Goal: Task Accomplishment & Management: Manage account settings

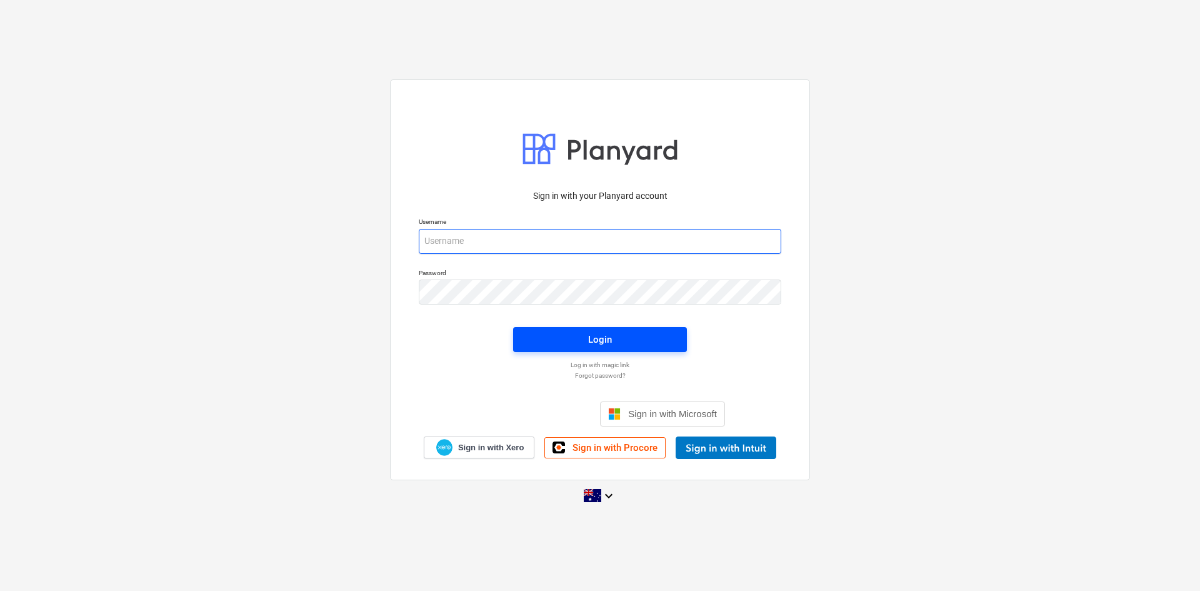
type input "[EMAIL_ADDRESS][DOMAIN_NAME]"
click at [554, 335] on span "Login" at bounding box center [600, 339] width 144 height 16
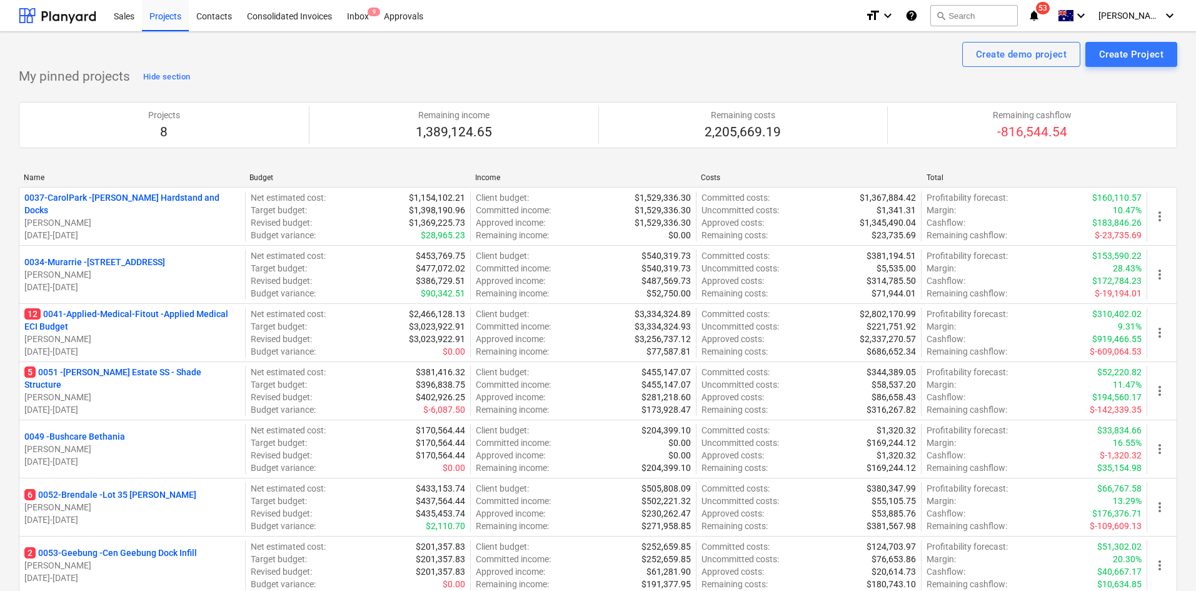
click at [295, 151] on div "Projects 8 Remaining income 1,389,124.65 Remaining costs 2,205,669.19 Remaining…" at bounding box center [598, 125] width 1158 height 56
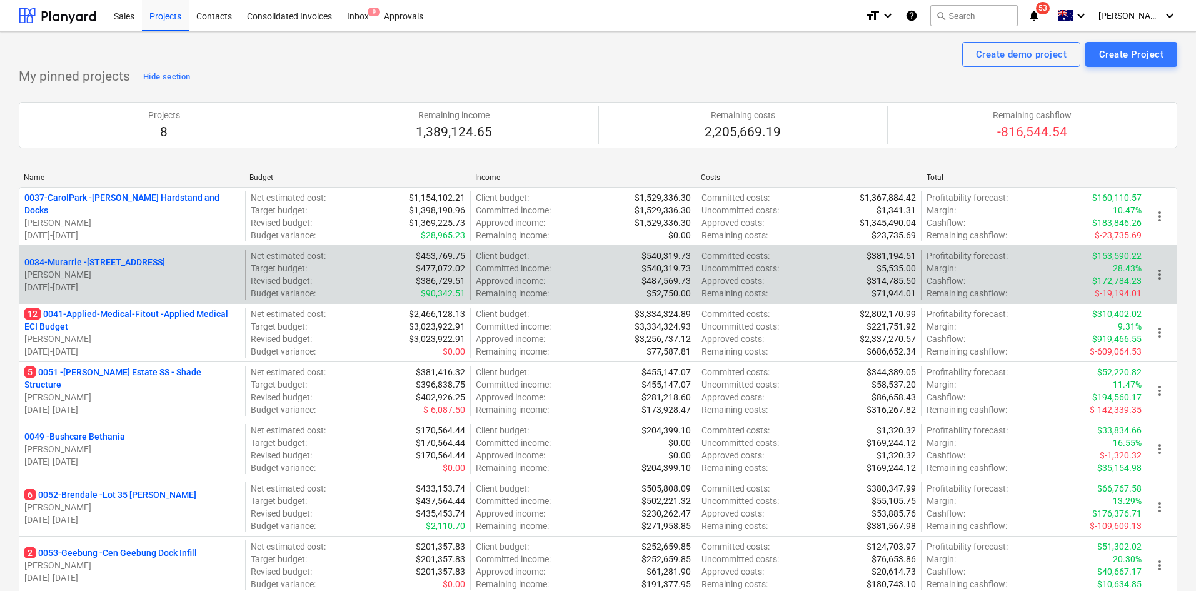
click at [119, 298] on div "0034-Murarrie - 286 Queensport rd Murrarie T. Pawar 01.02.2025 - 28.11.2025" at bounding box center [132, 274] width 226 height 50
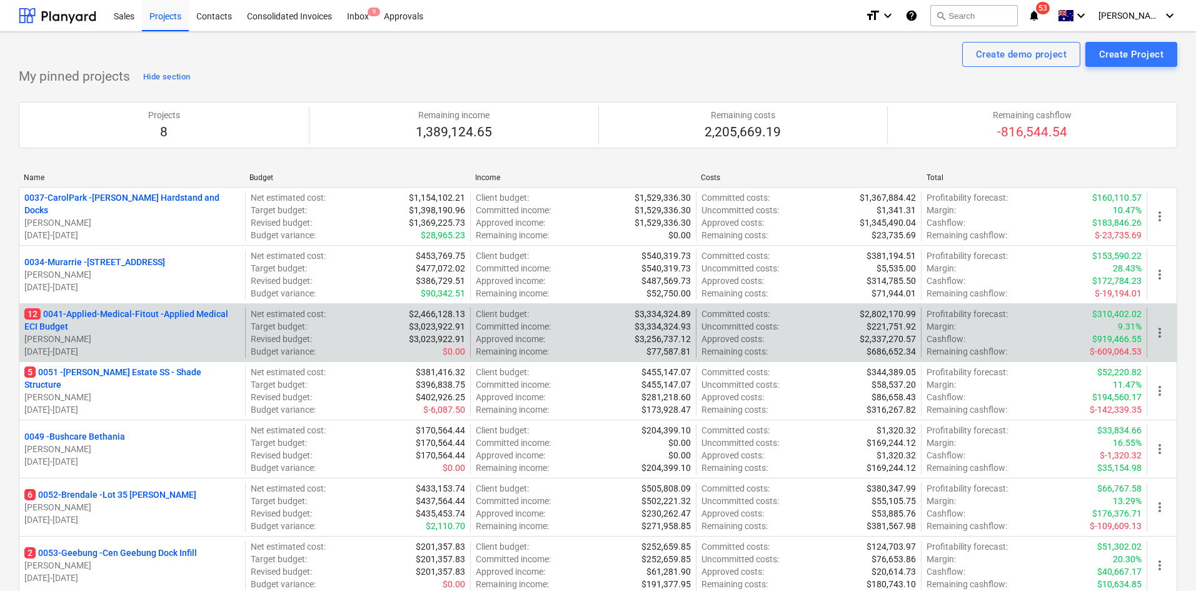
click at [116, 312] on p "12 0041-Applied-Medical-Fitout - Applied Medical ECI Budget" at bounding box center [132, 320] width 216 height 25
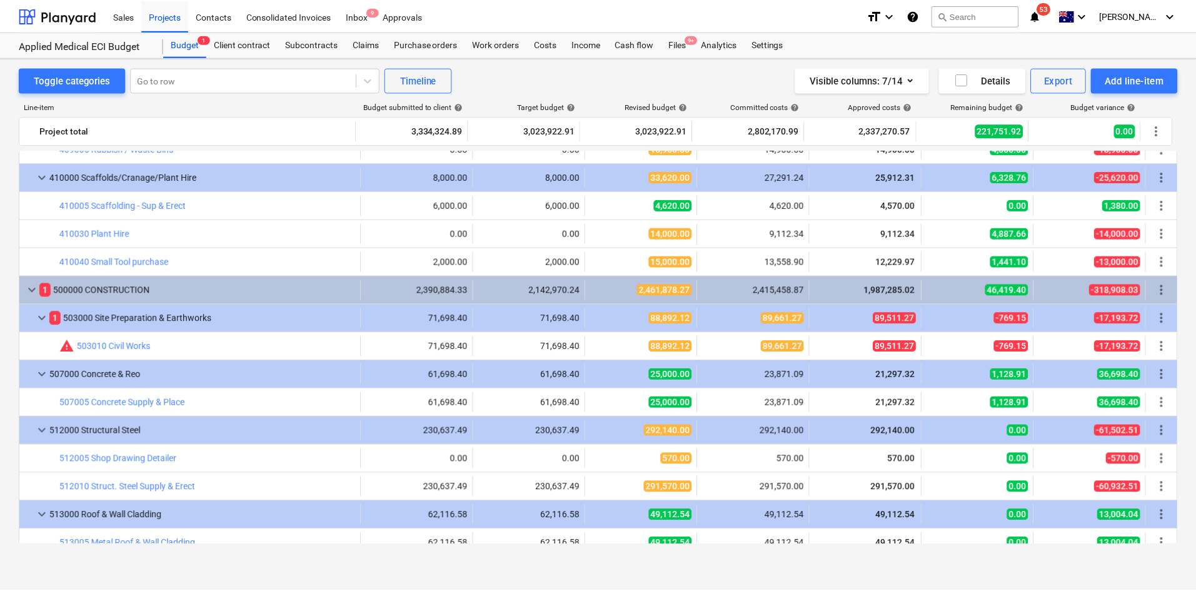
scroll to position [1188, 0]
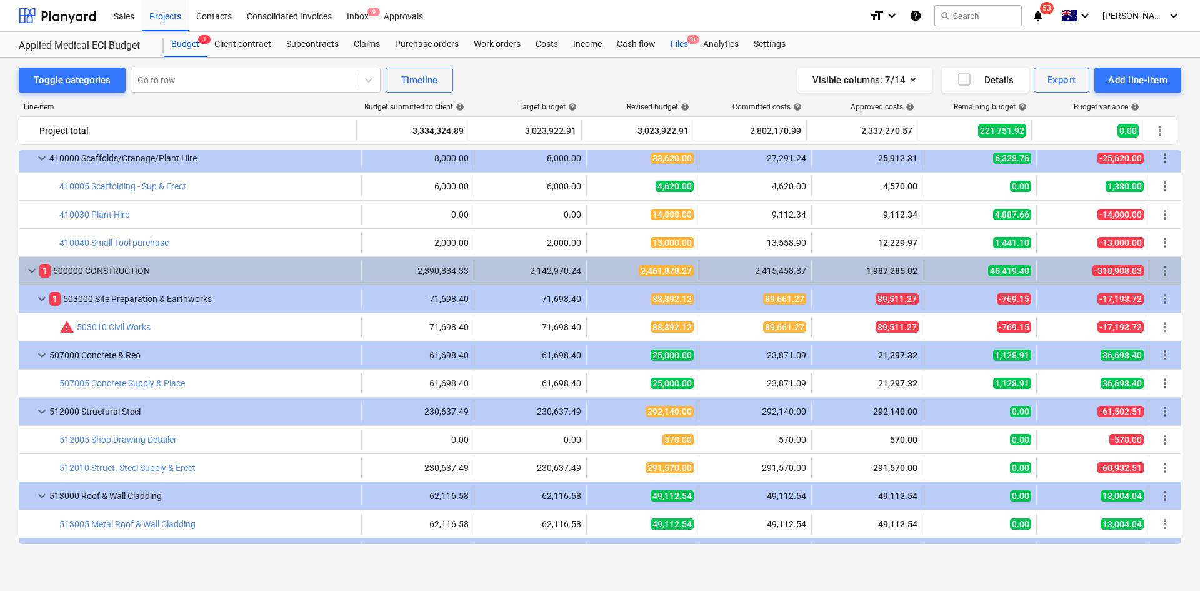
click at [666, 46] on div "Files 9+" at bounding box center [679, 44] width 33 height 25
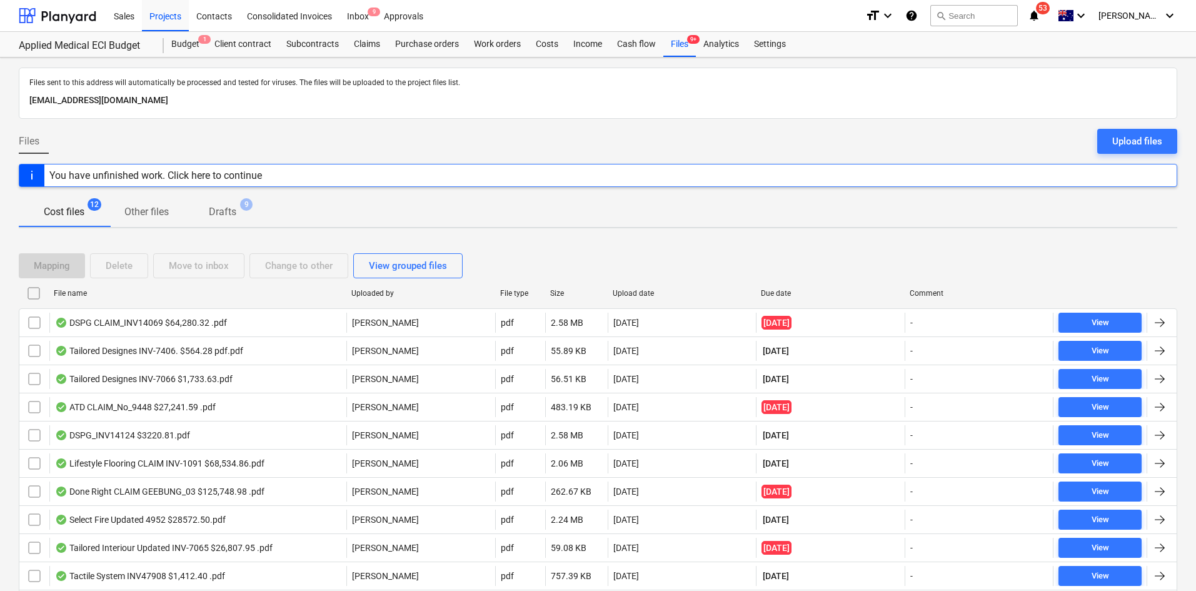
click at [777, 289] on div "Due date" at bounding box center [830, 293] width 139 height 9
checkbox input "false"
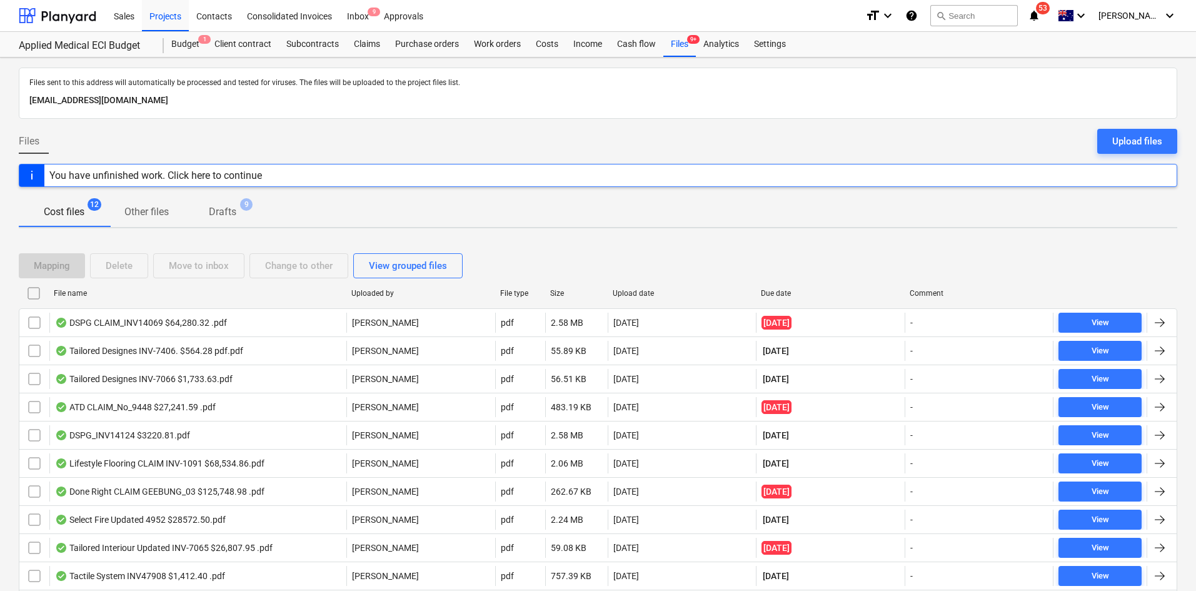
checkbox input "false"
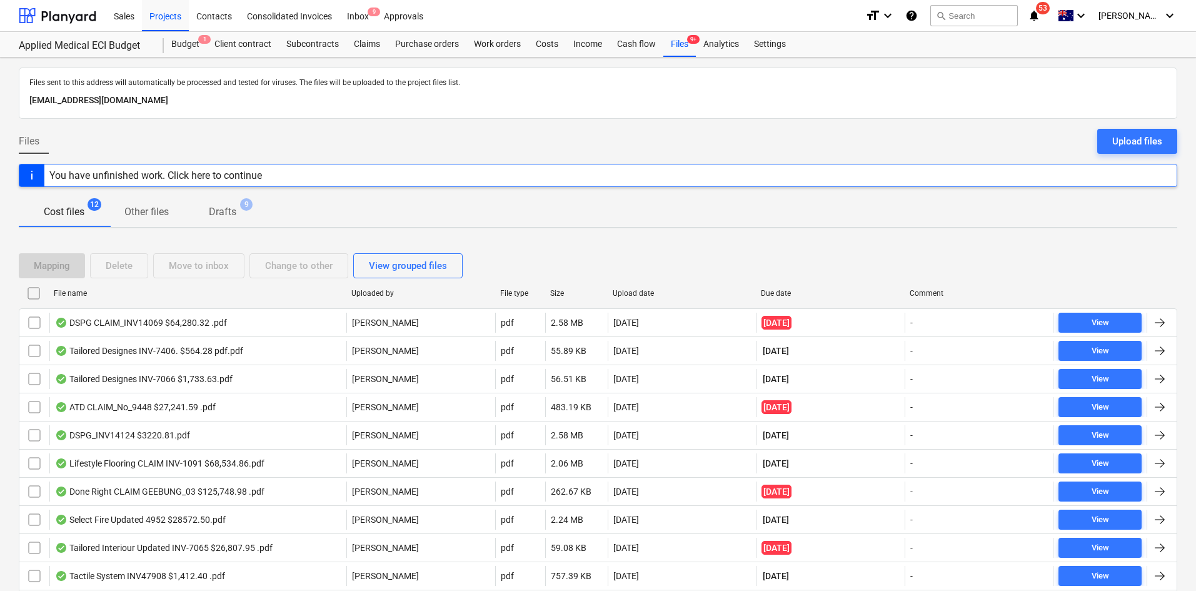
checkbox input "false"
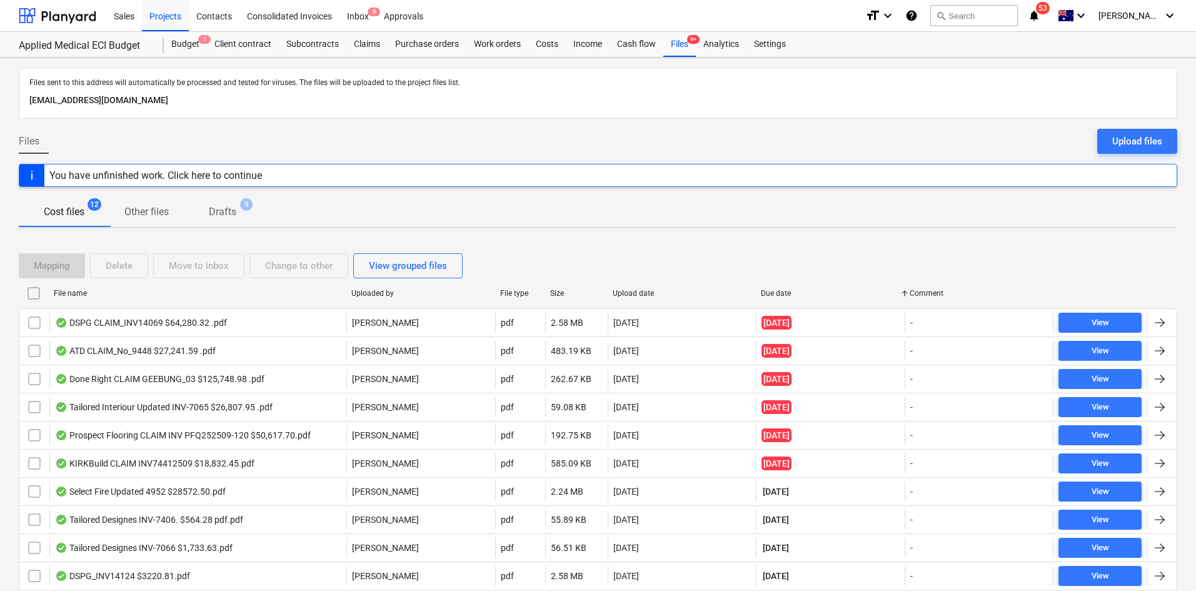
click at [637, 293] on div "Upload date" at bounding box center [682, 293] width 139 height 9
checkbox input "false"
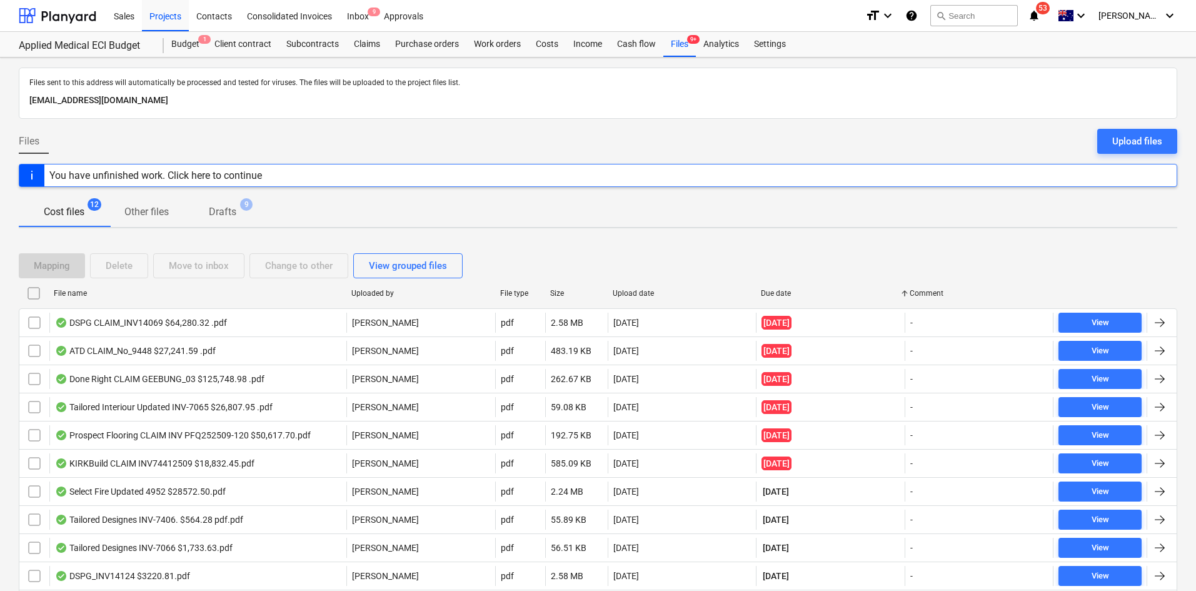
checkbox input "false"
click at [639, 291] on div "Upload date" at bounding box center [682, 293] width 139 height 9
checkbox input "false"
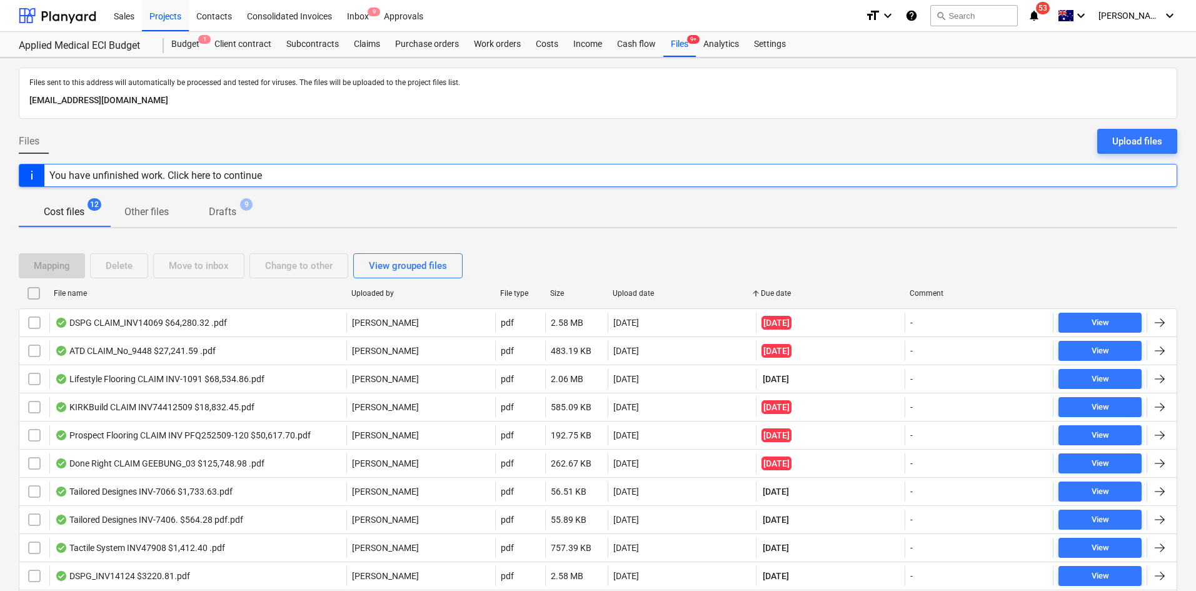
checkbox input "false"
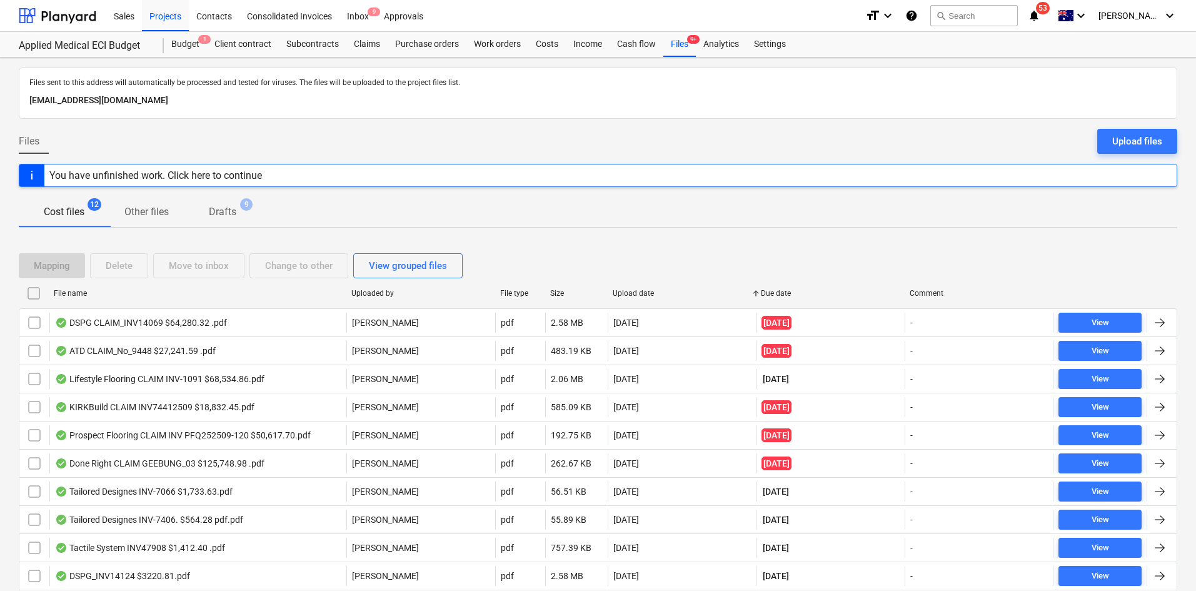
checkbox input "false"
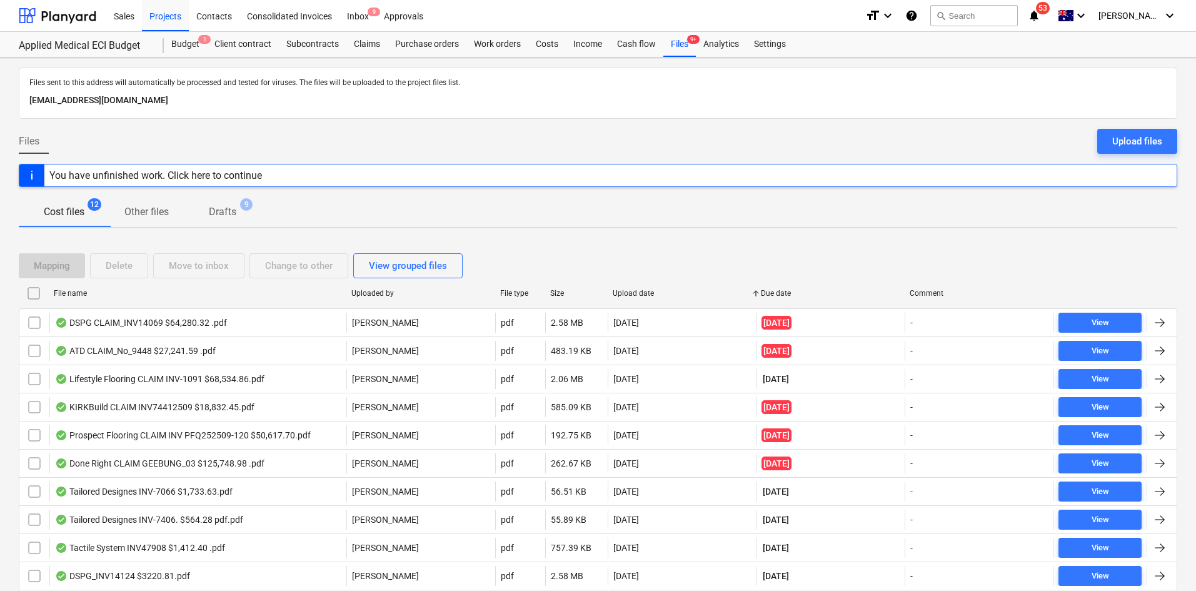
checkbox input "false"
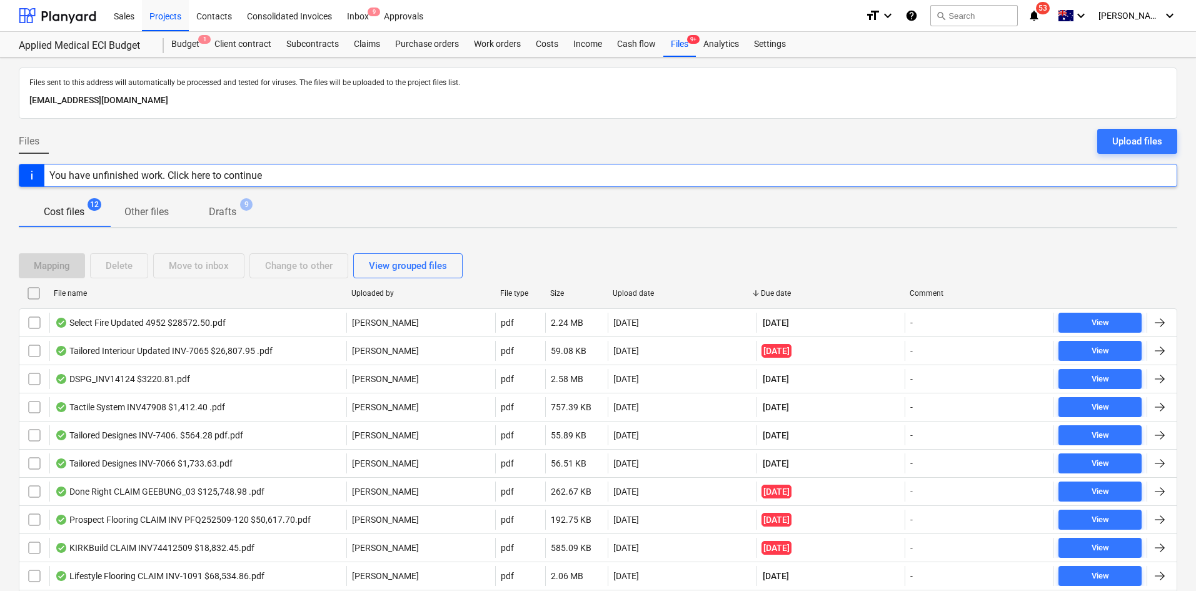
click at [414, 226] on div "Cost files 12 Other files Drafts 9" at bounding box center [598, 212] width 1158 height 30
click at [383, 212] on div "Cost files 12 Other files Drafts 9" at bounding box center [598, 212] width 1158 height 30
click at [382, 142] on div "Files Upload files" at bounding box center [598, 146] width 1158 height 35
click at [636, 296] on div "Upload date" at bounding box center [682, 293] width 139 height 9
checkbox input "false"
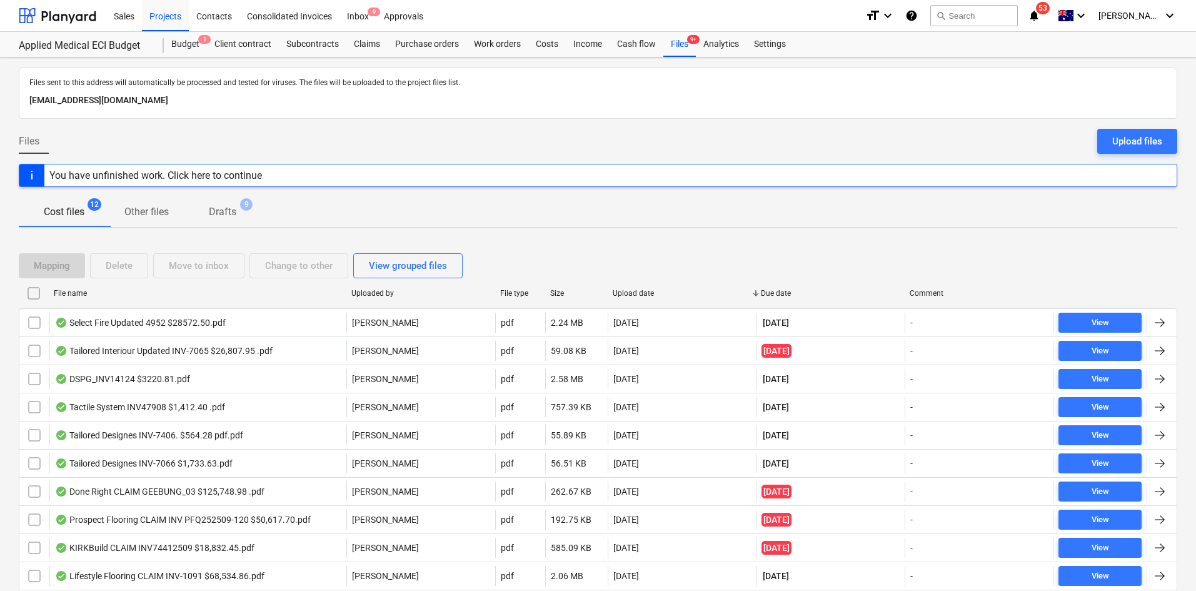
checkbox input "false"
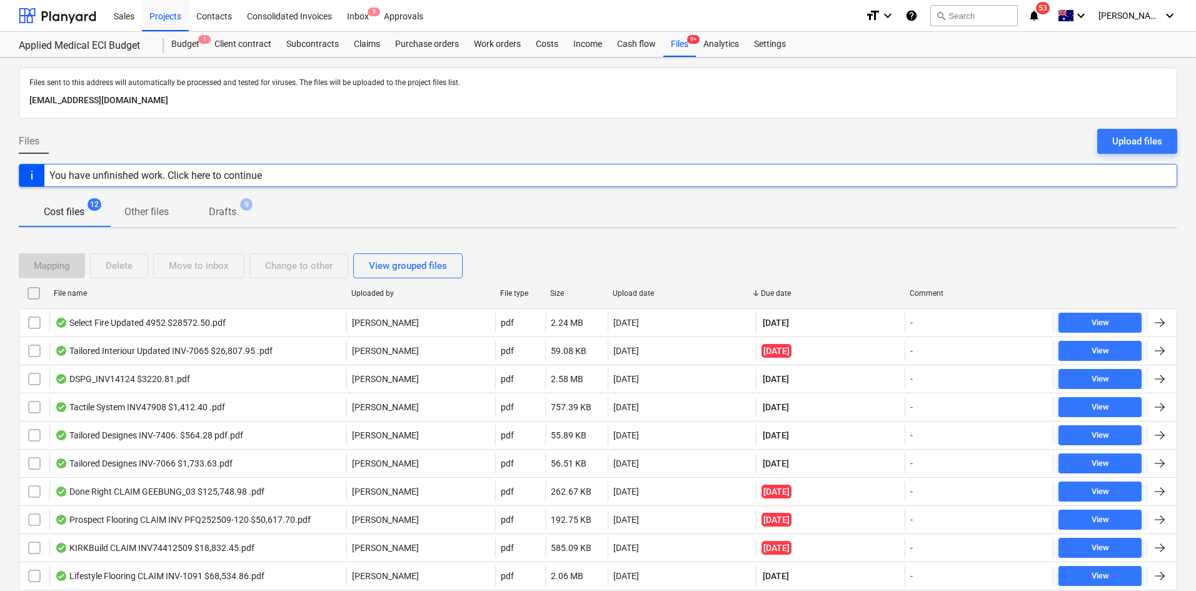
checkbox input "false"
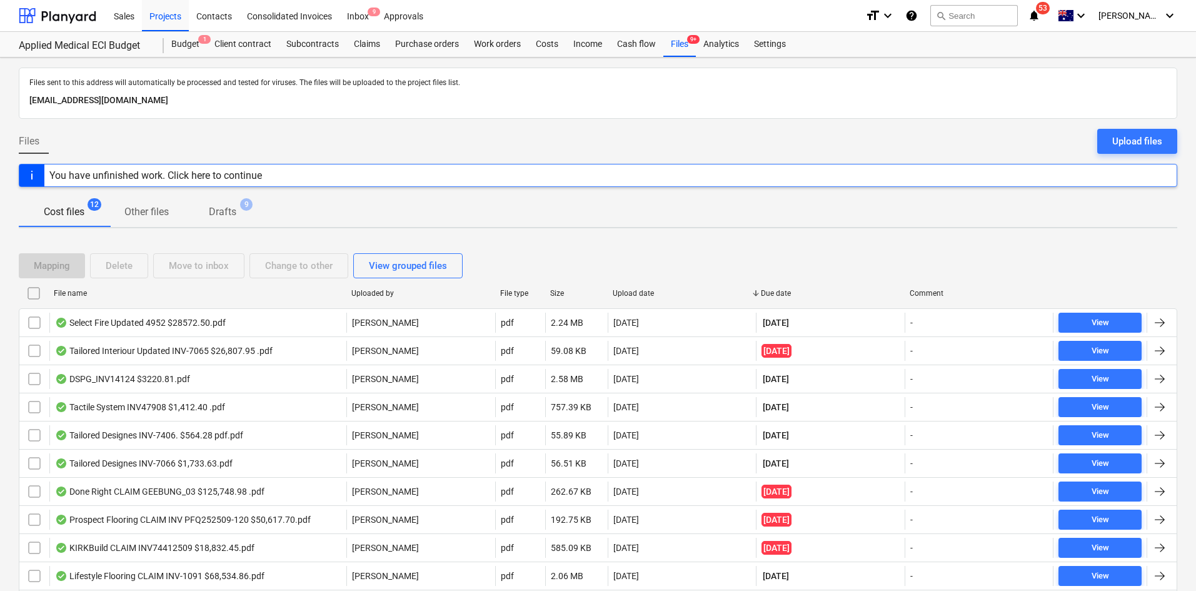
checkbox input "false"
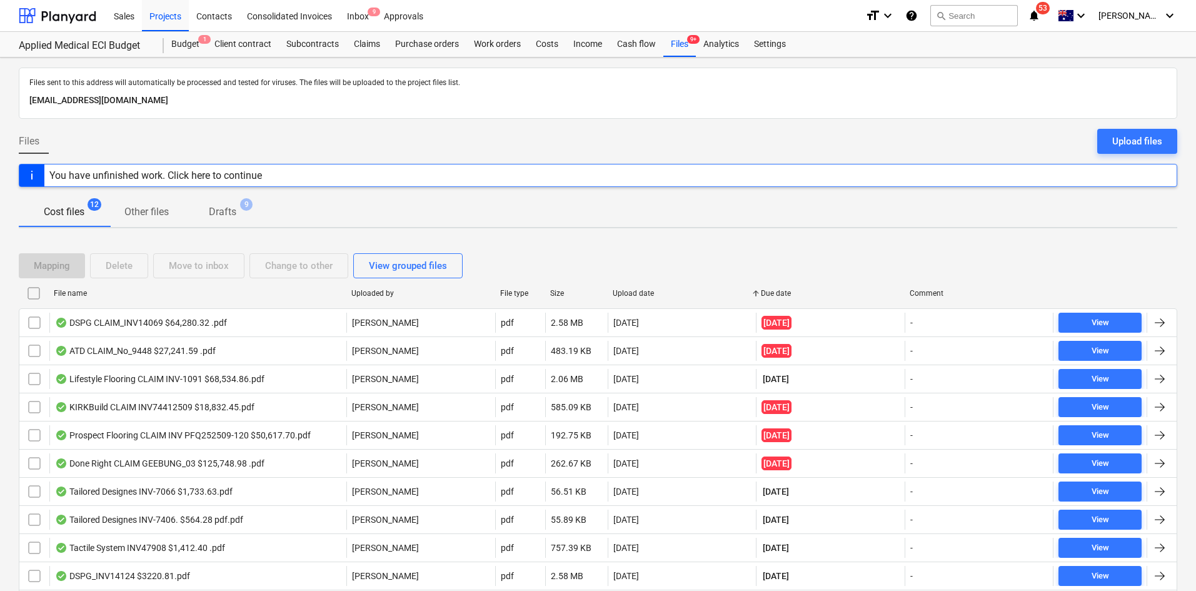
click at [635, 291] on div "Upload date" at bounding box center [682, 293] width 139 height 9
checkbox input "false"
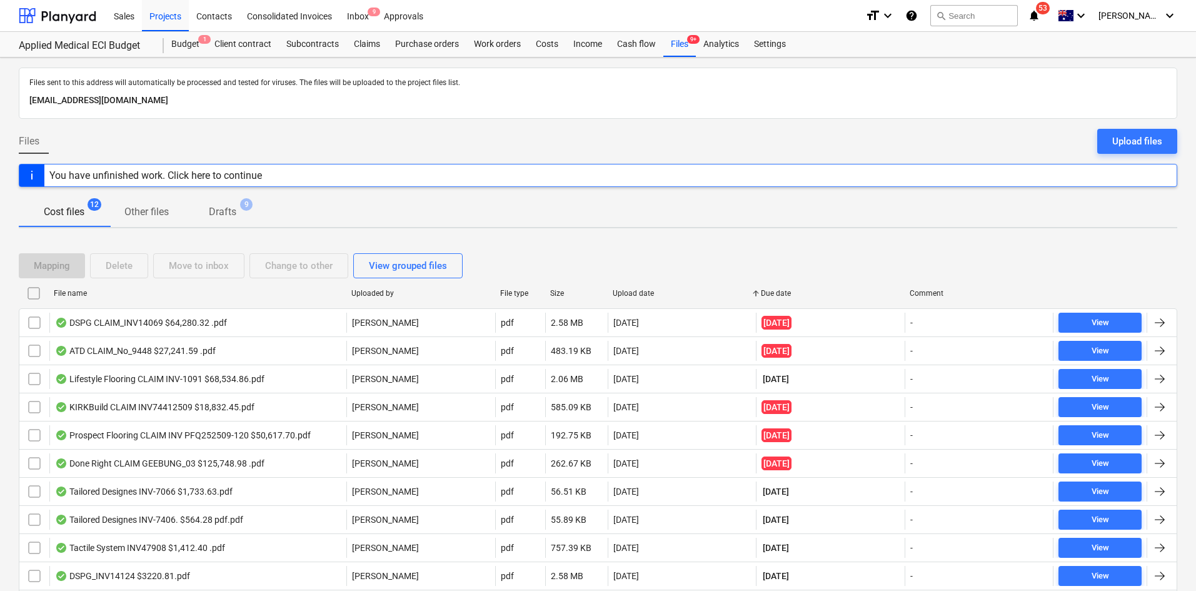
checkbox input "false"
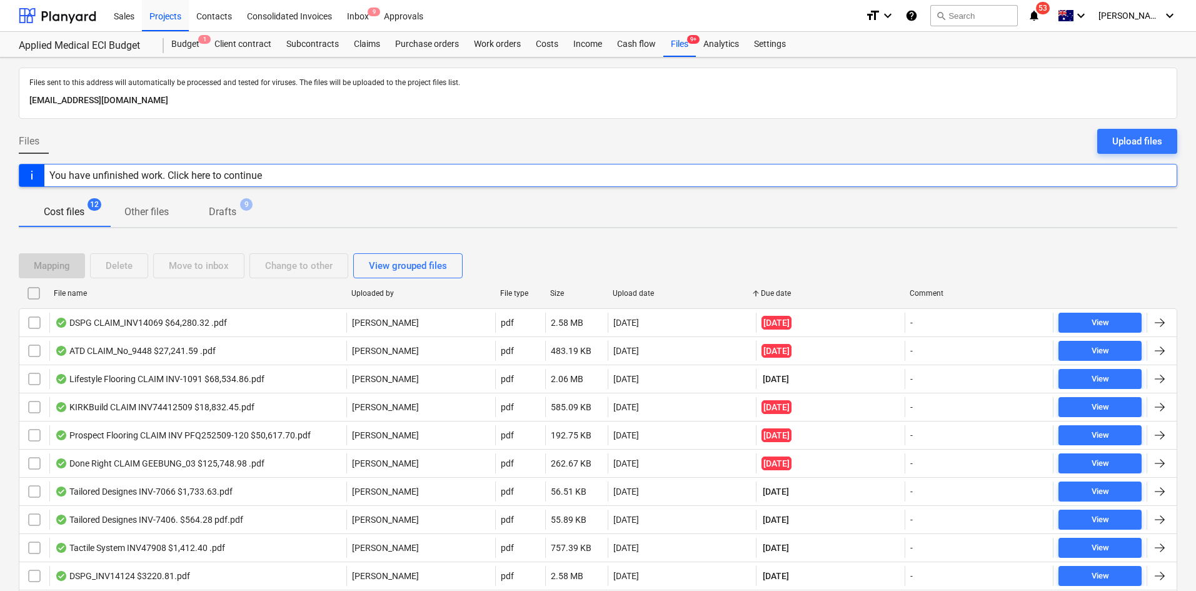
checkbox input "false"
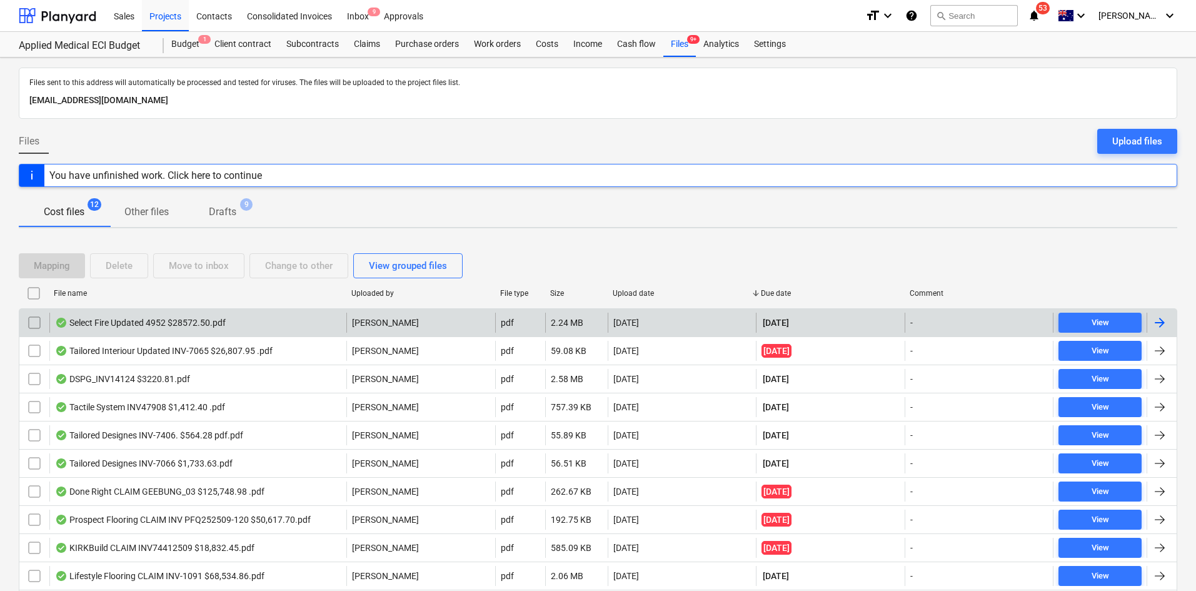
click at [258, 321] on div "Select Fire Updated 4952 $28572.50.pdf" at bounding box center [197, 323] width 297 height 20
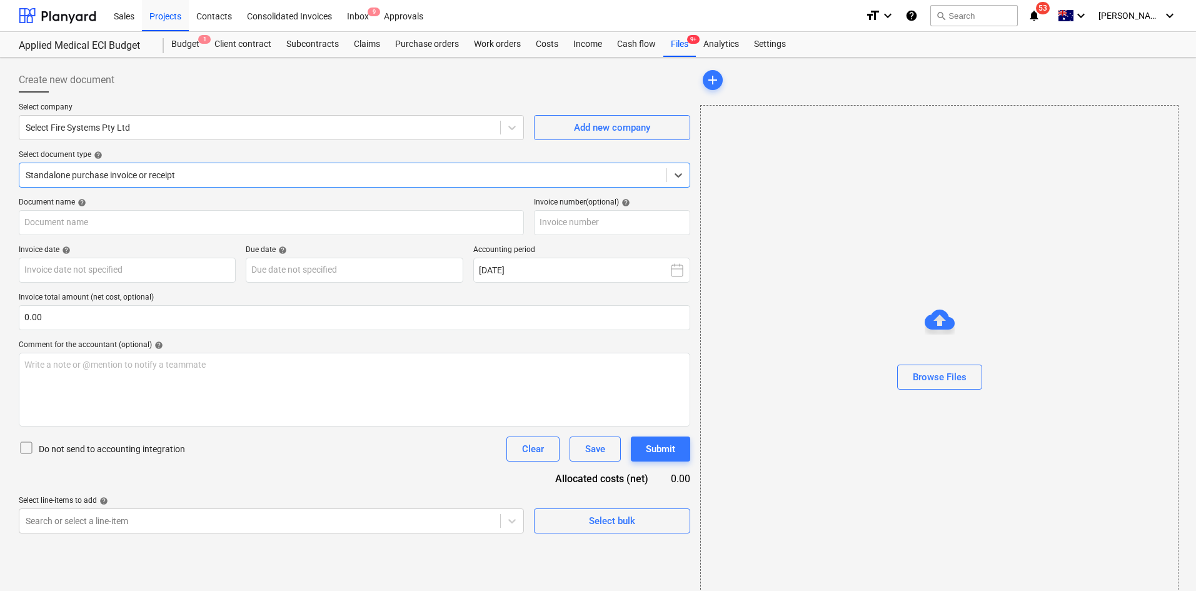
type input "4952"
type input "25 Sep 2025"
type input "23 Oct 2025"
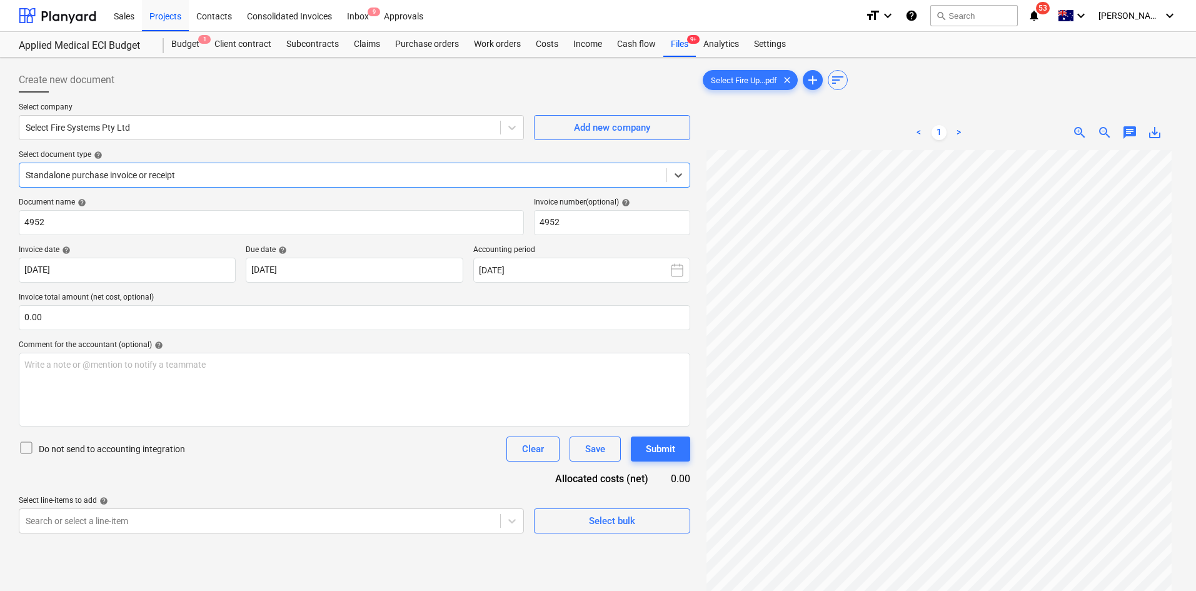
click at [402, 92] on div "Create new document" at bounding box center [354, 80] width 671 height 25
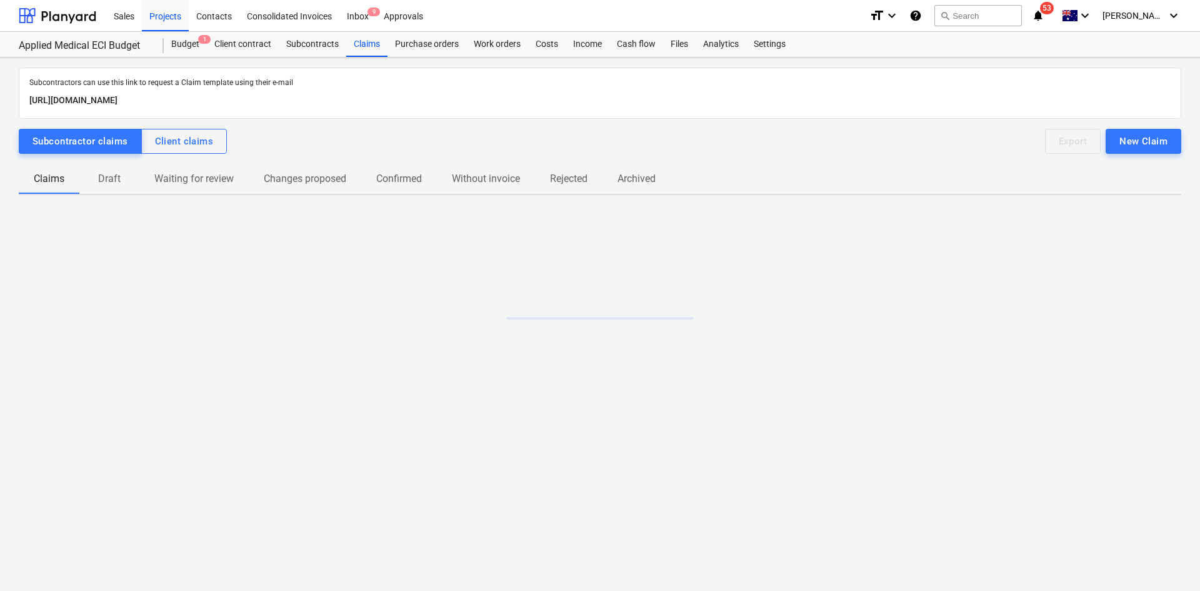
click at [111, 175] on p "Draft" at bounding box center [109, 178] width 30 height 15
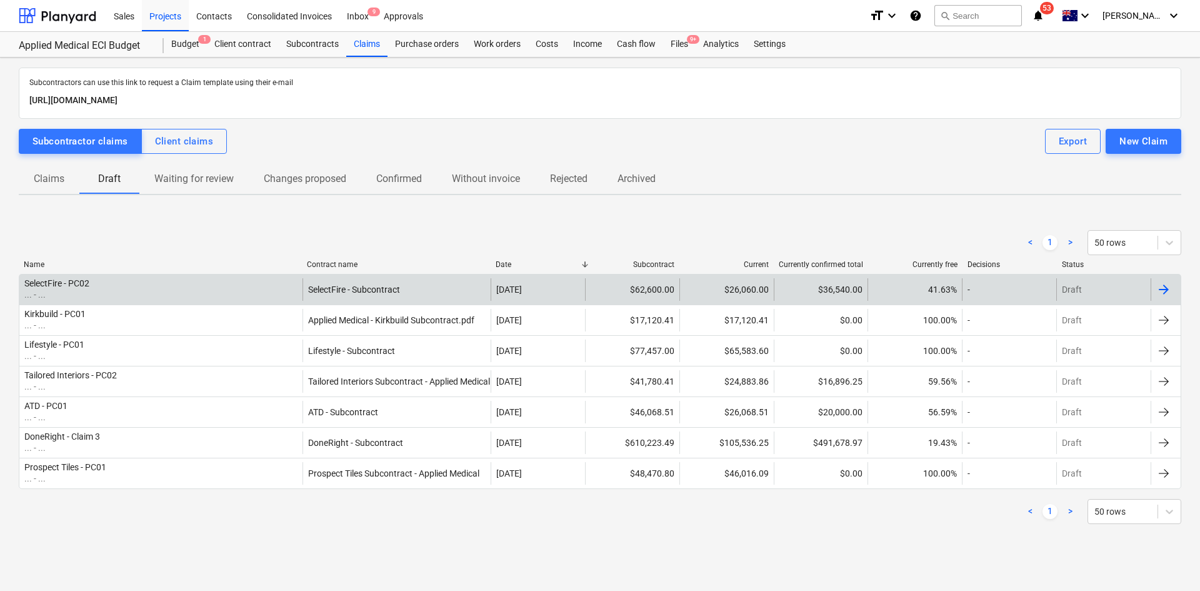
click at [253, 289] on div "SelectFire - PC02 ... - ..." at bounding box center [160, 289] width 283 height 23
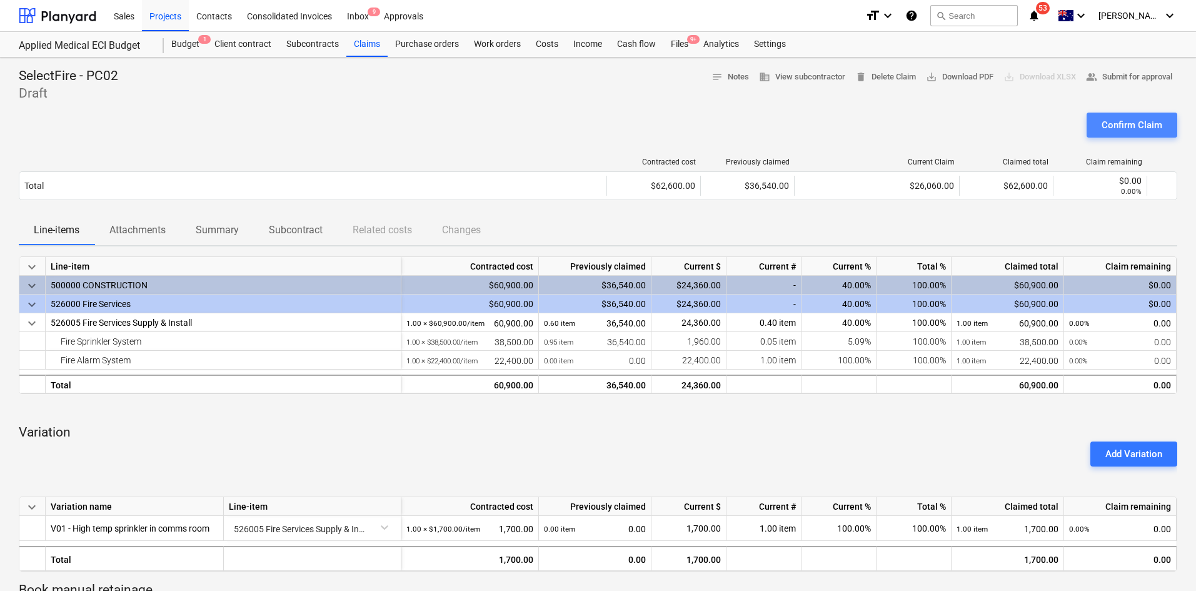
click at [1125, 128] on div "Confirm Claim" at bounding box center [1131, 125] width 61 height 16
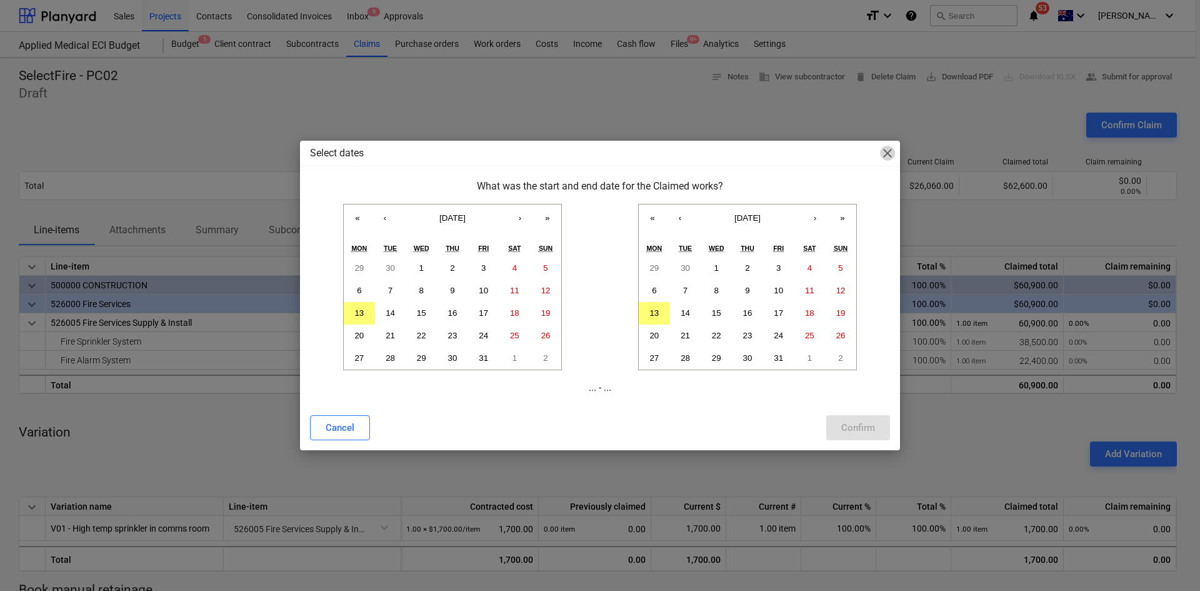
click at [883, 151] on span "close" at bounding box center [887, 153] width 15 height 15
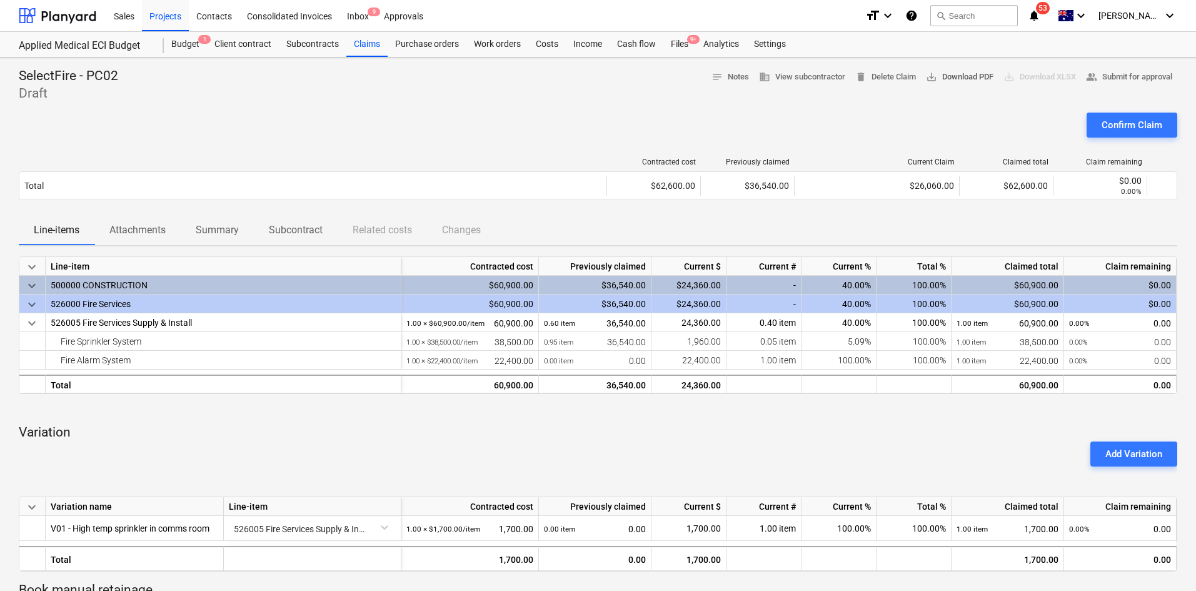
click at [948, 80] on span "save_alt Download PDF" at bounding box center [960, 77] width 68 height 14
click at [1130, 124] on div "Confirm Claim" at bounding box center [1131, 125] width 61 height 16
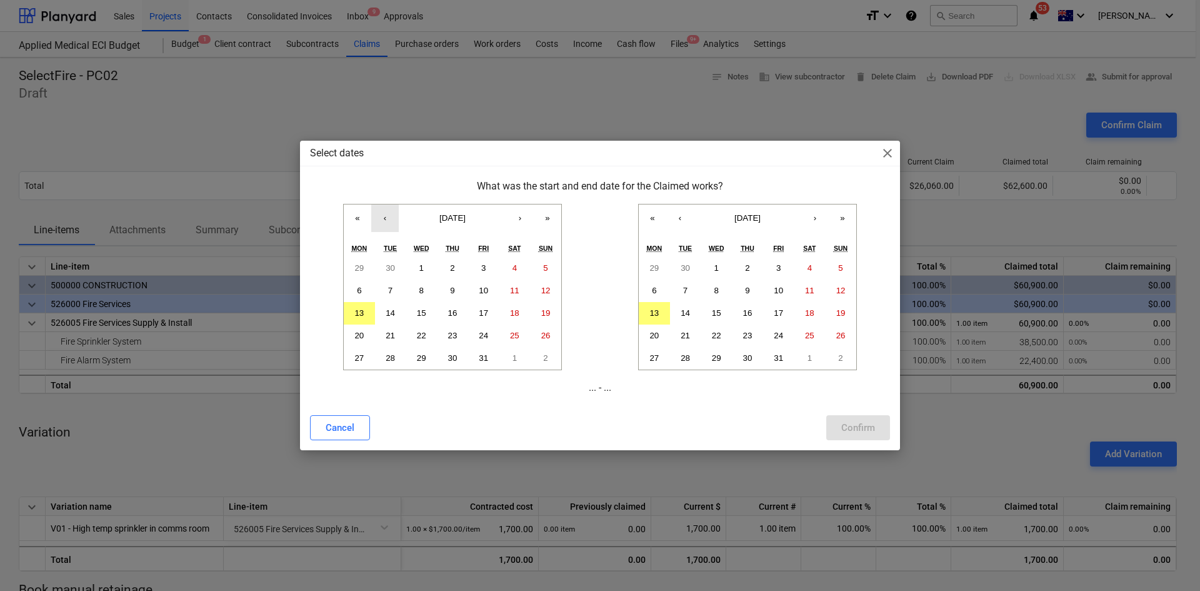
click at [379, 218] on button "‹" at bounding box center [385, 218] width 28 height 28
click at [360, 262] on button "1" at bounding box center [359, 268] width 31 height 23
click at [689, 219] on button "‹" at bounding box center [680, 218] width 28 height 28
click at [683, 353] on abbr "30" at bounding box center [685, 357] width 9 height 9
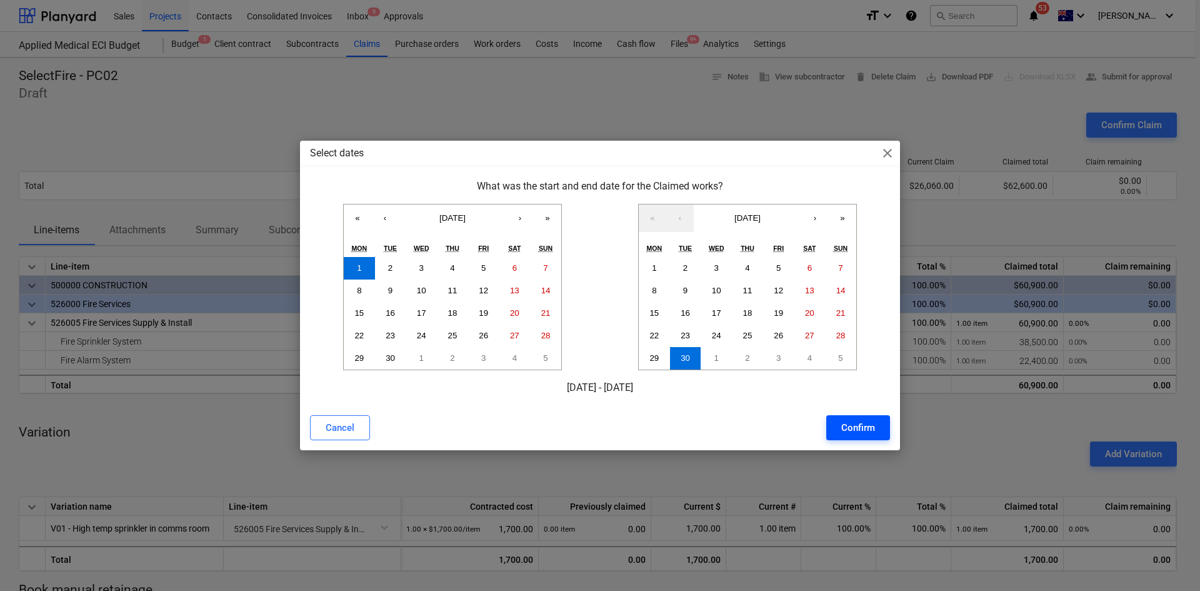
click at [847, 427] on div "Confirm" at bounding box center [858, 427] width 34 height 16
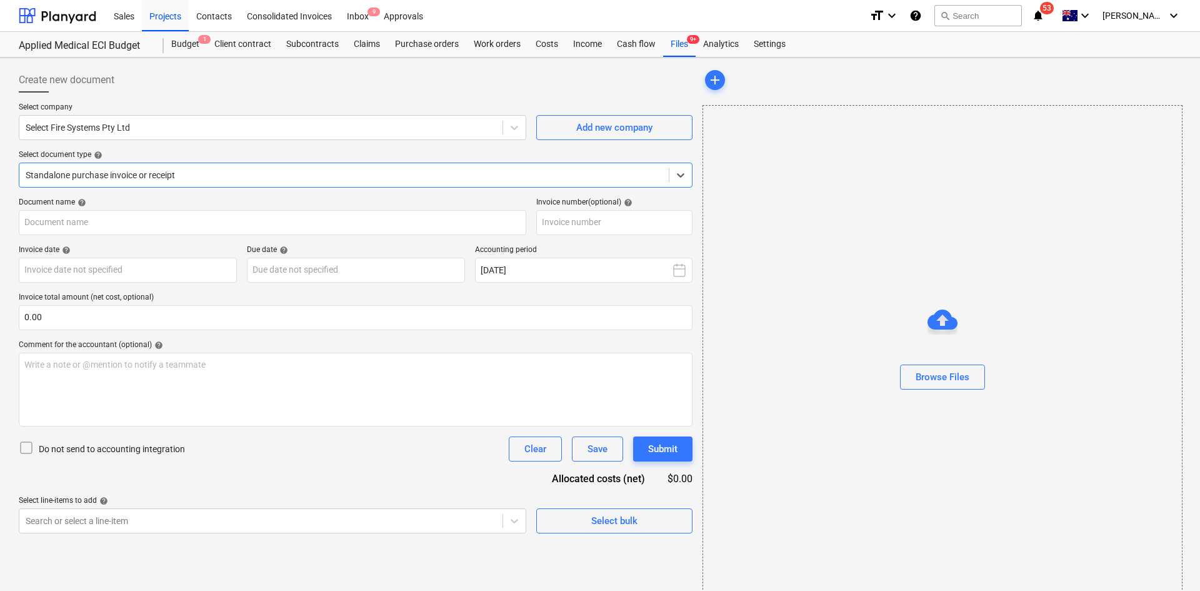
type input "4952"
type input "25 Sep 2025"
type input "23 Oct 2025"
click at [136, 178] on div at bounding box center [344, 175] width 637 height 13
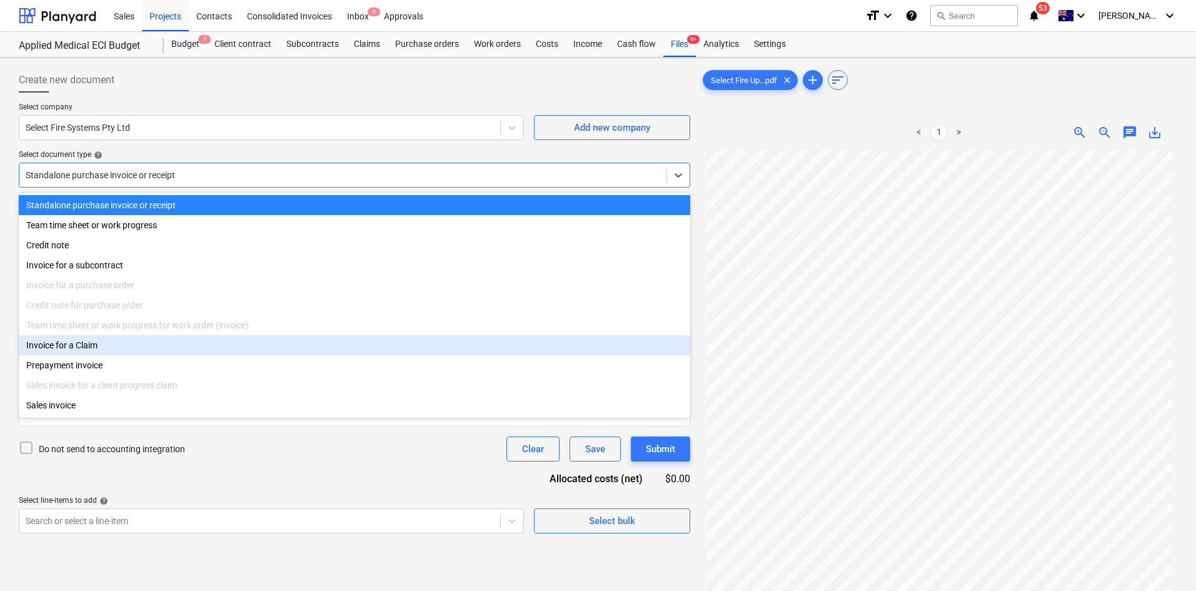
click at [96, 348] on div "Invoice for a Claim" at bounding box center [354, 345] width 671 height 20
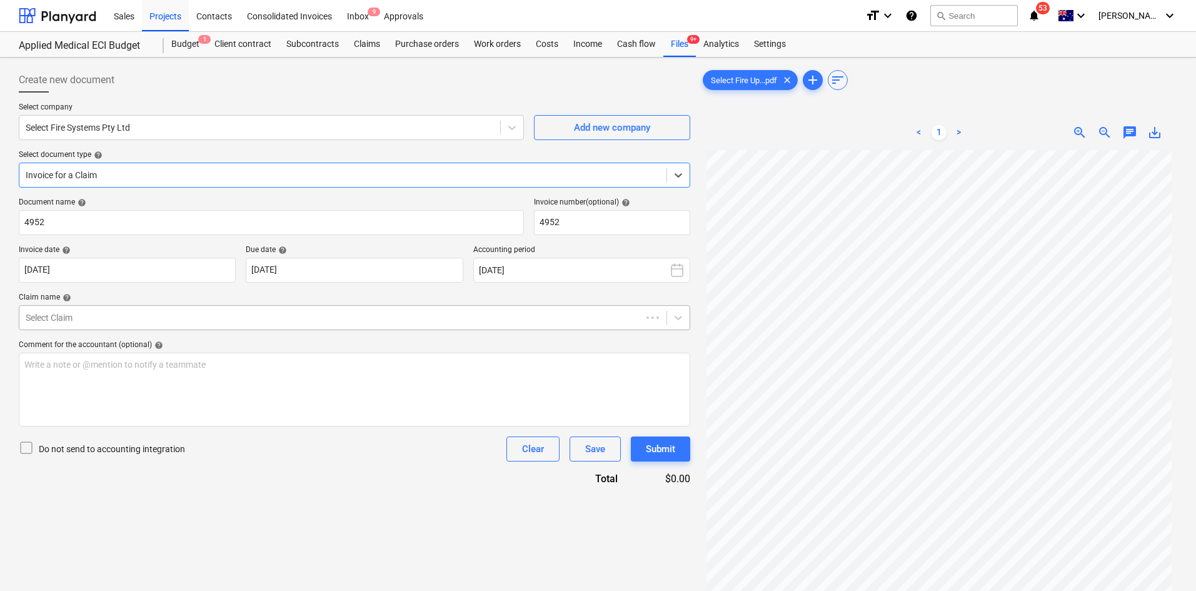
click at [108, 312] on div at bounding box center [330, 317] width 609 height 13
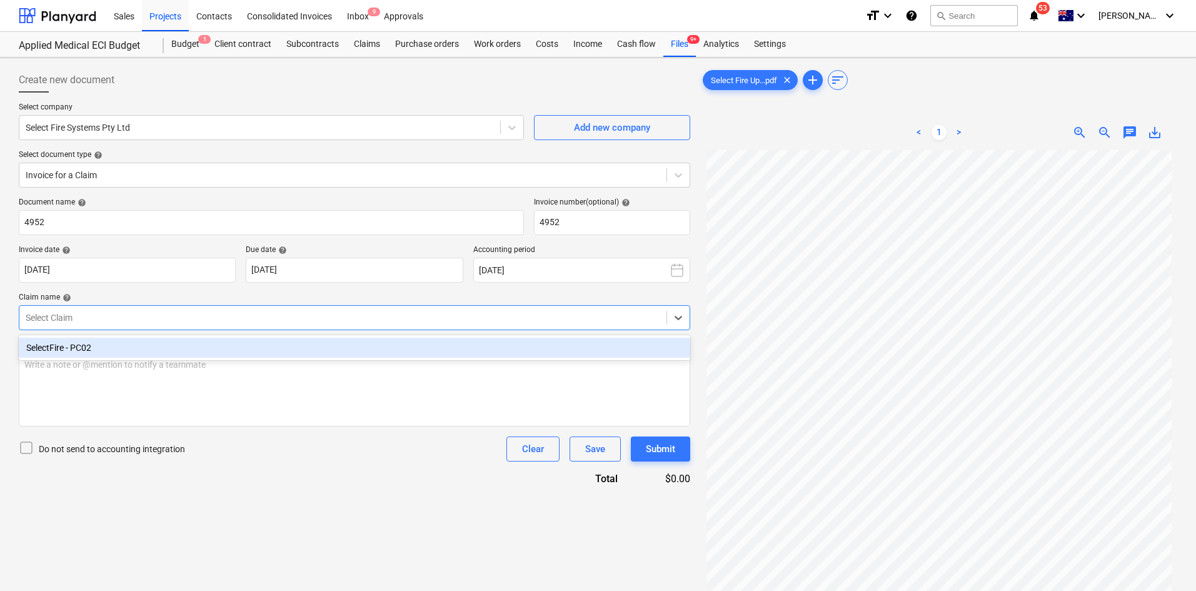
click at [100, 345] on div "SelectFire - PC02" at bounding box center [354, 348] width 671 height 20
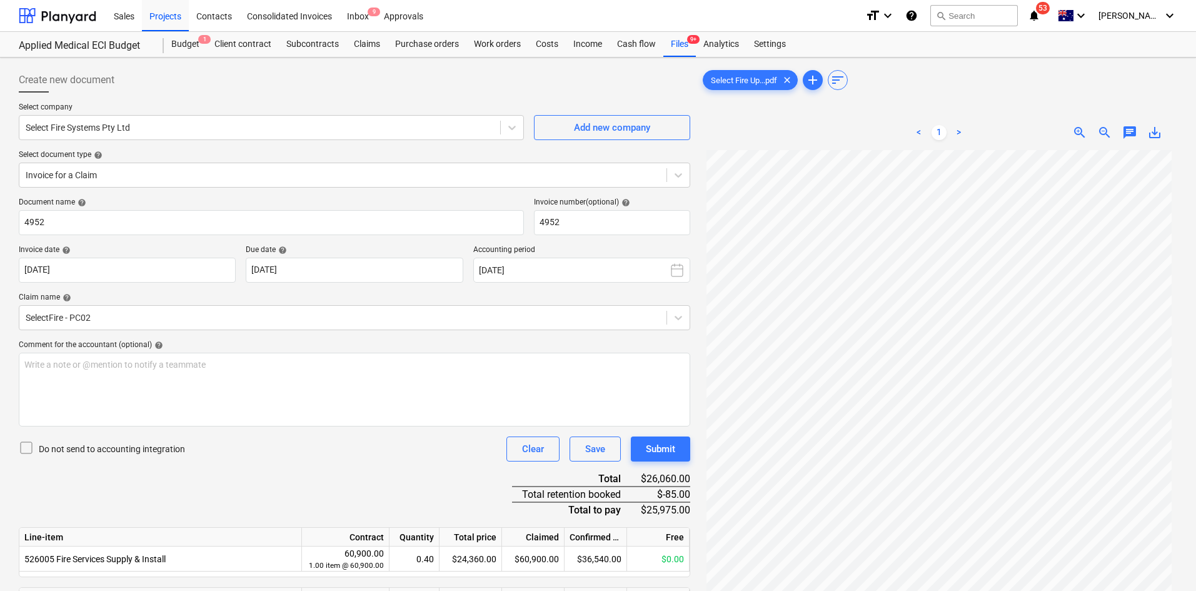
click at [139, 290] on div "Document name help 4952 Invoice number (optional) help 4952 Invoice date help 2…" at bounding box center [354, 435] width 671 height 474
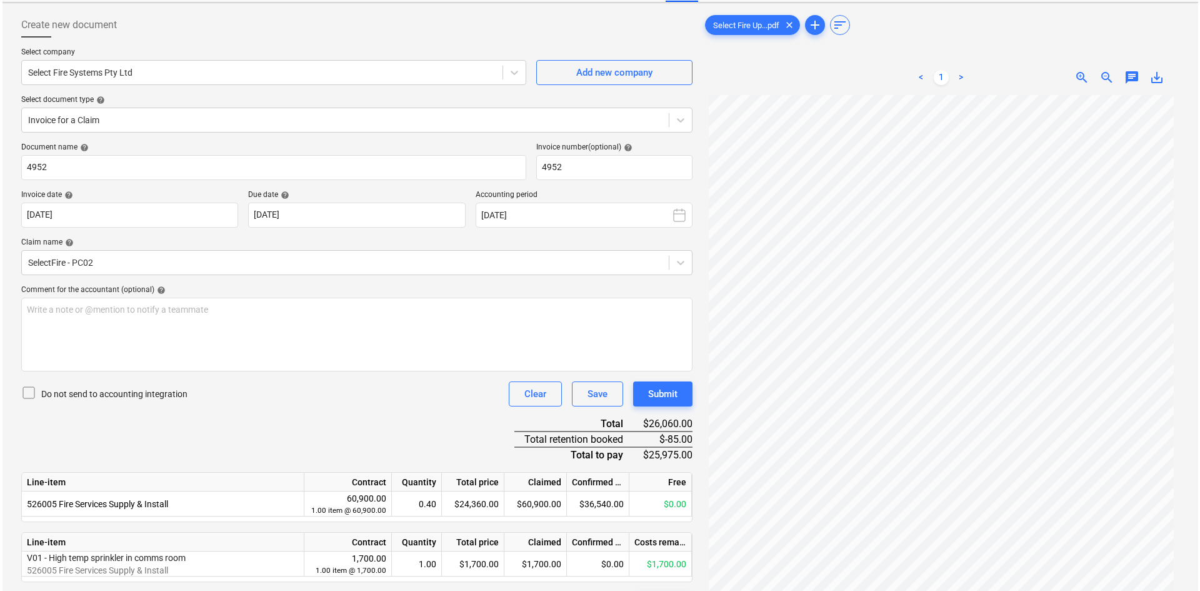
scroll to position [125, 0]
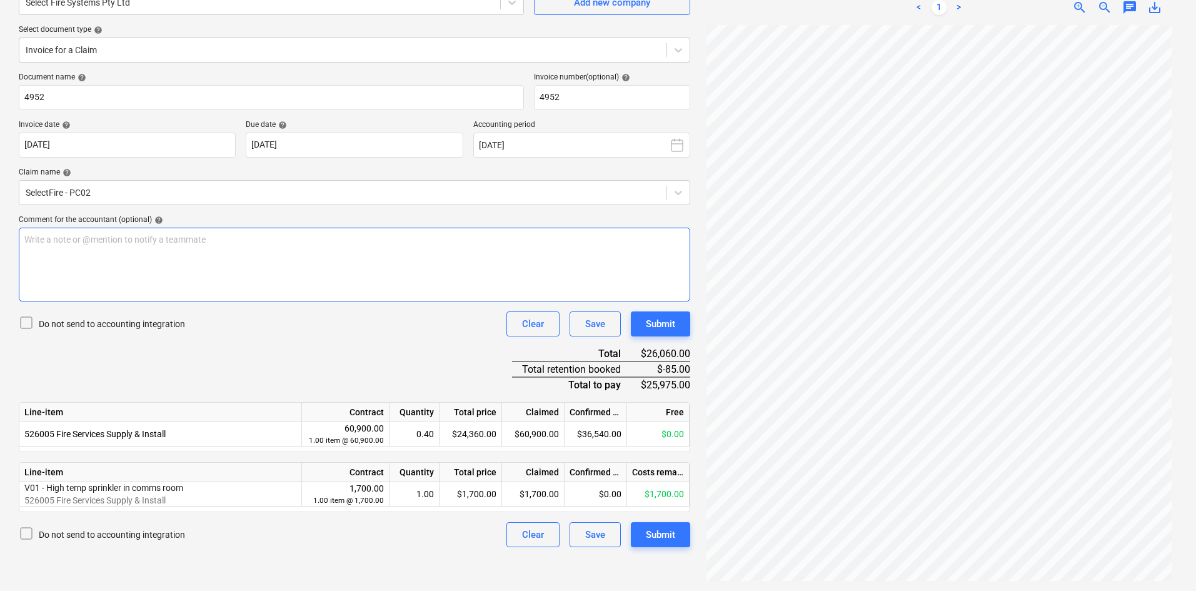
click at [134, 271] on div "Write a note or @mention to notify a teammate [PERSON_NAME]" at bounding box center [354, 265] width 671 height 74
click at [86, 281] on p "After GST - $" at bounding box center [354, 277] width 660 height 13
click at [170, 331] on div "Do not send to accounting integration" at bounding box center [102, 324] width 166 height 18
click at [27, 324] on icon at bounding box center [26, 322] width 15 height 15
click at [357, 343] on div "Document name help 4952 Invoice number (optional) help 4952 Invoice date help 2…" at bounding box center [354, 310] width 671 height 474
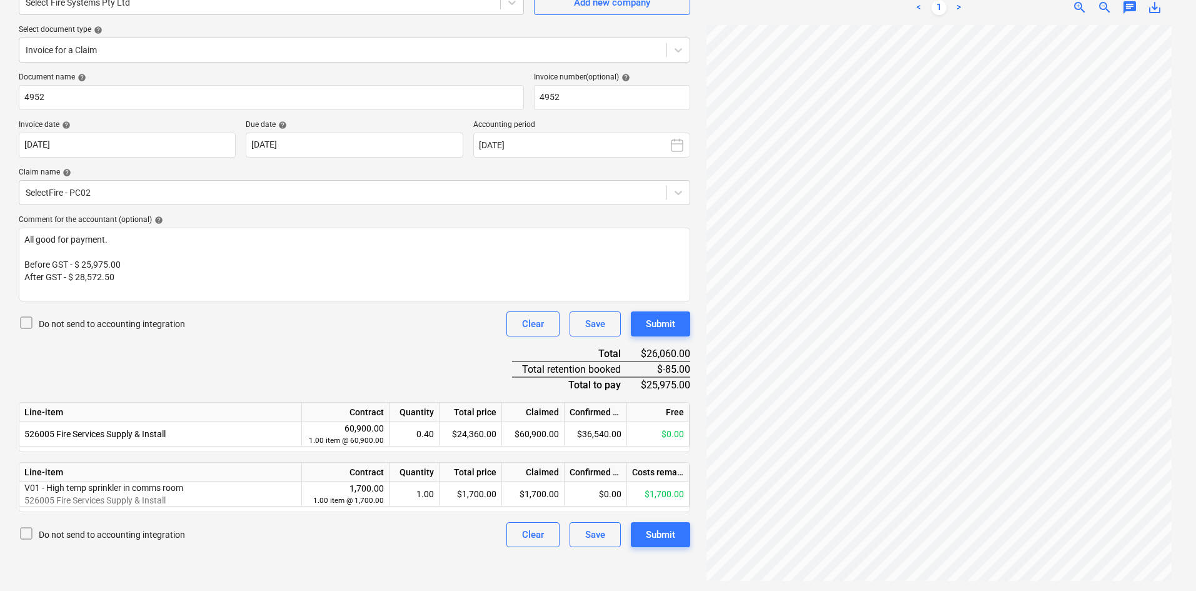
click at [373, 355] on div "Document name help 4952 Invoice number (optional) help 4952 Invoice date help 2…" at bounding box center [354, 310] width 671 height 474
click at [654, 532] on div "Submit" at bounding box center [660, 534] width 29 height 16
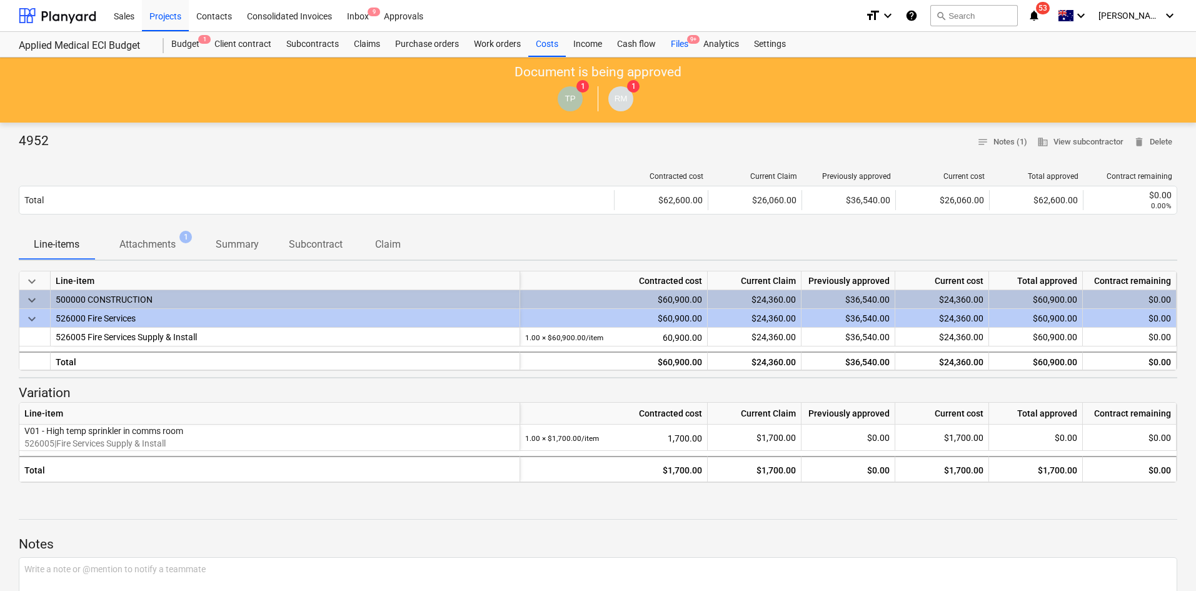
click at [689, 44] on div "Files 9+" at bounding box center [679, 44] width 33 height 25
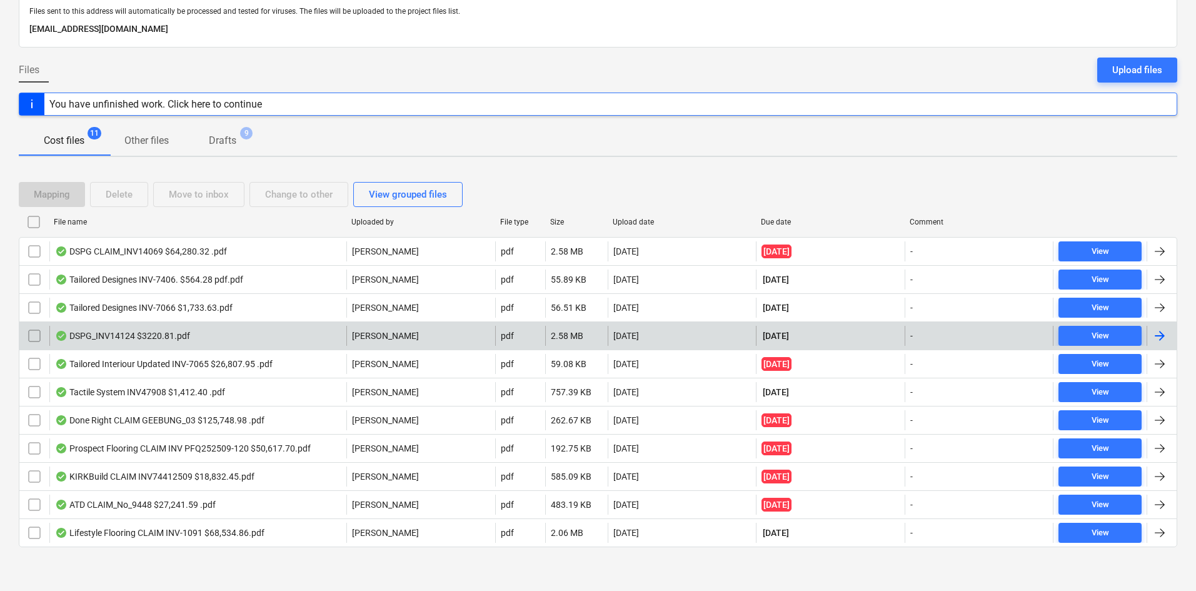
scroll to position [73, 0]
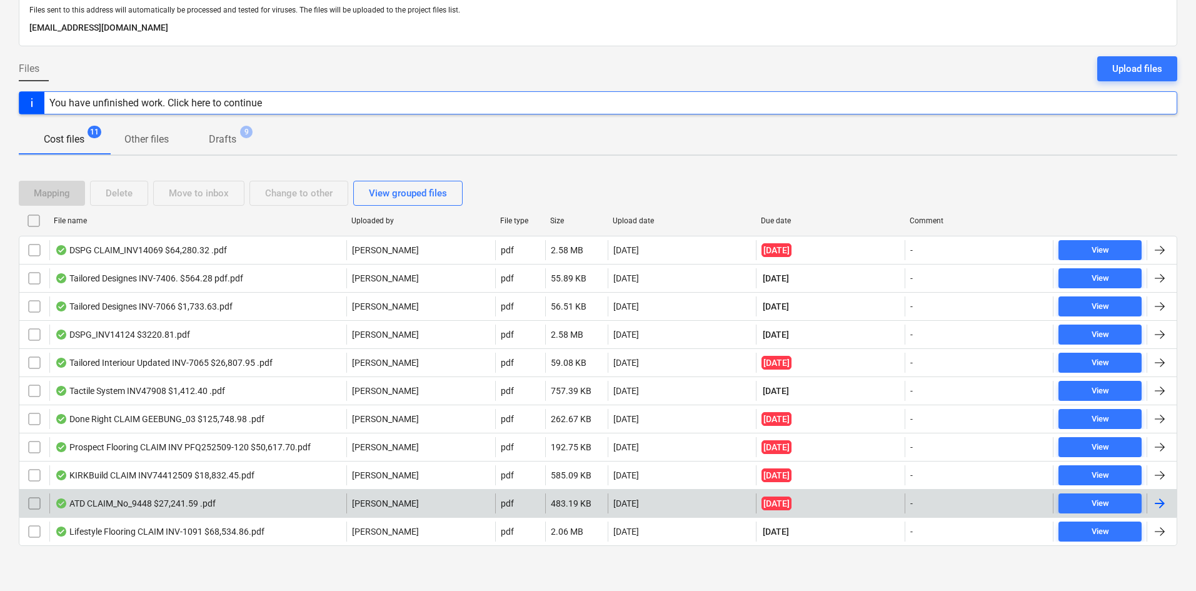
click at [221, 505] on div "ATD CLAIM_No_9448 $27,241.59 .pdf" at bounding box center [197, 503] width 297 height 20
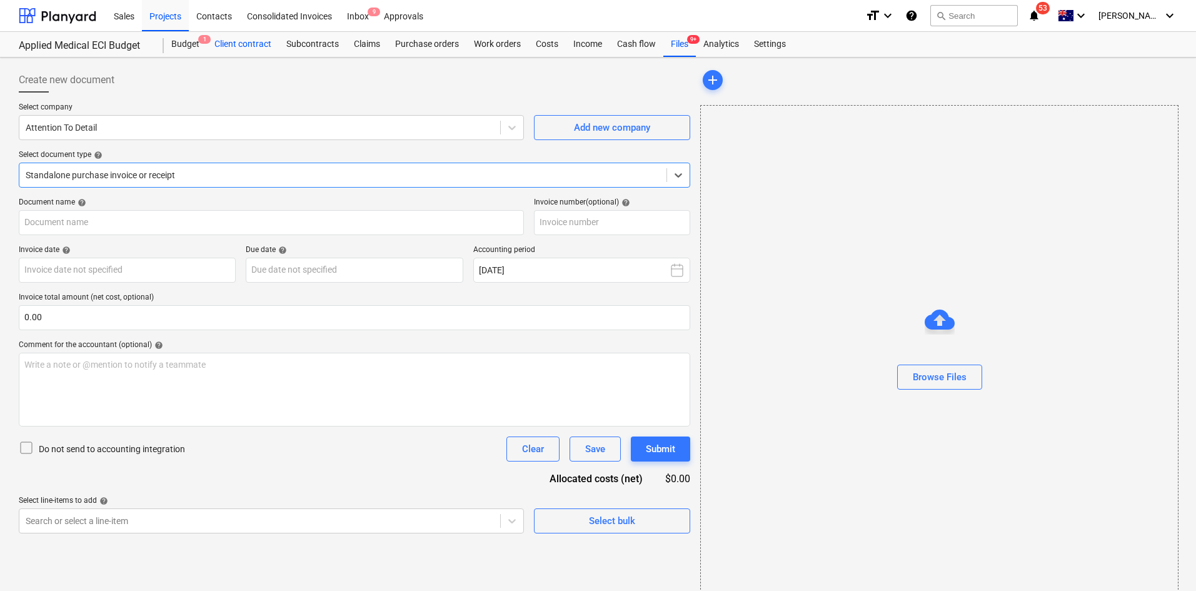
type input "9448"
type input "25 Sep 2025"
type input "10 Oct 2025"
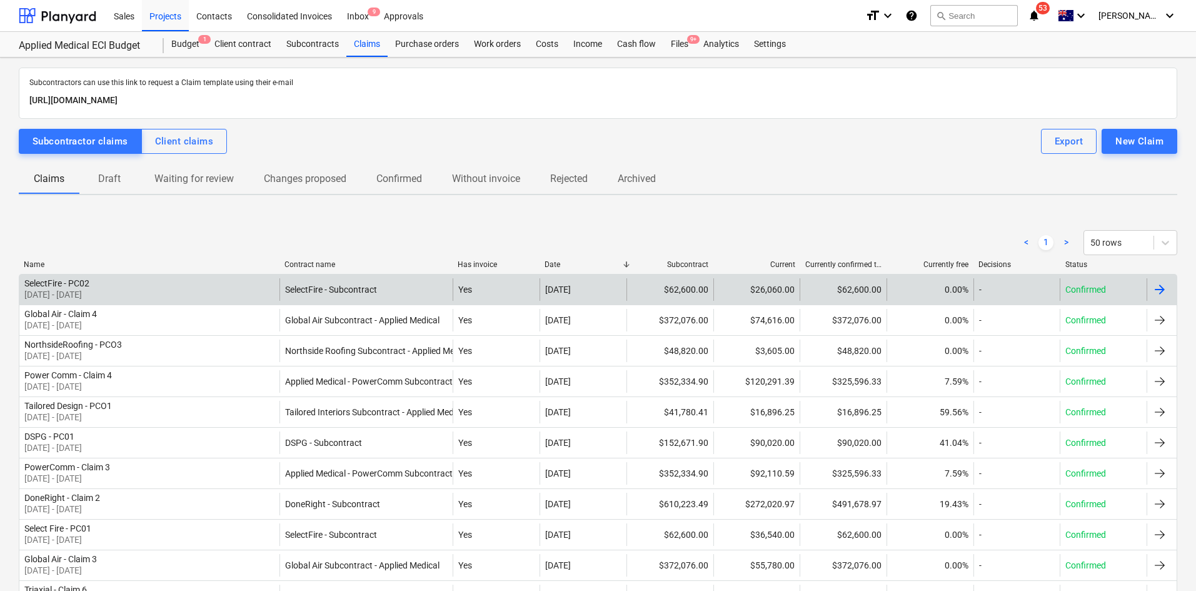
scroll to position [63, 0]
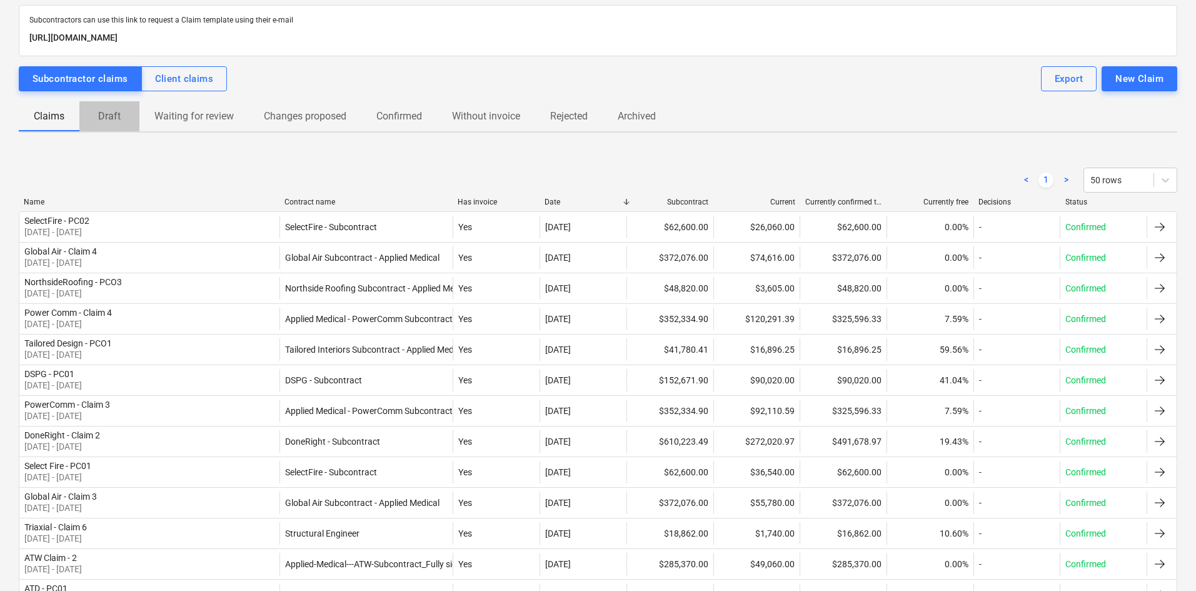
click at [124, 115] on p "Draft" at bounding box center [109, 116] width 30 height 15
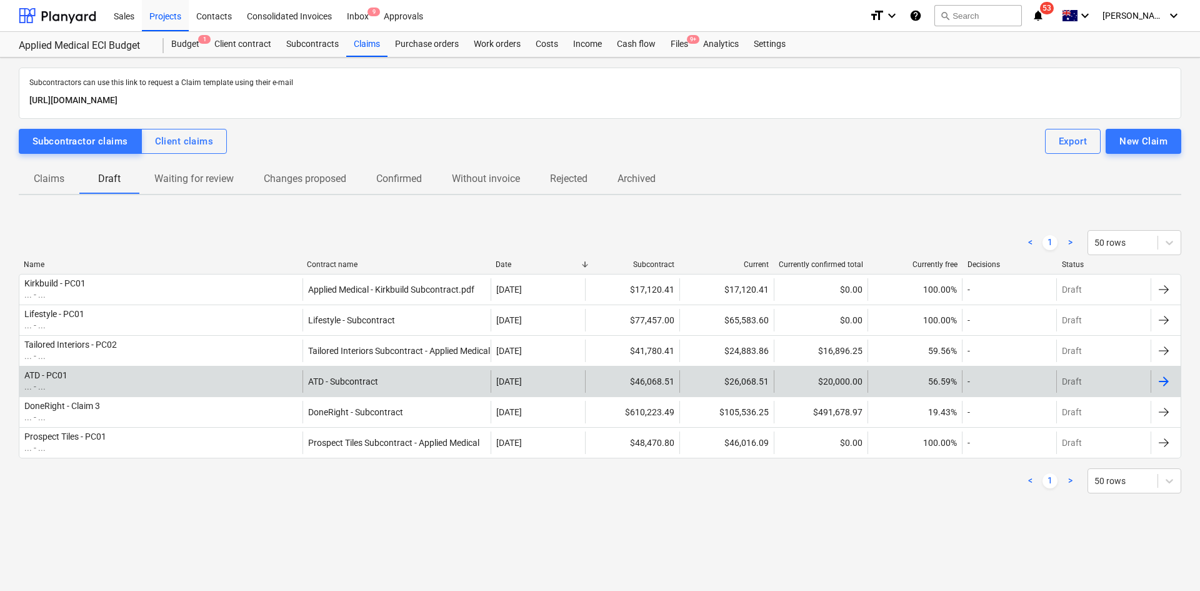
click at [103, 377] on div "ATD - PC01 ... - ..." at bounding box center [160, 381] width 283 height 23
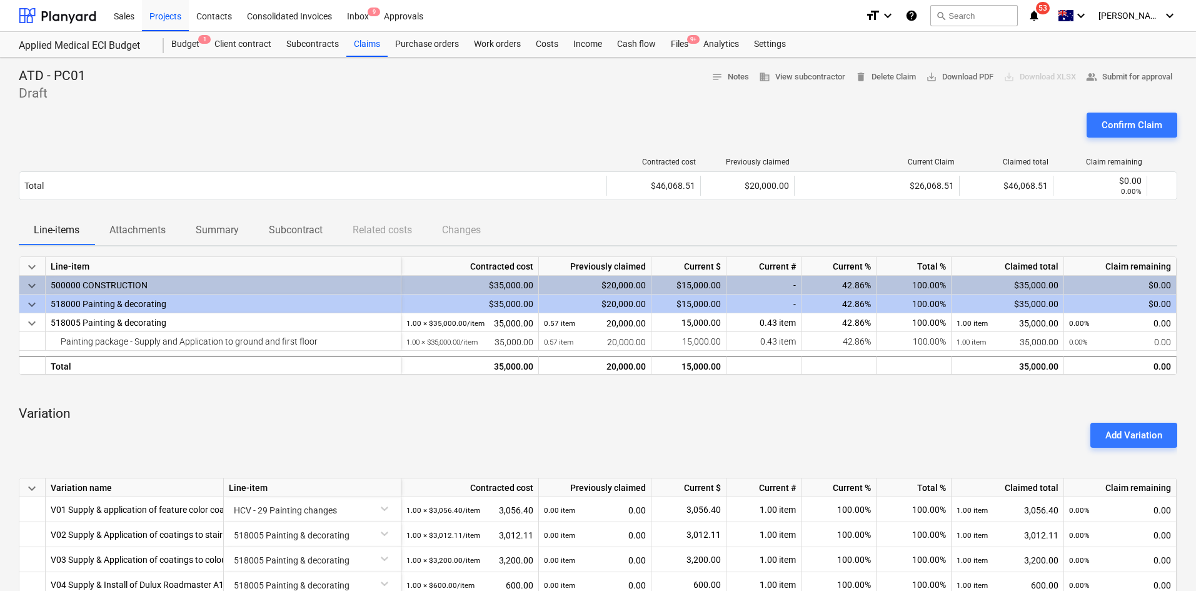
scroll to position [313, 0]
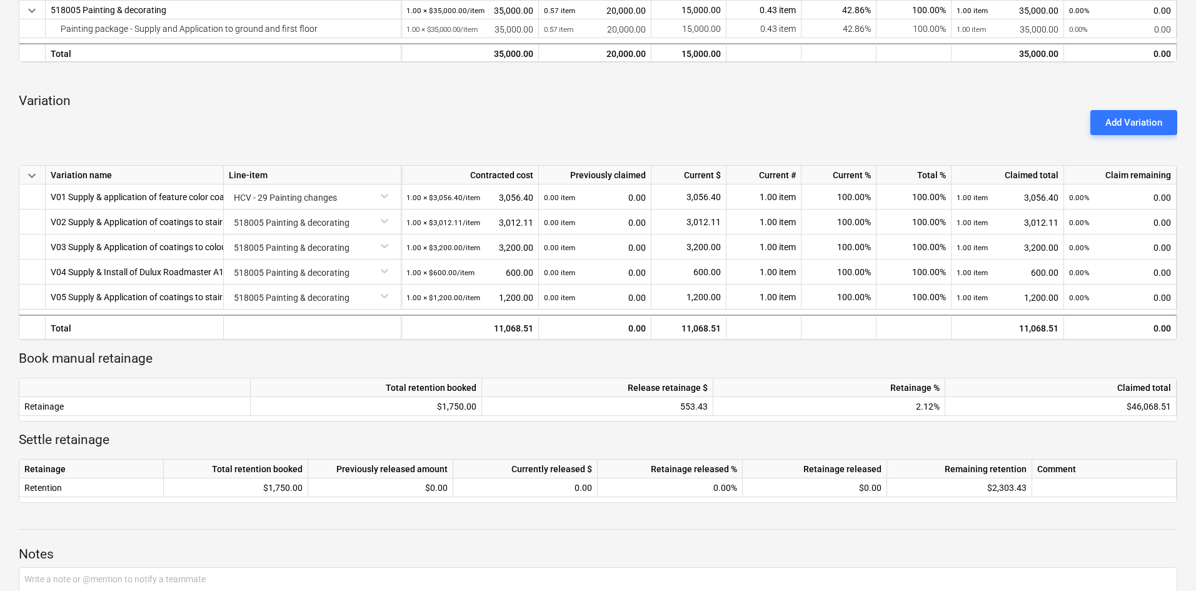
click at [693, 359] on p "Book manual retainage" at bounding box center [598, 359] width 1158 height 18
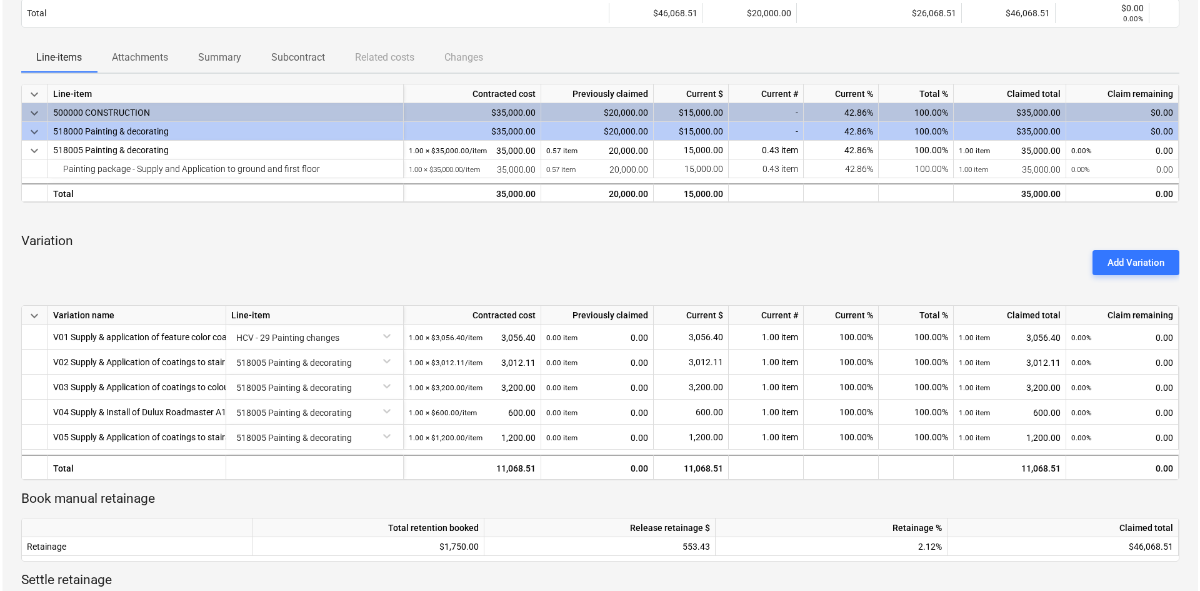
scroll to position [0, 0]
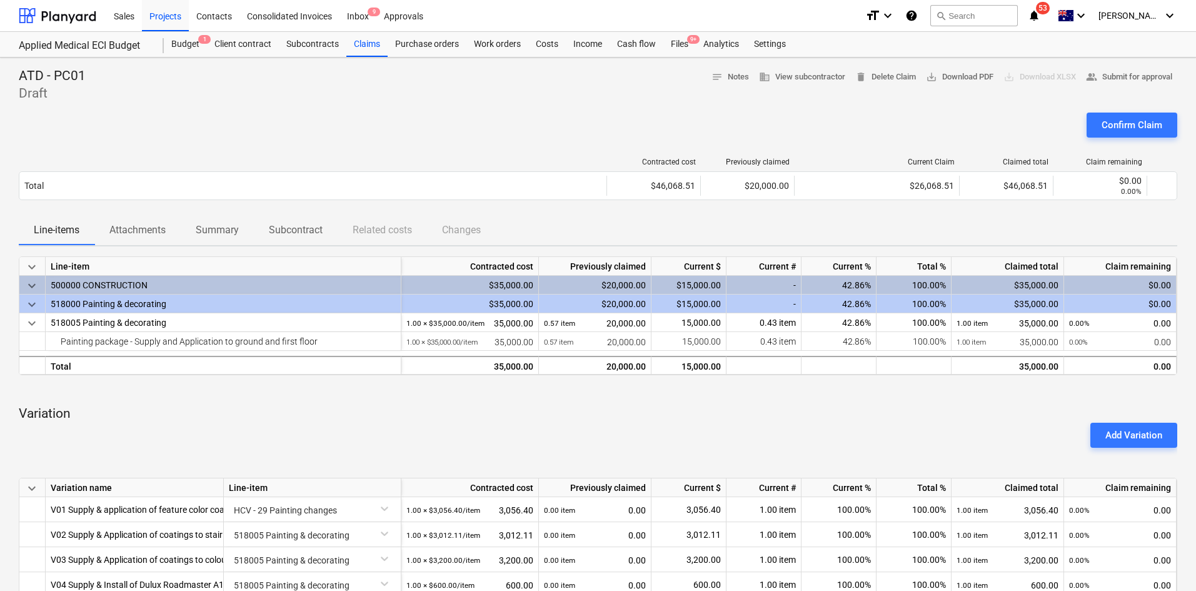
drag, startPoint x: 338, startPoint y: 131, endPoint x: 328, endPoint y: 120, distance: 15.5
click at [337, 130] on div "Confirm Claim" at bounding box center [598, 130] width 1158 height 35
click at [179, 10] on div "Projects" at bounding box center [165, 15] width 47 height 32
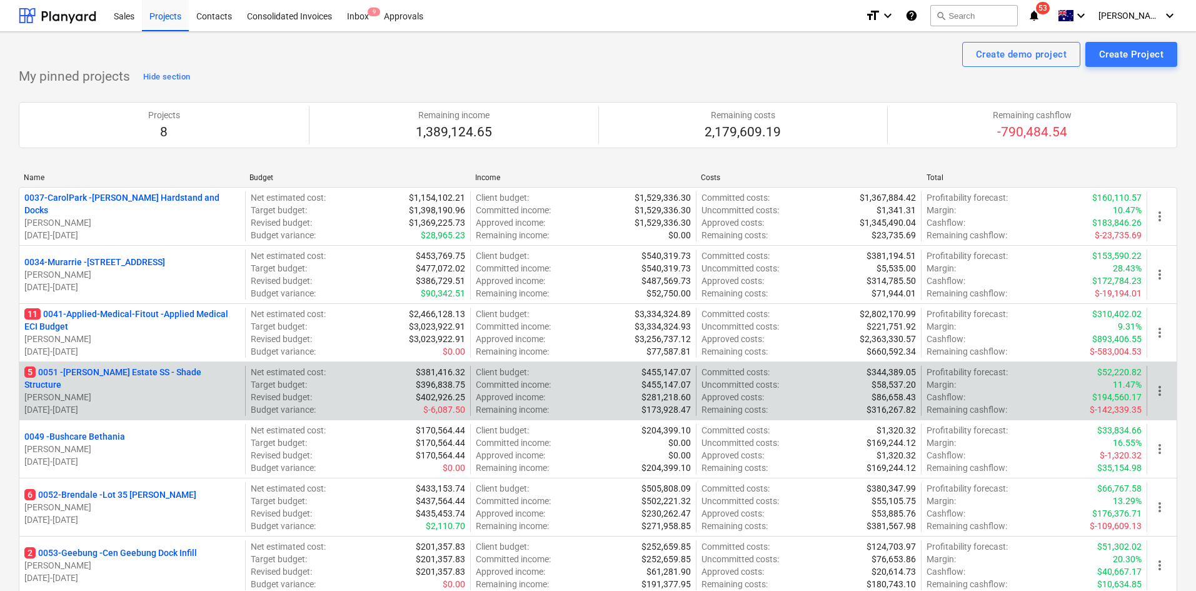
click at [135, 380] on p "5 0051 - Patrick Estate SS - Shade Structure" at bounding box center [132, 378] width 216 height 25
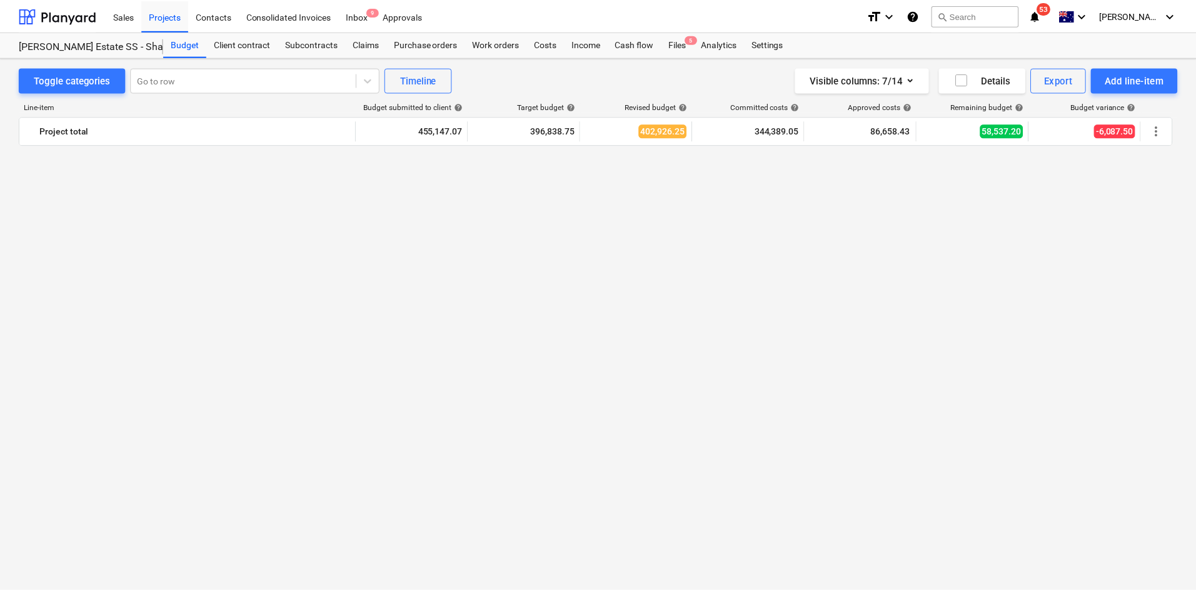
scroll to position [2350, 0]
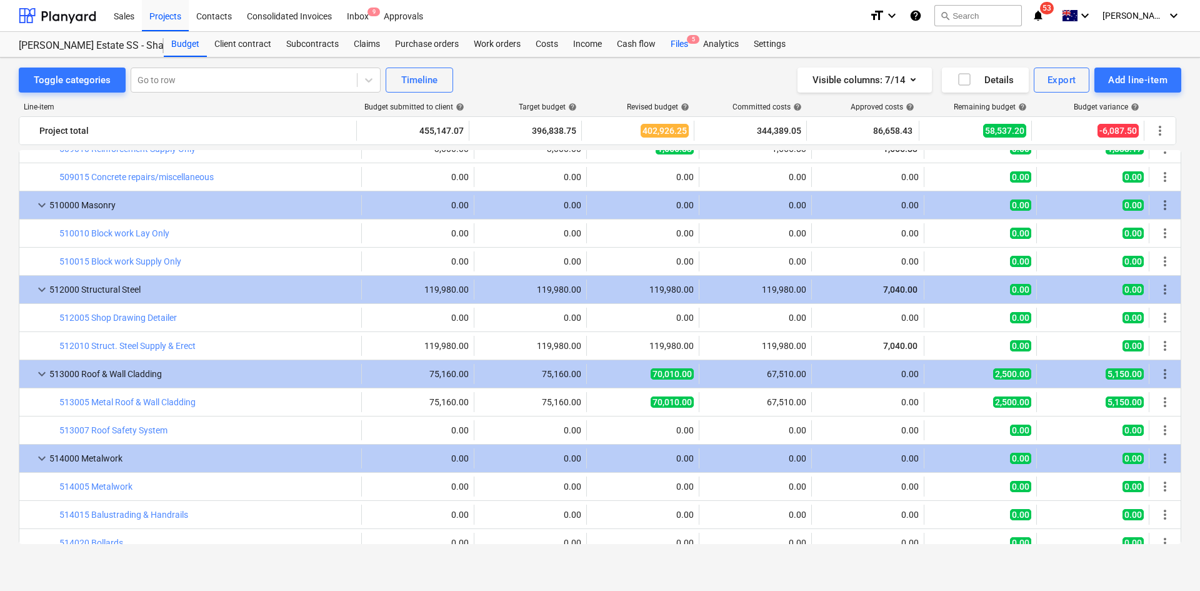
click at [681, 42] on div "Files 5" at bounding box center [679, 44] width 33 height 25
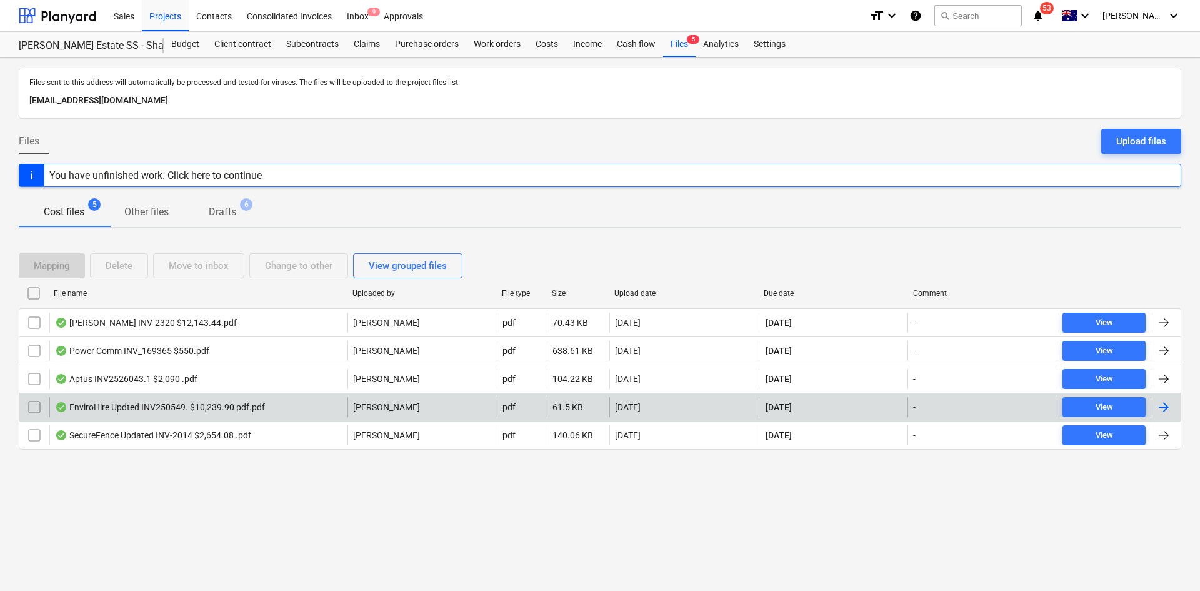
click at [214, 409] on div "EnviroHire Updted INV250549. $10,239.90 pdf.pdf" at bounding box center [160, 407] width 210 height 10
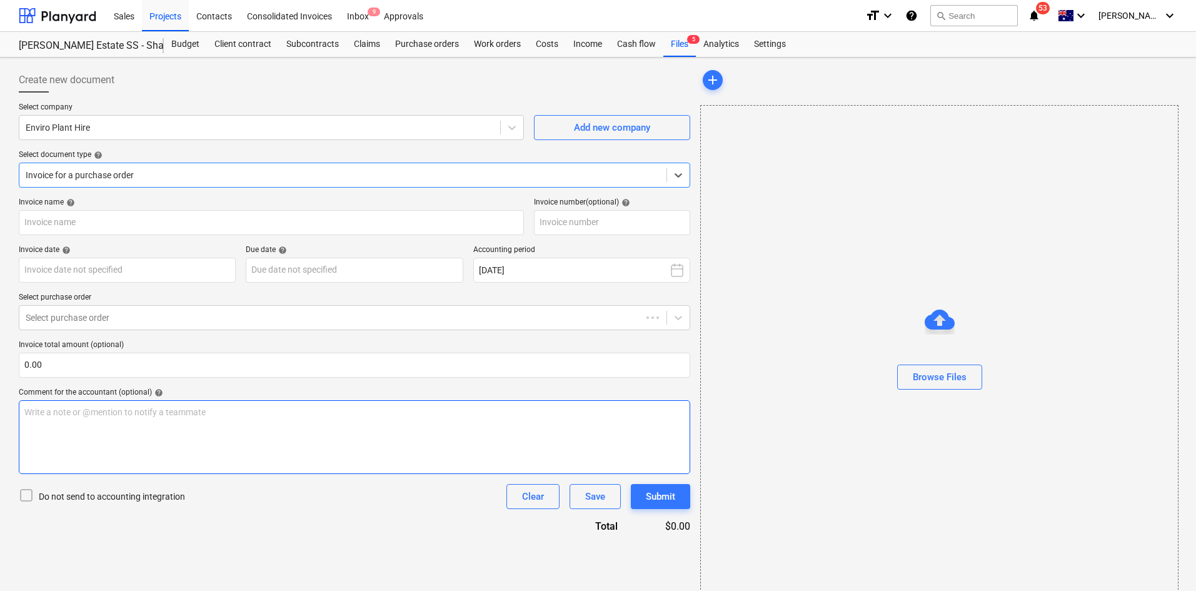
type input "INV250549"
type input "[DATE]"
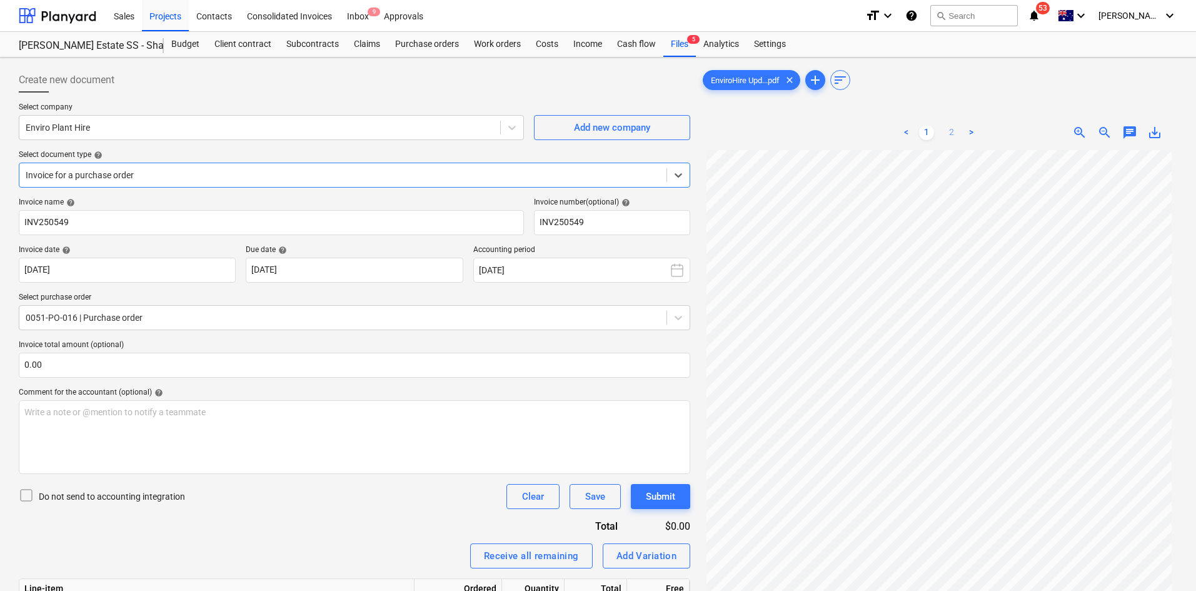
click at [950, 134] on link "2" at bounding box center [951, 132] width 15 height 15
click at [930, 133] on link "1" at bounding box center [926, 132] width 15 height 15
click at [806, 114] on div at bounding box center [938, 112] width 477 height 5
click at [341, 99] on div at bounding box center [354, 98] width 671 height 10
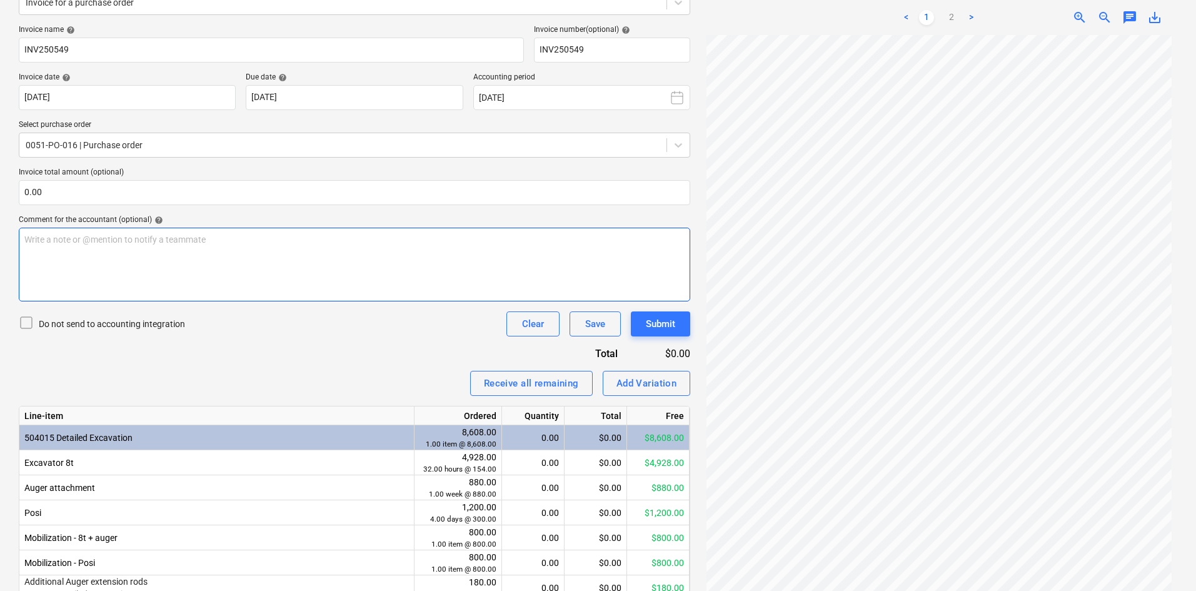
scroll to position [258, 0]
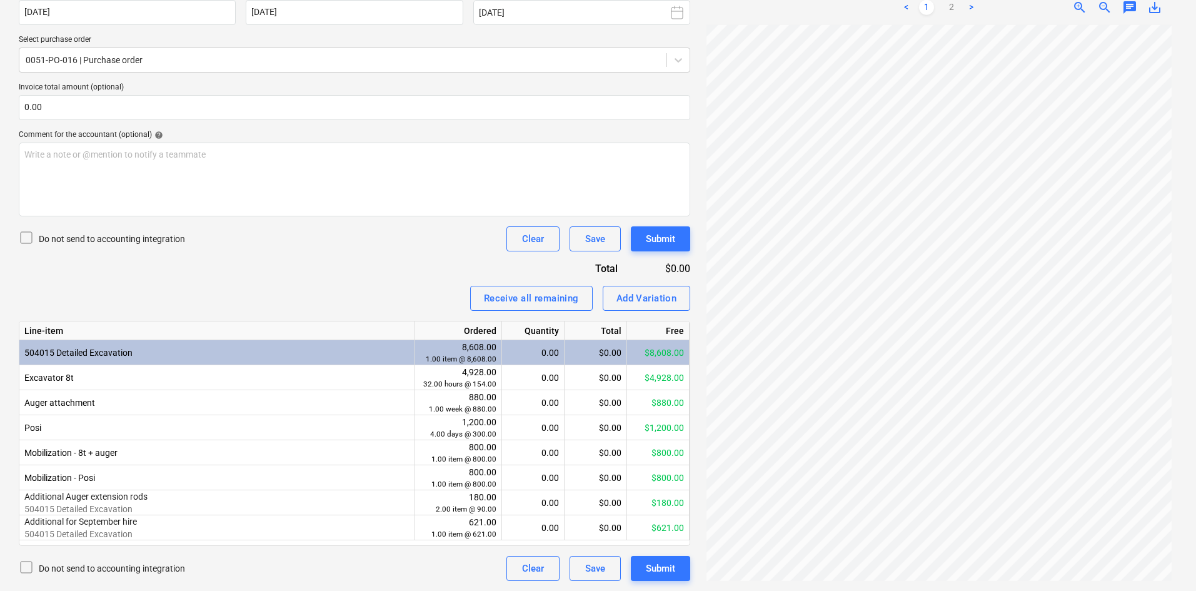
click at [311, 255] on div "Invoice name help INV250549 Invoice number (optional) help INV250549 Invoice da…" at bounding box center [354, 260] width 671 height 641
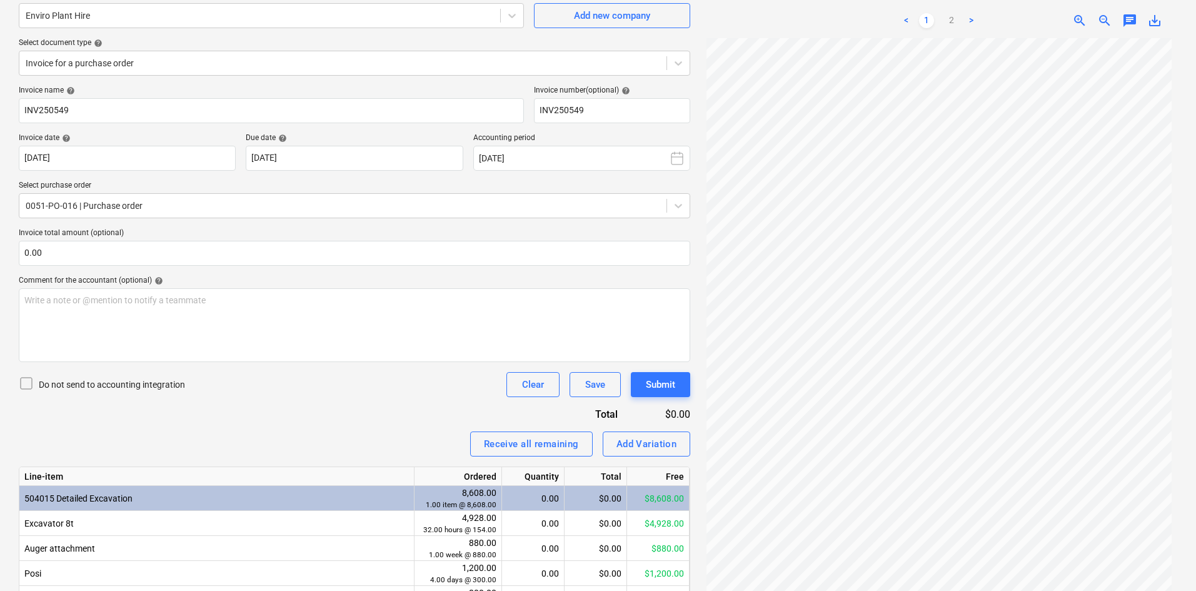
scroll to position [0, 0]
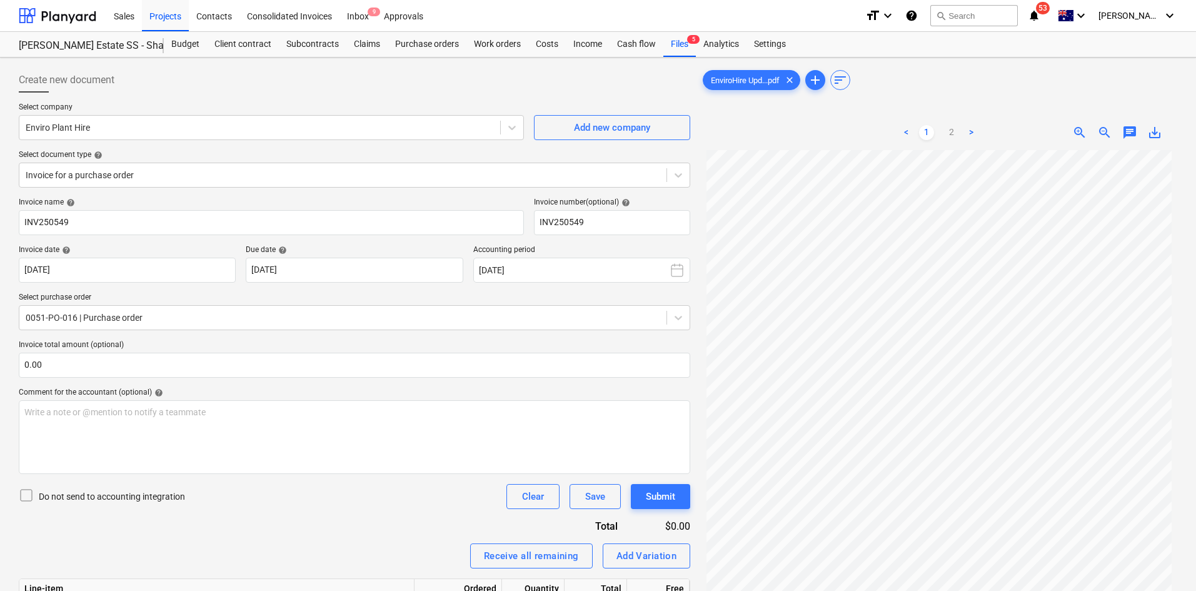
drag, startPoint x: 286, startPoint y: 93, endPoint x: 249, endPoint y: 71, distance: 42.0
click at [286, 92] on div "Create new document Select company Enviro Plant Hire Add new company Select doc…" at bounding box center [354, 453] width 671 height 771
click at [679, 31] on div "Sales Projects Contacts Consolidated Invoices Inbox 9 Approvals" at bounding box center [480, 15] width 749 height 31
click at [683, 40] on div "Files 5" at bounding box center [679, 44] width 33 height 25
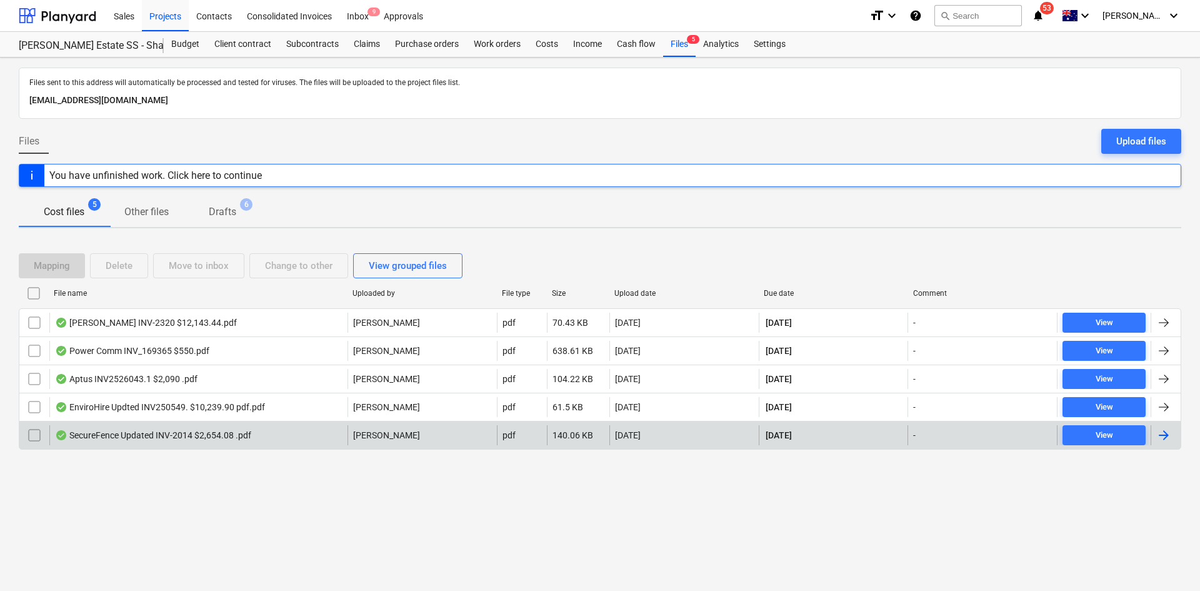
click at [163, 439] on div "SecureFence Updated INV-2014 $2,654.08 .pdf" at bounding box center [153, 435] width 196 height 10
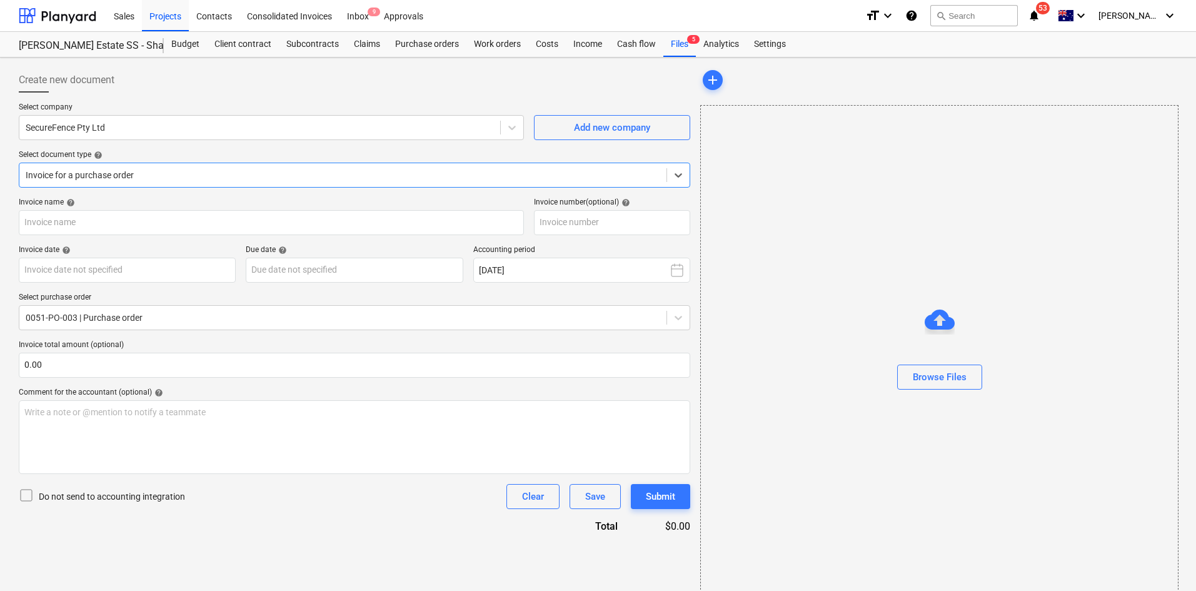
type input "INV-2014"
type input "[DATE]"
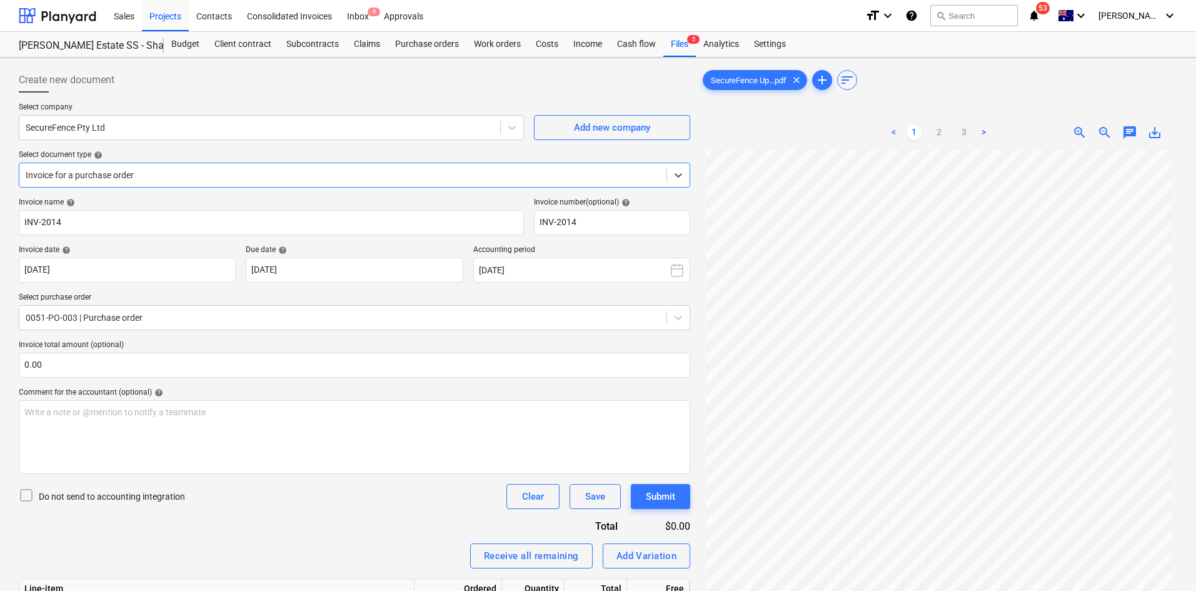
scroll to position [63, 0]
click at [933, 133] on link "2" at bounding box center [938, 132] width 15 height 15
click at [918, 131] on link "1" at bounding box center [913, 132] width 15 height 15
click at [960, 131] on link "3" at bounding box center [963, 132] width 15 height 15
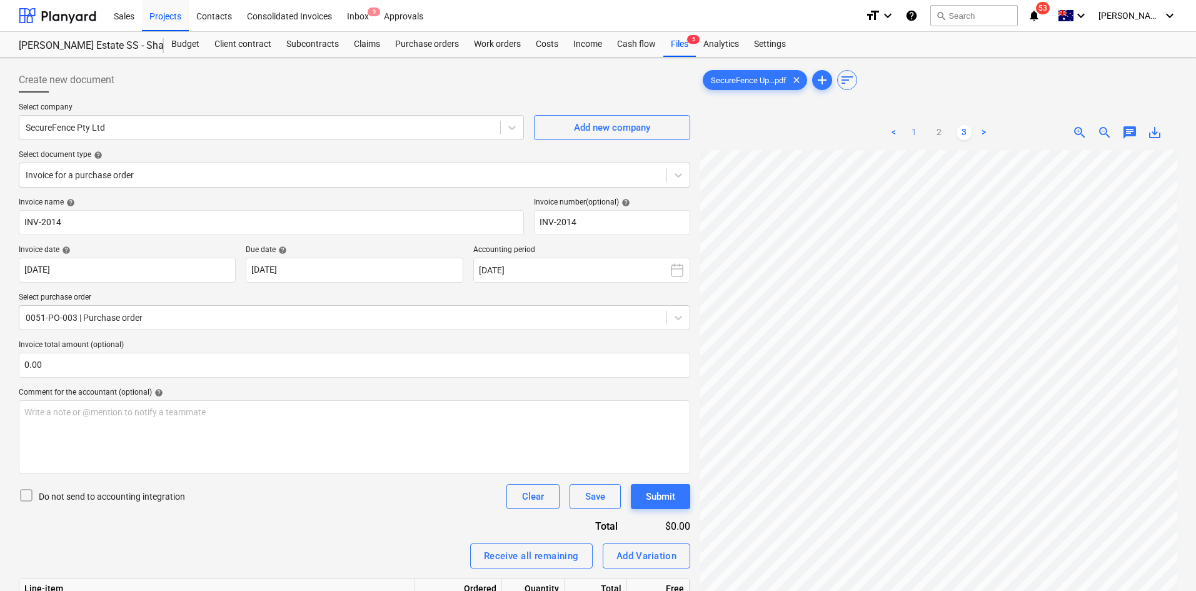
click at [916, 130] on link "1" at bounding box center [913, 132] width 15 height 15
click at [128, 169] on div at bounding box center [343, 175] width 634 height 13
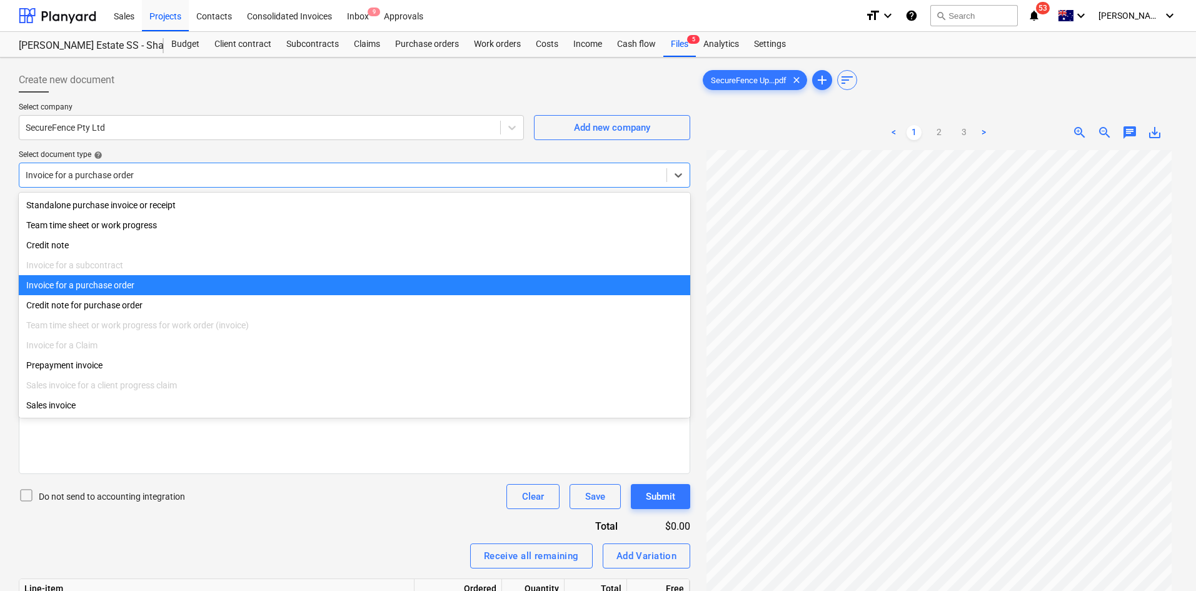
click at [118, 288] on div "Invoice for a purchase order" at bounding box center [354, 285] width 671 height 20
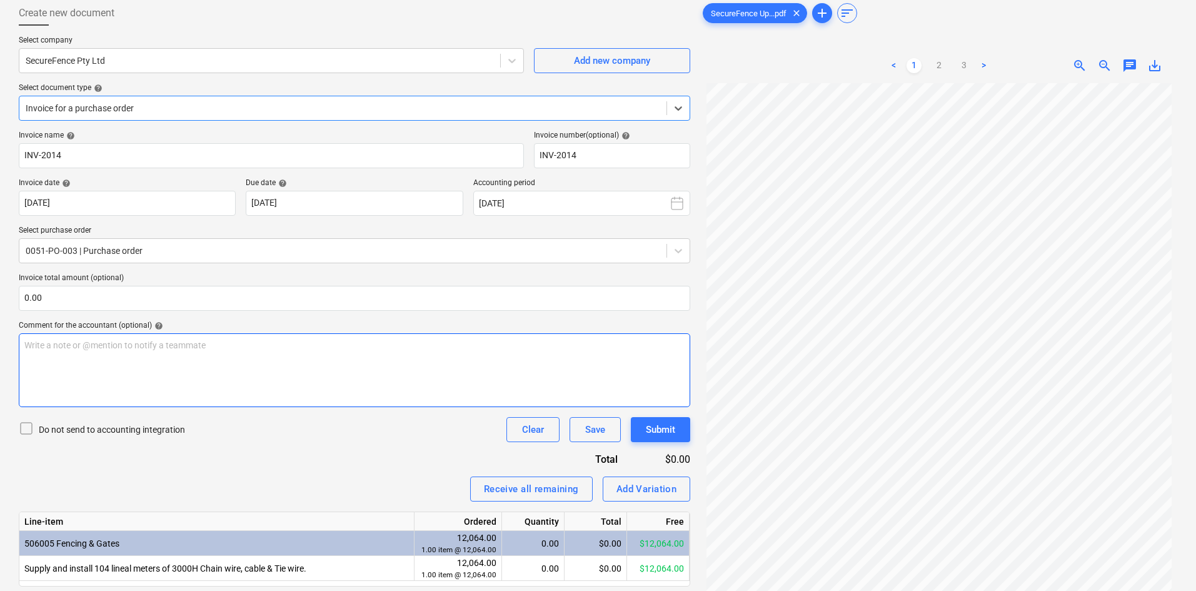
scroll to position [125, 0]
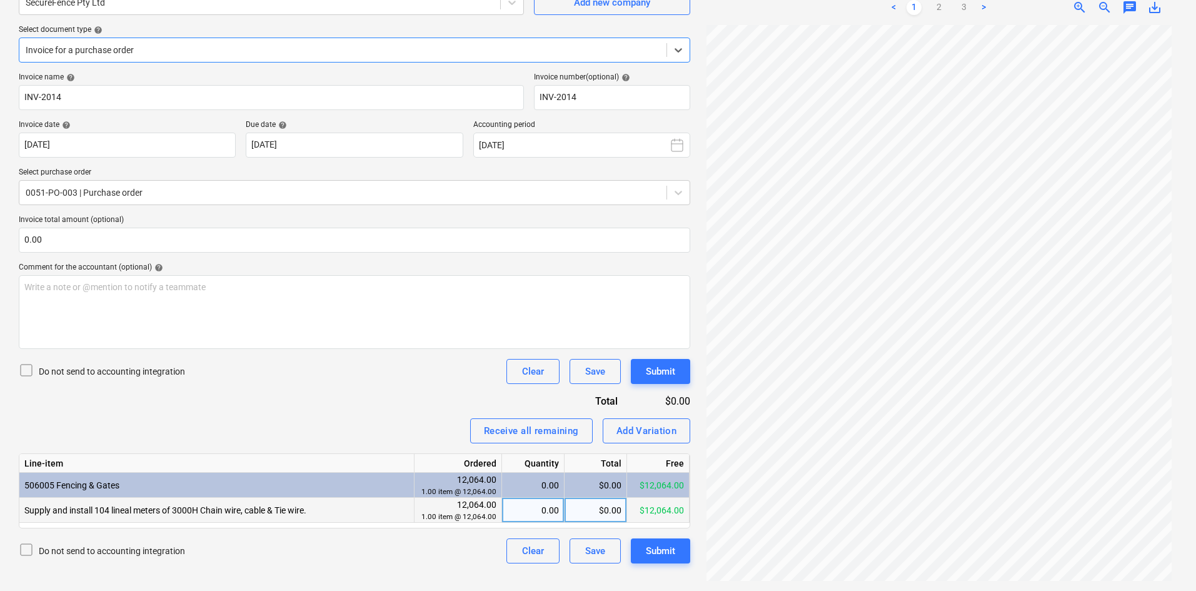
click at [528, 516] on div "0.00" at bounding box center [533, 510] width 52 height 25
click at [583, 510] on div "$0.00" at bounding box center [595, 510] width 63 height 25
click at [542, 513] on div "0.00" at bounding box center [533, 510] width 52 height 25
click at [346, 413] on div "Invoice name help INV-2014 Invoice number (optional) help INV-2014 Invoice date…" at bounding box center [354, 318] width 671 height 491
click at [944, 16] on div "< 1 2 3 >" at bounding box center [939, 7] width 153 height 35
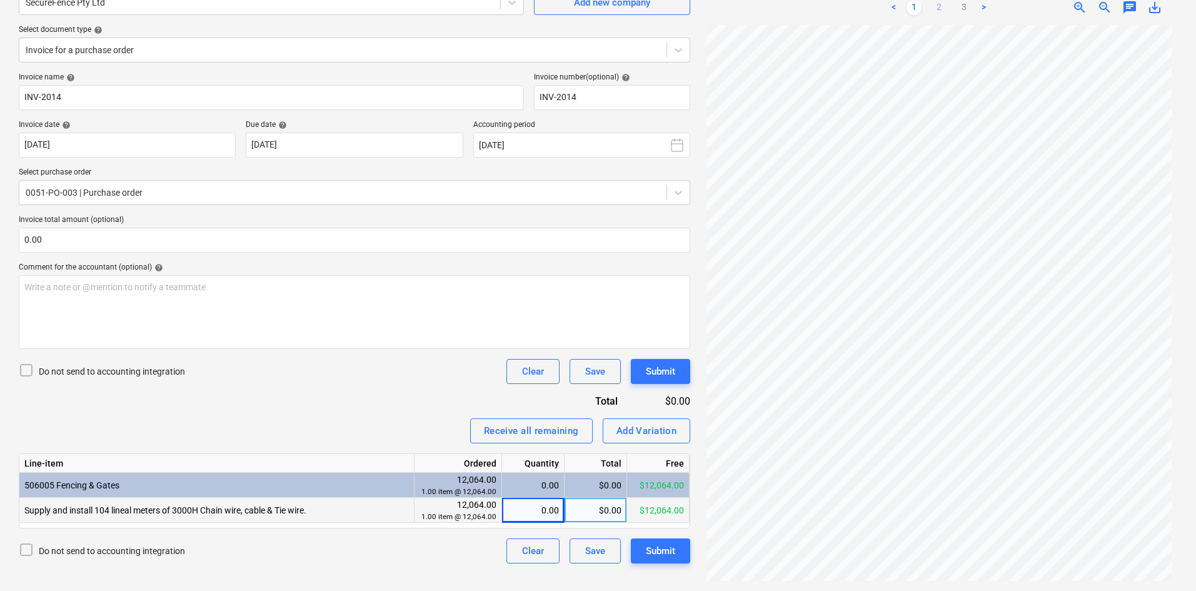
click at [937, 1] on link "2" at bounding box center [938, 7] width 15 height 15
click at [957, 6] on ul "< 1 2 3 >" at bounding box center [939, 7] width 153 height 15
click at [961, 7] on link "3" at bounding box center [963, 7] width 15 height 15
click at [1081, 13] on span "zoom_in" at bounding box center [1079, 7] width 15 height 15
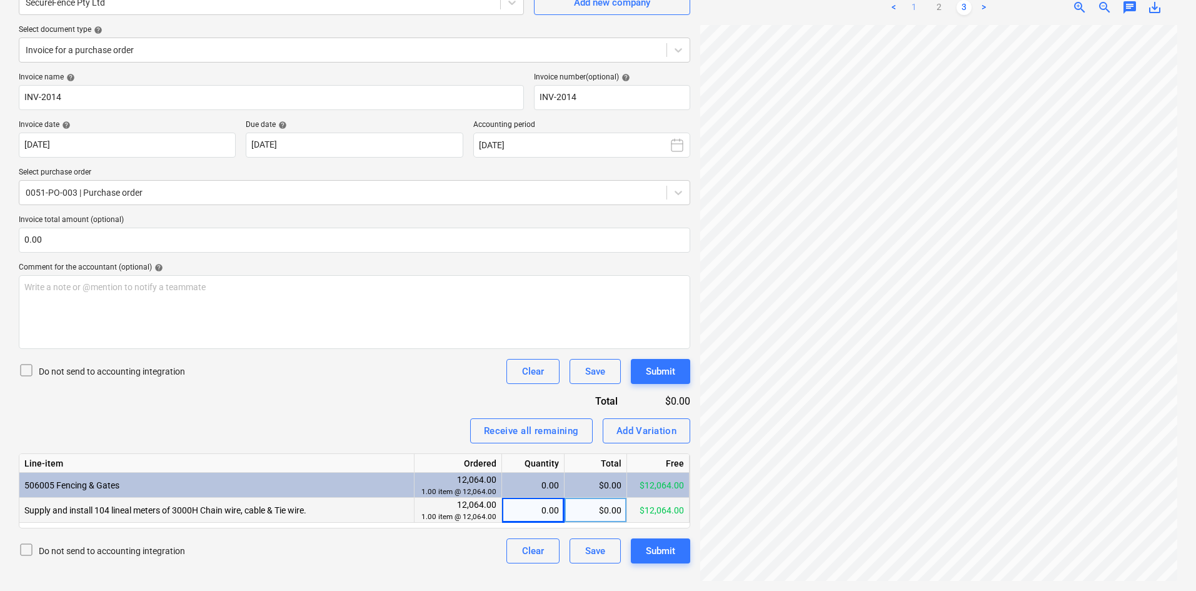
click at [914, 6] on link "1" at bounding box center [913, 7] width 15 height 15
drag, startPoint x: 311, startPoint y: 447, endPoint x: 314, endPoint y: 439, distance: 7.9
click at [310, 447] on div "Invoice name help INV-2014 Invoice number (optional) help INV-2014 Invoice date…" at bounding box center [354, 318] width 671 height 491
click at [600, 511] on div "$0.00" at bounding box center [595, 510] width 63 height 25
click at [1106, 6] on span "zoom_out" at bounding box center [1104, 7] width 15 height 15
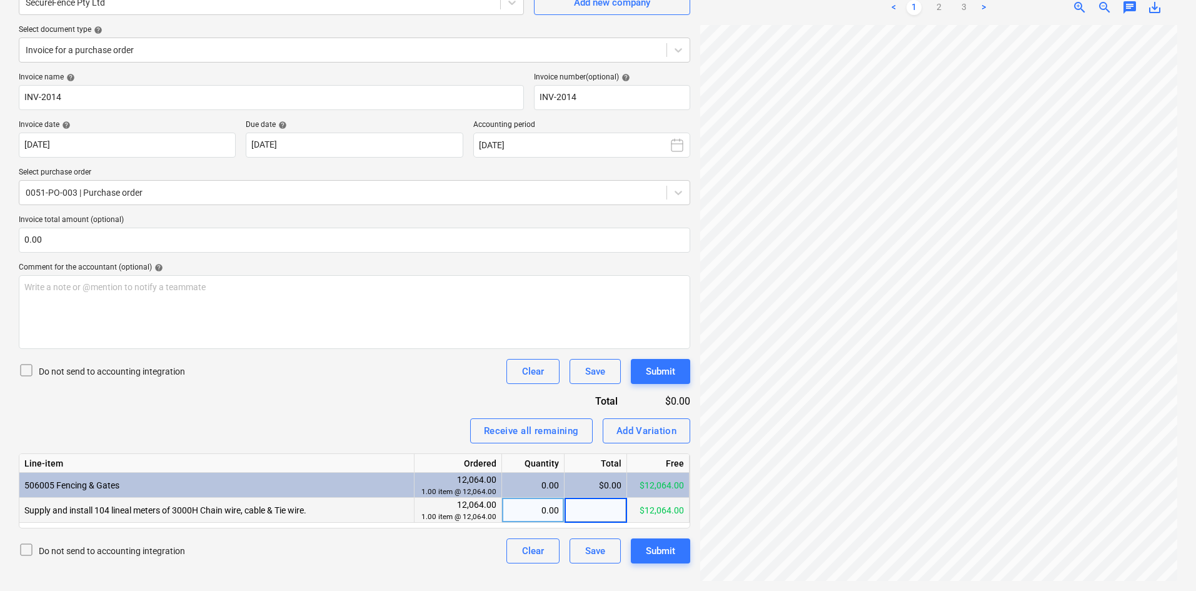
scroll to position [0, 0]
click at [593, 507] on div "$0.00" at bounding box center [595, 510] width 63 height 25
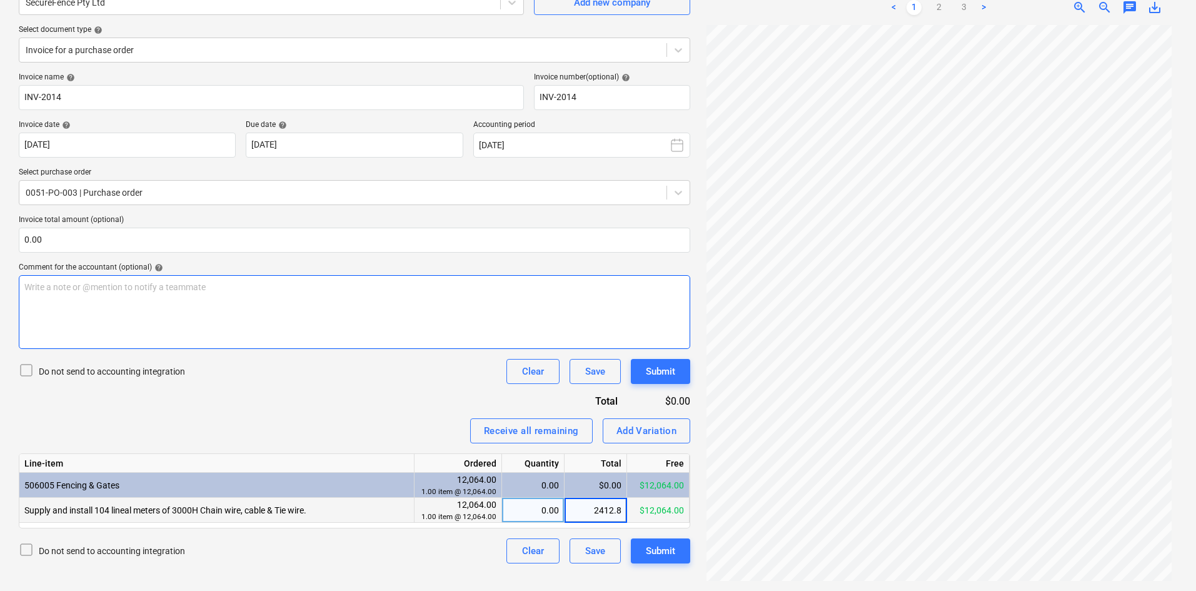
type input "2412.80"
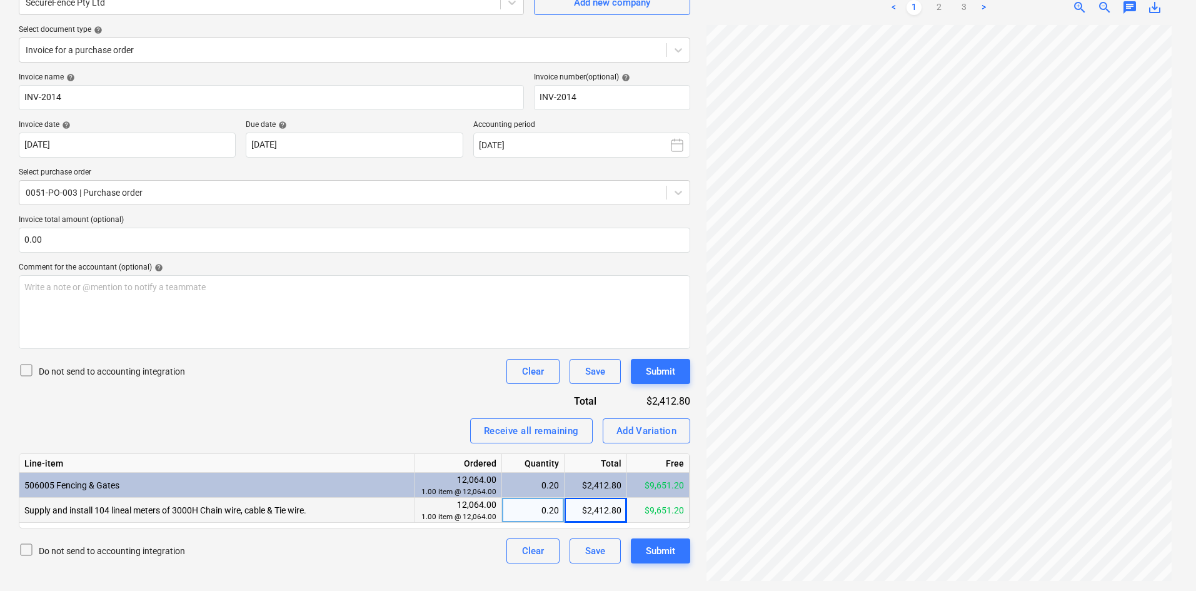
click at [258, 396] on div "Invoice name help INV-2014 Invoice number (optional) help INV-2014 Invoice date…" at bounding box center [354, 318] width 671 height 491
click at [175, 235] on input "text" at bounding box center [354, 240] width 671 height 25
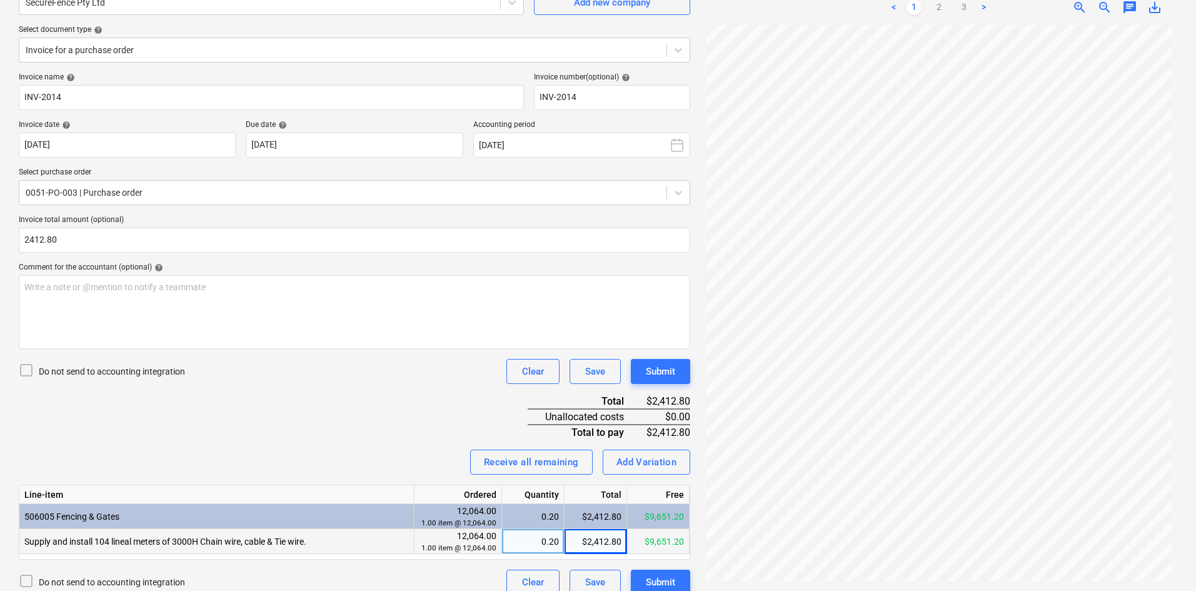
type input "2,412.80"
click at [299, 408] on div "Invoice name help INV-2014 Invoice number (optional) help INV-2014 Invoice date…" at bounding box center [354, 334] width 671 height 522
click at [306, 339] on div "Write a note or @mention to notify a teammate [PERSON_NAME]" at bounding box center [354, 312] width 671 height 74
click at [309, 434] on div "Invoice name help INV-2014 Invoice number (optional) help INV-2014 Invoice date…" at bounding box center [354, 334] width 671 height 522
click at [252, 312] on div "Write a note or @mention to notify a teammate [PERSON_NAME]" at bounding box center [354, 312] width 671 height 74
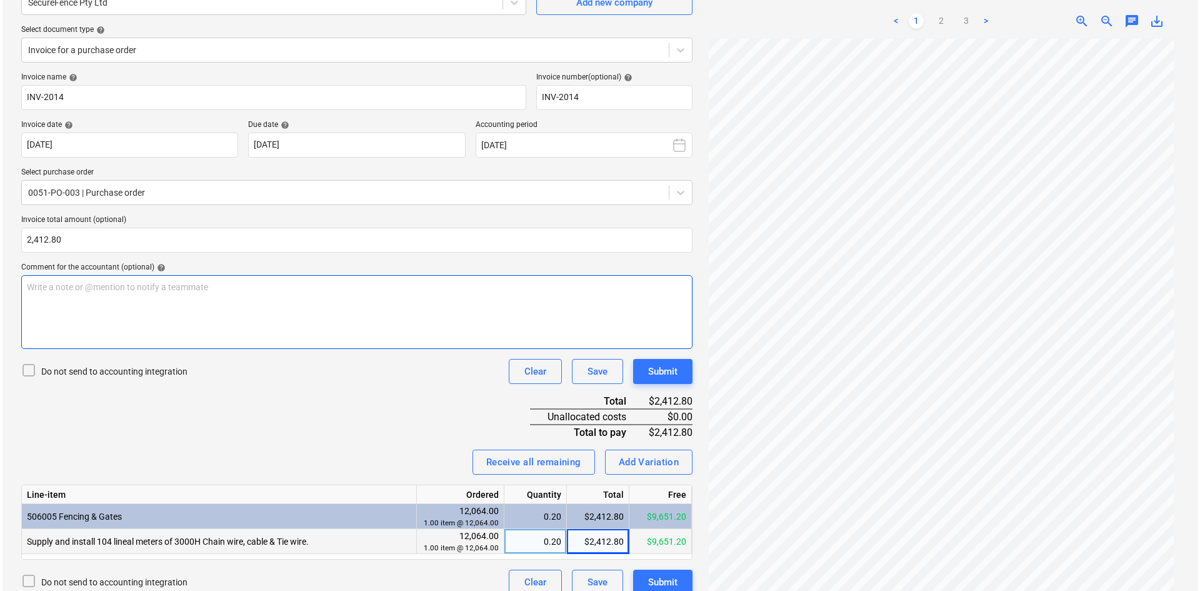
scroll to position [139, 0]
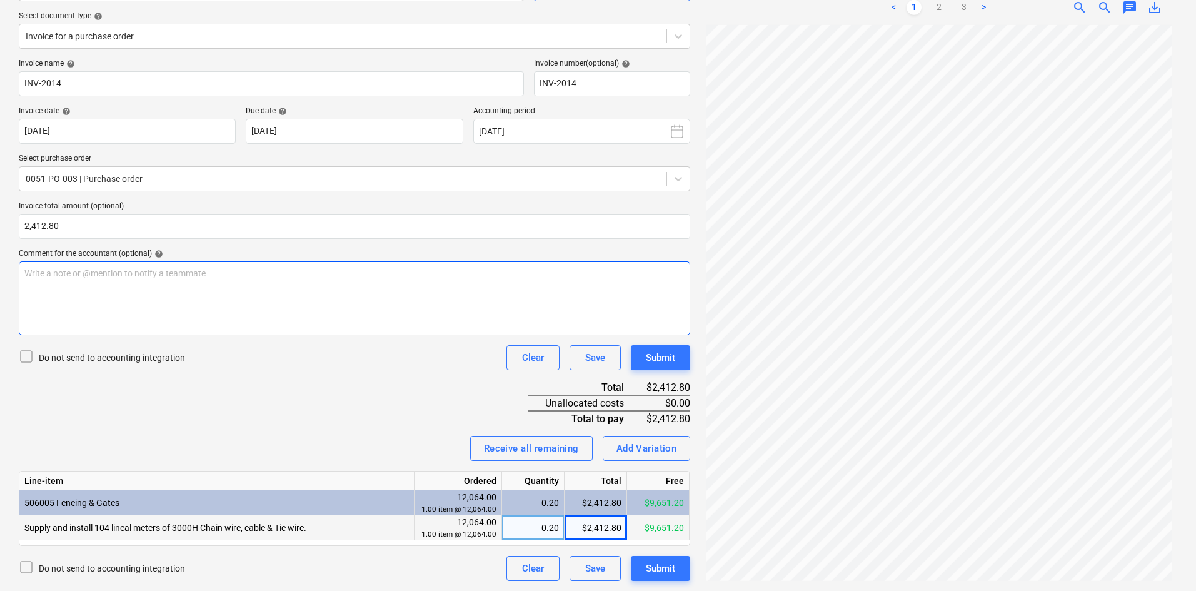
click at [244, 264] on div "Write a note or @mention to notify a teammate [PERSON_NAME]" at bounding box center [354, 298] width 671 height 74
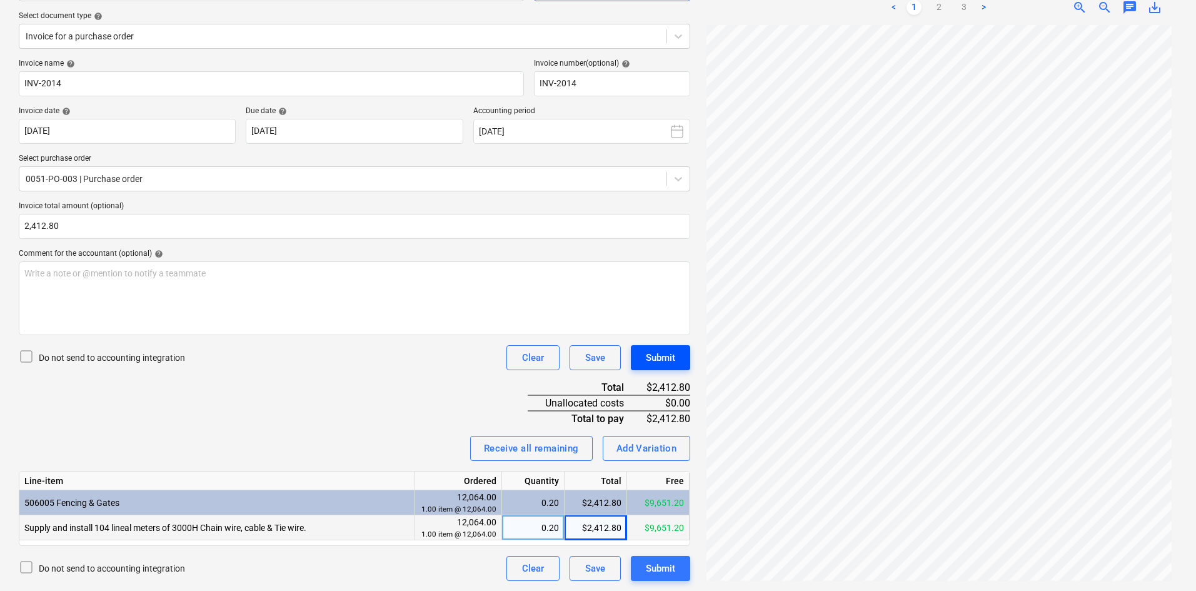
click at [659, 363] on div "Submit" at bounding box center [660, 357] width 29 height 16
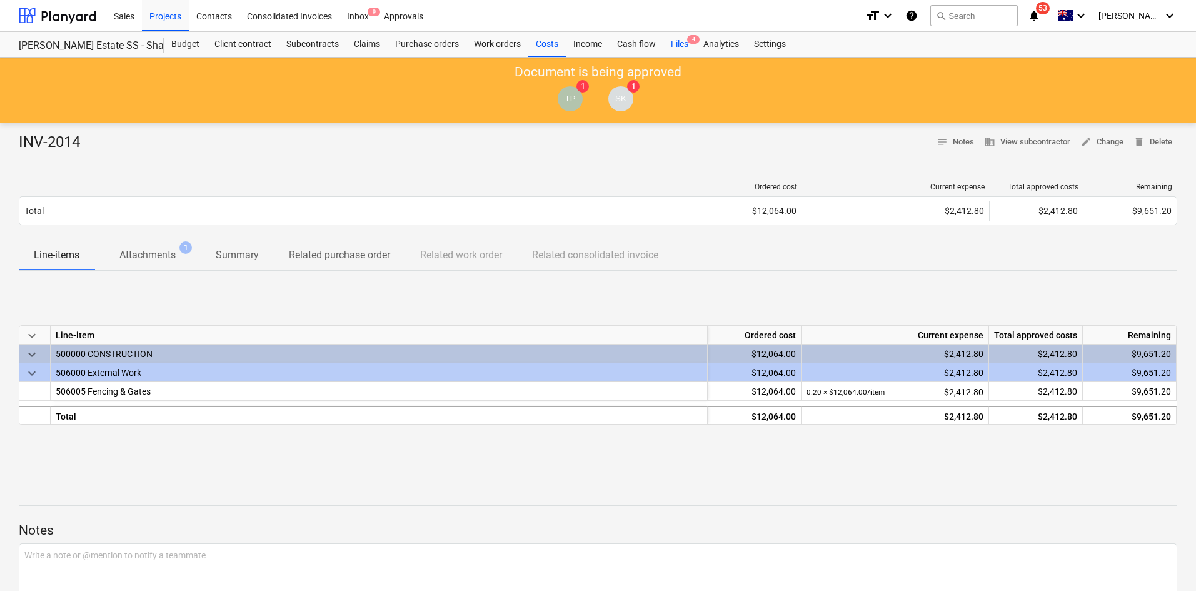
click at [683, 44] on div "Files 4" at bounding box center [679, 44] width 33 height 25
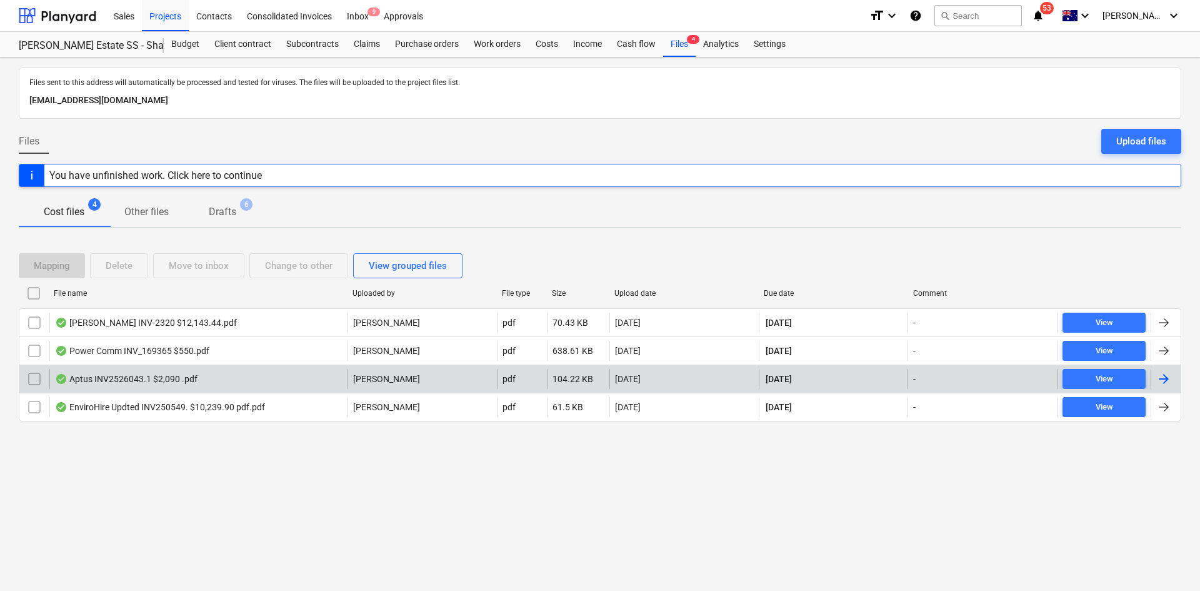
click at [202, 377] on div "Aptus INV2526043.1 $2,090 .pdf" at bounding box center [198, 379] width 298 height 20
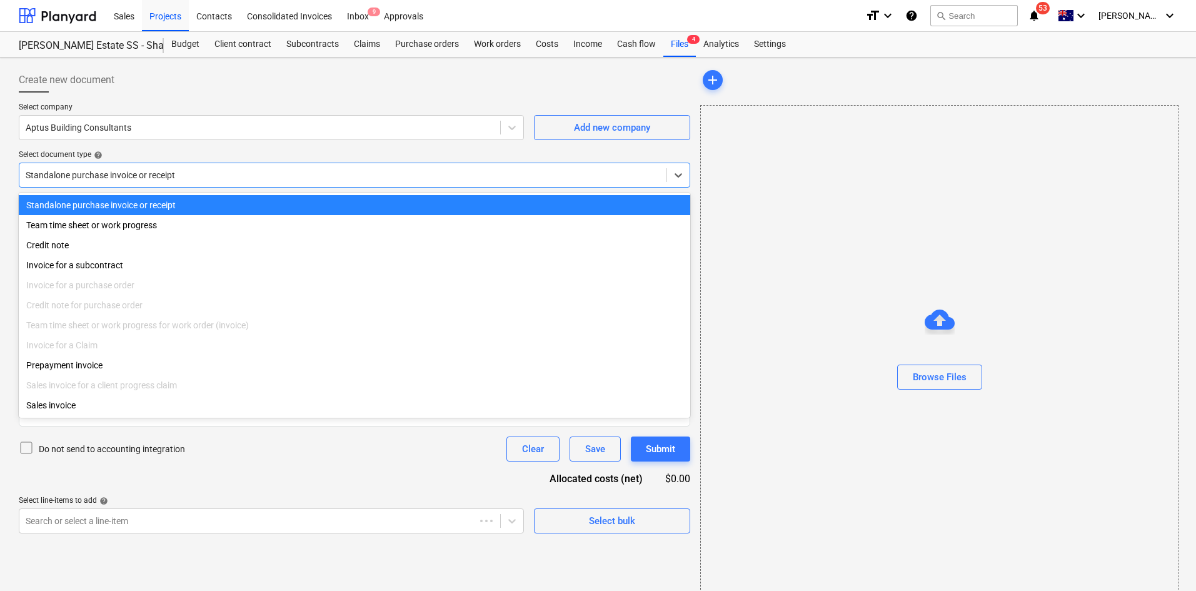
click at [129, 169] on div at bounding box center [343, 175] width 634 height 13
type input "2526043.1"
type input "[DATE]"
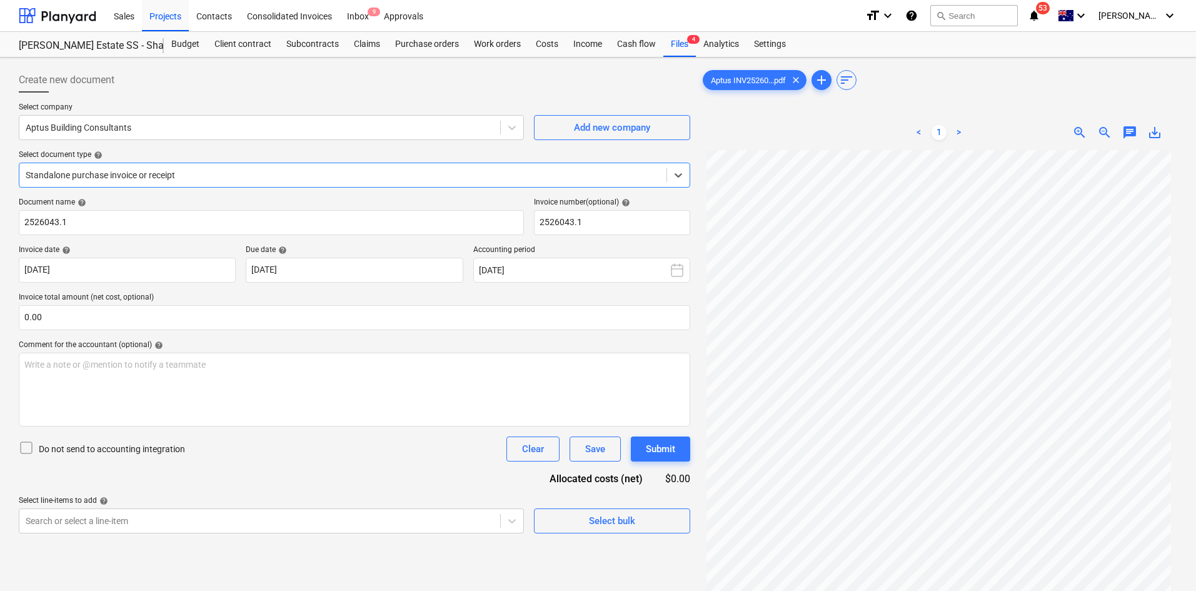
click at [130, 169] on div at bounding box center [343, 175] width 634 height 13
click at [377, 34] on div "Claims" at bounding box center [366, 44] width 41 height 25
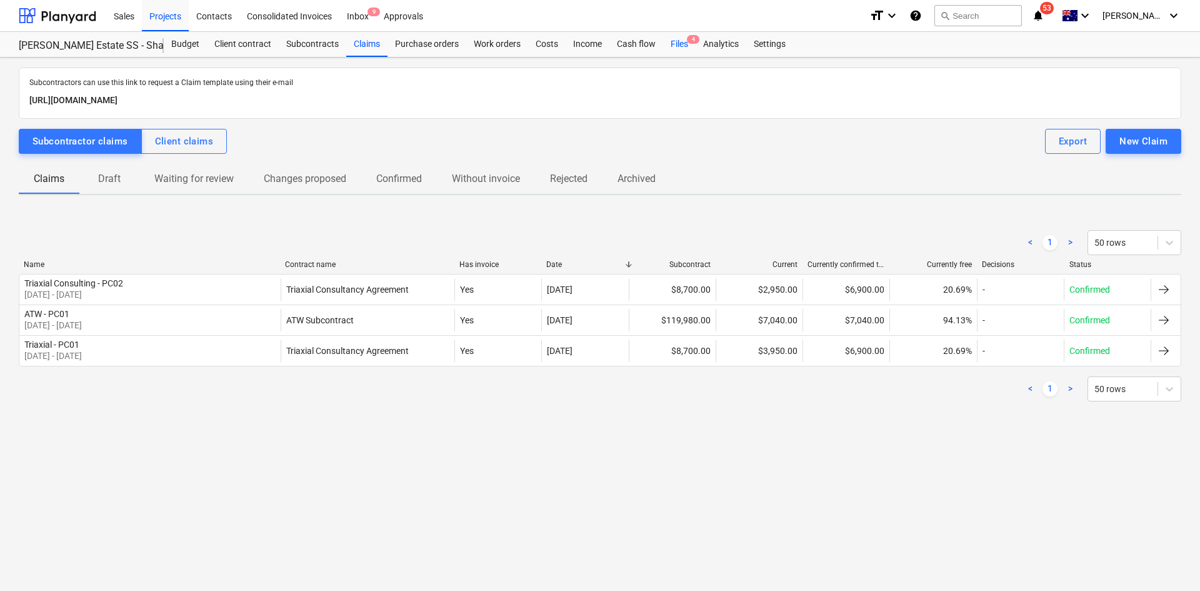
click at [677, 43] on div "Files 4" at bounding box center [679, 44] width 33 height 25
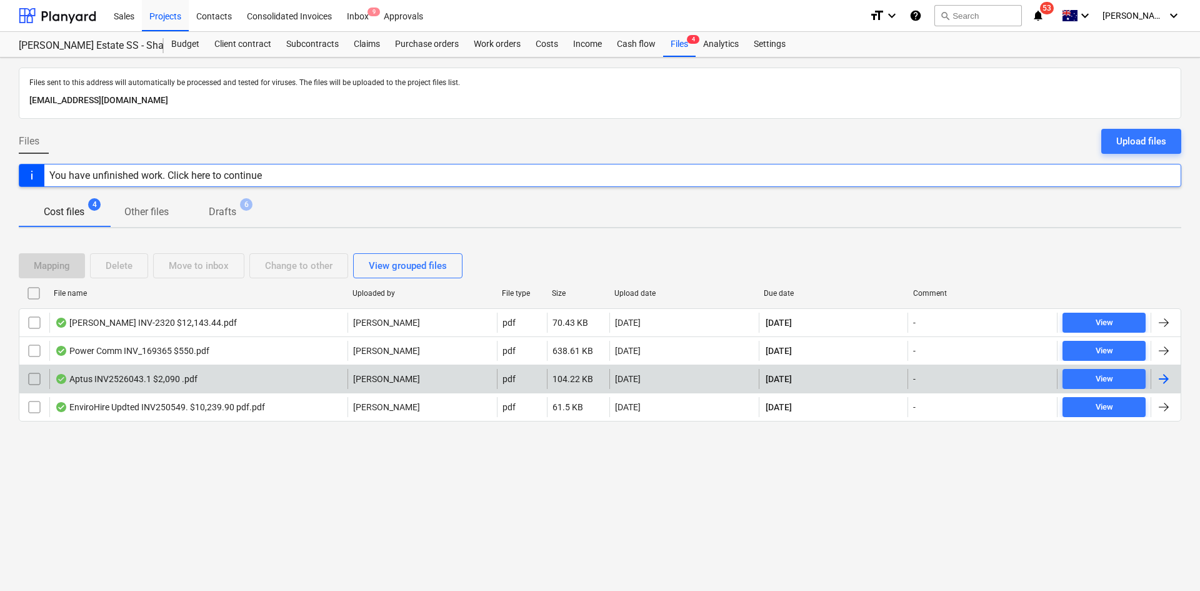
click at [234, 376] on div "Aptus INV2526043.1 $2,090 .pdf" at bounding box center [198, 379] width 298 height 20
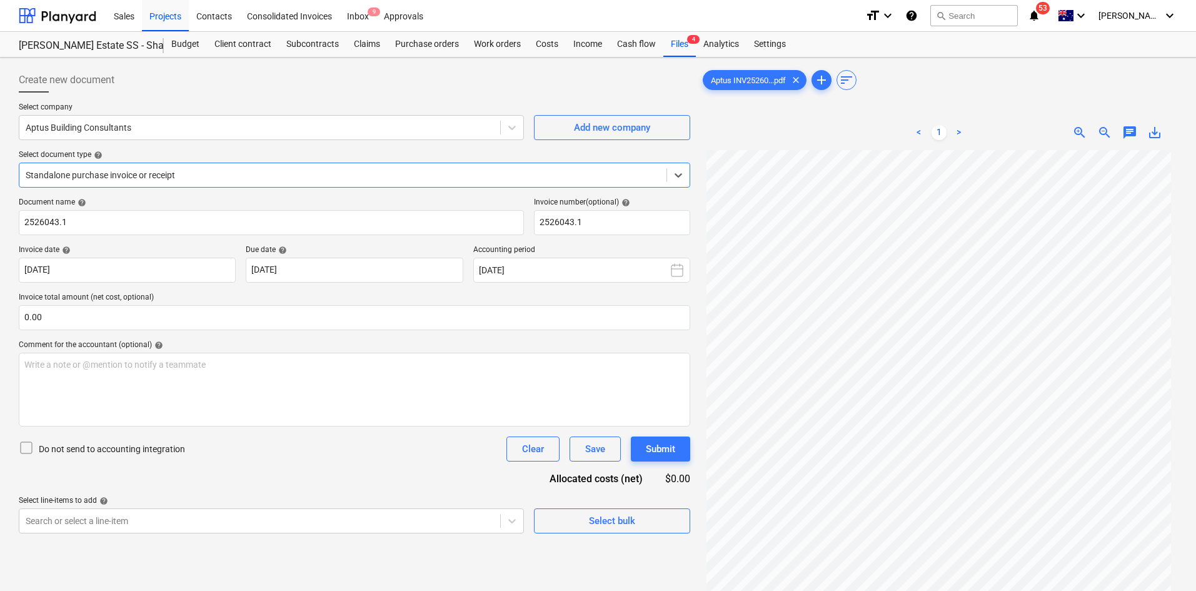
click at [369, 76] on div "Create new document" at bounding box center [354, 80] width 671 height 25
click at [363, 101] on div at bounding box center [354, 98] width 671 height 10
drag, startPoint x: 254, startPoint y: 79, endPoint x: 246, endPoint y: 0, distance: 79.2
click at [254, 78] on div "Create new document" at bounding box center [354, 80] width 671 height 25
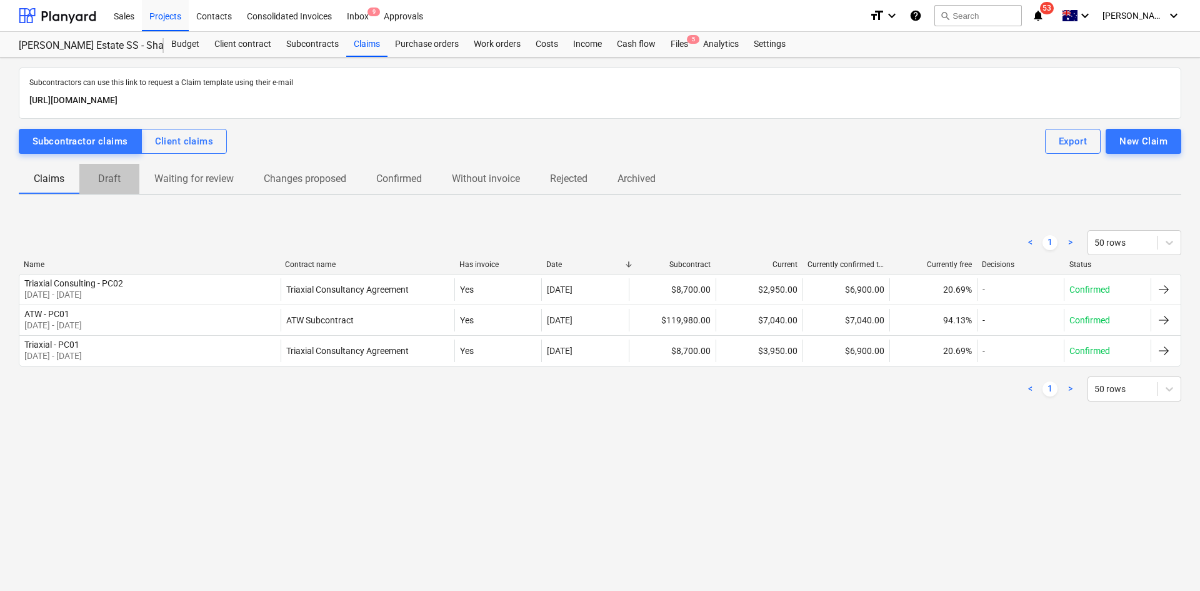
click at [109, 184] on p "Draft" at bounding box center [109, 178] width 30 height 15
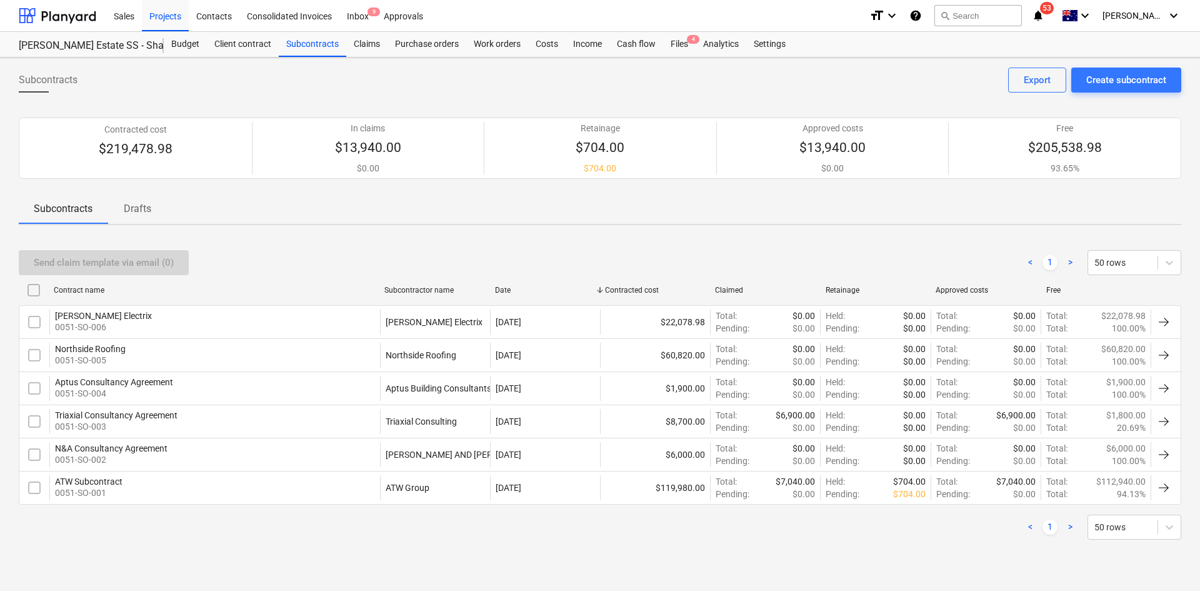
click at [328, 380] on div "Aptus Consultancy Agreement 0051-SO-004" at bounding box center [214, 388] width 331 height 25
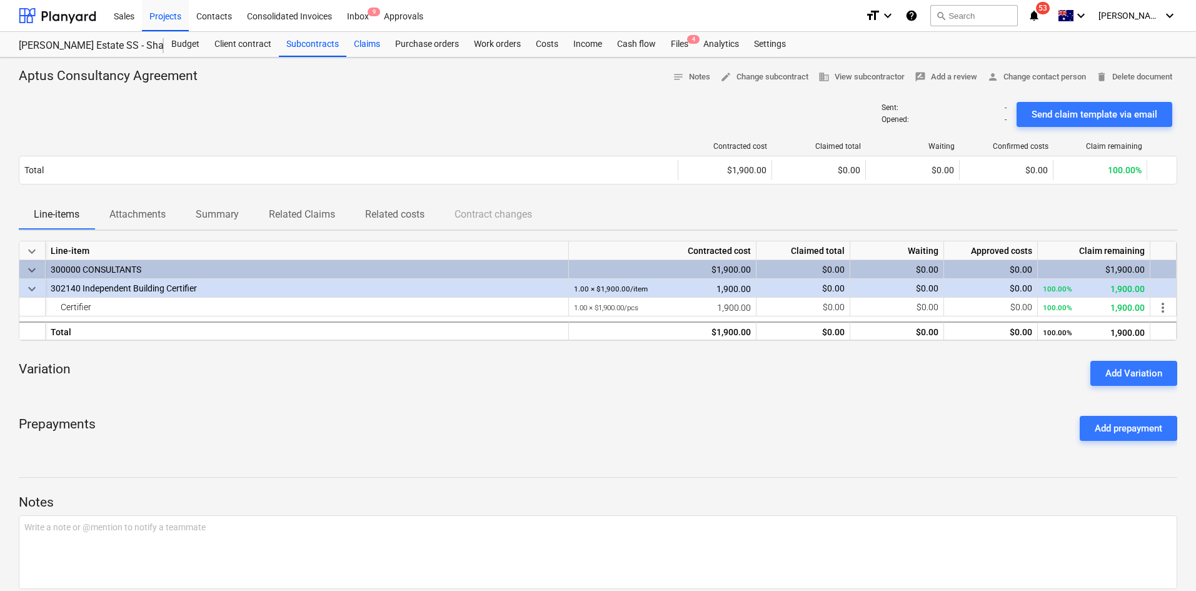
click at [364, 44] on div "Claims" at bounding box center [366, 44] width 41 height 25
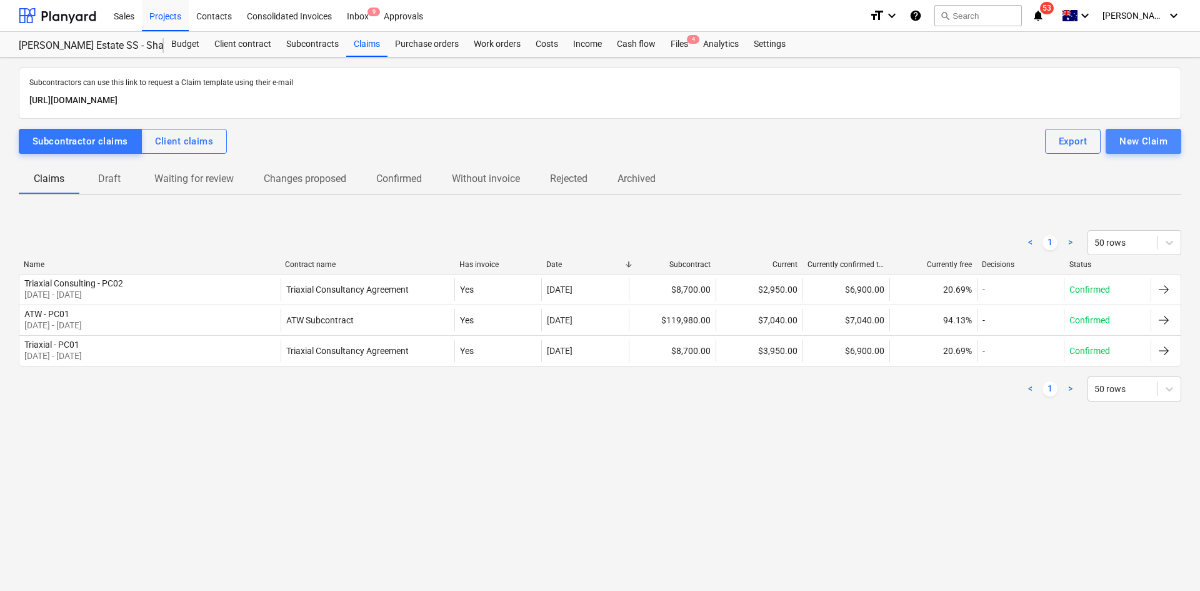
click at [1147, 138] on div "New Claim" at bounding box center [1144, 141] width 48 height 16
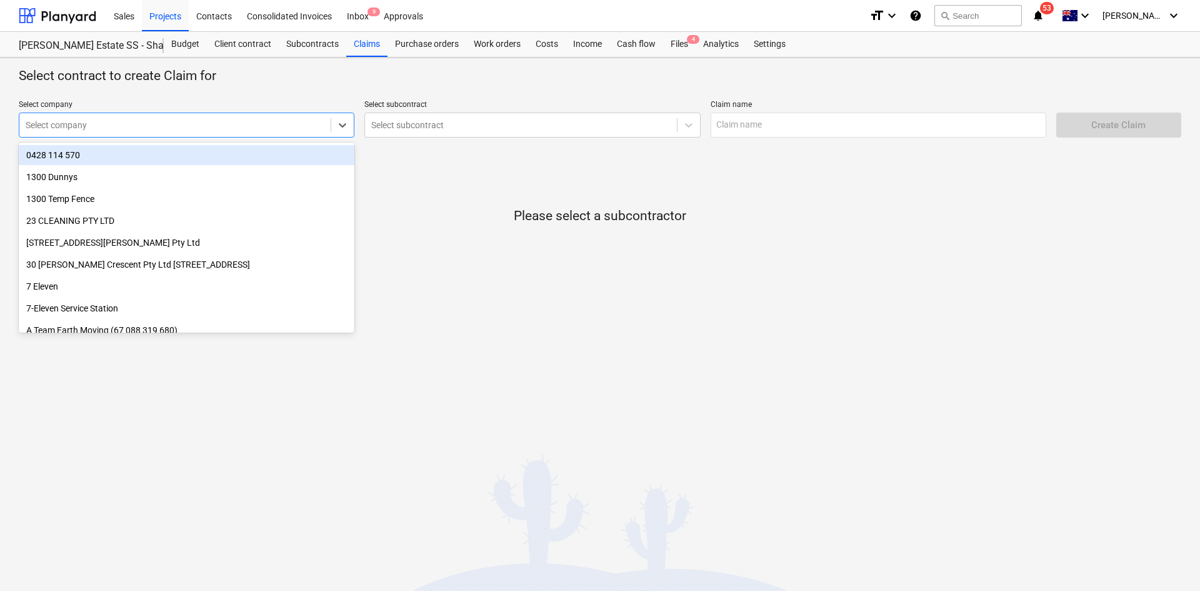
click at [154, 128] on div at bounding box center [175, 125] width 299 height 13
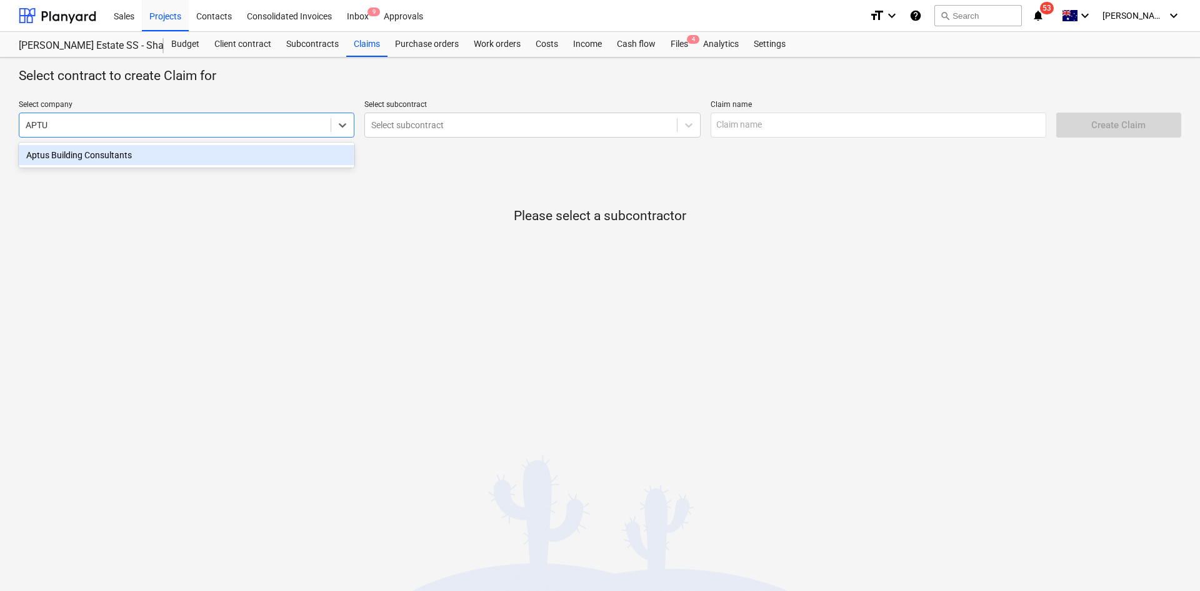
type input "APTUS"
click at [127, 156] on div "Aptus Building Consultants" at bounding box center [187, 155] width 336 height 20
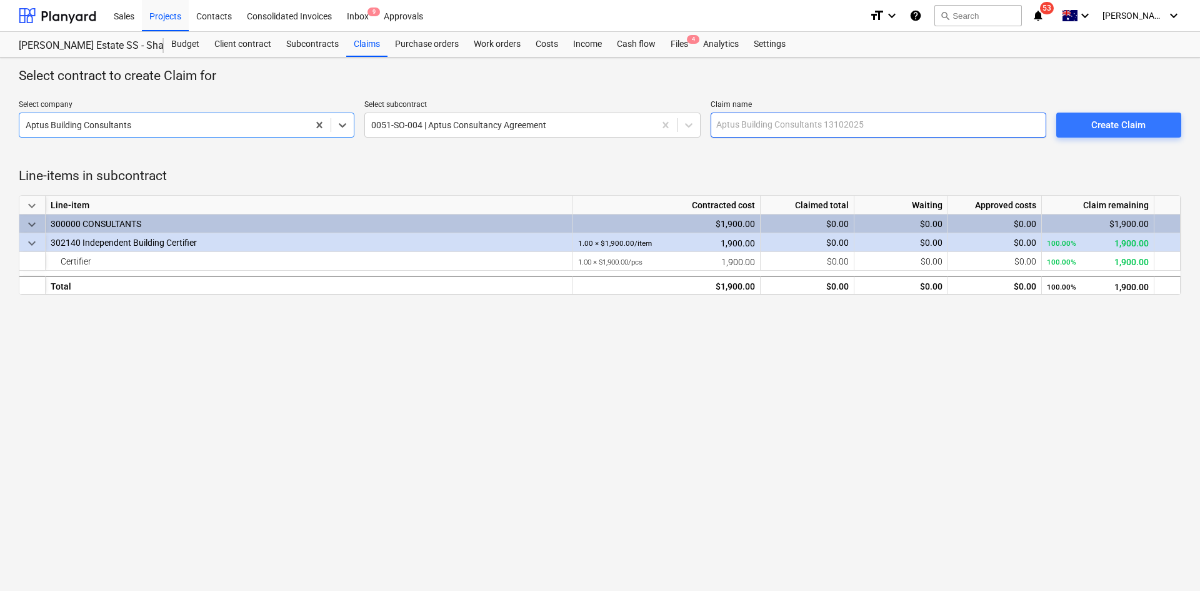
click at [809, 129] on input "text" at bounding box center [879, 125] width 336 height 25
drag, startPoint x: 761, startPoint y: 129, endPoint x: 720, endPoint y: 130, distance: 40.6
click at [720, 130] on input "aPTUS - pc01" at bounding box center [879, 125] width 336 height 25
drag, startPoint x: 785, startPoint y: 123, endPoint x: 689, endPoint y: 131, distance: 96.0
click at [689, 131] on div "Select company Aptus Building Consultants Select subcontract 0051-SO-004 | Aptu…" at bounding box center [595, 119] width 1163 height 48
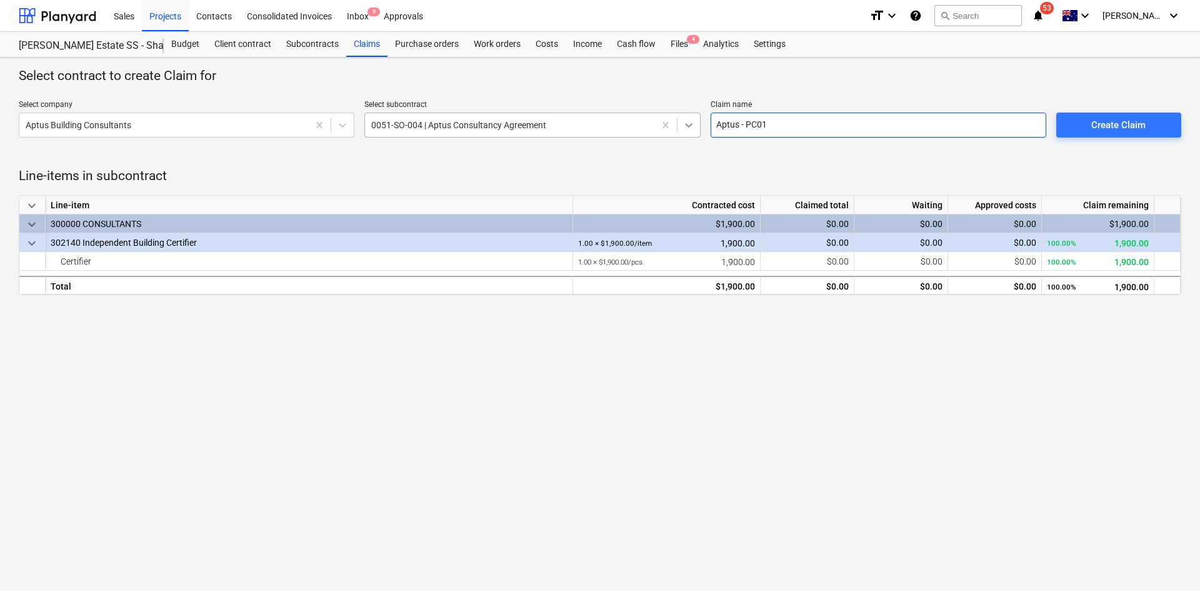
type input "Aptus - PC01"
click at [533, 203] on div "Line-item" at bounding box center [310, 205] width 528 height 19
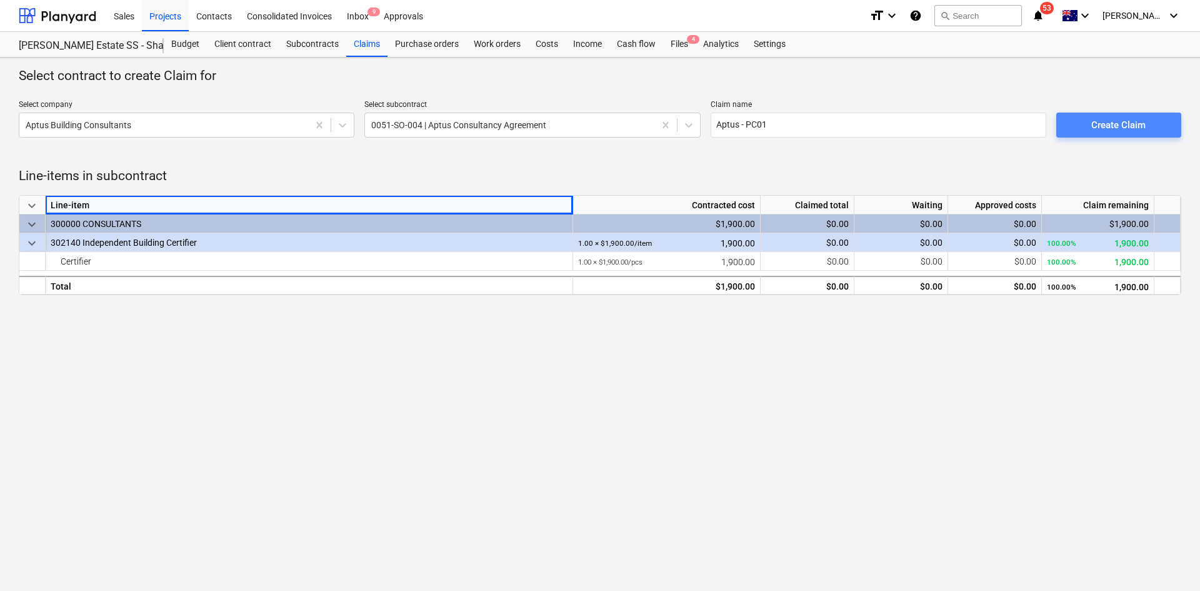
click at [1099, 119] on div "Create Claim" at bounding box center [1118, 125] width 54 height 16
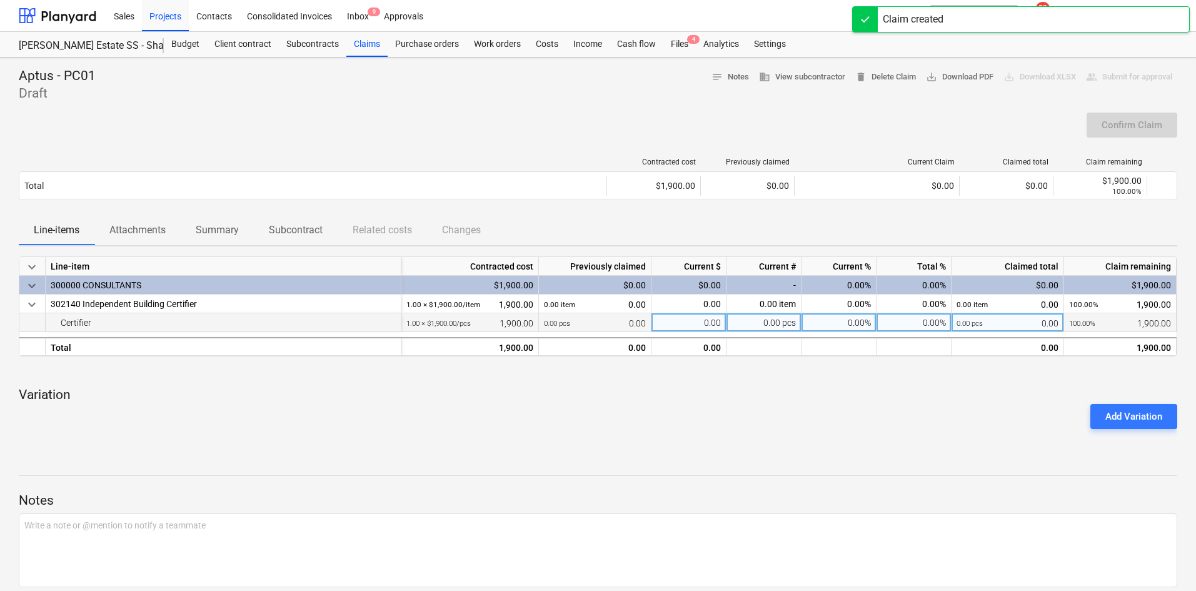
click at [689, 322] on div "0.00" at bounding box center [688, 322] width 75 height 19
type input "1"
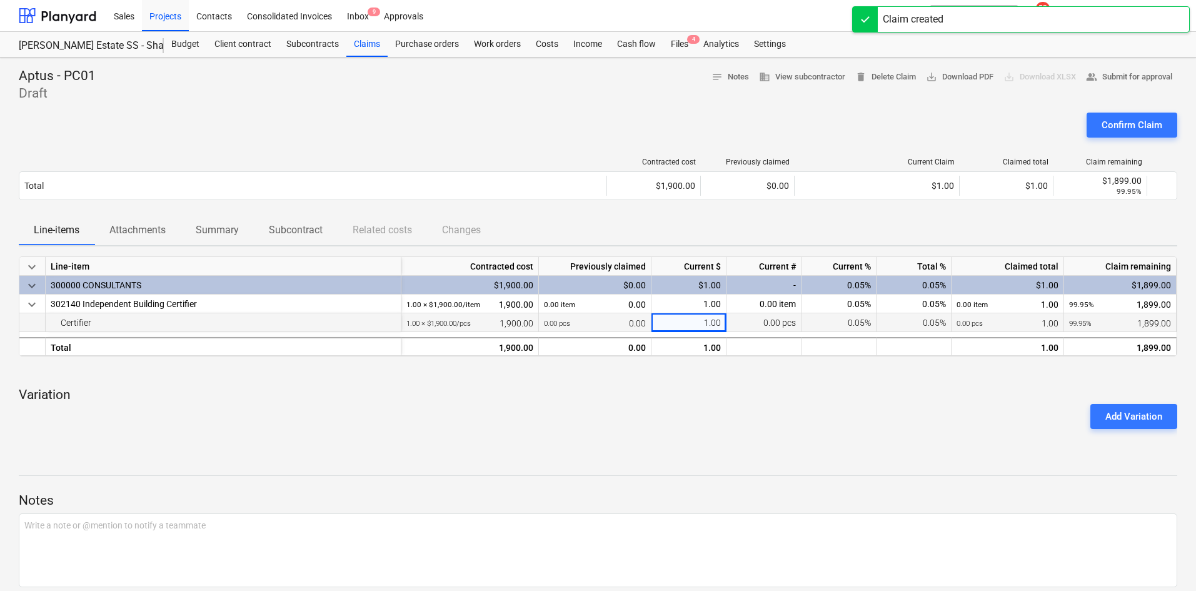
click at [672, 397] on p "Variation" at bounding box center [598, 395] width 1158 height 18
click at [778, 321] on div "0.00 pcs" at bounding box center [763, 322] width 75 height 19
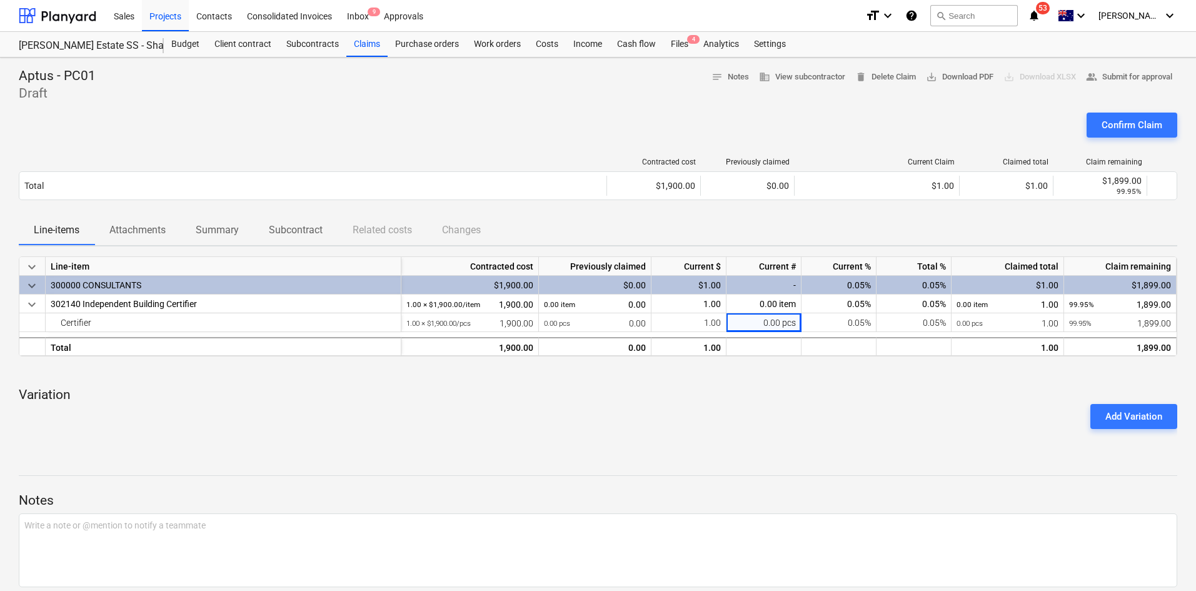
click at [704, 446] on div at bounding box center [598, 444] width 1158 height 10
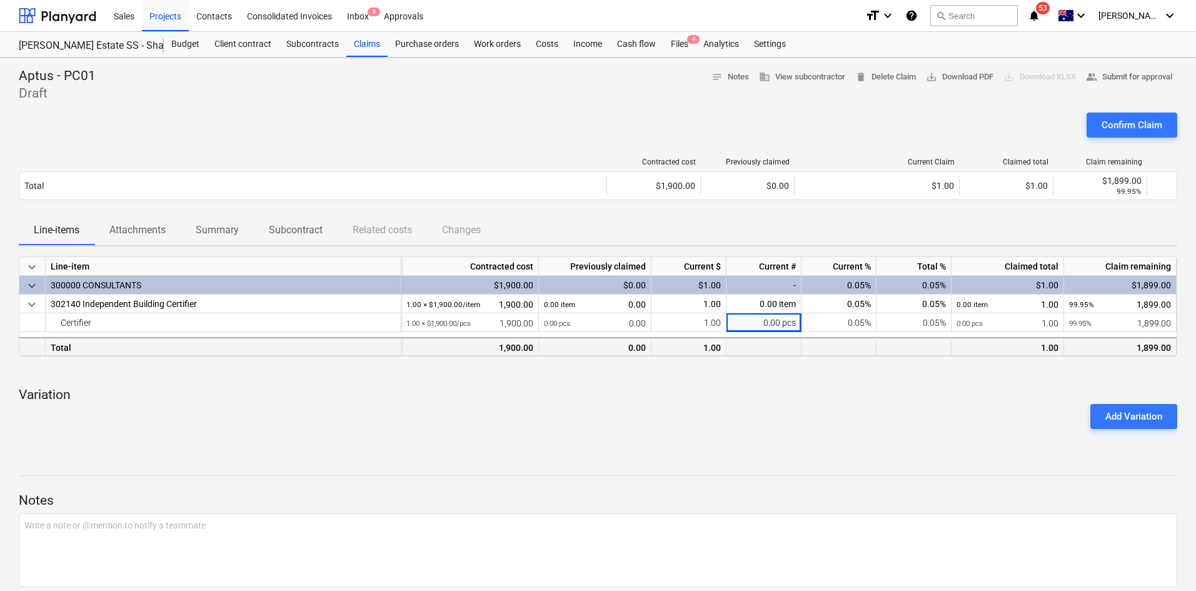
click at [776, 338] on div at bounding box center [763, 346] width 75 height 19
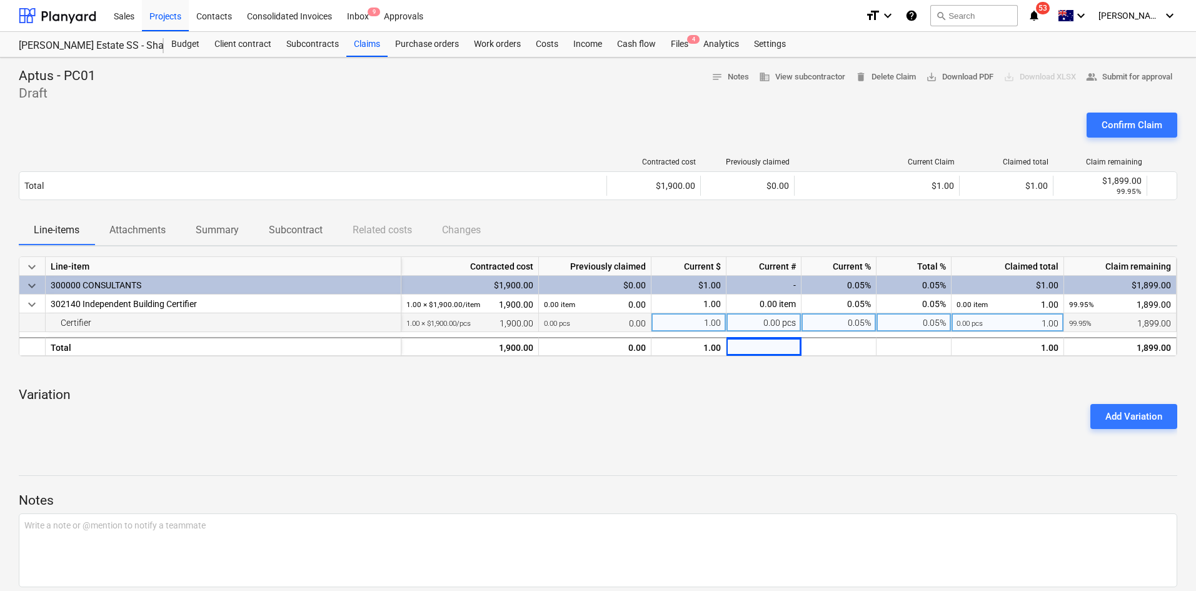
click at [772, 329] on div "0.00 pcs" at bounding box center [763, 322] width 75 height 19
type input "1"
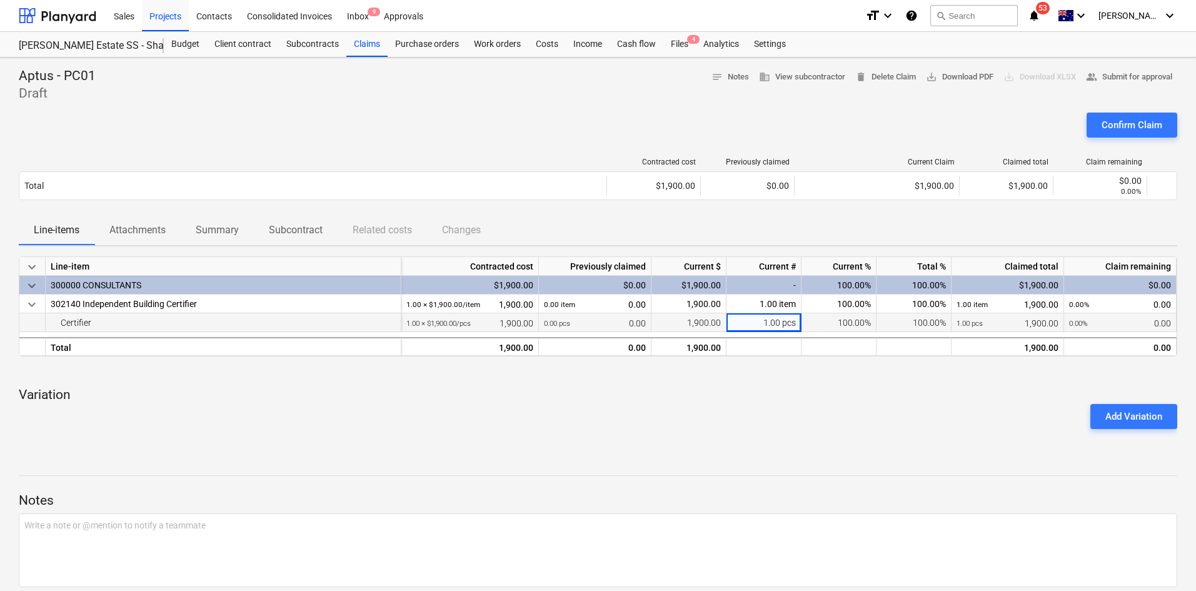
click at [739, 400] on div "Add Variation" at bounding box center [598, 416] width 1168 height 35
click at [541, 391] on p "Variation" at bounding box center [598, 395] width 1158 height 18
click at [340, 427] on div "Add Variation" at bounding box center [598, 416] width 1168 height 35
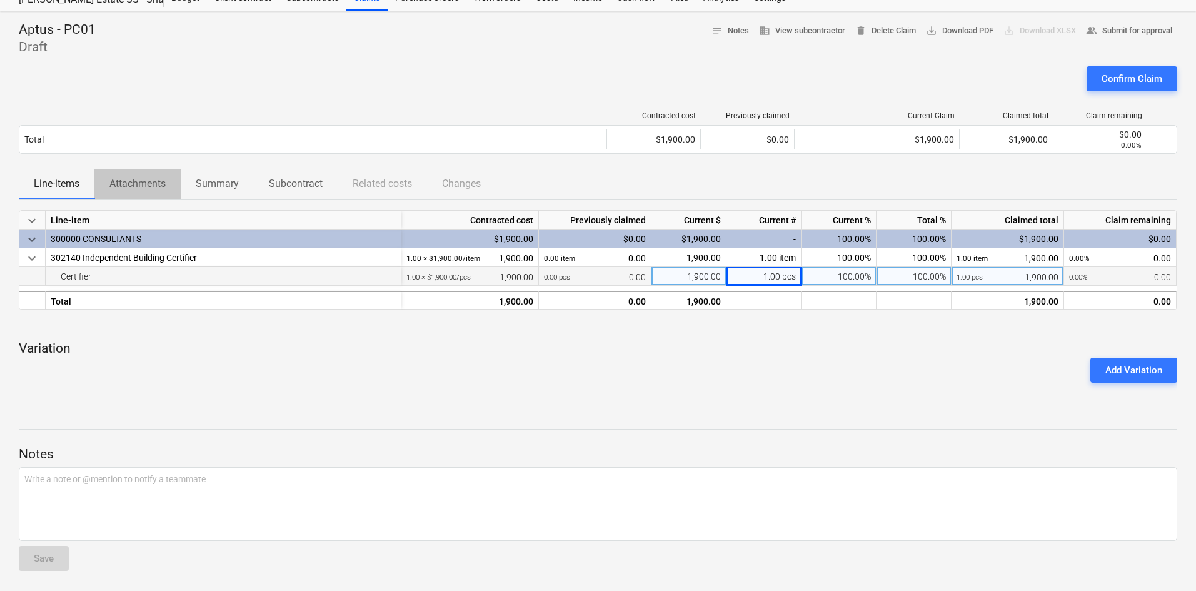
click at [150, 189] on p "Attachments" at bounding box center [137, 183] width 56 height 15
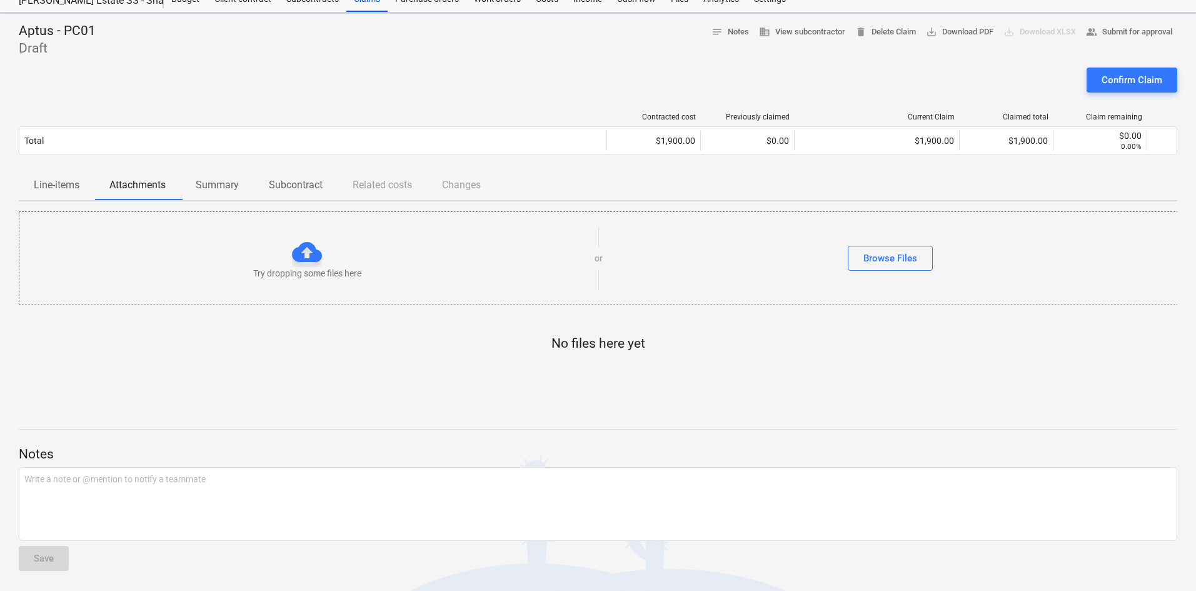
click at [56, 189] on p "Line-items" at bounding box center [57, 185] width 46 height 15
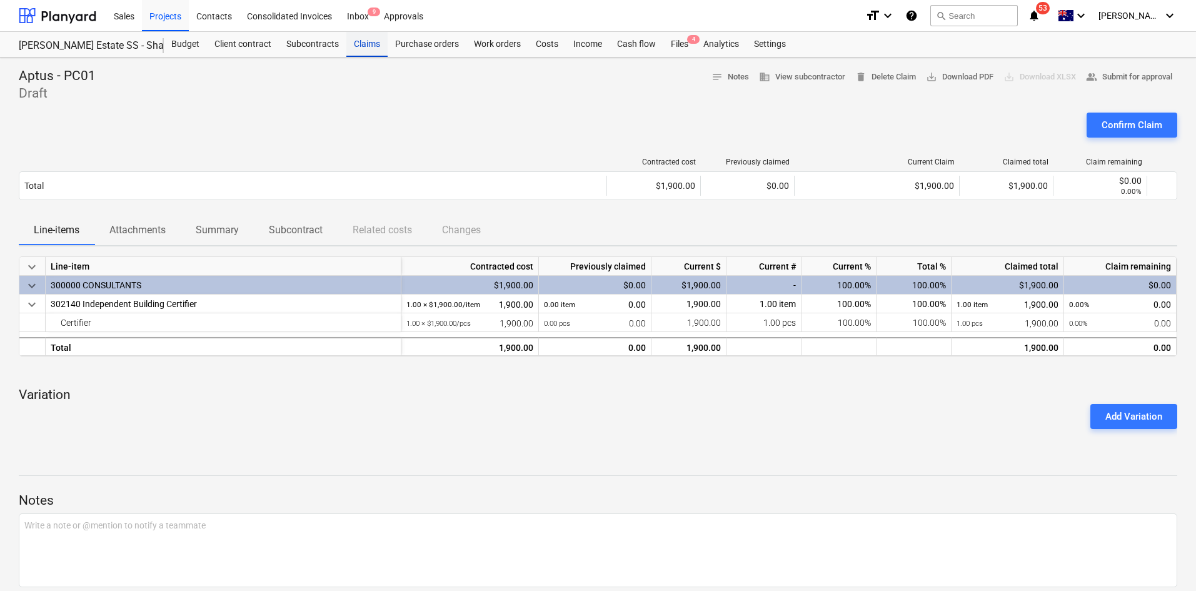
click at [366, 49] on div "Claims" at bounding box center [366, 44] width 41 height 25
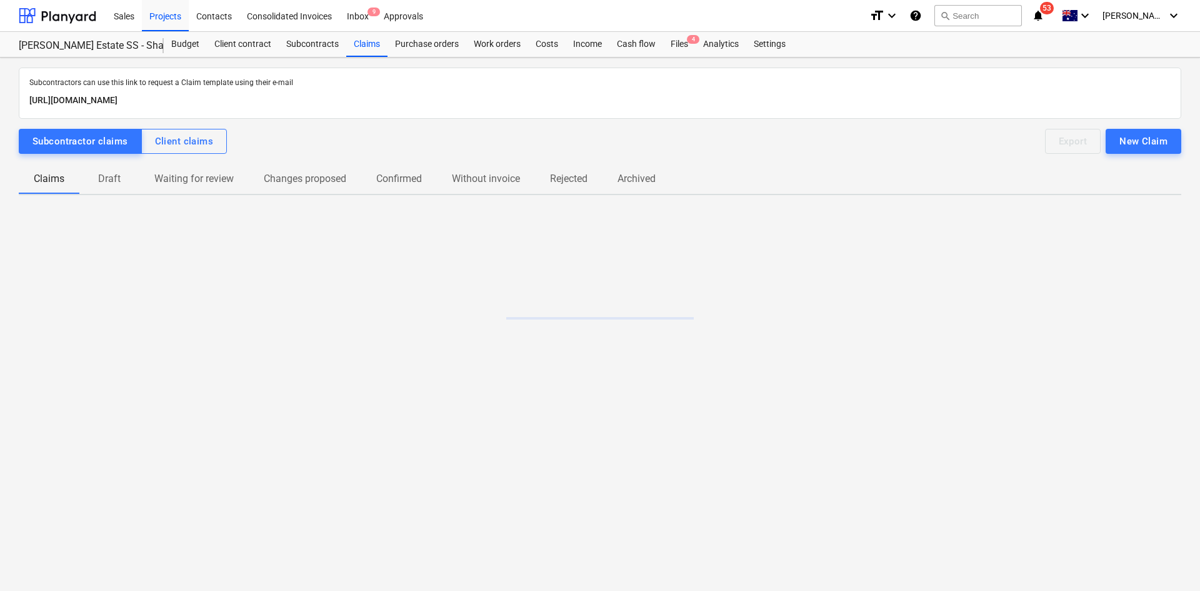
click at [114, 188] on span "Draft" at bounding box center [109, 179] width 60 height 23
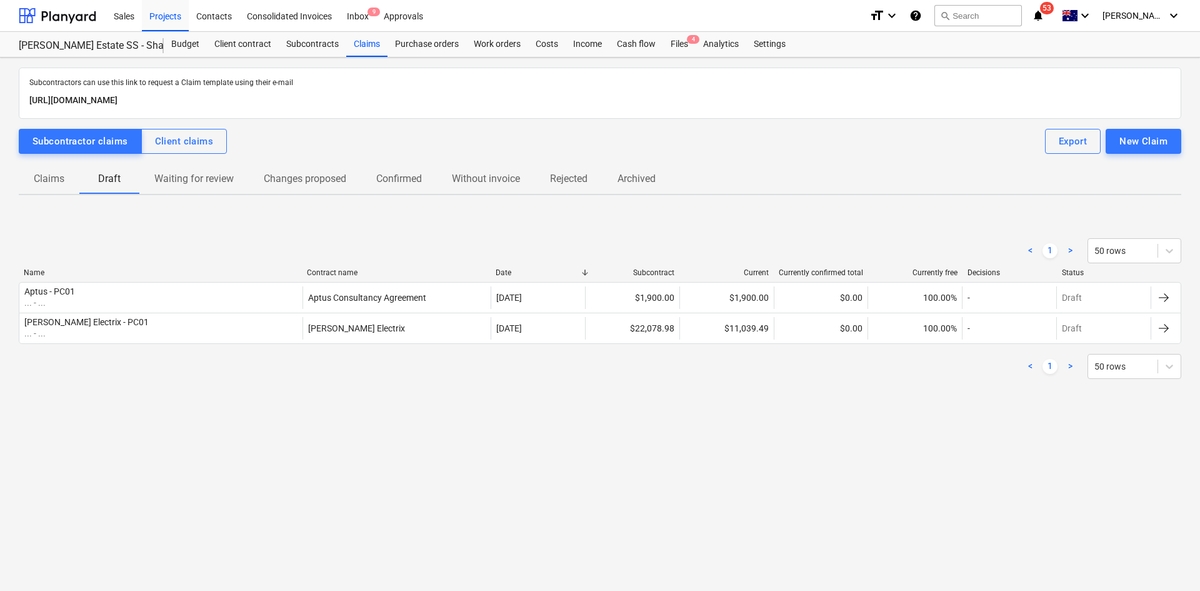
drag, startPoint x: 166, startPoint y: 245, endPoint x: 127, endPoint y: 194, distance: 63.8
click at [167, 245] on div "< 1 > 50 rows" at bounding box center [600, 250] width 1163 height 25
click at [45, 181] on p "Claims" at bounding box center [49, 178] width 31 height 15
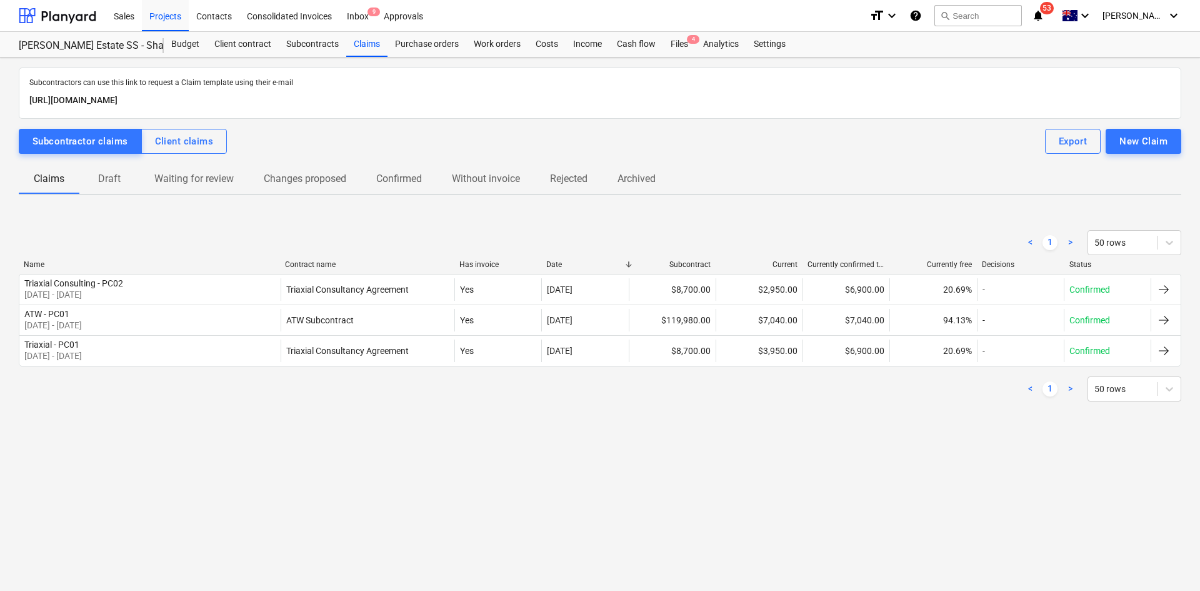
click at [107, 182] on p "Draft" at bounding box center [109, 178] width 30 height 15
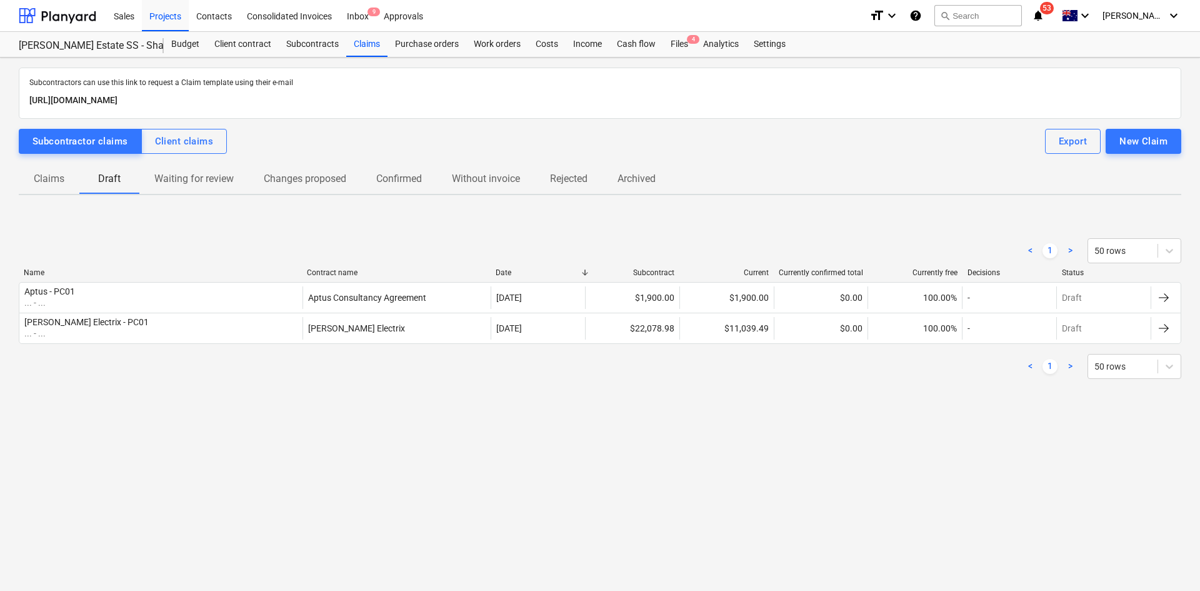
click at [276, 253] on div "< 1 > 50 rows" at bounding box center [600, 250] width 1163 height 25
drag, startPoint x: 306, startPoint y: 266, endPoint x: 368, endPoint y: 63, distance: 212.0
click at [308, 257] on div "< 1 > 50 rows" at bounding box center [600, 250] width 1163 height 35
drag, startPoint x: 349, startPoint y: 398, endPoint x: 346, endPoint y: 391, distance: 7.6
click at [346, 393] on div "< 1 > 50 rows Name Contract name Date Subcontract Current Currently confirmed t…" at bounding box center [600, 309] width 1163 height 188
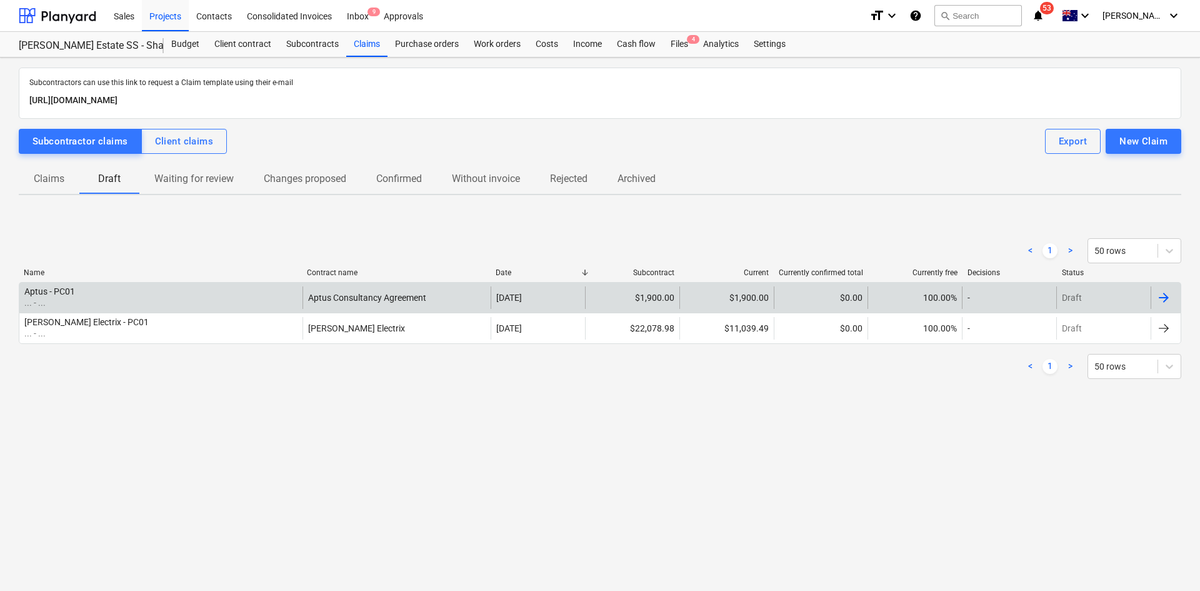
click at [258, 302] on div "Aptus - PC01 ... - ..." at bounding box center [160, 297] width 283 height 23
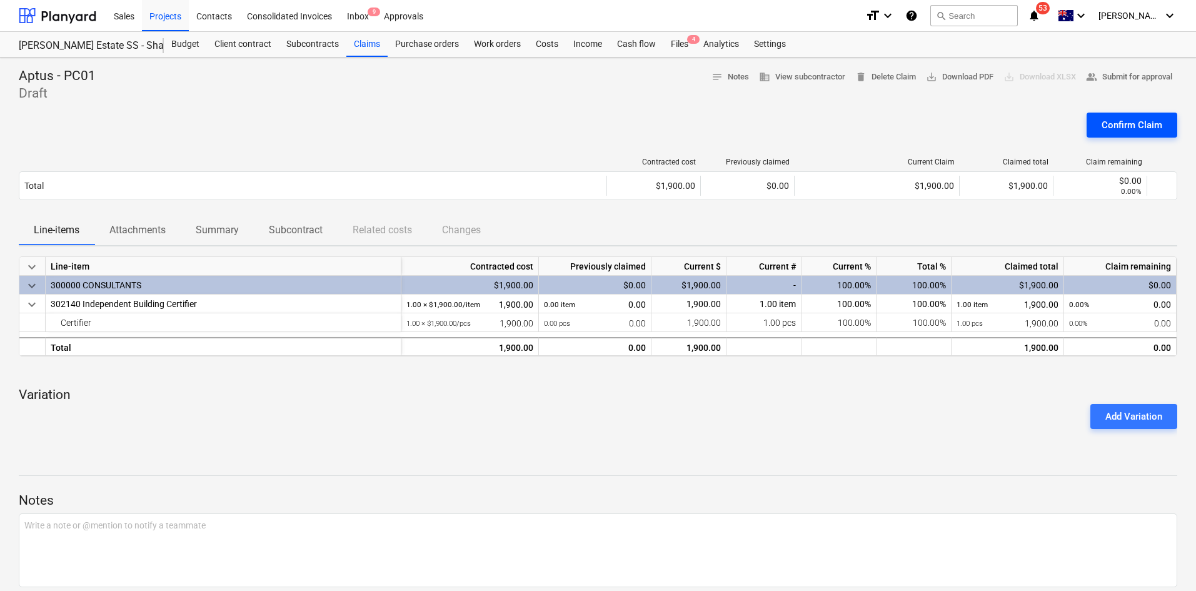
click at [1129, 122] on div "Confirm Claim" at bounding box center [1131, 125] width 61 height 16
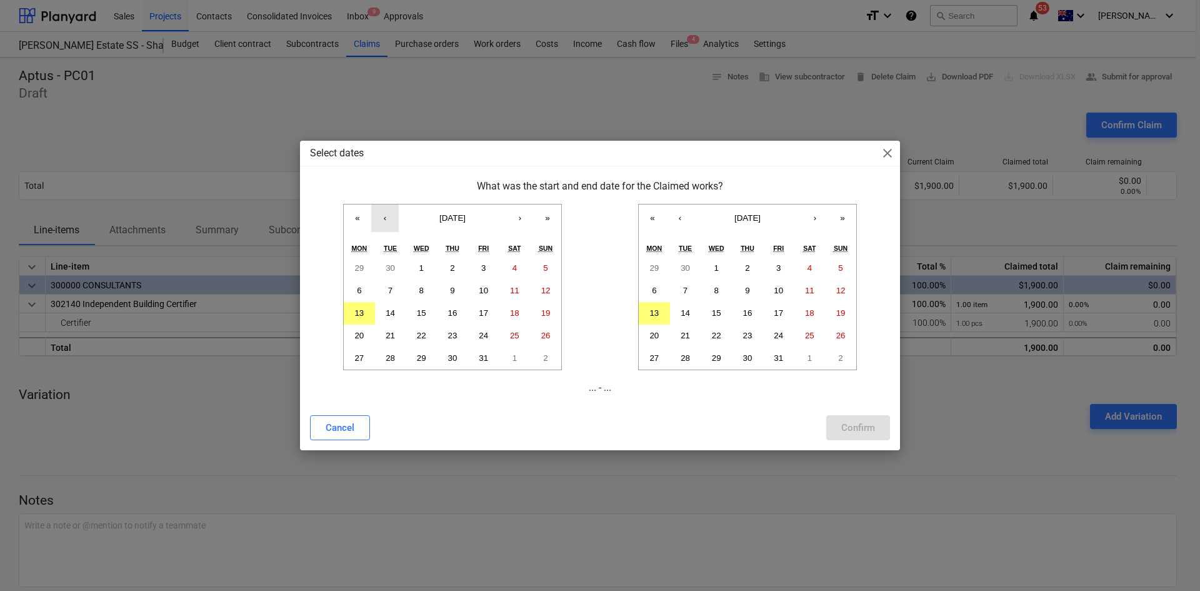
click at [376, 221] on button "‹" at bounding box center [385, 218] width 28 height 28
click at [363, 267] on button "1" at bounding box center [359, 268] width 31 height 23
click at [688, 215] on button "‹" at bounding box center [680, 218] width 28 height 28
click at [691, 356] on button "30" at bounding box center [685, 358] width 31 height 23
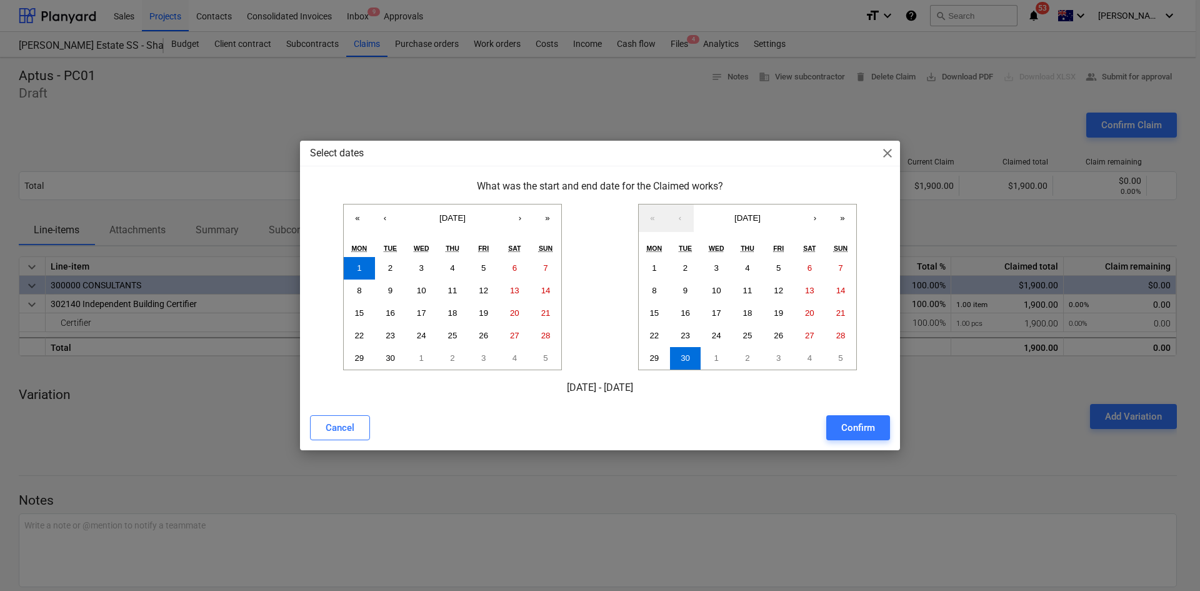
click at [848, 421] on div "Confirm" at bounding box center [858, 427] width 34 height 16
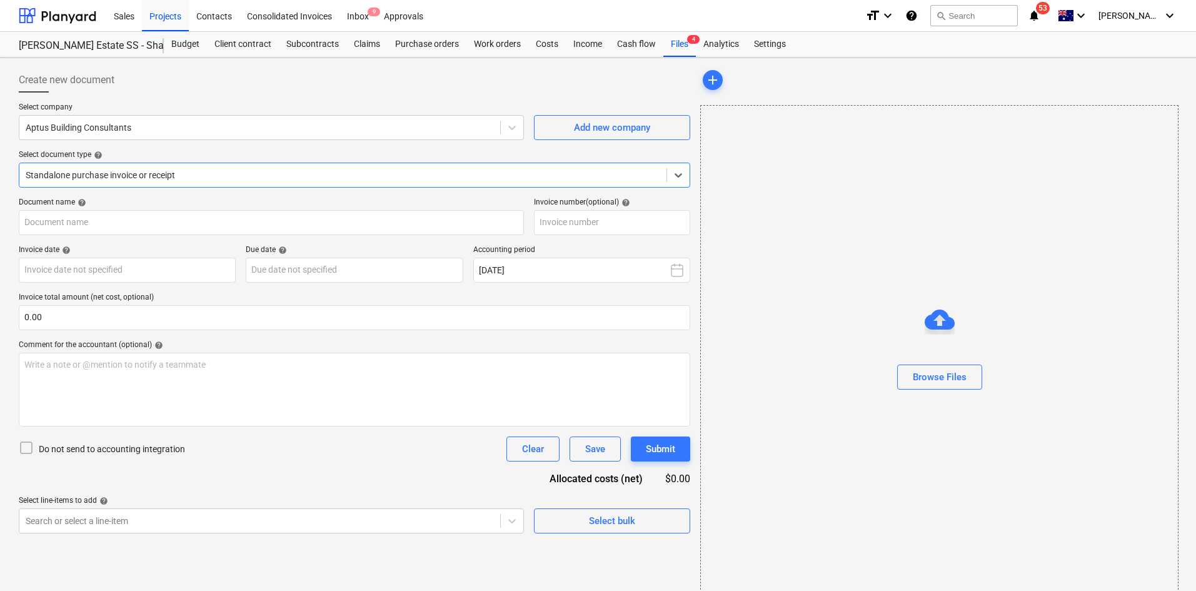
type input "2526043.1"
type input "[DATE]"
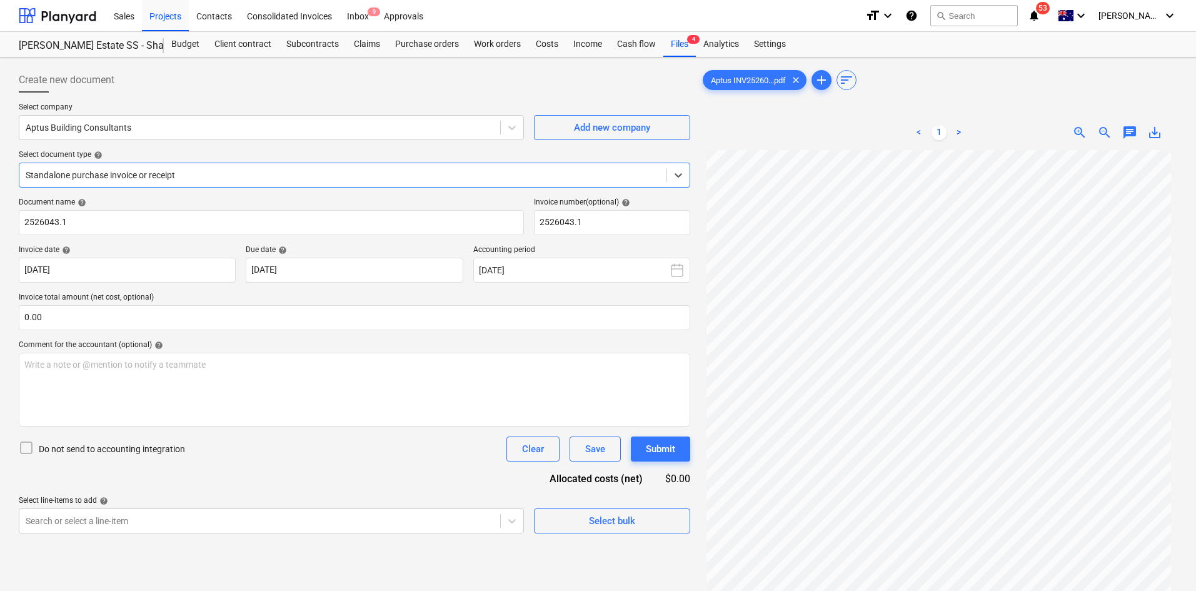
click at [148, 185] on div "Standalone purchase invoice or receipt" at bounding box center [354, 175] width 671 height 25
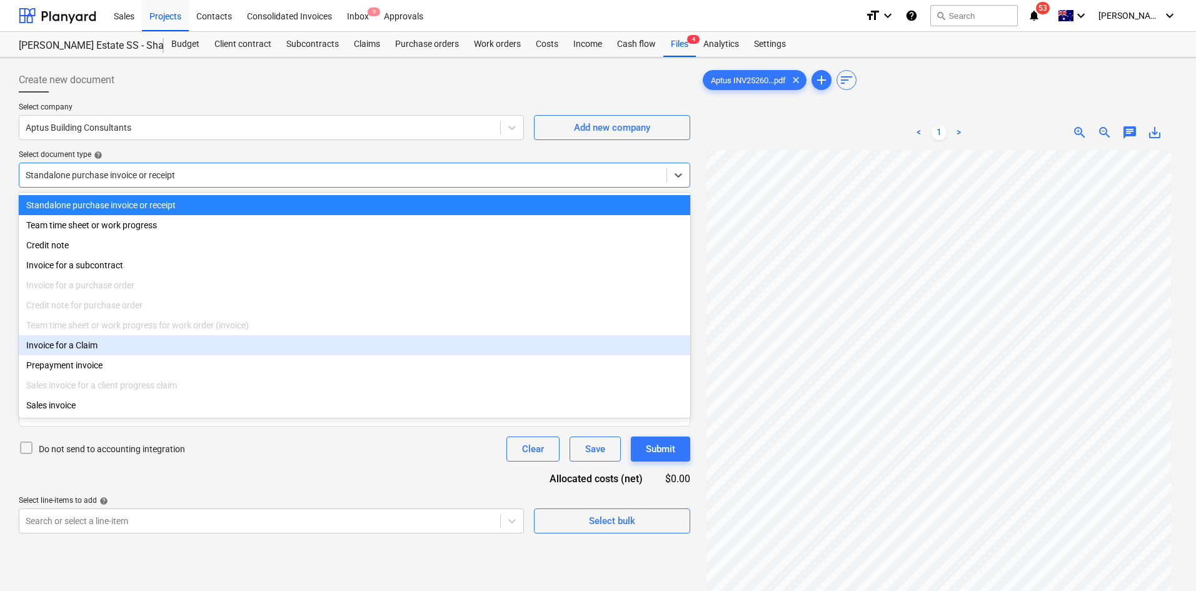
click at [103, 352] on div "Invoice for a Claim" at bounding box center [354, 345] width 671 height 20
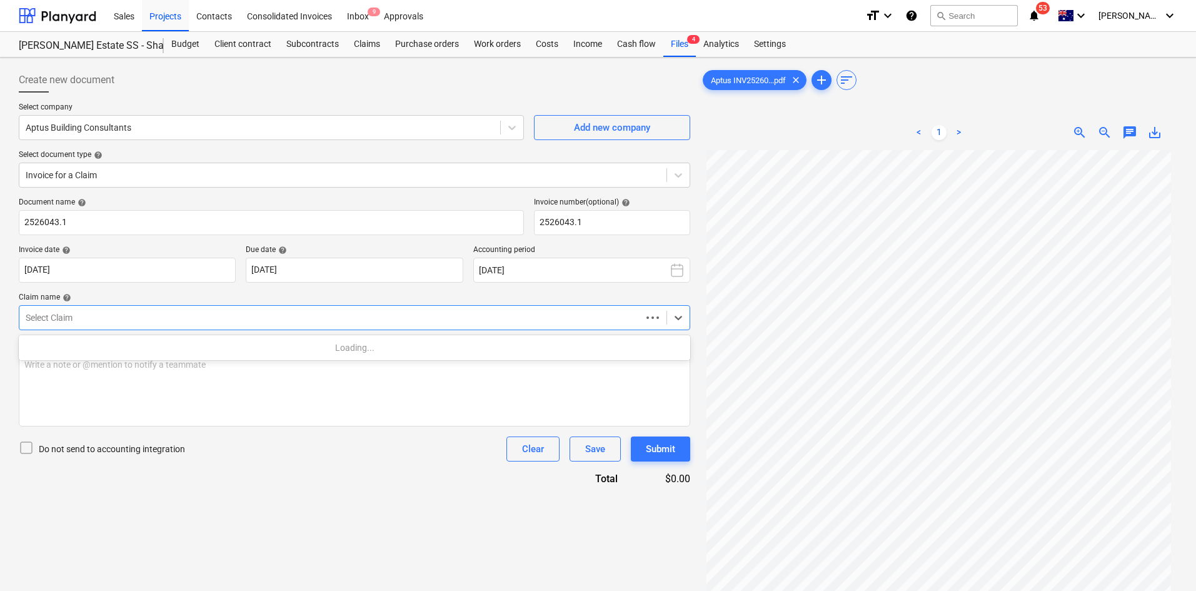
click at [126, 314] on div at bounding box center [330, 317] width 609 height 13
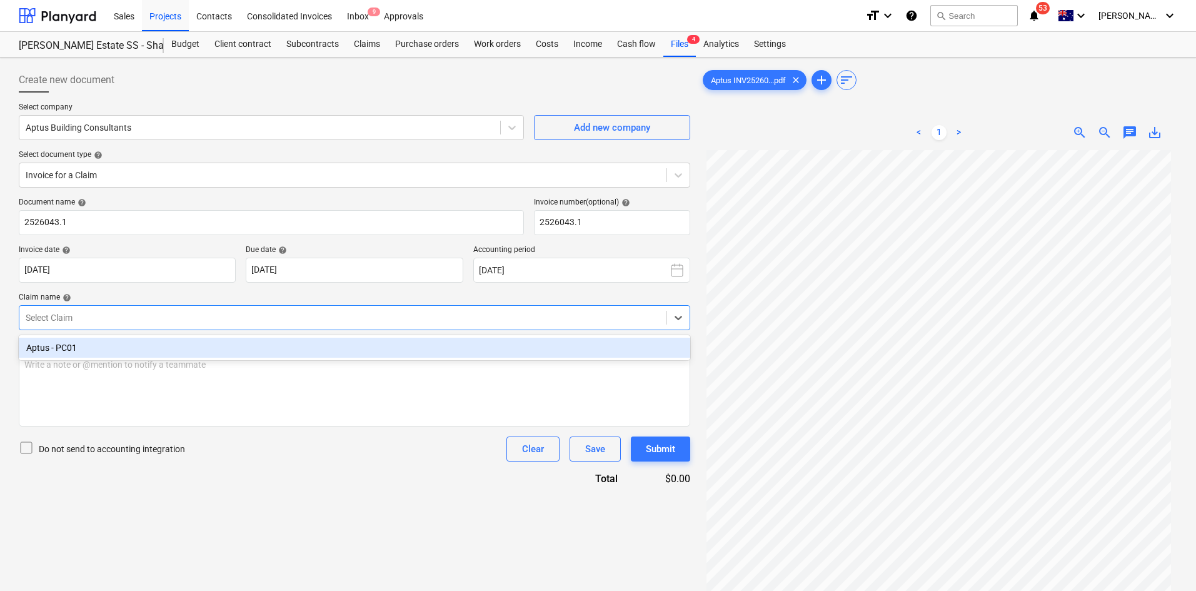
click at [101, 350] on div "Aptus - PC01" at bounding box center [354, 348] width 671 height 20
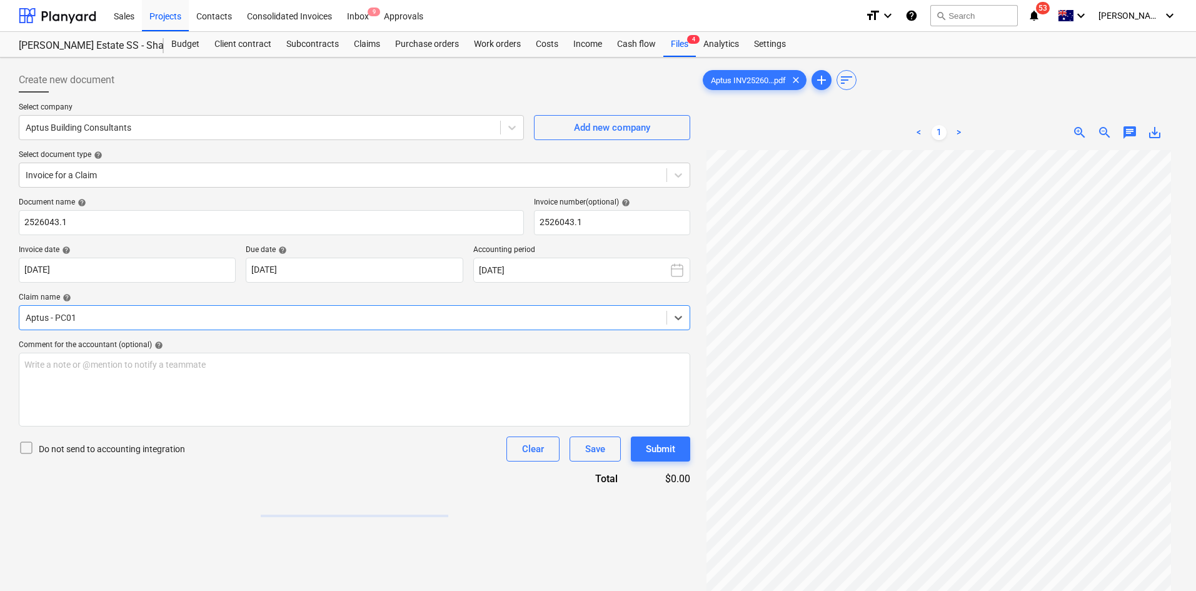
click at [146, 293] on div "Claim name help" at bounding box center [354, 298] width 671 height 10
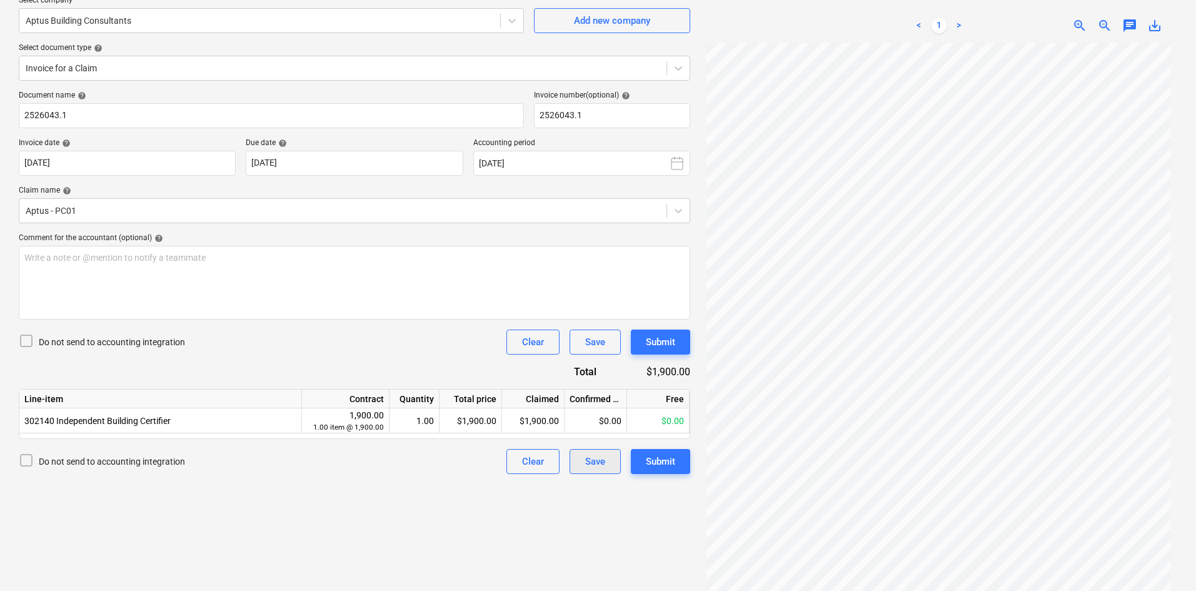
scroll to position [125, 0]
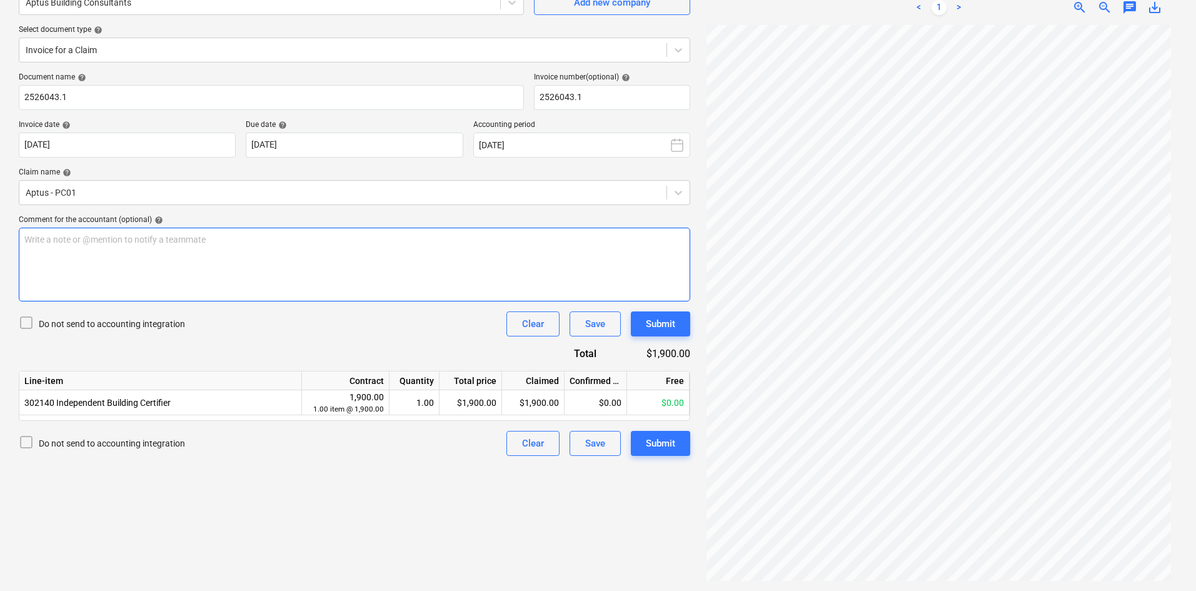
click at [202, 269] on div "Write a note or @mention to notify a teammate [PERSON_NAME]" at bounding box center [354, 265] width 671 height 74
click at [31, 252] on span "aFTER gst - $" at bounding box center [49, 252] width 51 height 10
drag, startPoint x: 36, startPoint y: 253, endPoint x: 244, endPoint y: 250, distance: 208.2
click at [313, 254] on p "aFTER gst - $" at bounding box center [354, 252] width 660 height 13
drag, startPoint x: 62, startPoint y: 253, endPoint x: 49, endPoint y: 253, distance: 13.1
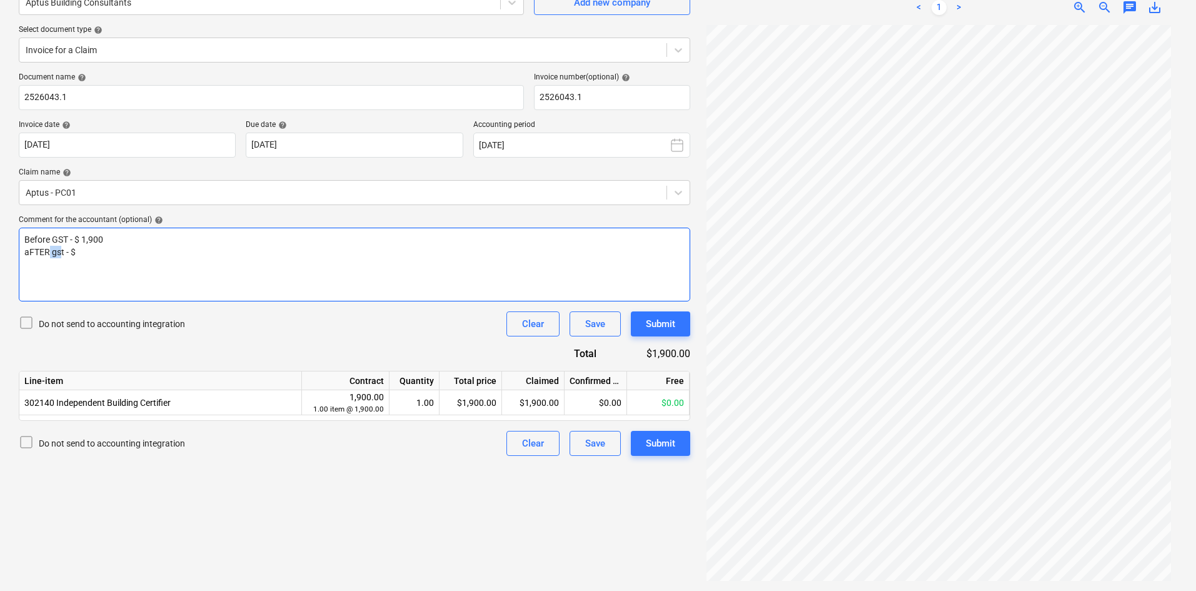
click at [49, 253] on span "aFTER gst - $" at bounding box center [49, 252] width 51 height 10
click at [63, 251] on span "aFTER gst - $" at bounding box center [49, 252] width 51 height 10
drag, startPoint x: 64, startPoint y: 251, endPoint x: 28, endPoint y: 254, distance: 35.7
click at [28, 254] on span "aFTER gst - $" at bounding box center [49, 252] width 51 height 10
click at [81, 250] on p "After GST - $" at bounding box center [354, 252] width 660 height 13
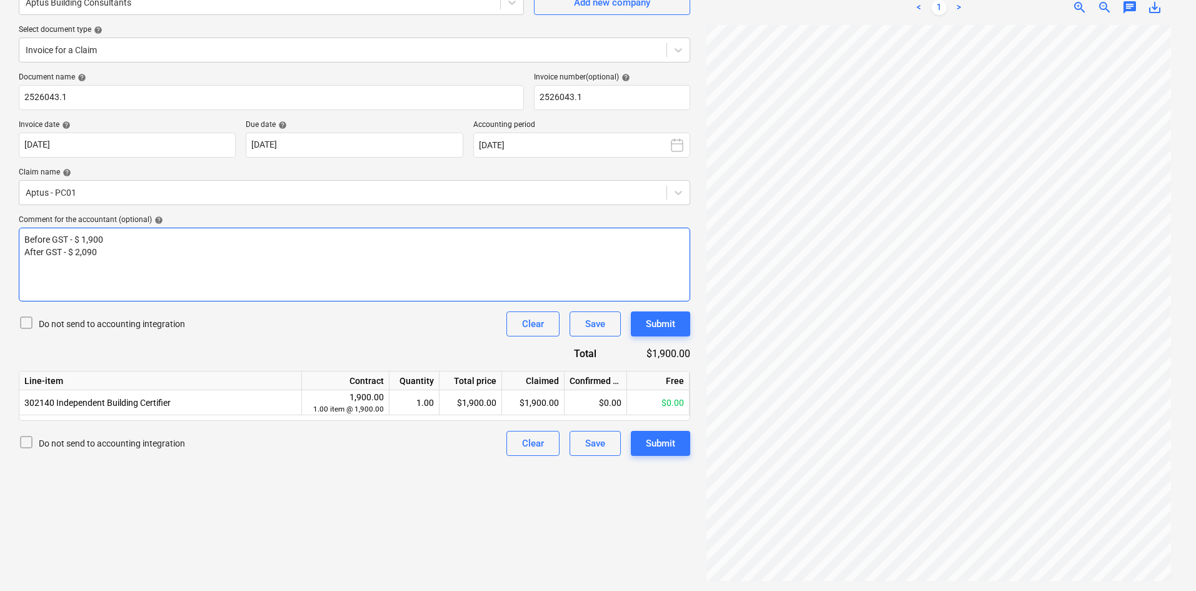
click at [123, 235] on p "Before GST - $ 1,900" at bounding box center [354, 239] width 660 height 13
click at [101, 250] on p "After GST - $ 2,090" at bounding box center [354, 252] width 660 height 13
click at [144, 284] on div "Before GST - $ 1,900.00 After GST - $ 2,090.00" at bounding box center [354, 265] width 671 height 74
drag, startPoint x: 223, startPoint y: 344, endPoint x: 257, endPoint y: 332, distance: 36.0
click at [225, 344] on div "Document name help 2526043.1 Invoice number (optional) help 2526043.1 Invoice d…" at bounding box center [354, 264] width 671 height 383
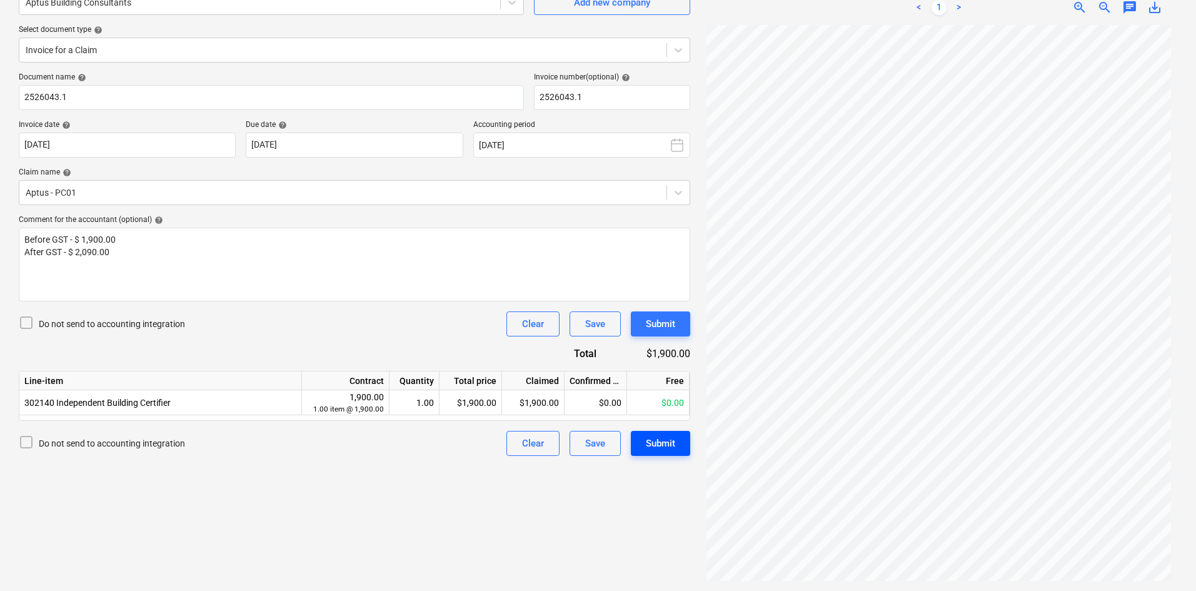
click at [671, 439] on div "Submit" at bounding box center [660, 443] width 29 height 16
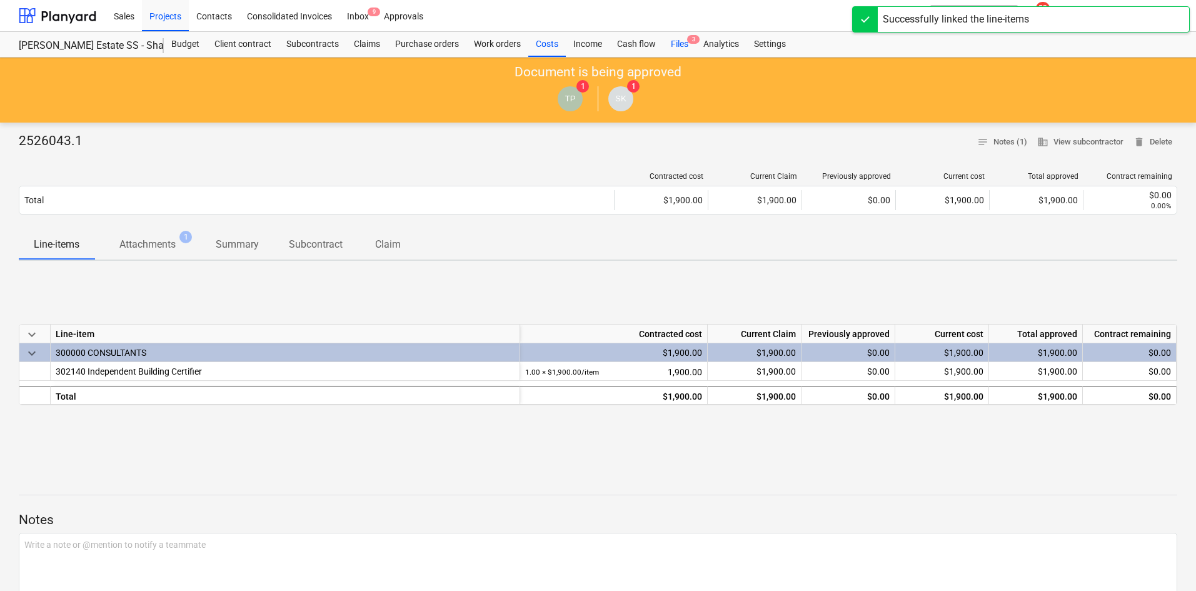
click at [689, 42] on span "3" at bounding box center [693, 39] width 13 height 9
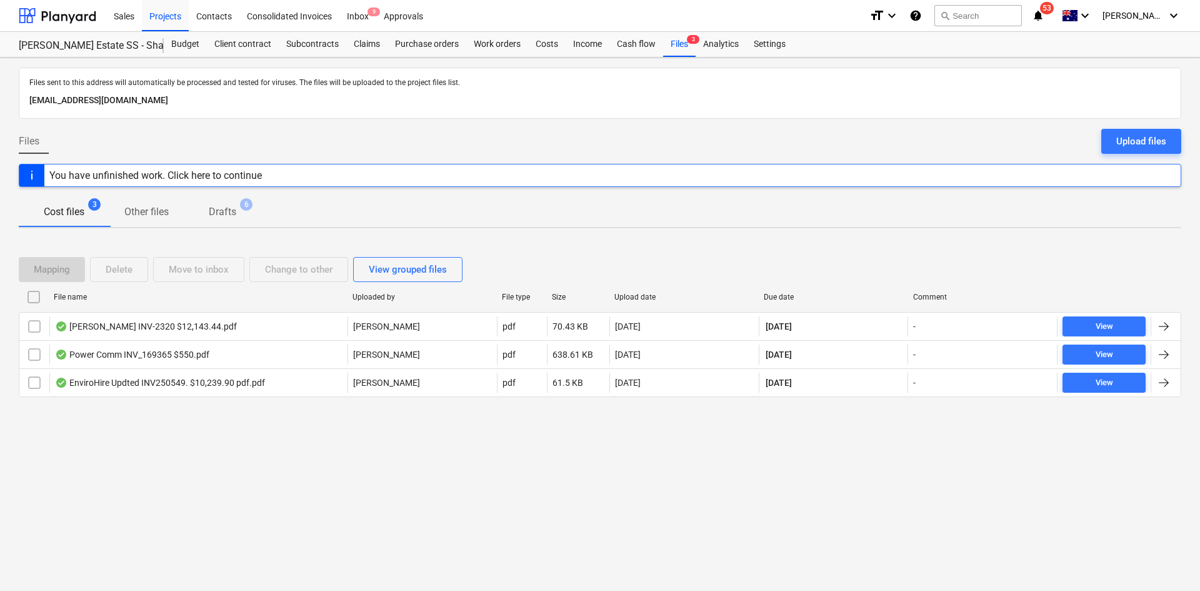
click at [266, 149] on div "Files Upload files" at bounding box center [600, 146] width 1163 height 35
click at [251, 45] on div "Client contract" at bounding box center [243, 44] width 72 height 25
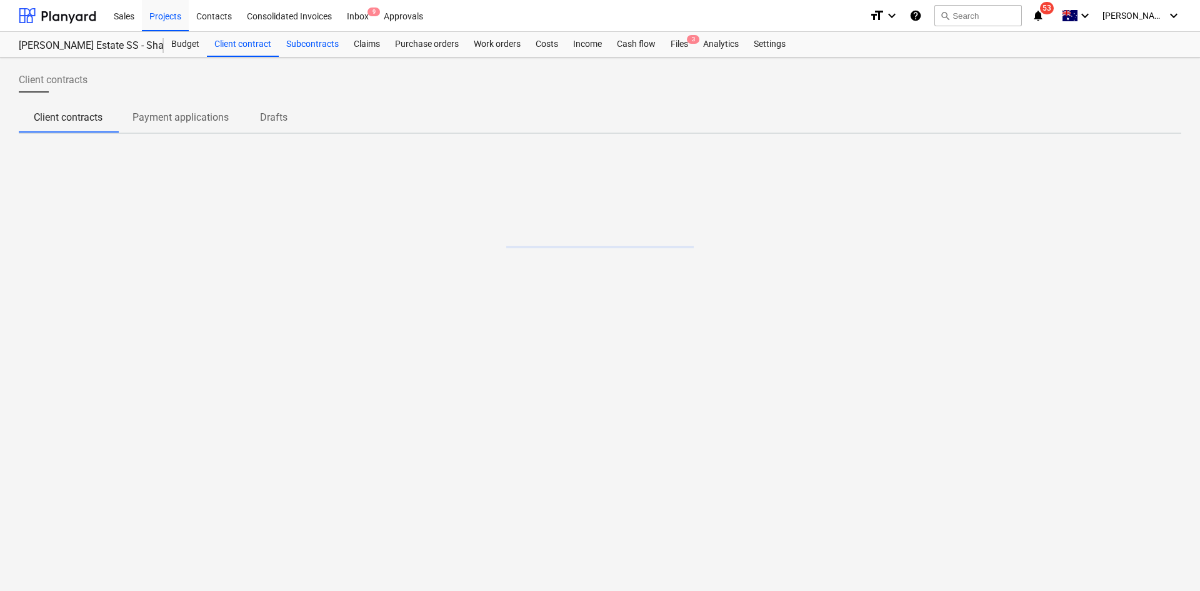
click at [310, 43] on div "Subcontracts" at bounding box center [313, 44] width 68 height 25
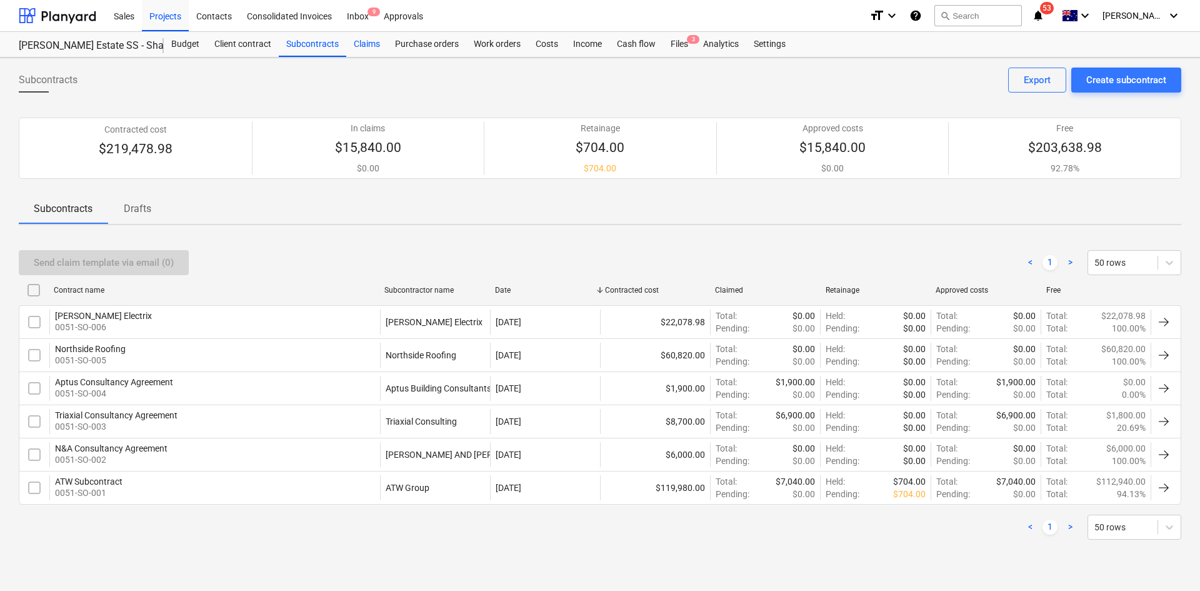
click at [371, 46] on div "Claims" at bounding box center [366, 44] width 41 height 25
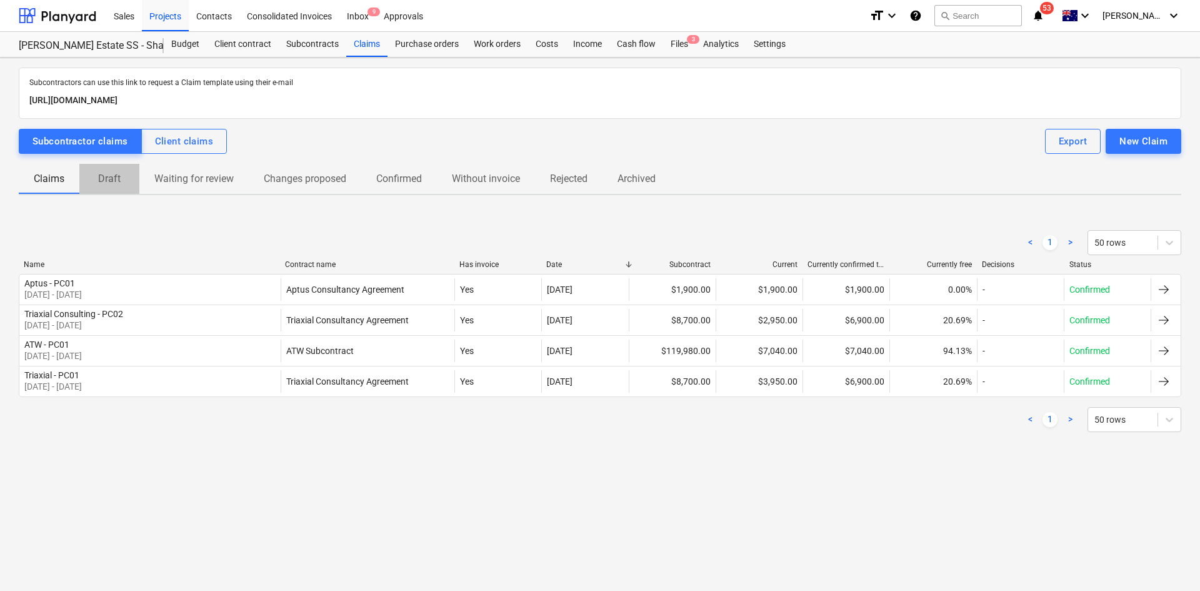
click at [103, 175] on p "Draft" at bounding box center [109, 178] width 30 height 15
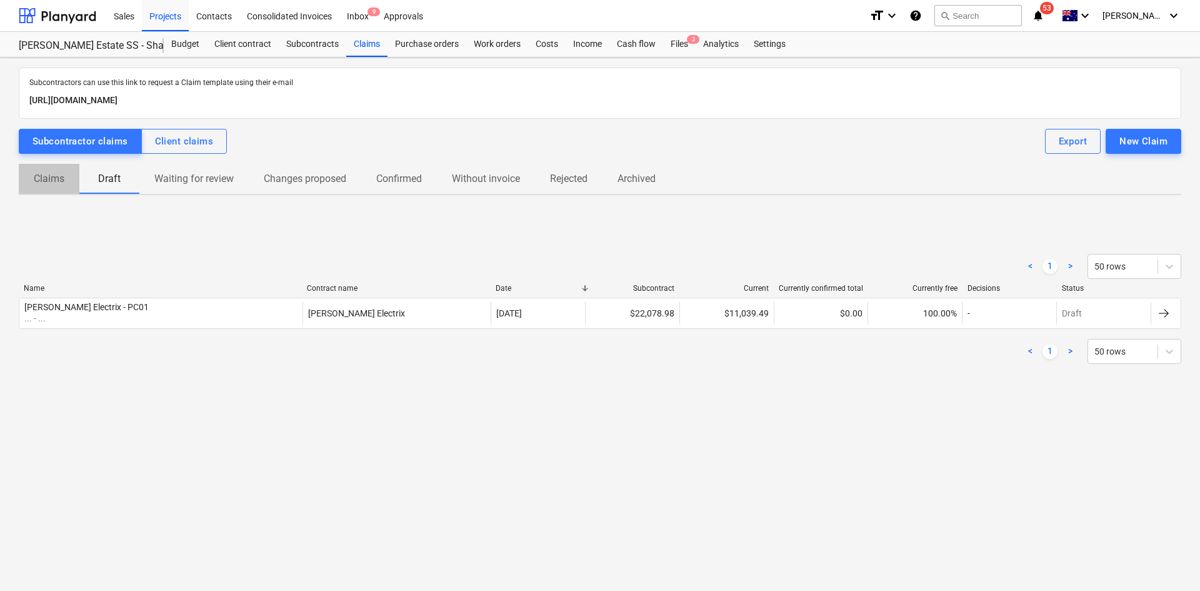
click at [49, 175] on p "Claims" at bounding box center [49, 178] width 31 height 15
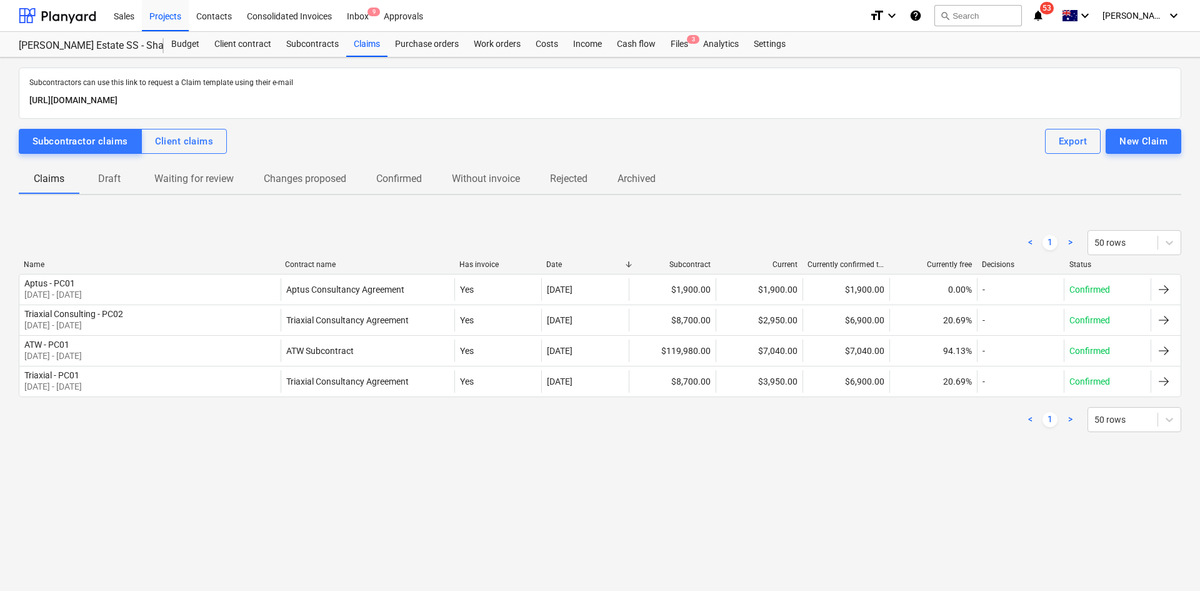
click at [97, 178] on p "Draft" at bounding box center [109, 178] width 30 height 15
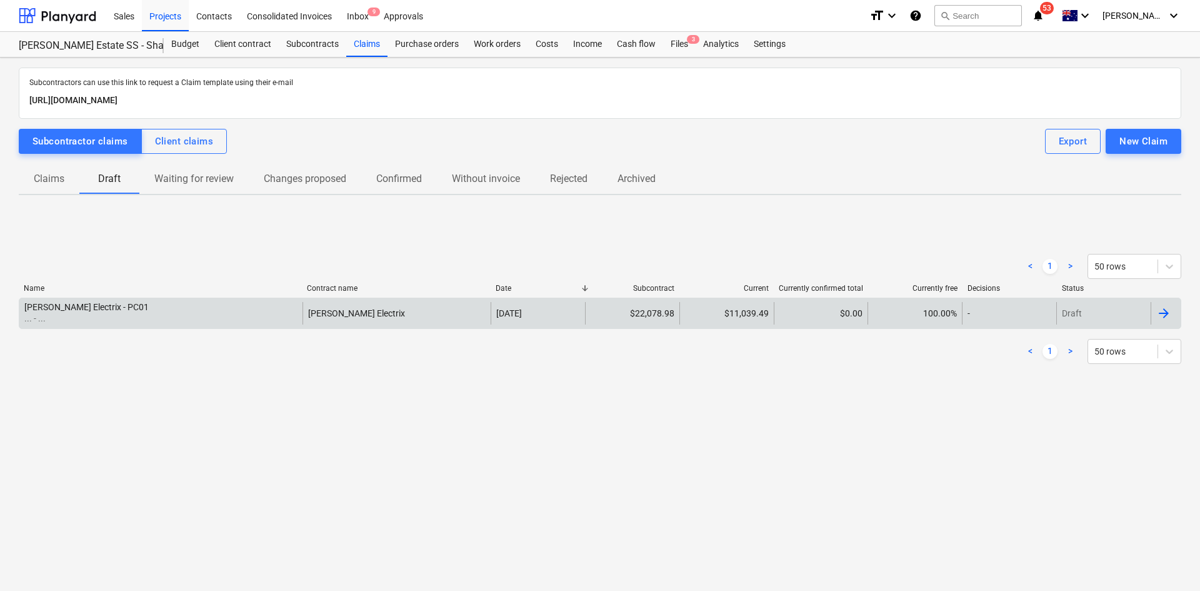
click at [178, 328] on div "Beckett Electrix - PC01 ... - ... Beckett Electrix 30 Sep 2025 $22,078.98 $11,0…" at bounding box center [600, 313] width 1163 height 31
click at [308, 309] on div "[PERSON_NAME] Electrix" at bounding box center [356, 313] width 97 height 10
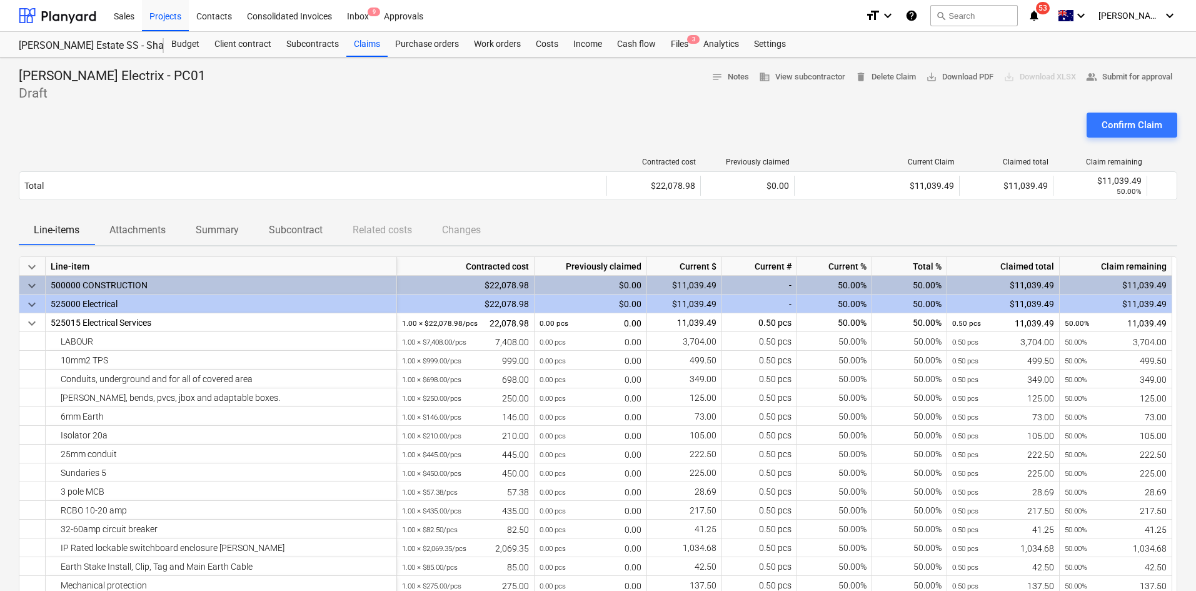
click at [159, 236] on p "Attachments" at bounding box center [137, 230] width 56 height 15
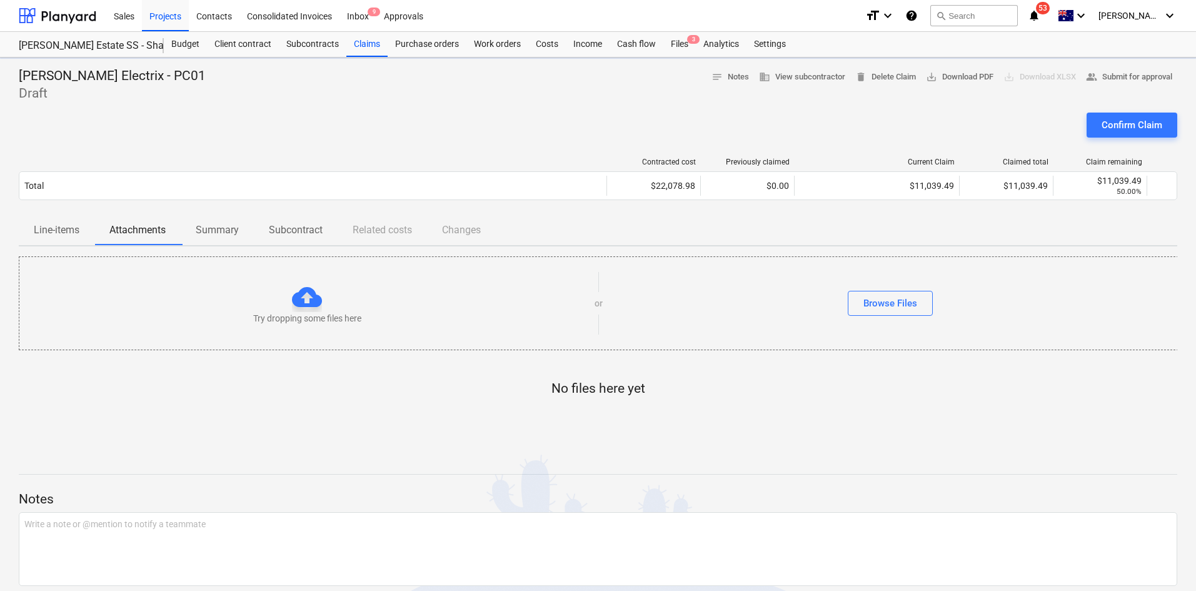
click at [334, 130] on div "Confirm Claim" at bounding box center [598, 130] width 1158 height 35
click at [261, 46] on div "Client contract" at bounding box center [243, 44] width 72 height 25
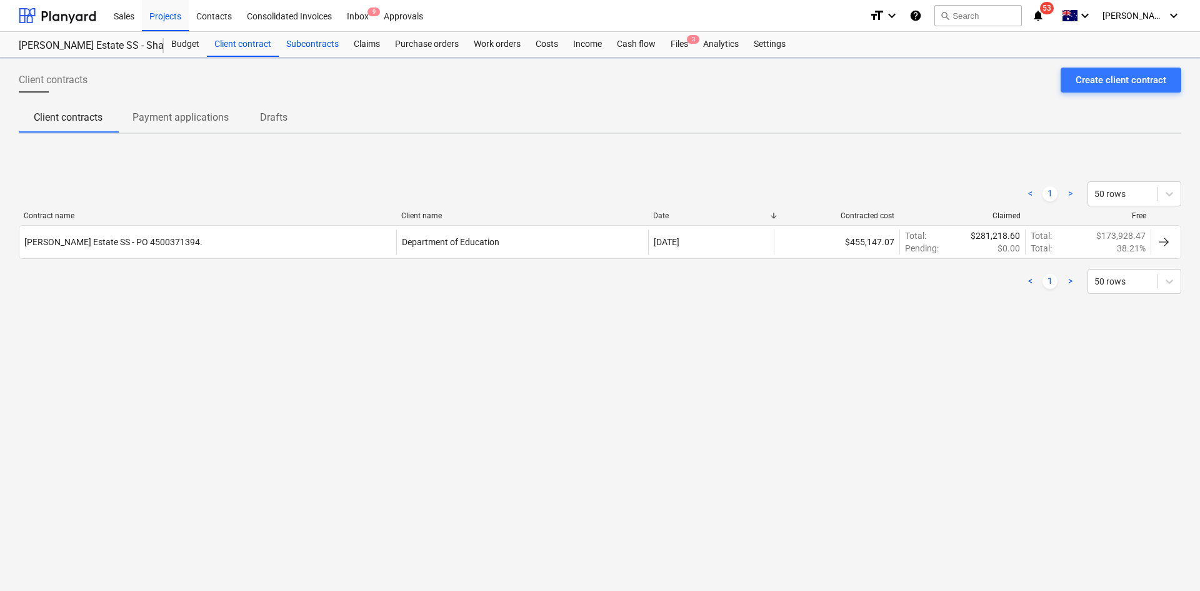
click at [314, 41] on div "Subcontracts" at bounding box center [313, 44] width 68 height 25
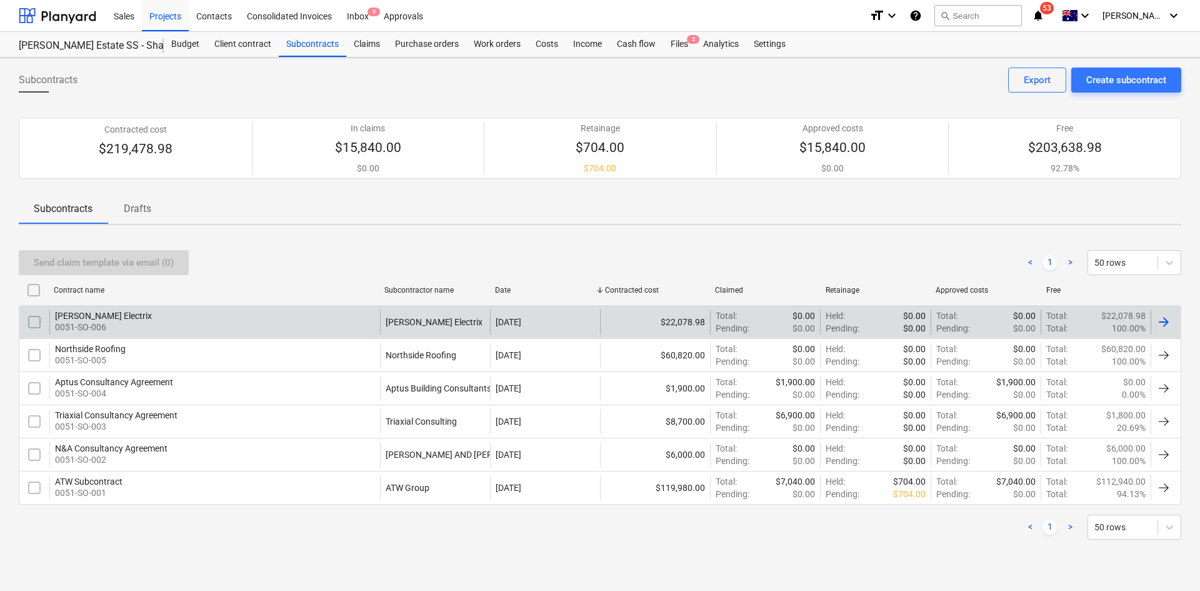
click at [266, 319] on div "Beckett Electrix 0051-SO-006" at bounding box center [214, 321] width 331 height 25
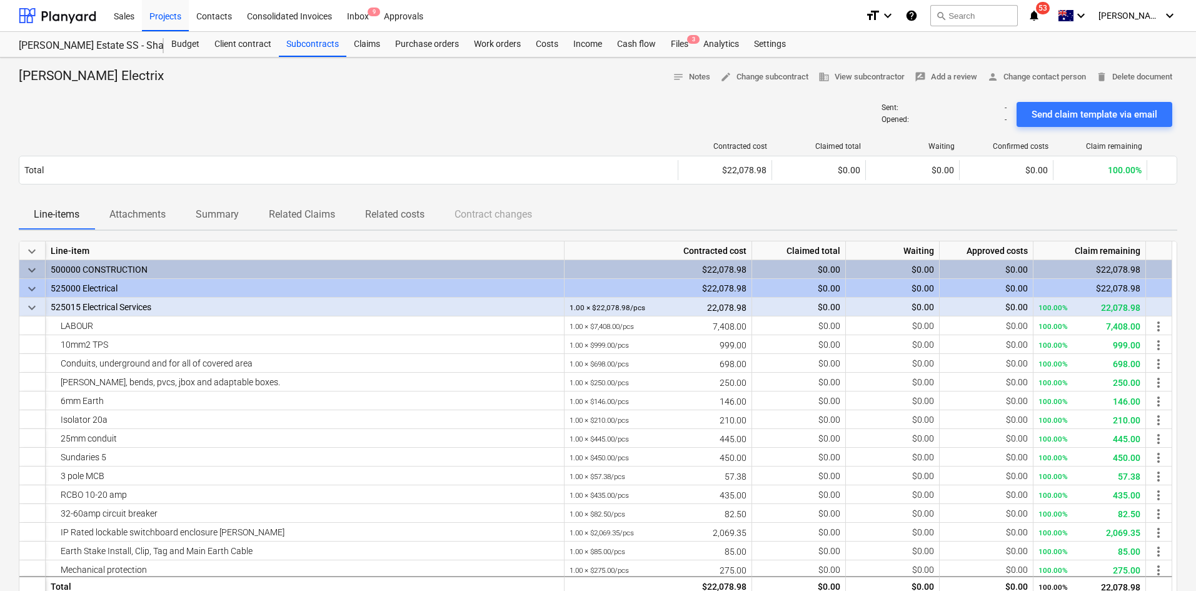
click at [144, 219] on p "Attachments" at bounding box center [137, 214] width 56 height 15
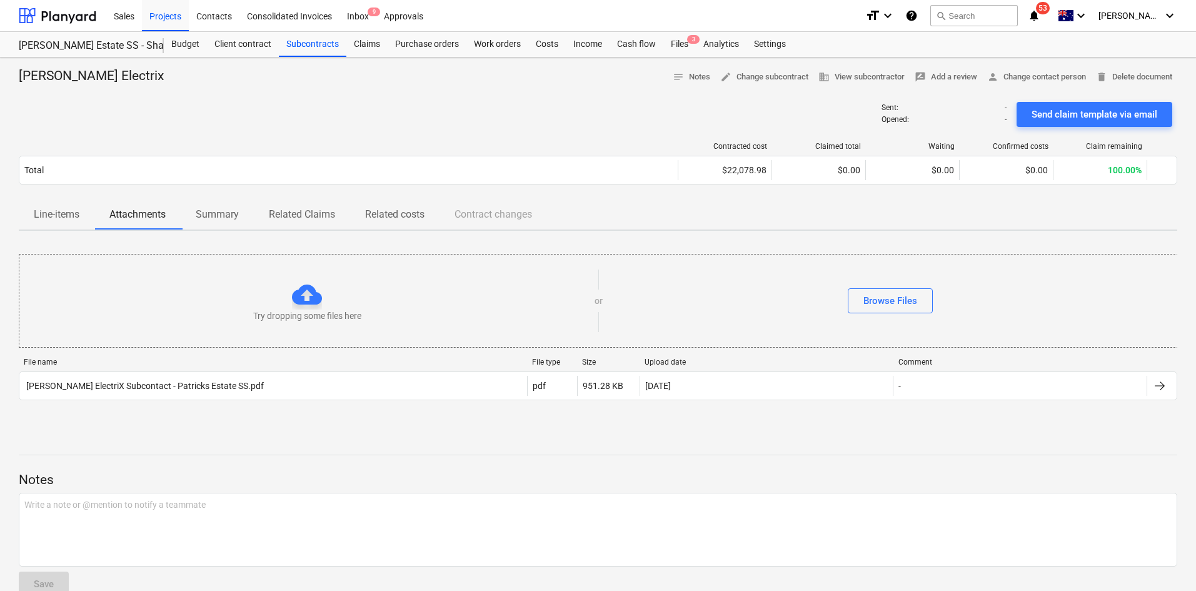
click at [302, 215] on p "Related Claims" at bounding box center [302, 214] width 66 height 15
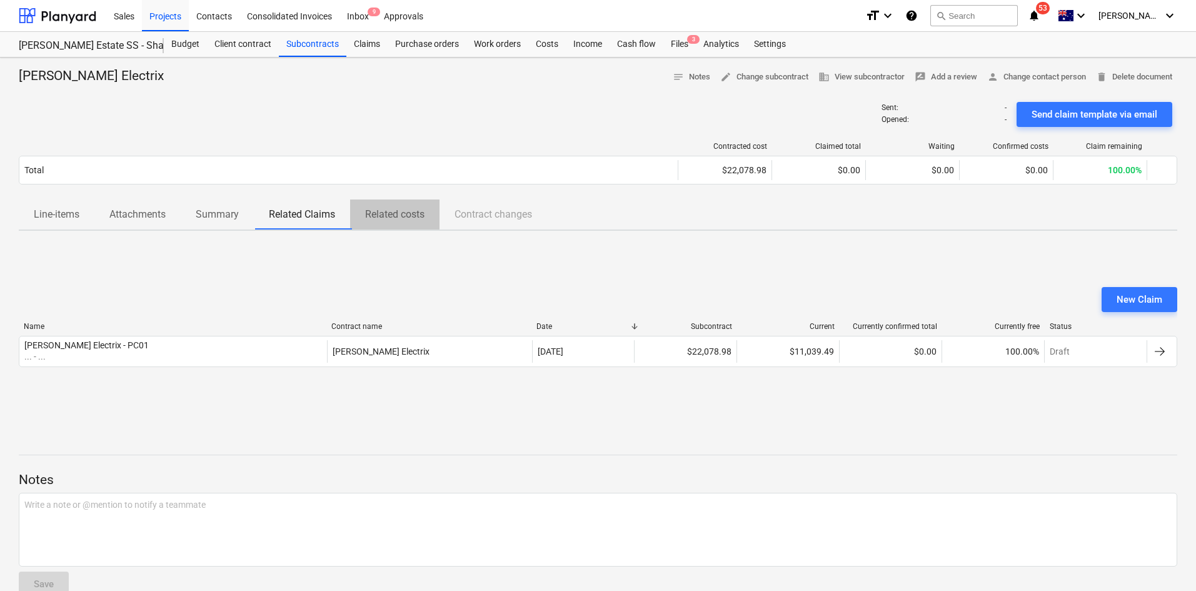
click at [399, 216] on p "Related costs" at bounding box center [394, 214] width 59 height 15
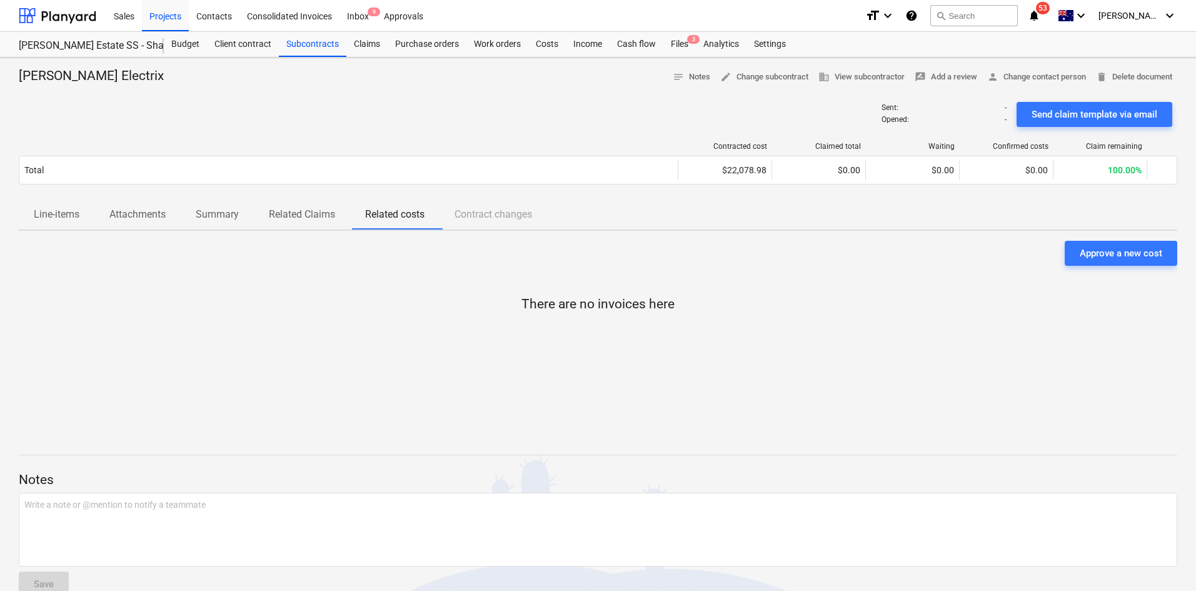
click at [316, 212] on p "Related Claims" at bounding box center [302, 214] width 66 height 15
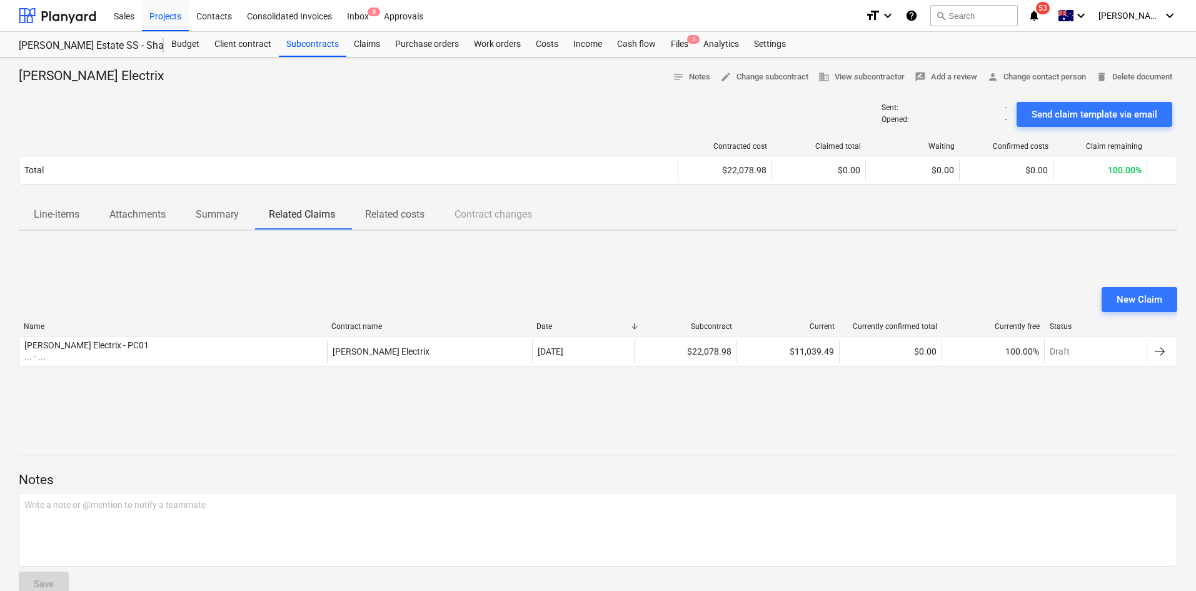
click at [51, 206] on span "Line-items" at bounding box center [57, 214] width 76 height 23
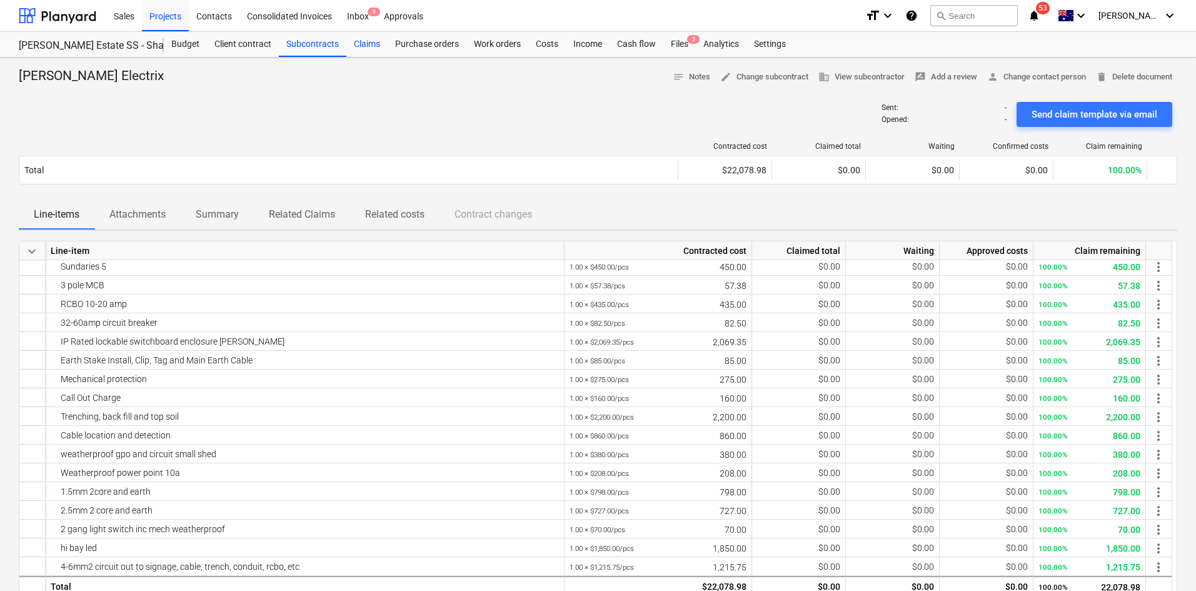
click at [378, 49] on div "Claims" at bounding box center [366, 44] width 41 height 25
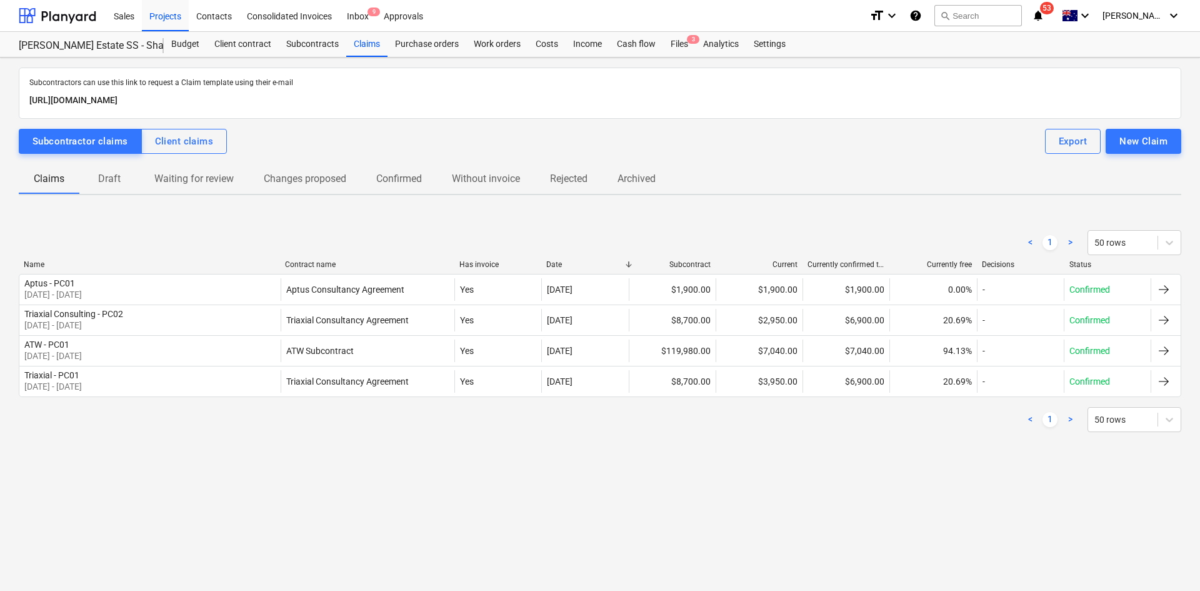
click at [106, 182] on p "Draft" at bounding box center [109, 178] width 30 height 15
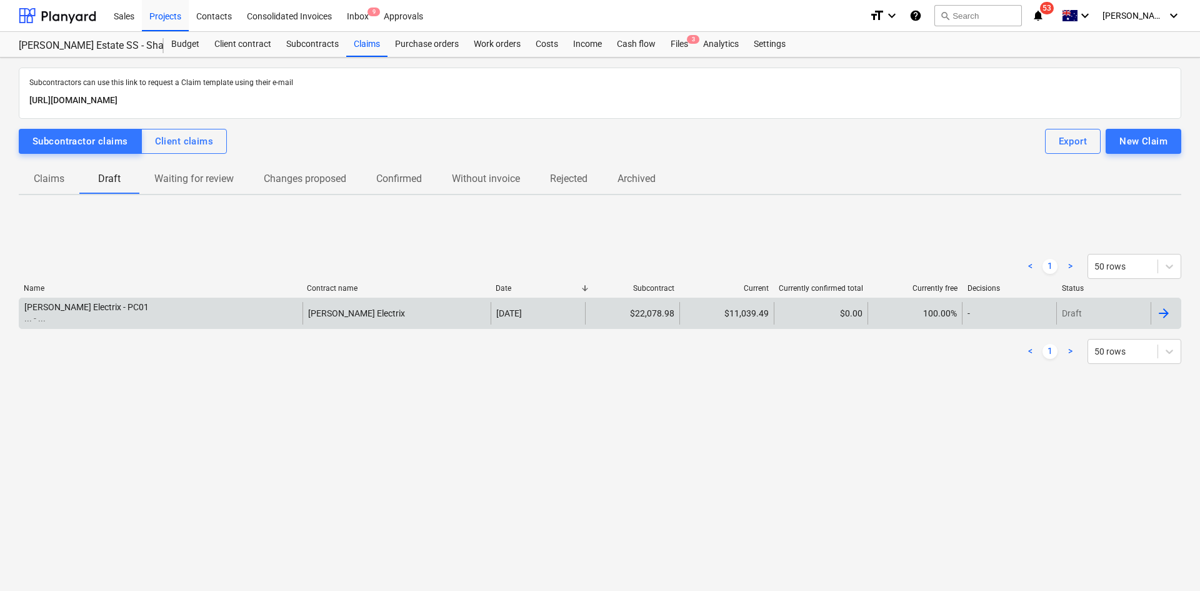
click at [124, 301] on div "Beckett Electrix - PC01 ... - ... Beckett Electrix 30 Sep 2025 $22,078.98 $11,0…" at bounding box center [600, 313] width 1163 height 31
click at [126, 314] on div "Beckett Electrix - PC01 ... - ..." at bounding box center [160, 313] width 283 height 23
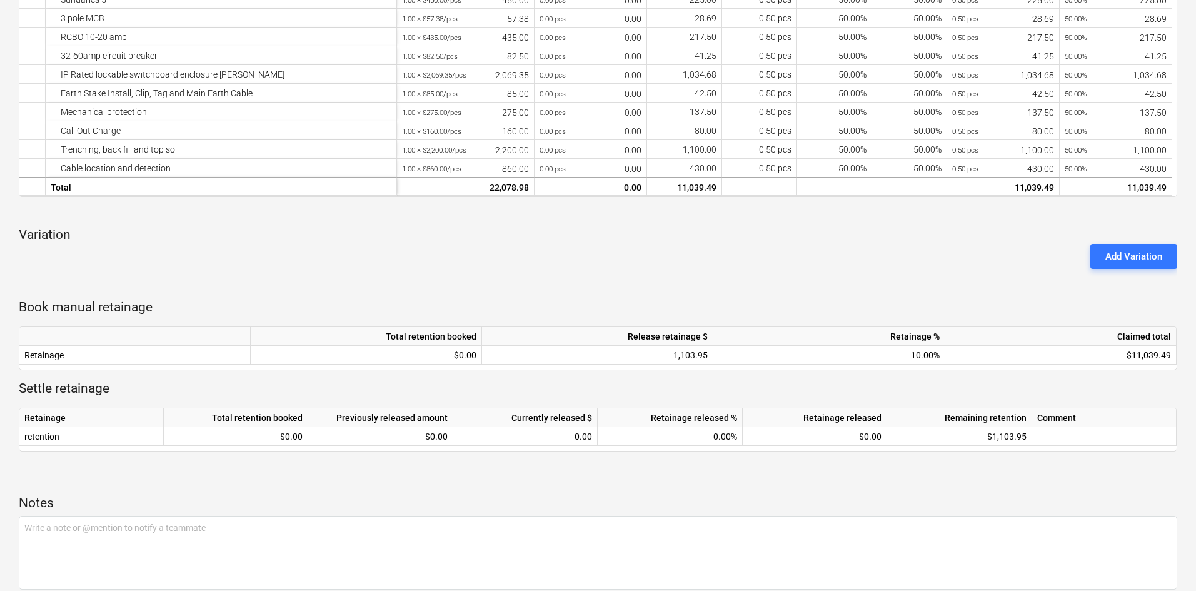
scroll to position [523, 0]
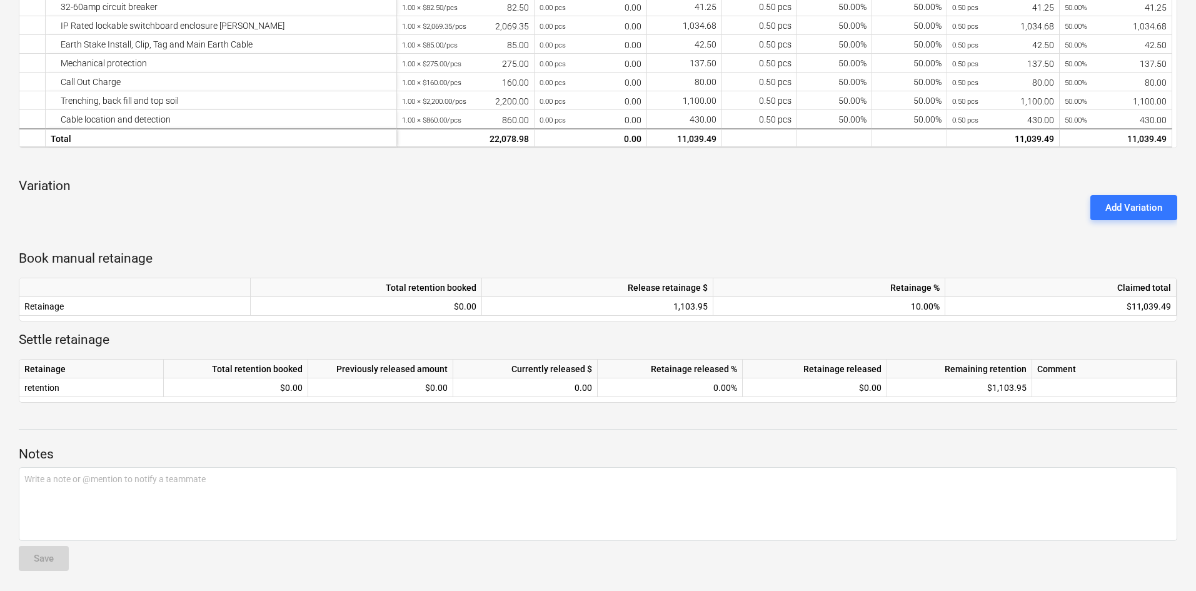
click at [211, 229] on div "keyboard_arrow_down Line-item Contracted cost Previously claimed Current $ Curr…" at bounding box center [598, 68] width 1158 height 668
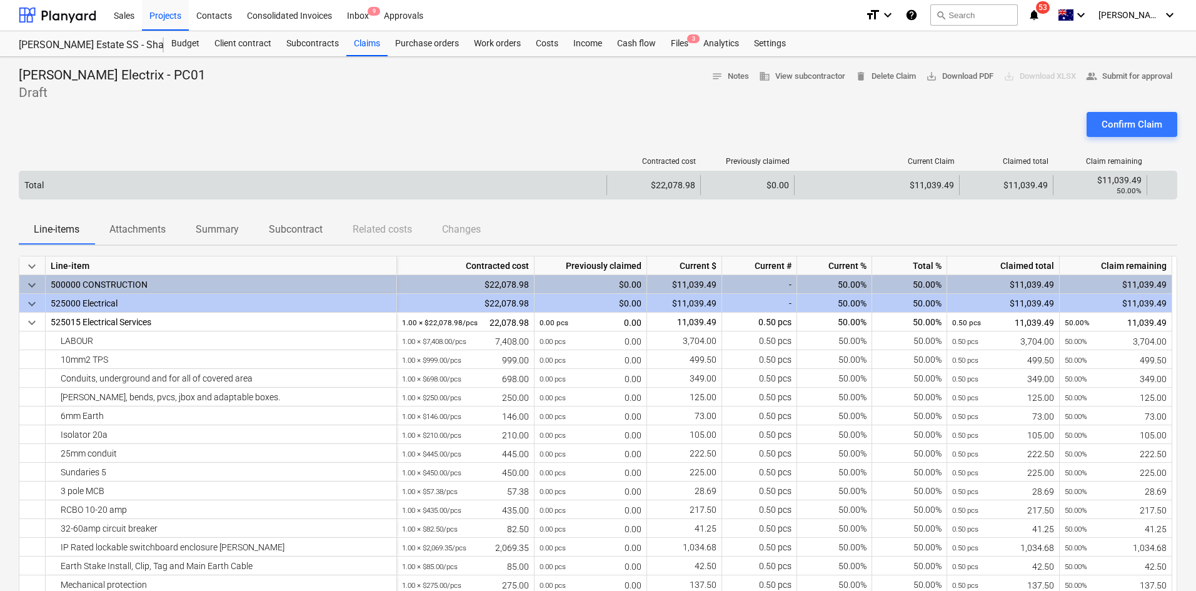
scroll to position [0, 0]
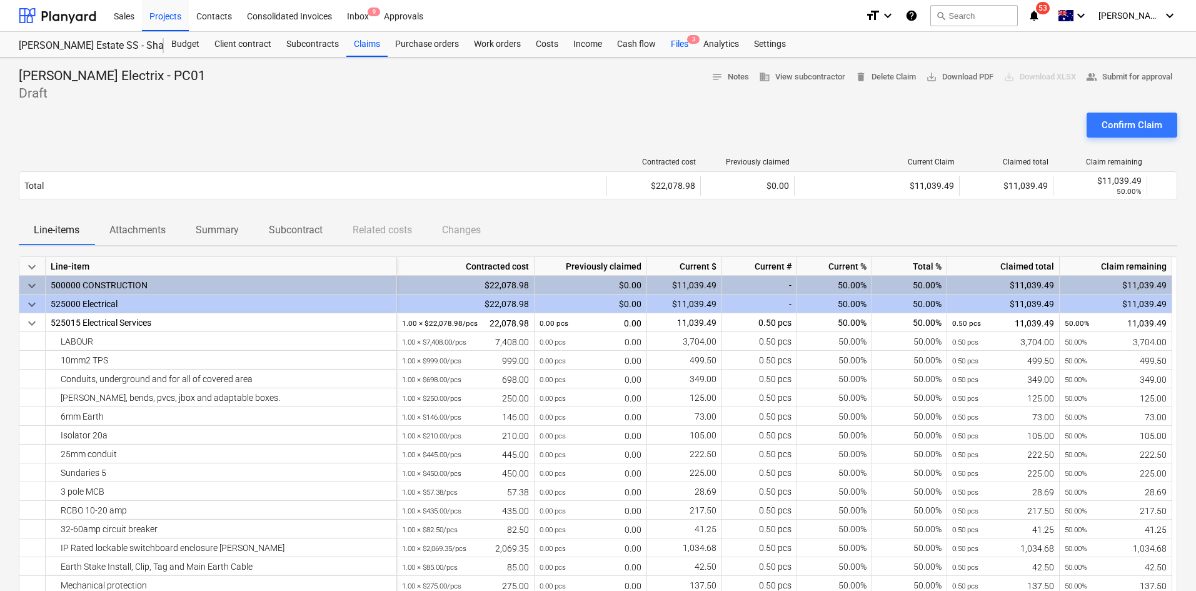
click at [672, 44] on div "Files 3" at bounding box center [679, 44] width 33 height 25
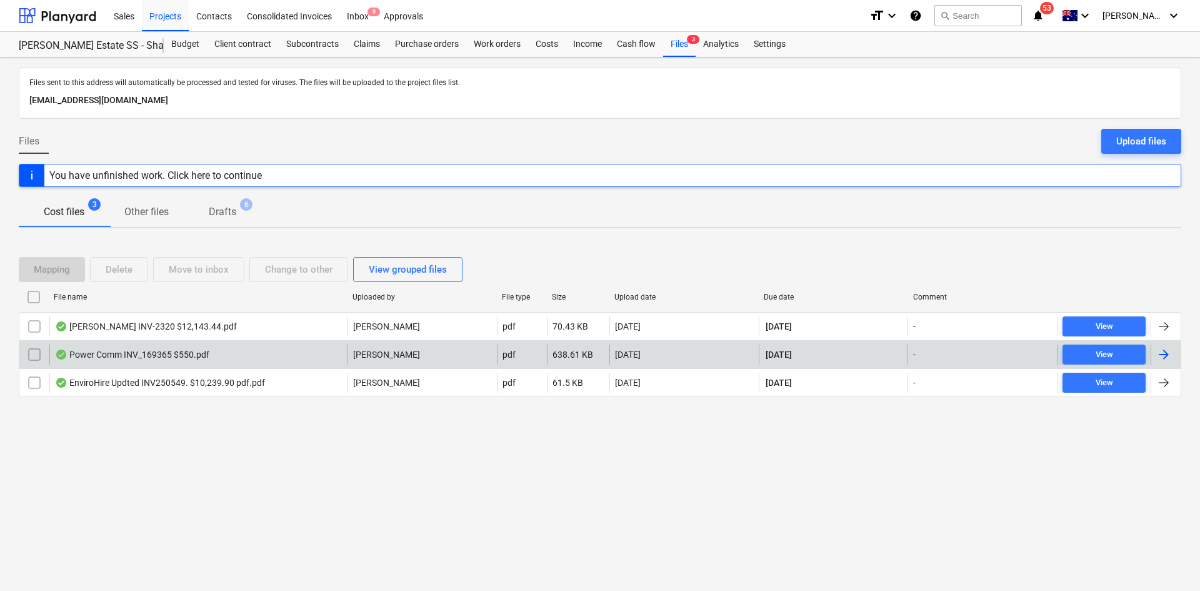
click at [258, 358] on div "Power Comm INV_169365 $550.pdf" at bounding box center [198, 354] width 298 height 20
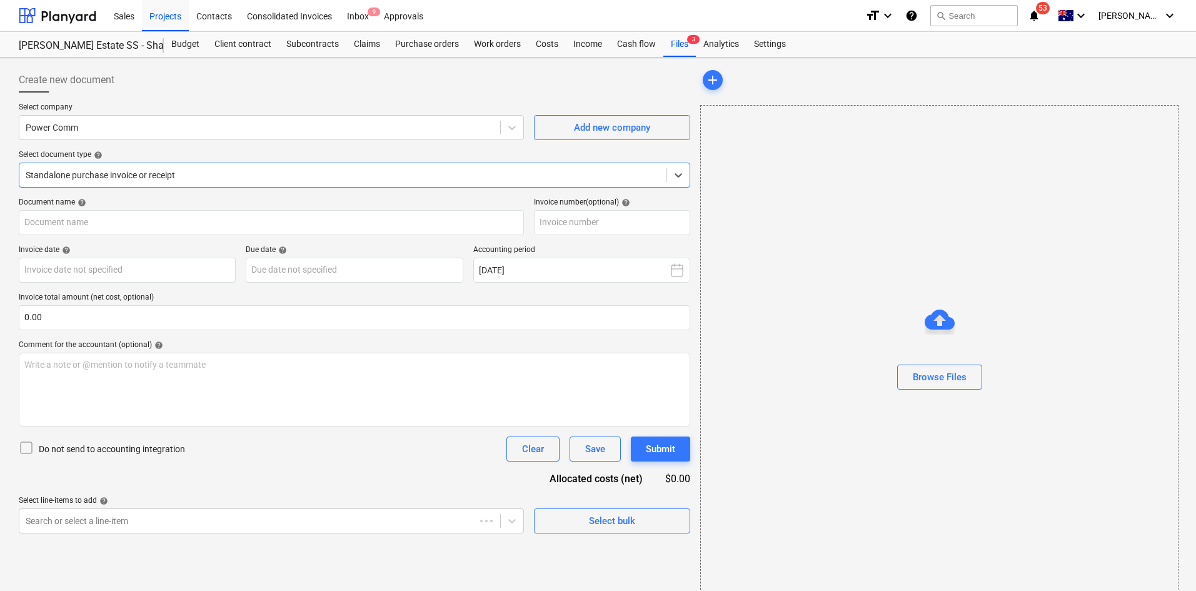
type input "169365"
type input "[DATE]"
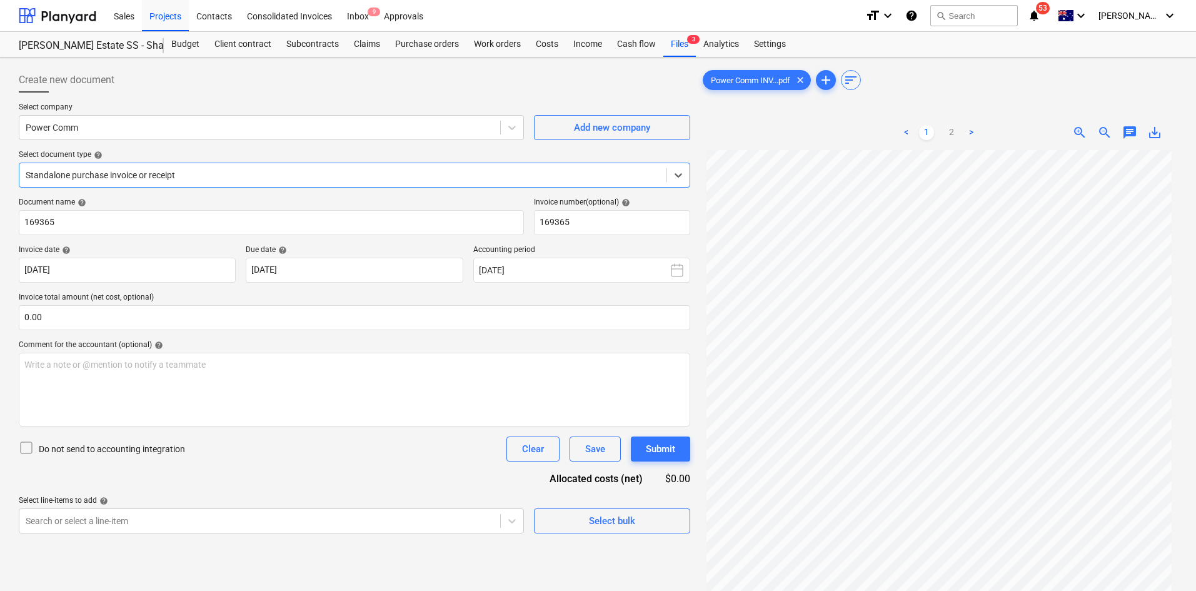
click at [1103, 133] on span "zoom_out" at bounding box center [1104, 132] width 15 height 15
click at [961, 131] on ul "< 1 2 >" at bounding box center [939, 132] width 153 height 15
click at [954, 131] on link "2" at bounding box center [951, 132] width 15 height 15
click at [1082, 130] on span "zoom_in" at bounding box center [1079, 132] width 15 height 15
click at [163, 10] on div "Projects" at bounding box center [165, 15] width 47 height 32
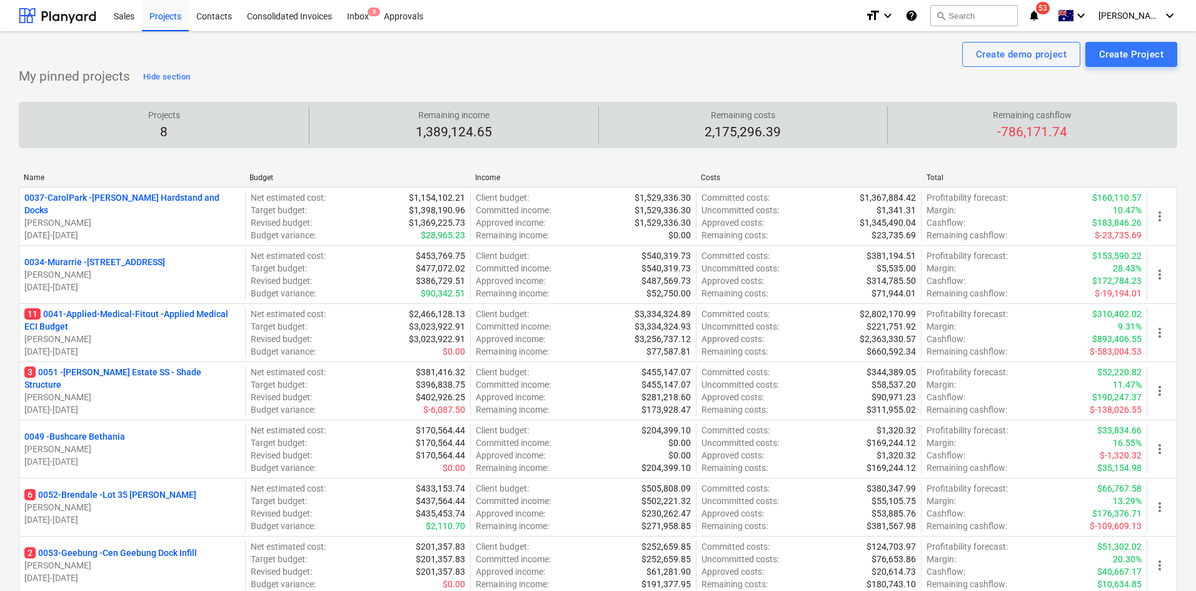
drag, startPoint x: 249, startPoint y: 84, endPoint x: 27, endPoint y: 116, distance: 224.8
click at [248, 84] on div "My pinned projects Hide section Projects 8 Remaining income 1,389,124.65 Remain…" at bounding box center [598, 367] width 1158 height 601
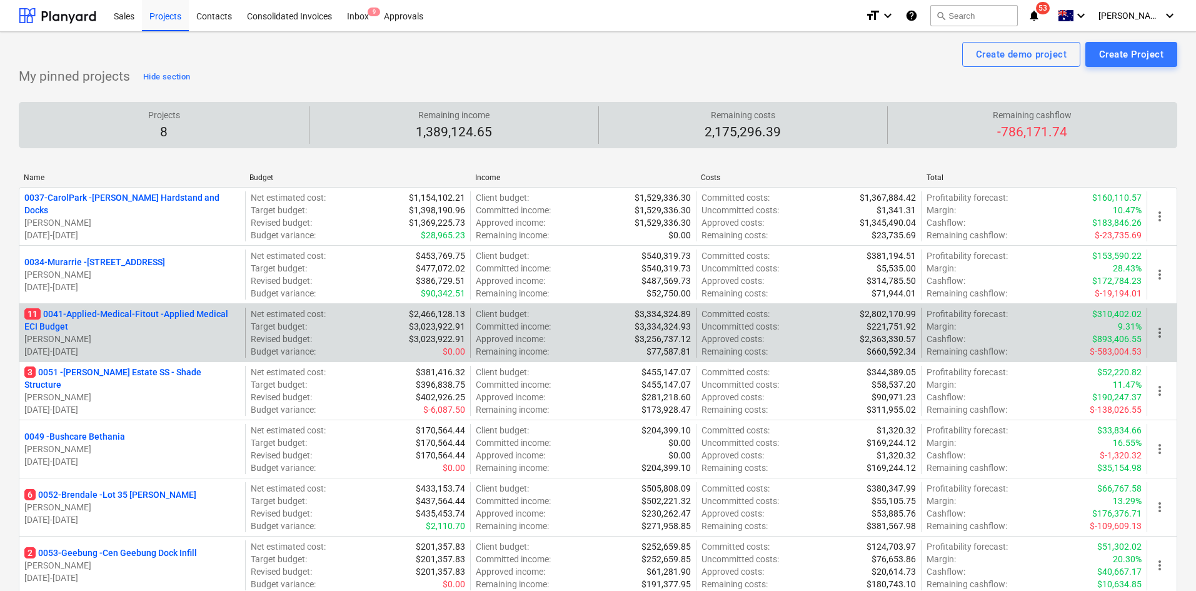
click at [104, 311] on p "11 0041-Applied-Medical-Fitout - Applied Medical ECI Budget" at bounding box center [132, 320] width 216 height 25
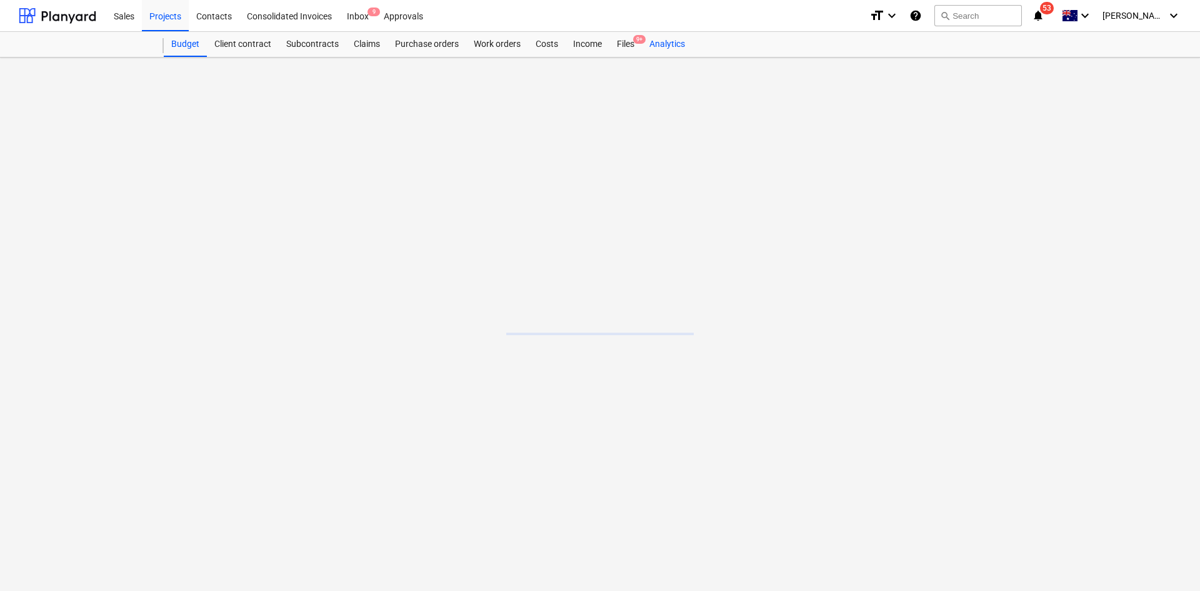
click at [652, 43] on div "Analytics" at bounding box center [667, 44] width 51 height 25
click at [635, 43] on span "9+" at bounding box center [639, 39] width 13 height 9
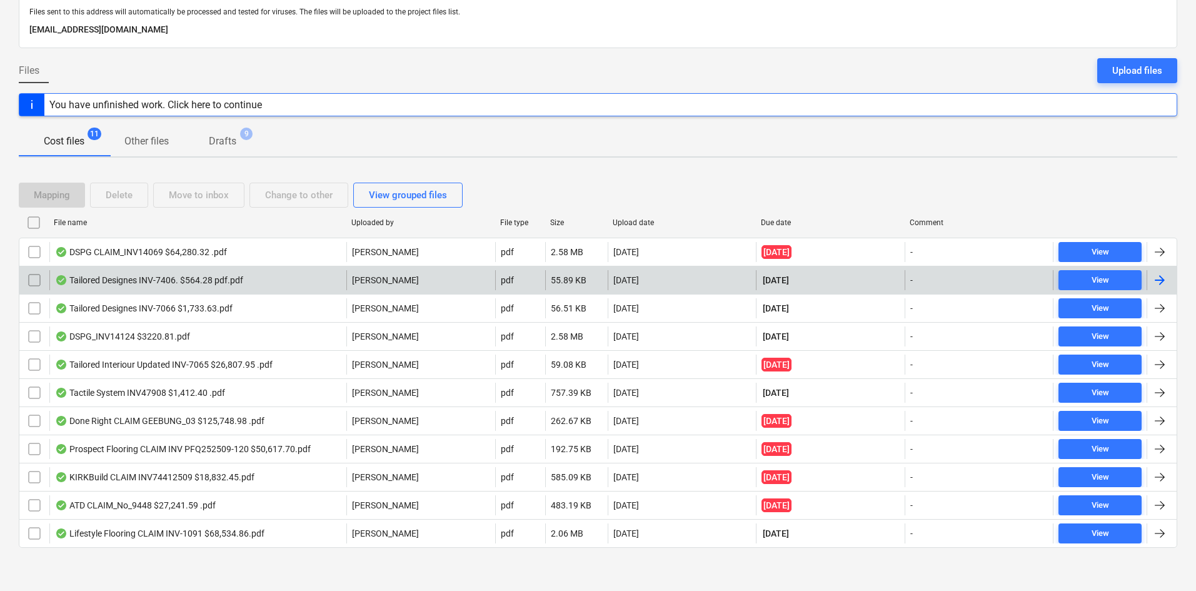
scroll to position [73, 0]
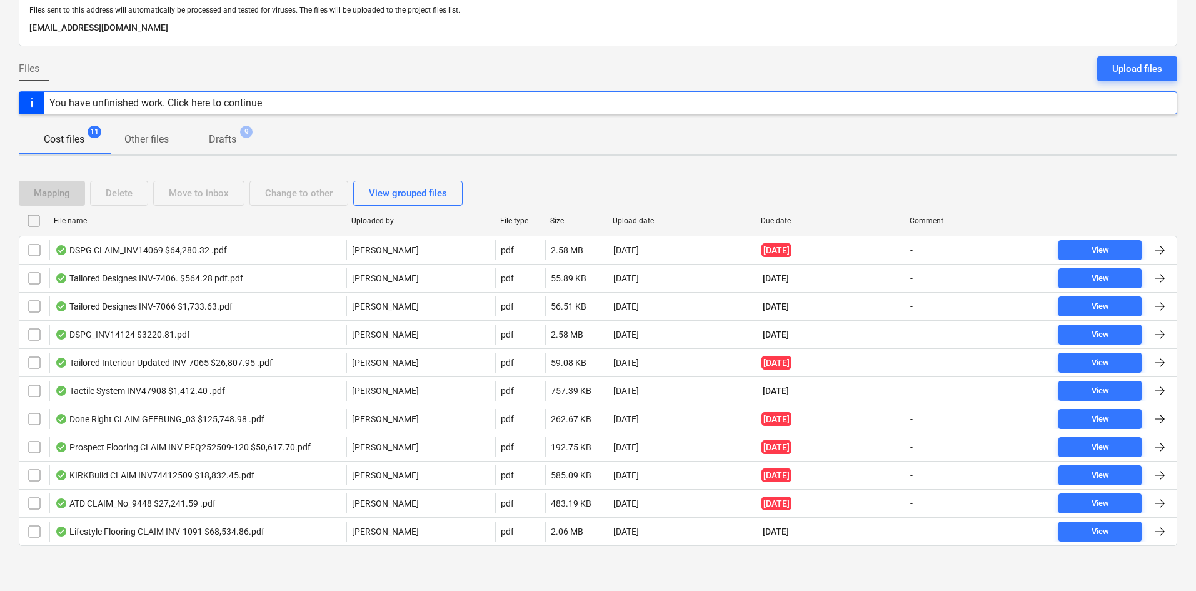
click at [638, 213] on div "Upload date" at bounding box center [682, 221] width 149 height 20
checkbox input "false"
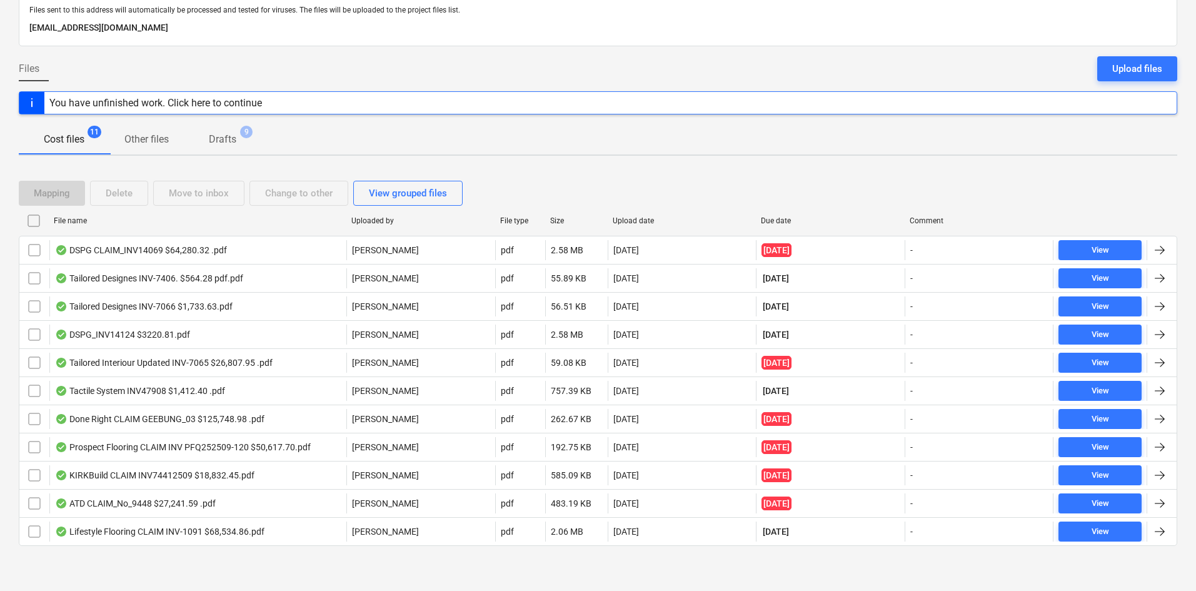
checkbox input "false"
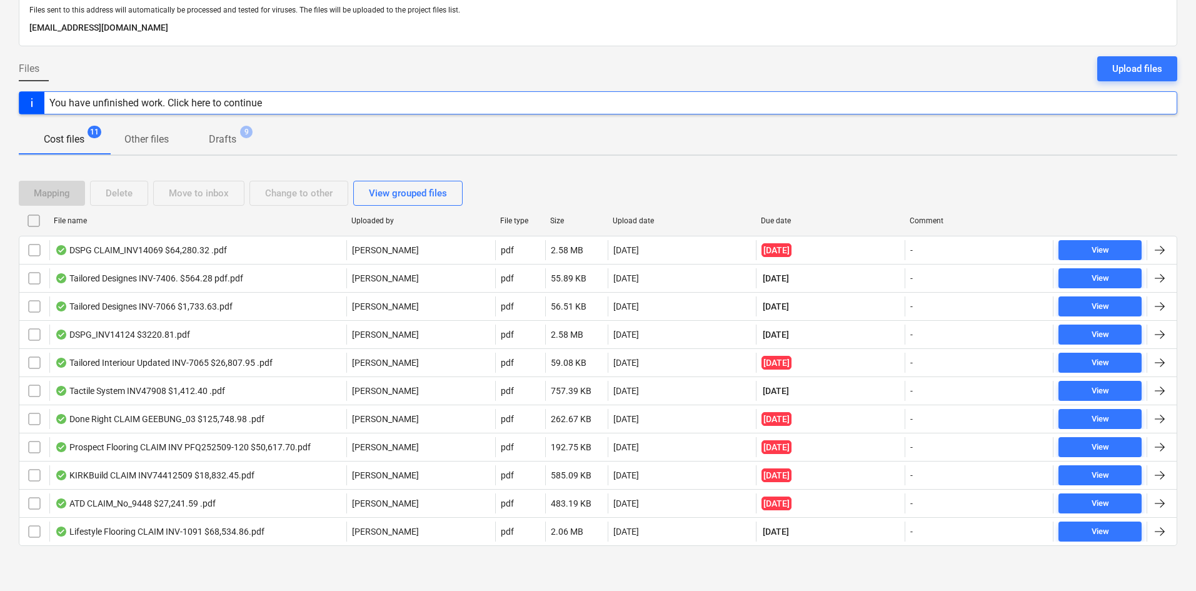
checkbox input "false"
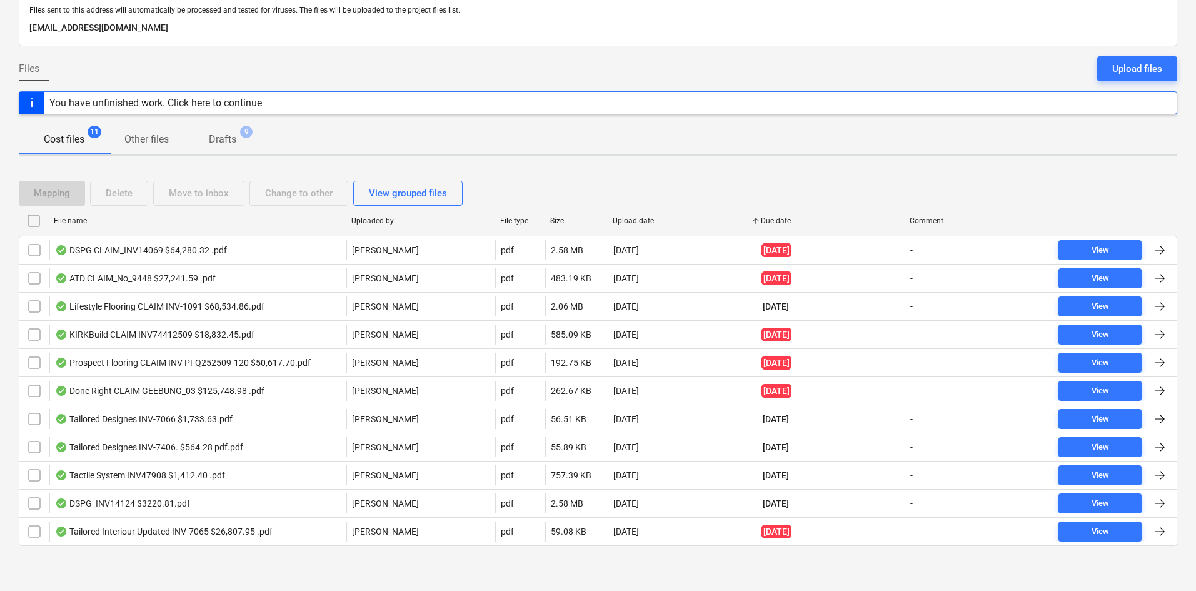
click at [638, 213] on div "Upload date" at bounding box center [682, 221] width 149 height 20
checkbox input "false"
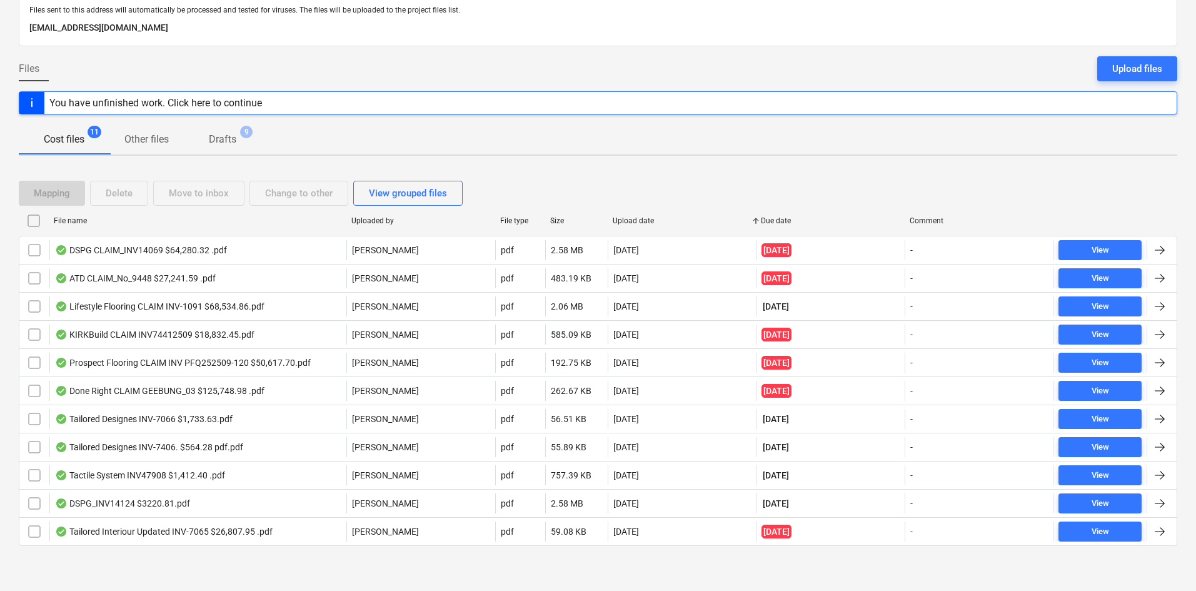
checkbox input "false"
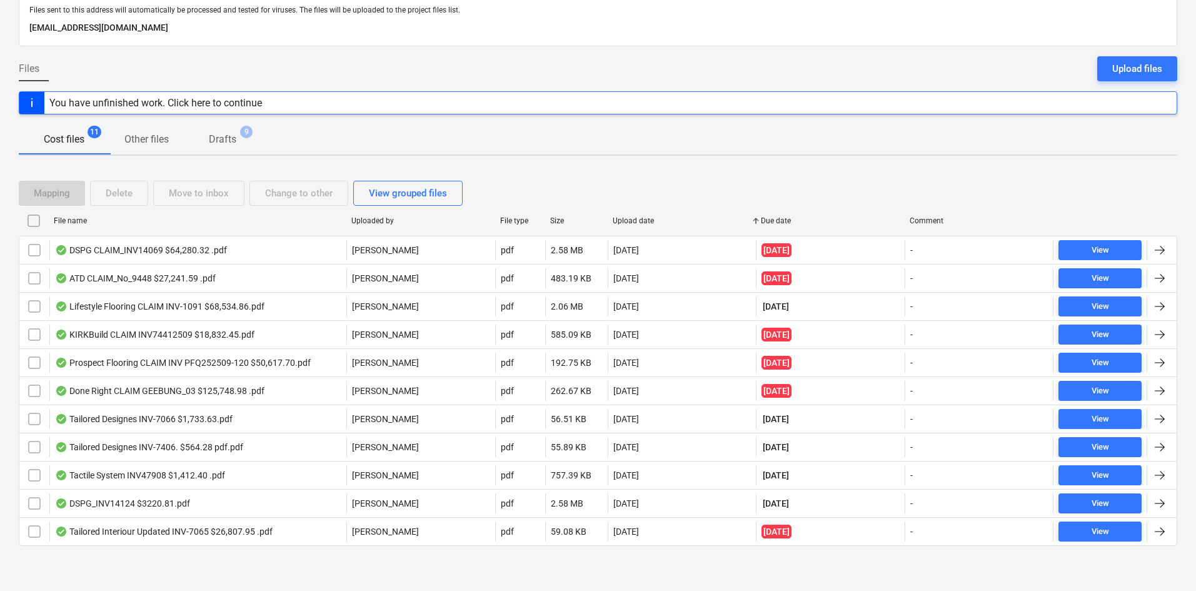
checkbox input "false"
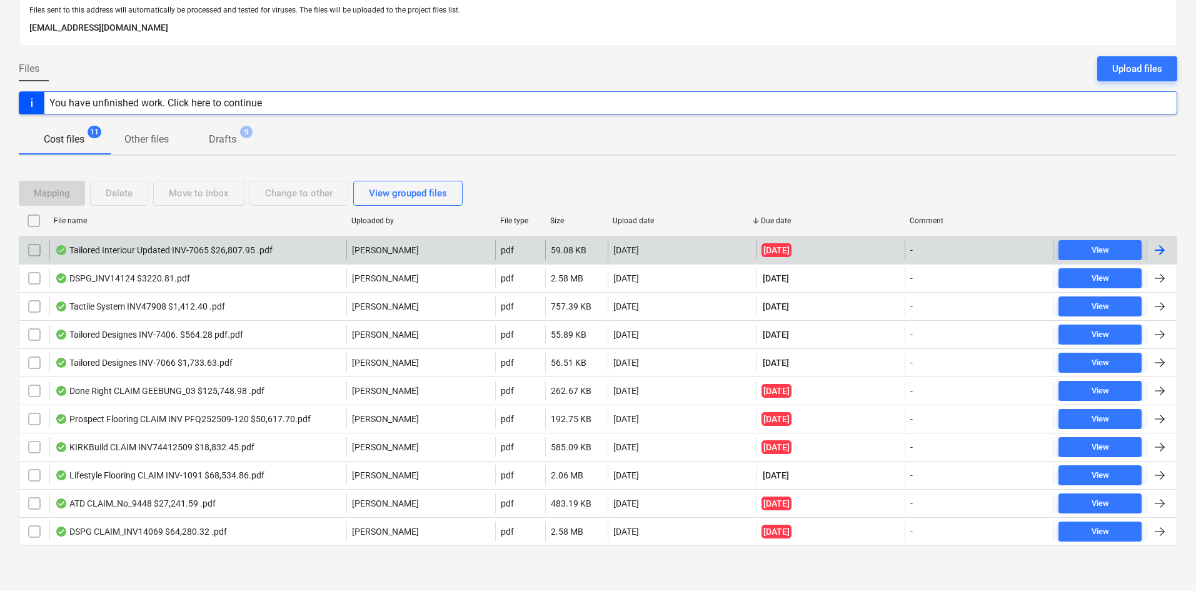
click at [226, 255] on div "Tailored Interiour Updated INV-7065 $26,807.95 .pdf" at bounding box center [164, 250] width 218 height 10
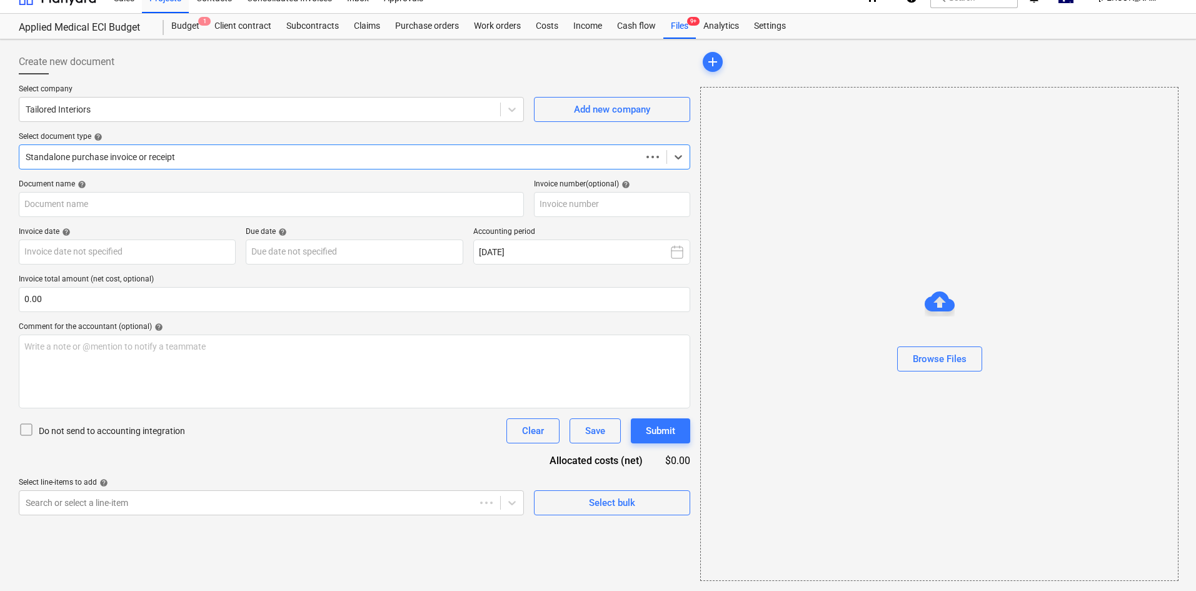
scroll to position [18, 0]
type input "INV-7065"
type input "[DATE]"
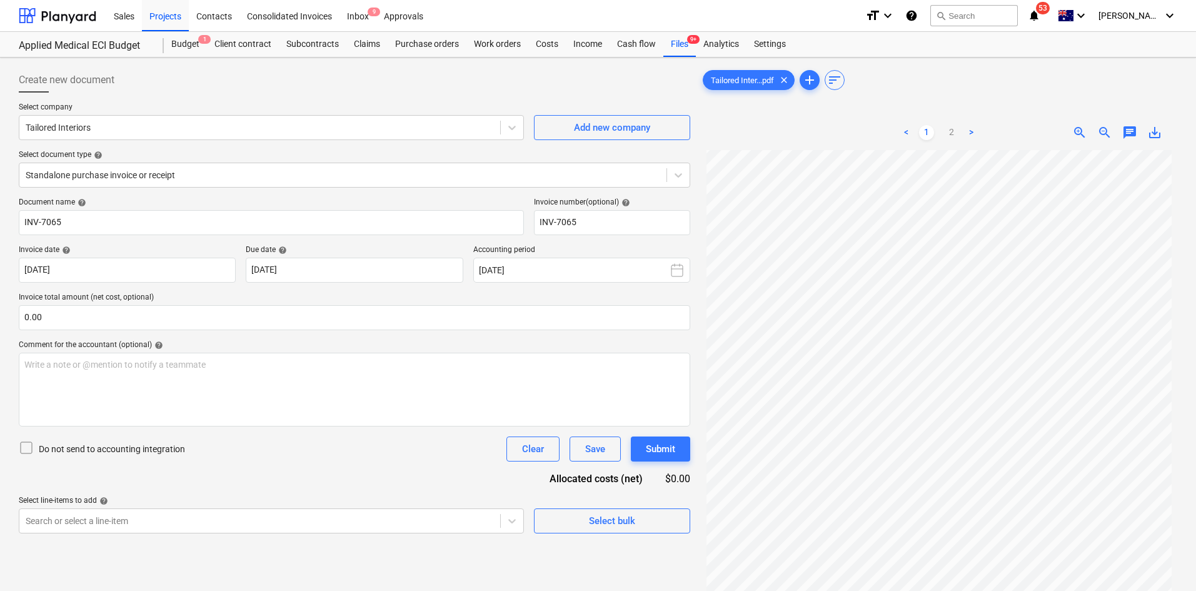
scroll to position [0, 0]
click at [1109, 130] on span "zoom_out" at bounding box center [1104, 132] width 15 height 15
click at [1083, 131] on span "zoom_in" at bounding box center [1079, 132] width 15 height 15
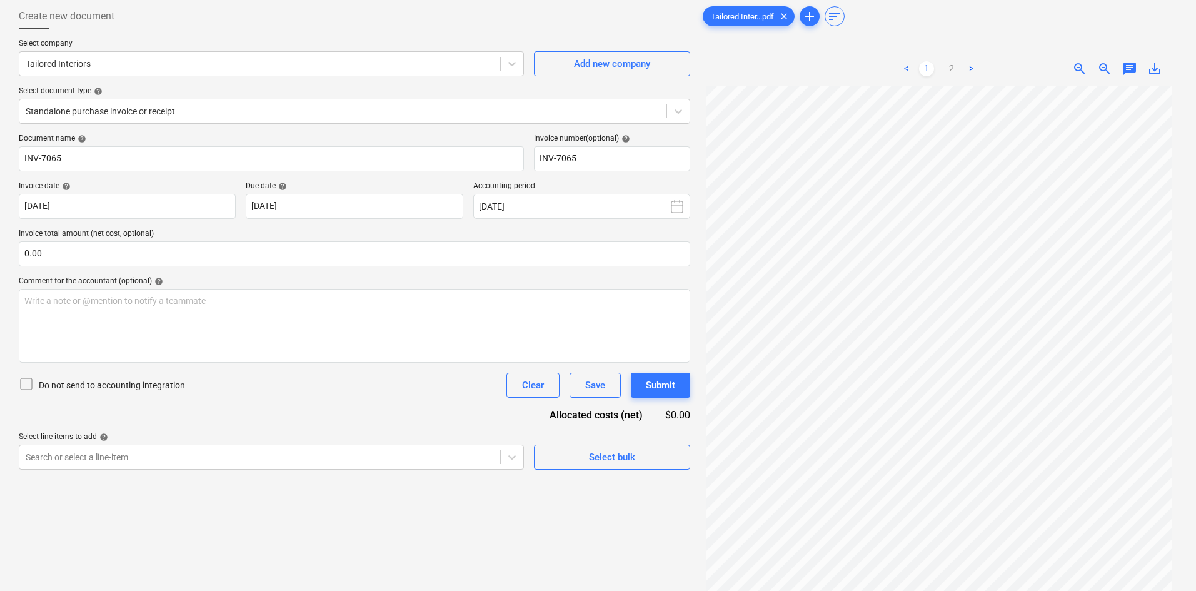
scroll to position [125, 0]
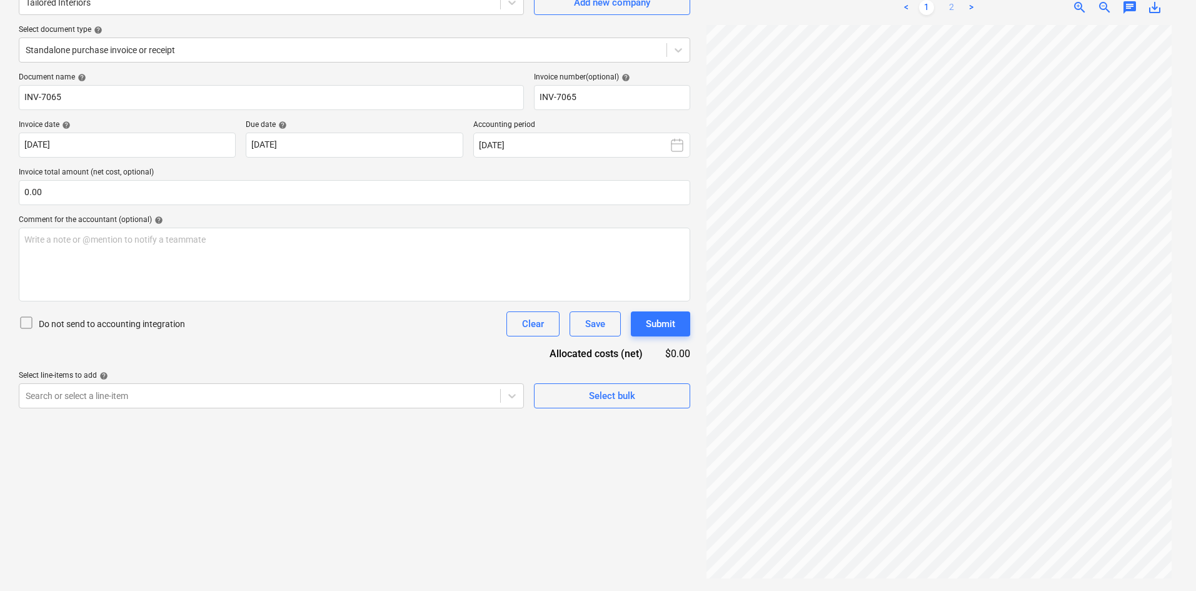
click at [955, 11] on link "2" at bounding box center [951, 7] width 15 height 15
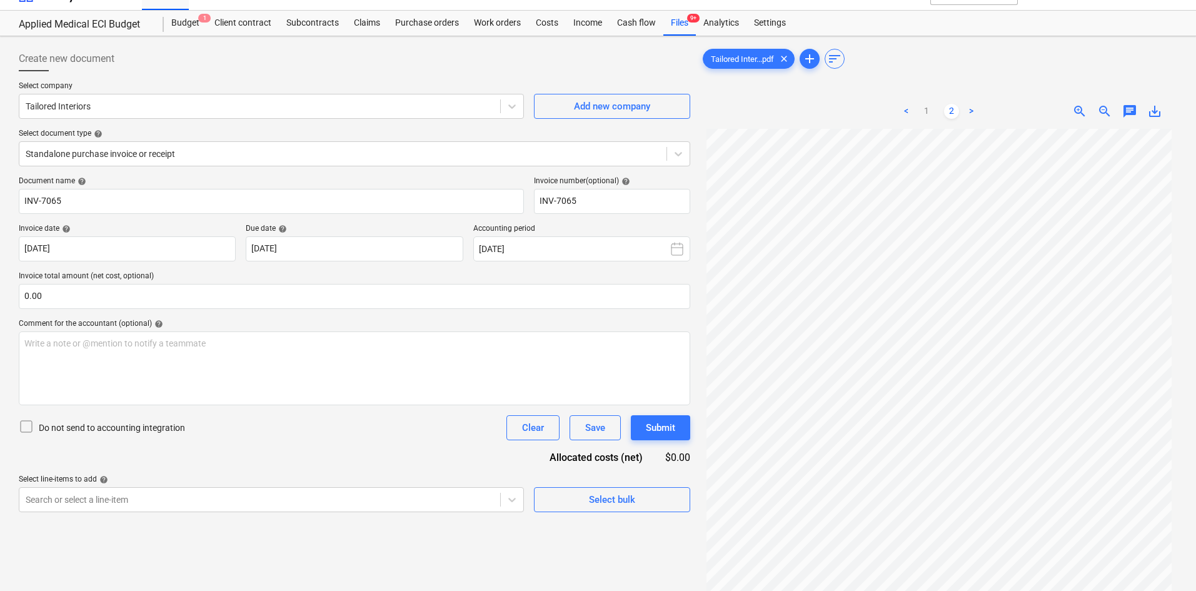
scroll to position [0, 0]
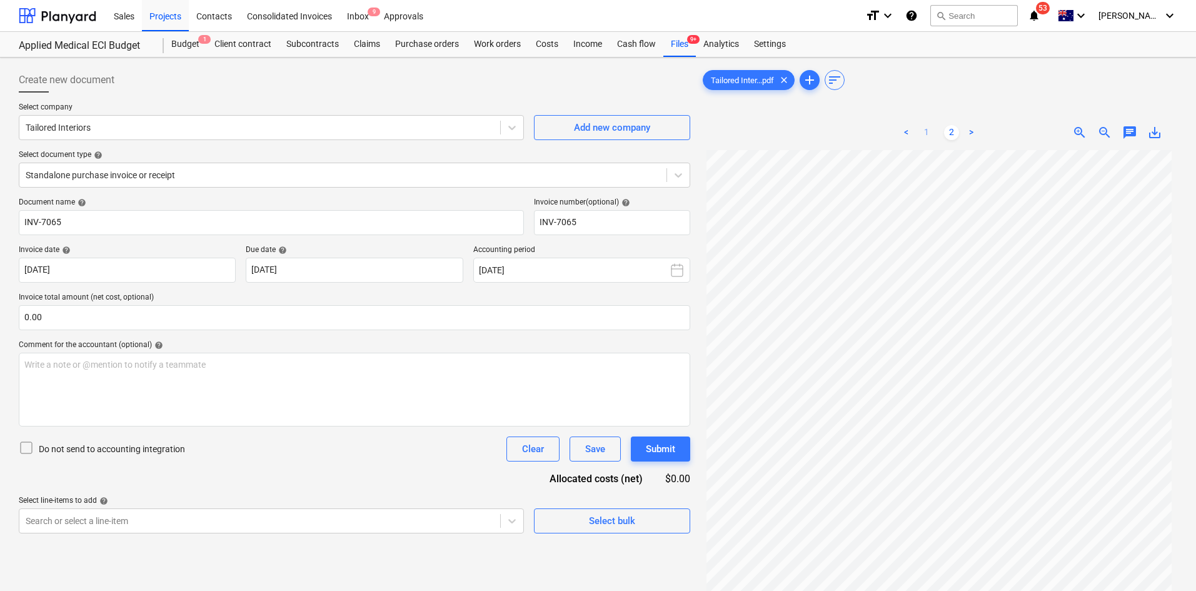
click at [930, 134] on link "1" at bounding box center [926, 132] width 15 height 15
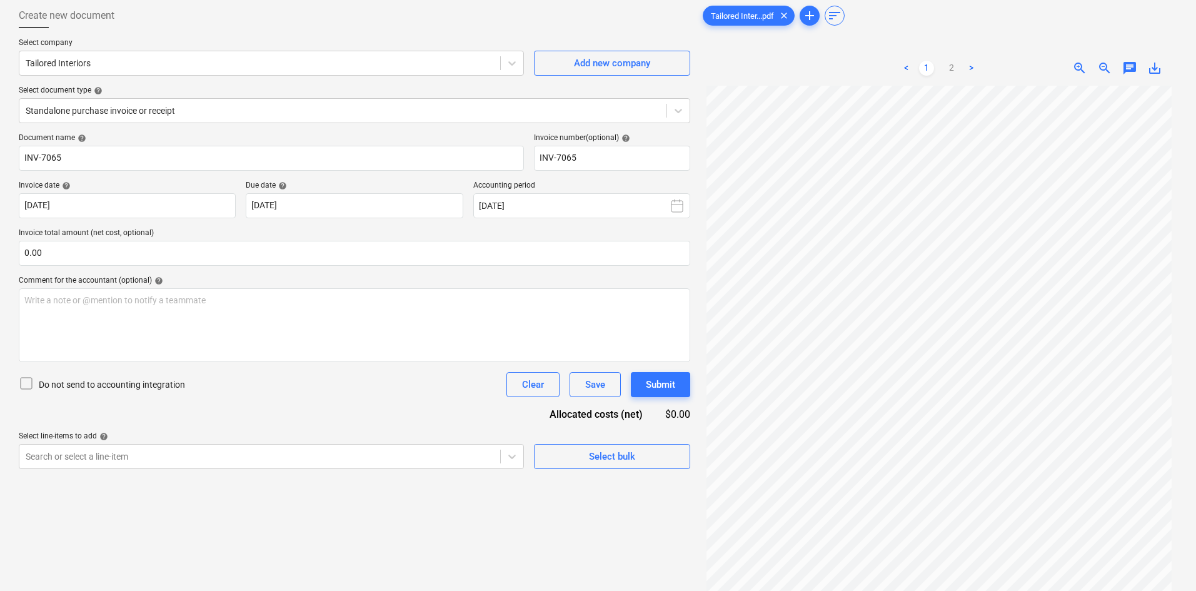
scroll to position [125, 0]
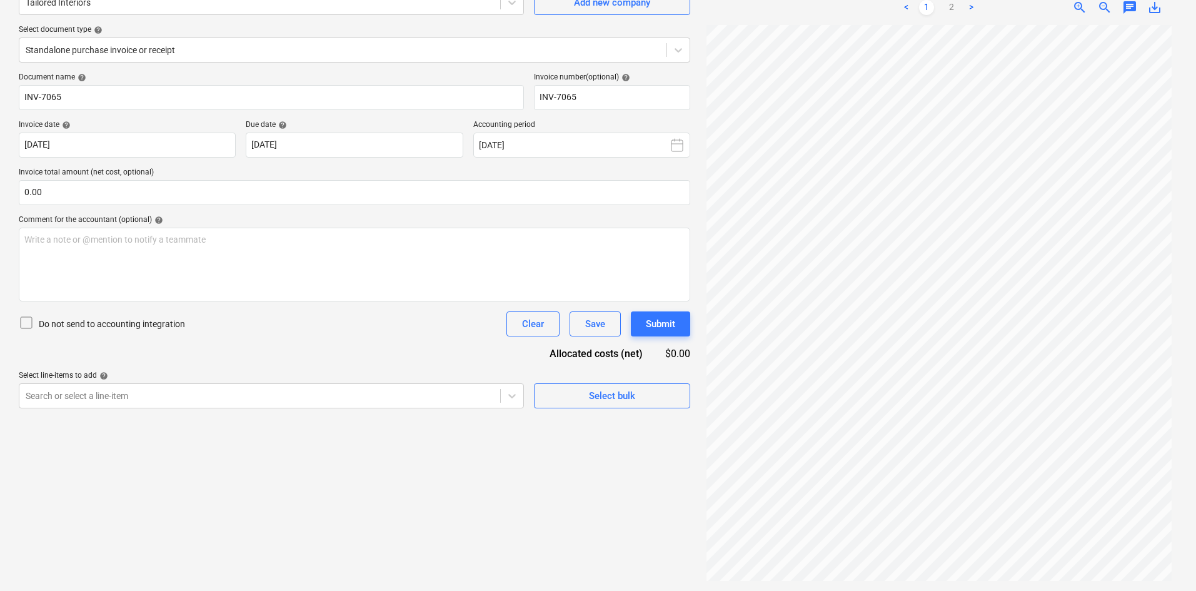
drag, startPoint x: 953, startPoint y: 8, endPoint x: 894, endPoint y: 10, distance: 58.8
click at [953, 8] on link "2" at bounding box center [951, 7] width 15 height 15
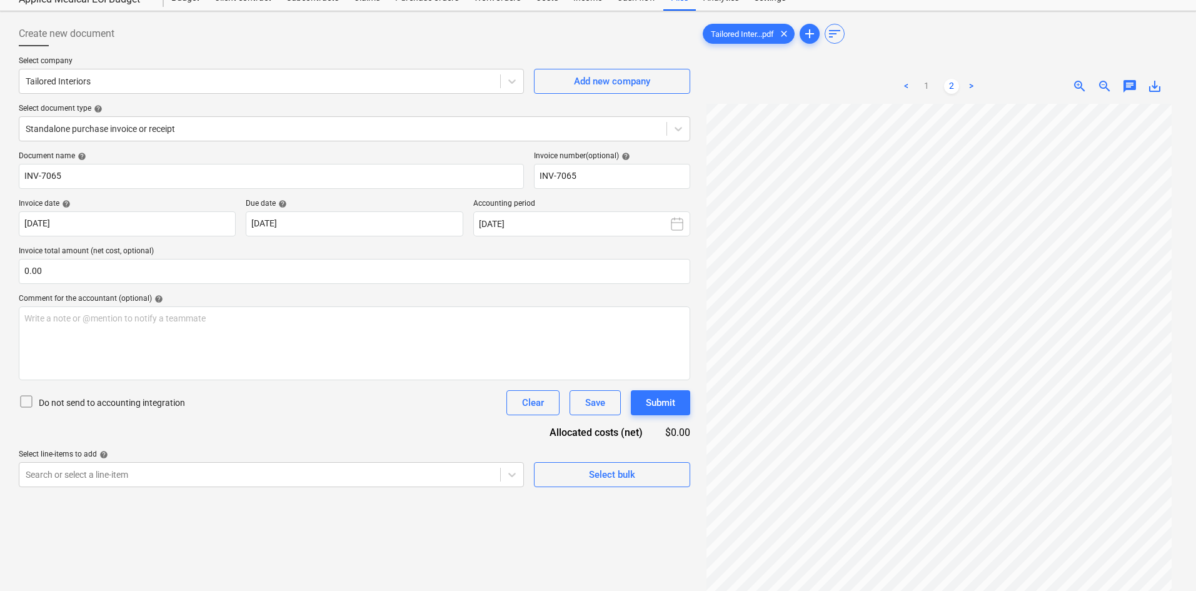
scroll to position [0, 0]
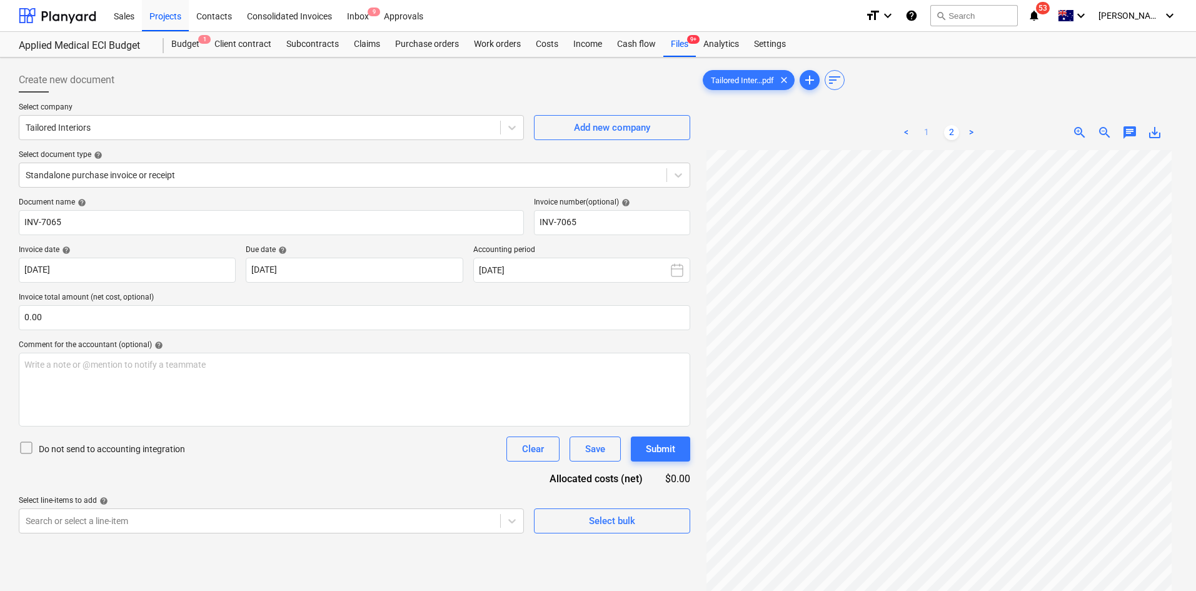
click at [931, 134] on link "1" at bounding box center [926, 132] width 15 height 15
click at [949, 127] on link "2" at bounding box center [951, 132] width 15 height 15
click at [927, 132] on link "1" at bounding box center [926, 132] width 15 height 15
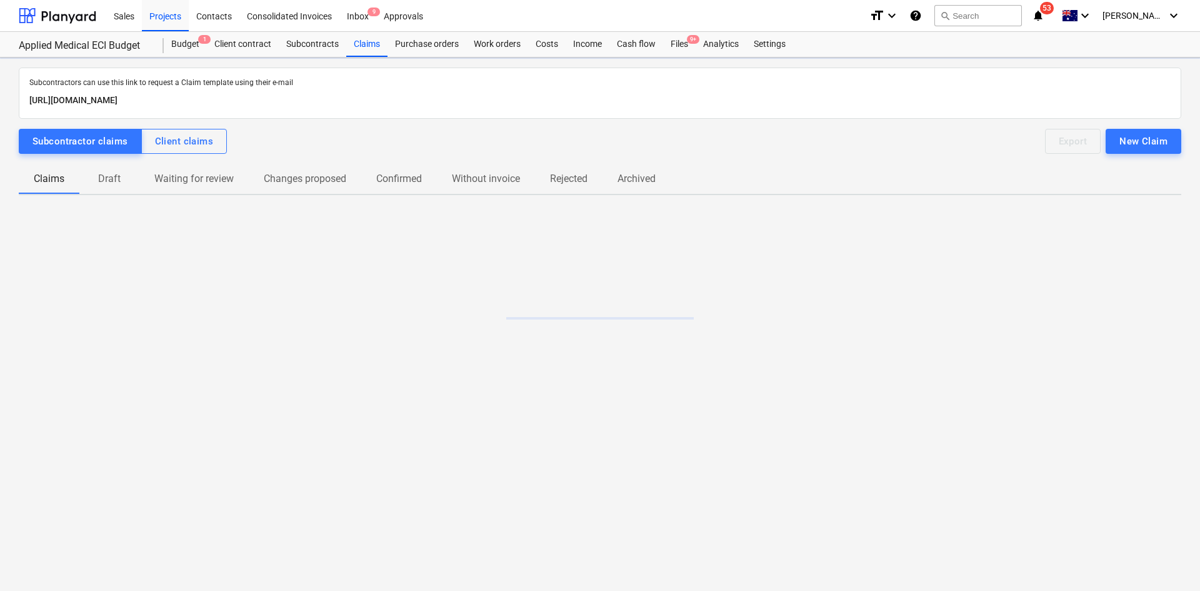
click at [94, 186] on span "Draft" at bounding box center [109, 179] width 60 height 23
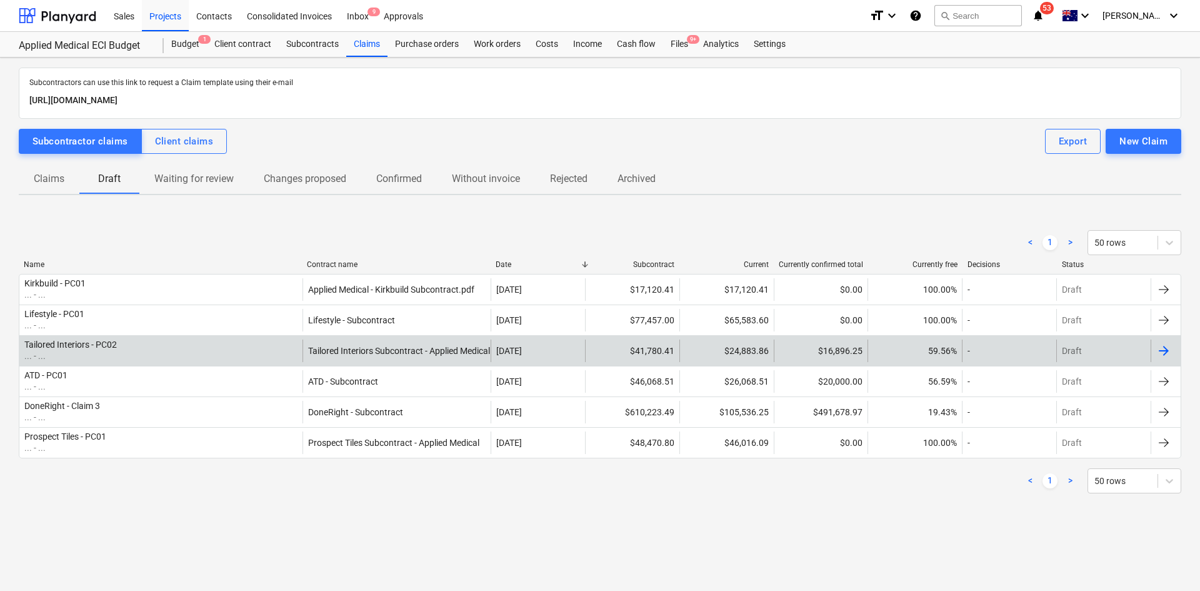
click at [160, 344] on div "Tailored Interiors - PC02 ... - ..." at bounding box center [160, 350] width 283 height 23
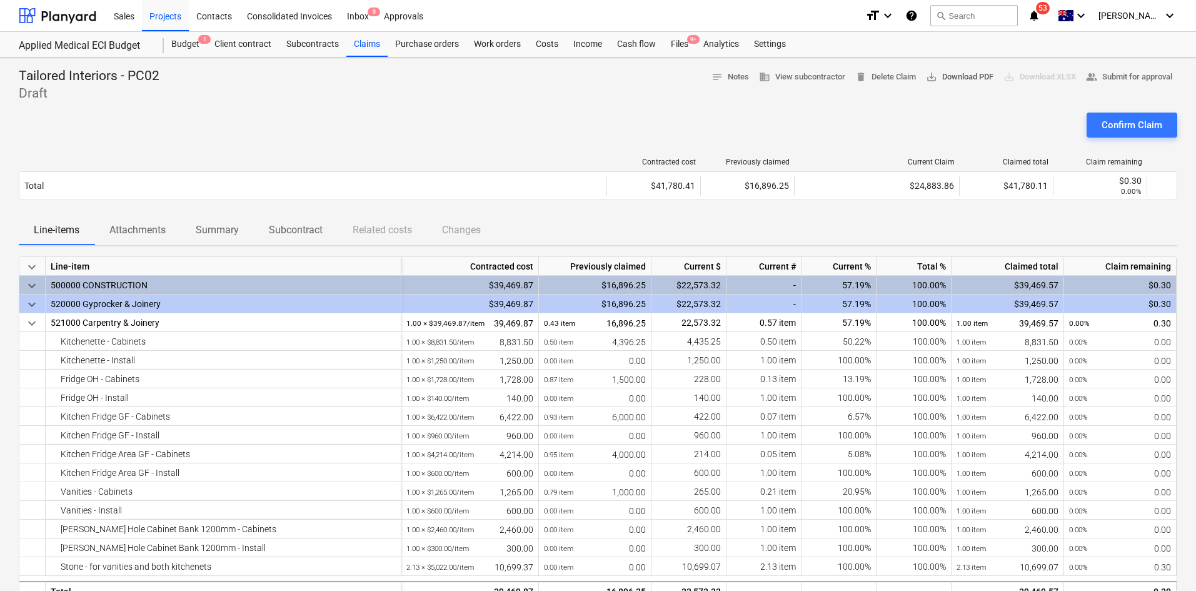
click at [939, 80] on span "save_alt Download PDF" at bounding box center [960, 77] width 68 height 14
click at [394, 106] on div at bounding box center [598, 108] width 1158 height 10
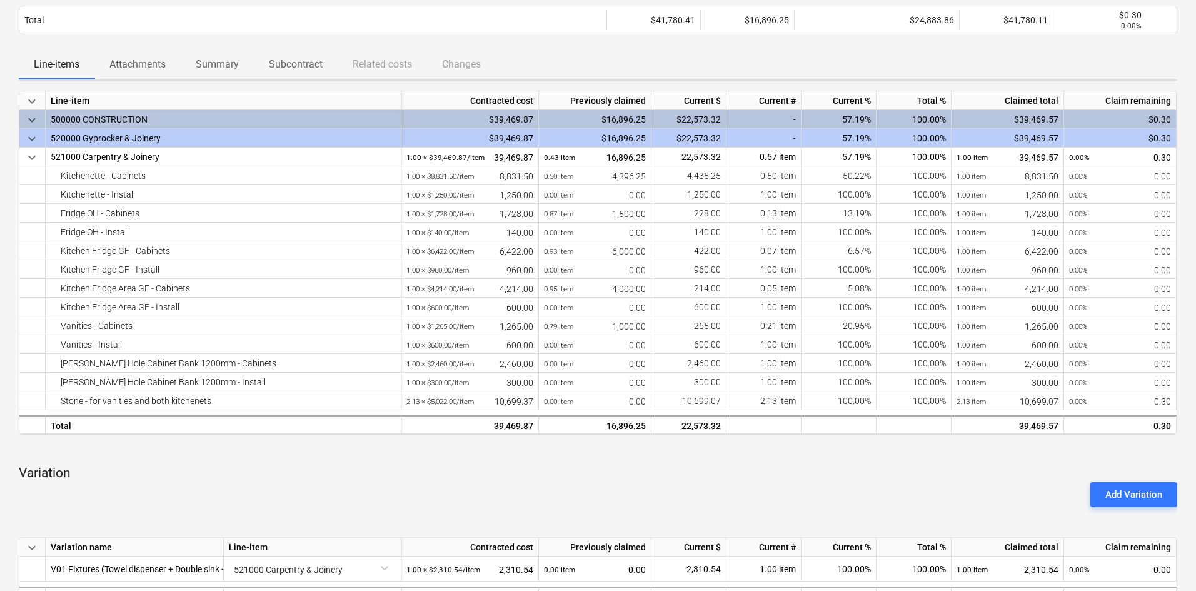
scroll to position [438, 0]
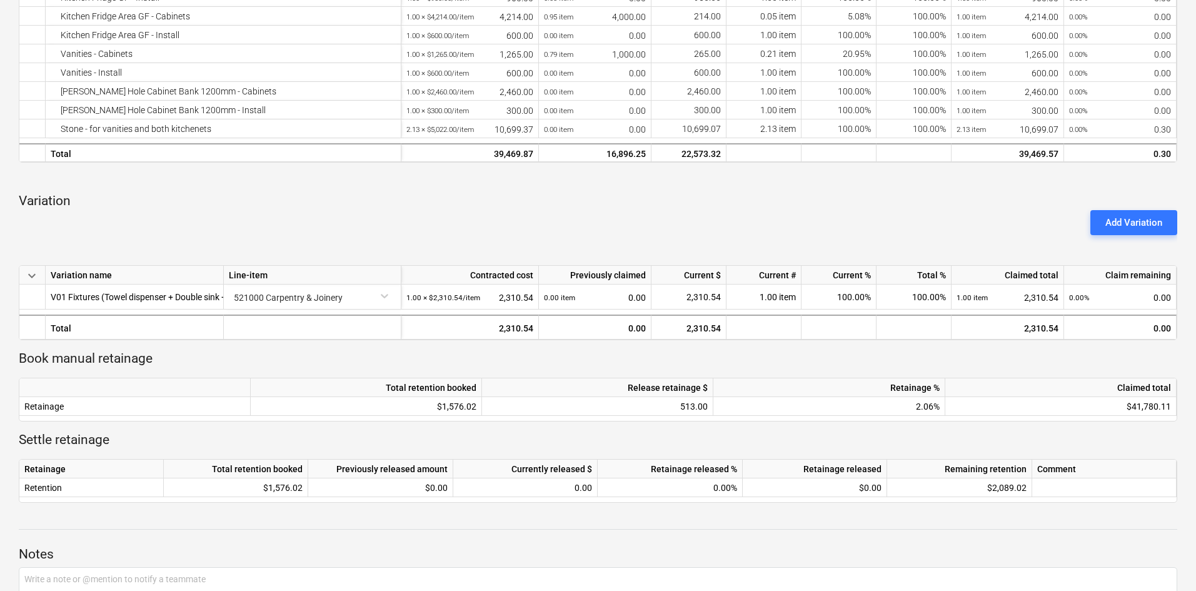
click at [546, 201] on p "Variation" at bounding box center [598, 202] width 1158 height 18
click at [612, 216] on div "Add Variation" at bounding box center [598, 222] width 1168 height 35
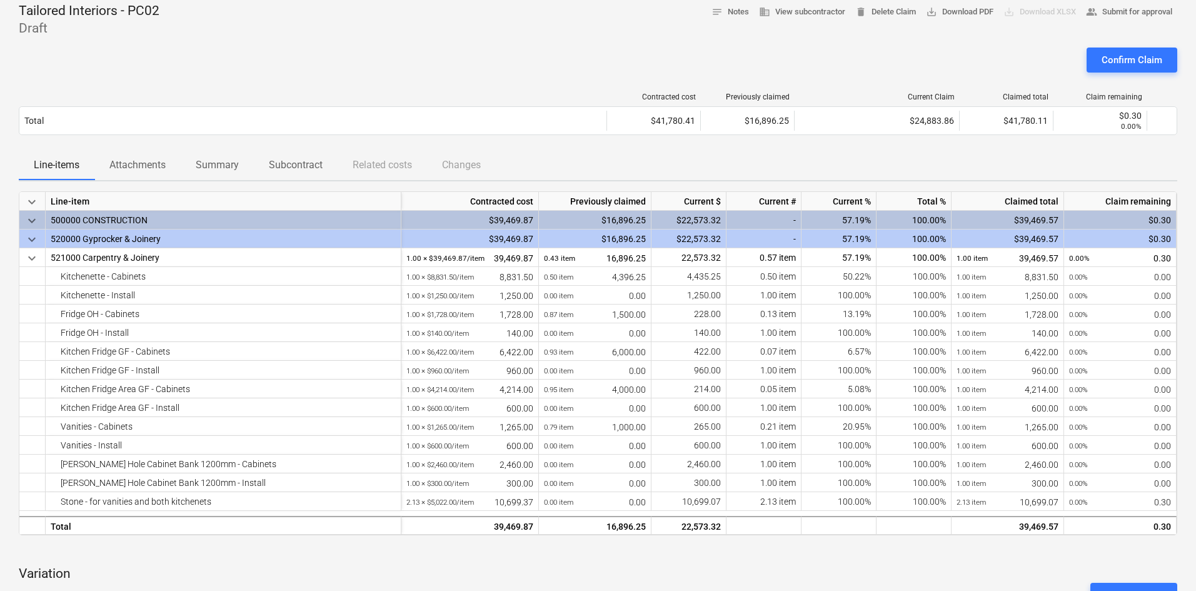
scroll to position [0, 0]
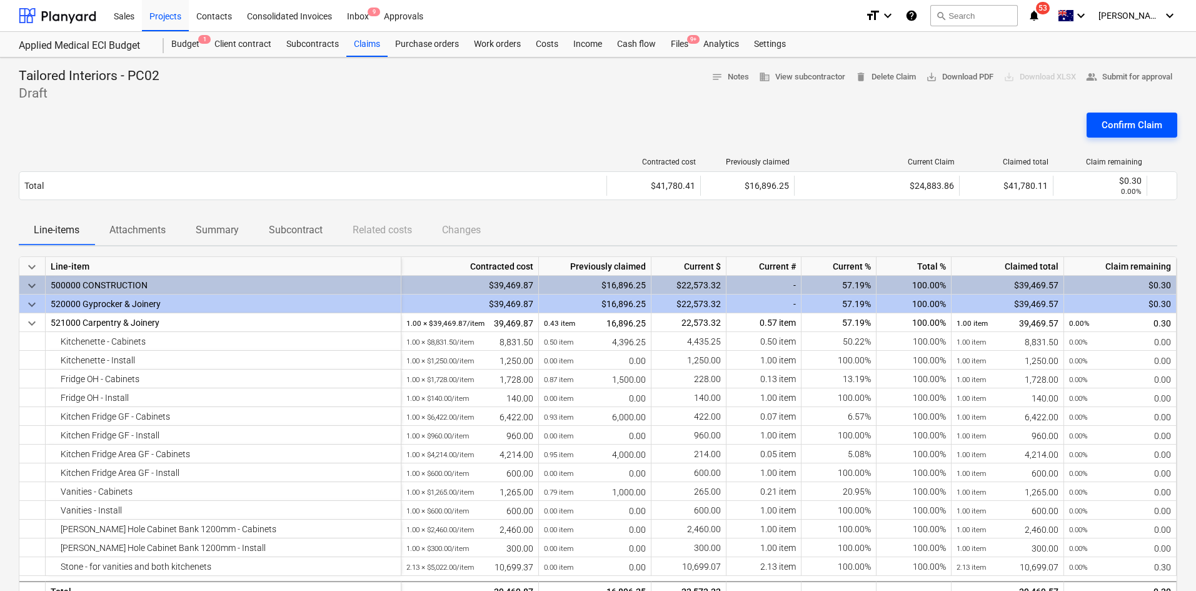
click at [1110, 120] on div "Confirm Claim" at bounding box center [1131, 125] width 61 height 16
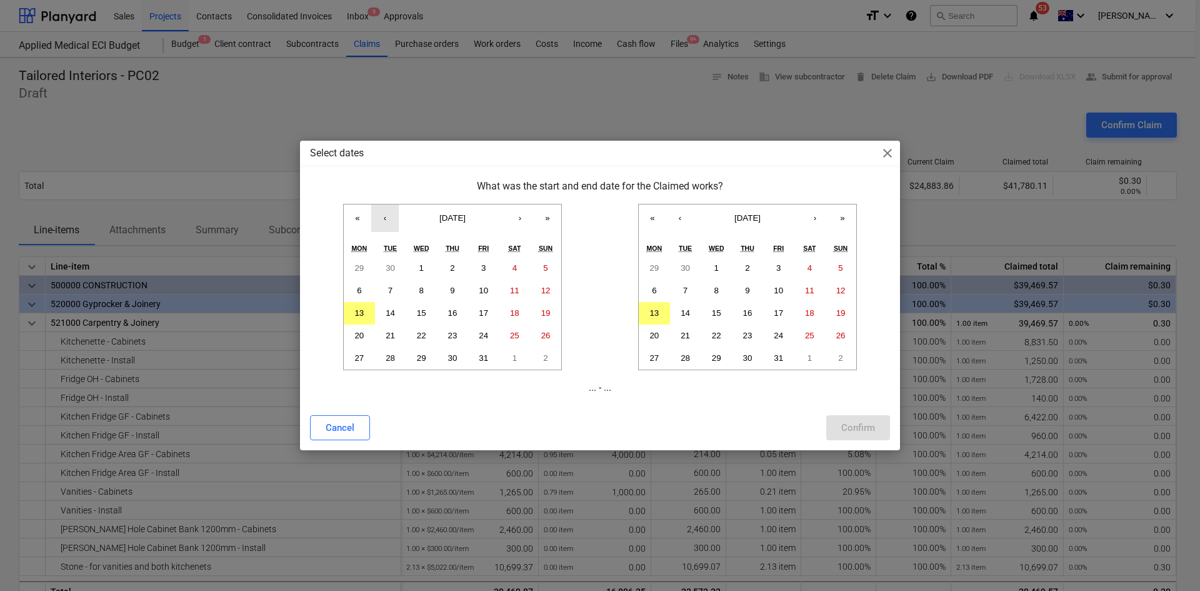
click at [380, 221] on button "‹" at bounding box center [385, 218] width 28 height 28
click at [356, 264] on button "1" at bounding box center [359, 268] width 31 height 23
click at [679, 218] on button "‹" at bounding box center [680, 218] width 28 height 28
click at [681, 351] on button "30" at bounding box center [685, 358] width 31 height 23
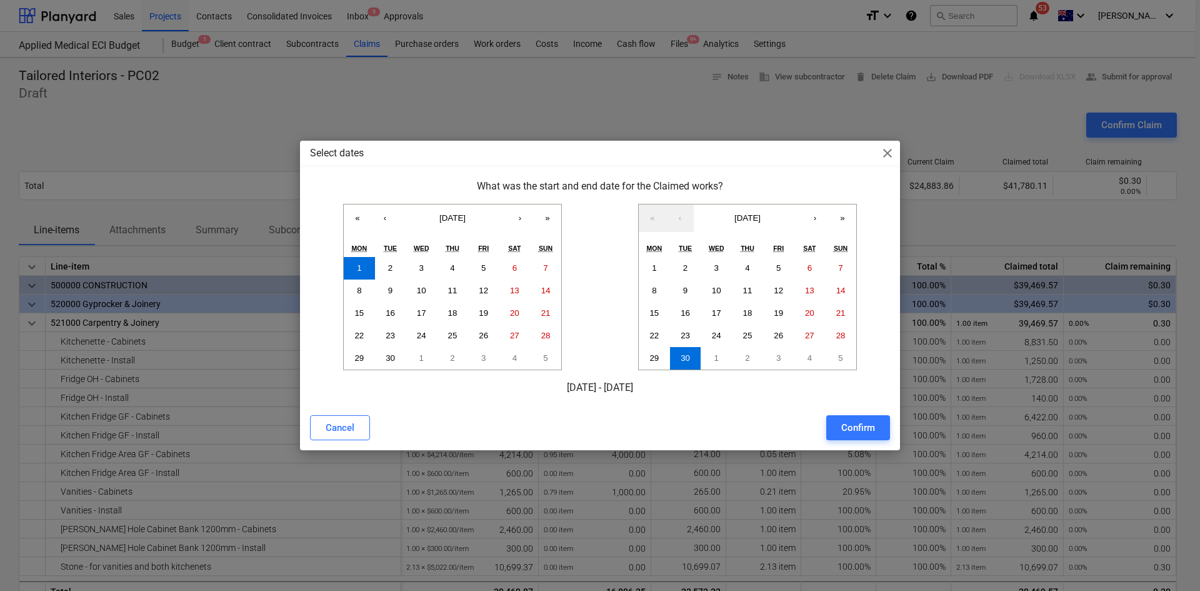
click at [848, 422] on div "Confirm" at bounding box center [858, 427] width 34 height 16
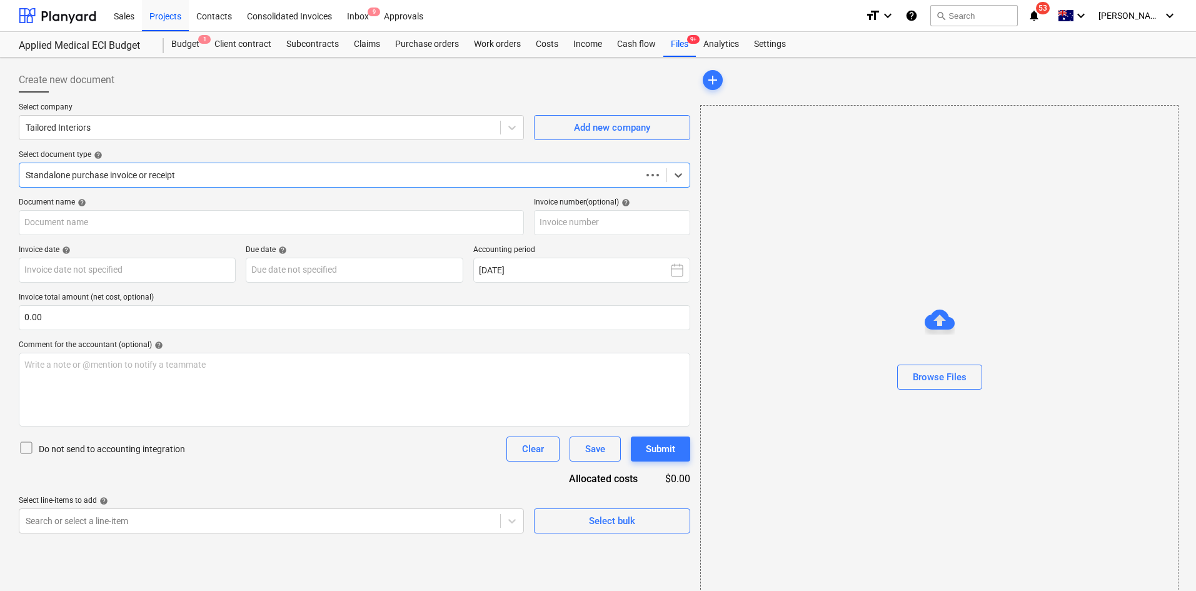
type input "INV-7065"
type input "[DATE]"
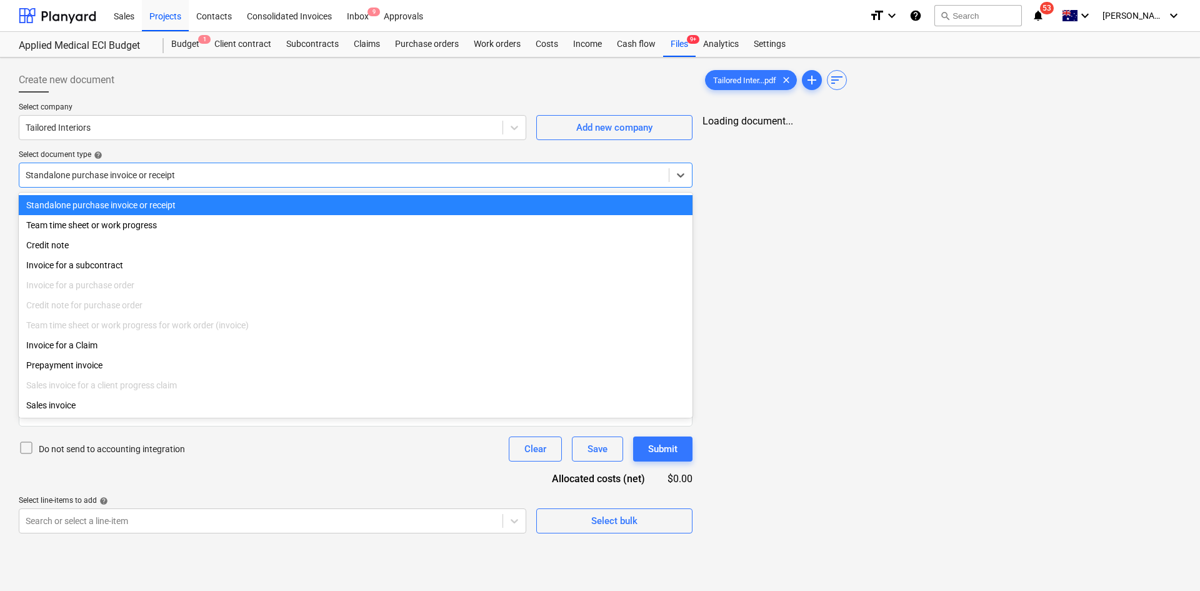
click at [280, 178] on div at bounding box center [344, 175] width 637 height 13
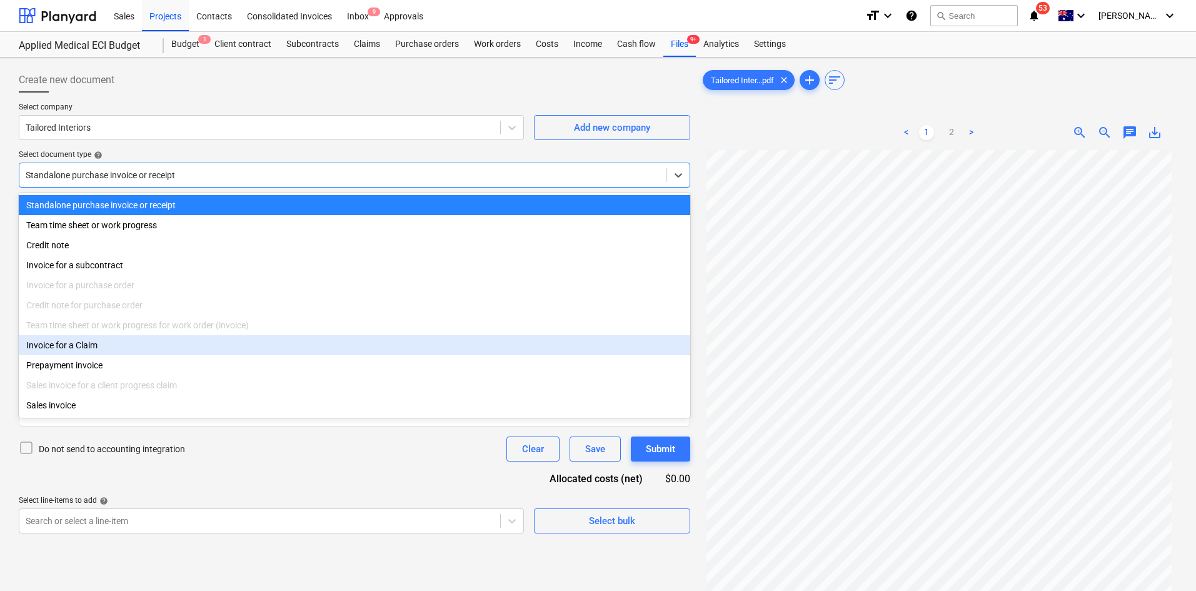
click at [90, 349] on div "Invoice for a Claim" at bounding box center [354, 345] width 671 height 20
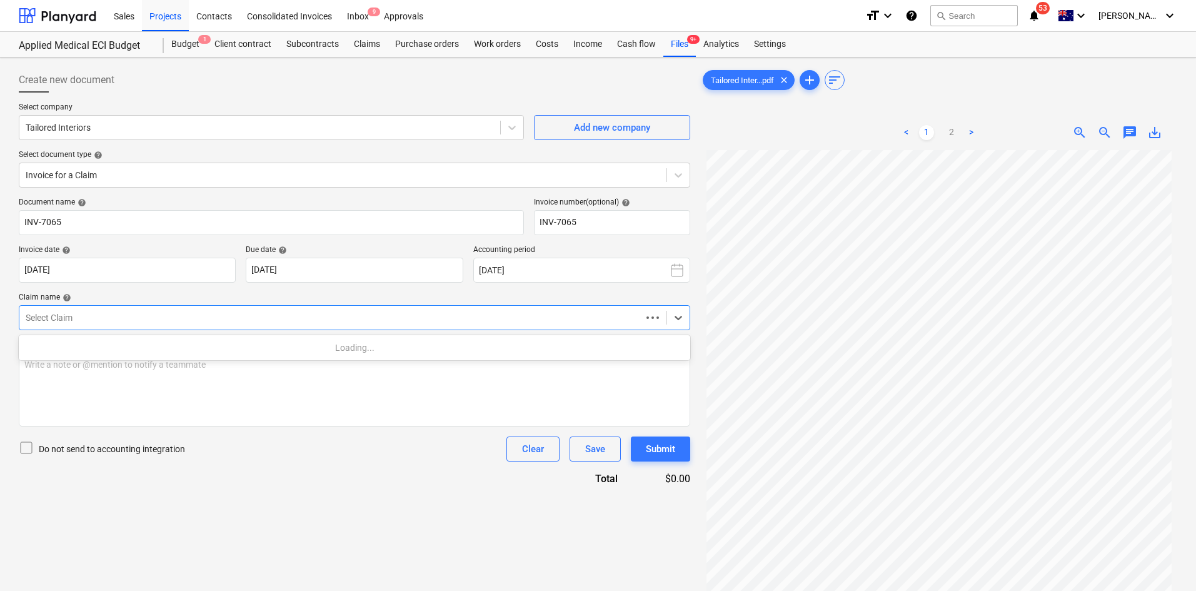
click at [89, 319] on div at bounding box center [330, 317] width 609 height 13
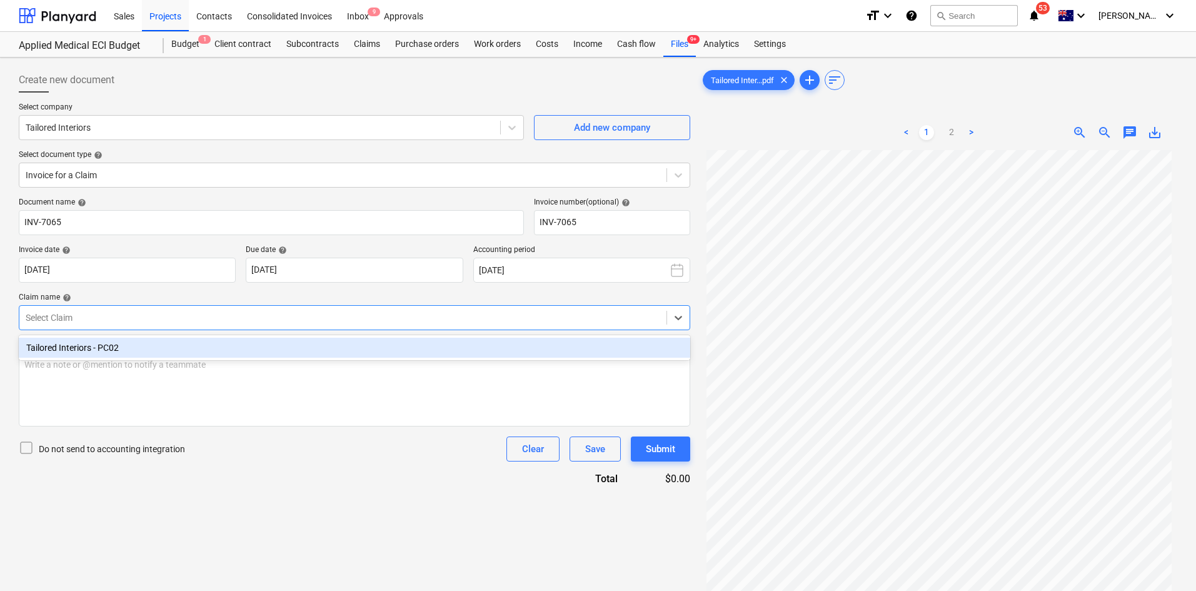
click at [113, 353] on div "Tailored Interiors - PC02" at bounding box center [354, 348] width 671 height 20
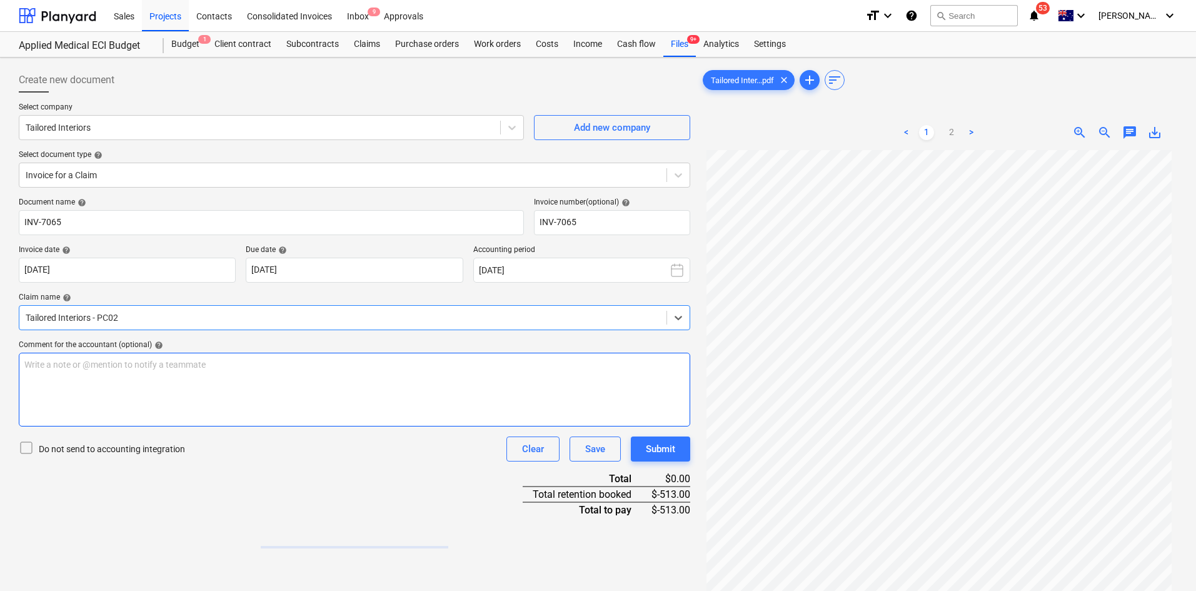
click at [106, 368] on p "Write a note or @mention to notify a teammate [PERSON_NAME]" at bounding box center [354, 364] width 660 height 13
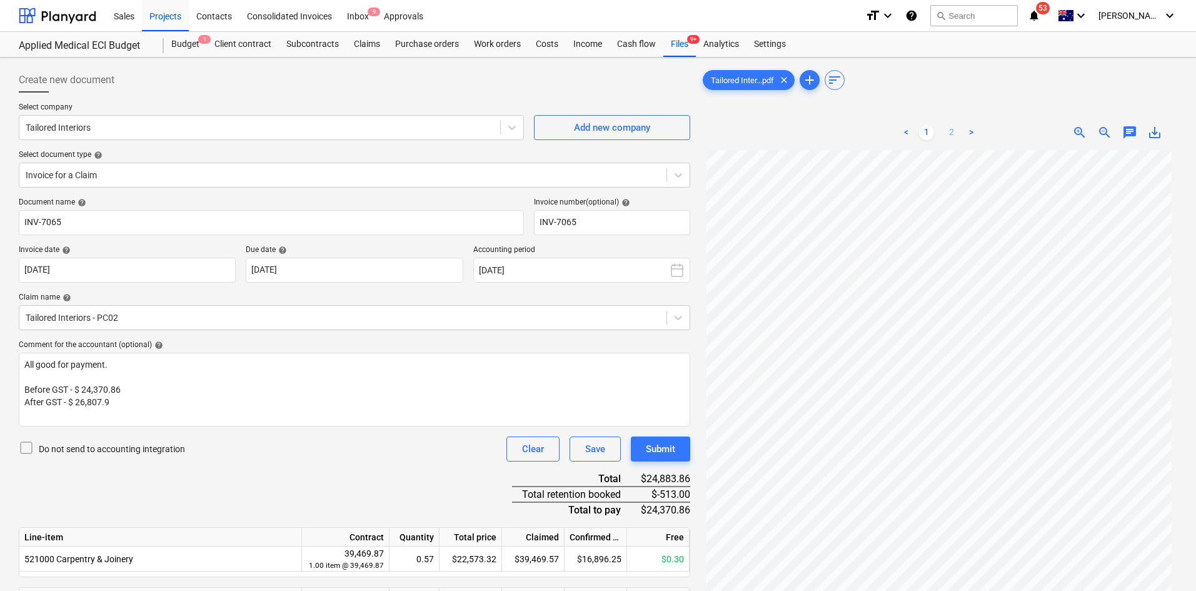
click at [946, 131] on link "2" at bounding box center [951, 132] width 15 height 15
click at [146, 404] on p "After GST - $ 26,807.9" at bounding box center [354, 402] width 660 height 13
click at [195, 473] on div "Document name help INV-7065 Invoice number (optional) help INV-7065 Invoice dat…" at bounding box center [354, 435] width 671 height 474
click at [932, 134] on link "1" at bounding box center [926, 132] width 15 height 15
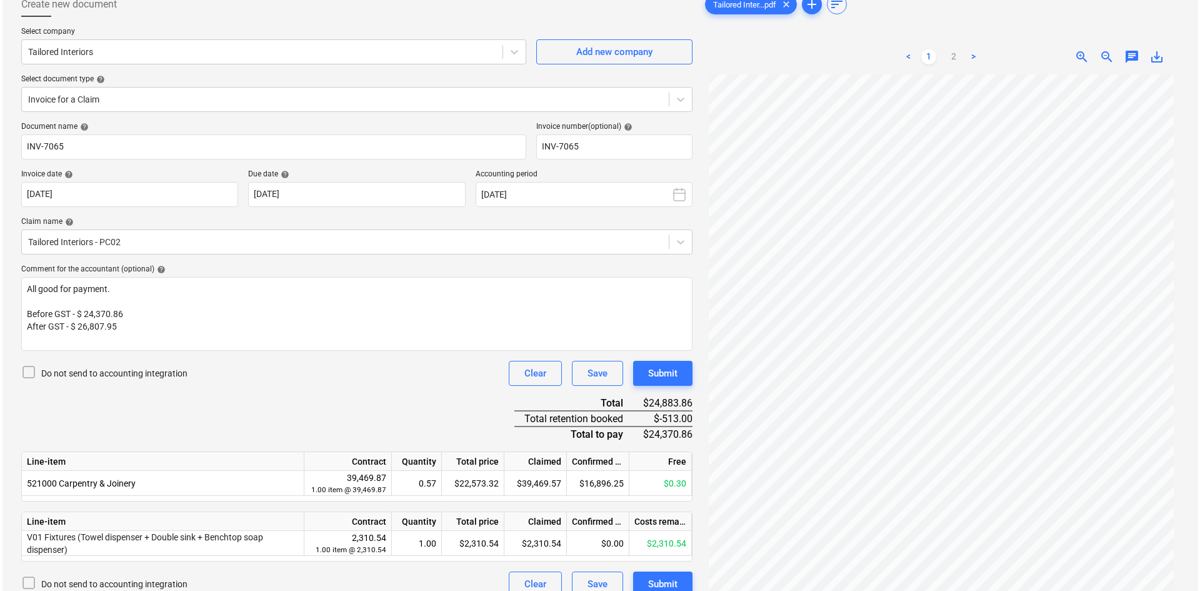
scroll to position [125, 0]
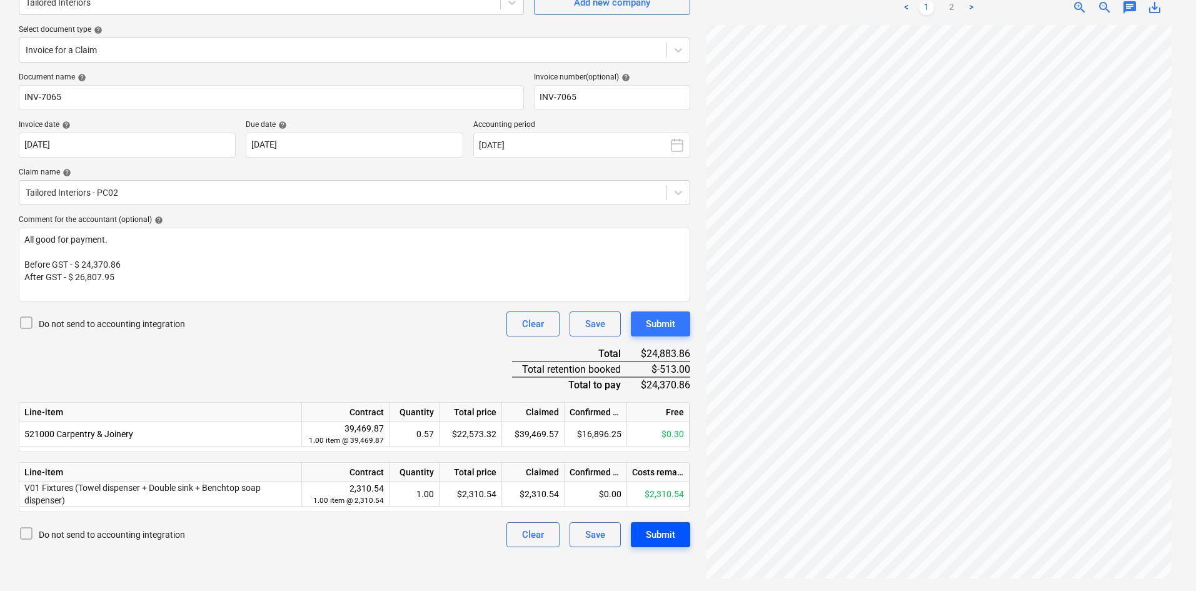
click at [661, 536] on div "Submit" at bounding box center [660, 534] width 29 height 16
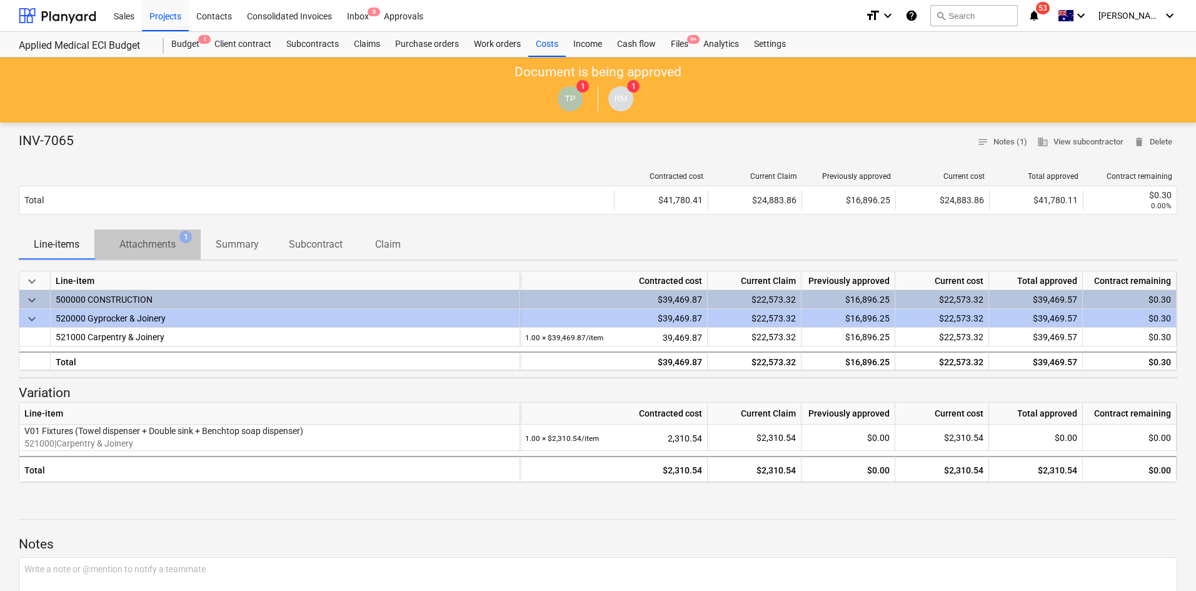
click at [164, 241] on p "Attachments" at bounding box center [147, 244] width 56 height 15
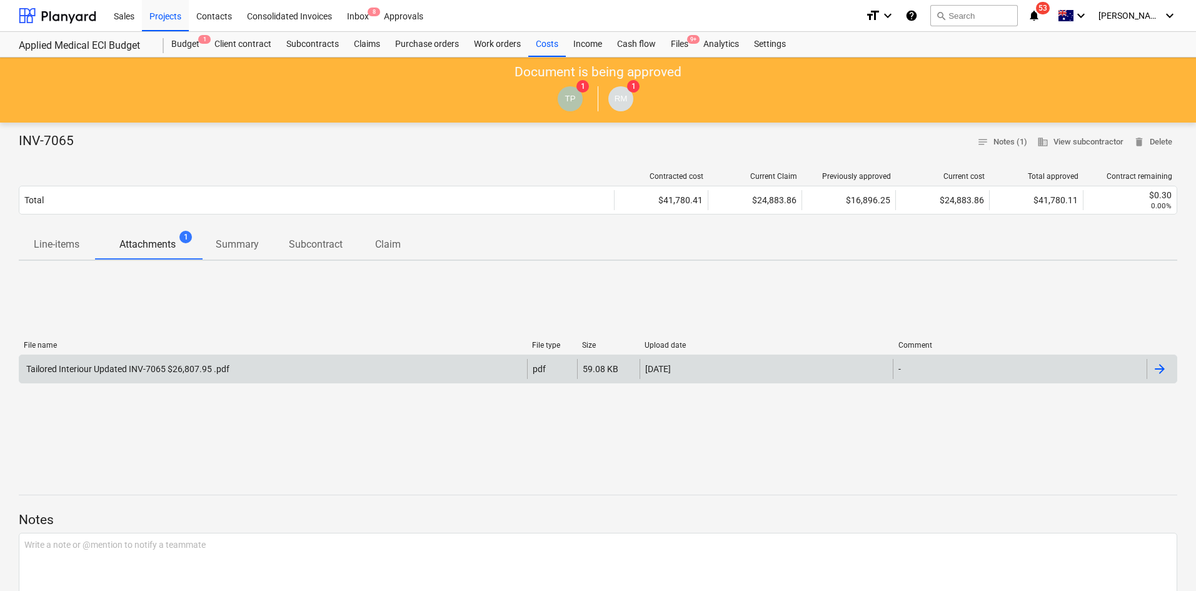
click at [124, 371] on div "Tailored Interiour Updated INV-7065 $26,807.95 .pdf" at bounding box center [126, 369] width 205 height 10
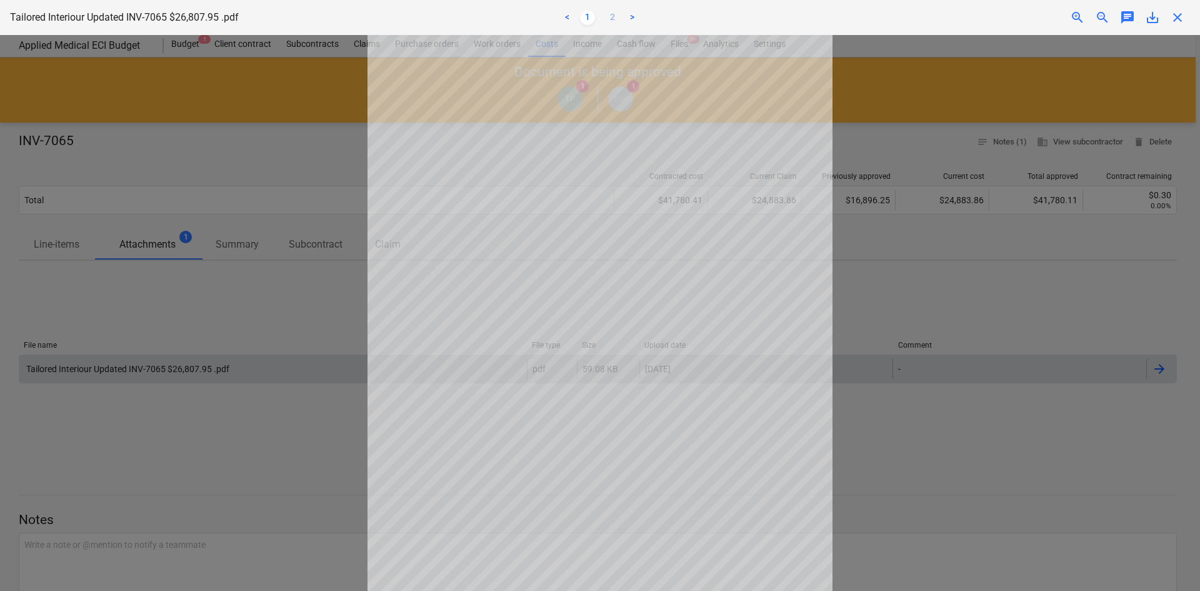
click at [616, 17] on link "2" at bounding box center [612, 17] width 15 height 15
click at [595, 17] on ul "< 1 2 >" at bounding box center [599, 17] width 393 height 15
click at [589, 12] on link "1" at bounding box center [587, 17] width 15 height 15
click at [617, 19] on link "2" at bounding box center [612, 17] width 15 height 15
drag, startPoint x: 1196, startPoint y: 16, endPoint x: 1188, endPoint y: 18, distance: 8.3
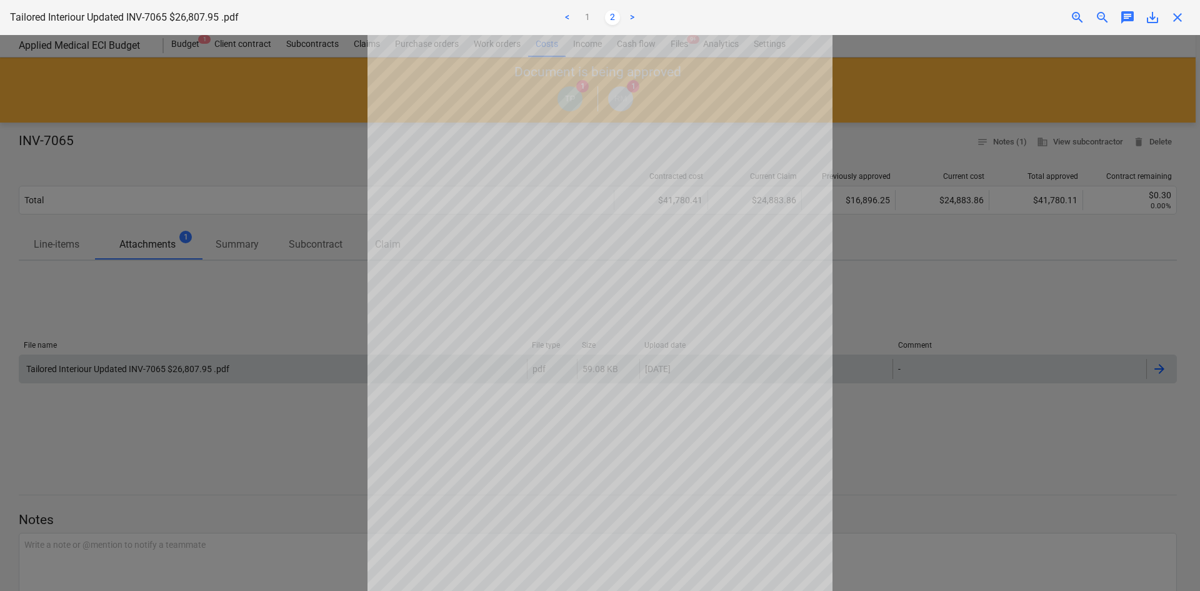
click at [1193, 17] on div "Tailored Interiour Updated INV-7065 $26,807.95 .pdf < 1 2 > zoom_in zoom_out ch…" at bounding box center [600, 17] width 1200 height 35
click at [1178, 18] on span "close" at bounding box center [1177, 17] width 15 height 15
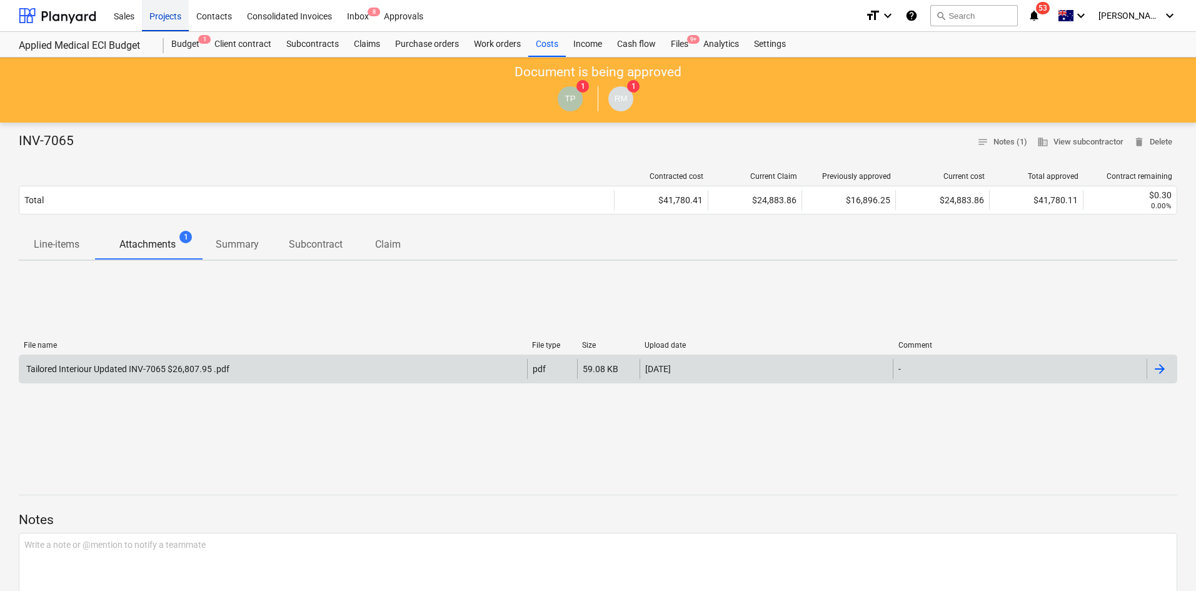
click at [176, 18] on div "Projects" at bounding box center [165, 15] width 47 height 32
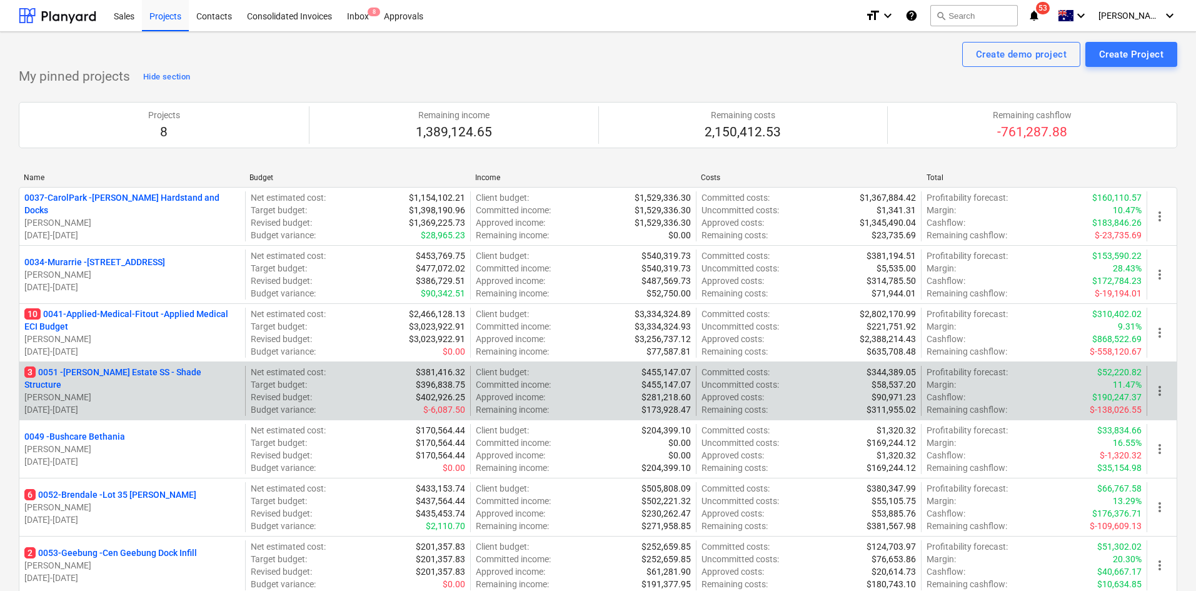
click at [107, 377] on p "3 0051 - [PERSON_NAME] Estate SS - Shade Structure" at bounding box center [132, 378] width 216 height 25
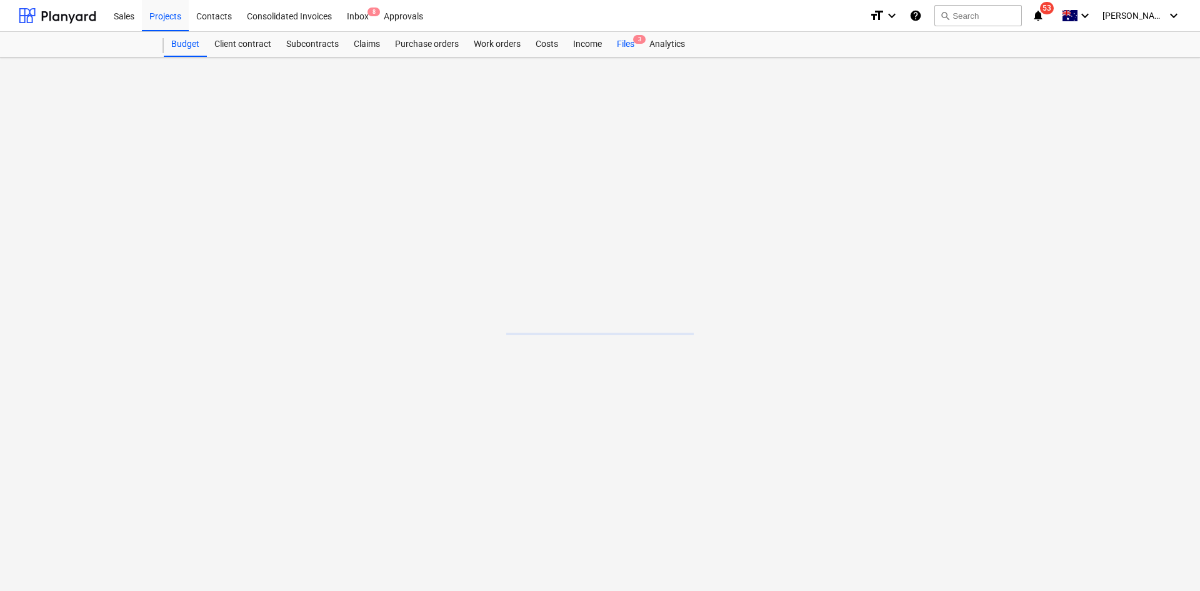
click at [641, 45] on div "Budget Client contract Subcontracts Claims Purchase orders Work orders Costs In…" at bounding box center [673, 44] width 1018 height 25
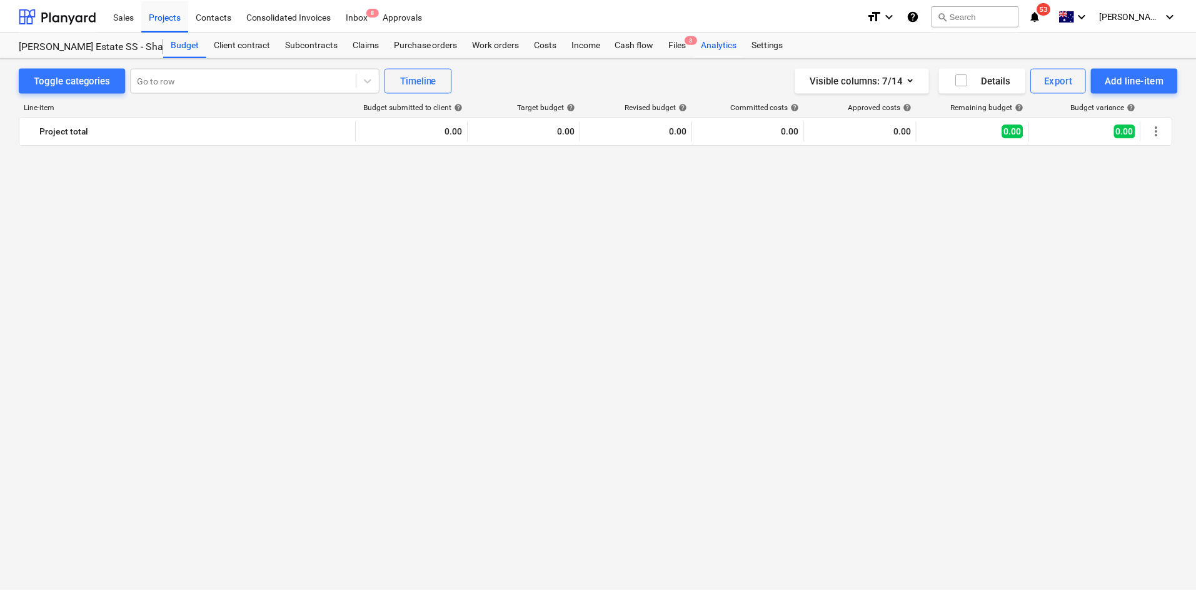
scroll to position [2350, 0]
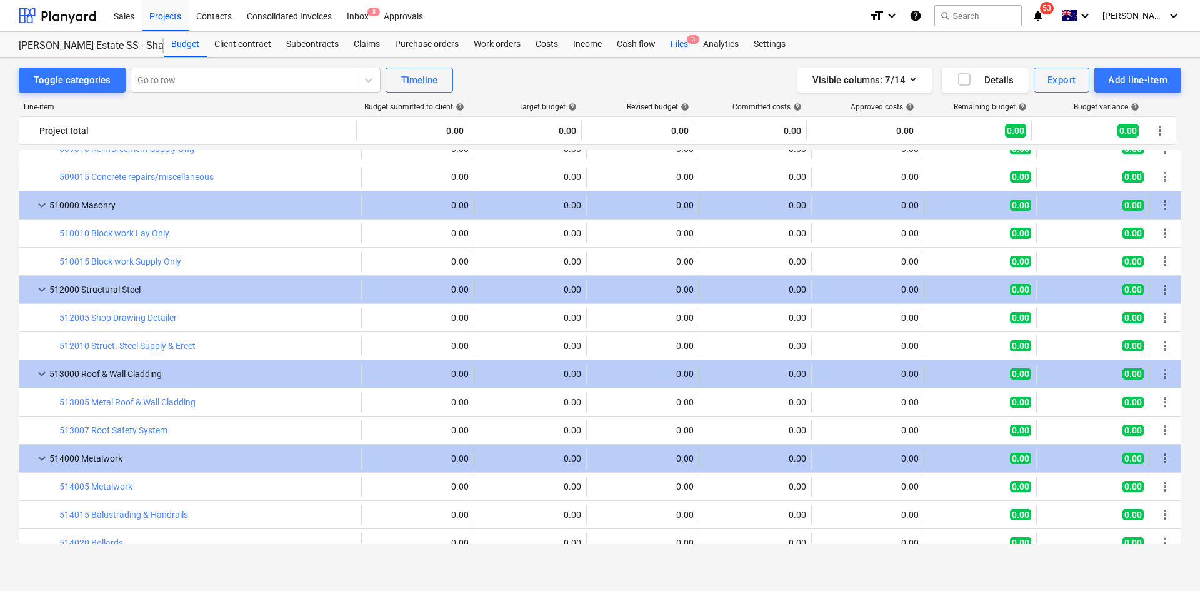
click at [688, 43] on div "Files 3" at bounding box center [679, 44] width 33 height 25
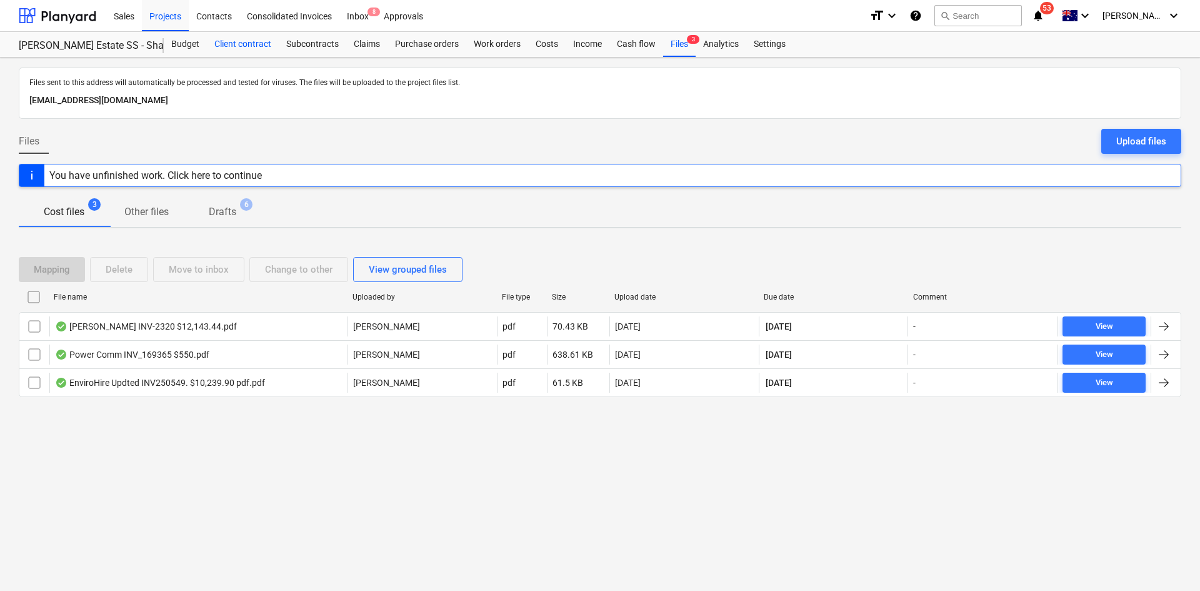
click at [261, 41] on div "Client contract" at bounding box center [243, 44] width 72 height 25
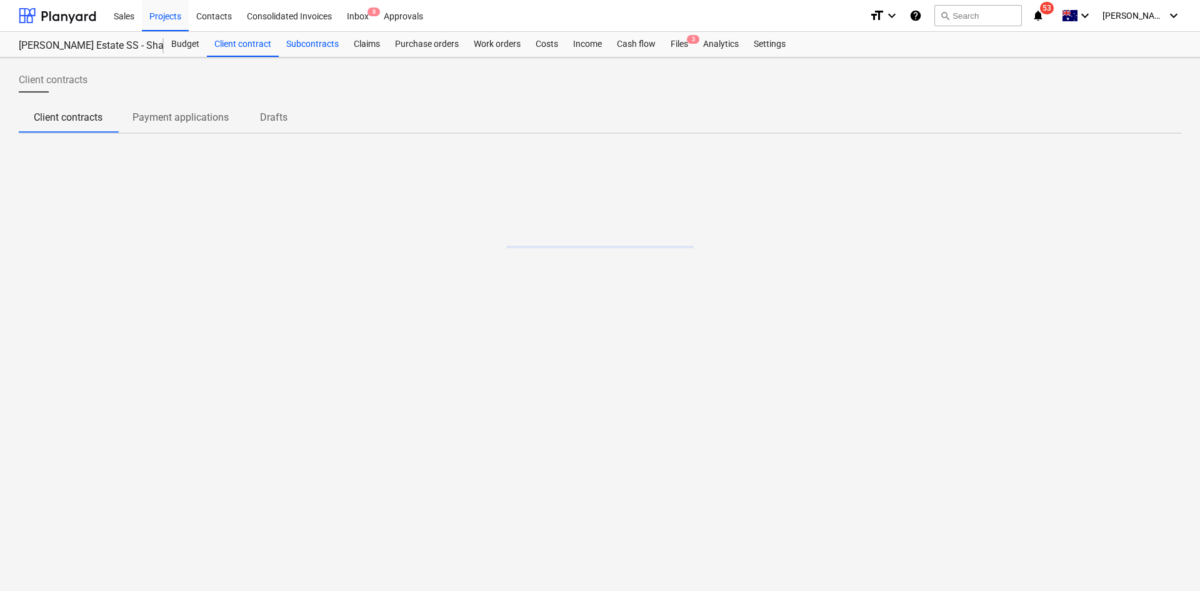
click at [333, 46] on div "Subcontracts" at bounding box center [313, 44] width 68 height 25
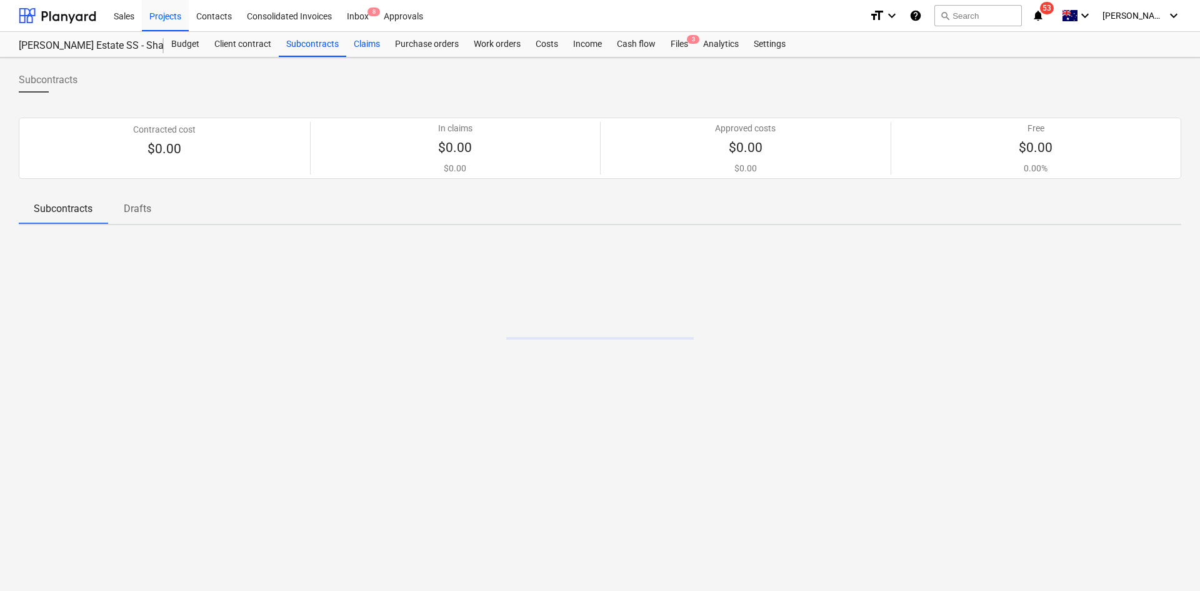
click at [372, 44] on div "Claims" at bounding box center [366, 44] width 41 height 25
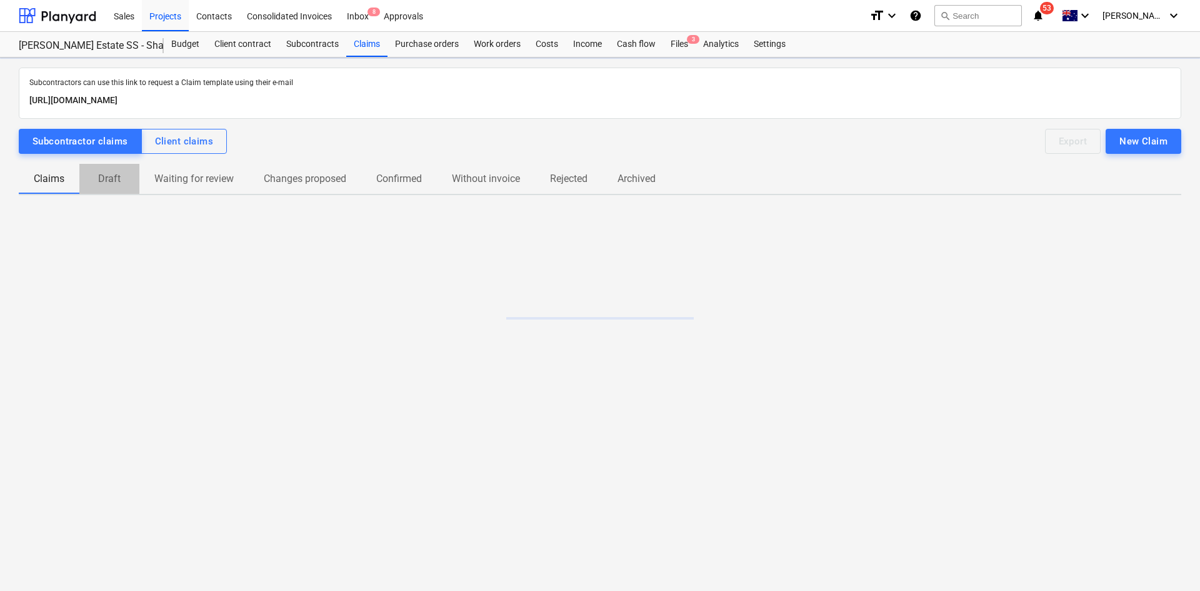
click at [113, 191] on button "Draft" at bounding box center [109, 179] width 60 height 30
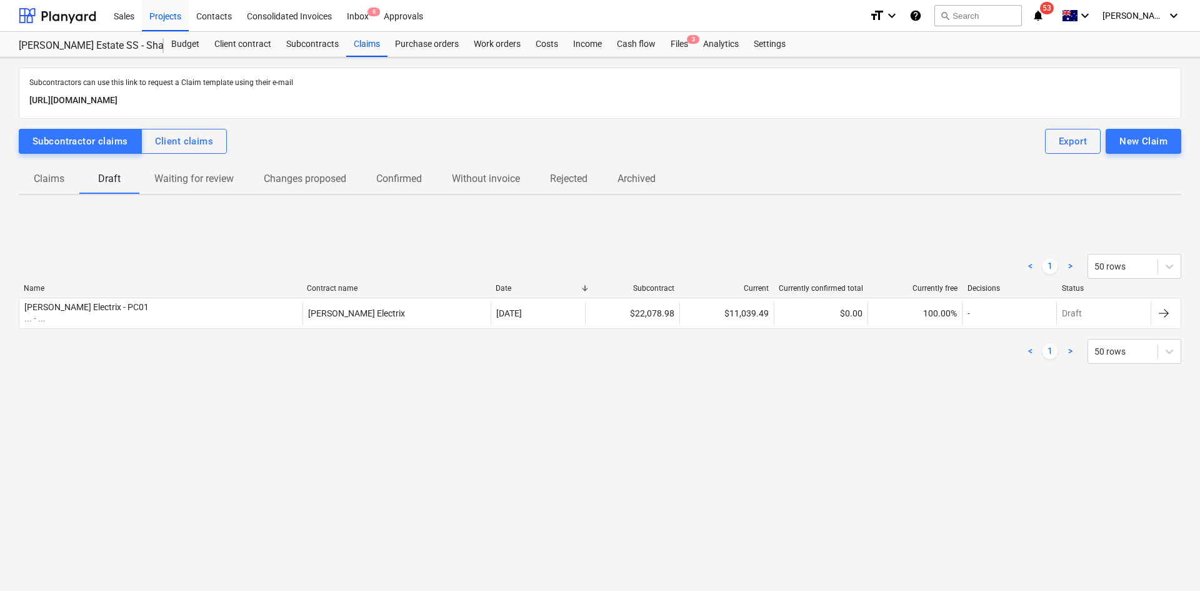
click at [30, 181] on span "Claims" at bounding box center [49, 179] width 61 height 23
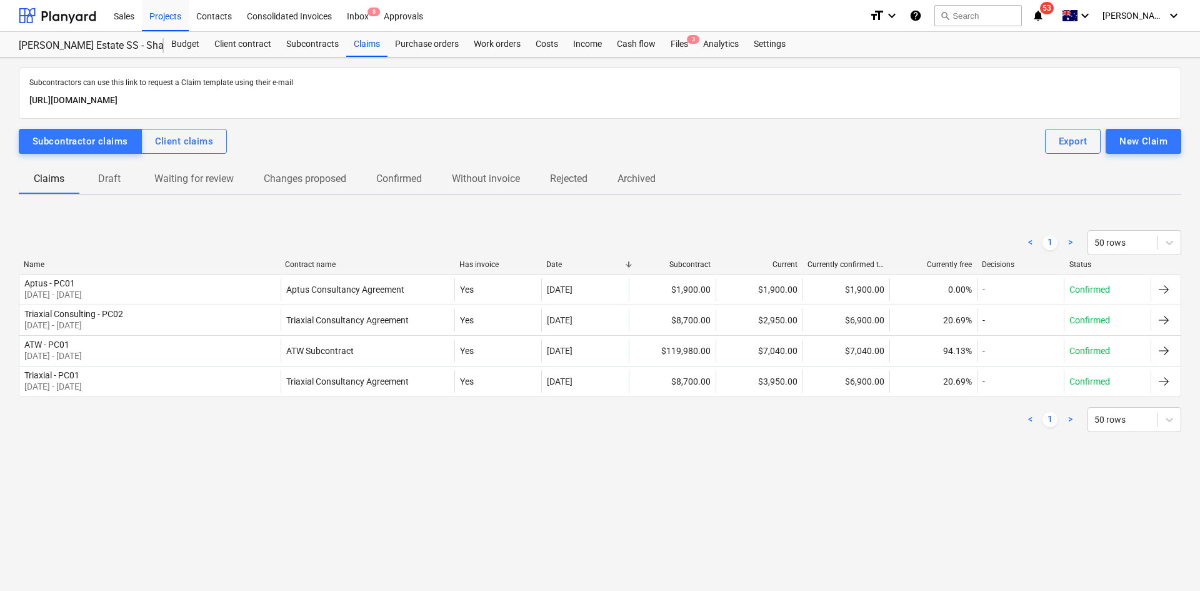
click at [118, 181] on p "Draft" at bounding box center [109, 178] width 30 height 15
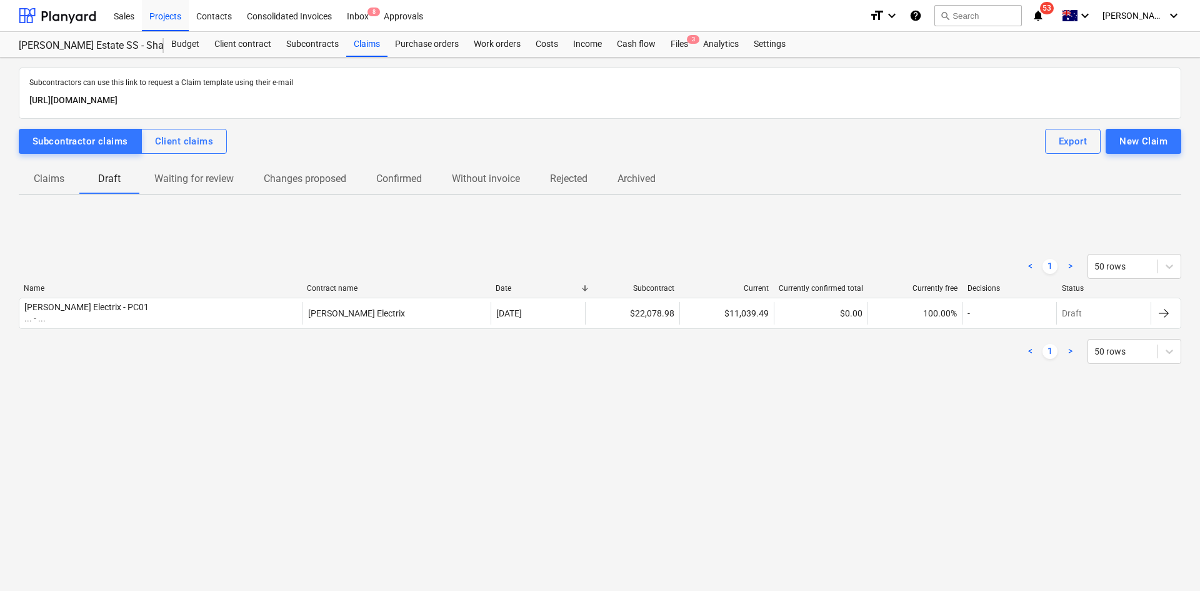
click at [62, 185] on p "Claims" at bounding box center [49, 178] width 31 height 15
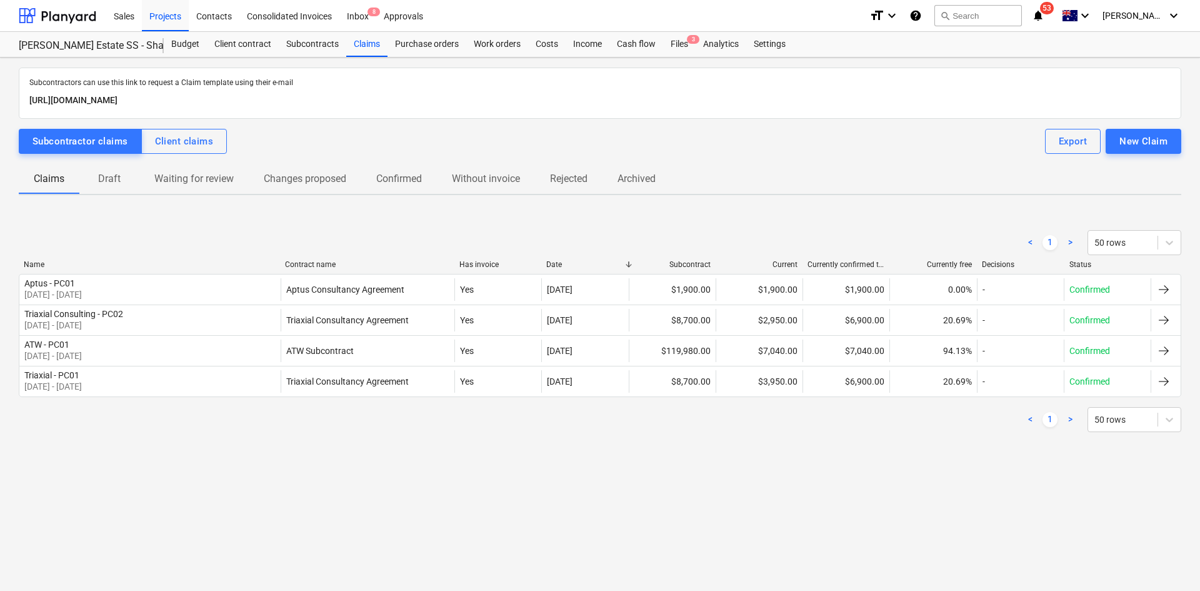
click at [114, 196] on div "Subcontractors can use this link to request a Claim template using their e-mail…" at bounding box center [600, 262] width 1163 height 389
click at [109, 180] on p "Draft" at bounding box center [109, 178] width 30 height 15
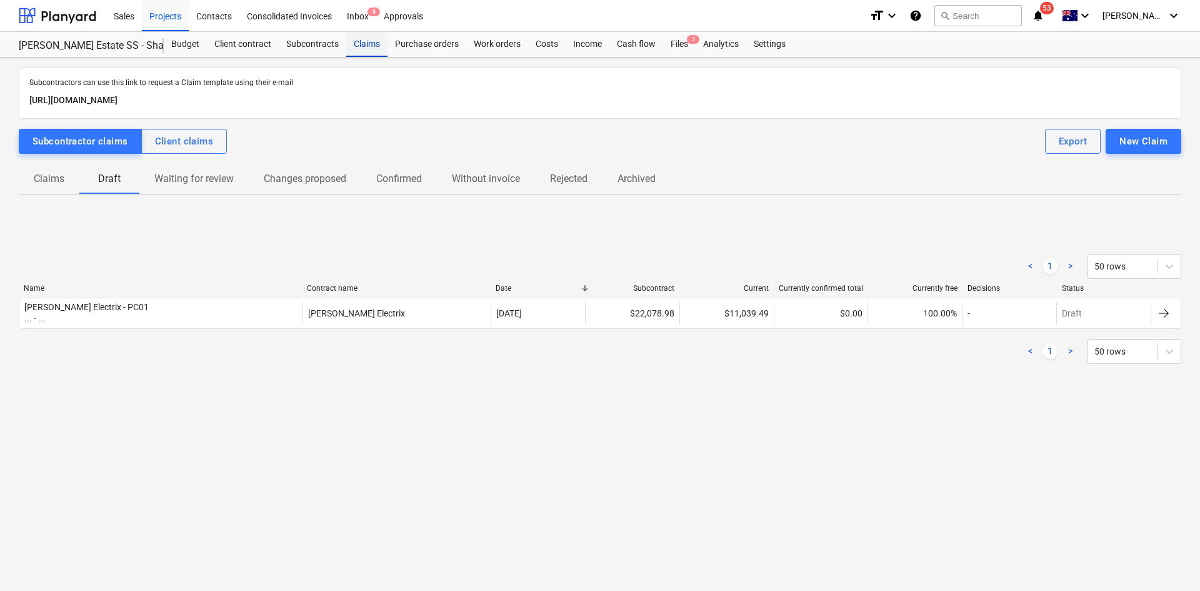
click at [369, 33] on div "Claims" at bounding box center [366, 44] width 41 height 25
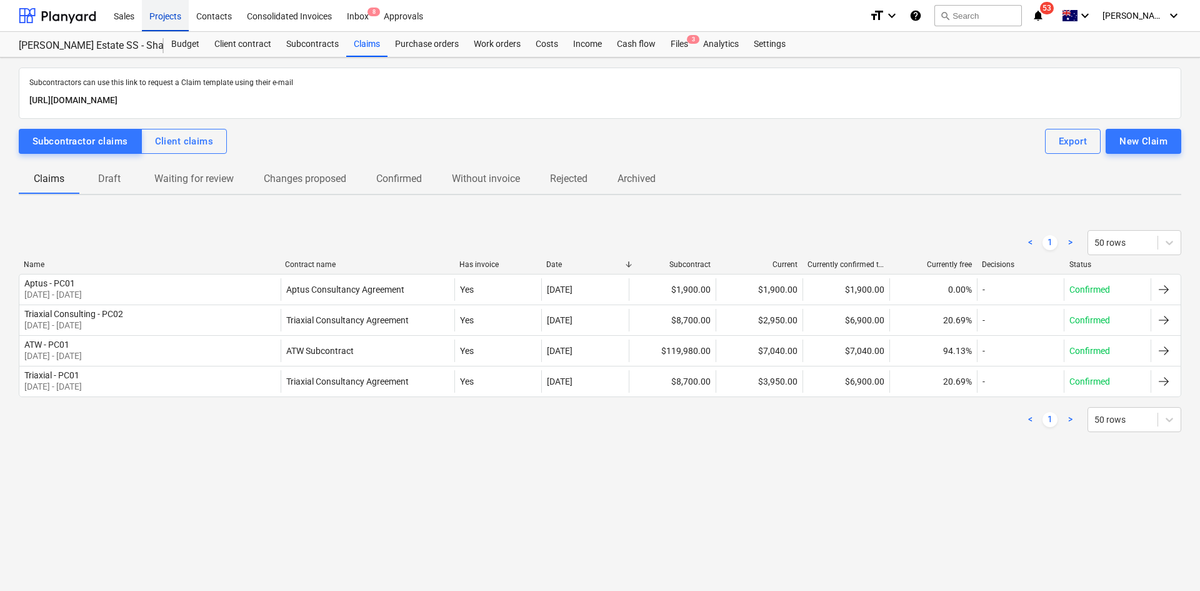
click at [167, 18] on div "Projects" at bounding box center [165, 15] width 47 height 32
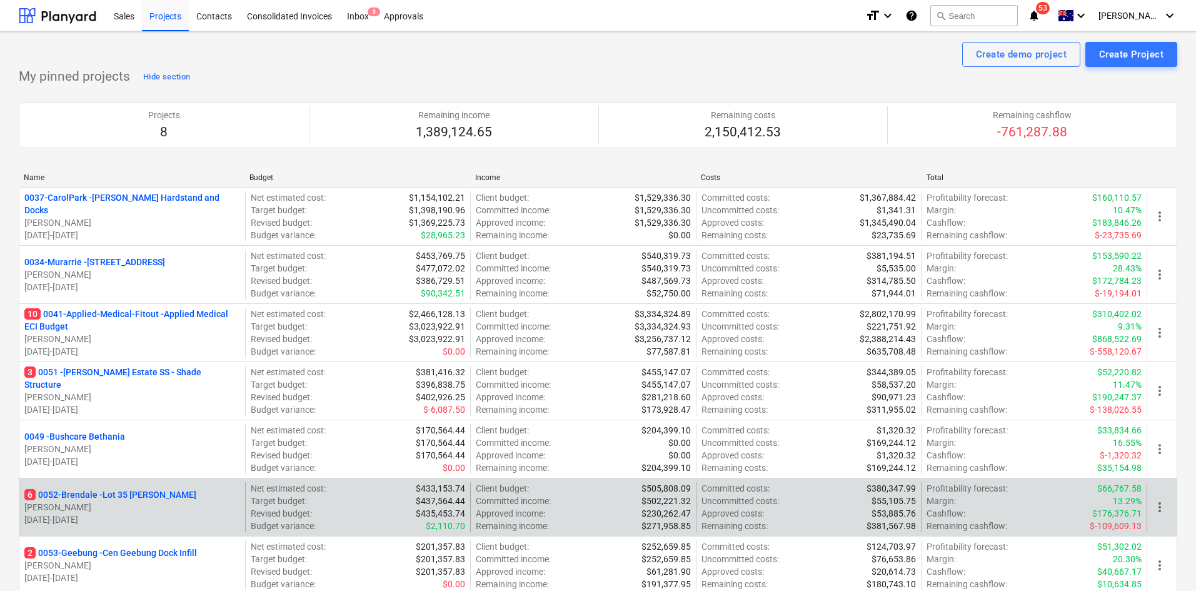
click at [109, 491] on p "6 0052-Brendale - Lot 35 [PERSON_NAME]" at bounding box center [110, 494] width 172 height 13
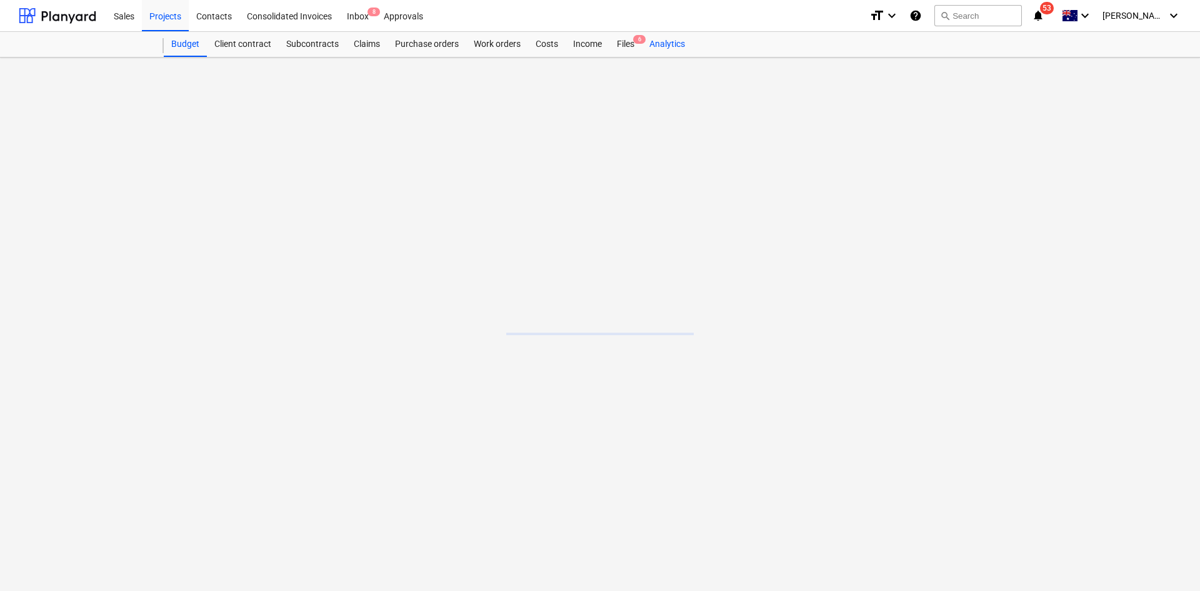
click at [632, 42] on div "Files 6" at bounding box center [625, 44] width 33 height 25
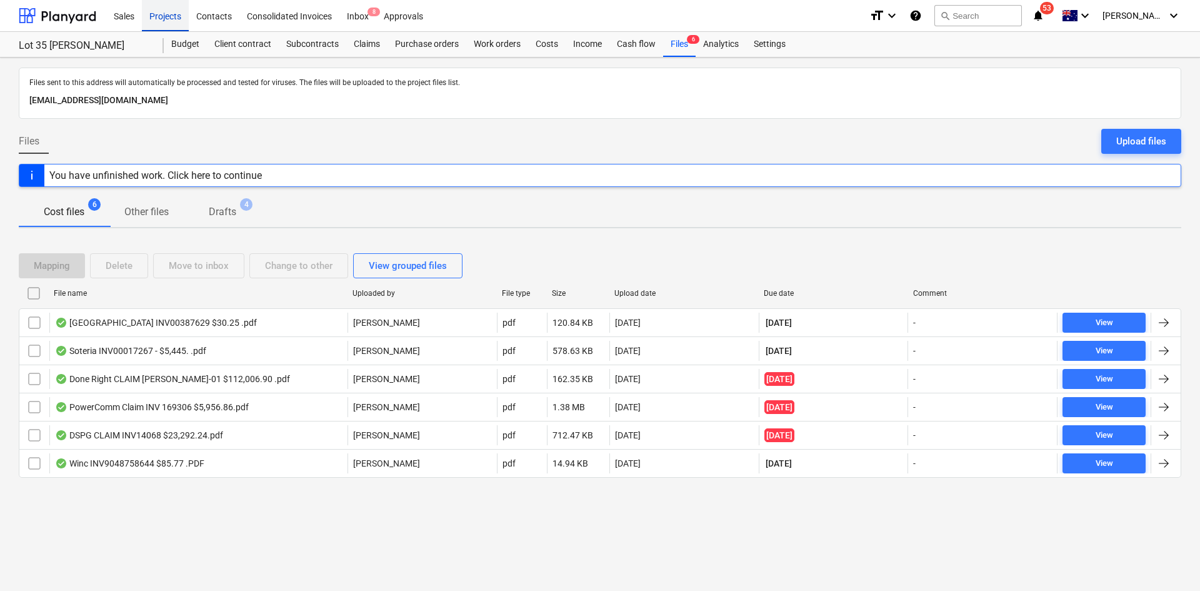
click at [173, 19] on div "Projects" at bounding box center [165, 15] width 47 height 32
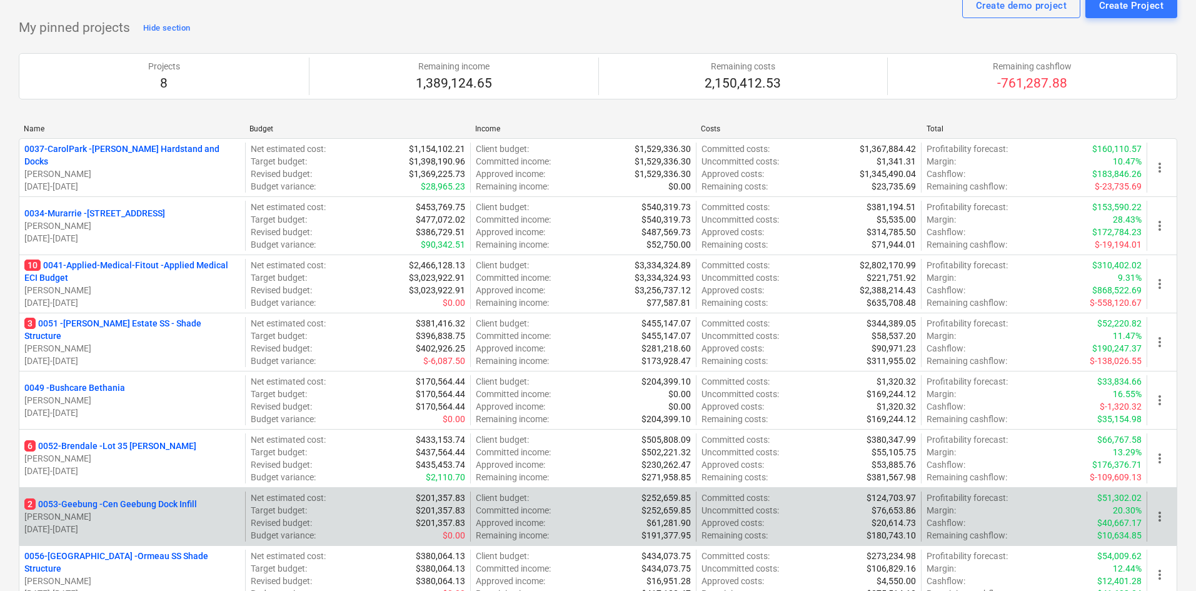
scroll to position [125, 0]
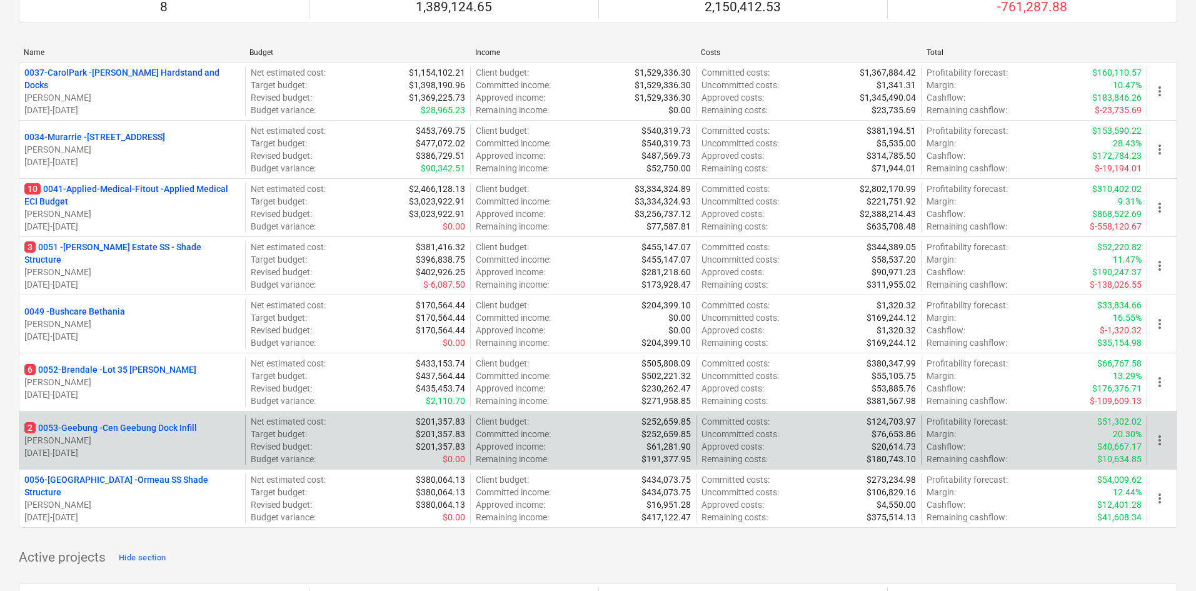
click at [116, 433] on p "2 0053-Geebung - Cen Geebung Dock Infill" at bounding box center [110, 427] width 173 height 13
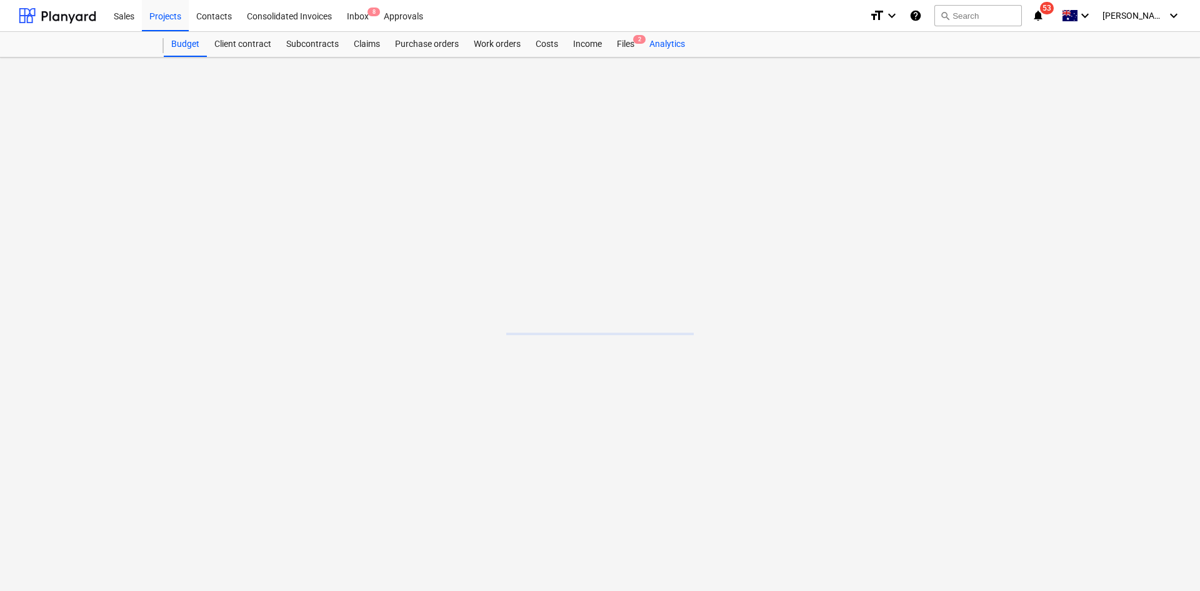
click at [656, 45] on div "Budget Client contract Subcontracts Claims Purchase orders Work orders Costs In…" at bounding box center [673, 44] width 1018 height 25
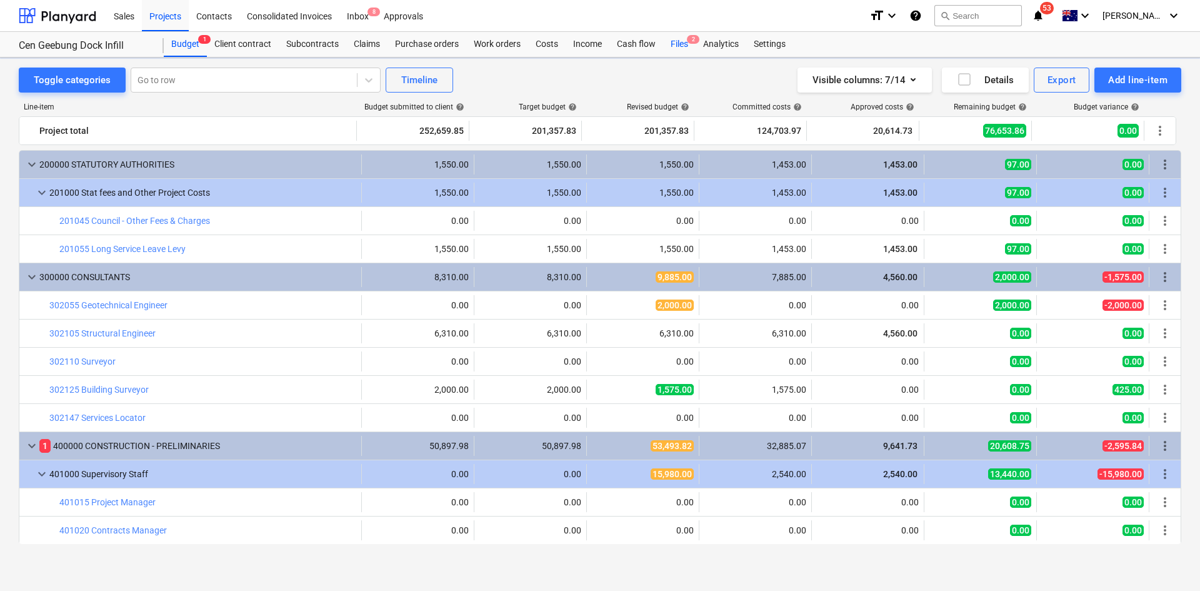
click at [686, 46] on div "Files 2" at bounding box center [679, 44] width 33 height 25
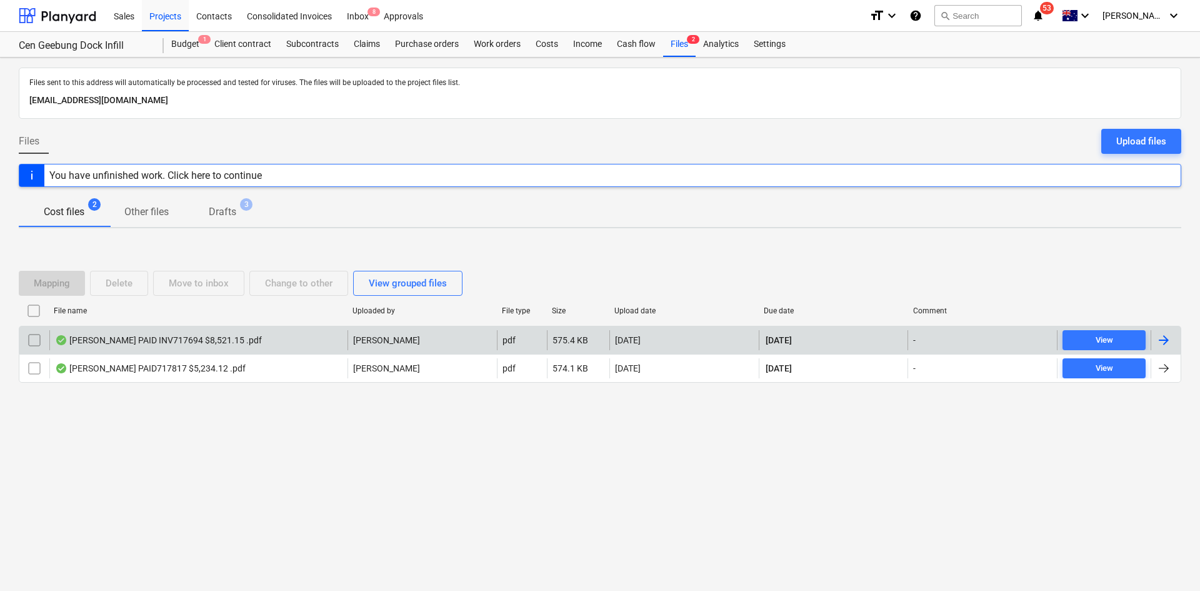
click at [320, 340] on div "[PERSON_NAME] PAID INV717694 $8,521.15 .pdf" at bounding box center [198, 340] width 298 height 20
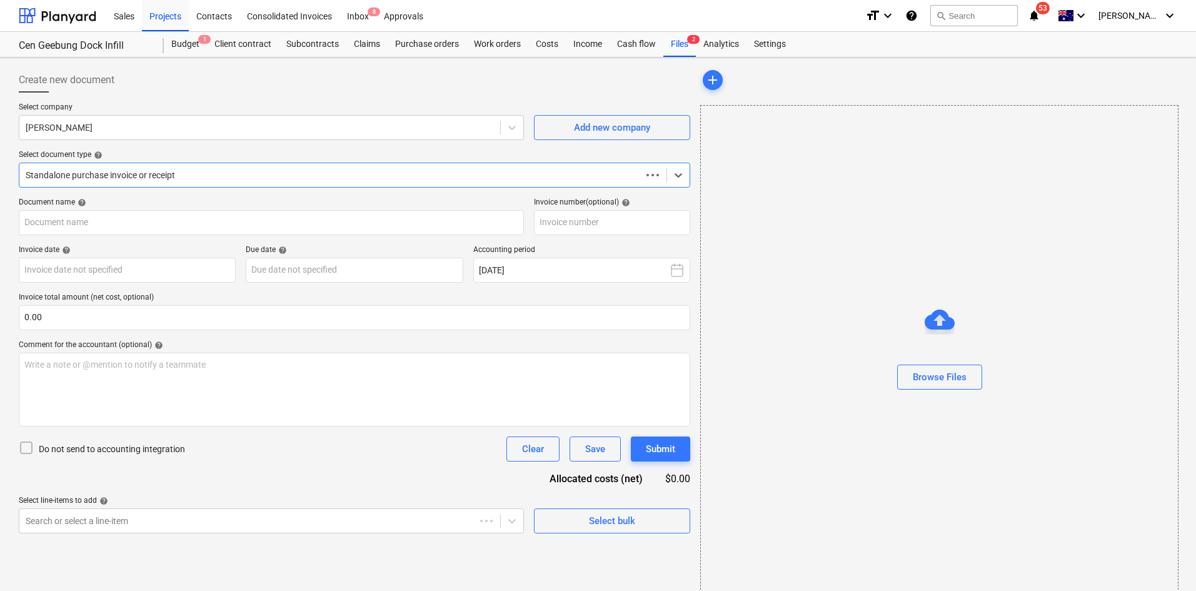
type input "717694"
type input "[DATE]"
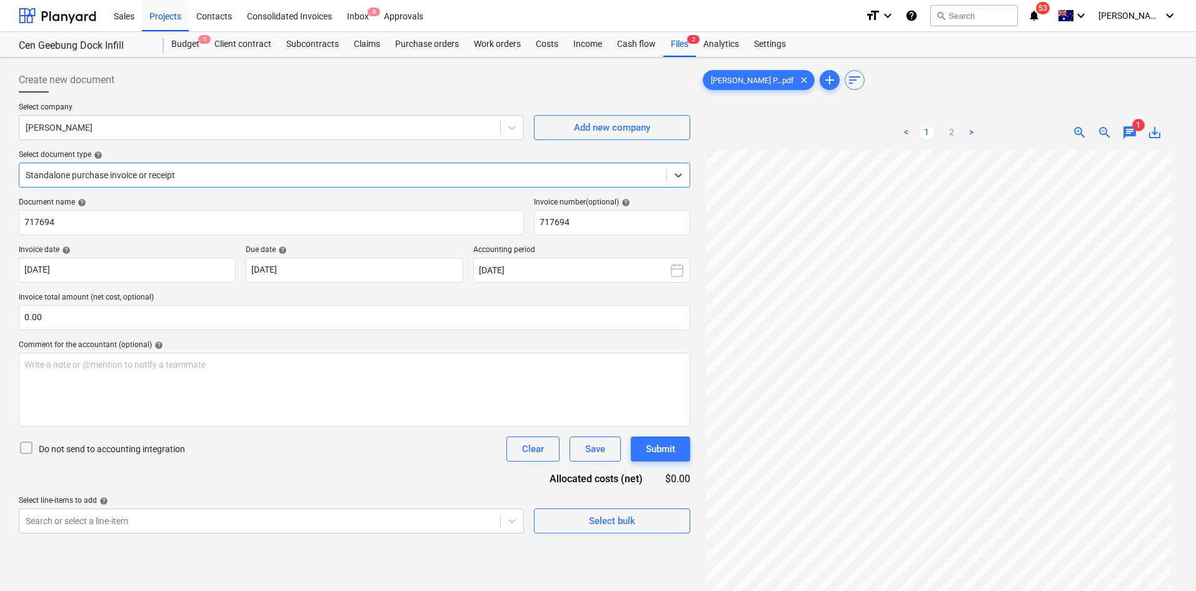
click at [1135, 136] on span "chat" at bounding box center [1129, 132] width 15 height 15
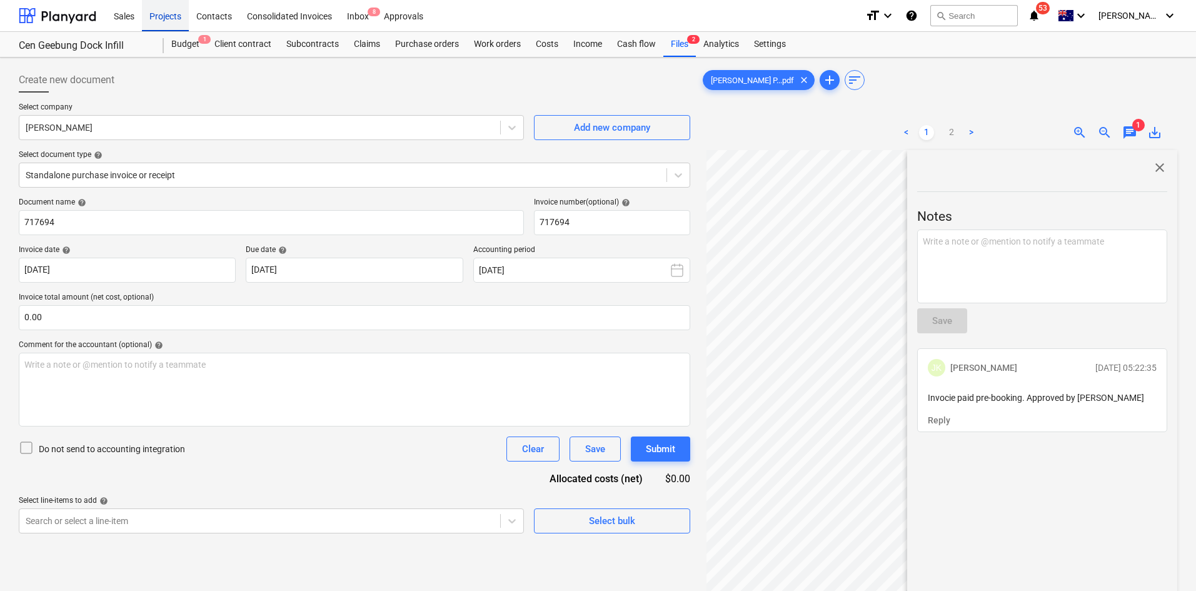
click at [175, 18] on div "Projects" at bounding box center [165, 15] width 47 height 32
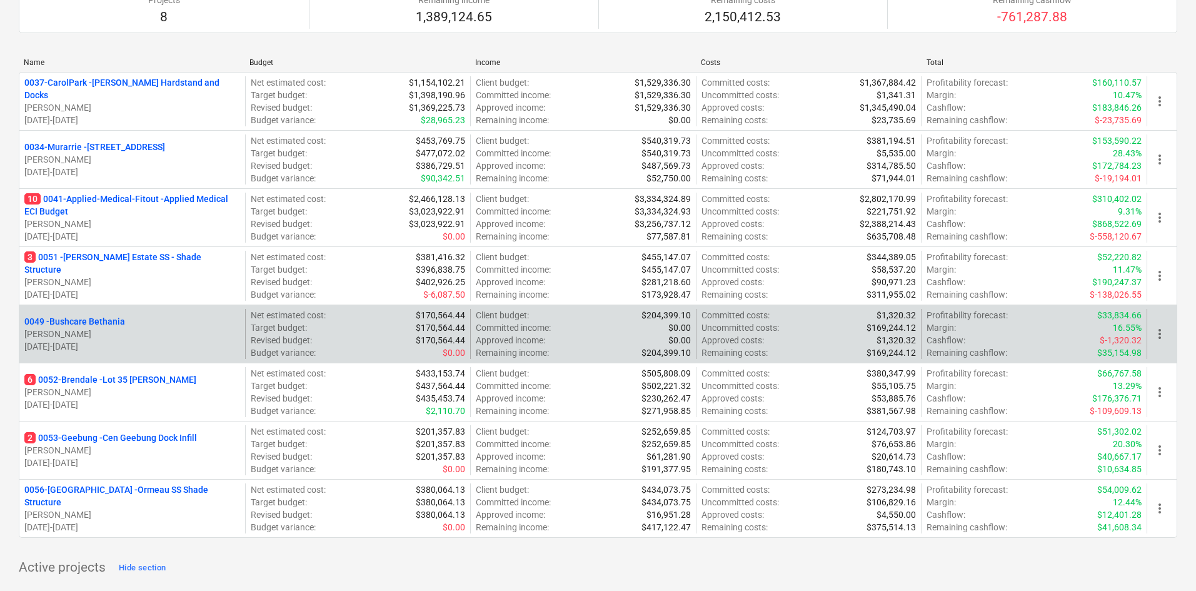
scroll to position [188, 0]
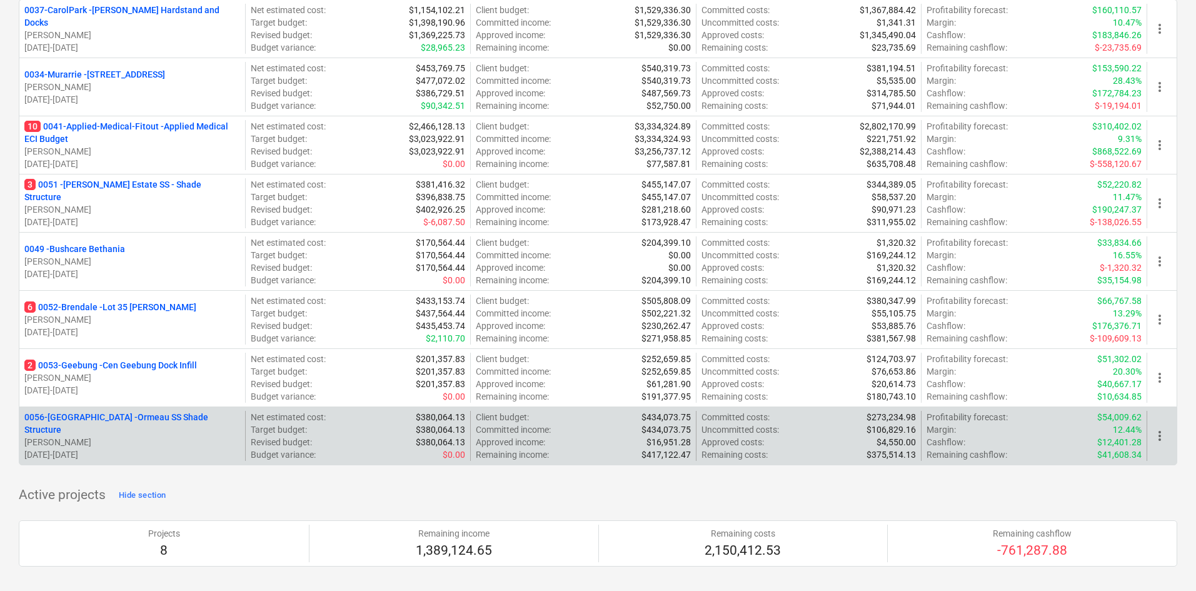
click at [119, 417] on p "0056-Ormeau - Ormeau SS Shade Structure" at bounding box center [132, 423] width 216 height 25
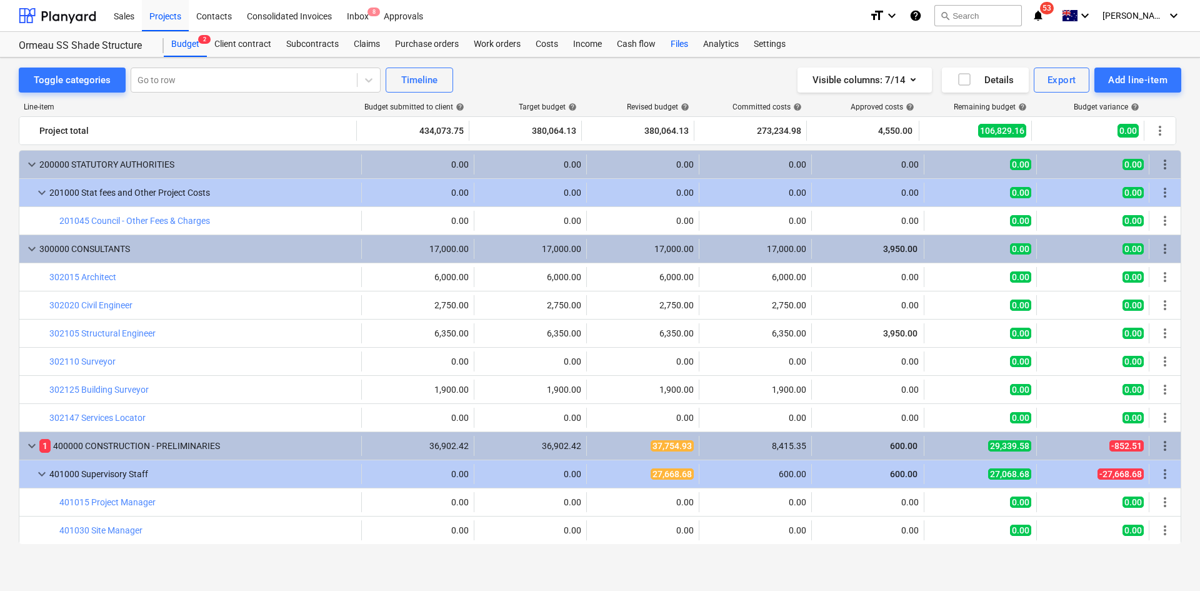
click at [681, 43] on div "Files" at bounding box center [679, 44] width 33 height 25
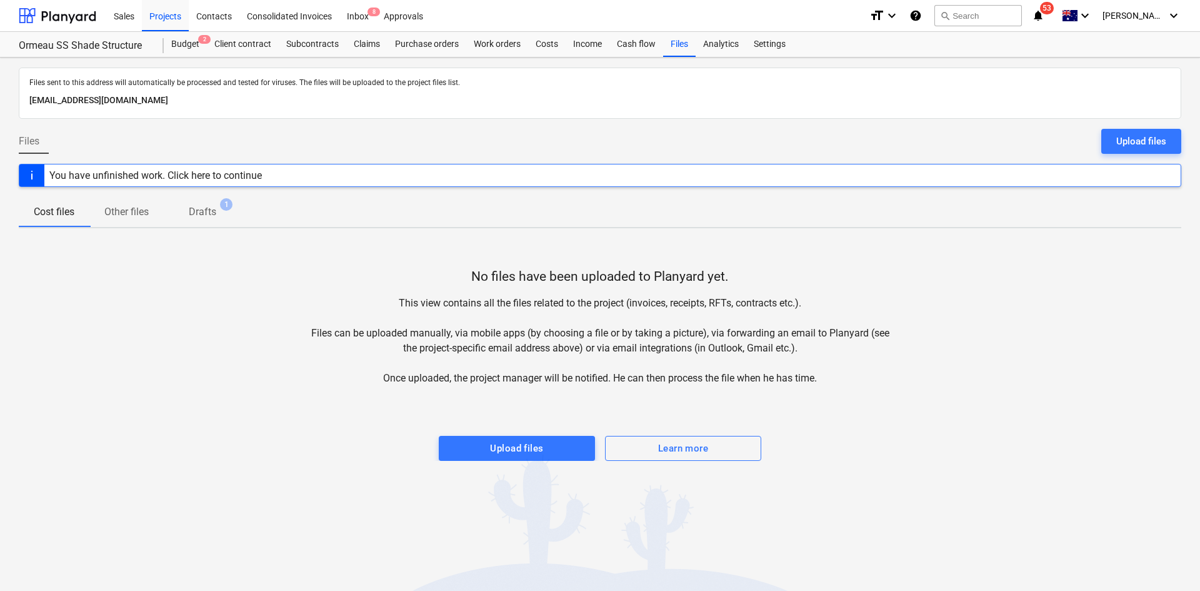
click at [221, 206] on span "1" at bounding box center [226, 204] width 13 height 13
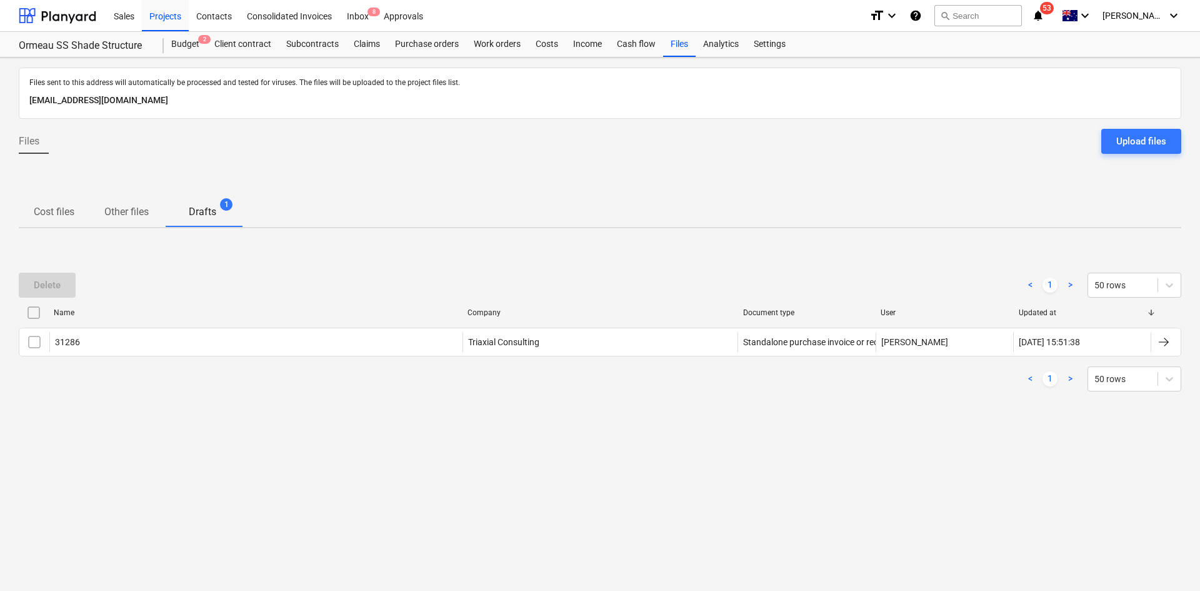
click at [154, 220] on span "Other files" at bounding box center [126, 212] width 74 height 23
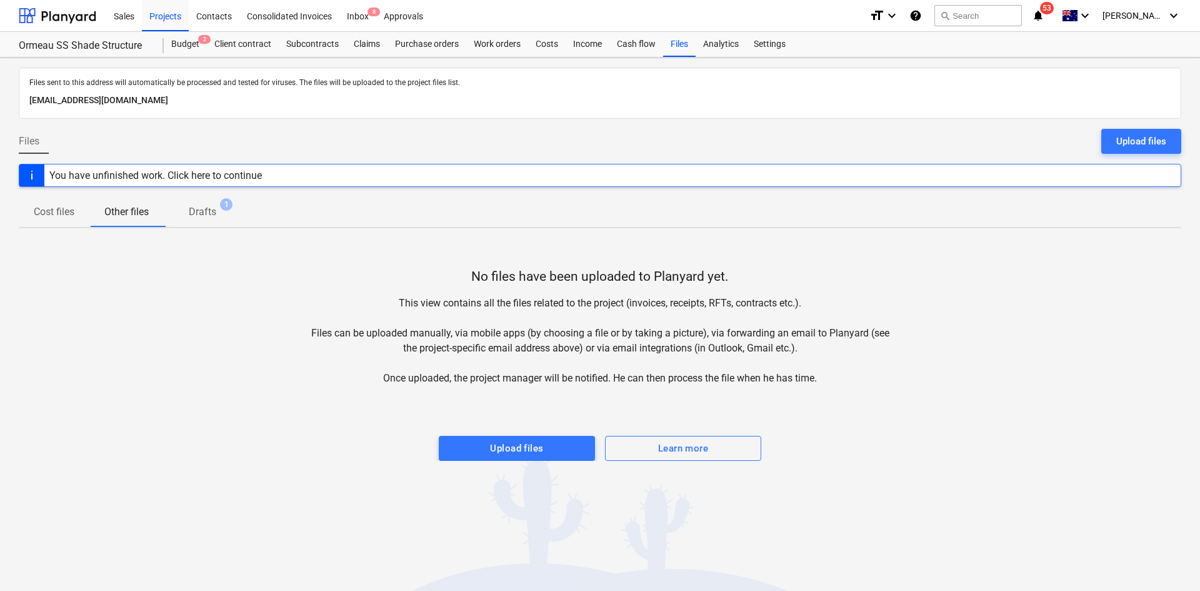
click at [54, 216] on p "Cost files" at bounding box center [54, 211] width 41 height 15
click at [228, 134] on div "Files Upload files" at bounding box center [600, 146] width 1163 height 35
click at [543, 43] on div "Costs" at bounding box center [547, 44] width 38 height 25
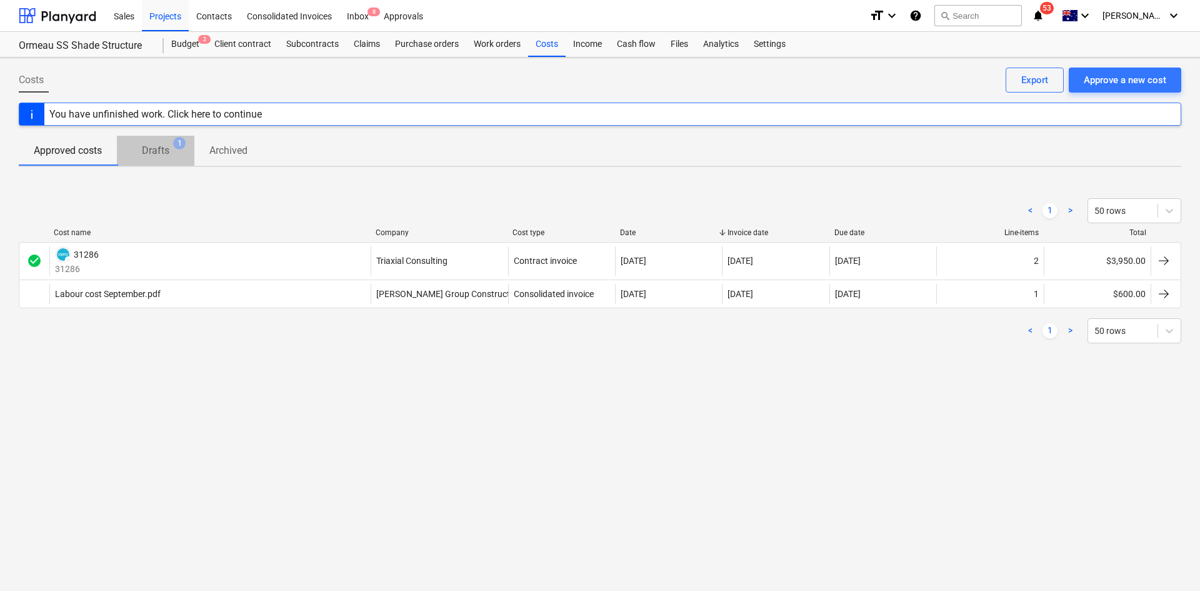
click at [171, 154] on span "Drafts 1" at bounding box center [156, 150] width 48 height 15
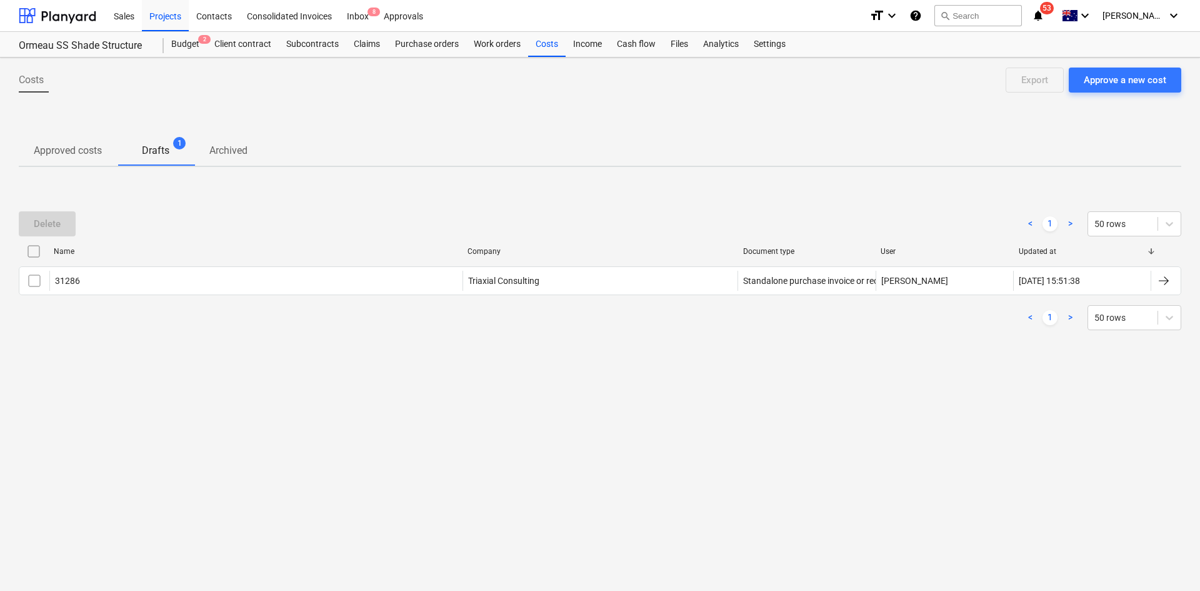
click at [87, 155] on p "Approved costs" at bounding box center [68, 150] width 68 height 15
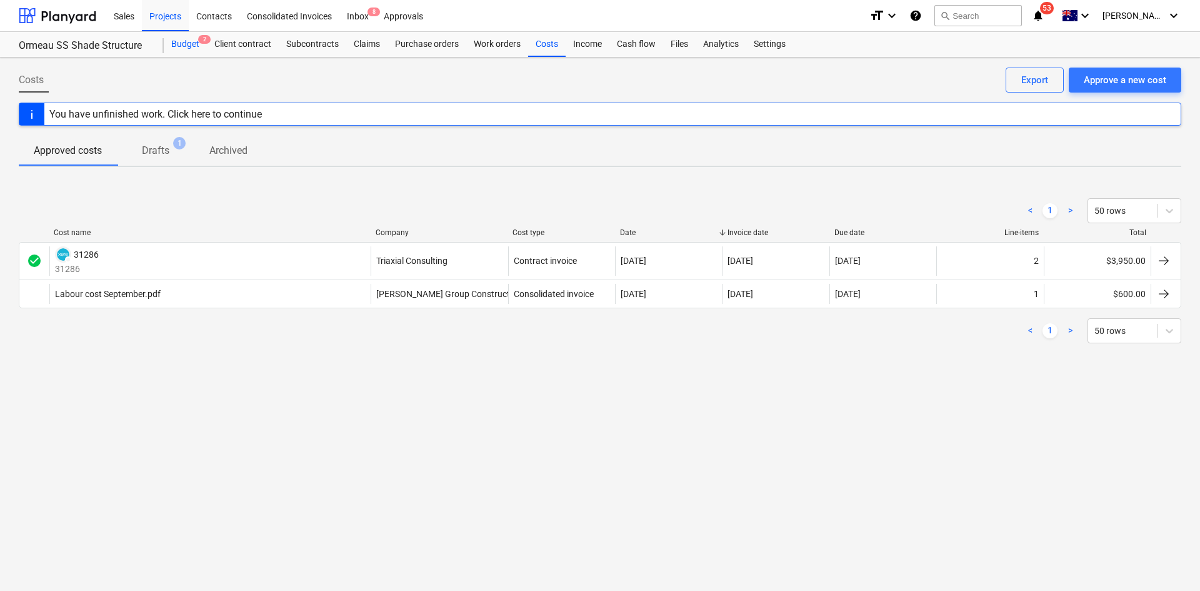
click at [199, 51] on div "Budget 2" at bounding box center [185, 44] width 43 height 25
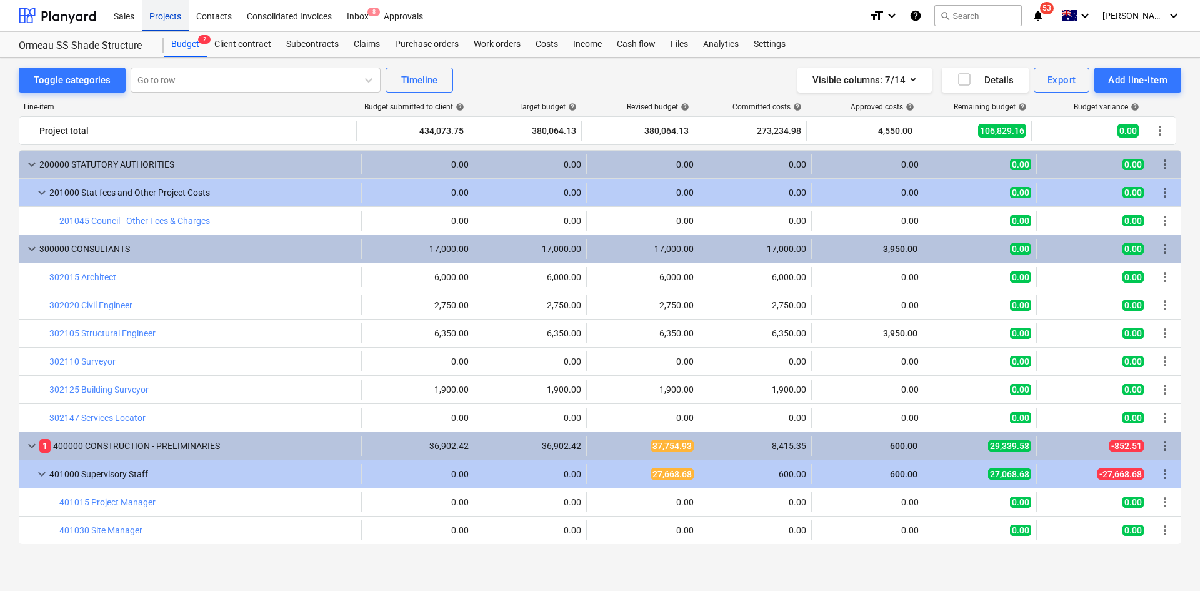
click at [167, 19] on div "Projects" at bounding box center [165, 15] width 47 height 32
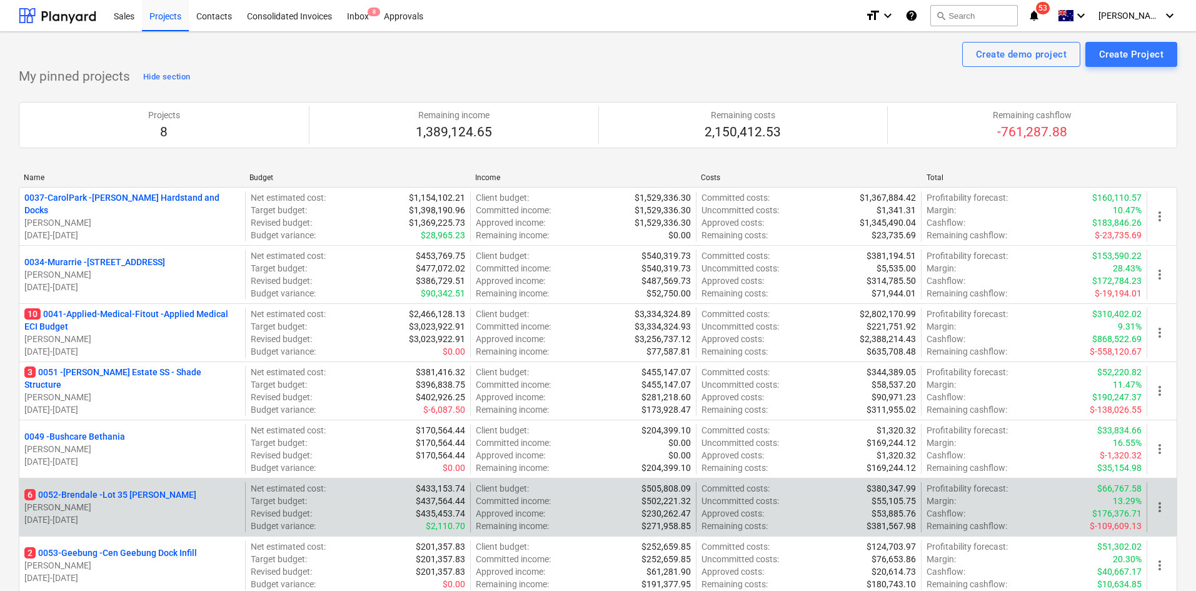
click at [90, 492] on p "6 0052-Brendale - Lot 35 [PERSON_NAME]" at bounding box center [110, 494] width 172 height 13
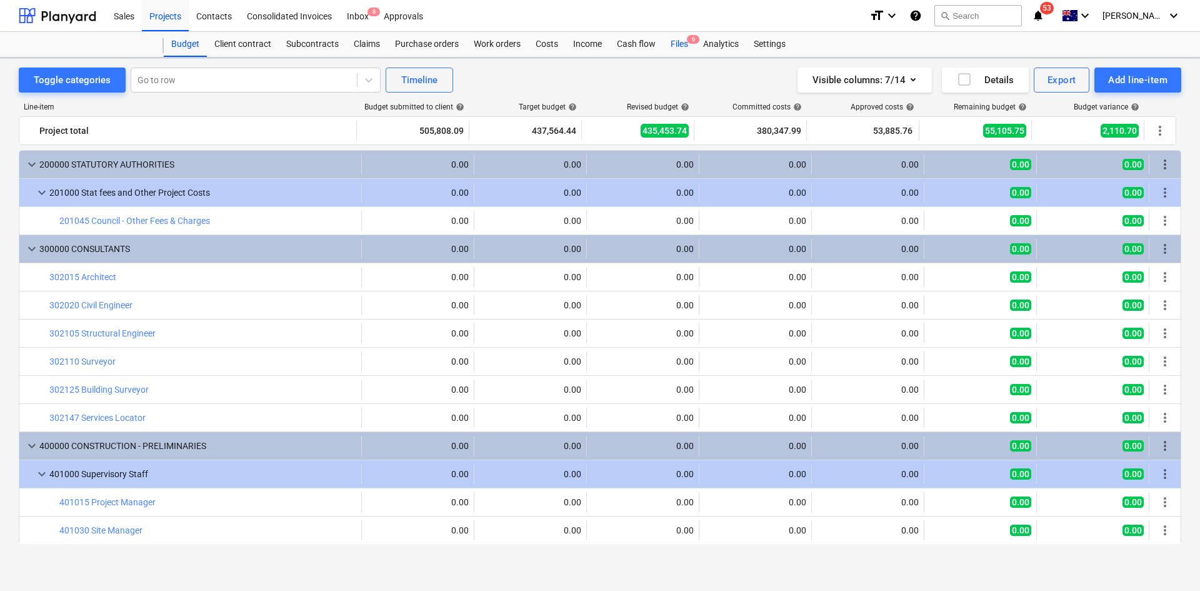
click at [681, 43] on div "Files 6" at bounding box center [679, 44] width 33 height 25
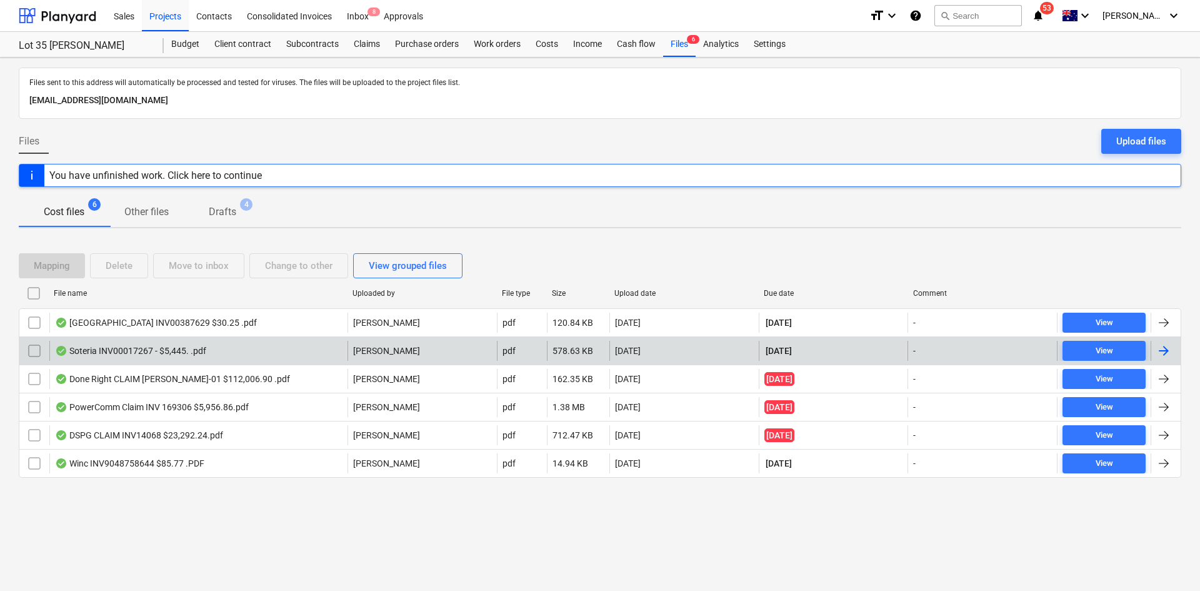
click at [139, 348] on div "Soteria INV00017267 - $5,445. .pdf" at bounding box center [130, 351] width 151 height 10
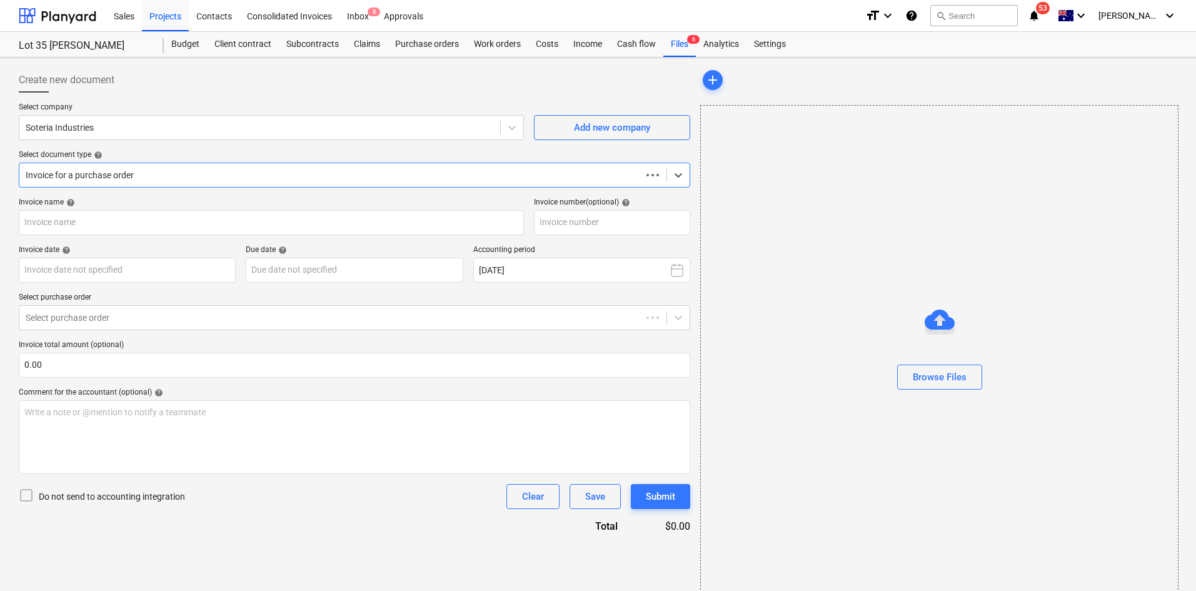
type input "00017267"
type input "[DATE]"
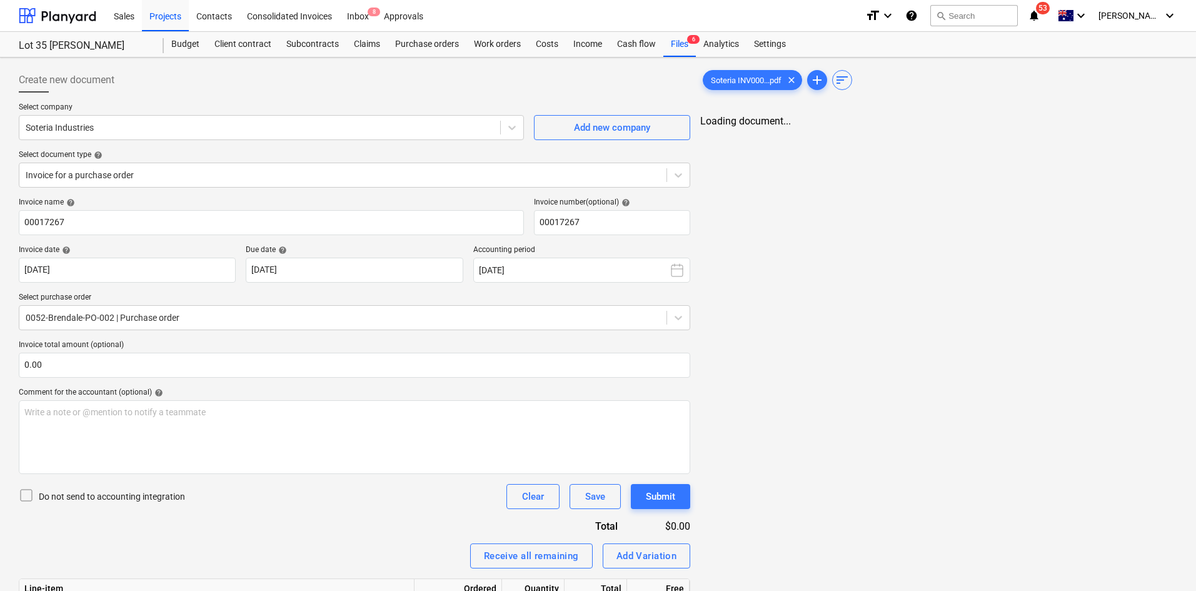
click at [851, 321] on div "Soteria INV000...pdf clear add sort Loading document..." at bounding box center [938, 416] width 487 height 706
click at [947, 128] on link "2" at bounding box center [951, 132] width 15 height 15
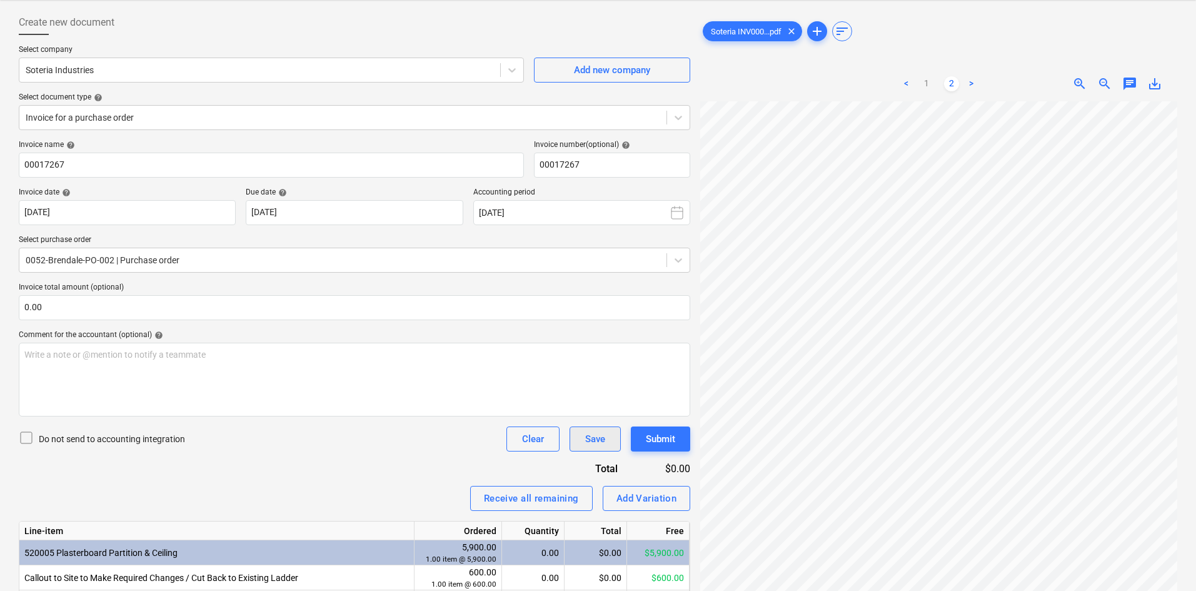
scroll to position [120, 0]
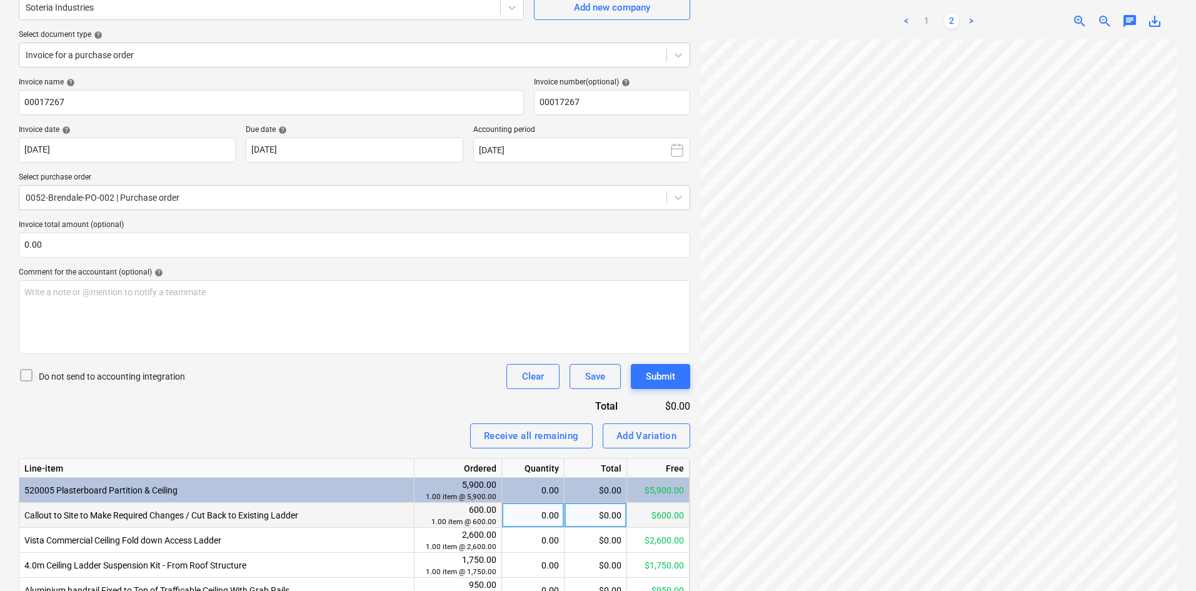
click at [534, 507] on div "0.00" at bounding box center [533, 515] width 52 height 25
click at [510, 511] on input at bounding box center [533, 515] width 62 height 24
type input "1"
click at [369, 369] on div "Do not send to accounting integration Clear Save Submit" at bounding box center [354, 376] width 671 height 25
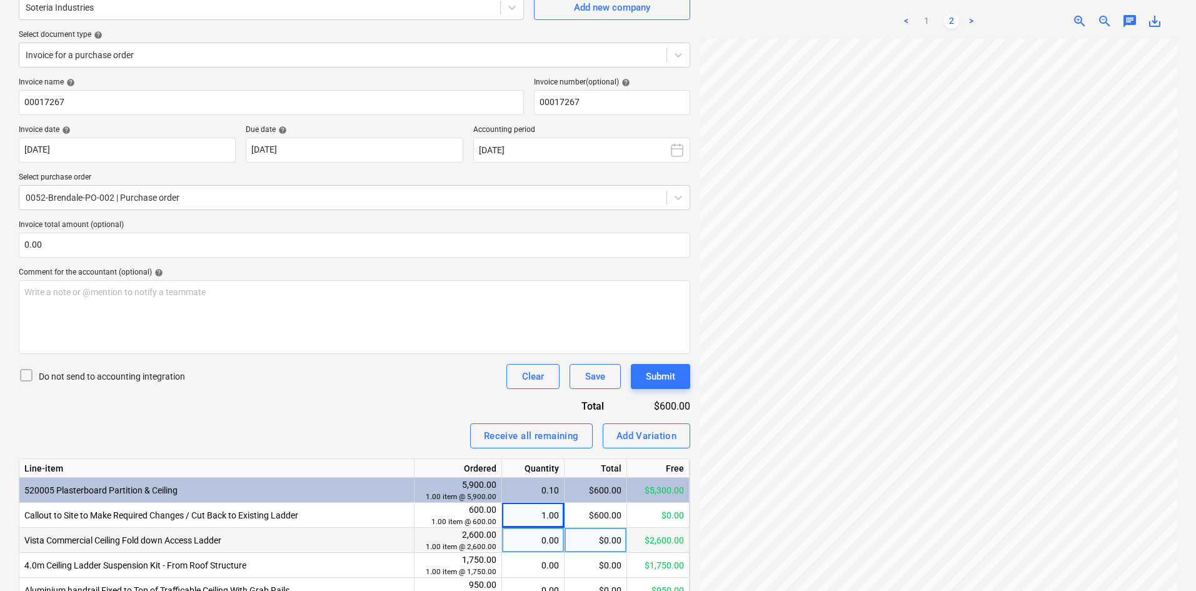
click at [533, 543] on div "0.00" at bounding box center [533, 540] width 52 height 25
type input "1"
click at [416, 369] on div "Do not send to accounting integration Clear Save Submit" at bounding box center [354, 376] width 671 height 25
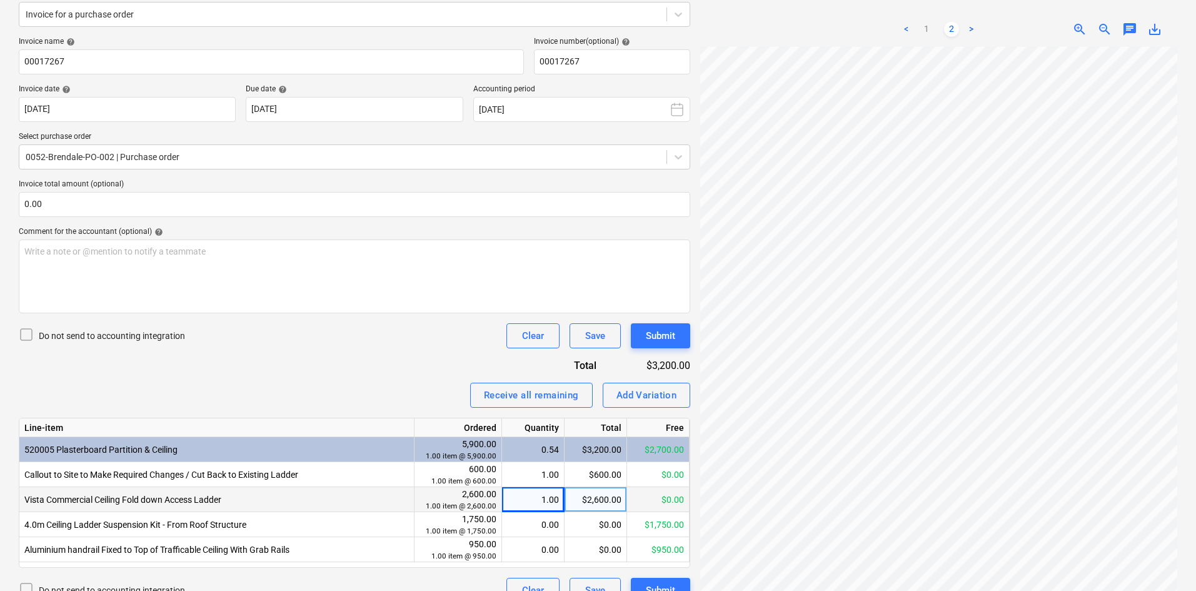
scroll to position [183, 0]
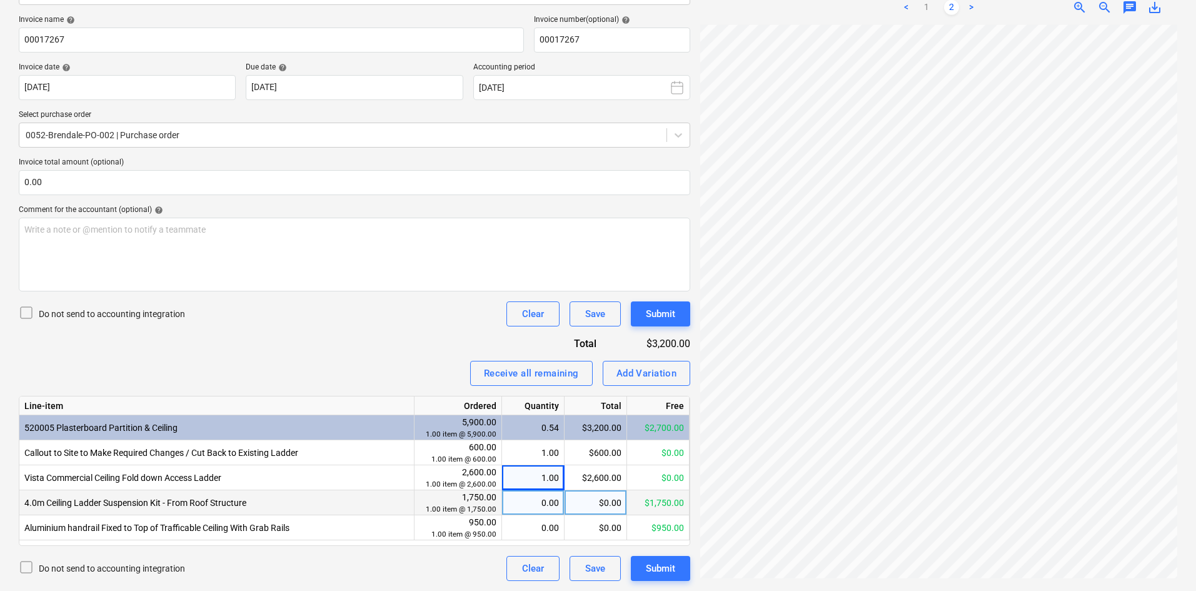
click at [546, 506] on div "0.00" at bounding box center [533, 502] width 52 height 25
type input "1"
click at [398, 353] on div "Invoice name help 00017267 Invoice number (optional) help 00017267 Invoice date…" at bounding box center [354, 298] width 671 height 566
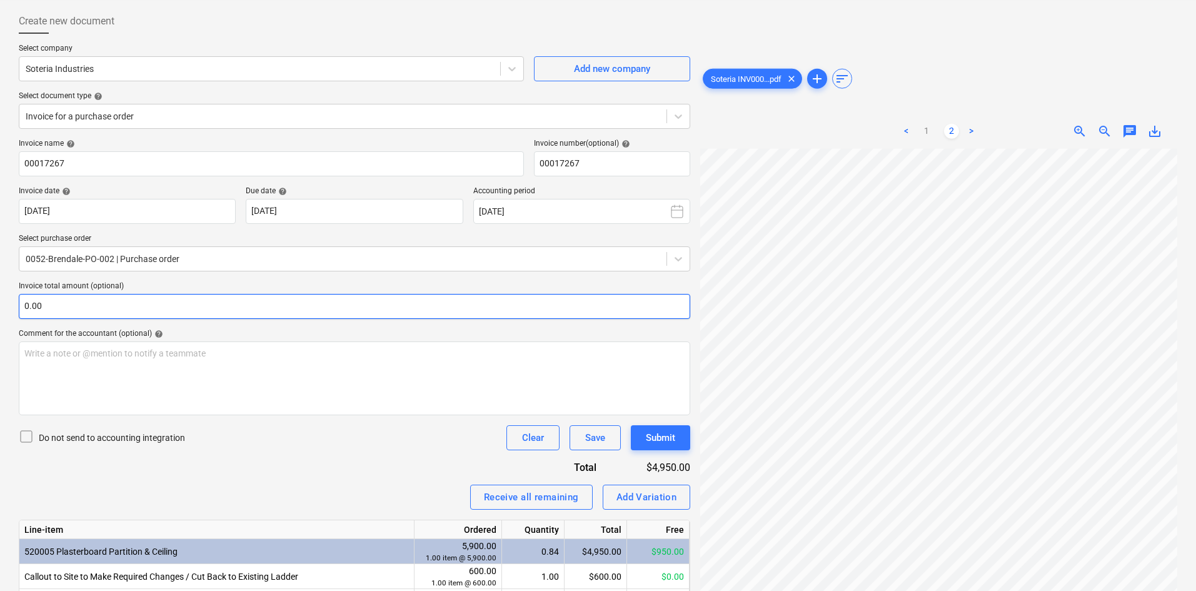
scroll to position [58, 0]
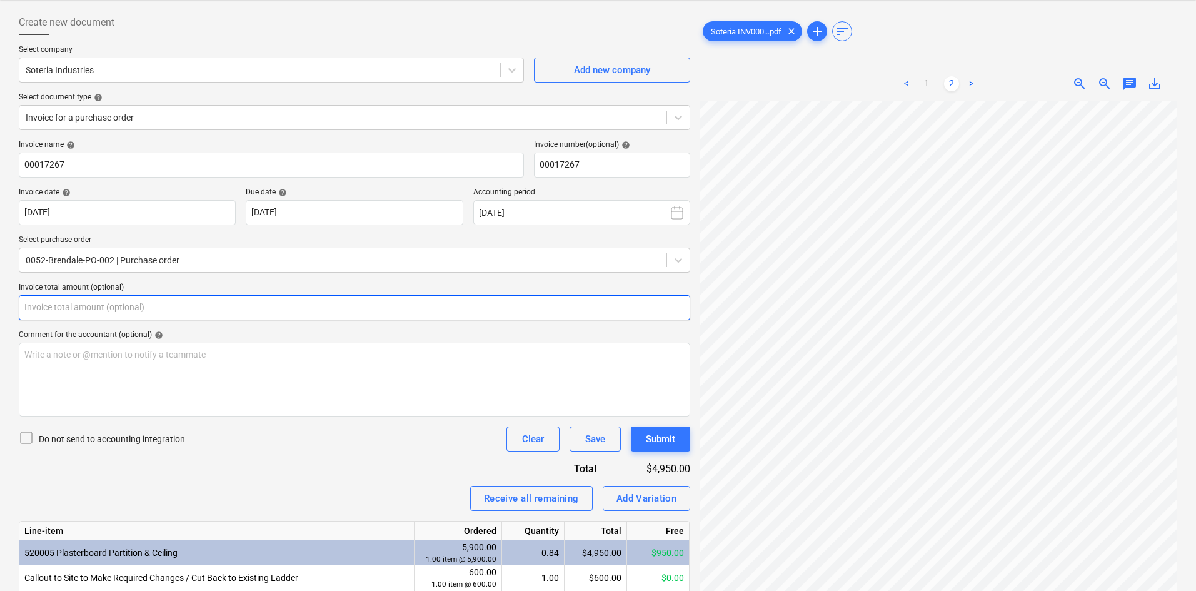
click at [166, 312] on input "text" at bounding box center [354, 307] width 671 height 25
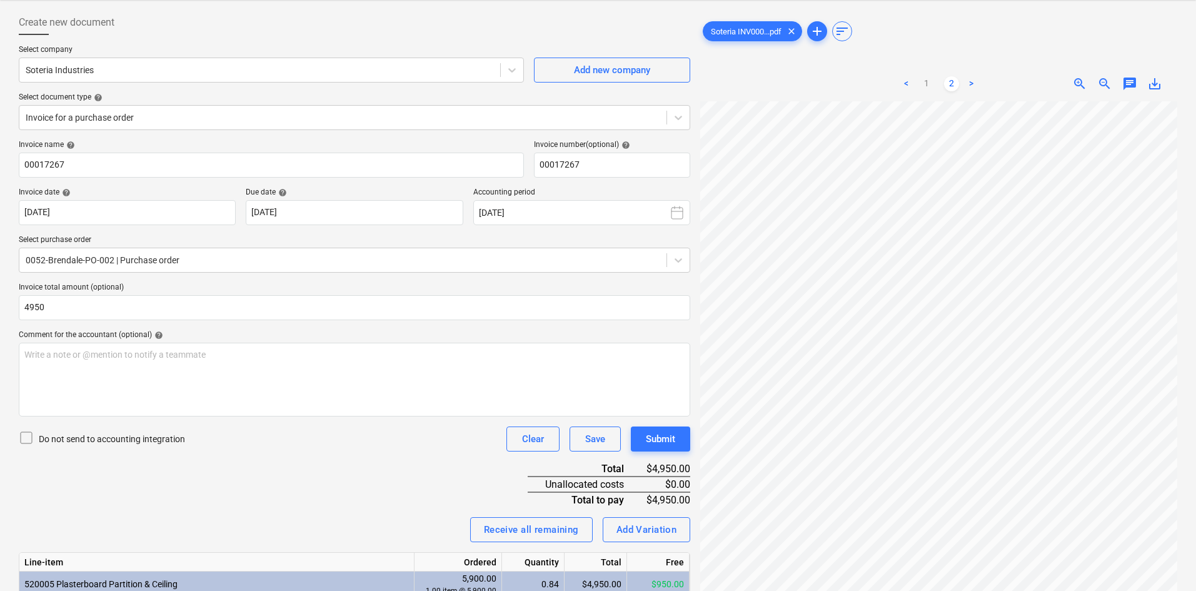
type input "4,950.00"
drag, startPoint x: 306, startPoint y: 501, endPoint x: 316, endPoint y: 493, distance: 12.4
click at [308, 501] on div "Invoice name help 00017267 Invoice number (optional) help 00017267 Invoice date…" at bounding box center [354, 438] width 671 height 597
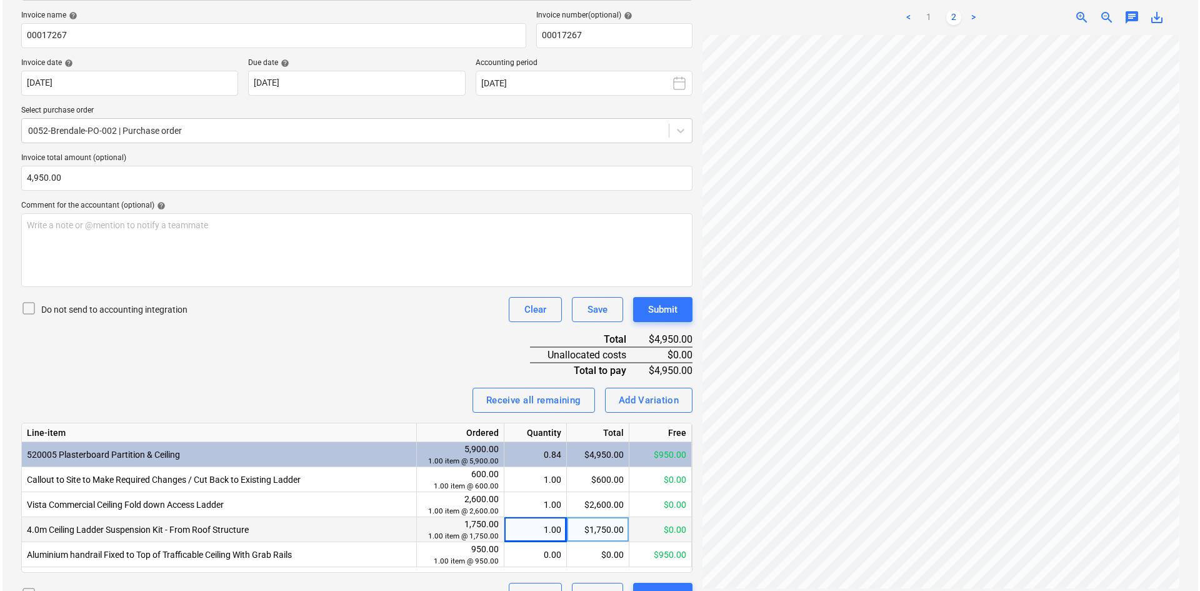
scroll to position [188, 0]
click at [669, 321] on button "Submit" at bounding box center [660, 308] width 59 height 25
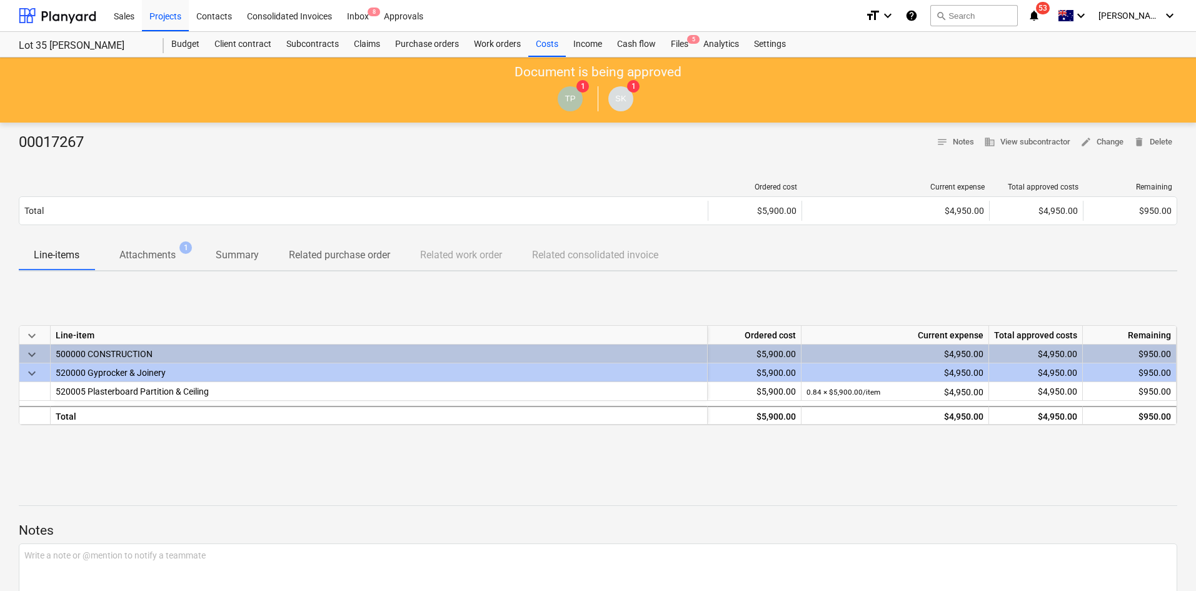
click at [165, 256] on p "Attachments" at bounding box center [147, 255] width 56 height 15
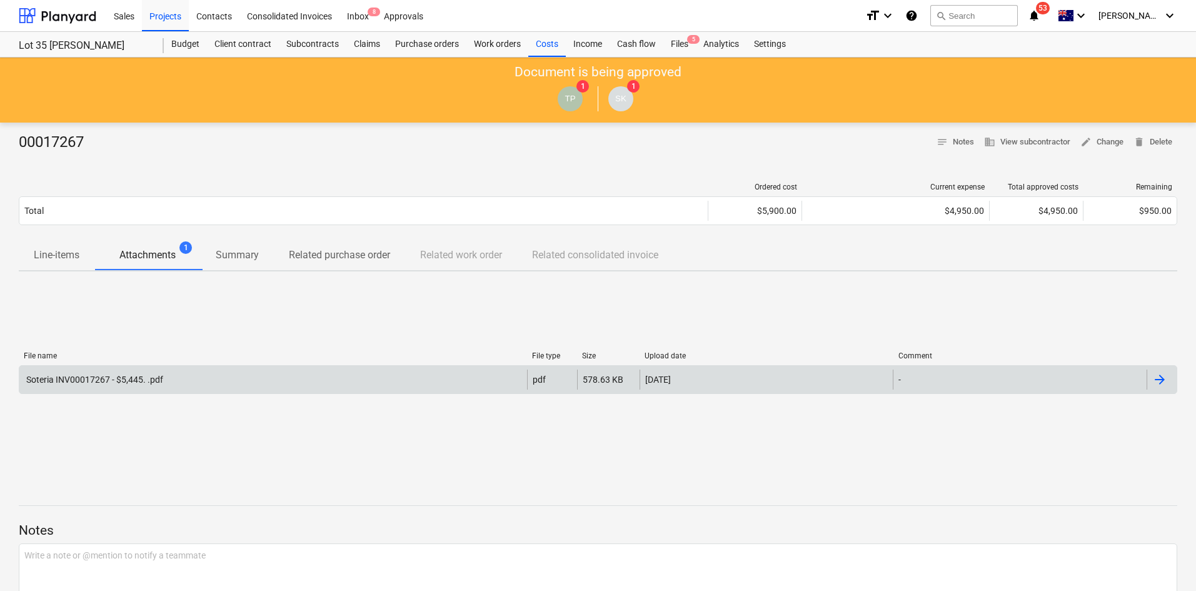
click at [168, 385] on div "Soteria INV00017267 - $5,445. .pdf" at bounding box center [273, 379] width 508 height 20
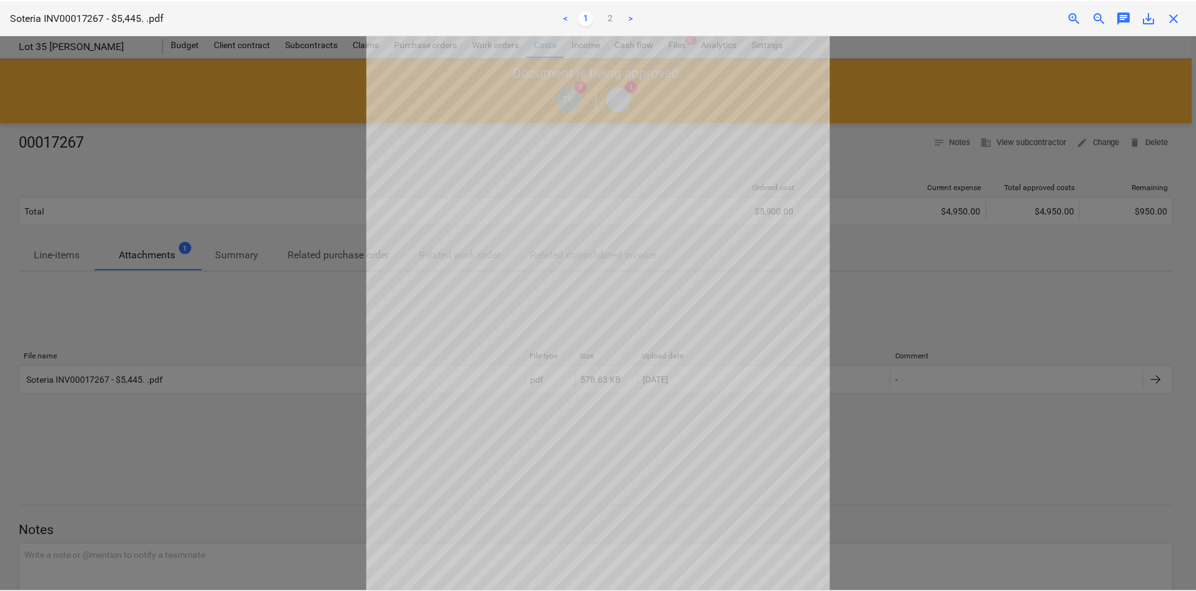
scroll to position [104, 0]
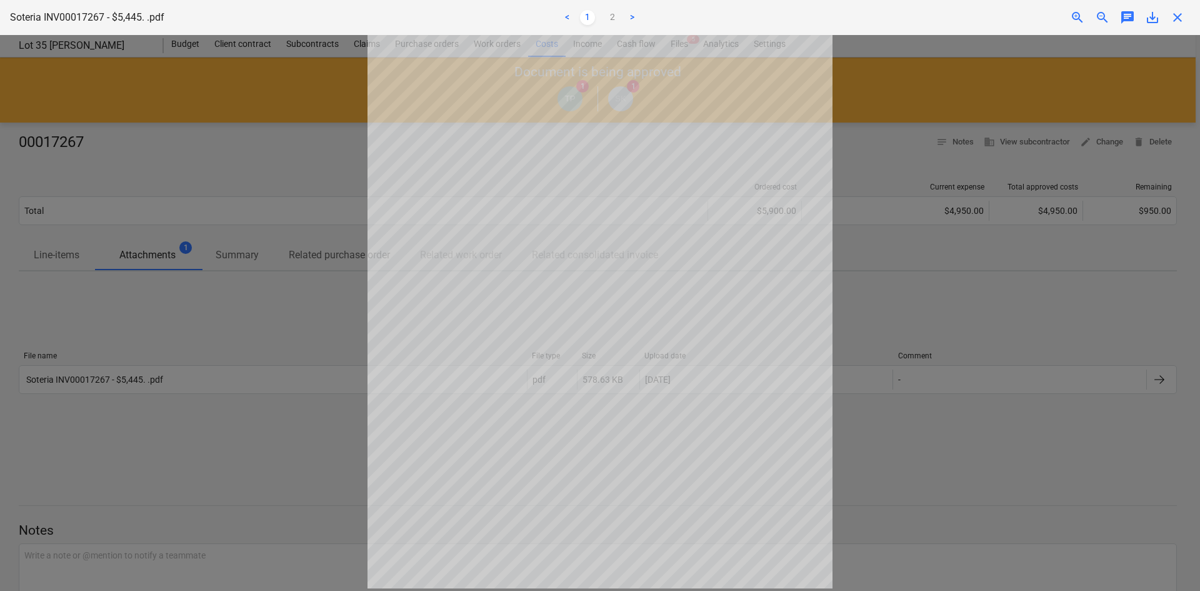
click at [917, 140] on div at bounding box center [600, 313] width 1200 height 556
click at [1178, 17] on span "close" at bounding box center [1177, 17] width 15 height 15
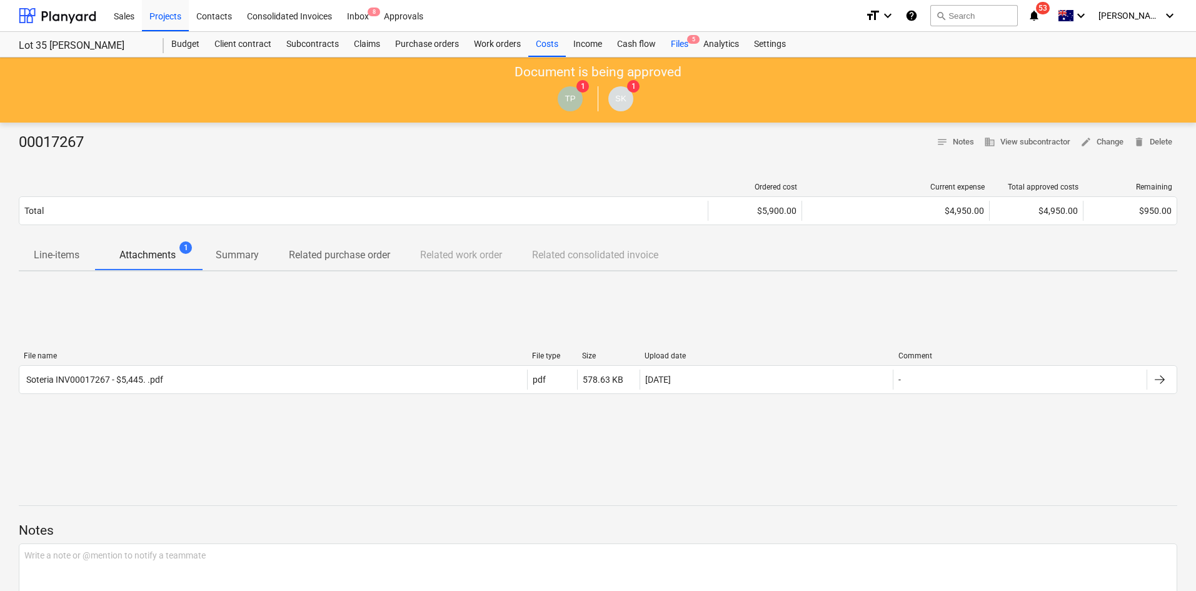
click at [689, 42] on span "5" at bounding box center [693, 39] width 13 height 9
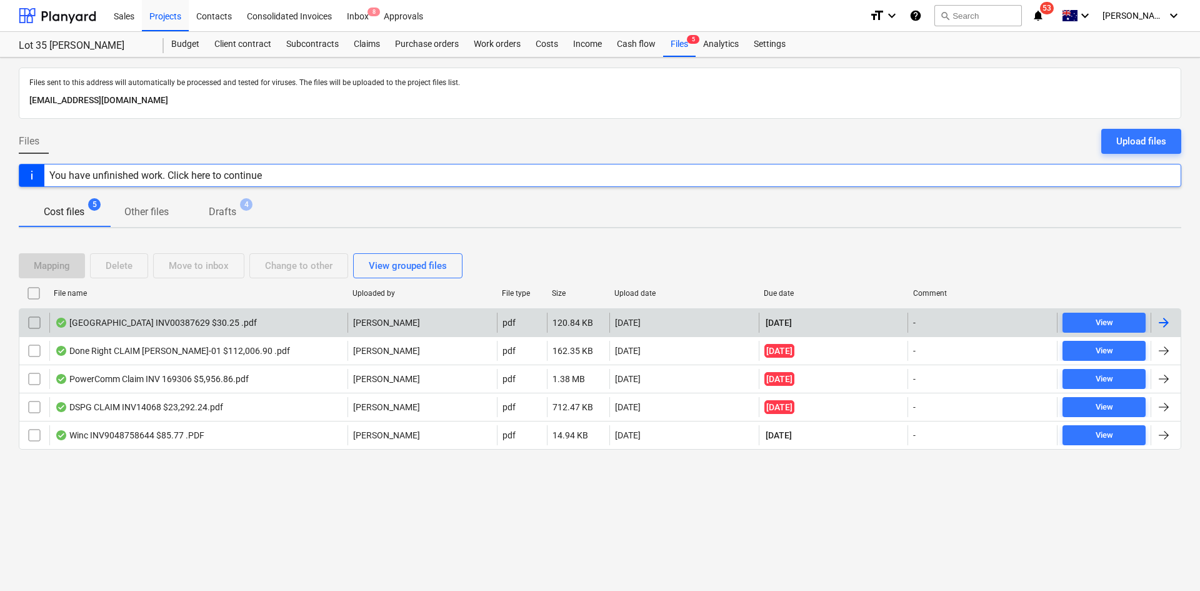
click at [279, 323] on div "[GEOGRAPHIC_DATA] INV00387629 $30.25 .pdf" at bounding box center [198, 323] width 298 height 20
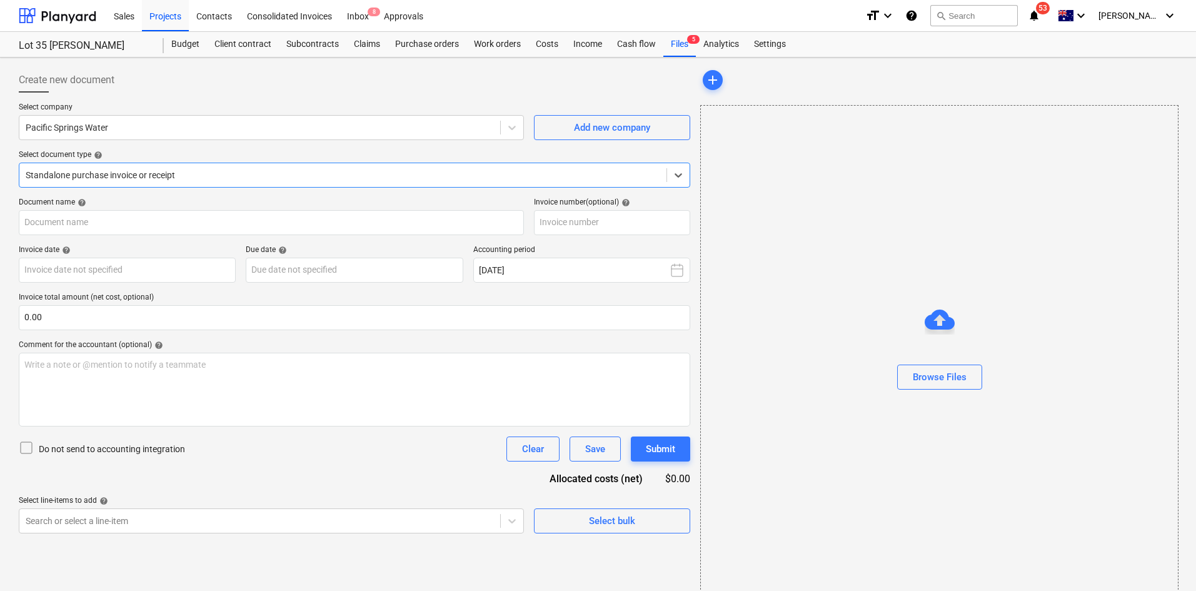
type input "00387629"
type input "[DATE]"
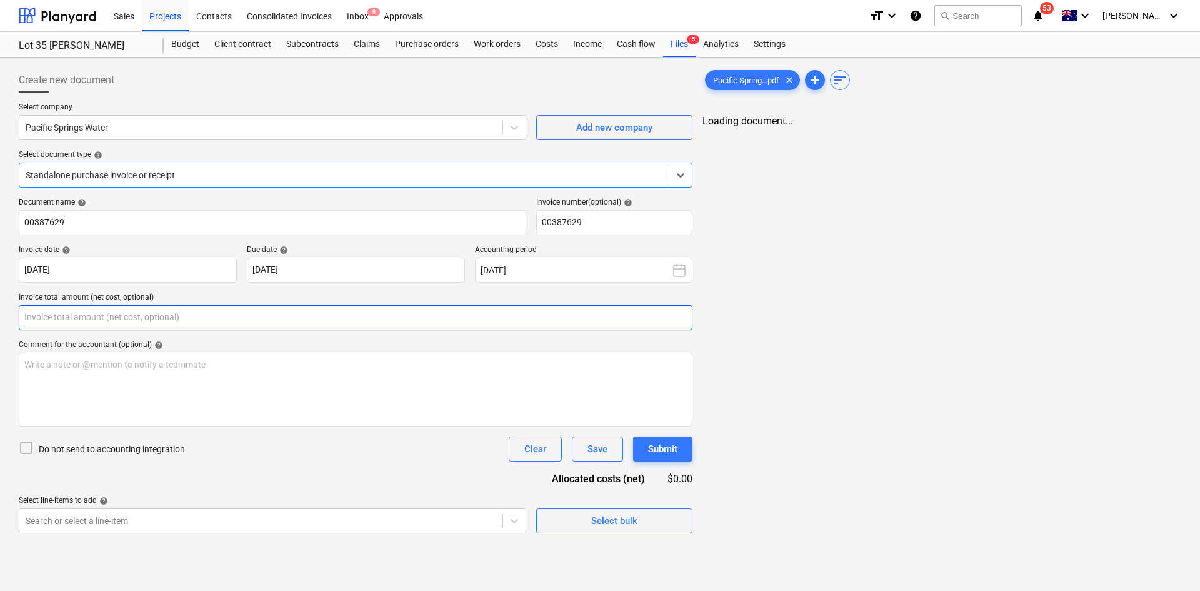
click at [121, 319] on input "text" at bounding box center [356, 317] width 674 height 25
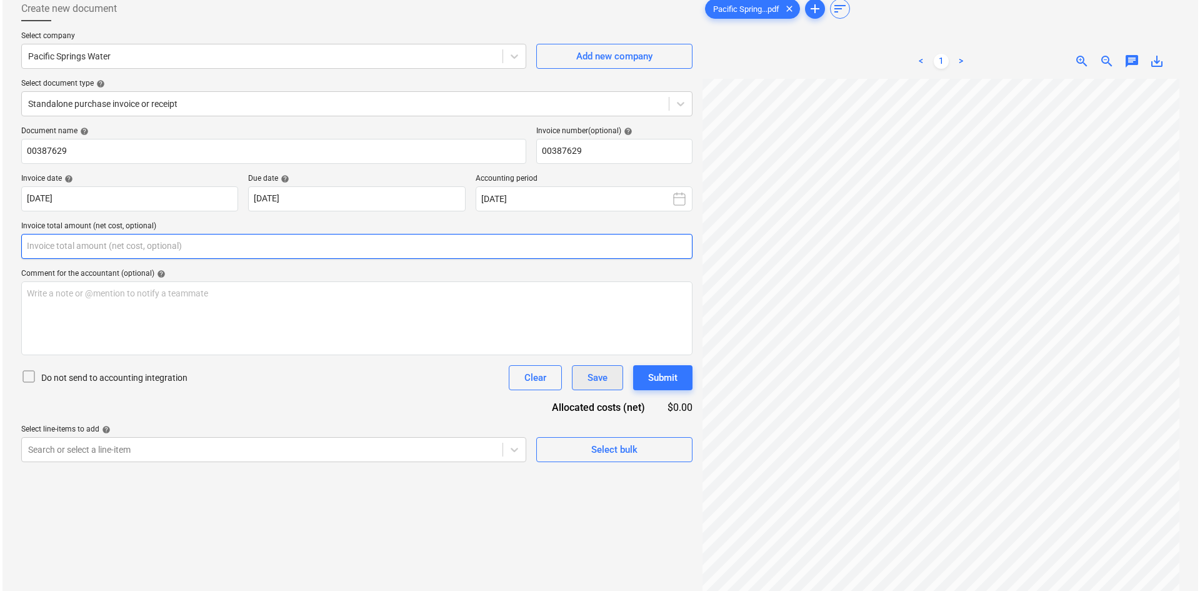
scroll to position [125, 0]
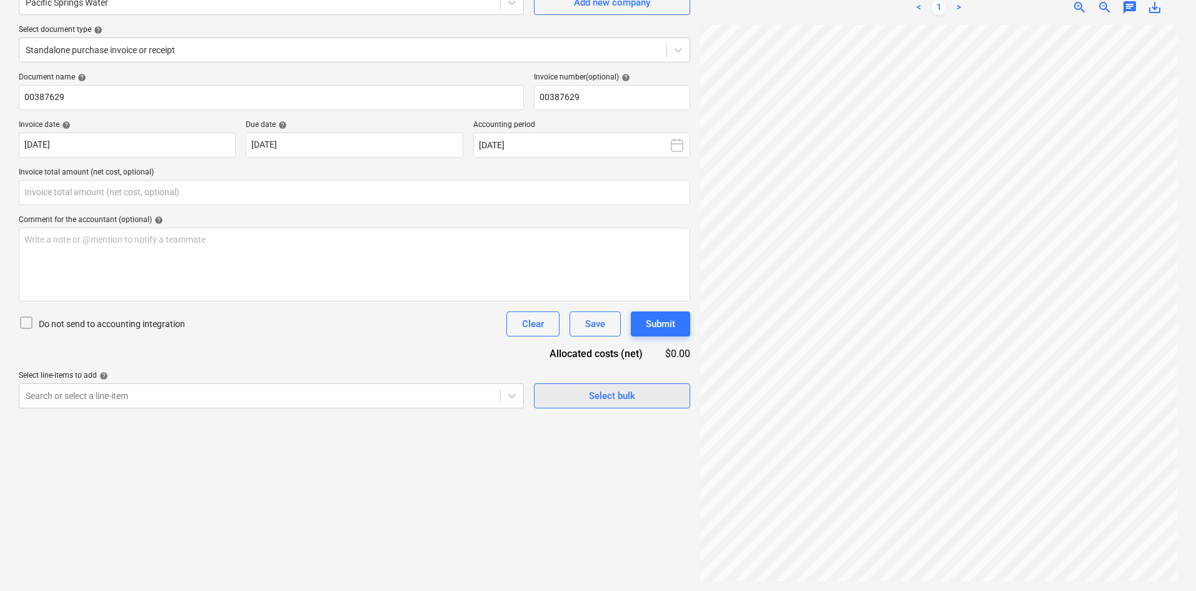
type input "0.00"
click at [611, 396] on div "Select bulk" at bounding box center [612, 396] width 46 height 16
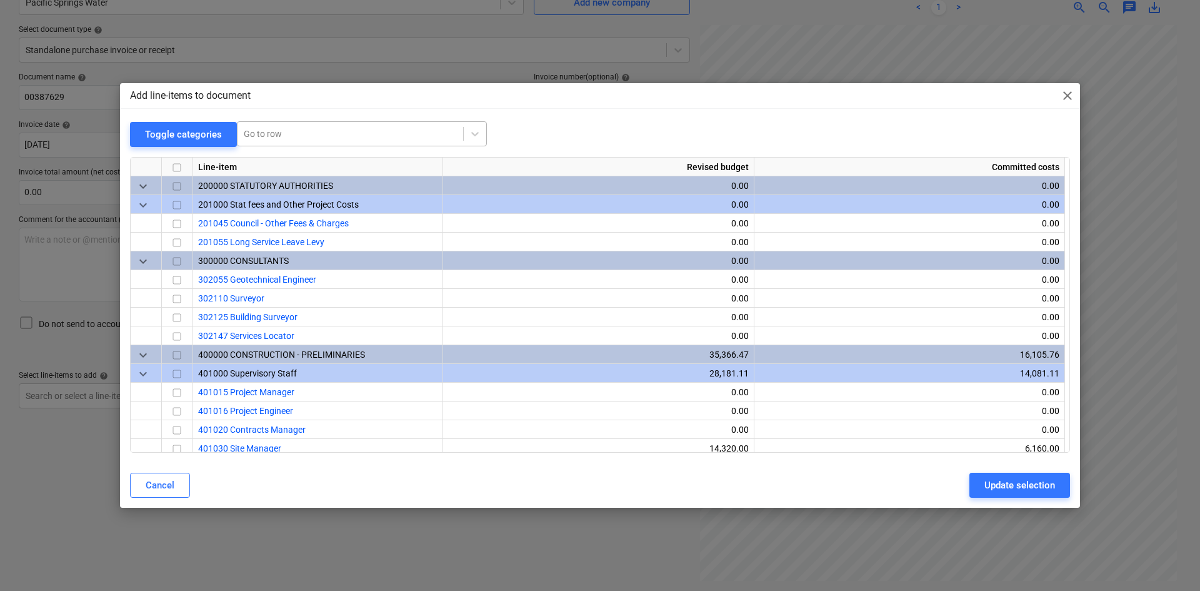
click at [301, 131] on div at bounding box center [350, 134] width 213 height 13
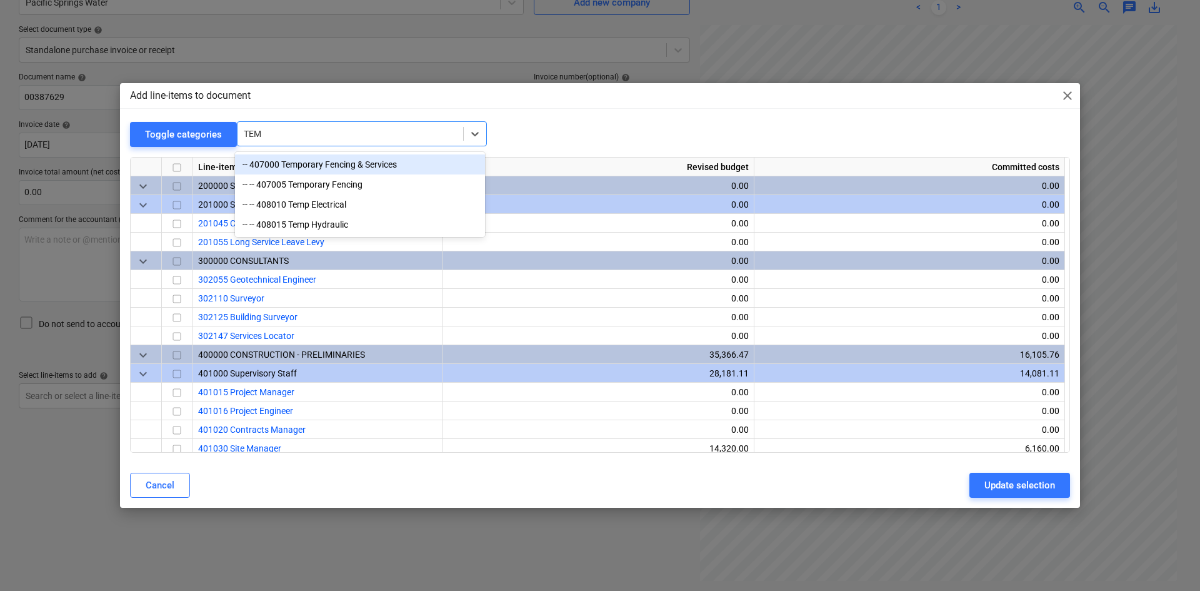
type input "TEMP"
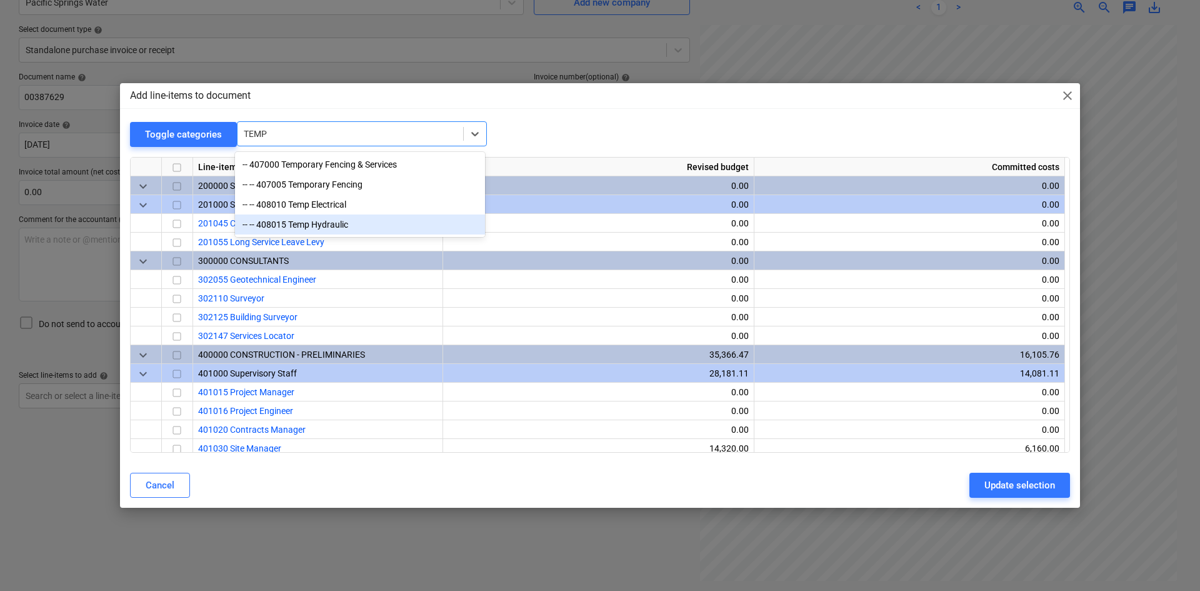
click at [356, 220] on div "-- -- 408015 Temp Hydraulic" at bounding box center [360, 224] width 250 height 20
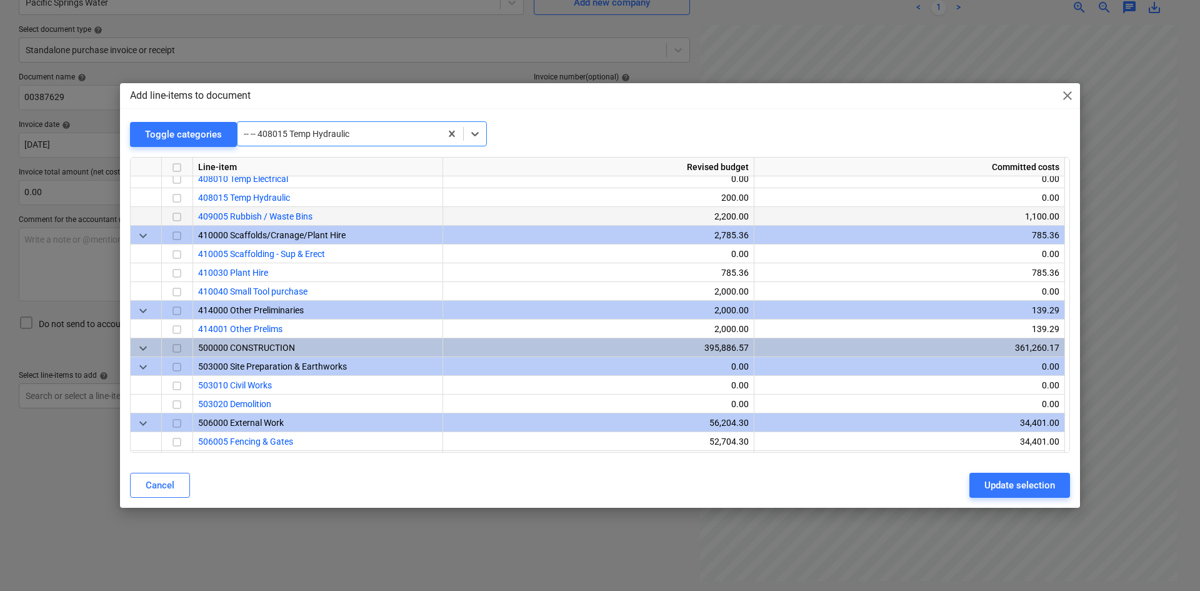
scroll to position [675, 0]
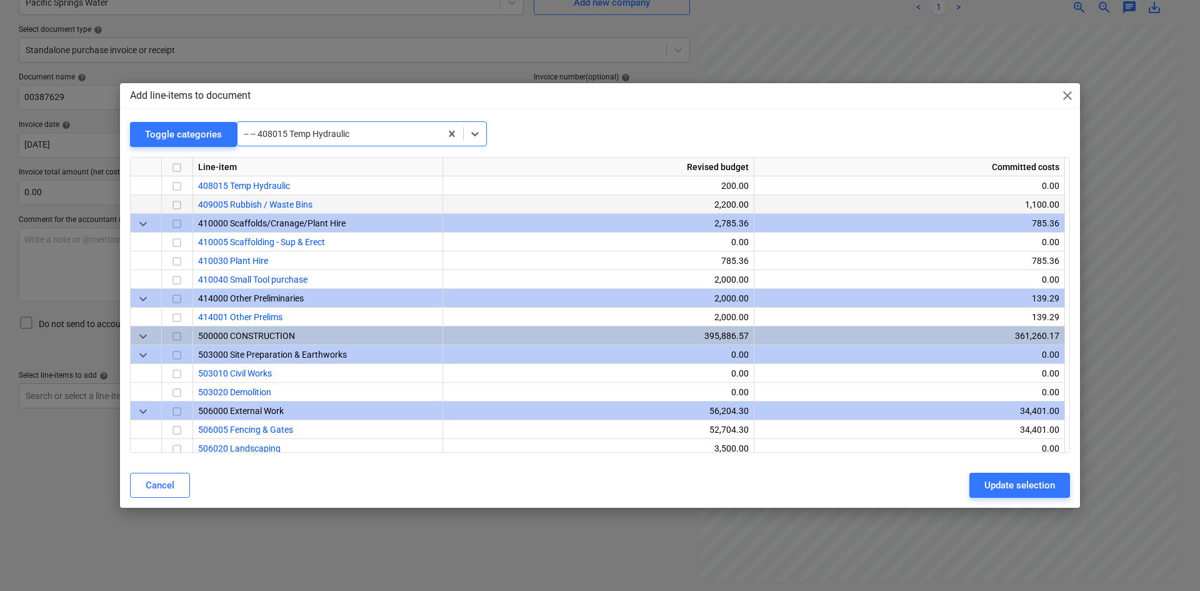
drag, startPoint x: 179, startPoint y: 186, endPoint x: 218, endPoint y: 199, distance: 40.9
click at [179, 186] on input "checkbox" at bounding box center [176, 186] width 15 height 15
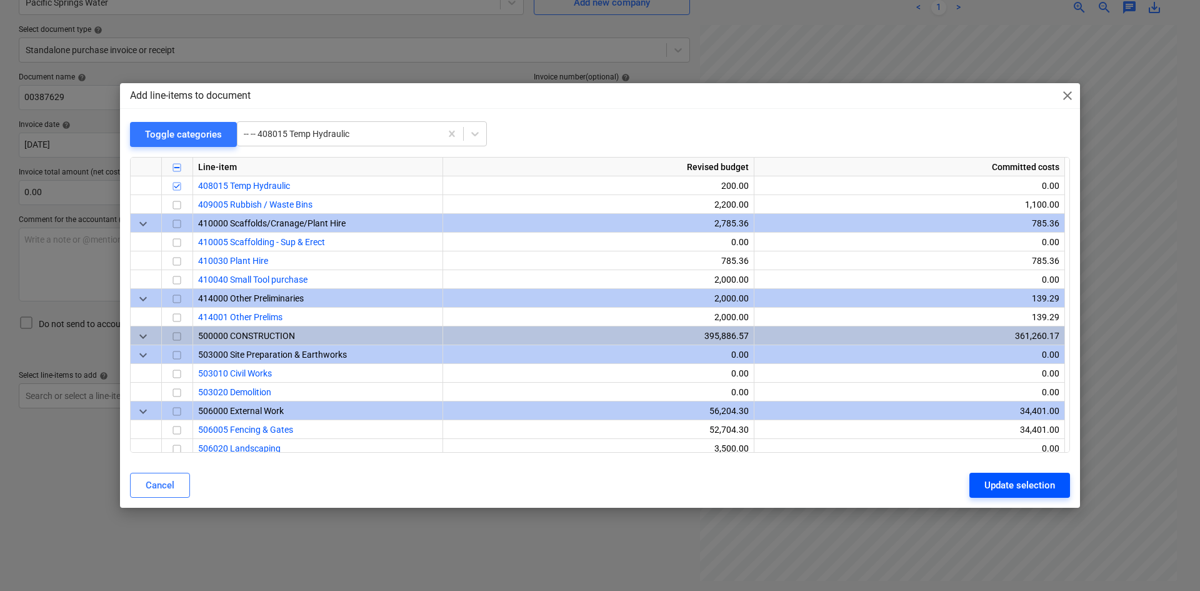
click at [991, 480] on div "Update selection" at bounding box center [1020, 485] width 71 height 16
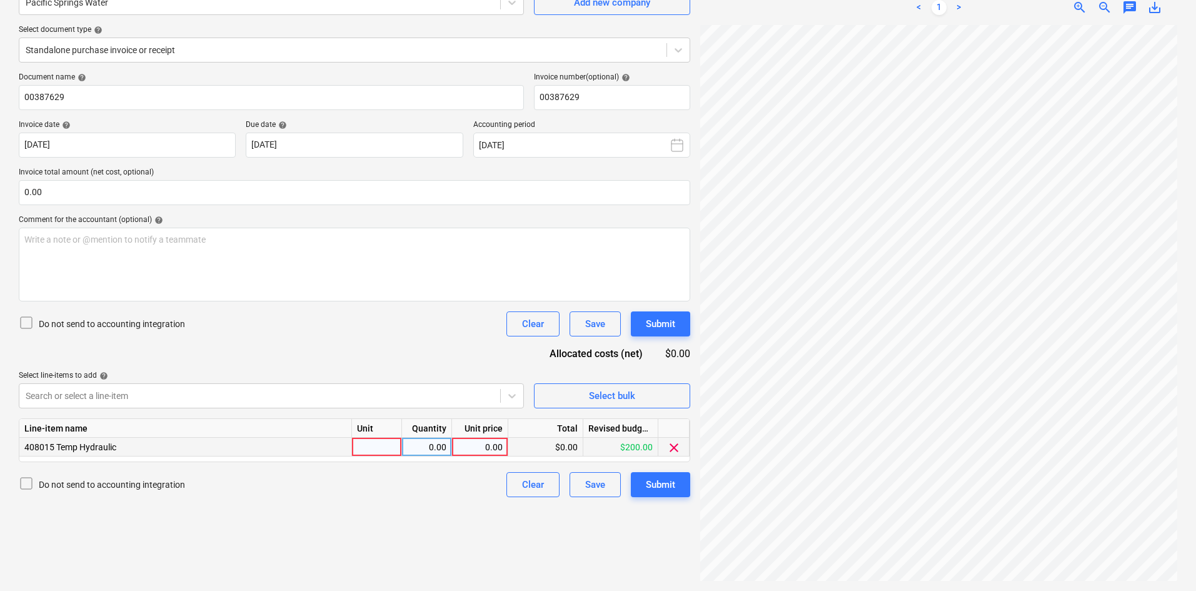
click at [368, 444] on div at bounding box center [377, 447] width 50 height 19
type input "ITEM"
click at [420, 441] on div "0.00" at bounding box center [426, 447] width 39 height 19
drag, startPoint x: 376, startPoint y: 453, endPoint x: 336, endPoint y: 452, distance: 40.6
click at [0, 0] on div "408015 Temp Hydraulic ITEM 0.00 0.00 $0.00 $200.00 clear" at bounding box center [0, 0] width 0 height 0
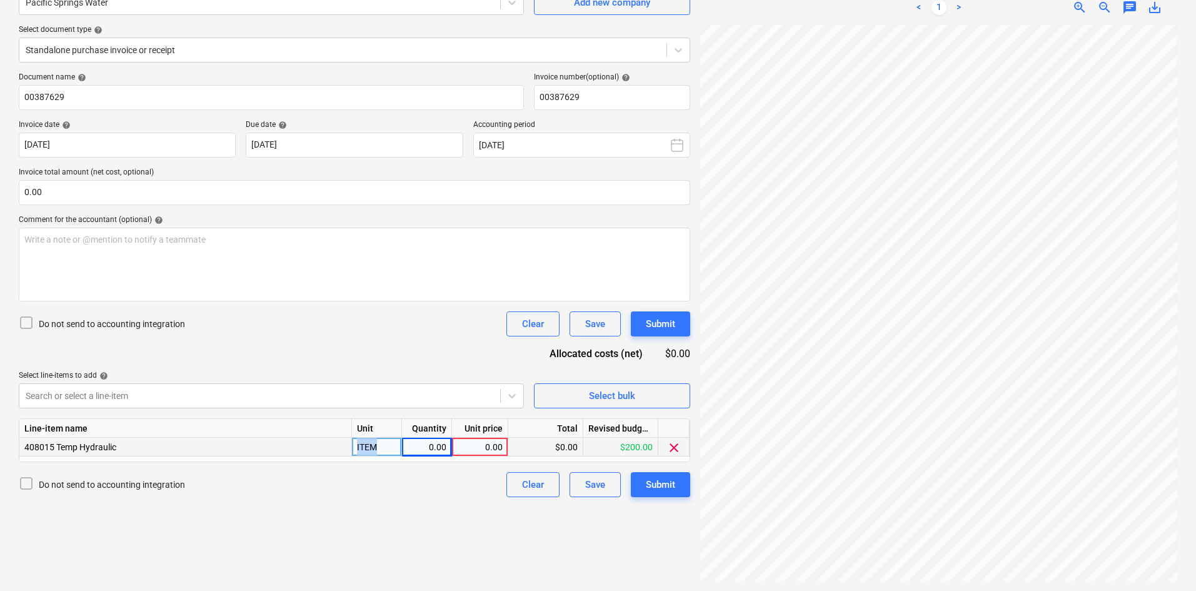
drag, startPoint x: 382, startPoint y: 447, endPoint x: 319, endPoint y: 449, distance: 62.6
click at [0, 0] on div "408015 Temp Hydraulic ITEM 0.00 0.00 $0.00 $200.00 clear" at bounding box center [0, 0] width 0 height 0
type input "item"
drag, startPoint x: 389, startPoint y: 451, endPoint x: 313, endPoint y: 455, distance: 76.4
click at [0, 0] on div "408015 Temp Hydraulic ITEM 0.00 0.00 $0.00 $200.00 clear" at bounding box center [0, 0] width 0 height 0
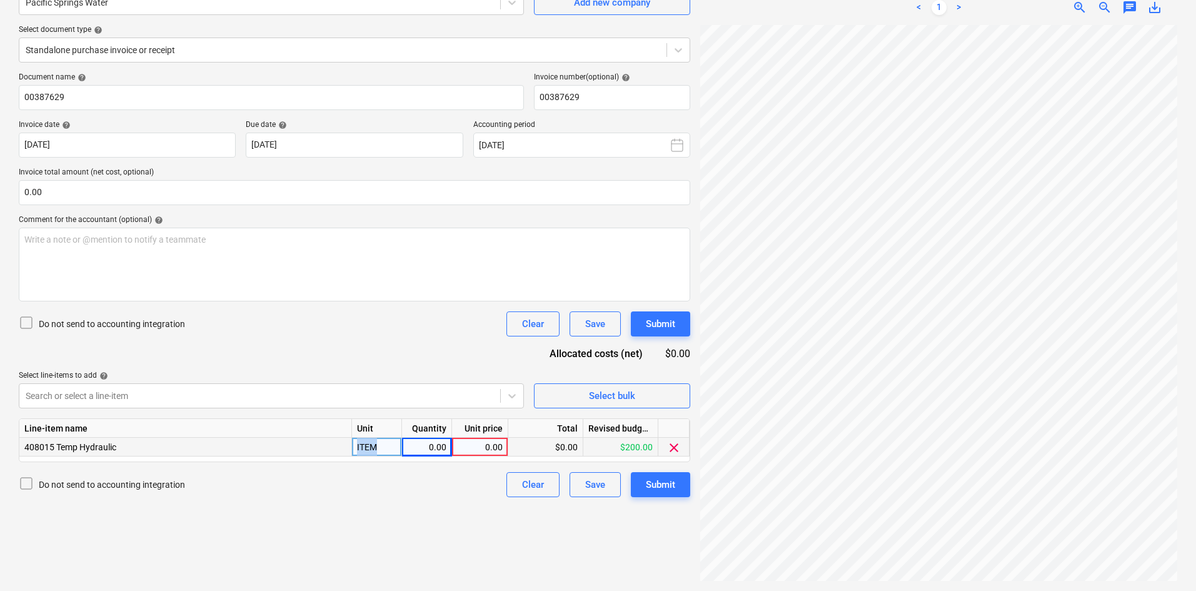
drag, startPoint x: 382, startPoint y: 449, endPoint x: 345, endPoint y: 448, distance: 36.9
click at [0, 0] on div "408015 Temp Hydraulic ITEM 0.00 0.00 $0.00 $200.00 clear" at bounding box center [0, 0] width 0 height 0
click at [444, 450] on input "item" at bounding box center [426, 447] width 49 height 18
type input "1"
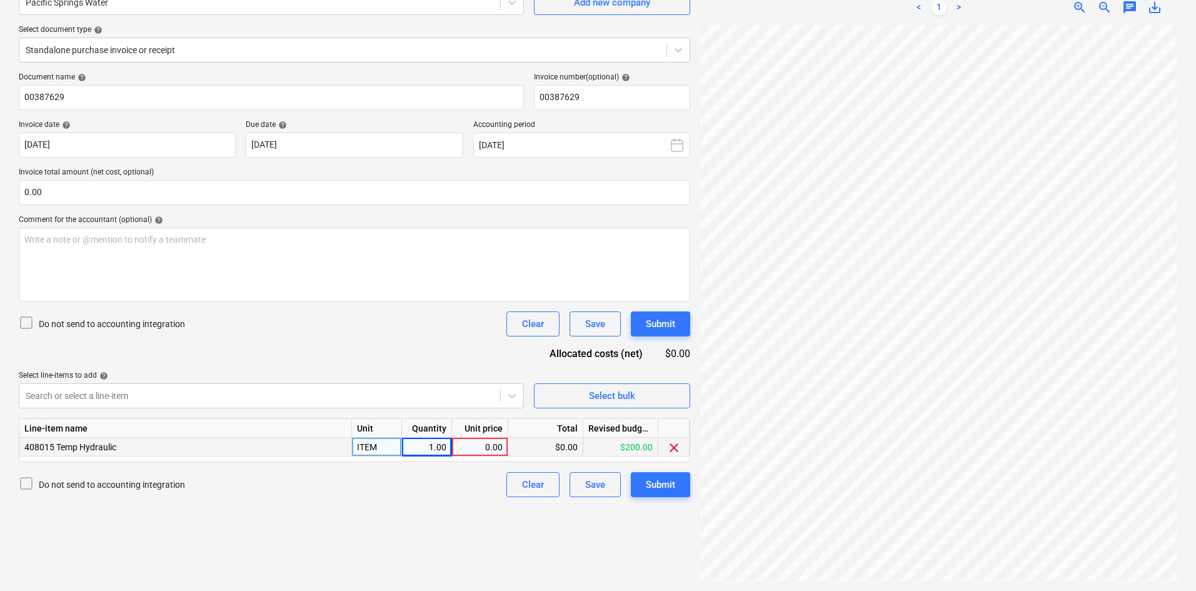
drag, startPoint x: 393, startPoint y: 452, endPoint x: 345, endPoint y: 449, distance: 47.6
click at [0, 0] on div "408015 Temp Hydraulic ITEM 1.00 0.00 $0.00 $200.00 clear" at bounding box center [0, 0] width 0 height 0
click at [396, 489] on div "Do not send to accounting integration Clear Save Submit" at bounding box center [354, 484] width 671 height 25
drag, startPoint x: 394, startPoint y: 447, endPoint x: 334, endPoint y: 448, distance: 60.0
click at [0, 0] on div "408015 Temp Hydraulic ITEM 1.00 0.00 $0.00 $200.00 clear" at bounding box center [0, 0] width 0 height 0
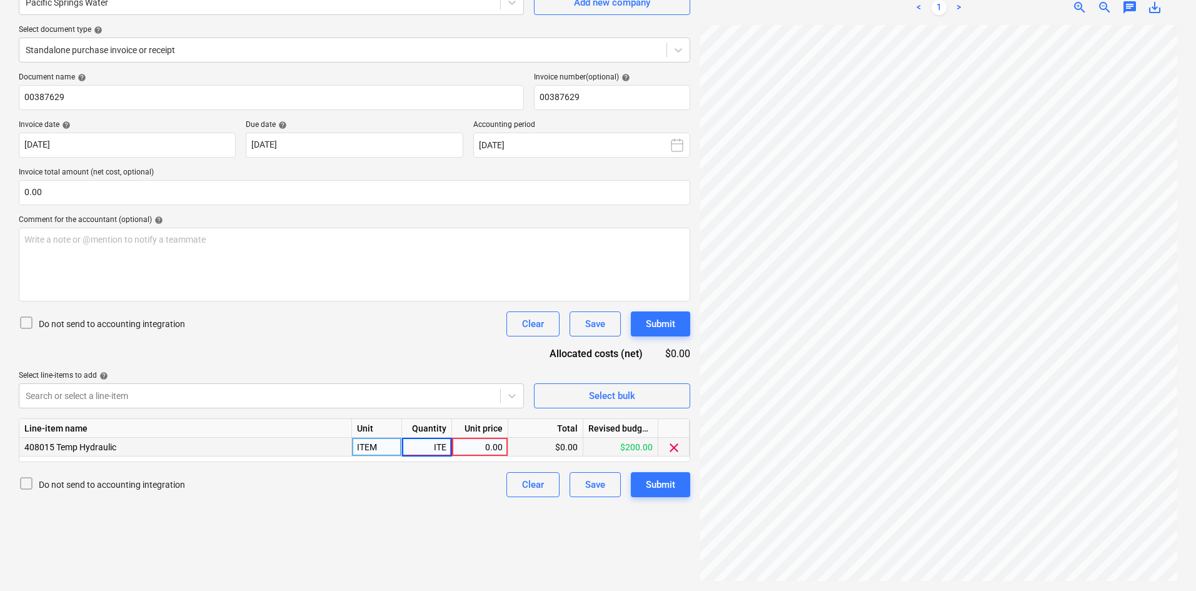
type input "ITEM"
drag, startPoint x: 382, startPoint y: 449, endPoint x: 358, endPoint y: 449, distance: 23.8
click at [358, 449] on div "ITEM" at bounding box center [377, 447] width 50 height 19
click at [381, 447] on input "ITEM" at bounding box center [376, 447] width 49 height 18
drag, startPoint x: 381, startPoint y: 447, endPoint x: 320, endPoint y: 451, distance: 60.7
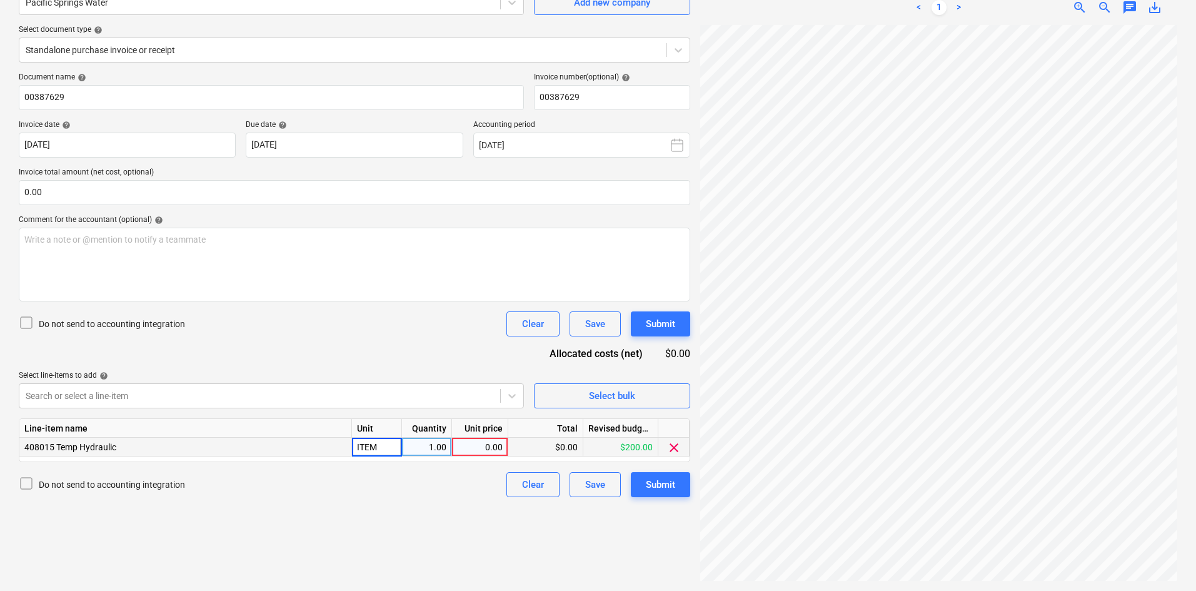
click at [0, 0] on div "408015 Temp Hydraulic ITEM 1.00 0.00 $0.00 $200.00 clear" at bounding box center [0, 0] width 0 height 0
type input "item"
click at [507, 448] on div "0.00" at bounding box center [480, 447] width 56 height 19
click at [478, 443] on div "0.00" at bounding box center [480, 447] width 46 height 19
type input "30.14"
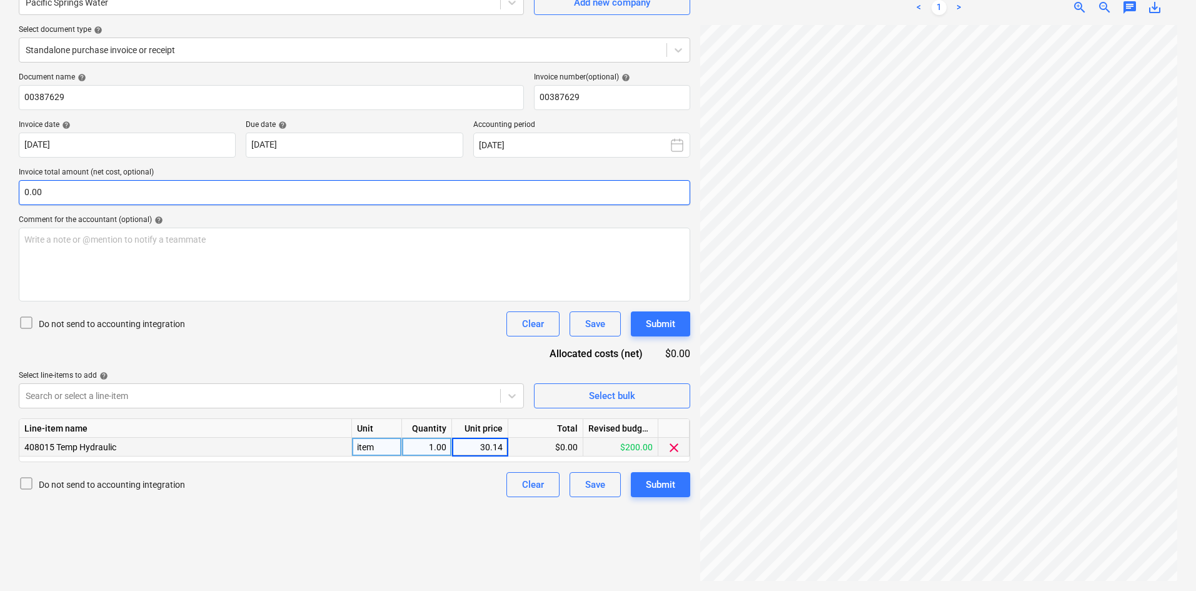
click at [201, 203] on input "0.00" at bounding box center [354, 192] width 671 height 25
click at [196, 199] on input "text" at bounding box center [354, 192] width 671 height 25
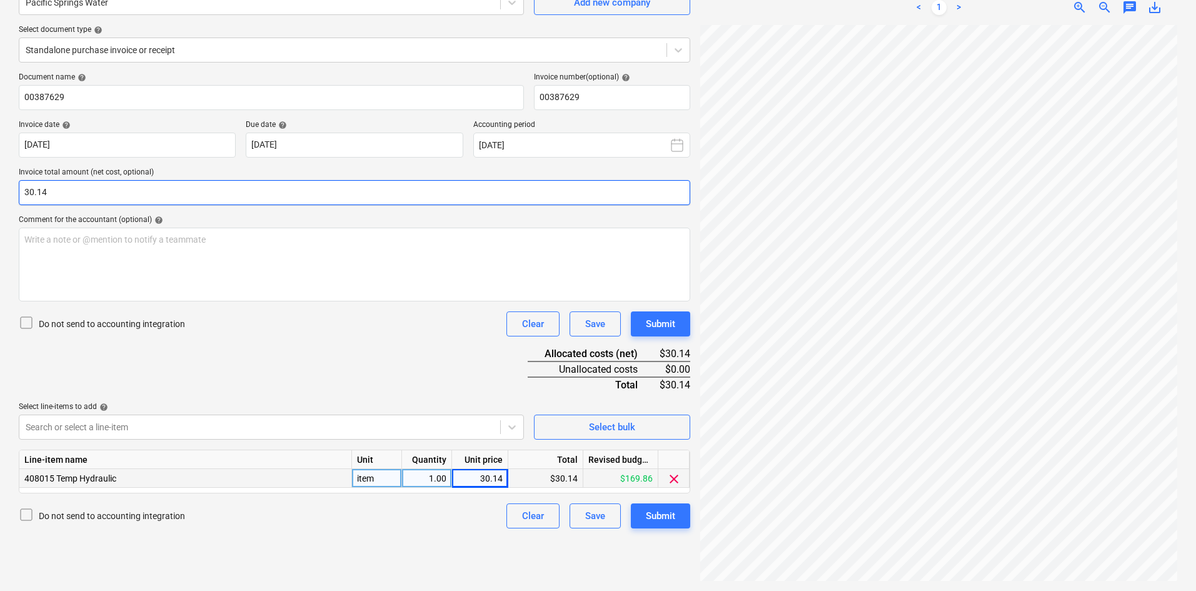
type input "30.14"
click at [351, 344] on div "Document name help 00387629 Invoice number (optional) help 00387629 Invoice dat…" at bounding box center [354, 301] width 671 height 456
click at [661, 515] on div "Submit" at bounding box center [660, 516] width 29 height 16
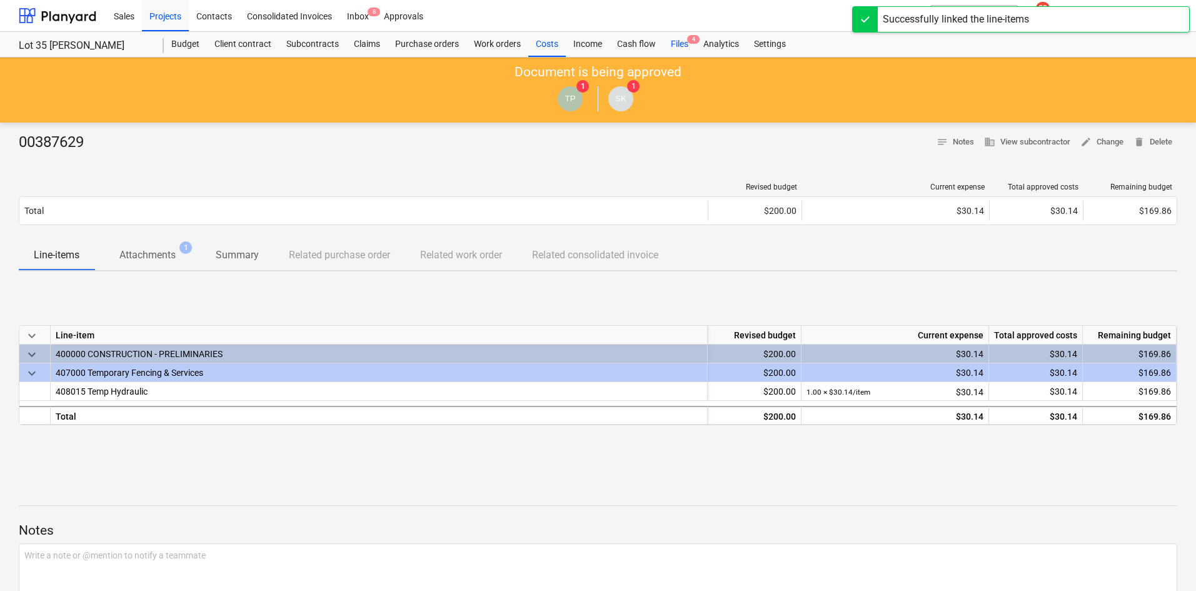
click at [680, 46] on div "Files 4" at bounding box center [679, 44] width 33 height 25
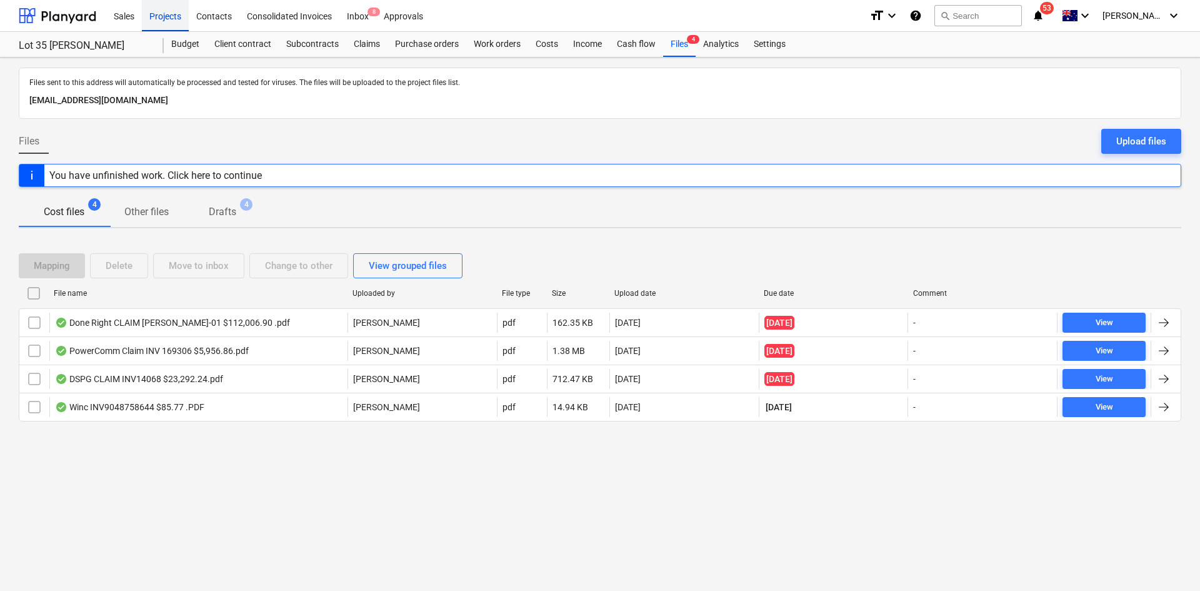
click at [176, 12] on div "Projects" at bounding box center [165, 15] width 47 height 32
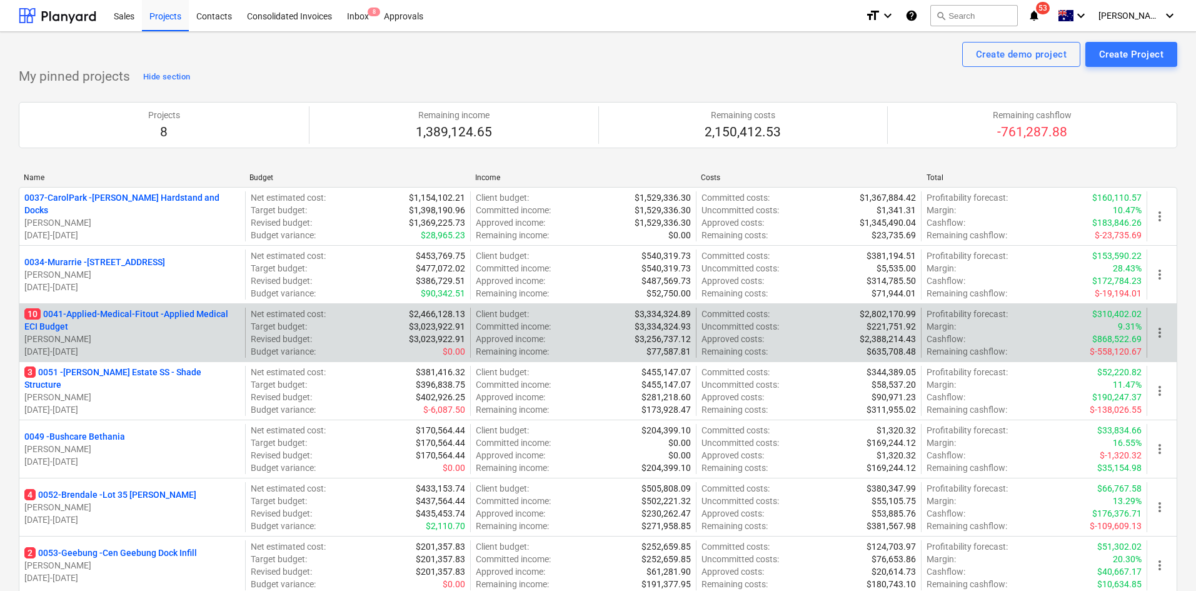
click at [143, 318] on p "10 0041-Applied-Medical-Fitout - Applied Medical ECI Budget" at bounding box center [132, 320] width 216 height 25
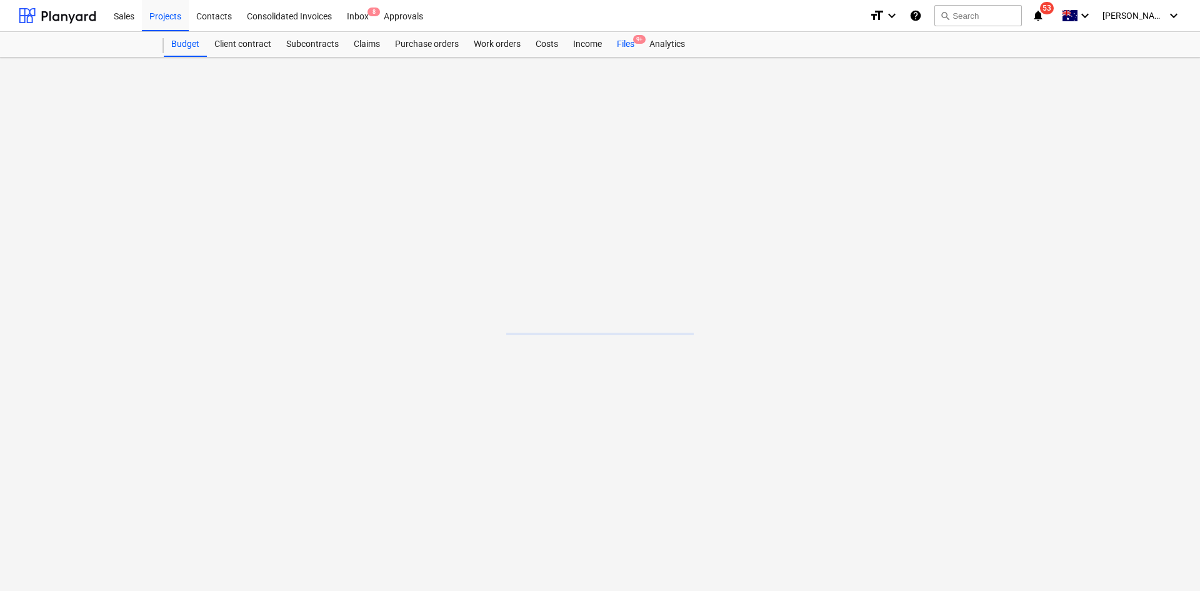
click at [641, 44] on span "9+" at bounding box center [639, 39] width 13 height 9
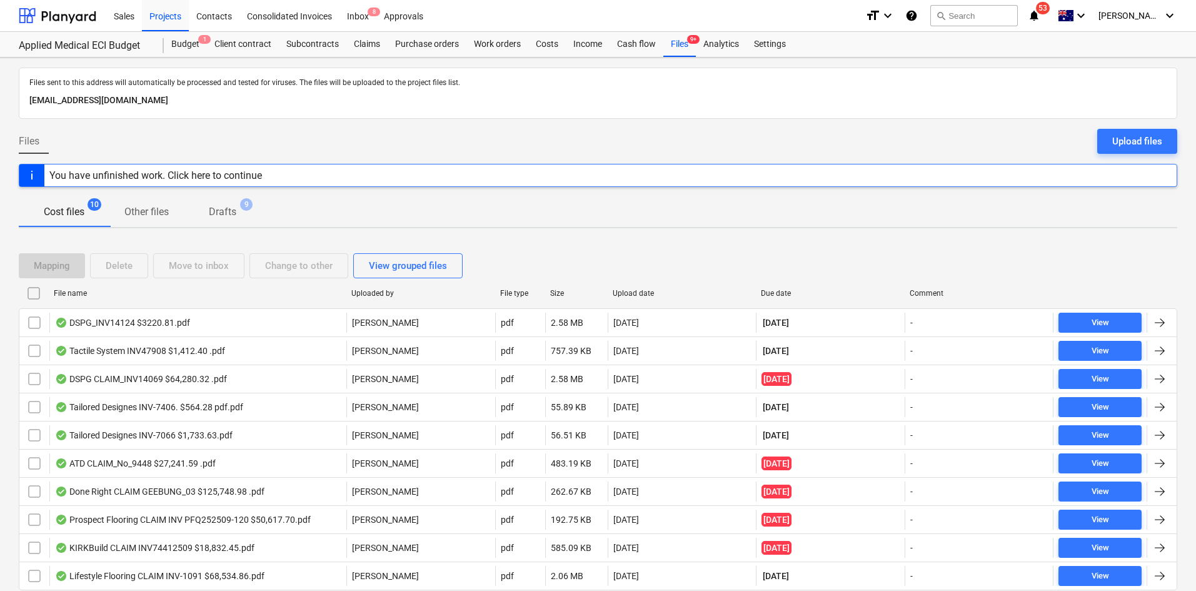
click at [784, 289] on div "Due date" at bounding box center [830, 293] width 139 height 9
checkbox input "false"
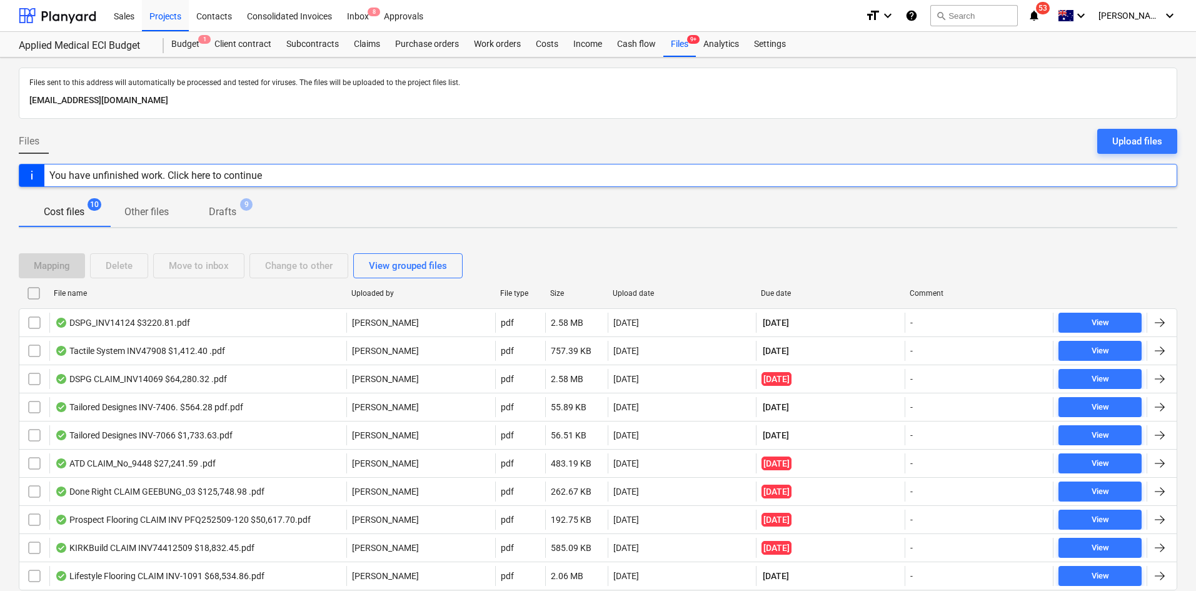
checkbox input "false"
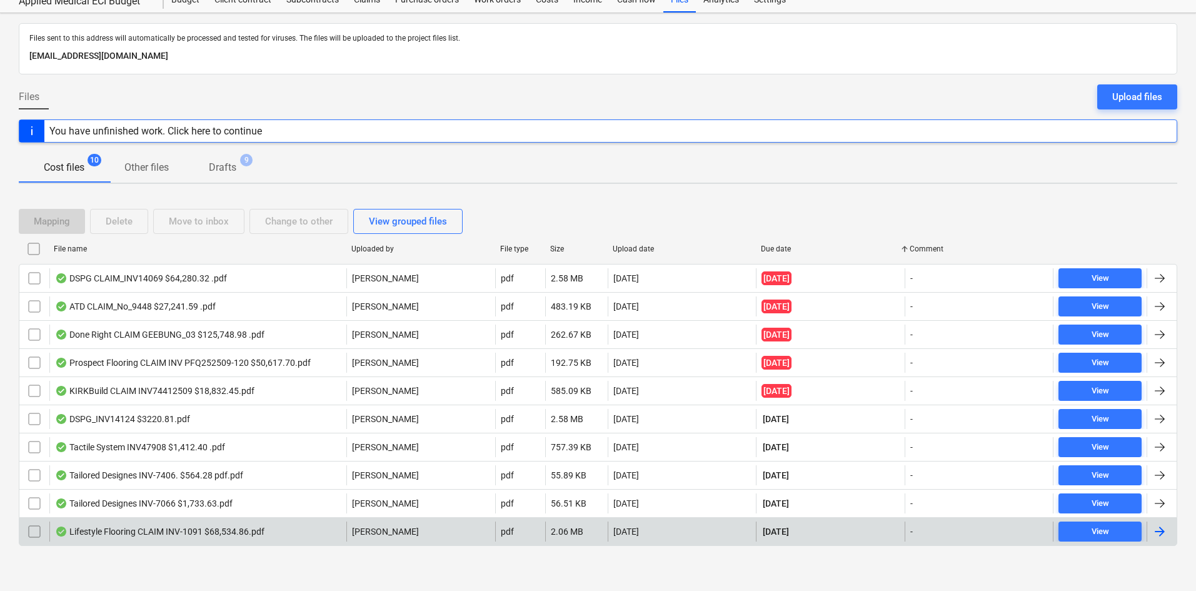
click at [154, 526] on div "Lifestyle Flooring CLAIM INV-1091 $68,534.86.pdf" at bounding box center [159, 531] width 209 height 10
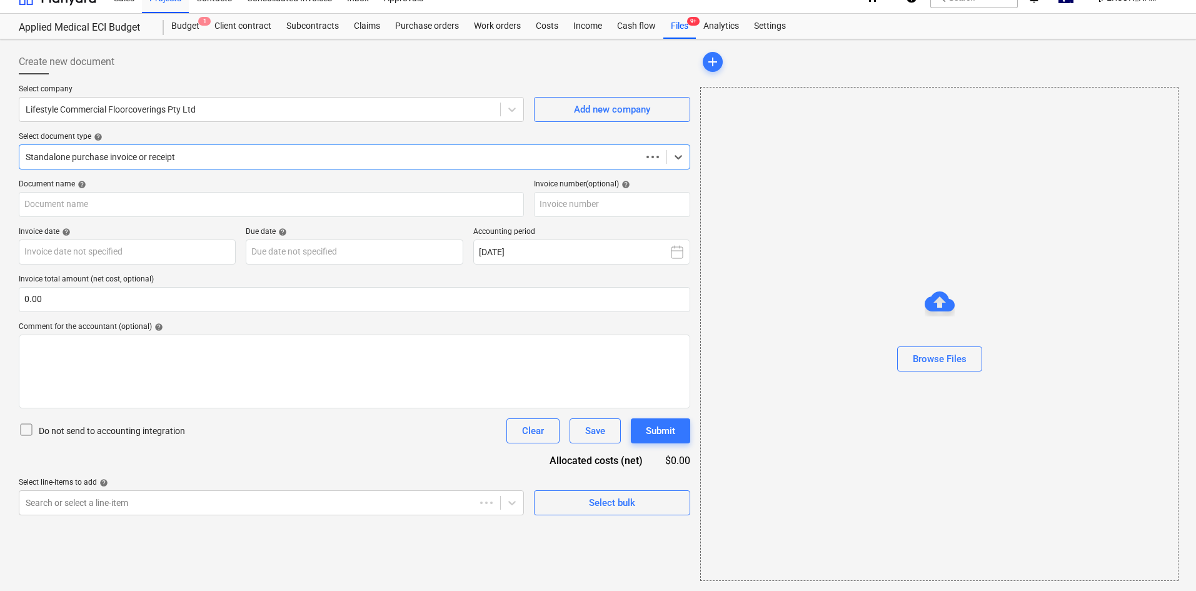
scroll to position [18, 0]
type input "INV-1091"
type input "[DATE]"
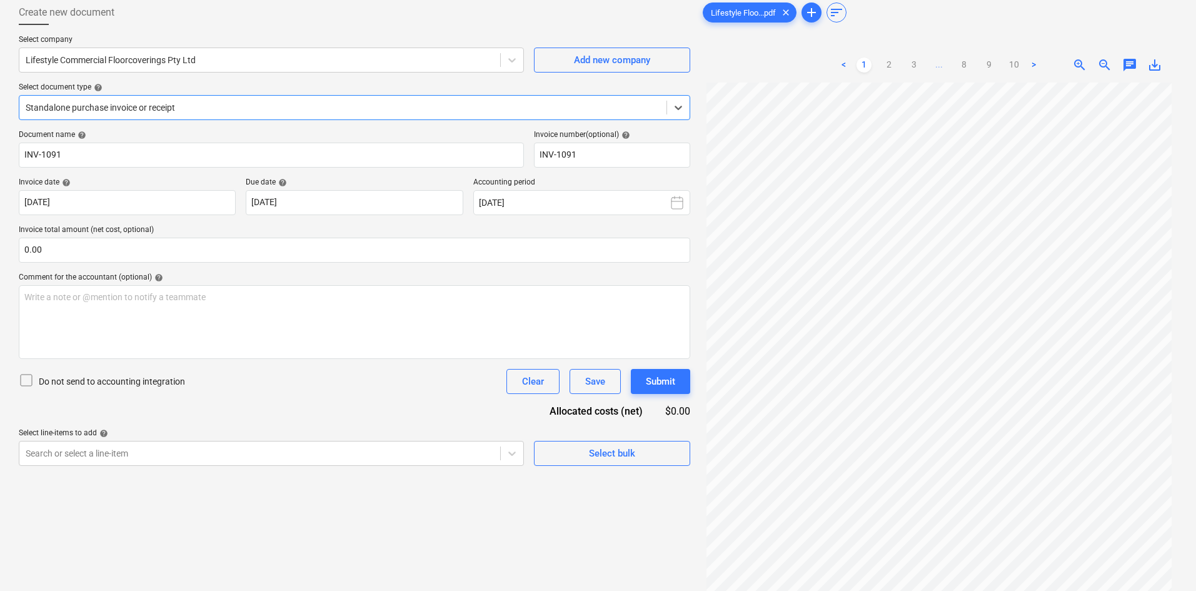
scroll to position [0, 0]
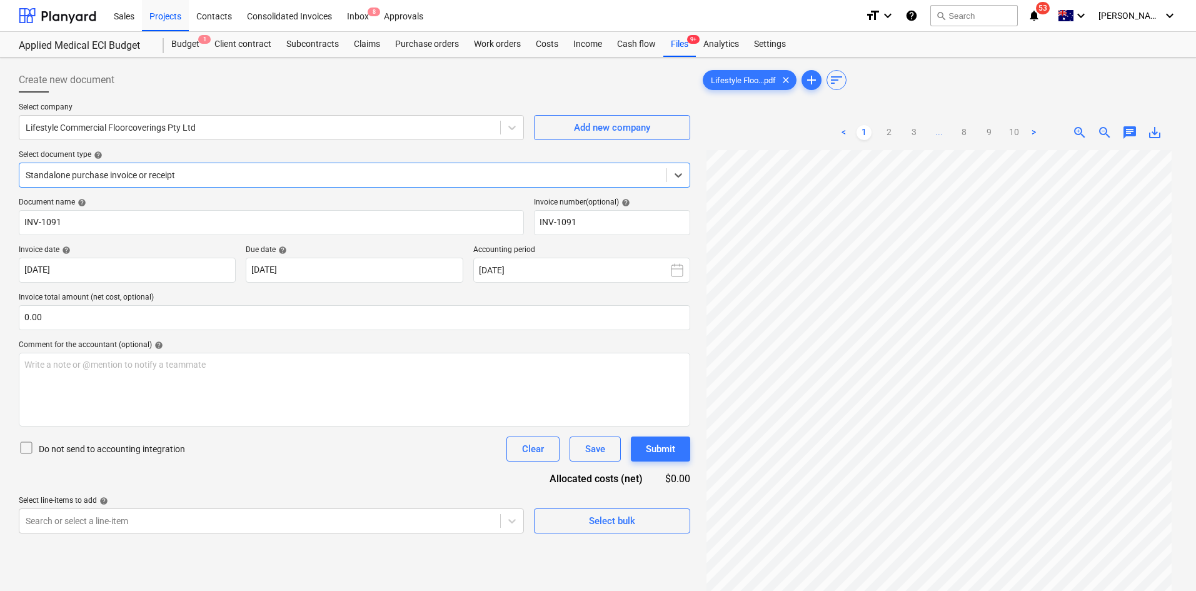
click at [896, 131] on ul "< 1 2 3 ... 8 9 10 >" at bounding box center [938, 132] width 205 height 15
click at [894, 131] on link "2" at bounding box center [888, 132] width 15 height 15
click at [866, 136] on link "1" at bounding box center [863, 132] width 15 height 15
click at [175, 14] on div "Projects" at bounding box center [165, 15] width 47 height 32
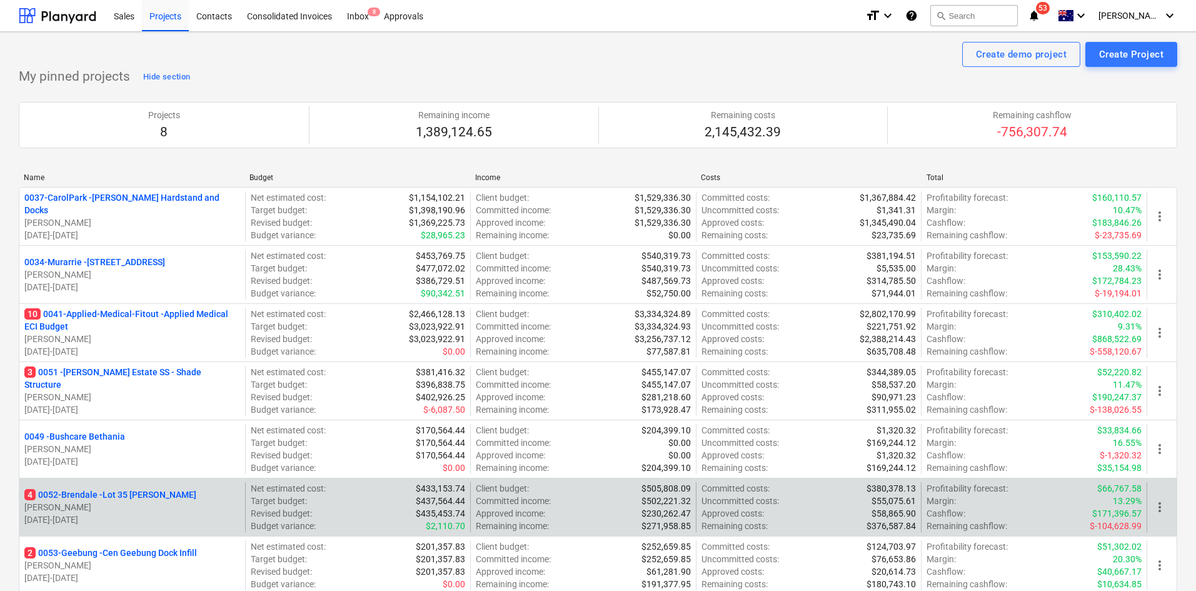
click at [85, 497] on p "4 0052-Brendale - Lot 35 [PERSON_NAME]" at bounding box center [110, 494] width 172 height 13
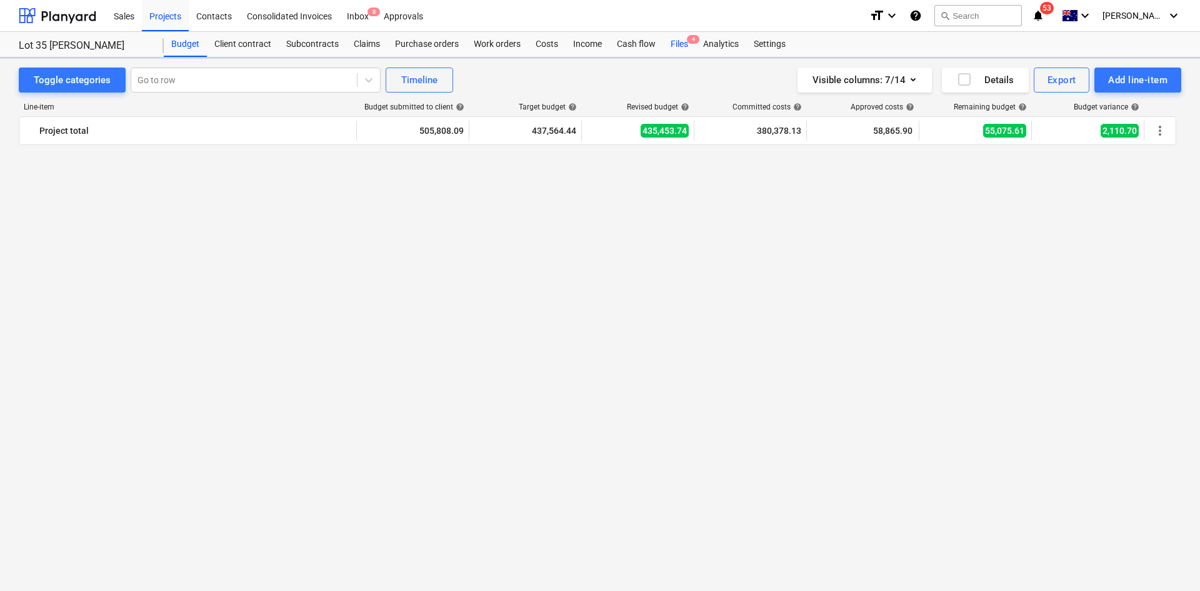
scroll to position [1375, 0]
click at [685, 44] on div "Files 4" at bounding box center [679, 44] width 33 height 25
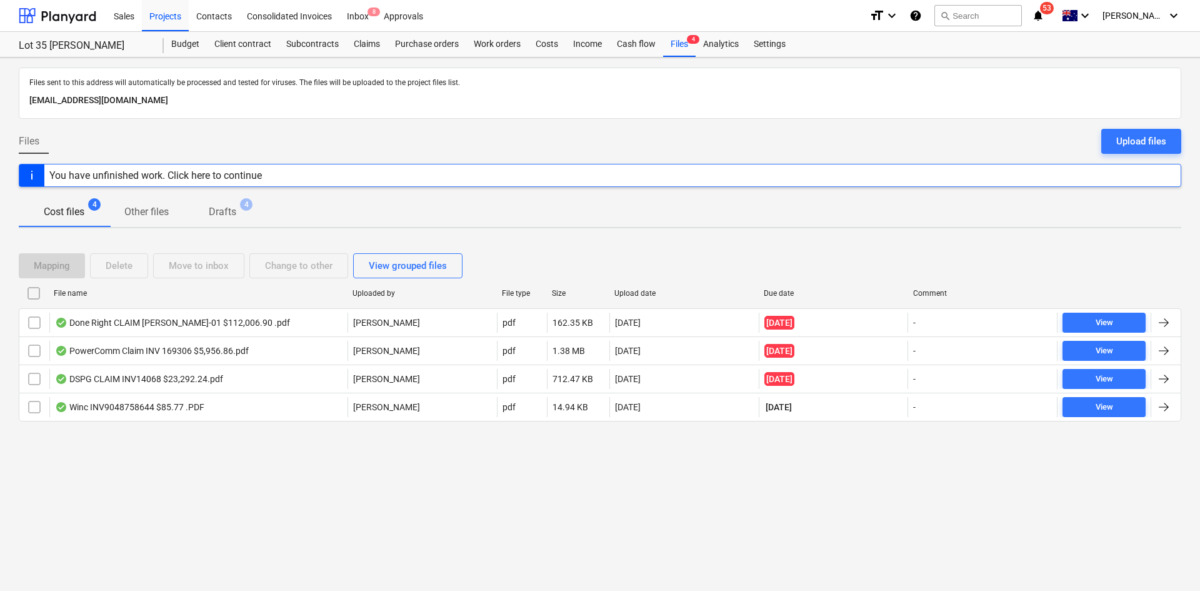
click at [323, 449] on div "Files sent to this address will automatically be processed and tested for virus…" at bounding box center [600, 324] width 1200 height 533
click at [231, 473] on div "Files sent to this address will automatically be processed and tested for virus…" at bounding box center [600, 324] width 1200 height 533
click at [574, 502] on div "Files sent to this address will automatically be processed and tested for virus…" at bounding box center [600, 324] width 1200 height 533
click at [1045, 20] on icon "notifications" at bounding box center [1038, 15] width 13 height 15
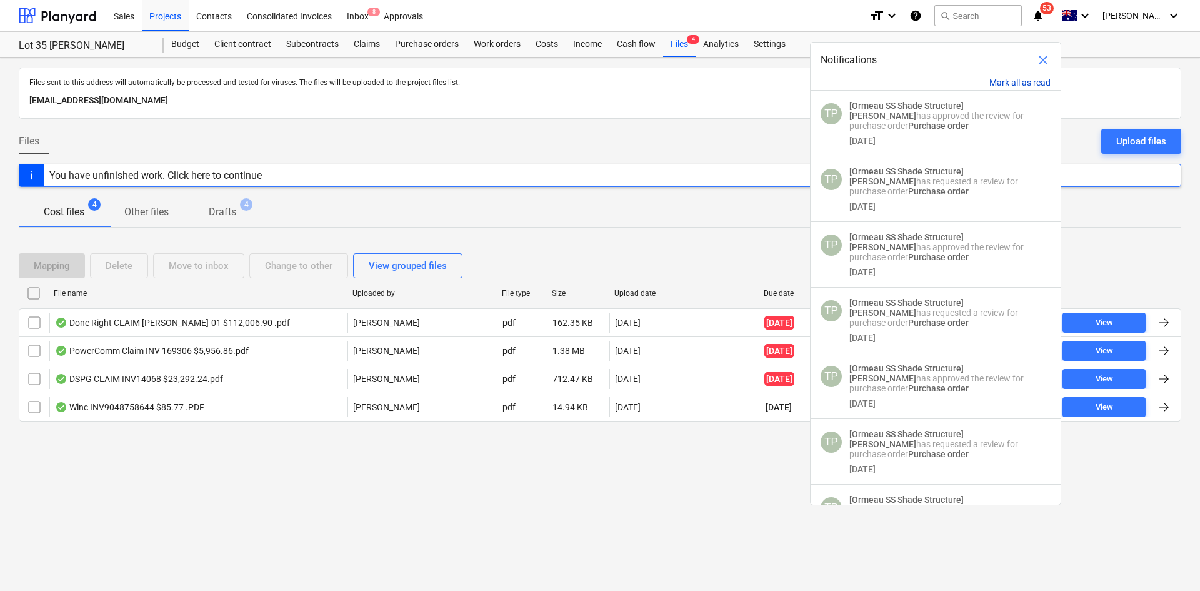
click at [1021, 82] on button "Mark all as read" at bounding box center [1020, 83] width 61 height 10
click at [1043, 55] on span "close" at bounding box center [1043, 60] width 15 height 15
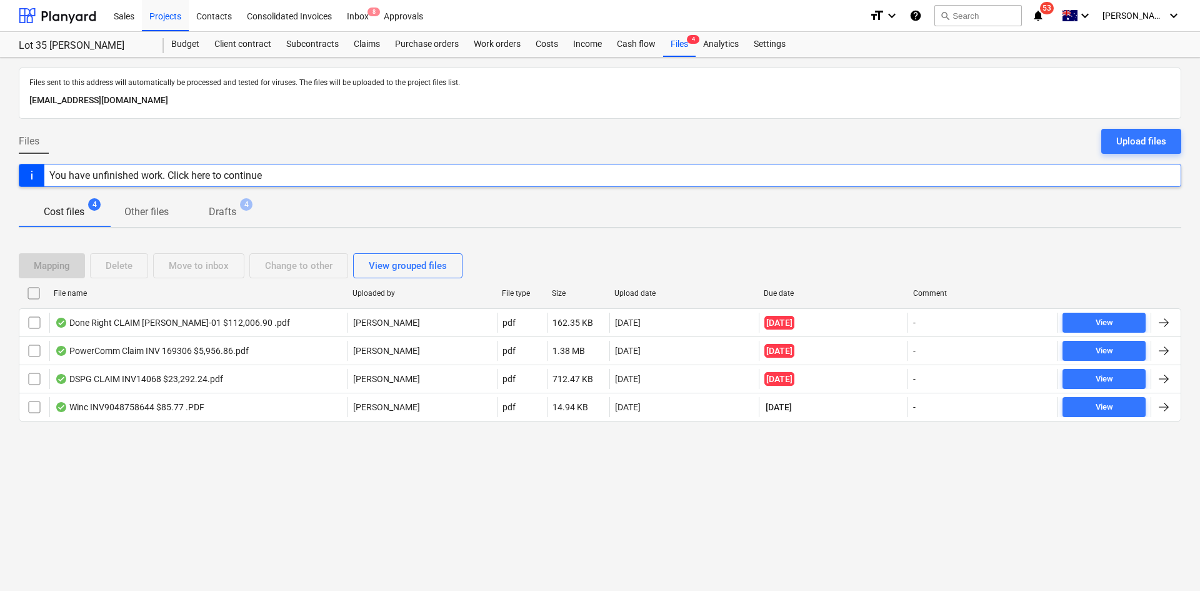
click at [1067, 7] on div "format_size keyboard_arrow_down help search Search notifications 53 keyboard_ar…" at bounding box center [1025, 15] width 312 height 31
click at [1045, 11] on icon "notifications" at bounding box center [1038, 15] width 13 height 15
click at [536, 491] on div "Files sent to this address will automatically be processed and tested for virus…" at bounding box center [600, 324] width 1200 height 533
click at [298, 490] on div "Files sent to this address will automatically be processed and tested for virus…" at bounding box center [600, 324] width 1200 height 533
click at [158, 117] on div "Files sent to this address will automatically be processed and tested for virus…" at bounding box center [600, 93] width 1163 height 51
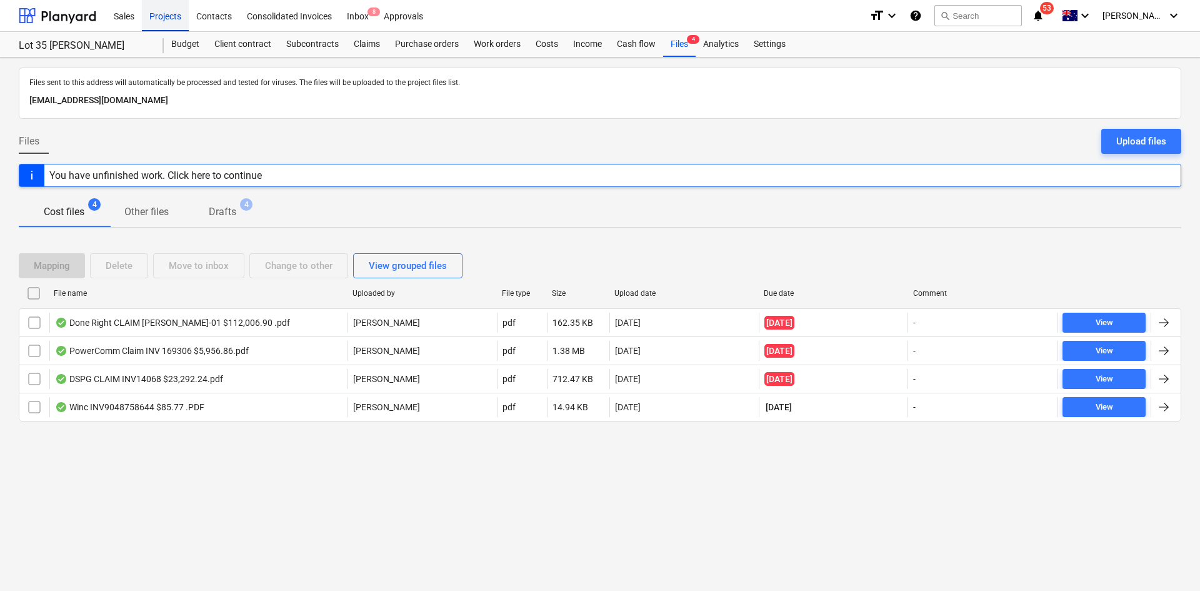
click at [155, 15] on div "Projects" at bounding box center [165, 15] width 47 height 32
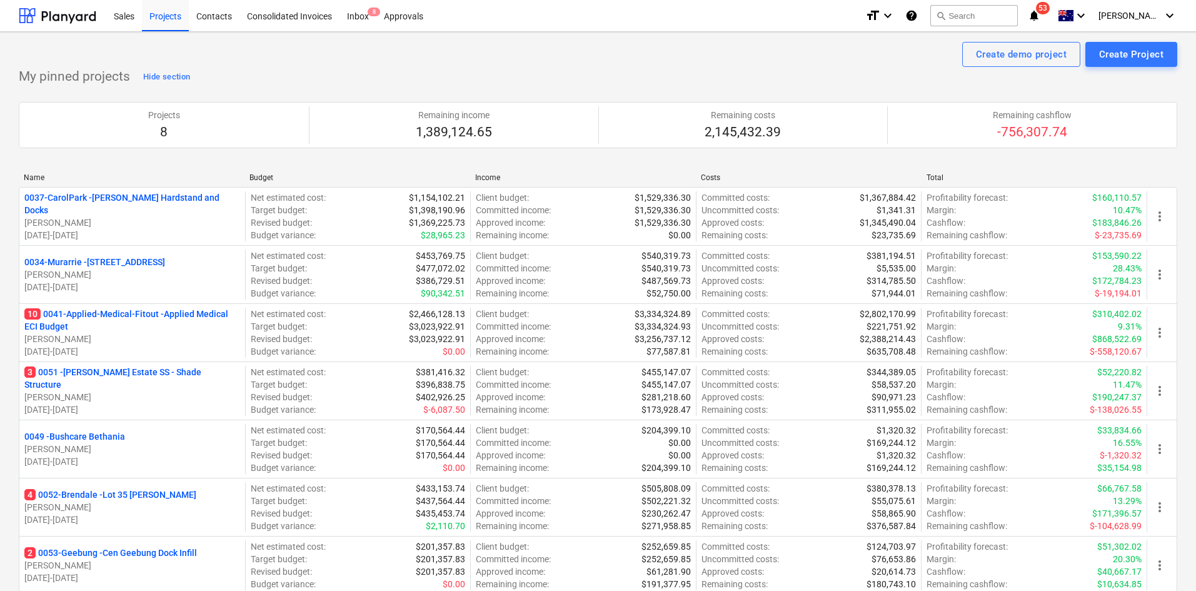
click at [499, 63] on div "Create demo project Create Project" at bounding box center [598, 54] width 1158 height 25
click at [1040, 12] on icon "notifications" at bounding box center [1034, 15] width 13 height 15
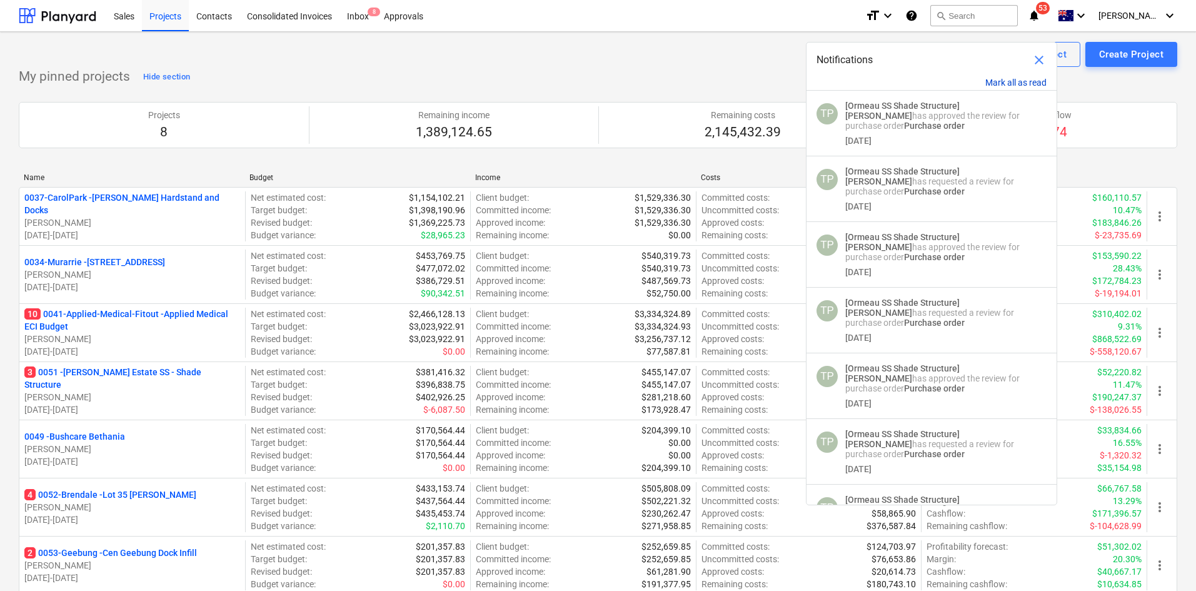
click at [993, 79] on button "Mark all as read" at bounding box center [1015, 83] width 61 height 10
click at [1036, 62] on span "close" at bounding box center [1038, 60] width 15 height 15
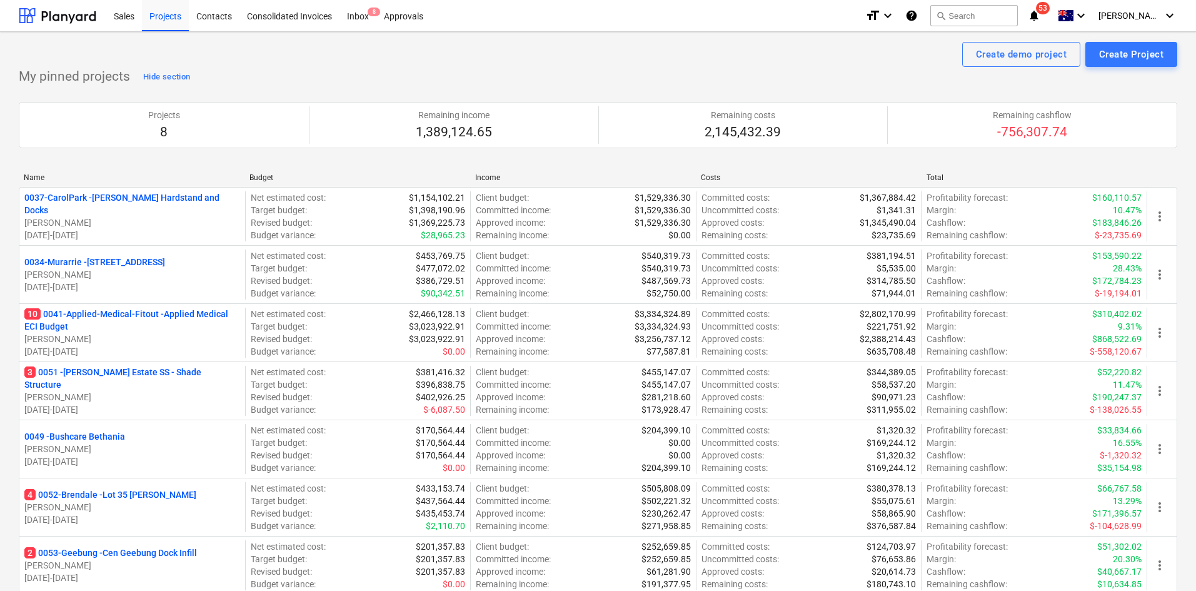
click at [728, 64] on div "Create demo project Create Project" at bounding box center [598, 54] width 1158 height 25
click at [363, 75] on div "My pinned projects Hide section Projects 8 Remaining income 1,389,124.65 Remain…" at bounding box center [598, 367] width 1158 height 601
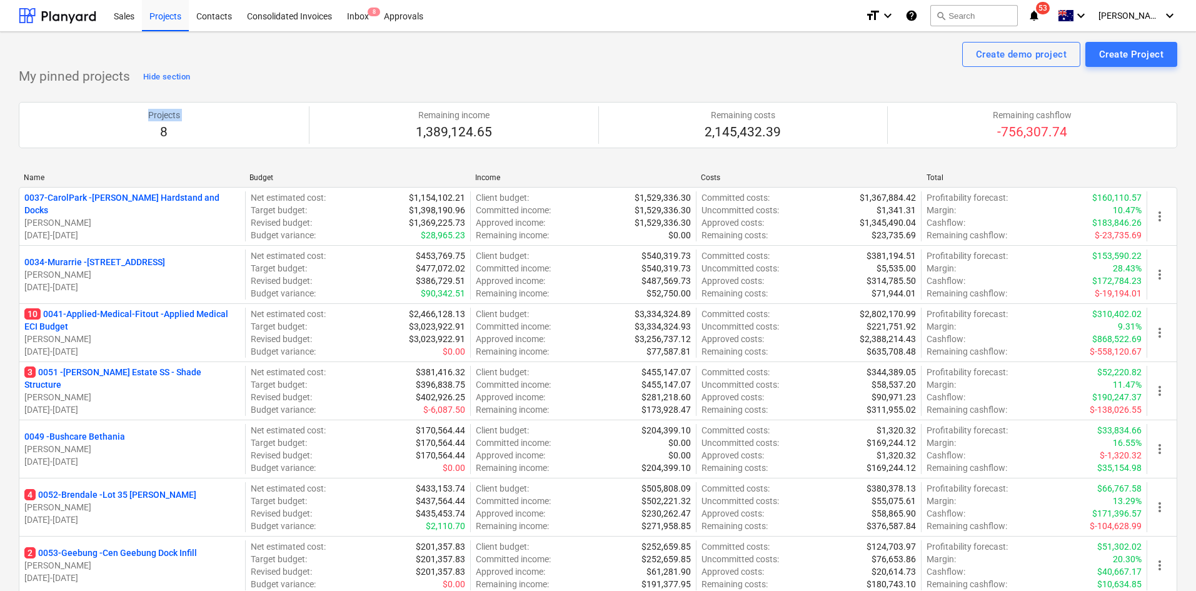
click at [201, 173] on div "Name" at bounding box center [132, 177] width 216 height 9
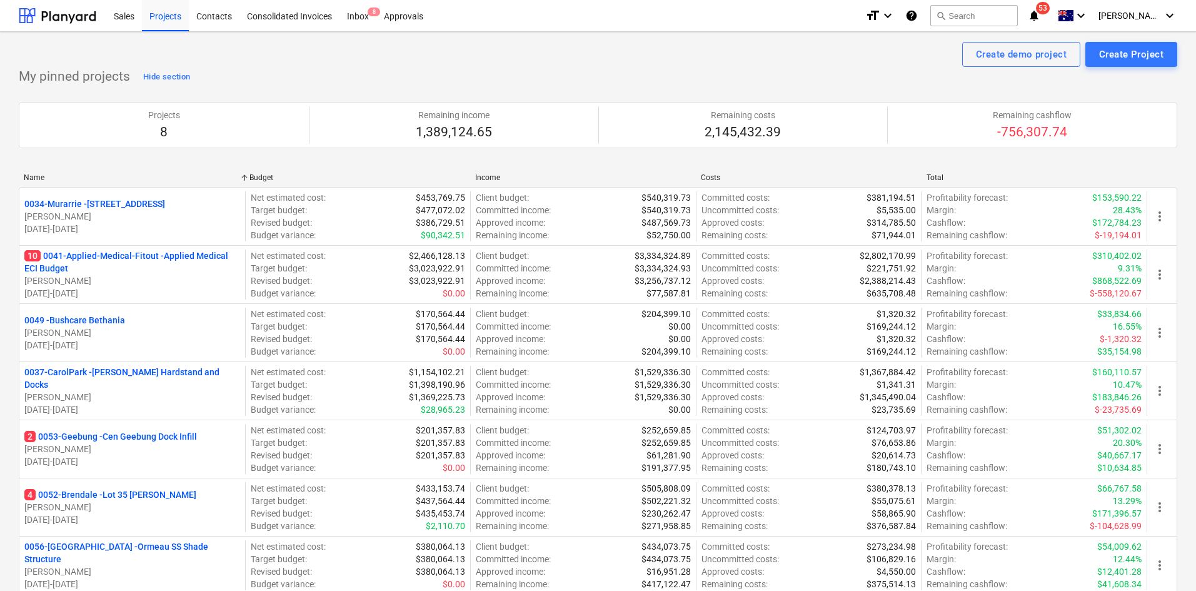
click at [138, 164] on div "Name Budget Income Costs Total 0034-Murarrie - [STREET_ADDRESS][PERSON_NAME] [D…" at bounding box center [598, 415] width 1158 height 505
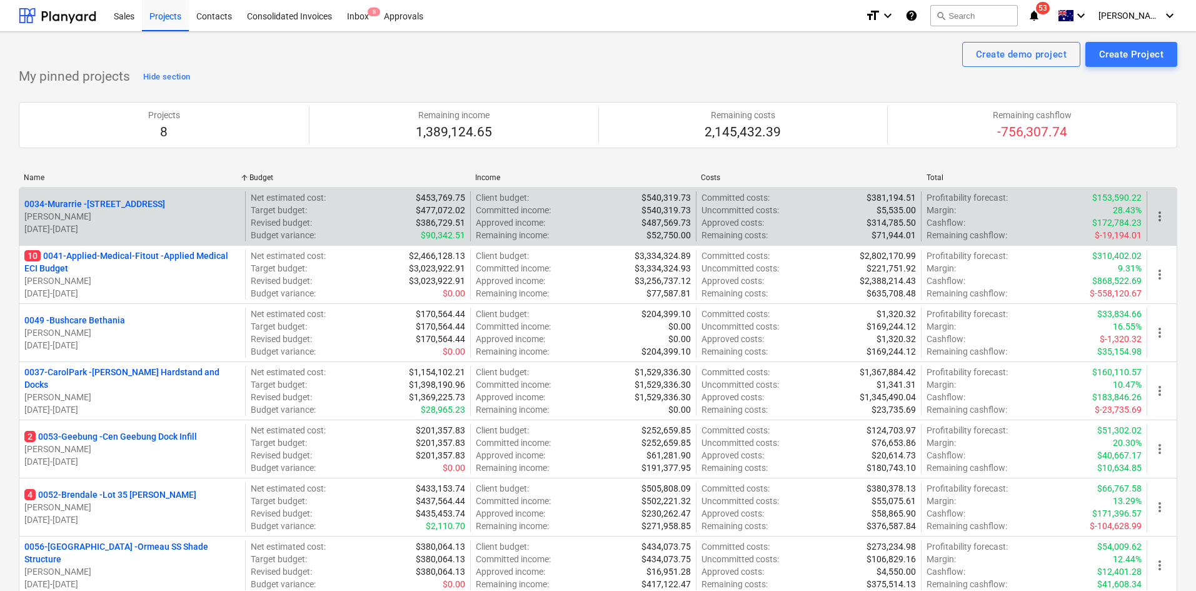
click at [309, 187] on div "0034-[GEOGRAPHIC_DATA] - [STREET_ADDRESS][PERSON_NAME] [DATE] - [DATE] Net esti…" at bounding box center [598, 216] width 1158 height 58
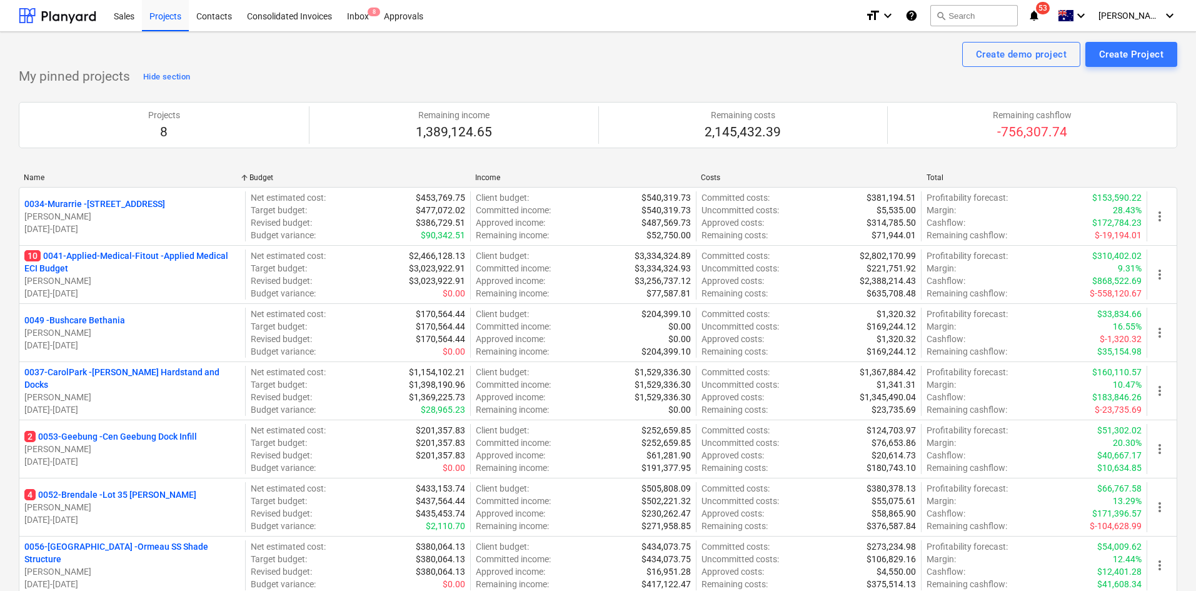
click at [303, 174] on div "Budget" at bounding box center [357, 177] width 216 height 9
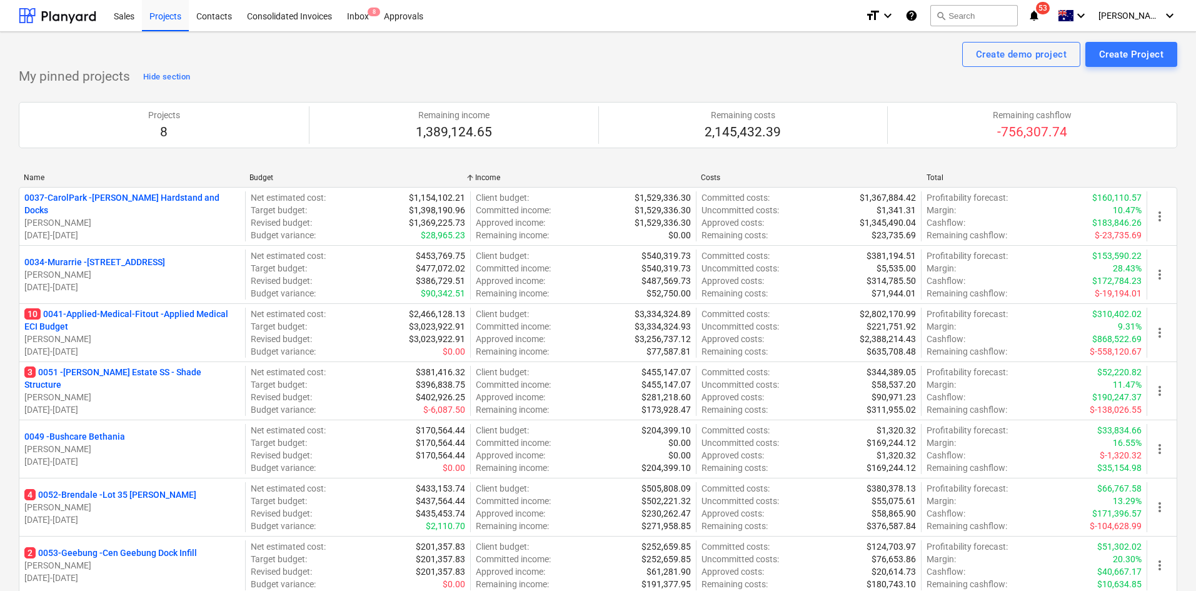
click at [301, 57] on div "Create demo project Create Project" at bounding box center [598, 54] width 1158 height 25
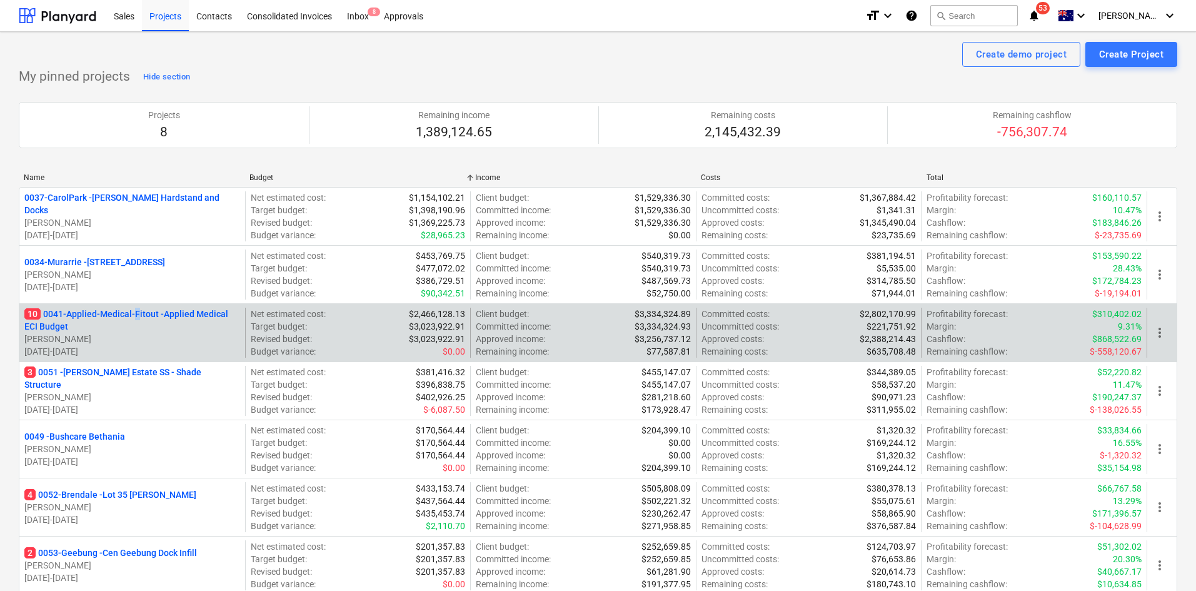
click at [134, 315] on p "10 0041-Applied-Medical-Fitout - Applied Medical ECI Budget" at bounding box center [132, 320] width 216 height 25
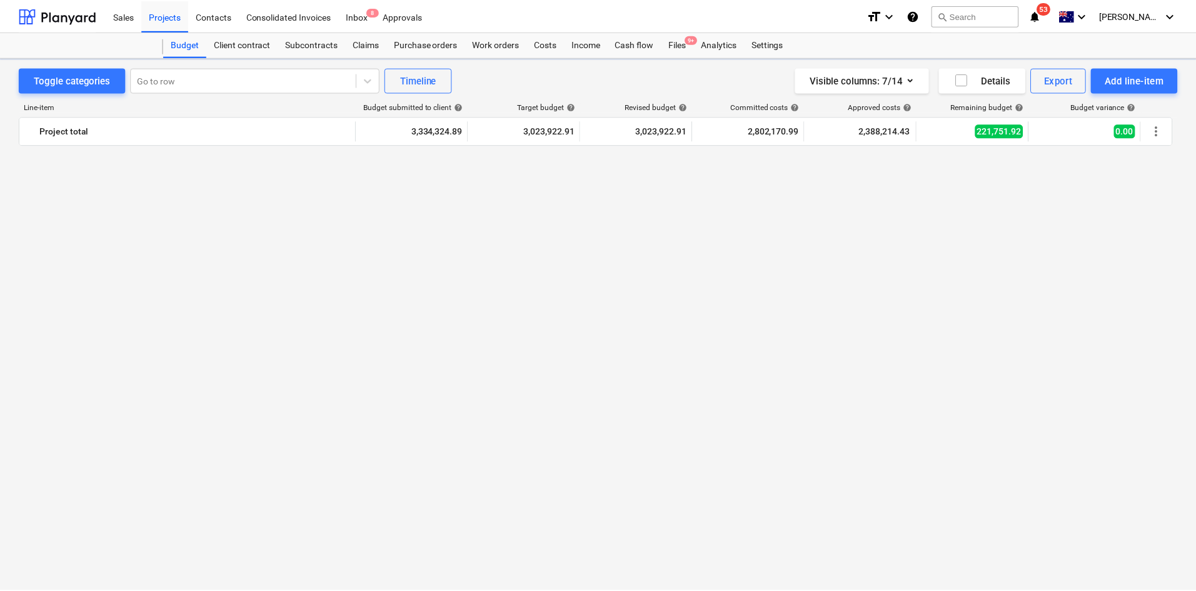
scroll to position [1375, 0]
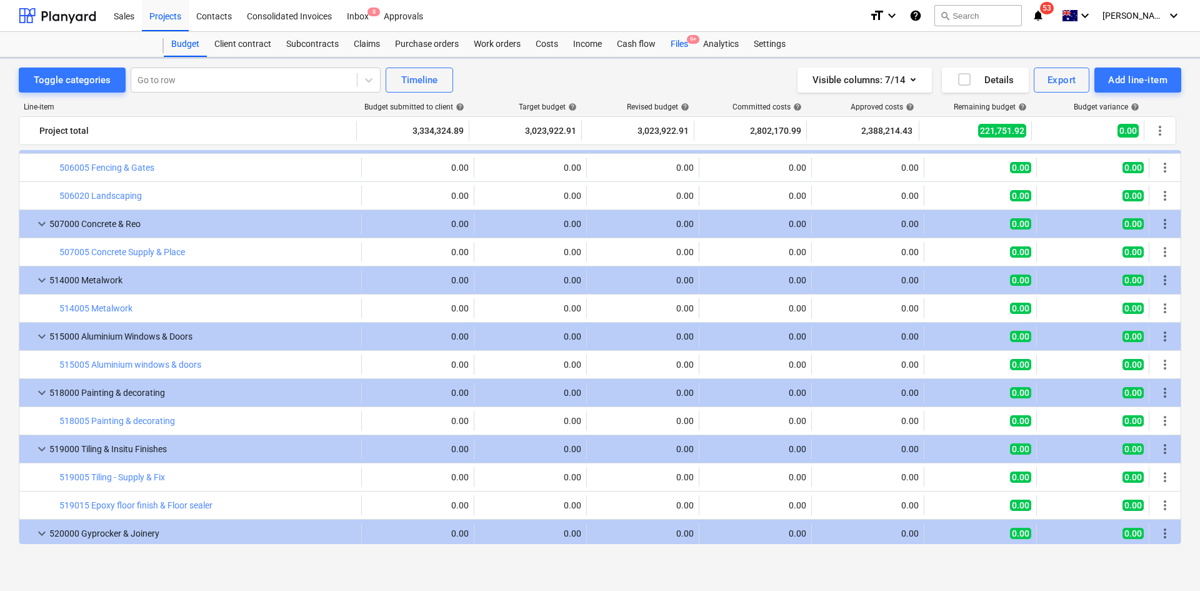
click at [694, 49] on div "Files 9+" at bounding box center [679, 44] width 33 height 25
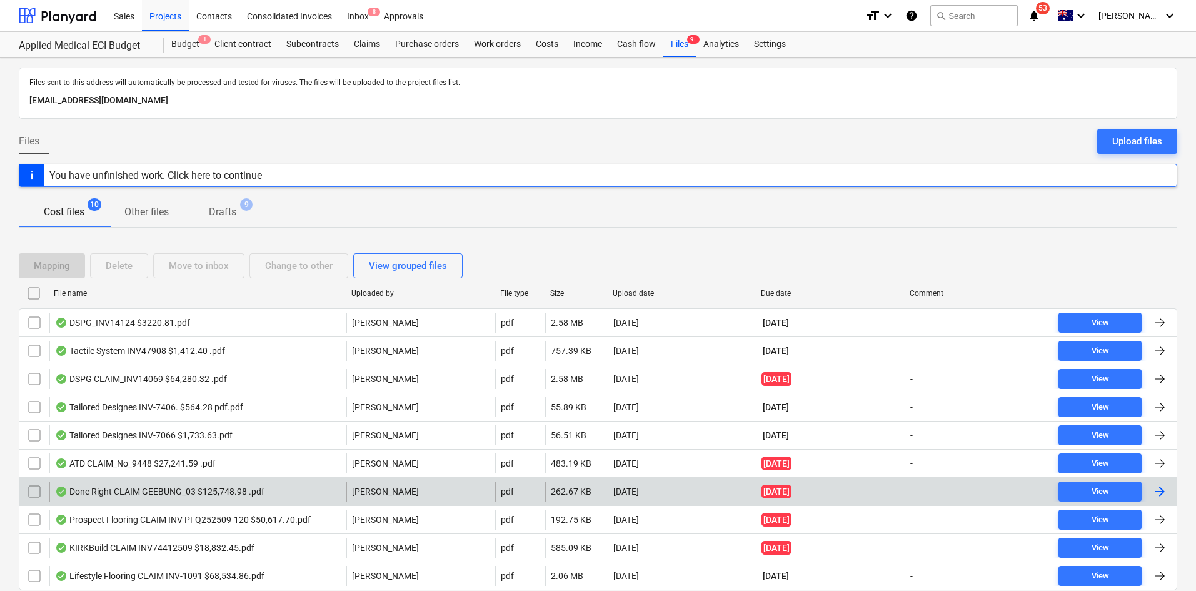
scroll to position [44, 0]
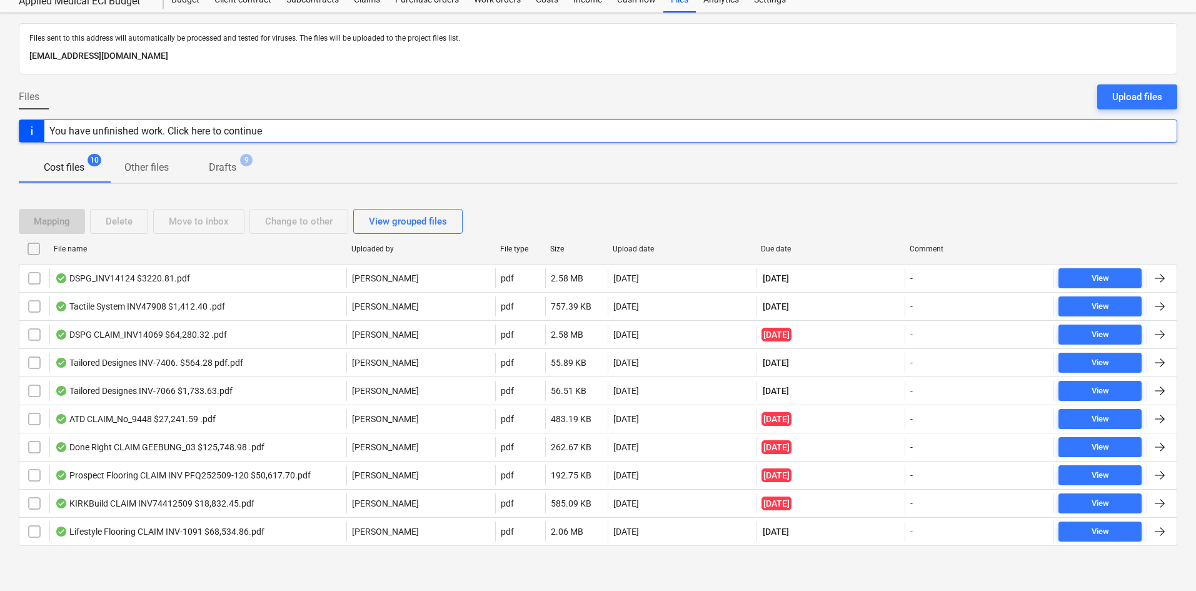
click at [793, 250] on div "Due date" at bounding box center [830, 248] width 139 height 9
checkbox input "false"
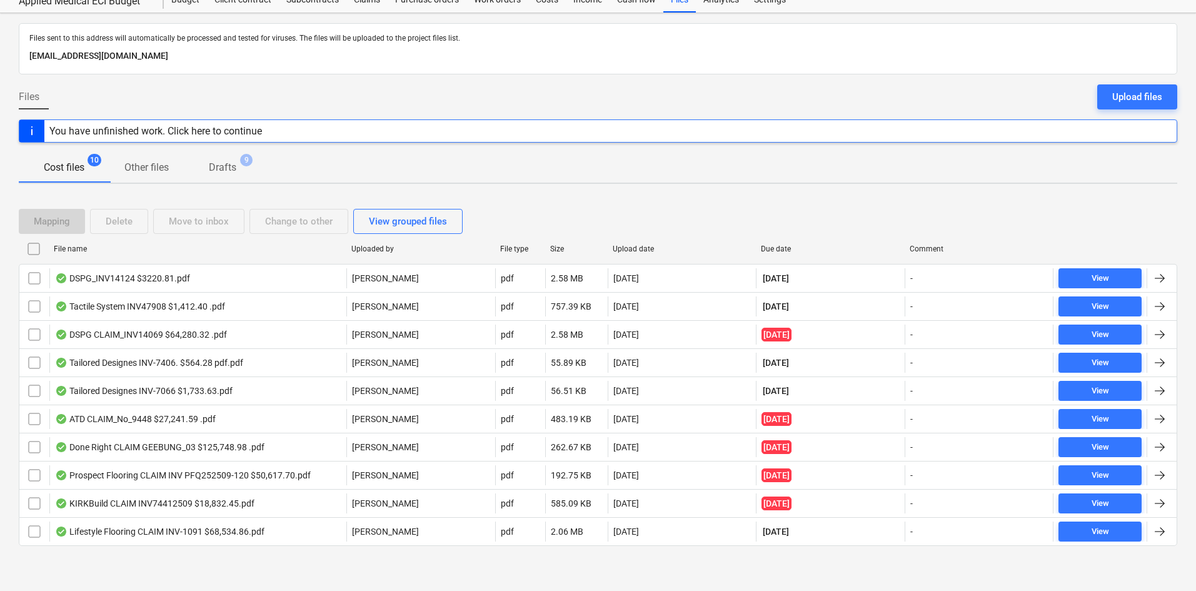
checkbox input "false"
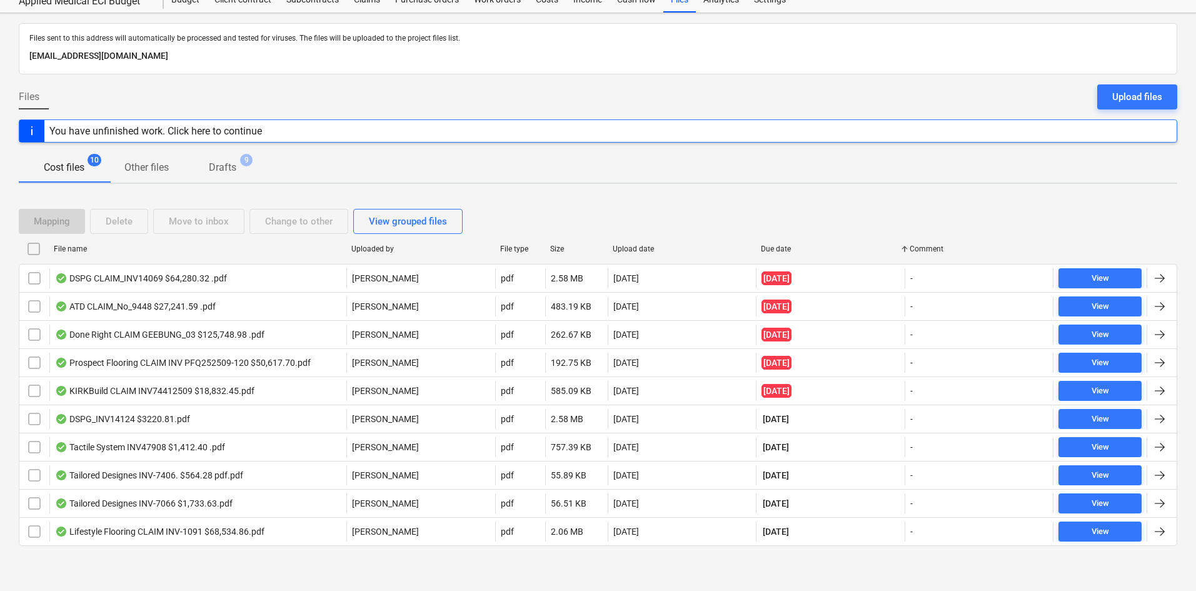
click at [579, 170] on div "Cost files 10 Other files Drafts 9" at bounding box center [598, 168] width 1158 height 30
click at [490, 164] on div "Cost files 10 Other files Drafts 9" at bounding box center [598, 168] width 1158 height 30
click at [37, 128] on div at bounding box center [31, 131] width 25 height 22
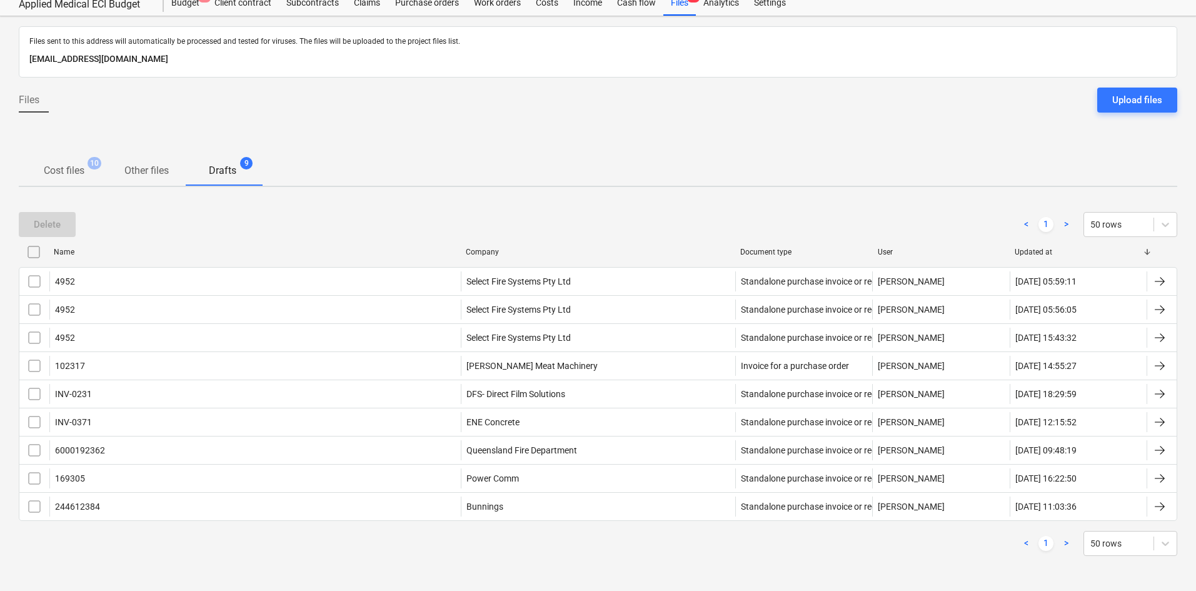
scroll to position [41, 0]
click at [80, 169] on p "Cost files" at bounding box center [64, 170] width 41 height 15
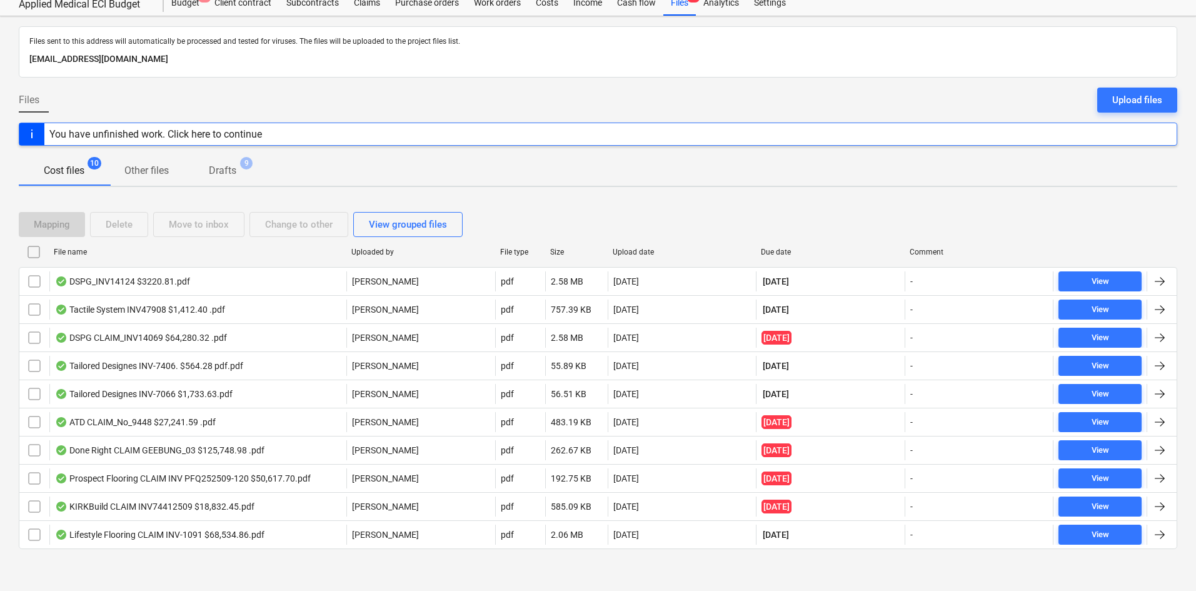
click at [777, 249] on div "Due date" at bounding box center [830, 252] width 139 height 9
checkbox input "false"
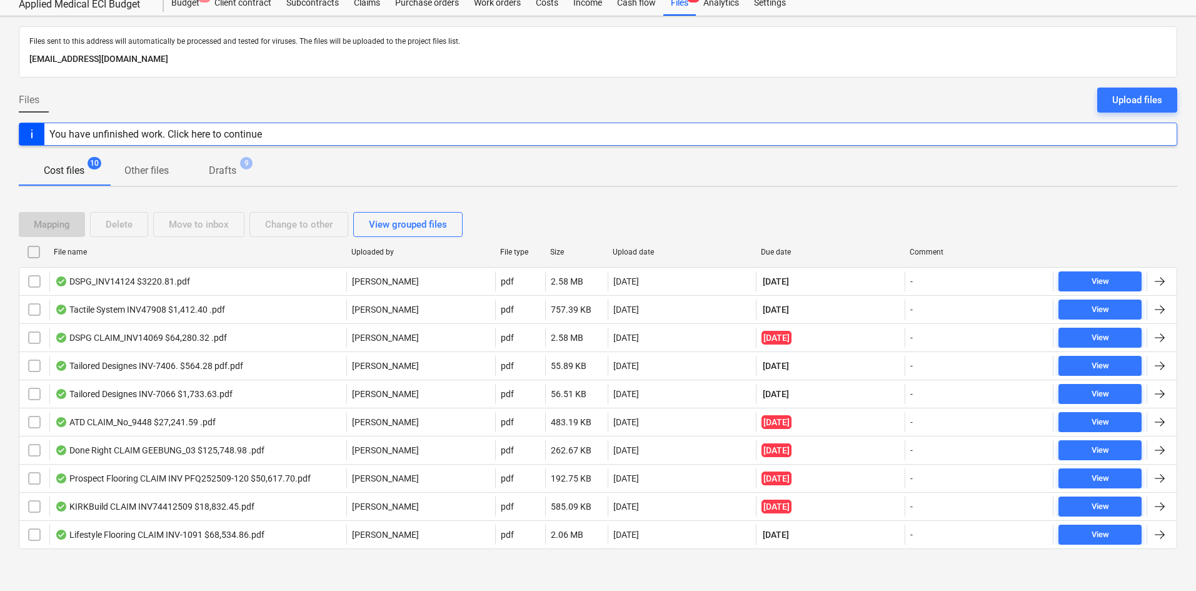
checkbox input "false"
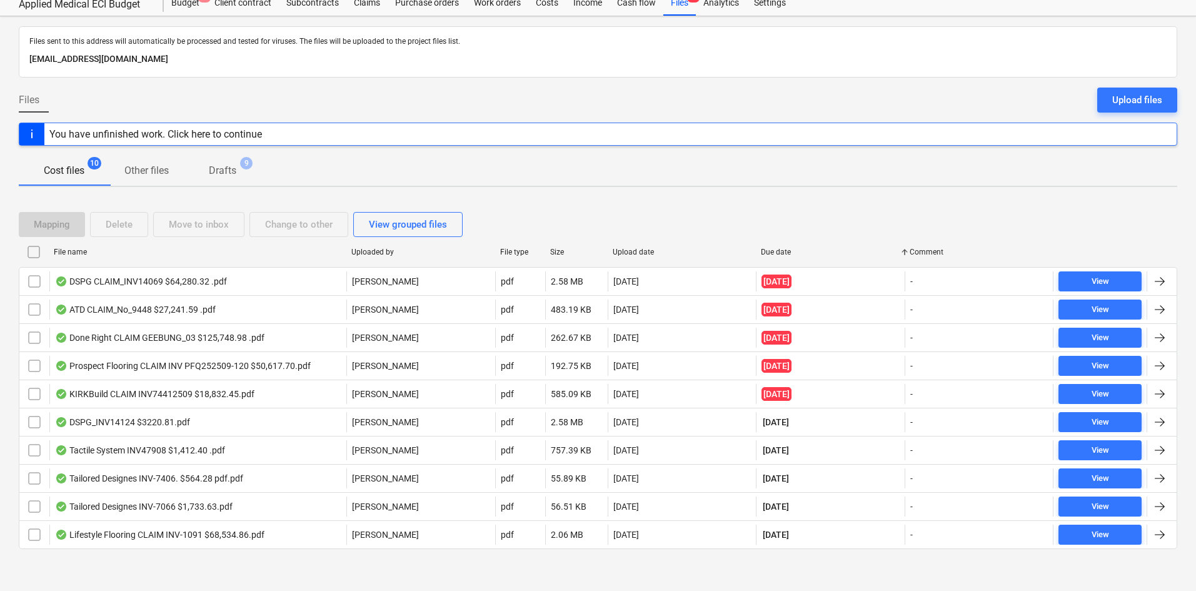
click at [538, 196] on div "Files sent to this address will automatically be processed and tested for virus…" at bounding box center [598, 305] width 1196 height 578
click at [206, 91] on div "Files Upload files" at bounding box center [598, 105] width 1158 height 35
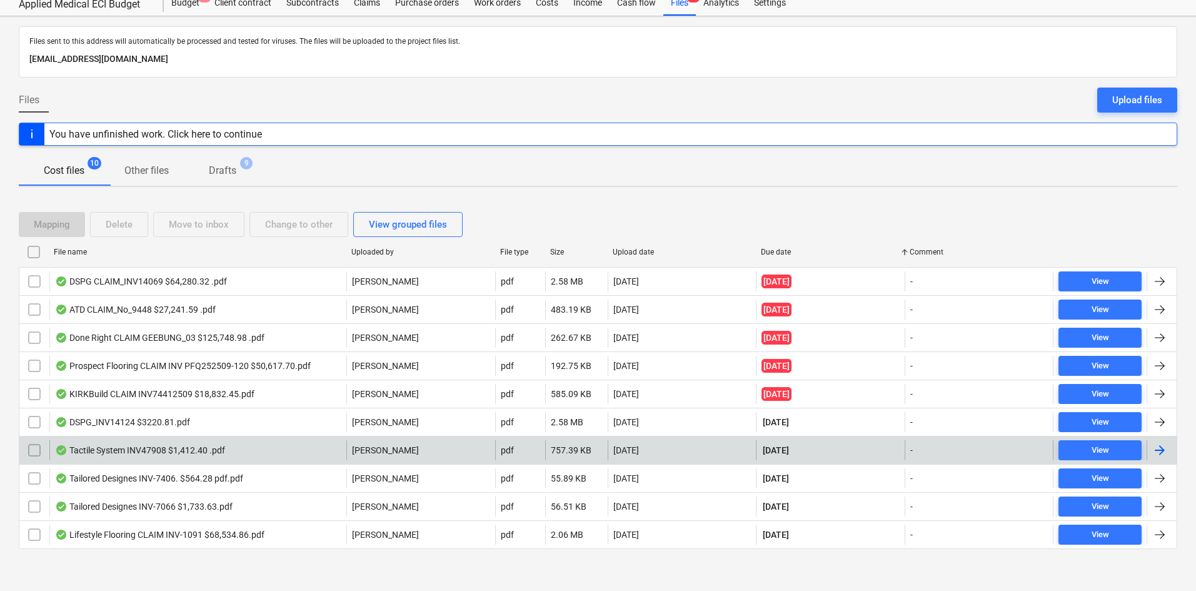
click at [195, 447] on div "Tactile System INV47908 $1,412.40 .pdf" at bounding box center [140, 450] width 170 height 10
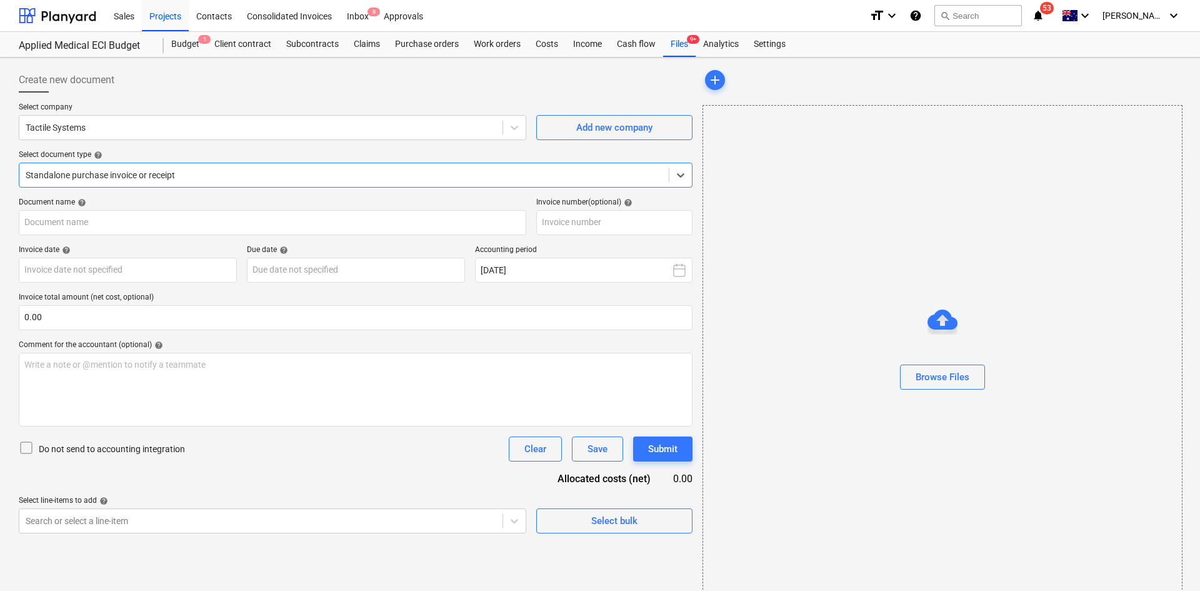
type input "47908"
type input "[DATE]"
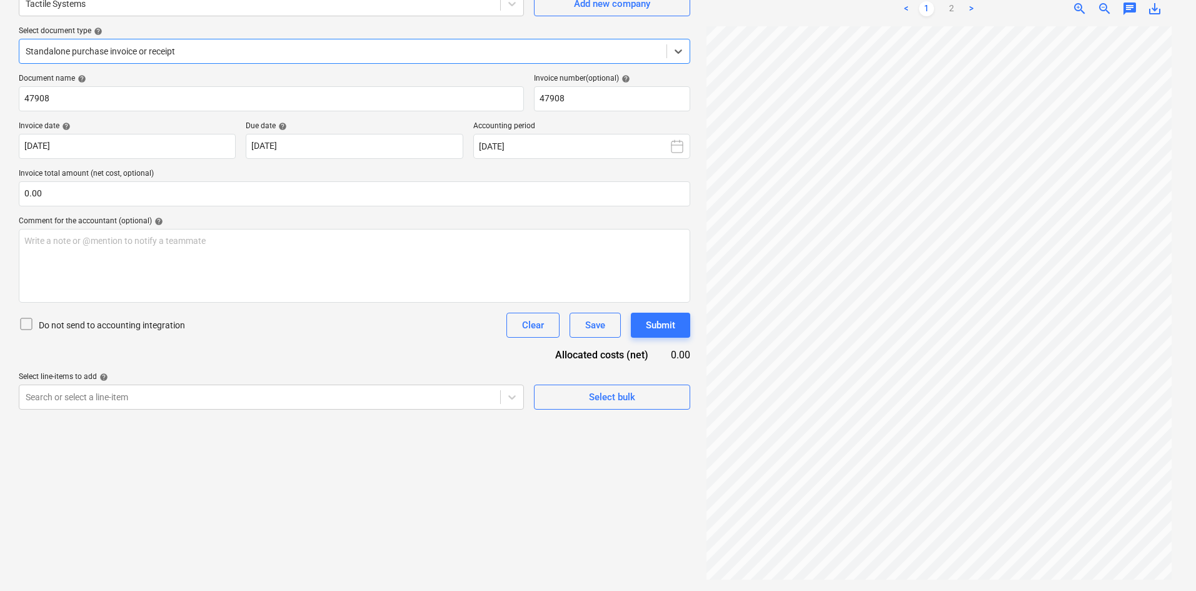
scroll to position [125, 0]
click at [952, 4] on link "2" at bounding box center [951, 7] width 15 height 15
click at [1101, 11] on span "zoom_out" at bounding box center [1104, 7] width 15 height 15
click at [924, 6] on link "1" at bounding box center [926, 7] width 15 height 15
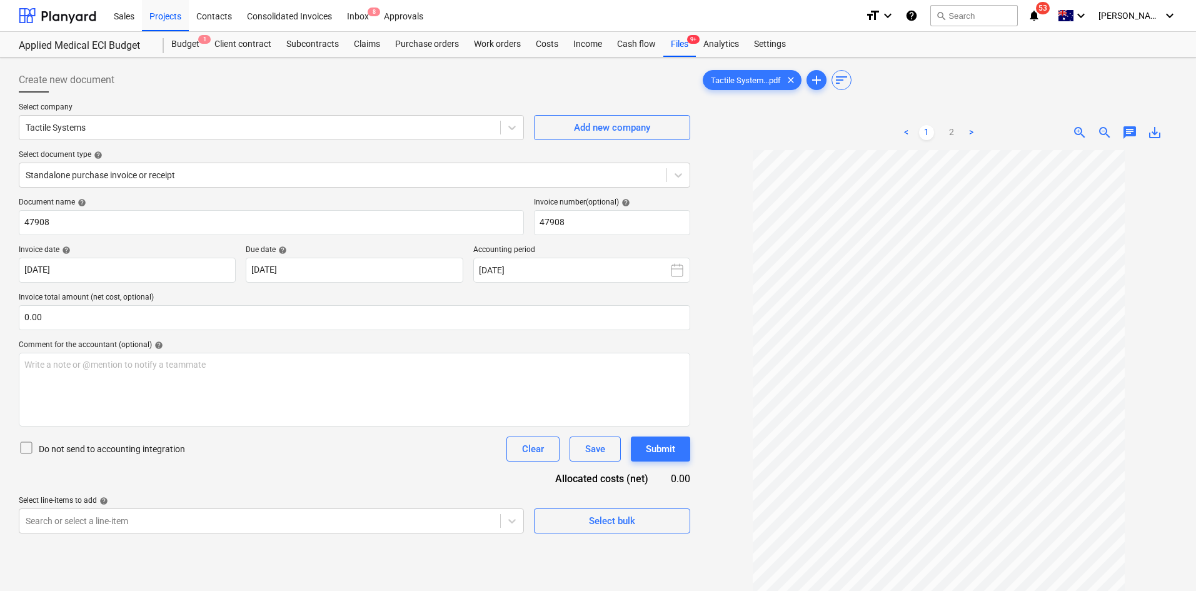
click at [603, 84] on div "Create new document" at bounding box center [354, 80] width 671 height 25
click at [173, 13] on div "Projects" at bounding box center [165, 15] width 47 height 32
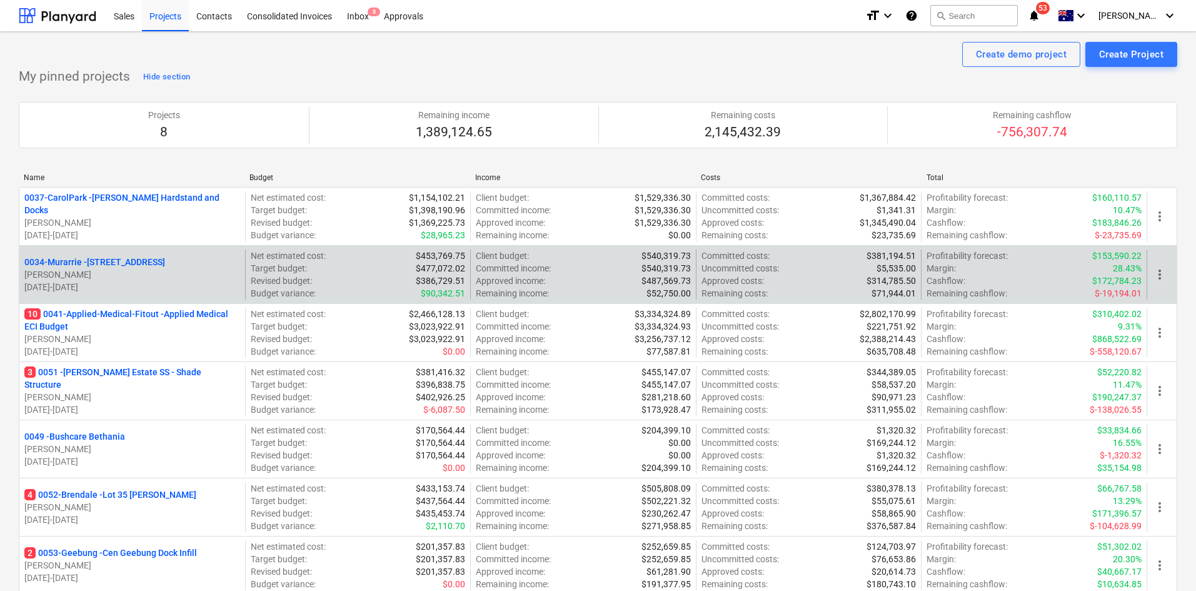
click at [94, 303] on div "0037-CarolPark - [PERSON_NAME] Hardstand and Docks [PERSON_NAME] [DATE] - [DATE…" at bounding box center [598, 420] width 1158 height 466
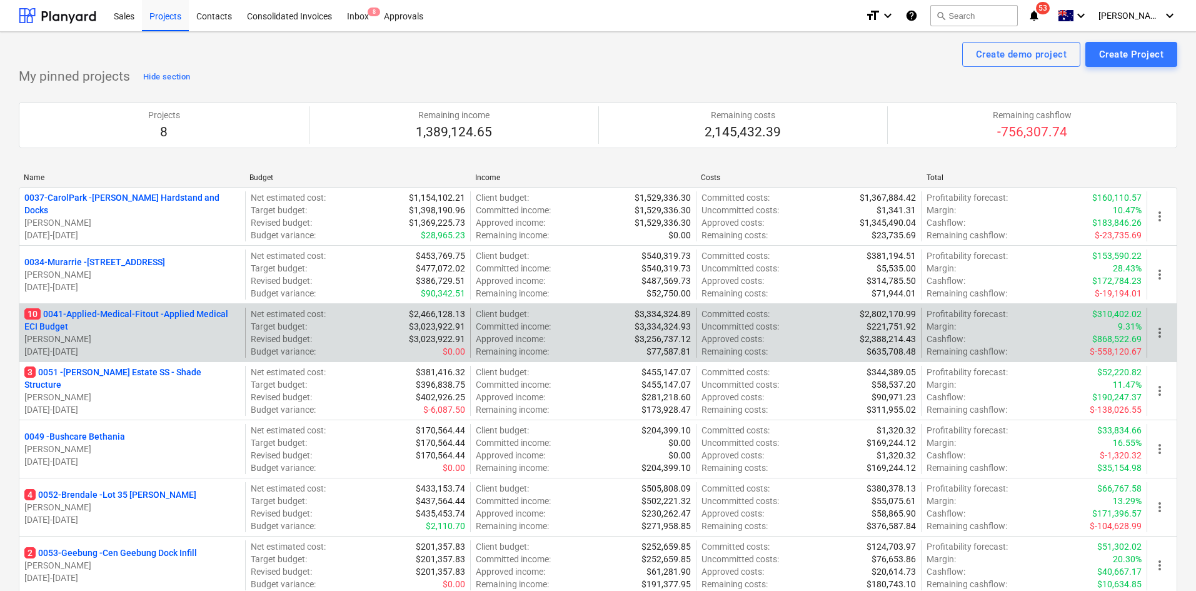
click at [102, 316] on p "10 0041-Applied-Medical-Fitout - Applied Medical ECI Budget" at bounding box center [132, 320] width 216 height 25
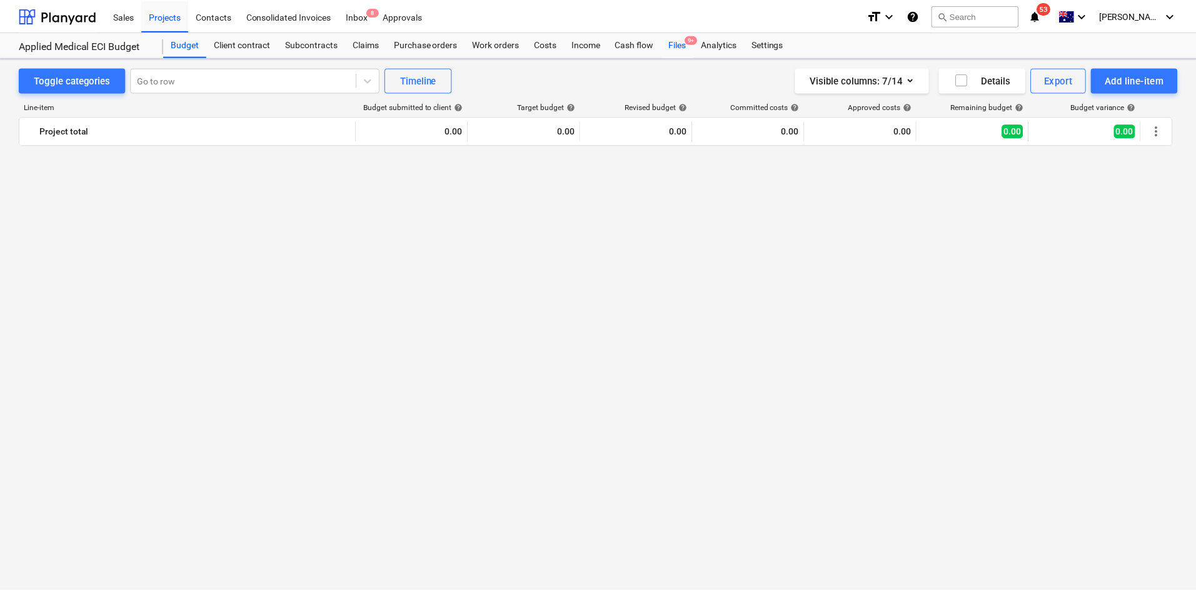
scroll to position [1188, 0]
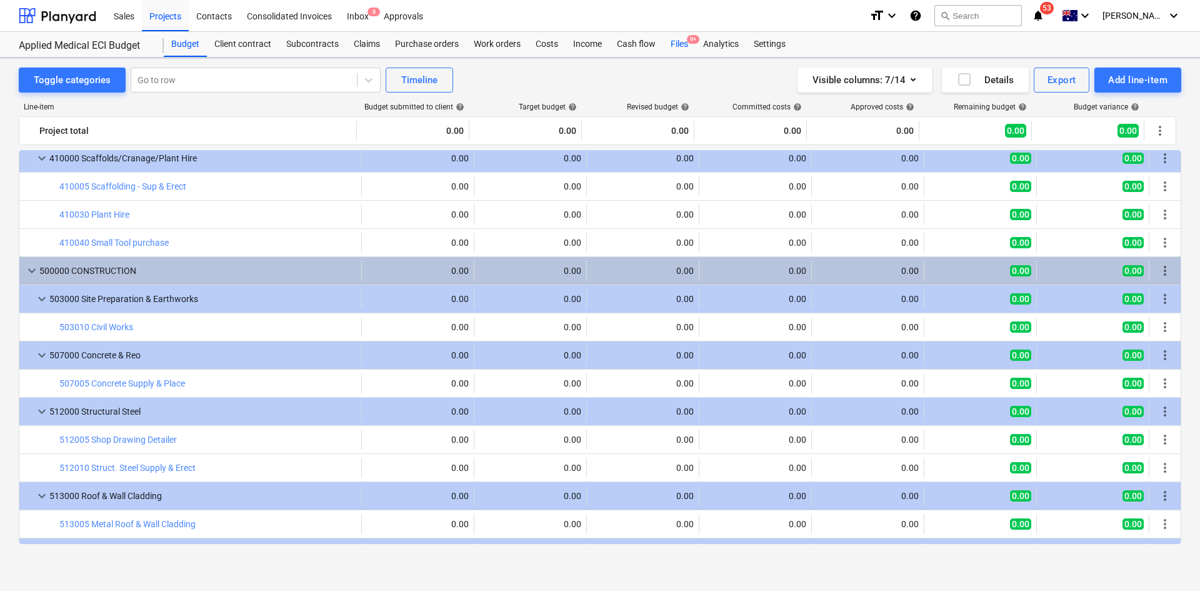
click at [689, 44] on div "Files 9+" at bounding box center [679, 44] width 33 height 25
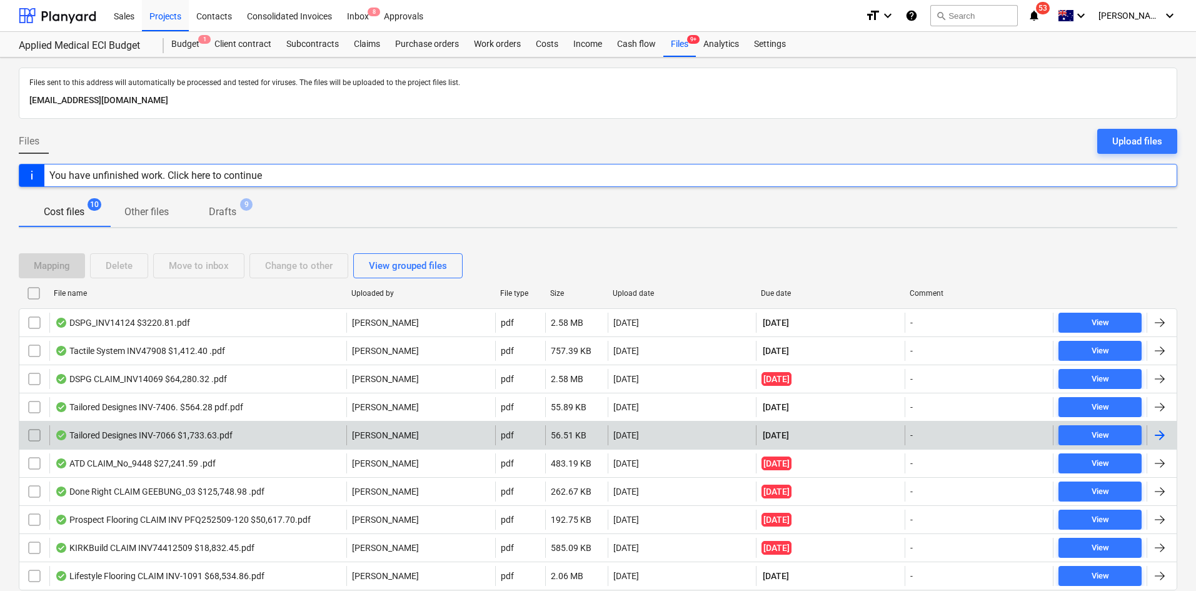
scroll to position [44, 0]
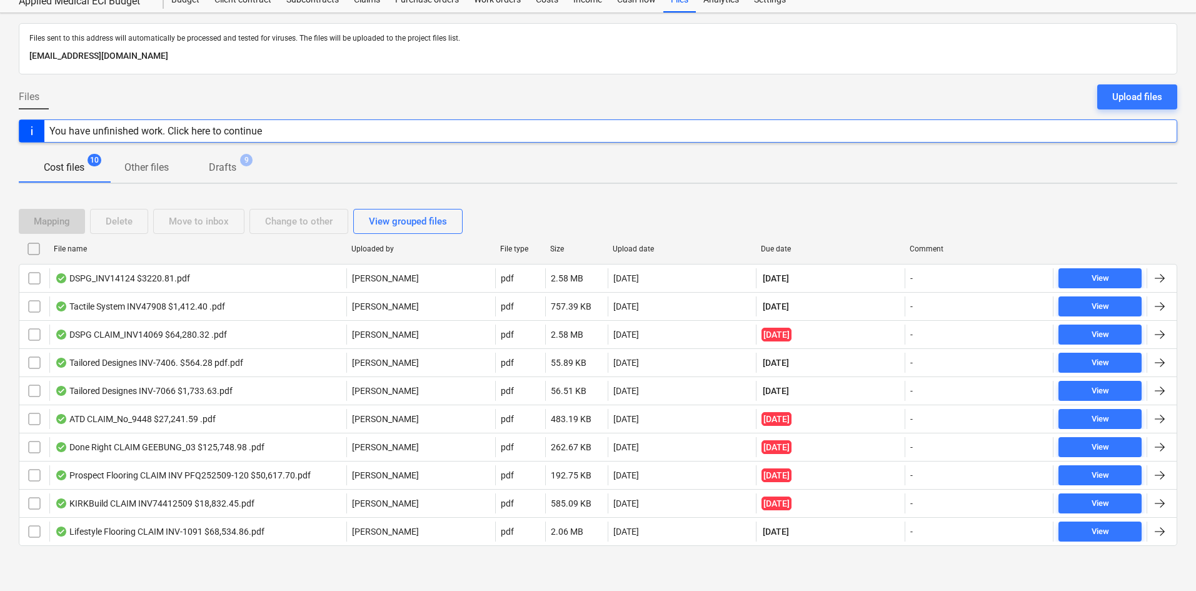
click at [913, 178] on div "Cost files 10 Other files Drafts 9" at bounding box center [598, 168] width 1158 height 30
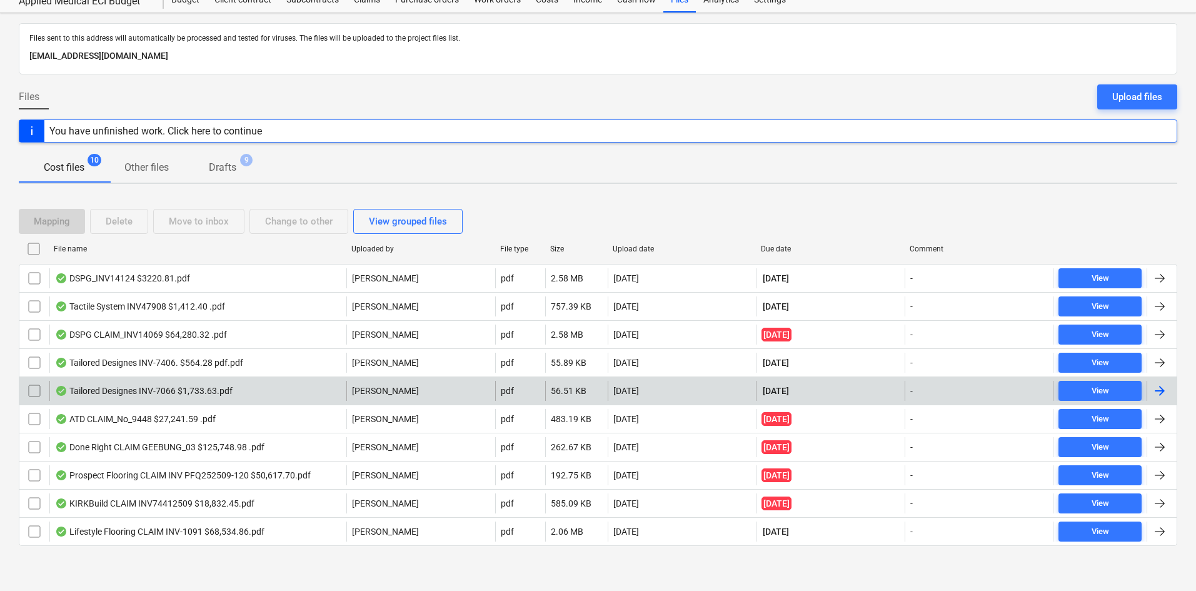
click at [205, 379] on div "Tailored Designes INV-7066 $1,733.63.pdf [PERSON_NAME] pdf 56.51 KB [DATE] [DAT…" at bounding box center [598, 390] width 1158 height 28
click at [188, 381] on div "Tailored Designes INV-7066 $1,733.63.pdf" at bounding box center [197, 391] width 297 height 20
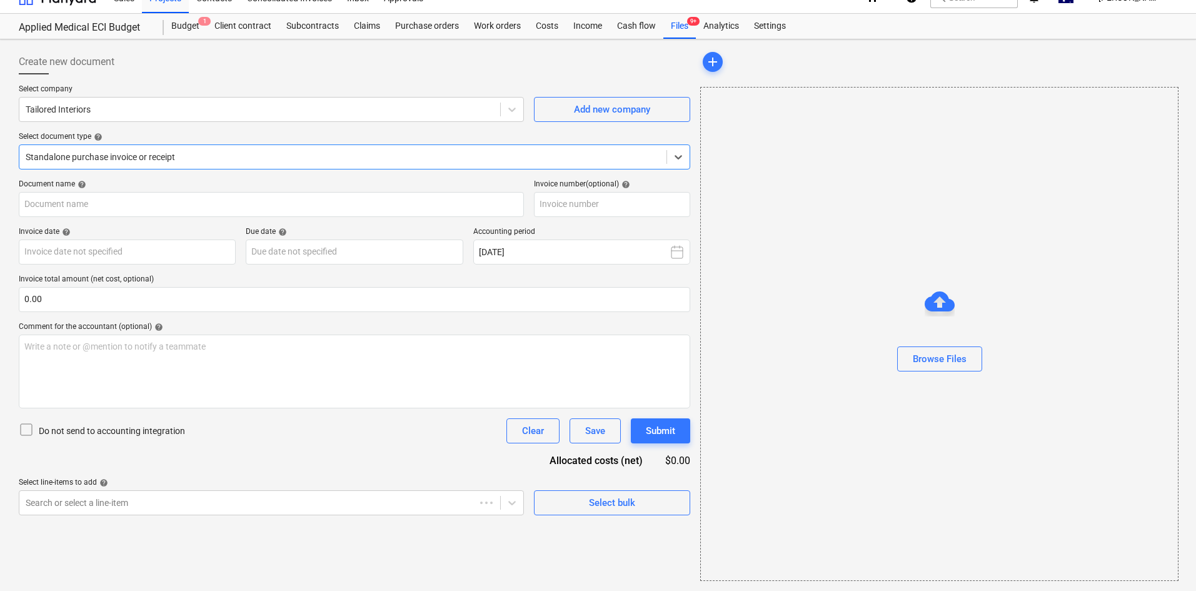
type input "INV-7066"
type input "[DATE]"
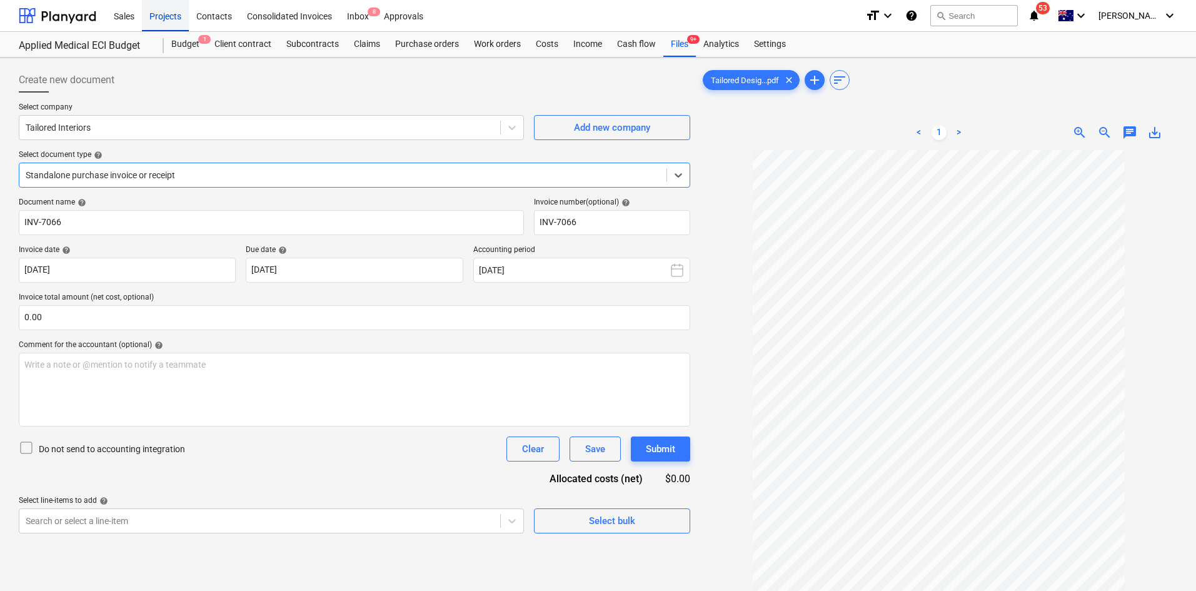
click at [182, 16] on div "Projects" at bounding box center [165, 15] width 47 height 32
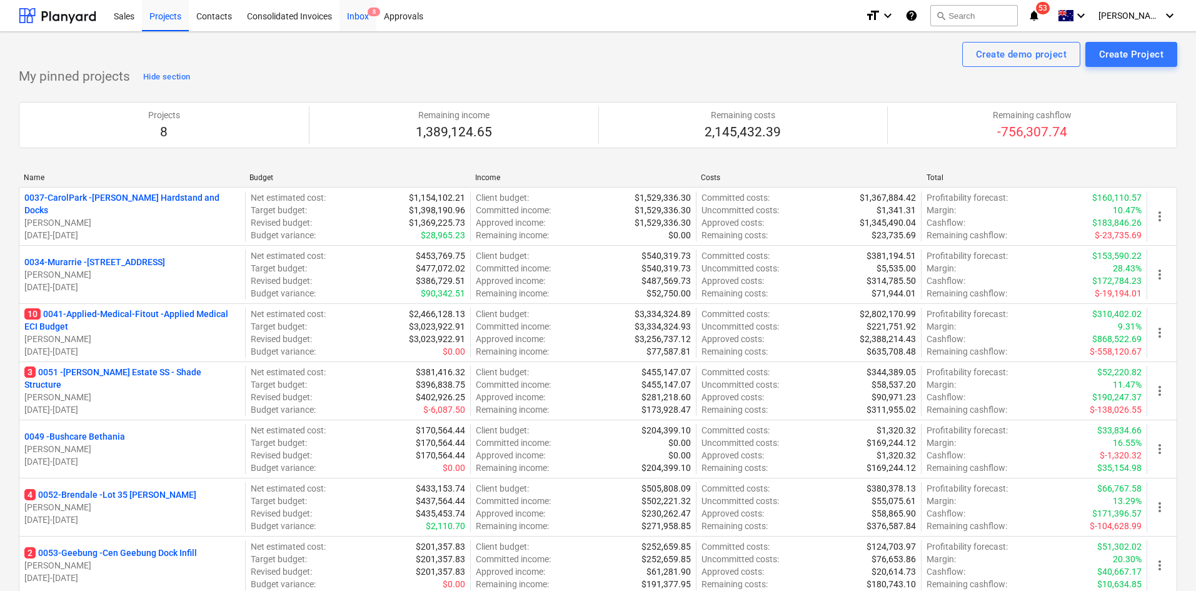
click at [361, 26] on div "Inbox 8" at bounding box center [357, 15] width 37 height 32
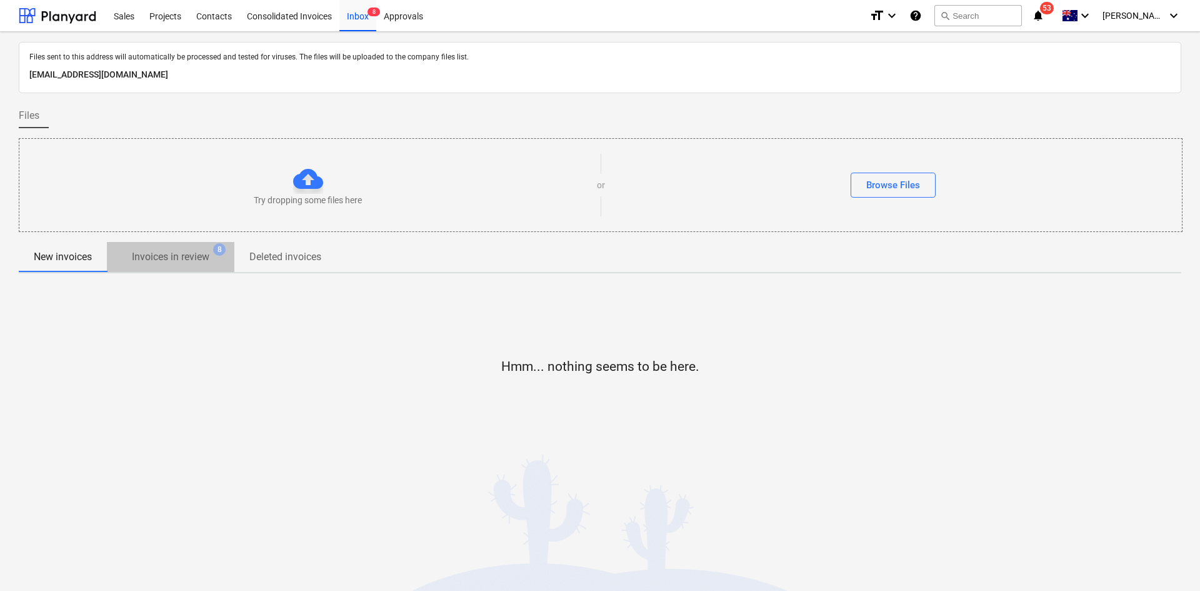
click at [171, 262] on p "Invoices in review" at bounding box center [171, 256] width 78 height 15
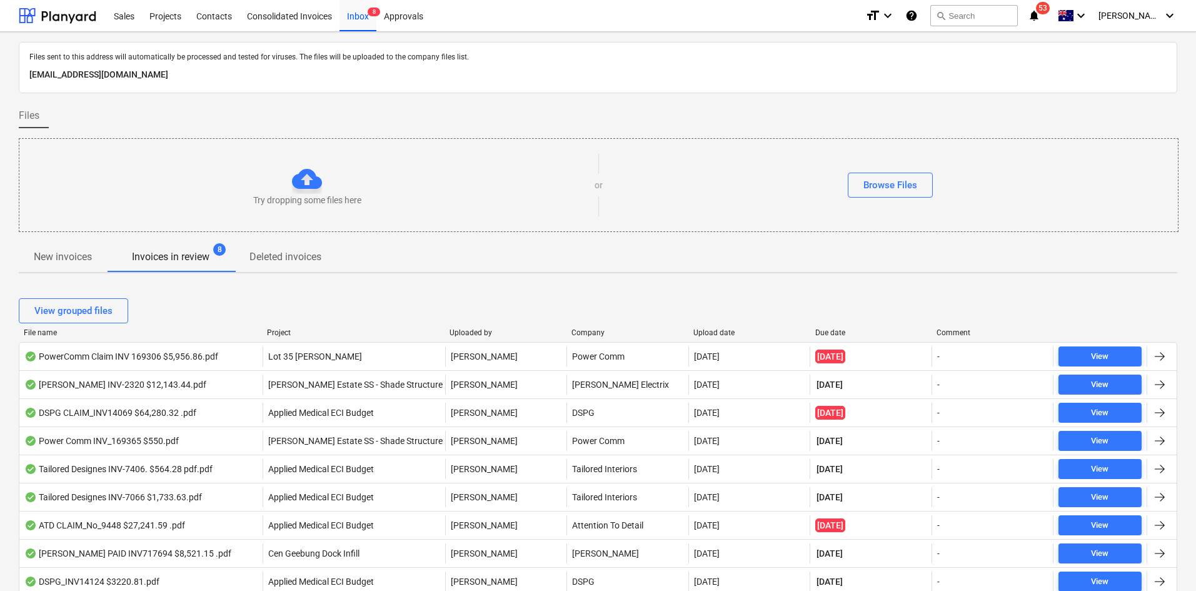
click at [473, 286] on div "View grouped files File name Project Uploaded by Company Upload date Due date C…" at bounding box center [598, 592] width 1158 height 619
drag, startPoint x: 720, startPoint y: 219, endPoint x: 781, endPoint y: 314, distance: 113.2
click at [797, 454] on div "Files sent to this address will automatically be processed and tested for virus…" at bounding box center [598, 472] width 1158 height 860
click at [260, 307] on div "View grouped files" at bounding box center [598, 310] width 1158 height 25
click at [703, 288] on div "View grouped files File name Project Uploaded by Company Upload date Due date C…" at bounding box center [598, 592] width 1158 height 619
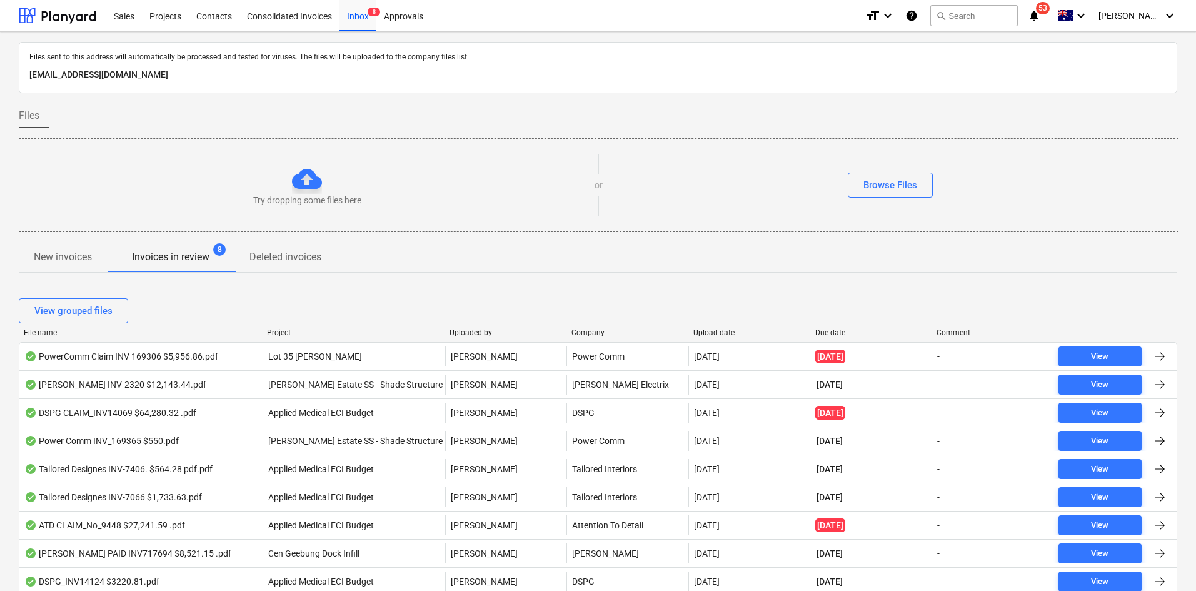
click at [690, 244] on div "New invoices Invoices in review 8 Deleted invoices" at bounding box center [598, 257] width 1158 height 30
click at [165, 14] on div "Projects" at bounding box center [165, 15] width 47 height 32
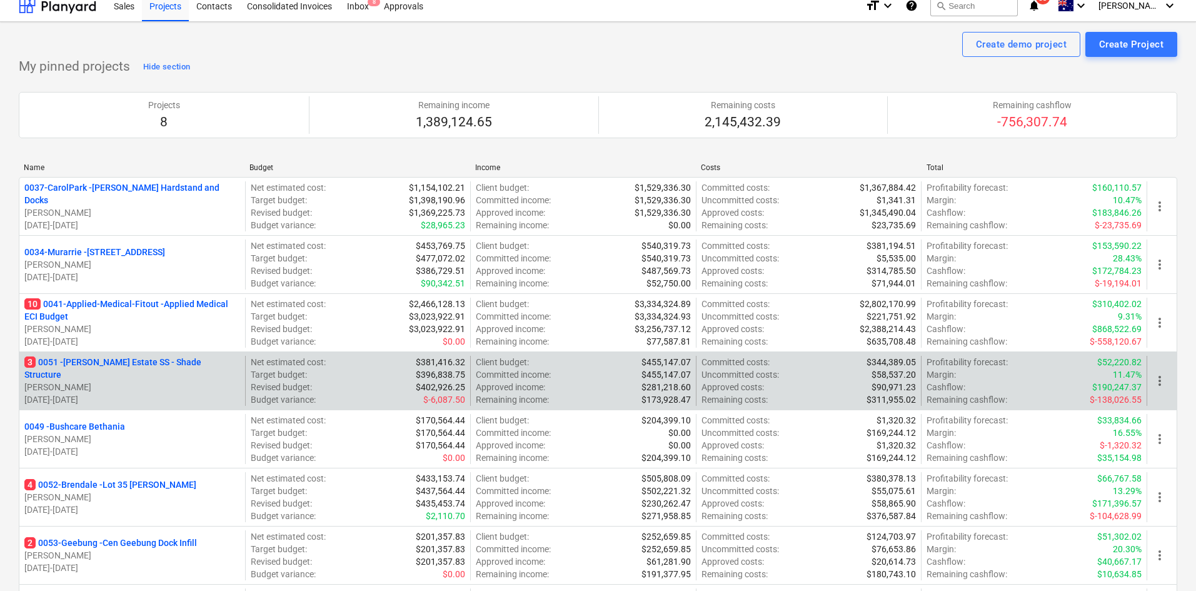
scroll to position [250, 0]
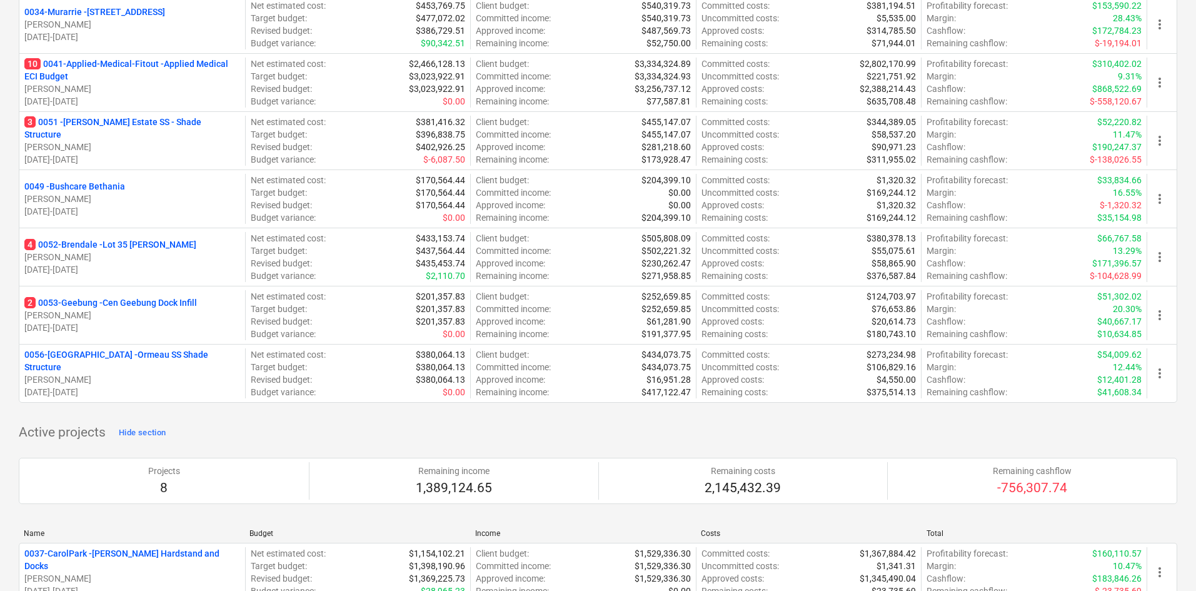
click at [141, 301] on p "2 0053-Geebung - Cen Geebung Dock Infill" at bounding box center [110, 302] width 173 height 13
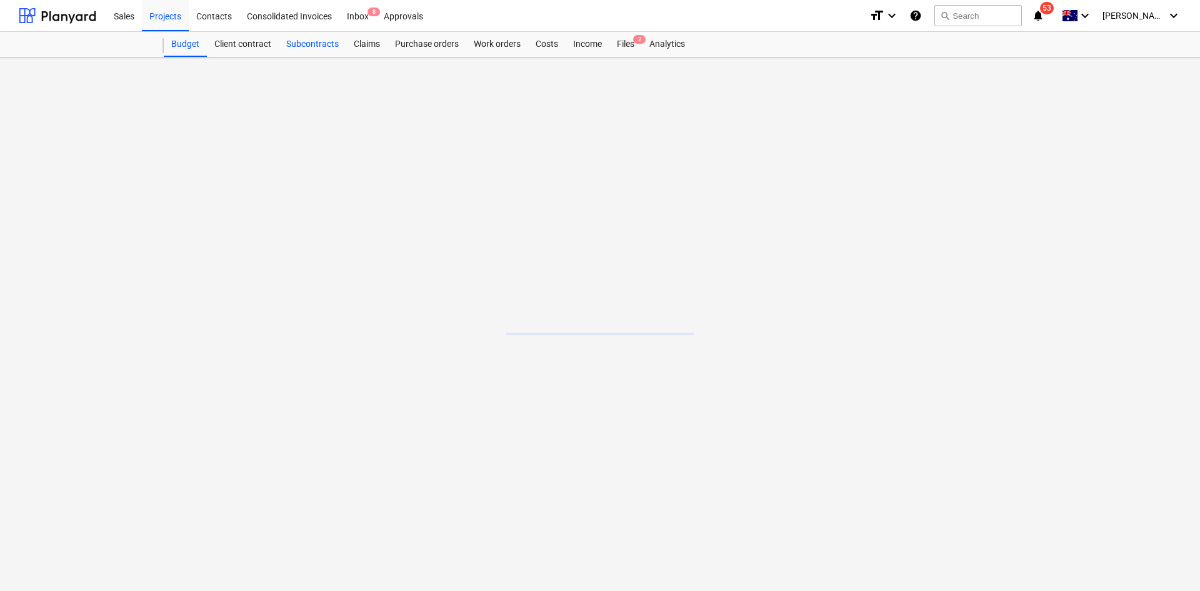
click at [318, 44] on div "Subcontracts" at bounding box center [313, 44] width 68 height 25
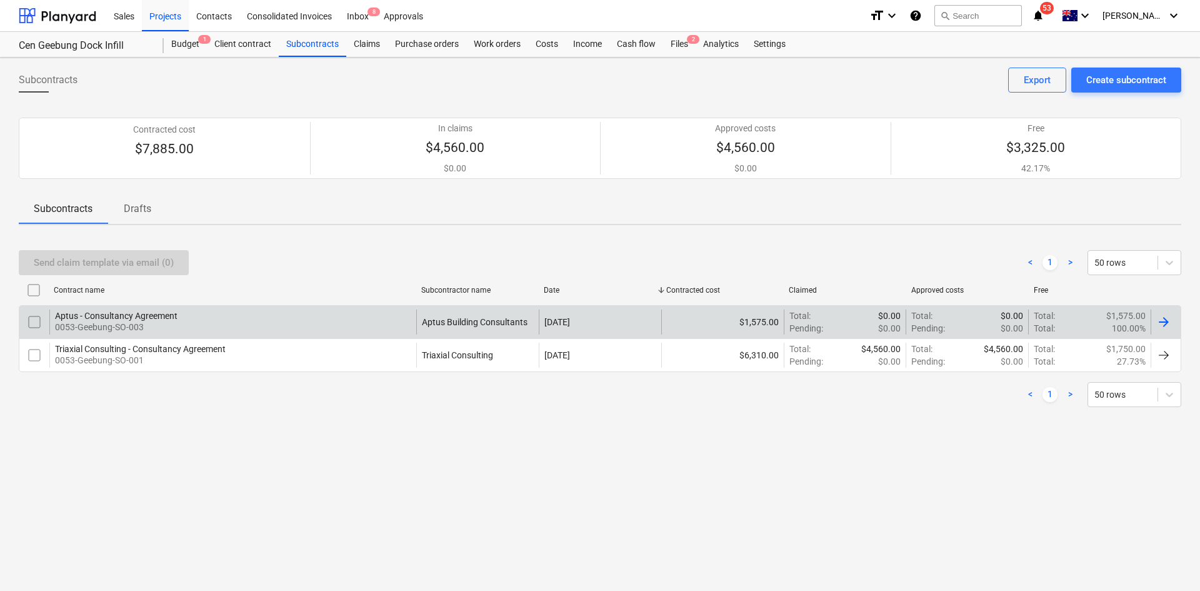
click at [151, 315] on div "Aptus - Consultancy Agreement" at bounding box center [116, 316] width 123 height 10
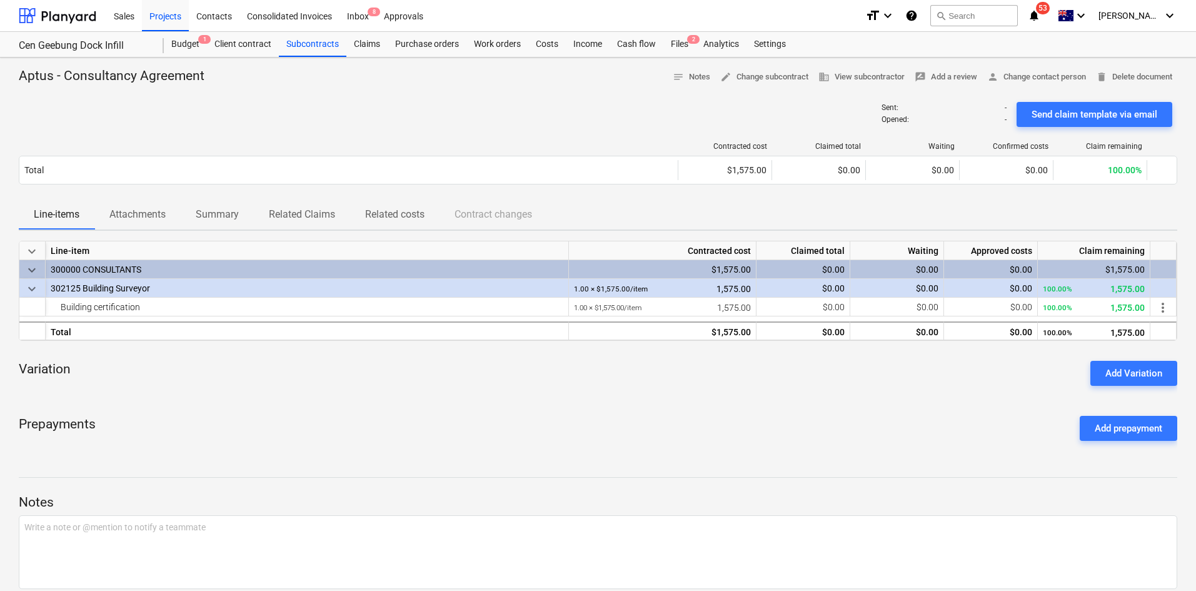
click at [351, 401] on div "keyboard_arrow_down Line-item Contracted cost Claimed total Waiting Approved co…" at bounding box center [598, 346] width 1158 height 210
click at [527, 422] on div "Prepayments Add prepayment" at bounding box center [598, 428] width 1158 height 45
click at [389, 74] on div "Aptus - Consultancy Agreement notes Notes edit Change subcontract business View…" at bounding box center [598, 77] width 1158 height 19
drag, startPoint x: 164, startPoint y: 15, endPoint x: 178, endPoint y: 29, distance: 19.0
click at [164, 15] on div "Projects" at bounding box center [165, 15] width 47 height 32
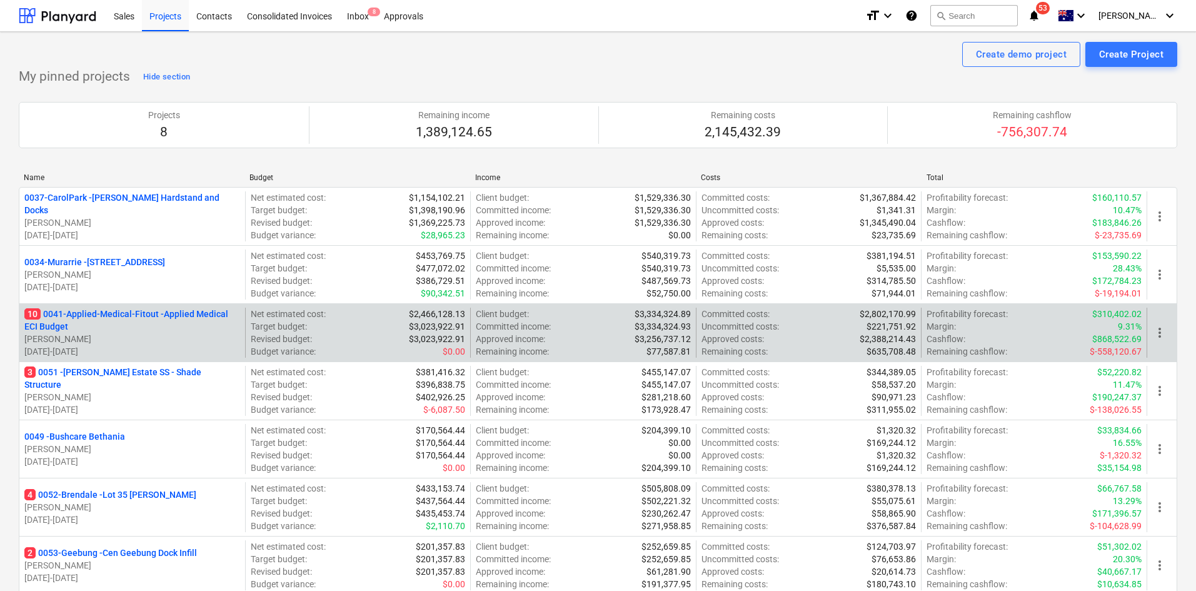
click at [141, 311] on p "10 0041-Applied-Medical-Fitout - Applied Medical ECI Budget" at bounding box center [132, 320] width 216 height 25
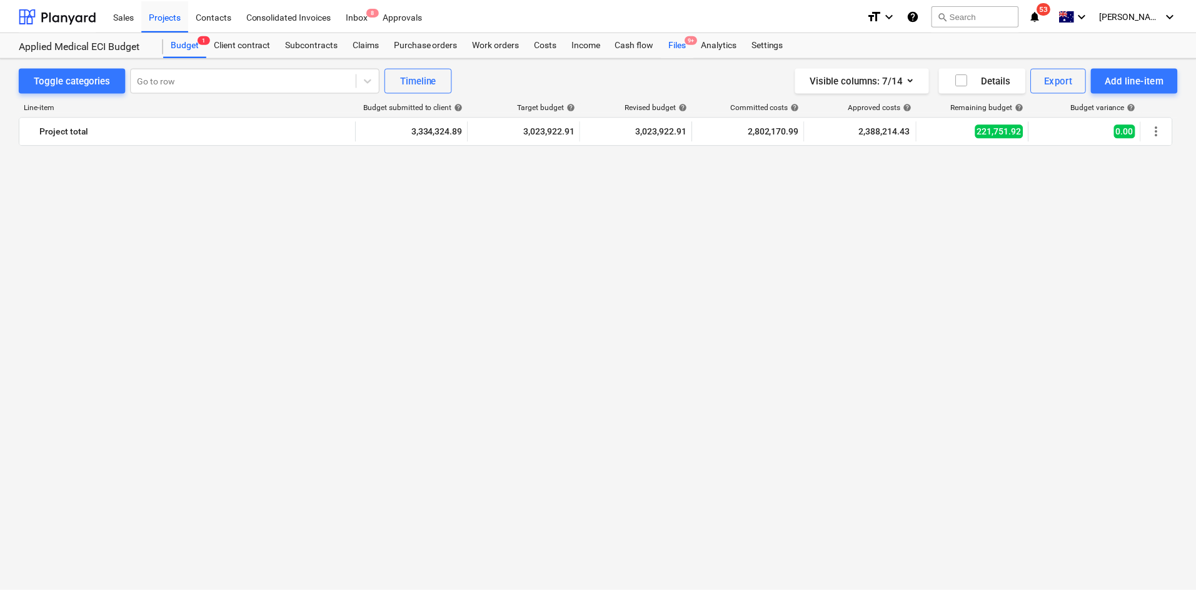
scroll to position [1188, 0]
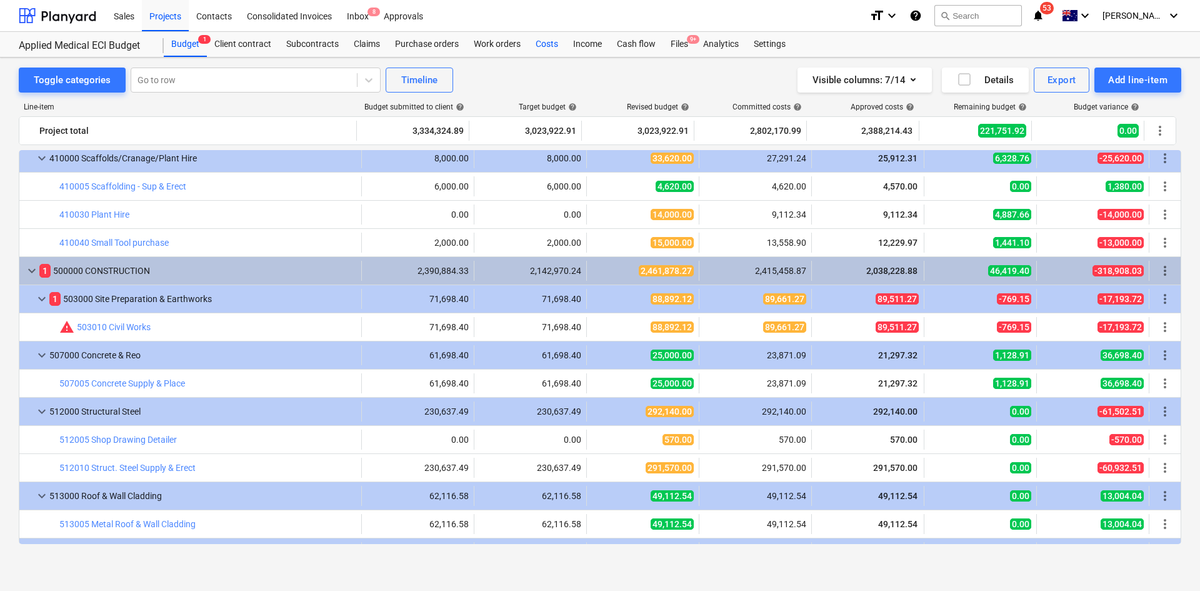
click at [543, 44] on div "Costs" at bounding box center [547, 44] width 38 height 25
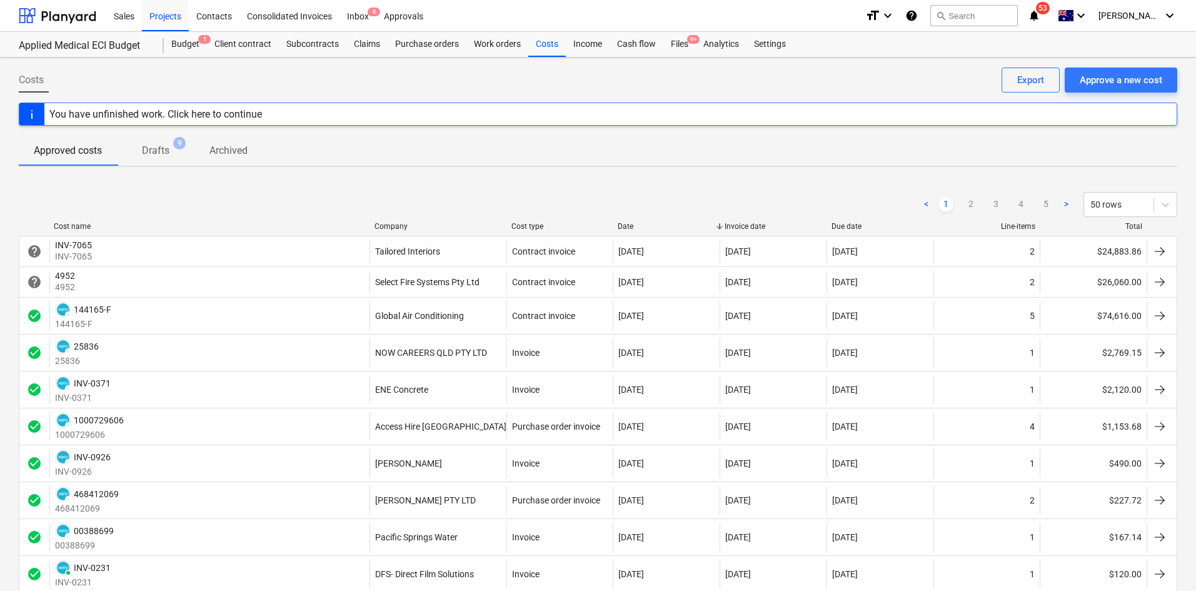
click at [413, 226] on div "Company" at bounding box center [437, 226] width 127 height 9
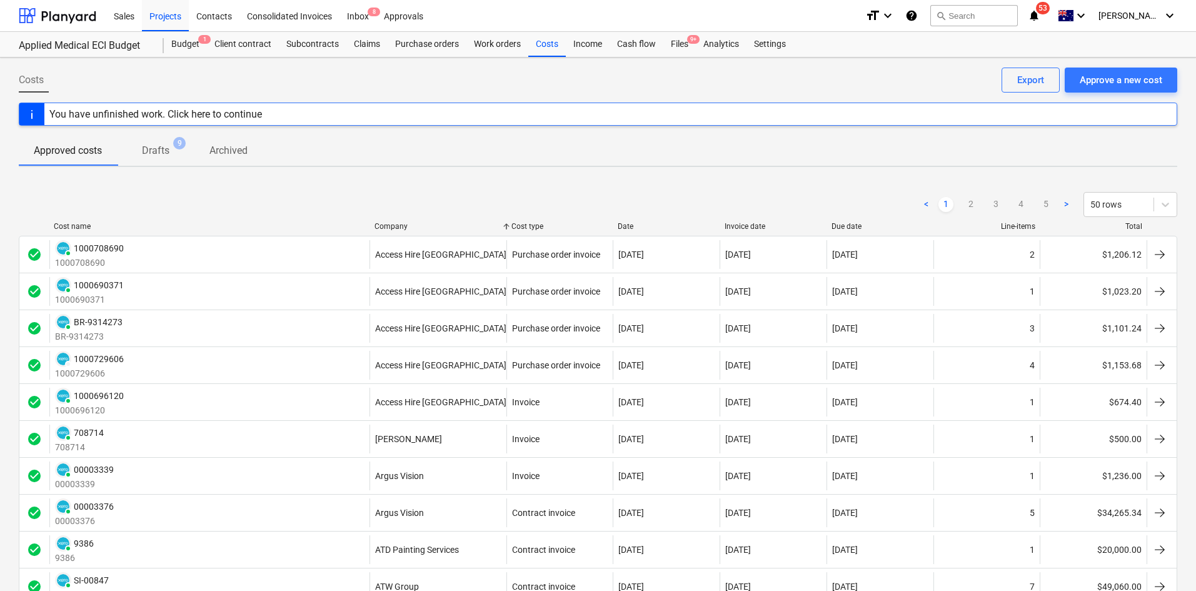
click at [395, 229] on div "Company" at bounding box center [437, 226] width 127 height 9
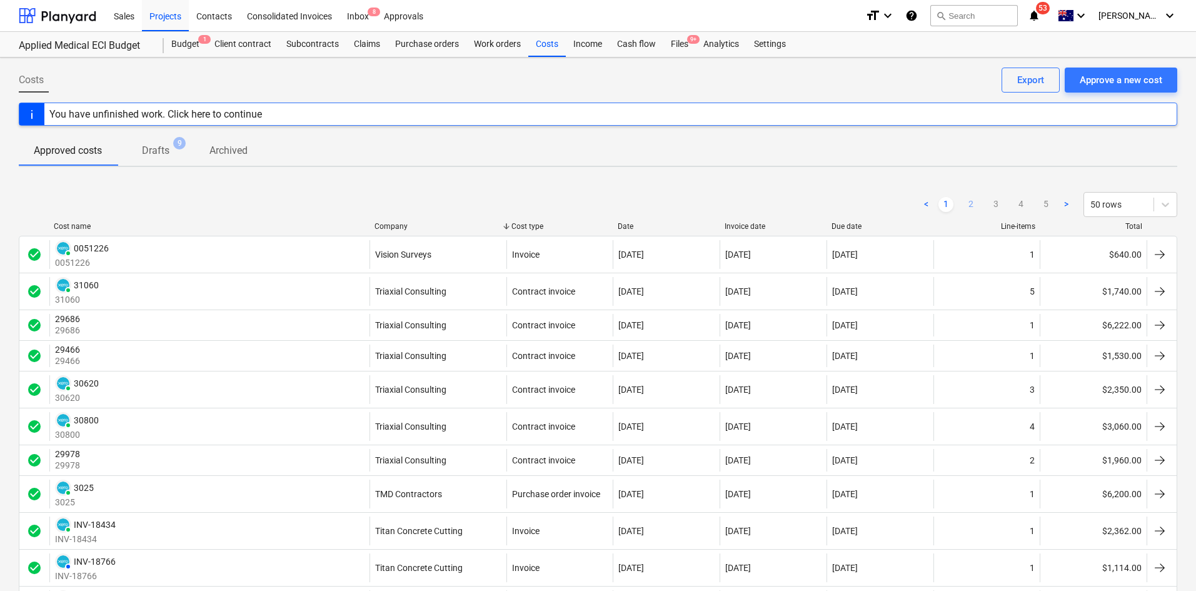
click at [973, 199] on link "2" at bounding box center [970, 204] width 15 height 15
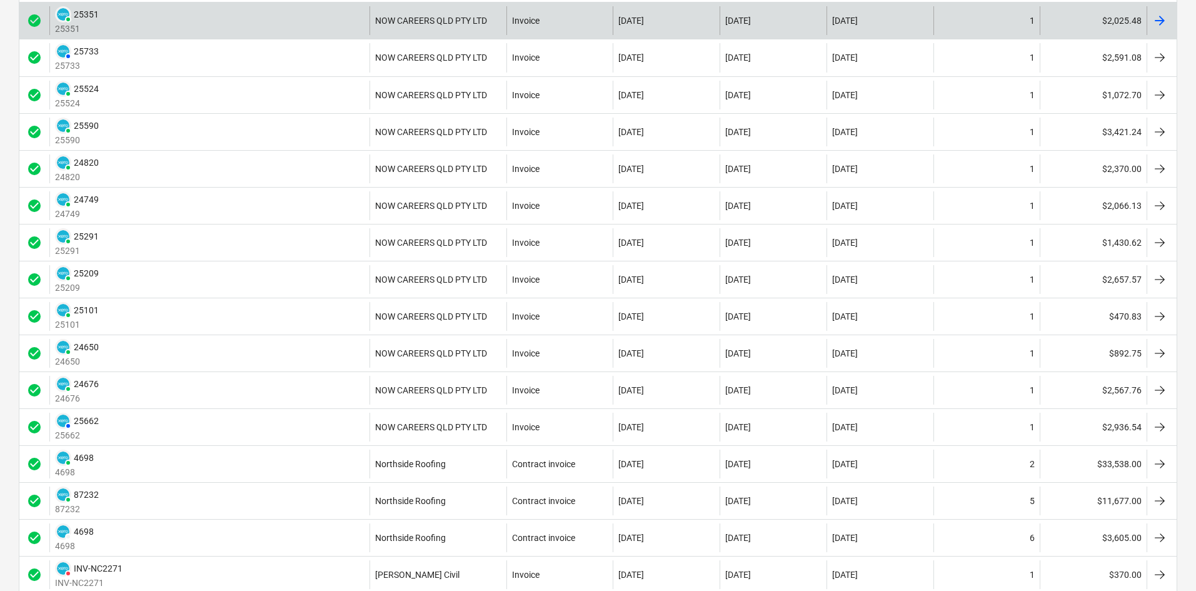
scroll to position [1532, 0]
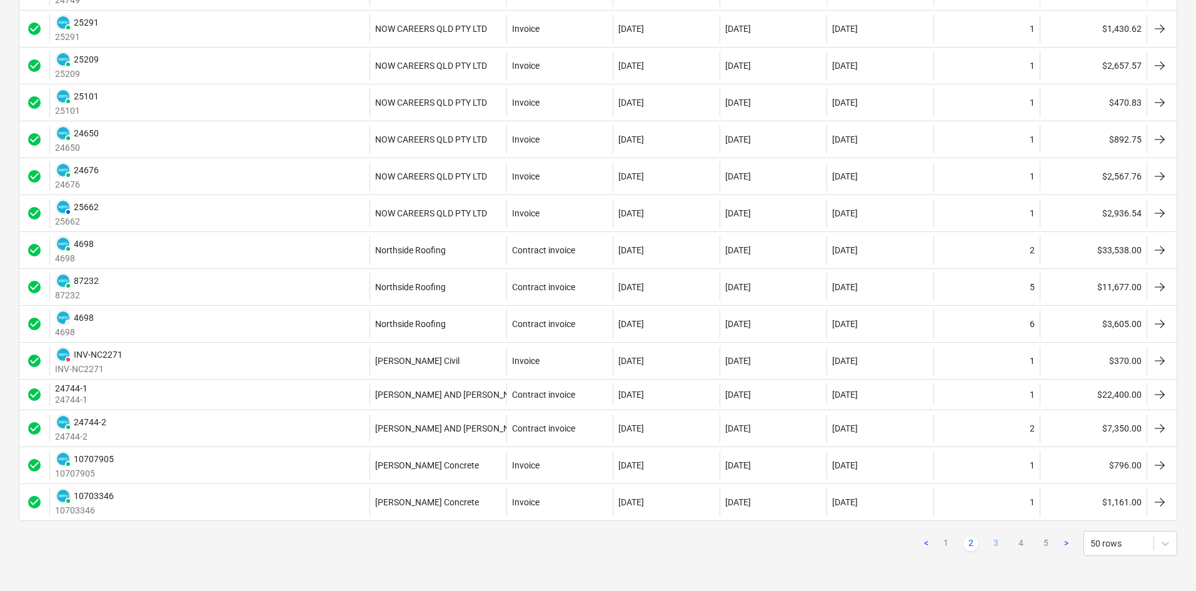
click at [998, 540] on link "3" at bounding box center [995, 543] width 15 height 15
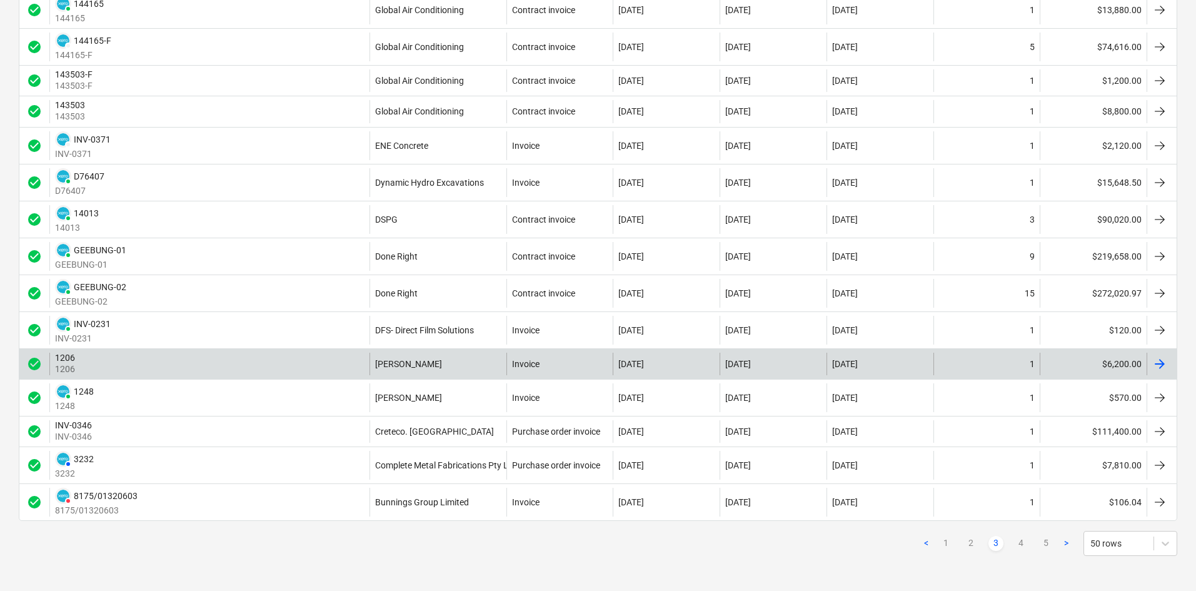
scroll to position [1471, 0]
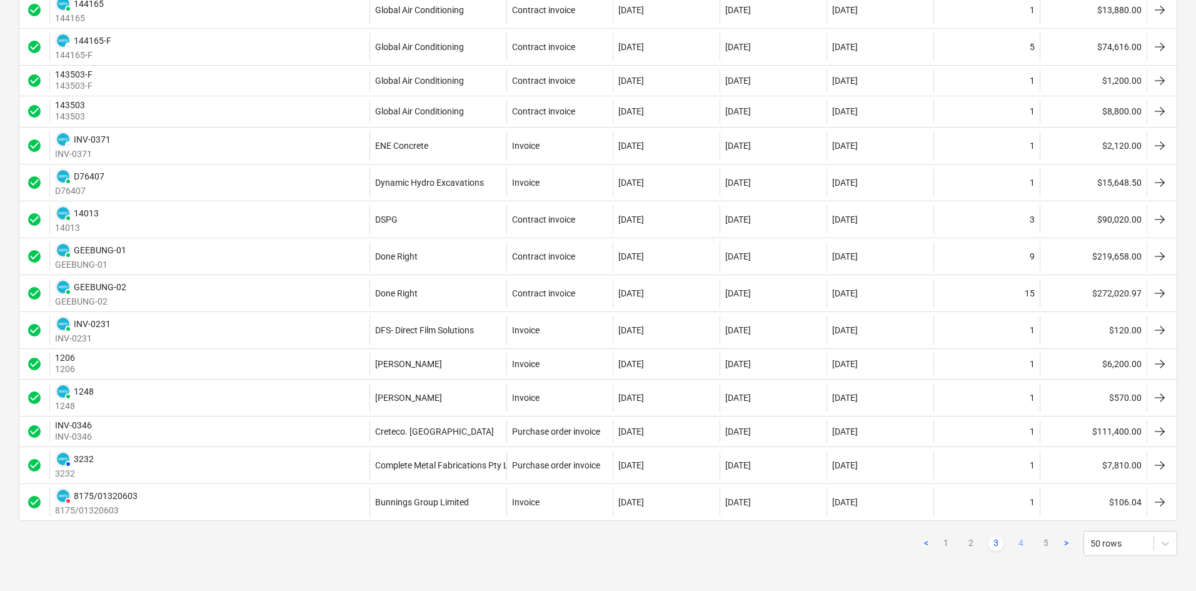
click at [1021, 540] on link "4" at bounding box center [1020, 543] width 15 height 15
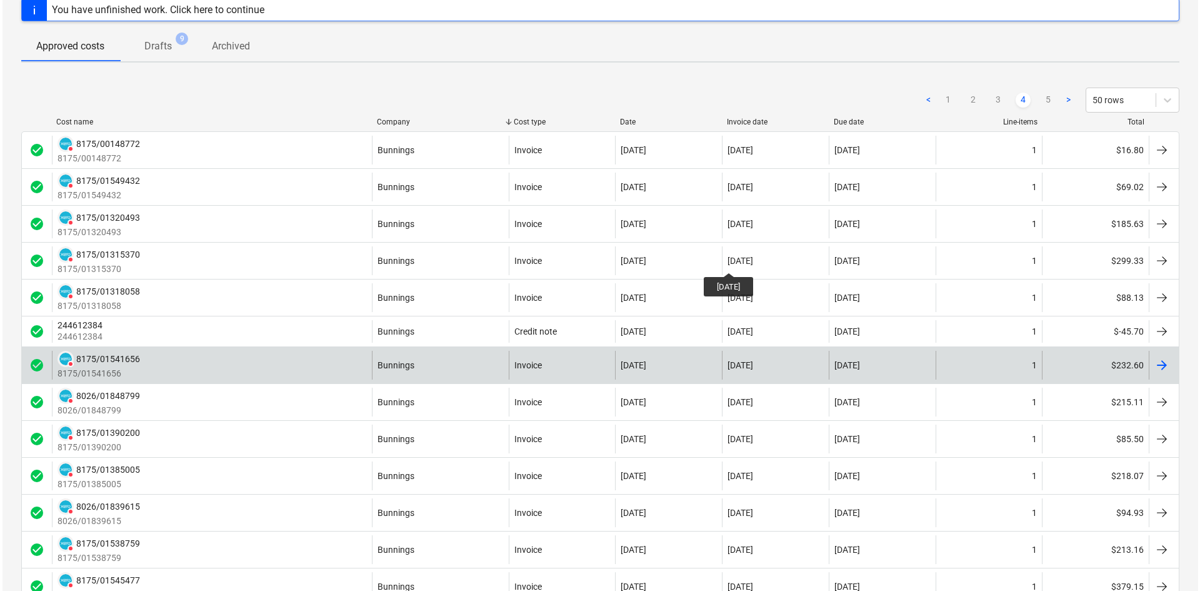
scroll to position [0, 0]
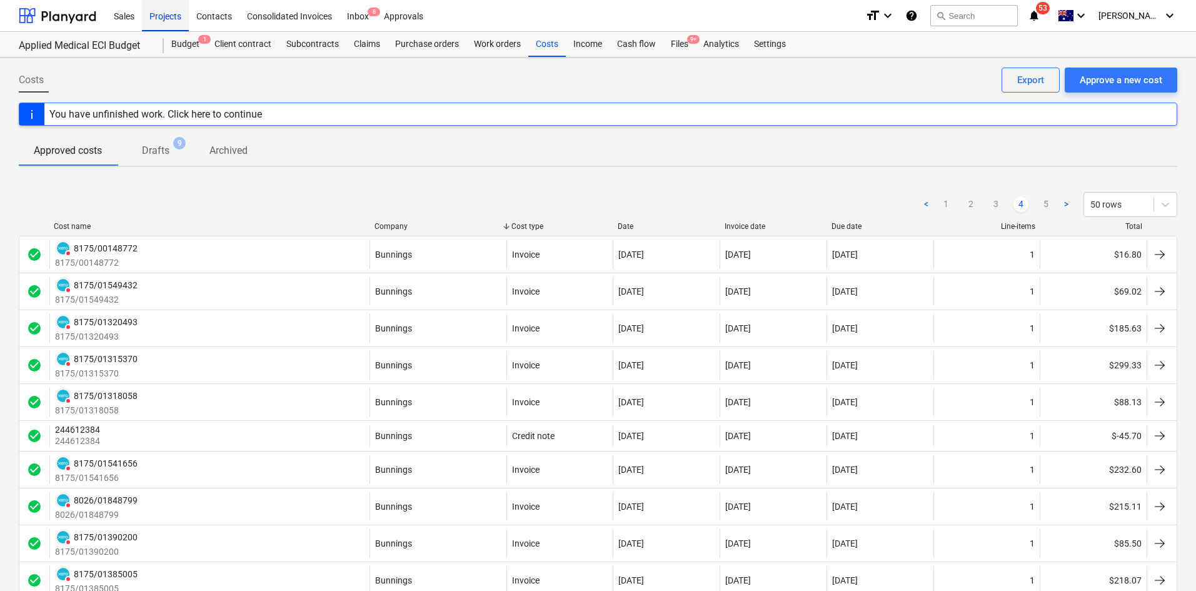
click at [166, 17] on div "Projects" at bounding box center [165, 15] width 47 height 32
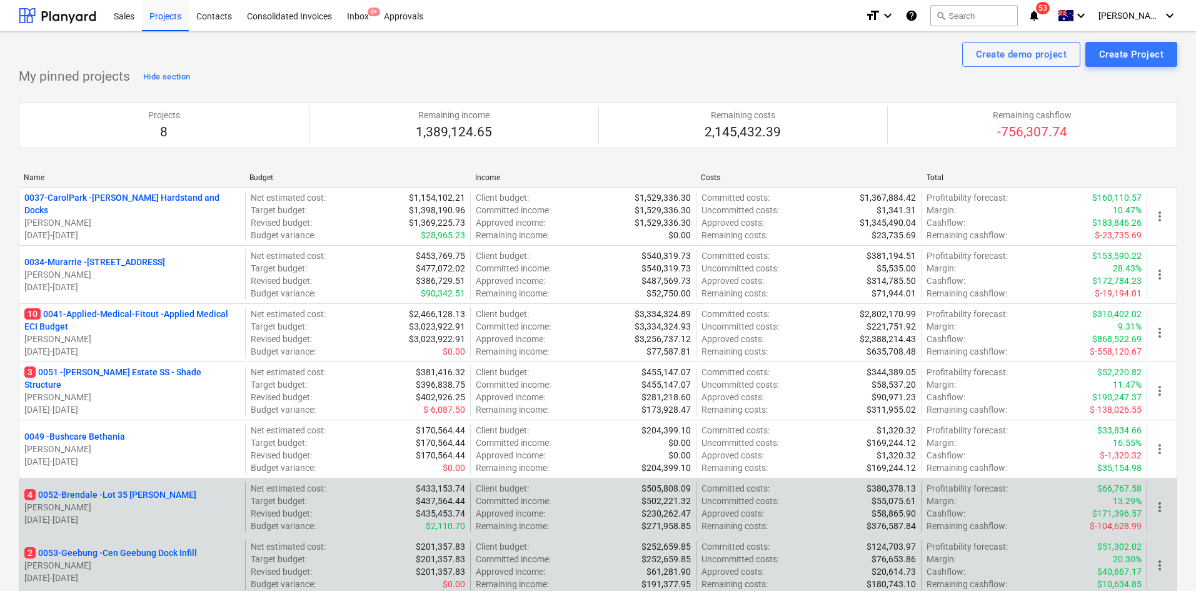
click at [104, 495] on p "4 0052-Brendale - Lot 35 [PERSON_NAME]" at bounding box center [110, 494] width 172 height 13
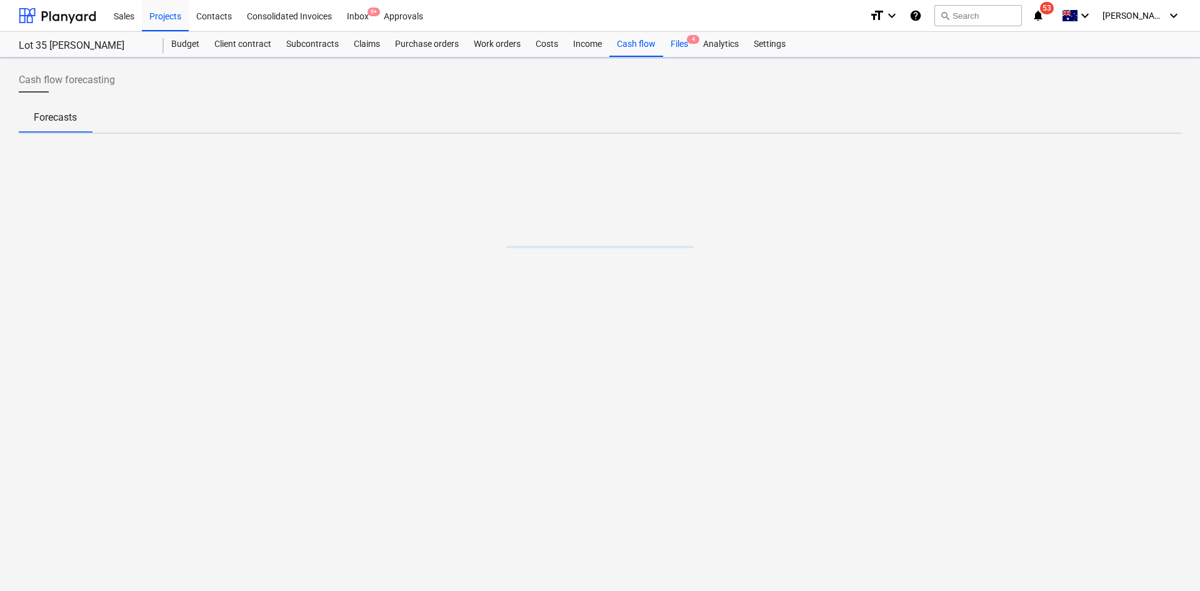
click at [688, 46] on div "Files 4" at bounding box center [679, 44] width 33 height 25
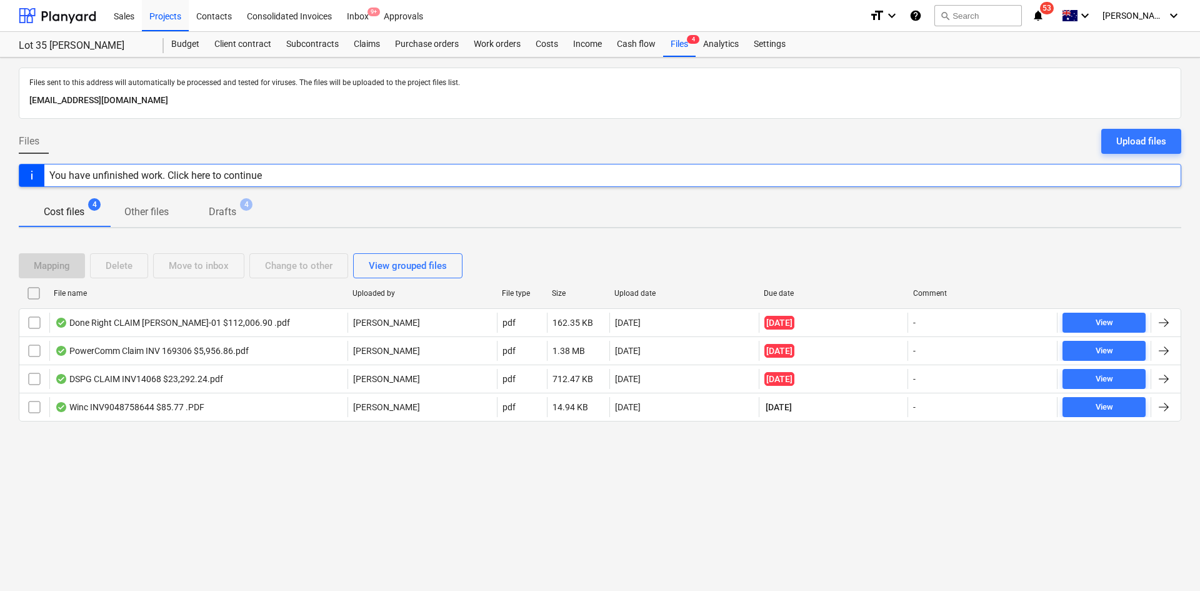
click at [413, 486] on div "Files sent to this address will automatically be processed and tested for virus…" at bounding box center [600, 324] width 1200 height 533
click at [188, 41] on div "Budget" at bounding box center [185, 44] width 43 height 25
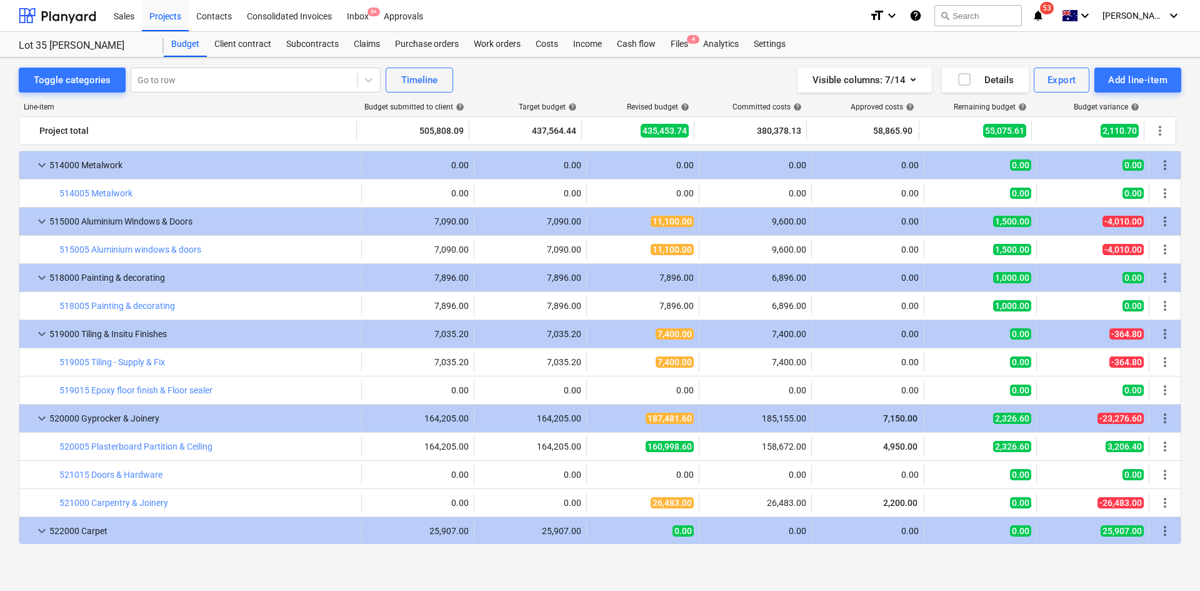
scroll to position [1500, 0]
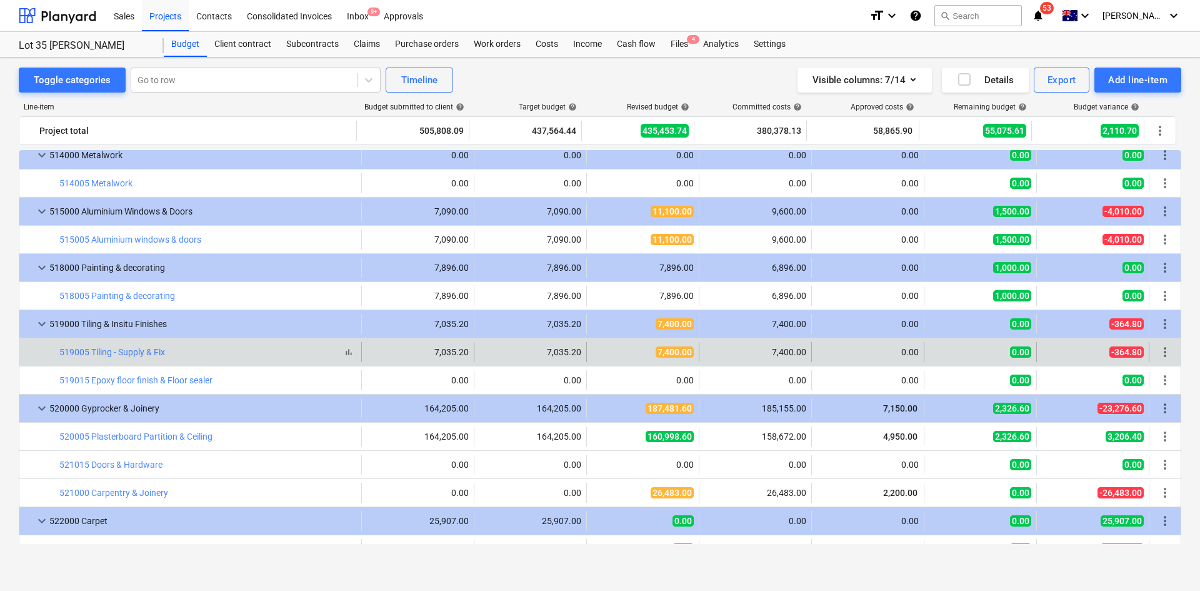
click at [146, 347] on div "519005 Tiling - Supply & Fix" at bounding box center [112, 352] width 106 height 10
click at [369, 353] on span "edit" at bounding box center [374, 352] width 10 height 10
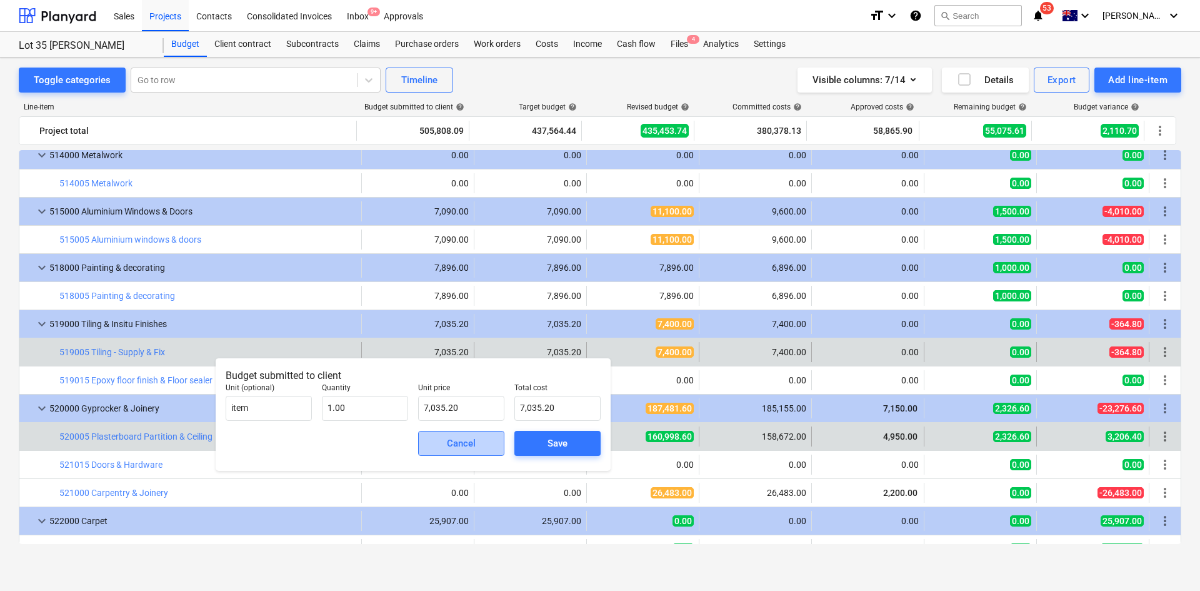
click at [456, 448] on div "Cancel" at bounding box center [461, 443] width 29 height 16
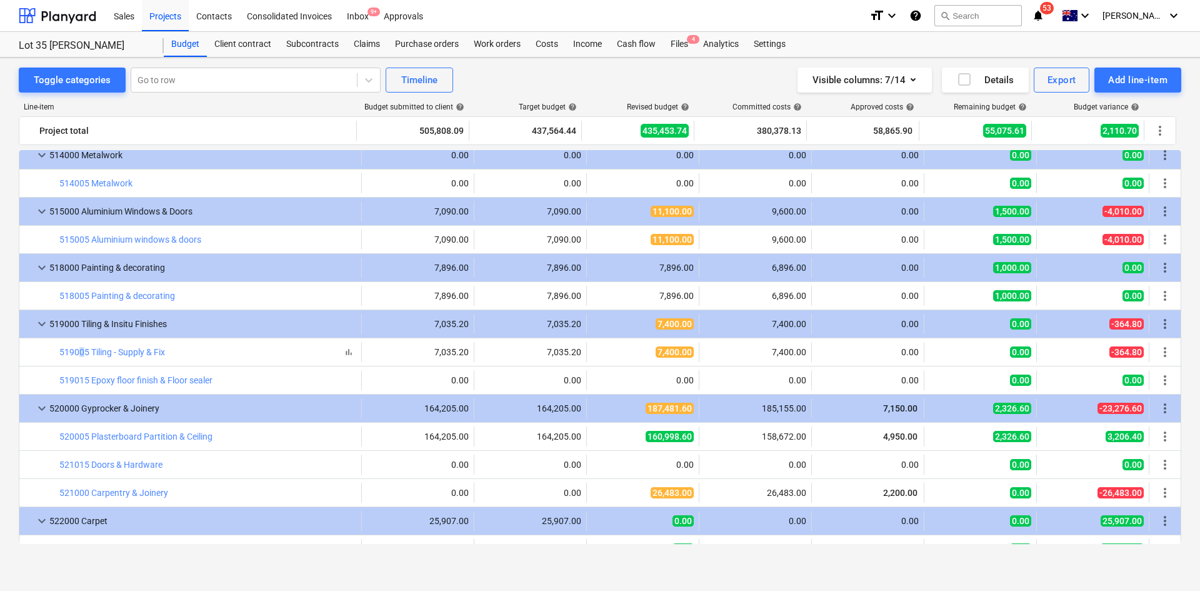
drag, startPoint x: 81, startPoint y: 340, endPoint x: 83, endPoint y: 346, distance: 6.5
click at [82, 340] on div "bar_chart 519005 Tiling - Supply & Fix edit 7,035.20 7,035.20 edit 7,400.00 7,4…" at bounding box center [599, 352] width 1161 height 28
click at [84, 347] on div "519005 Tiling - Supply & Fix" at bounding box center [112, 352] width 106 height 10
click at [85, 351] on link "519005 Tiling - Supply & Fix" at bounding box center [112, 352] width 106 height 10
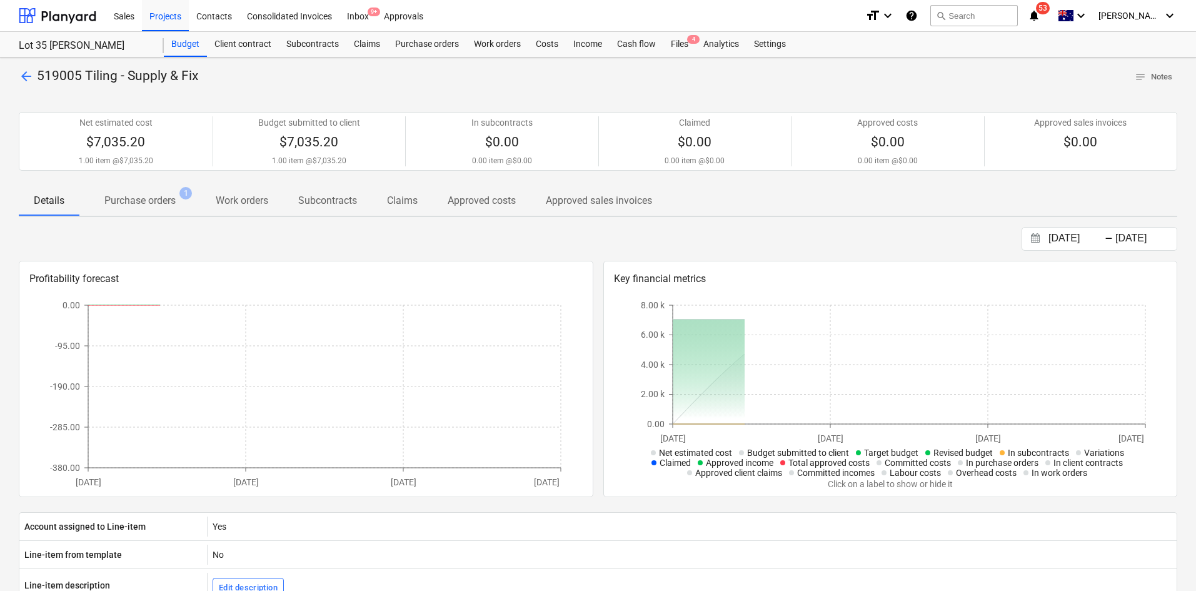
click at [153, 214] on button "Purchase orders 1" at bounding box center [139, 201] width 121 height 30
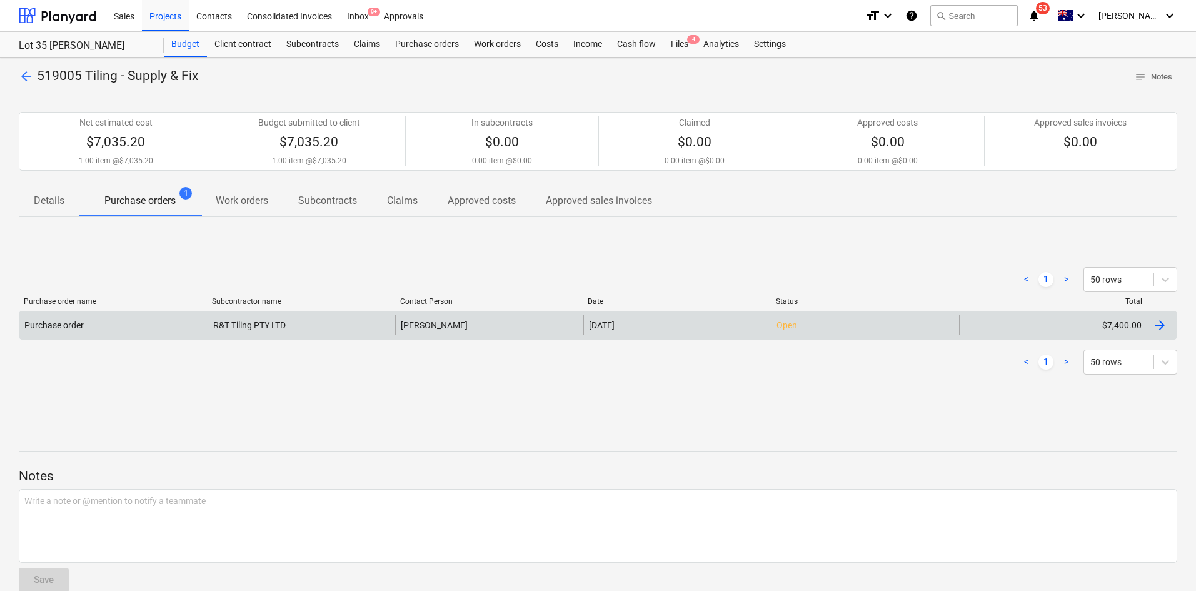
click at [221, 328] on div "R&T Tiling PTY LTD" at bounding box center [302, 325] width 188 height 20
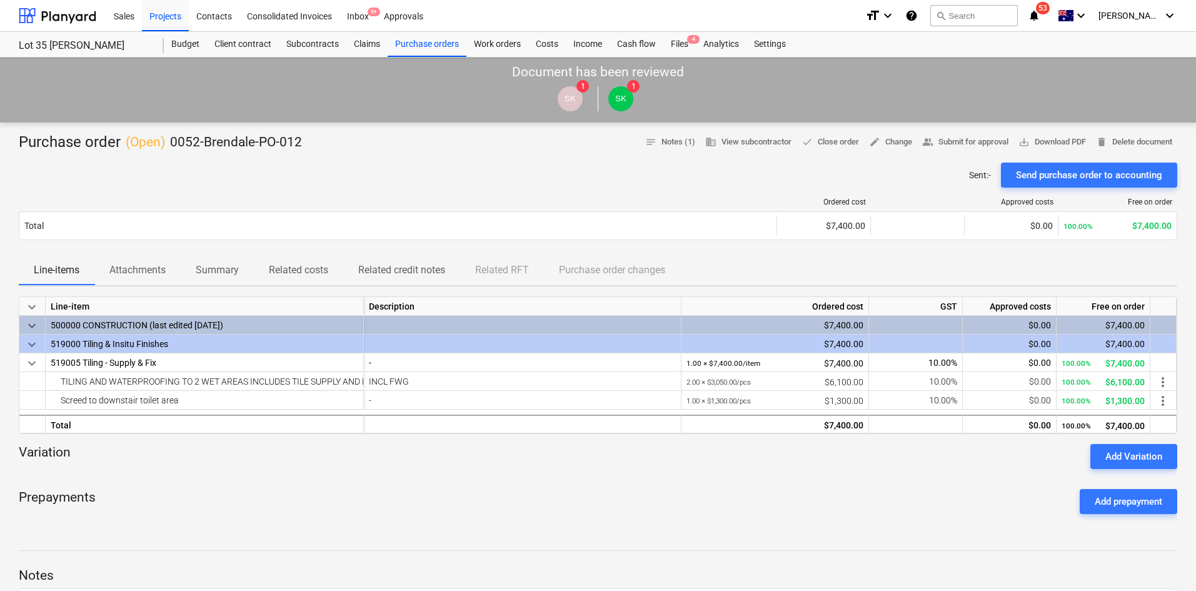
click at [148, 271] on p "Attachments" at bounding box center [137, 270] width 56 height 15
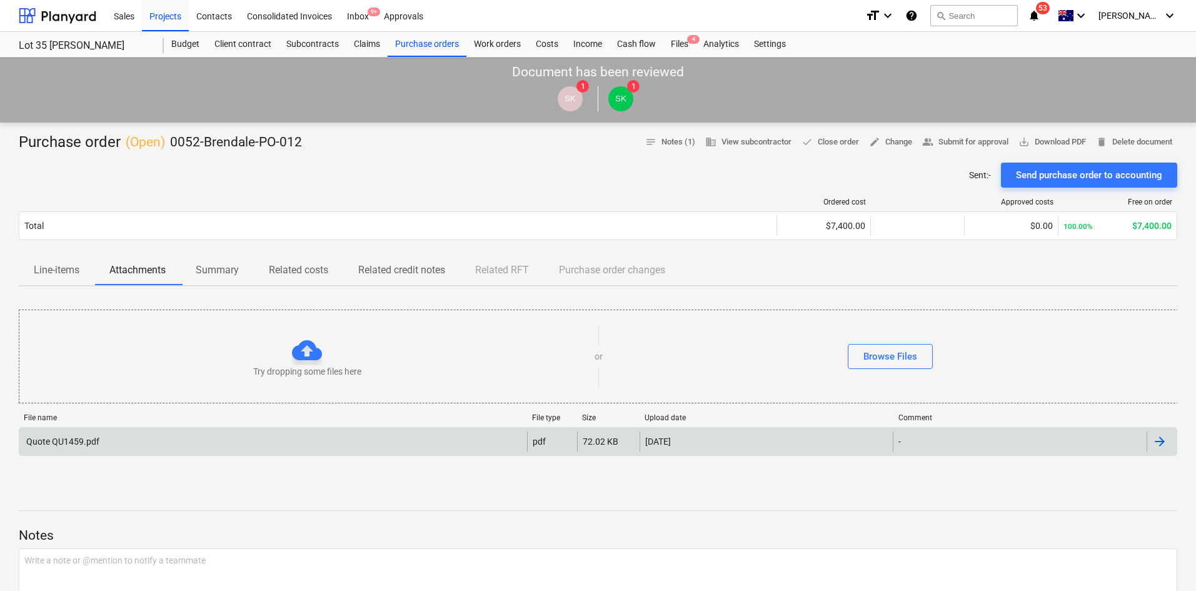
click at [136, 433] on div "Quote QU1459.pdf" at bounding box center [273, 441] width 508 height 20
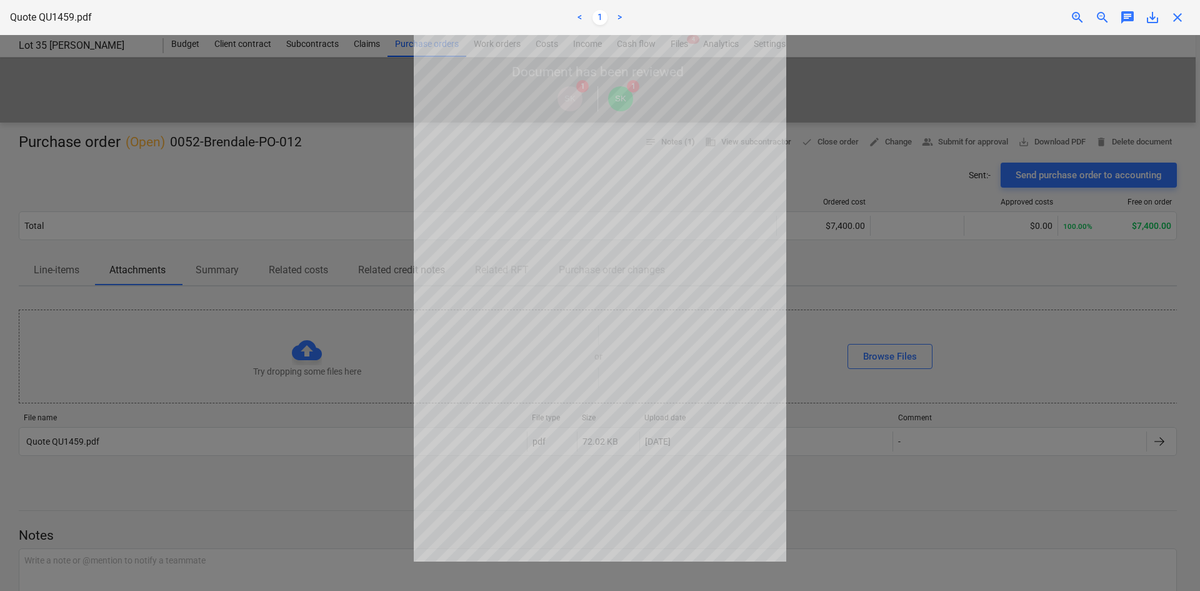
click at [294, 288] on div at bounding box center [600, 313] width 1200 height 556
click at [1080, 19] on span "zoom_in" at bounding box center [1077, 17] width 15 height 15
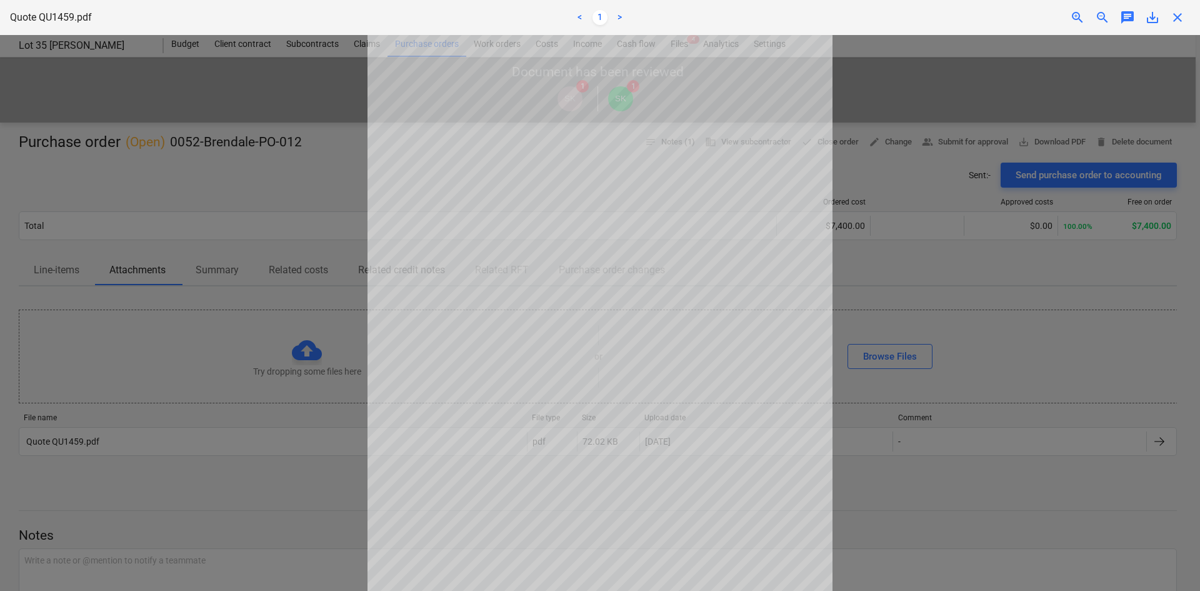
click at [1179, 19] on span "close" at bounding box center [1177, 17] width 15 height 15
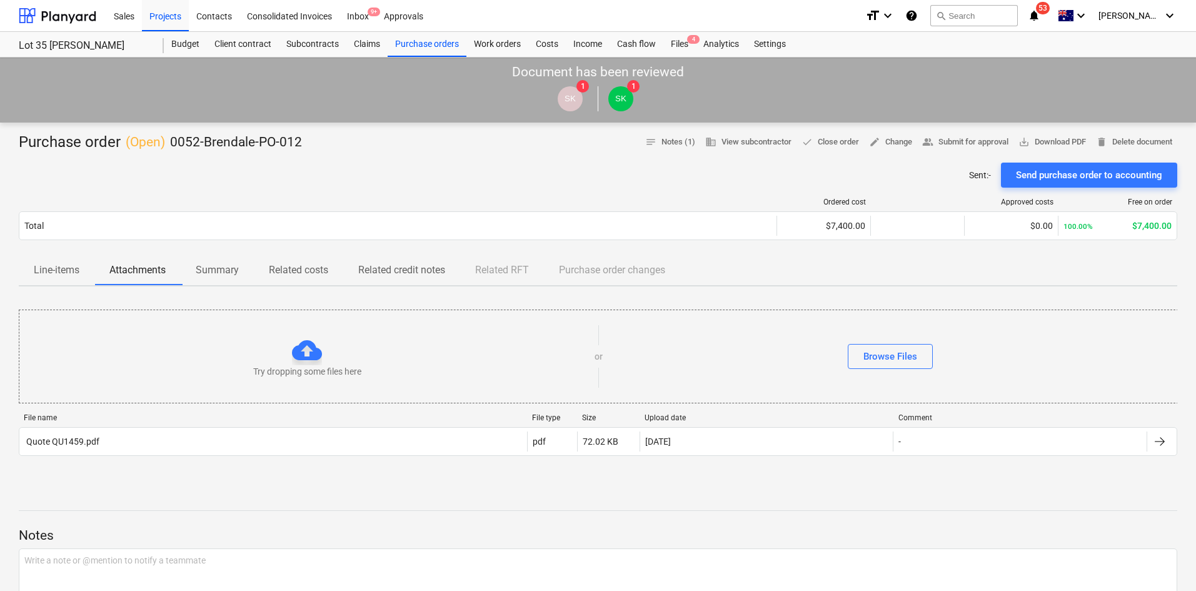
click at [206, 492] on div "Purchase order ( Open ) 0052-Brendale-PO-012 notes Notes (1) business View subc…" at bounding box center [598, 474] width 1196 height 703
click at [52, 275] on p "Line-items" at bounding box center [57, 270] width 46 height 15
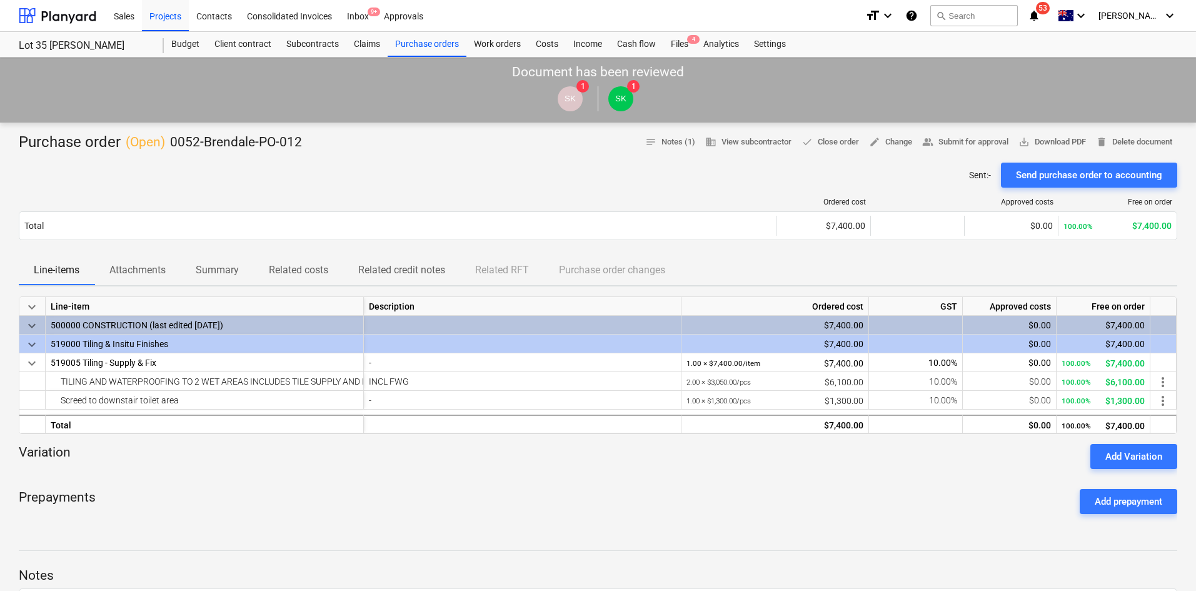
click at [309, 181] on div "Sent : - Send purchase order to accounting" at bounding box center [598, 175] width 1158 height 25
click at [272, 139] on p "0052-Brendale-PO-012" at bounding box center [236, 143] width 132 height 18
click at [197, 52] on div "Budget" at bounding box center [185, 44] width 43 height 25
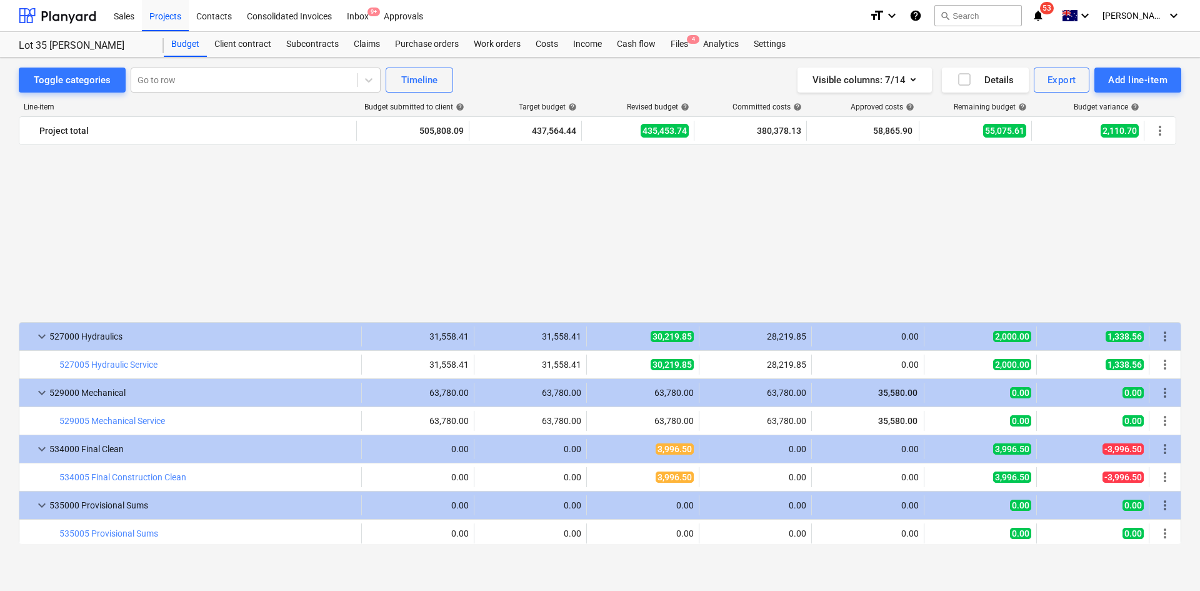
scroll to position [2166, 0]
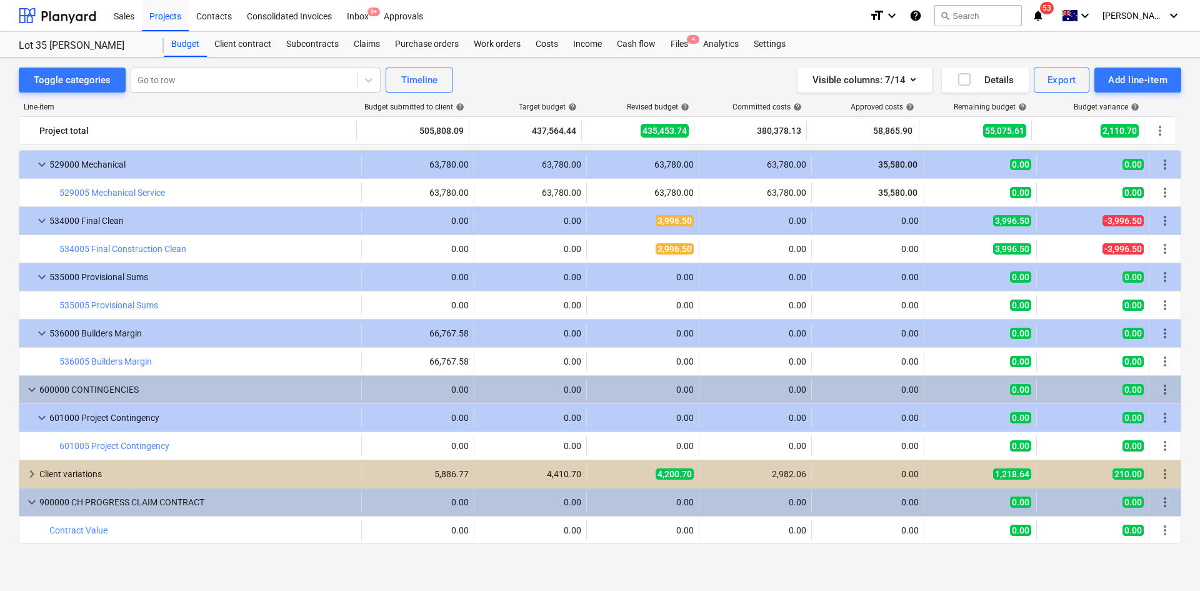
click at [499, 567] on div "Toggle categories Go to row Timeline Visible columns : 7/14 Details Export Add …" at bounding box center [600, 313] width 1200 height 511
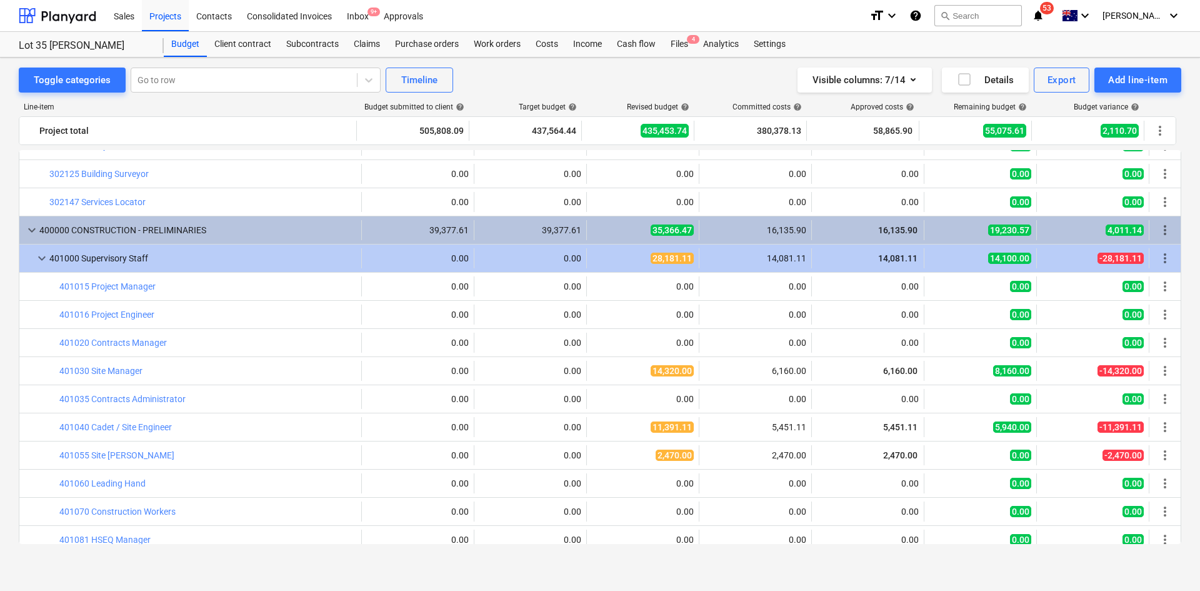
scroll to position [63, 0]
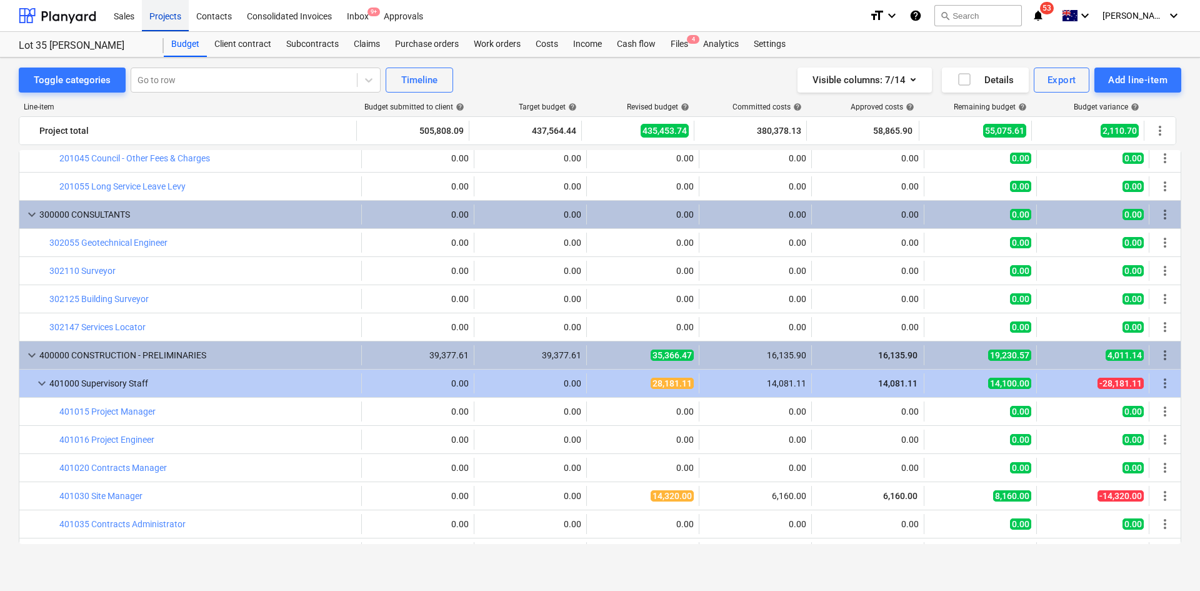
click at [151, 21] on div "Projects" at bounding box center [165, 15] width 47 height 32
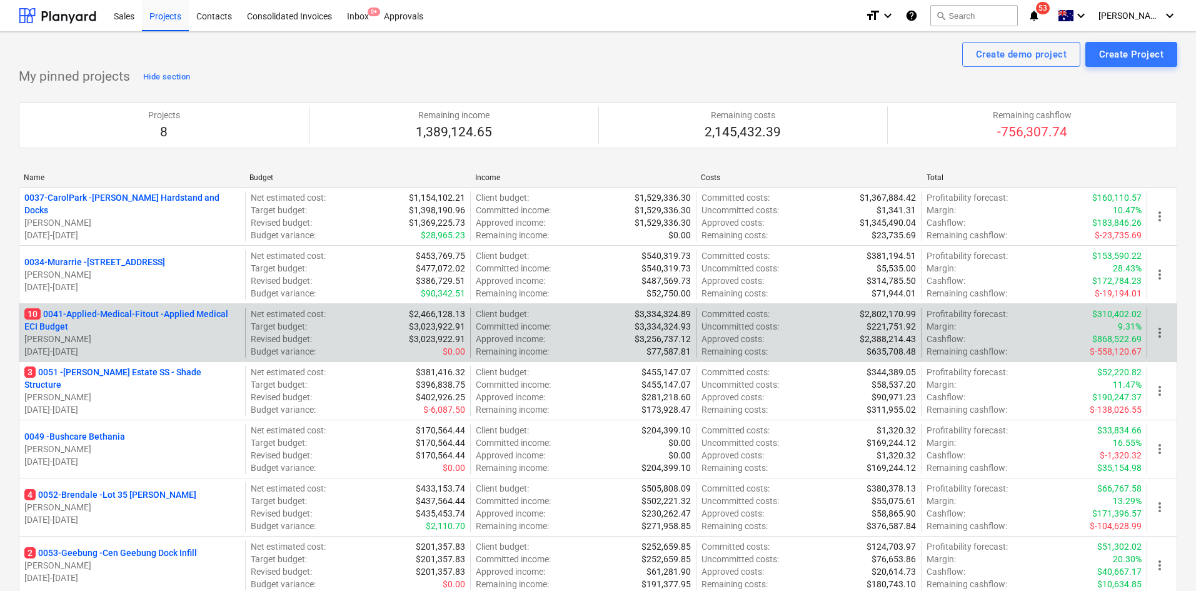
click at [109, 318] on p "10 0041-Applied-Medical-Fitout - Applied Medical ECI Budget" at bounding box center [132, 320] width 216 height 25
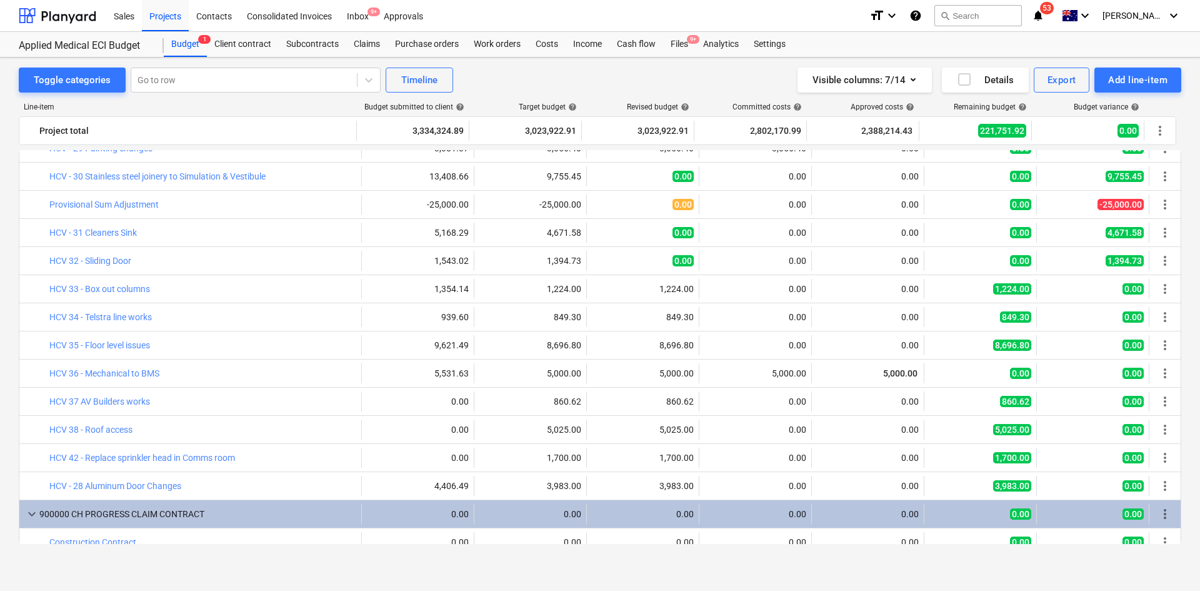
scroll to position [3179, 0]
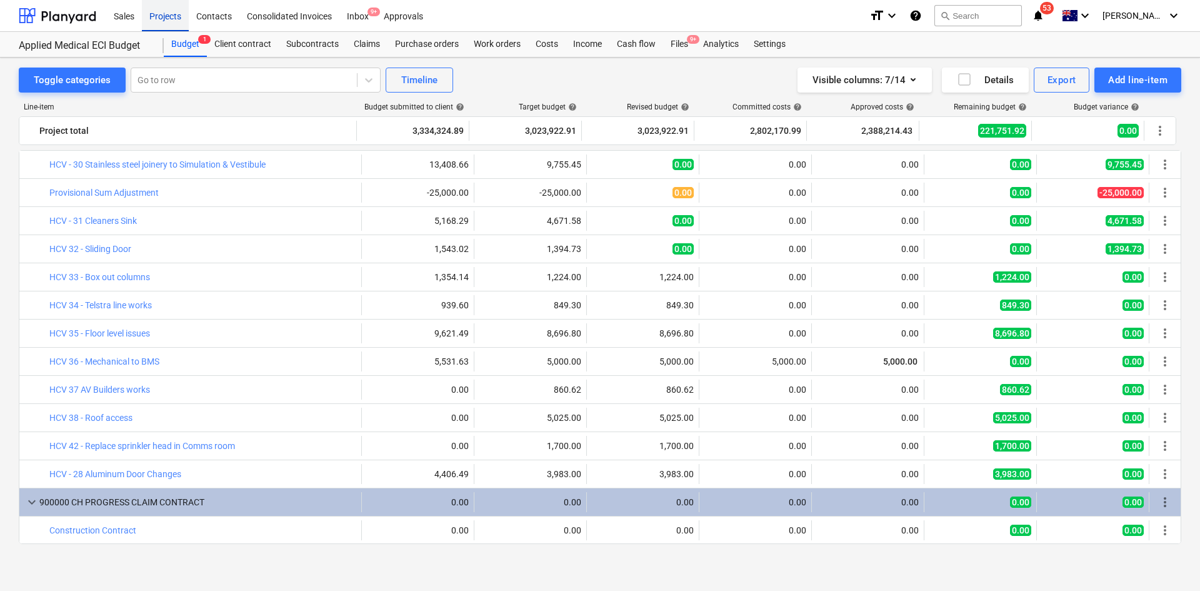
click at [163, 19] on div "Projects" at bounding box center [165, 15] width 47 height 32
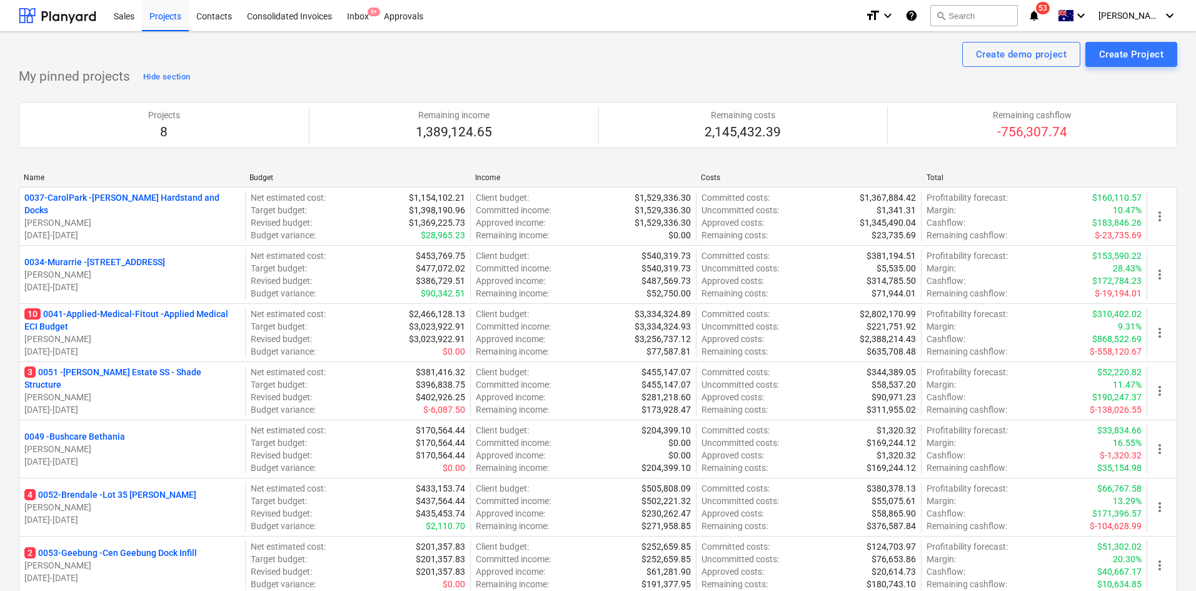
click at [112, 384] on p "3 0051 - [PERSON_NAME] Estate SS - Shade Structure" at bounding box center [132, 378] width 216 height 25
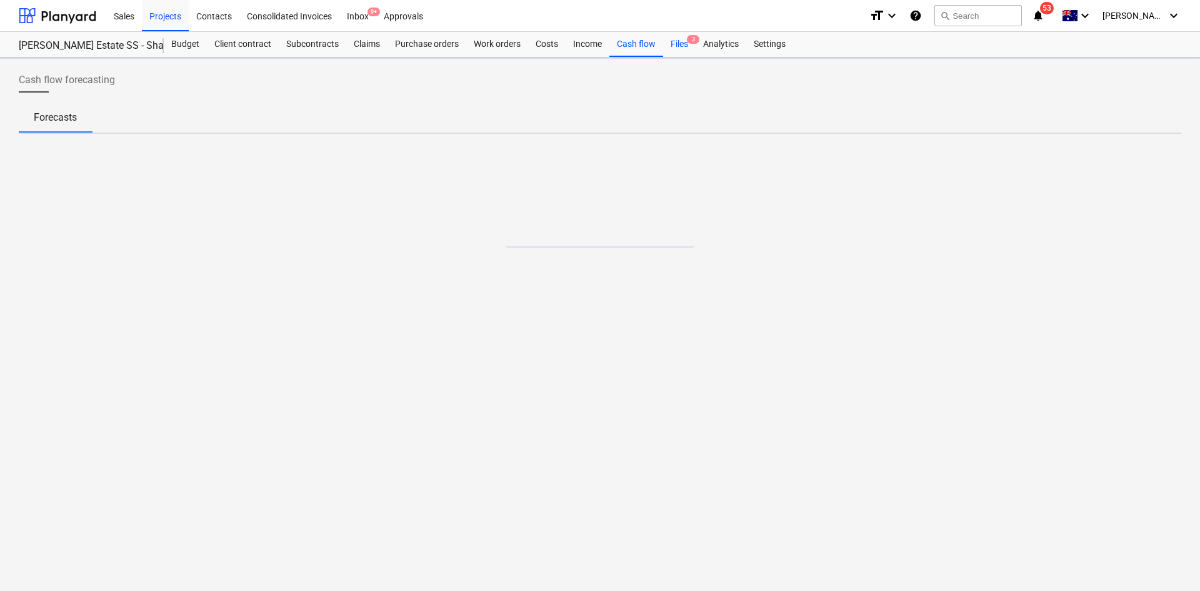
click at [682, 39] on div "Files 3" at bounding box center [679, 44] width 33 height 25
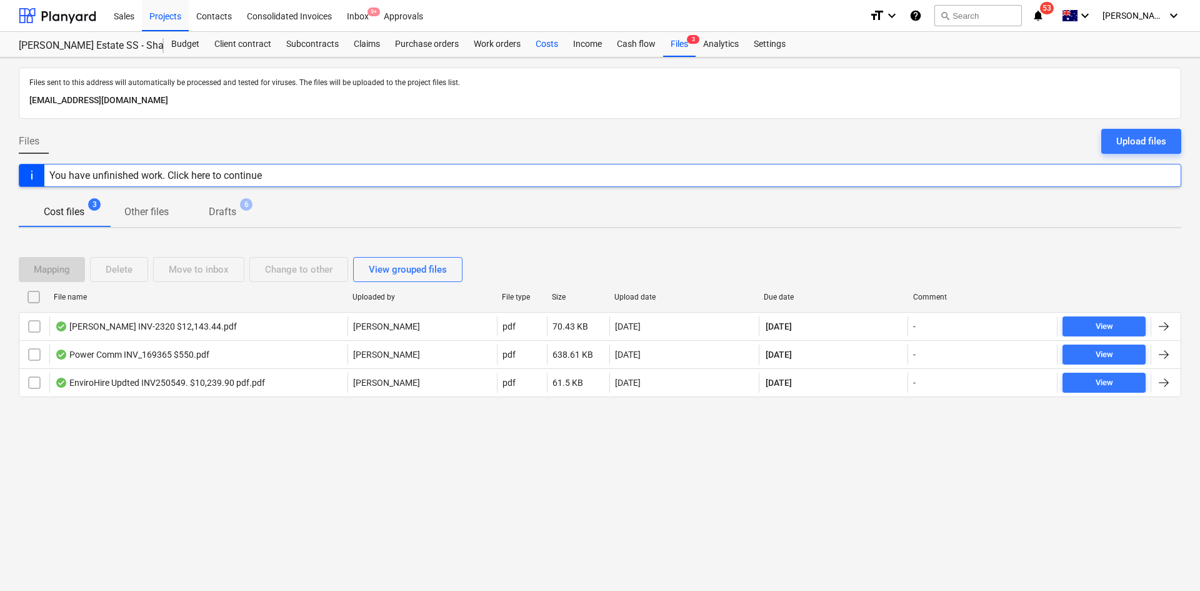
click at [543, 42] on div "Costs" at bounding box center [547, 44] width 38 height 25
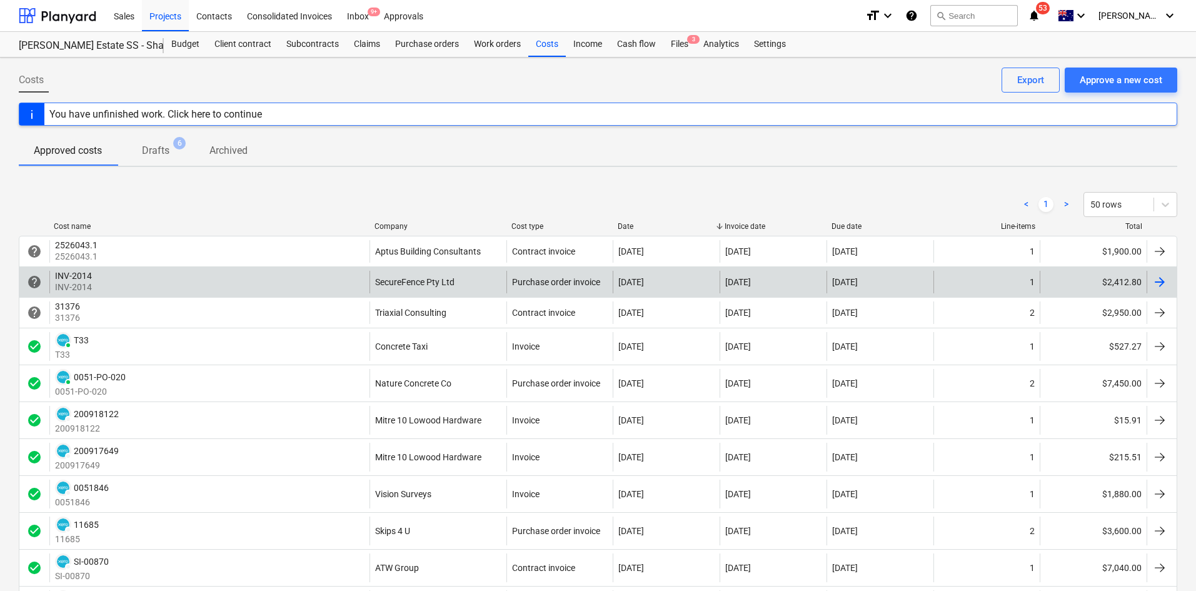
click at [283, 275] on div "INV-2014 INV-2014" at bounding box center [209, 282] width 320 height 23
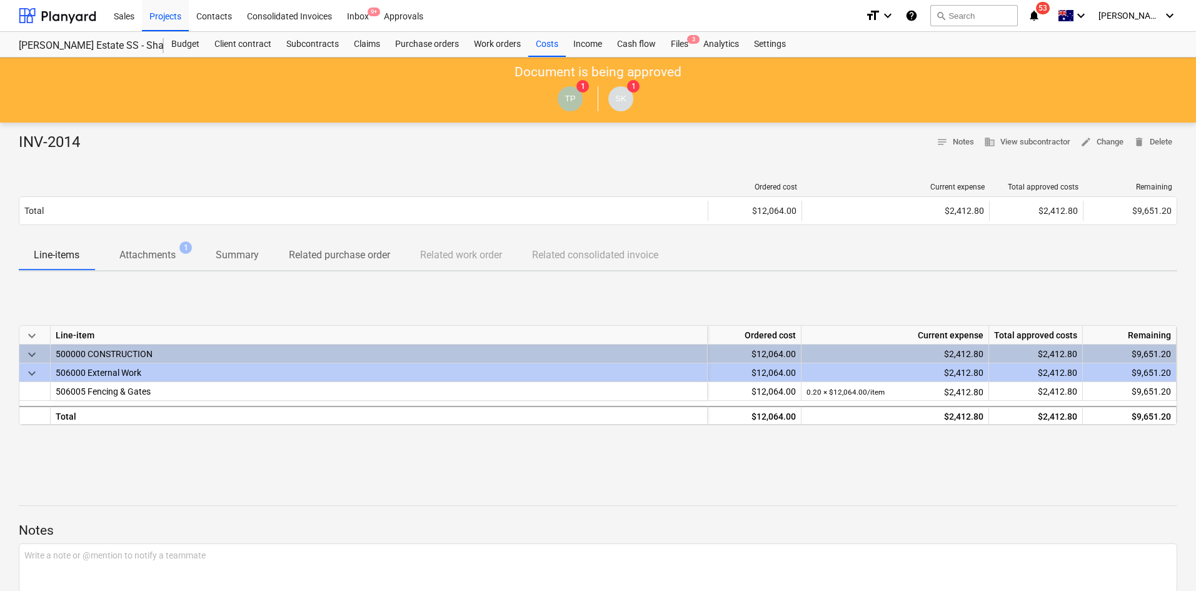
click at [310, 179] on div "Ordered cost Current expense Total approved costs Remaining Total $12,064.00 $2…" at bounding box center [598, 207] width 1158 height 68
click at [396, 151] on div "INV-2014 notes Notes business View subcontractor edit Change delete Delete" at bounding box center [598, 143] width 1158 height 20
click at [164, 268] on button "Attachments 1" at bounding box center [147, 255] width 106 height 30
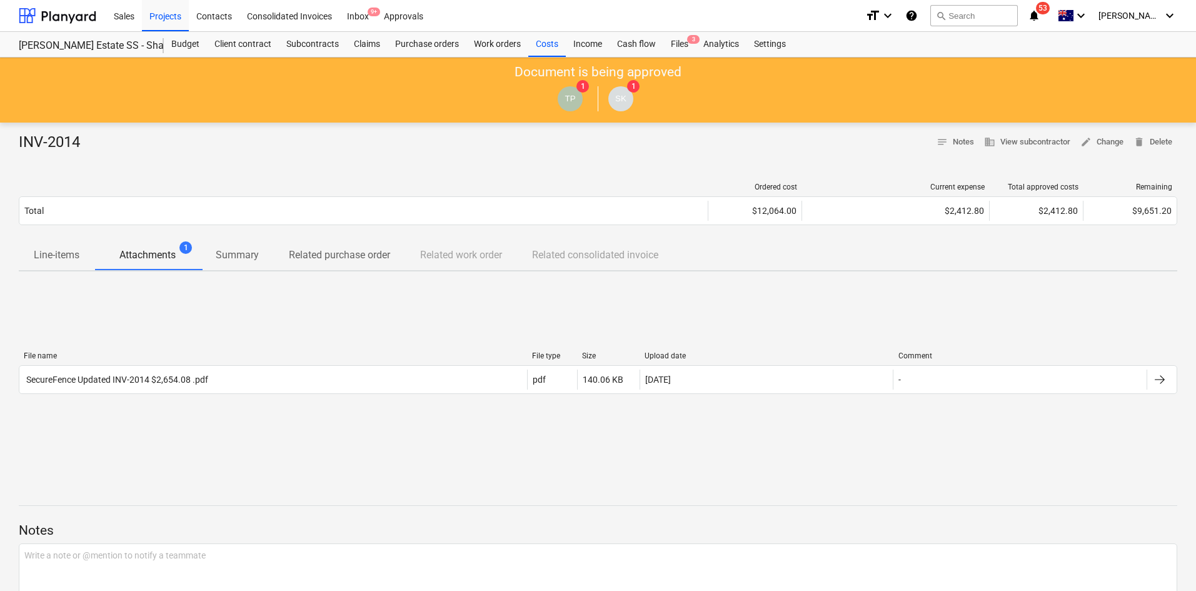
click at [88, 261] on span "Line-items" at bounding box center [57, 255] width 76 height 23
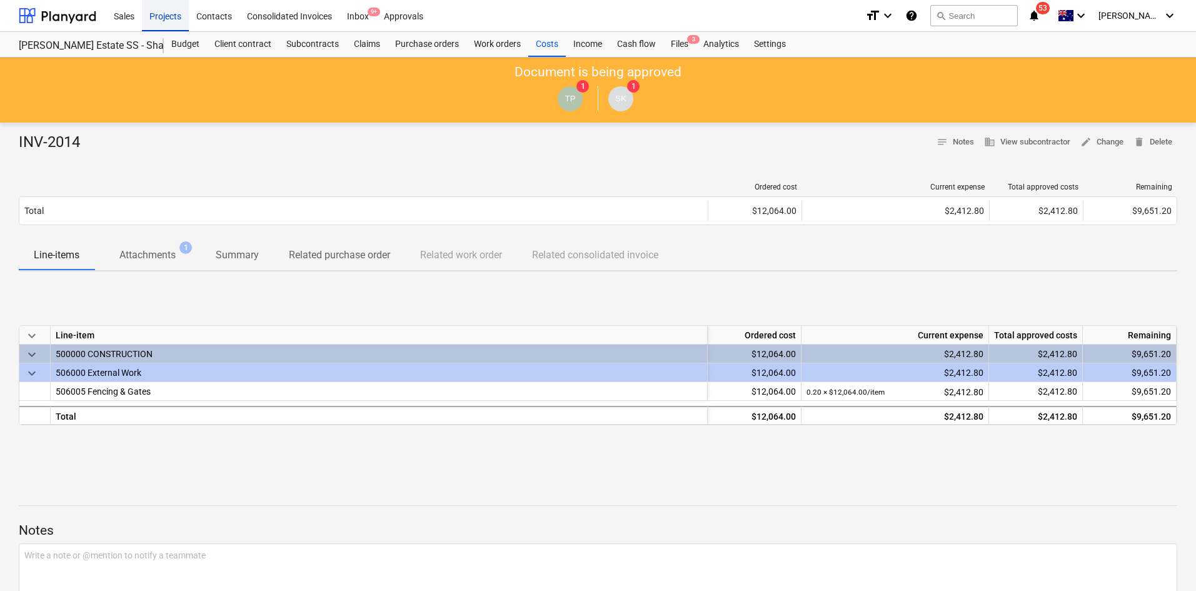
click at [168, 18] on div "Projects" at bounding box center [165, 15] width 47 height 32
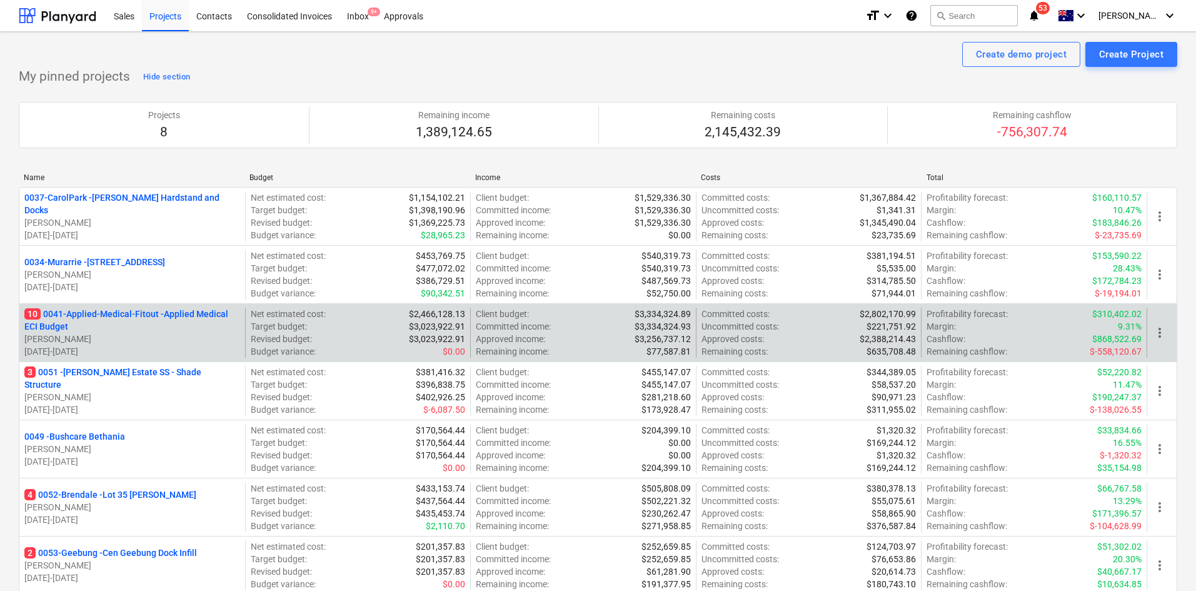
click at [178, 311] on p "10 0041-Applied-Medical-Fitout - Applied Medical ECI Budget" at bounding box center [132, 320] width 216 height 25
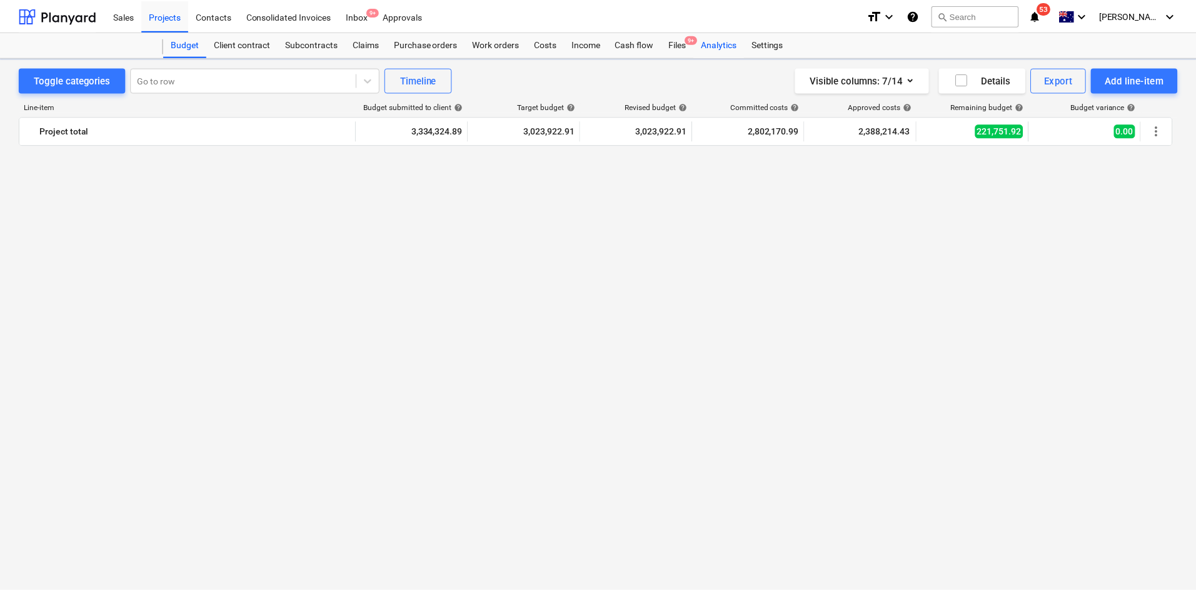
scroll to position [2350, 0]
click at [686, 37] on div "Files 9+" at bounding box center [679, 44] width 33 height 25
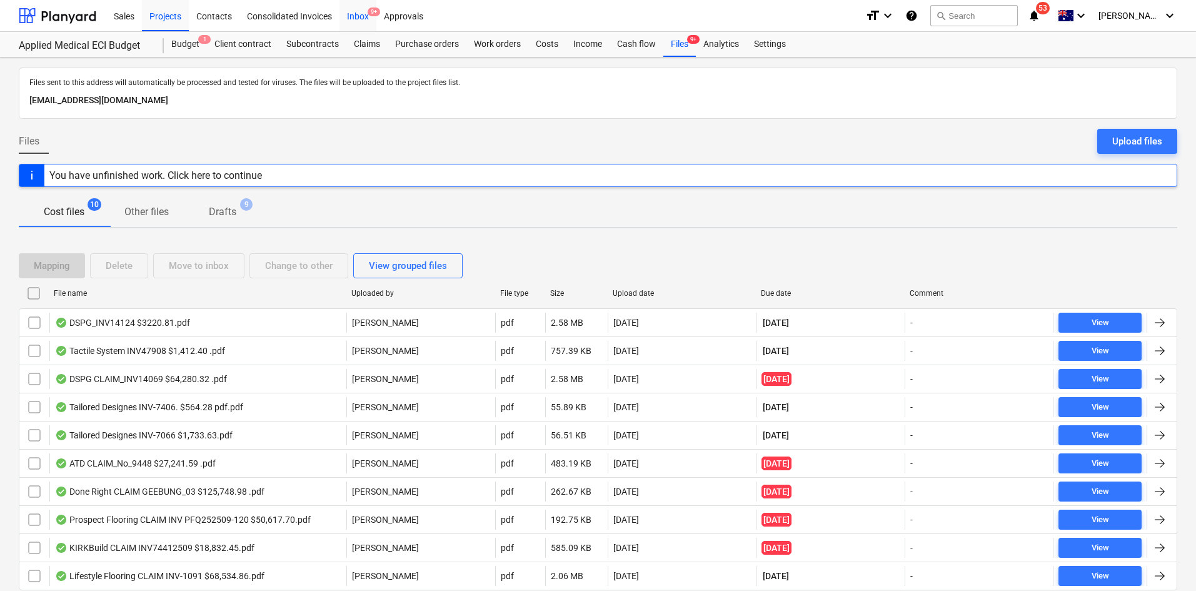
click at [369, 18] on div "Inbox 9+" at bounding box center [357, 15] width 37 height 32
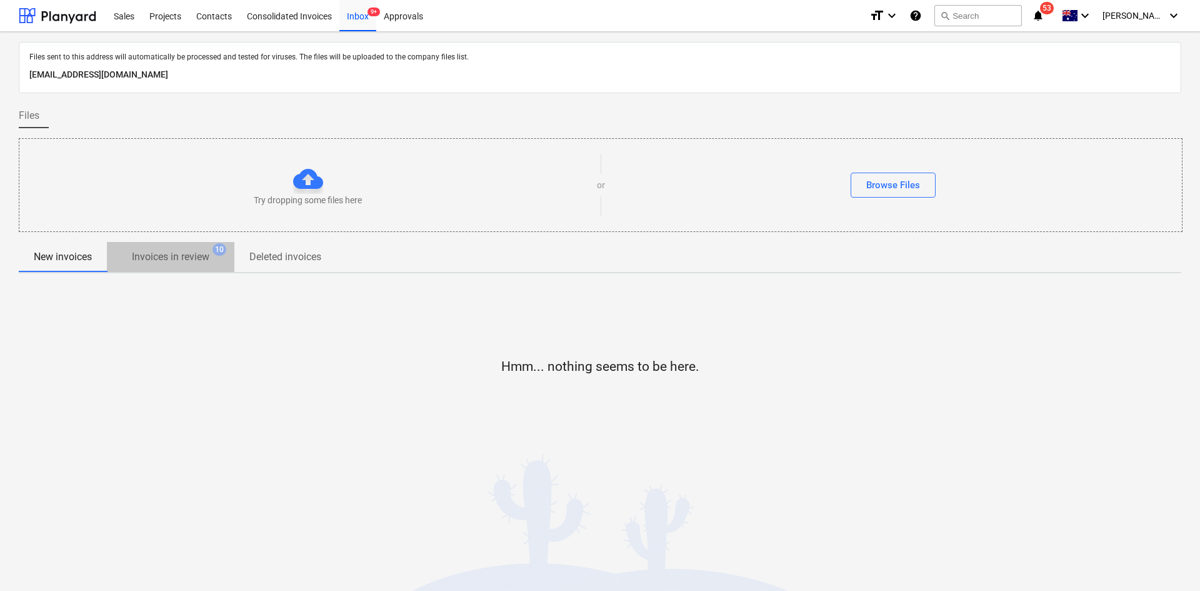
click at [213, 256] on span "Invoices in review 10" at bounding box center [171, 256] width 98 height 15
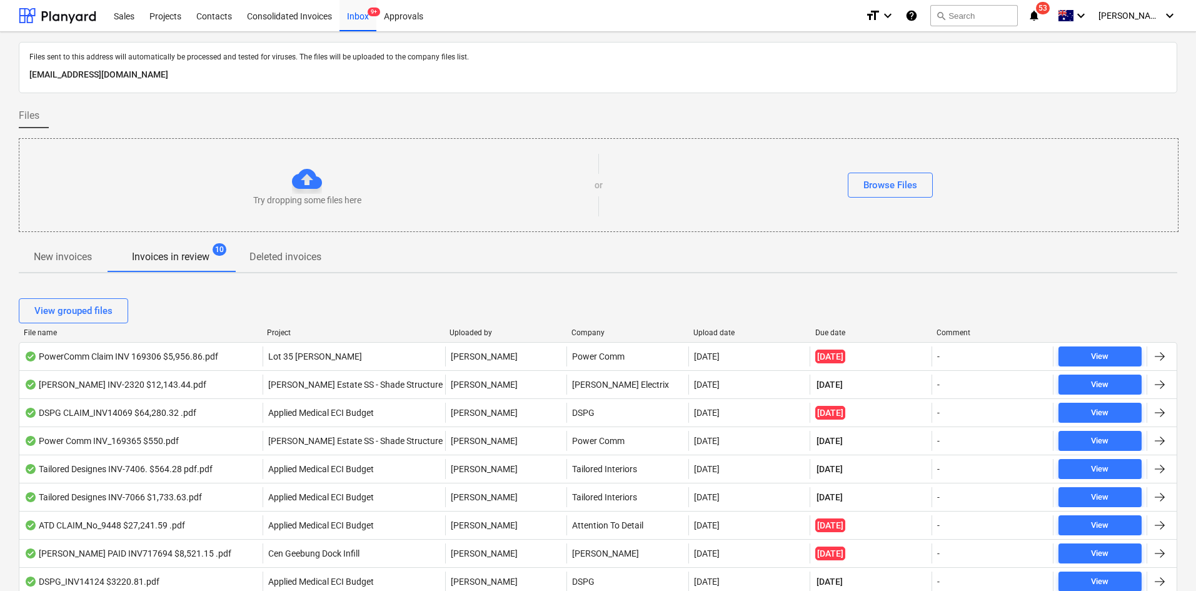
click at [284, 333] on div "Project" at bounding box center [353, 332] width 173 height 9
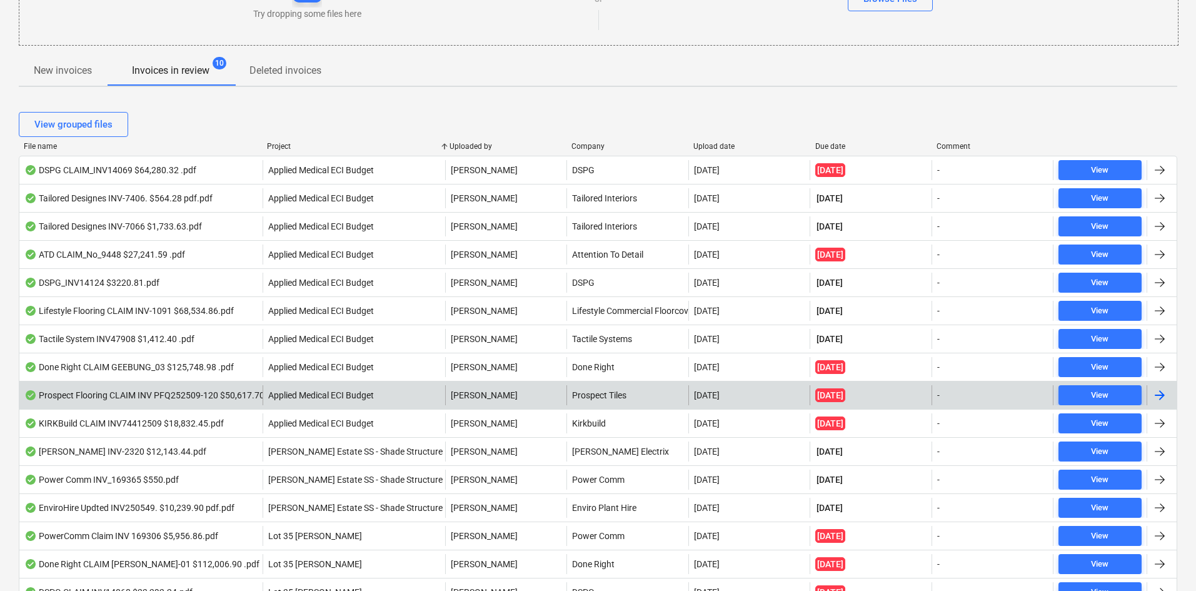
scroll to position [188, 0]
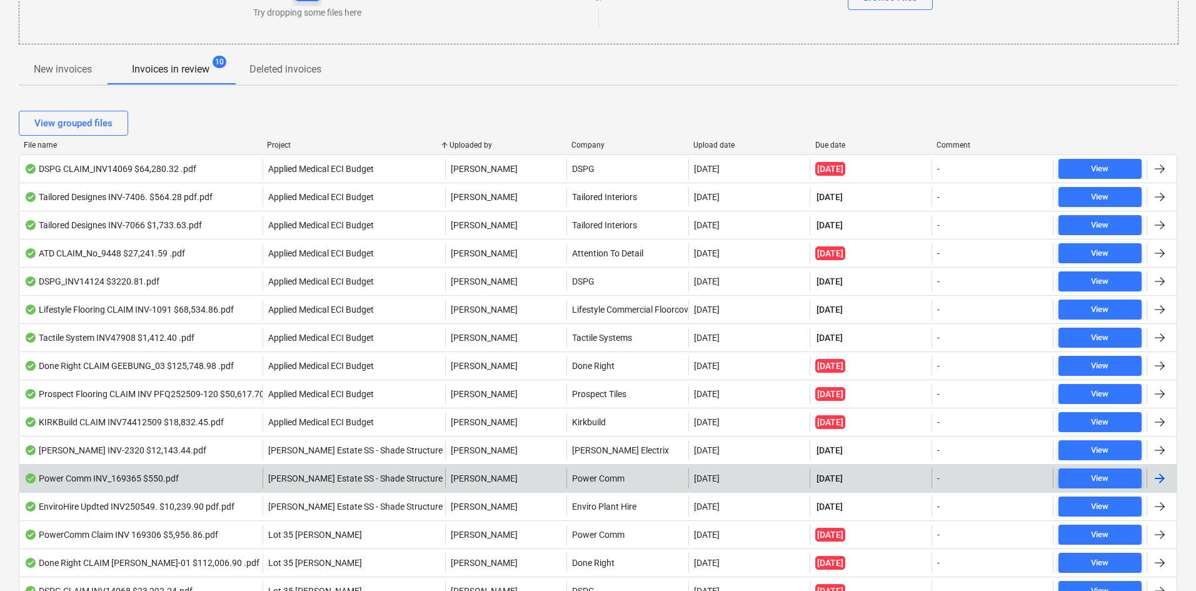
click at [143, 475] on div "Power Comm INV_169365 $550.pdf" at bounding box center [101, 478] width 154 height 10
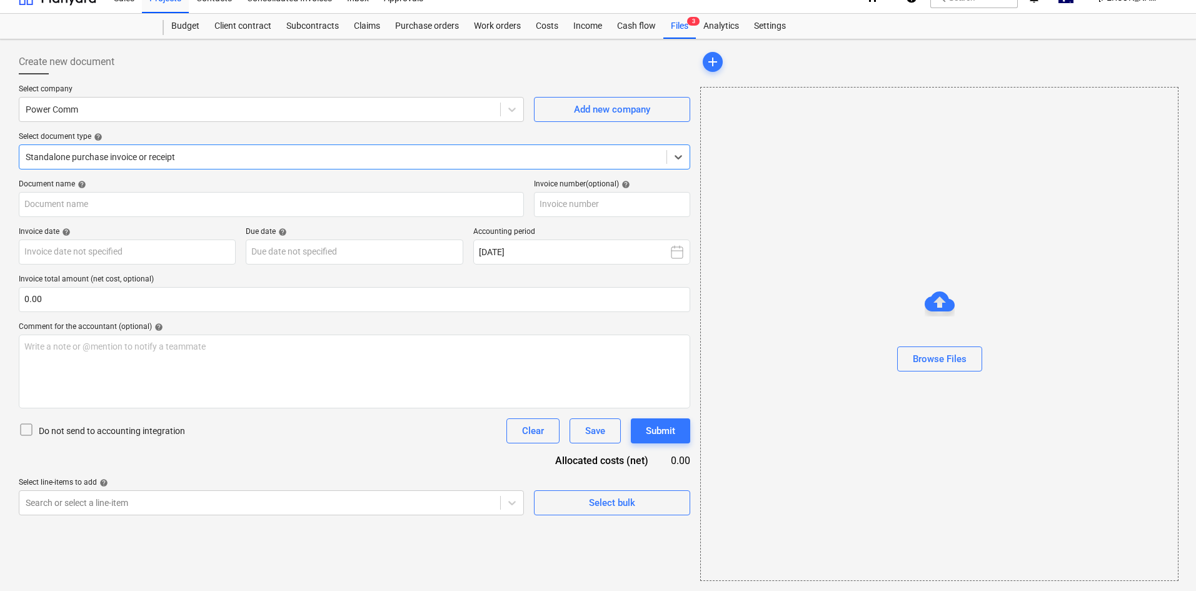
type input "169365"
type input "[DATE]"
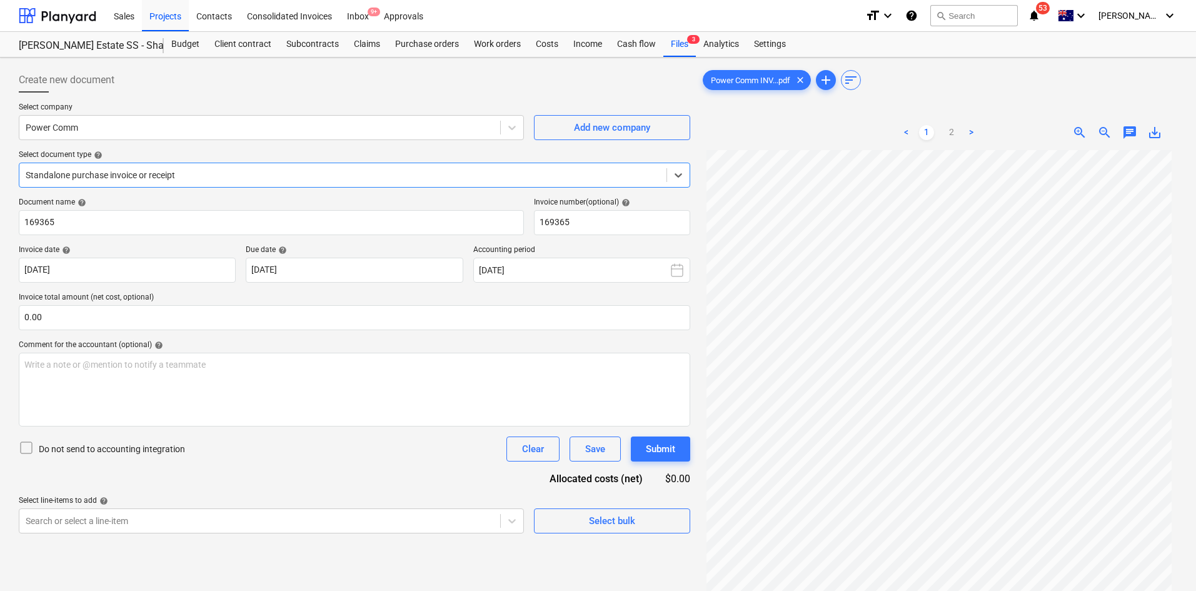
scroll to position [63, 0]
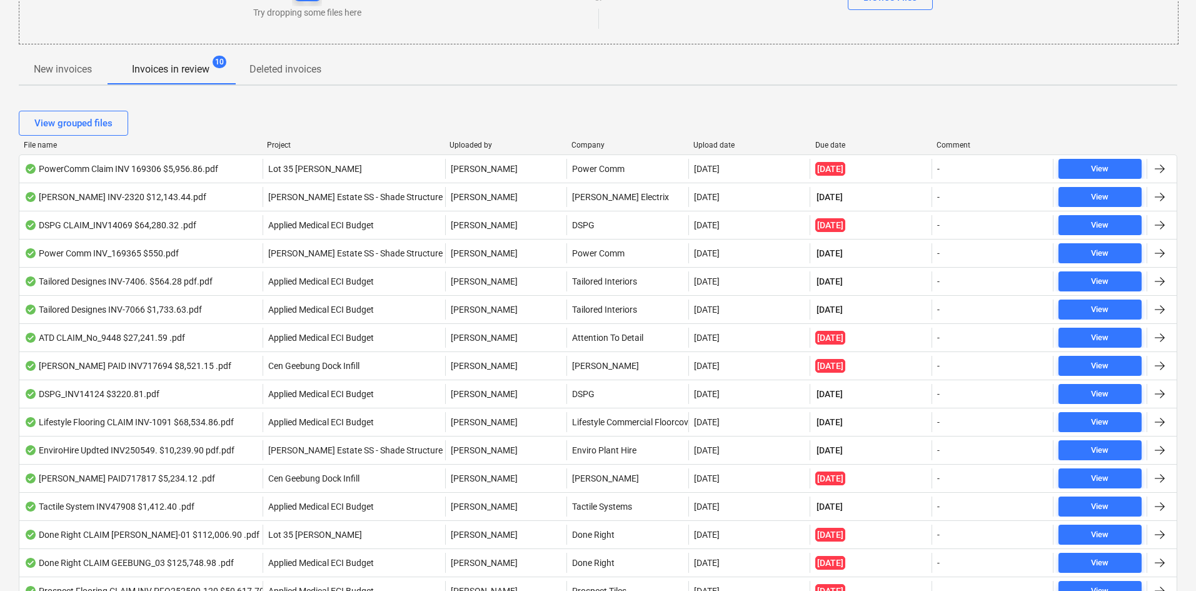
click at [285, 141] on div "Project" at bounding box center [353, 145] width 173 height 9
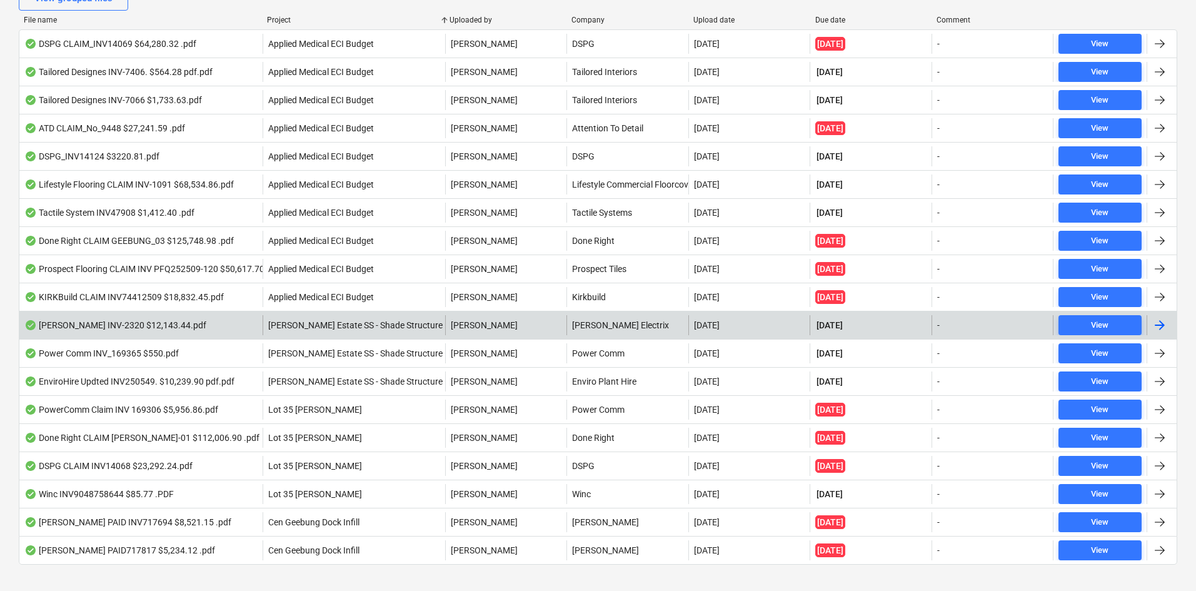
scroll to position [0, 0]
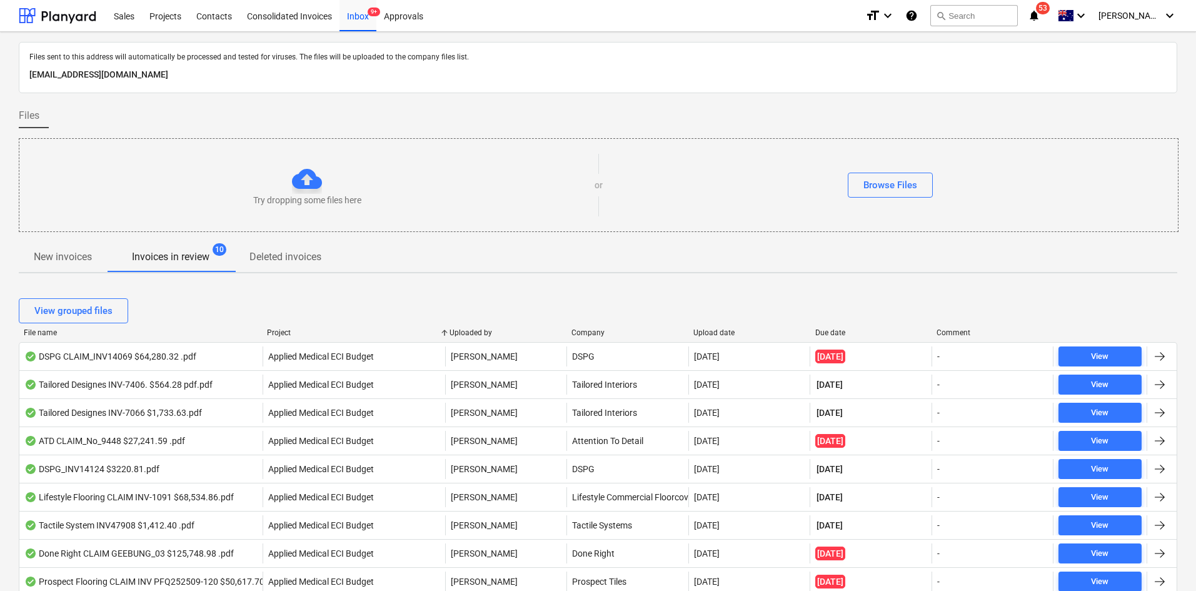
click at [434, 307] on div "View grouped files" at bounding box center [598, 310] width 1158 height 25
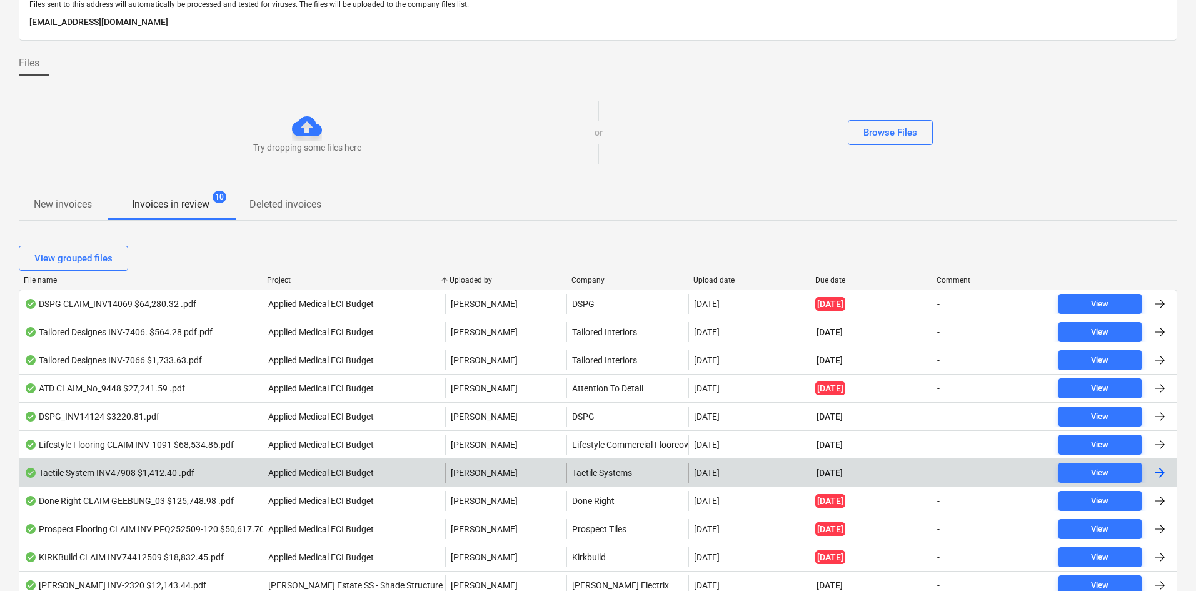
scroll to position [125, 0]
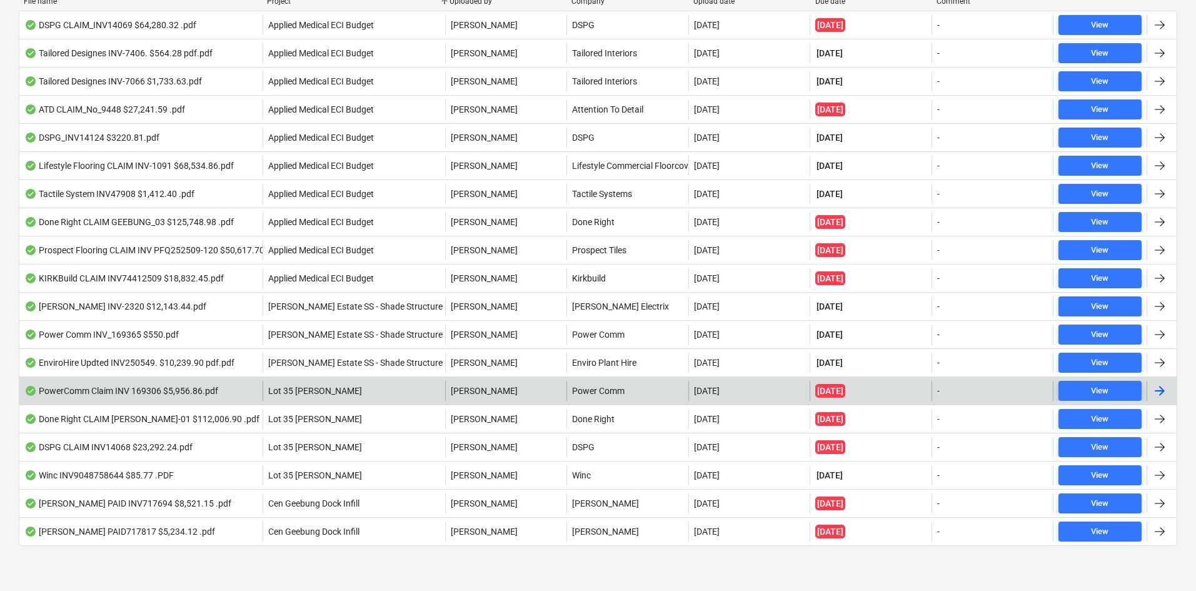
click at [104, 394] on div "PowerComm Claim INV 169306 $5,956.86.pdf" at bounding box center [121, 391] width 194 height 10
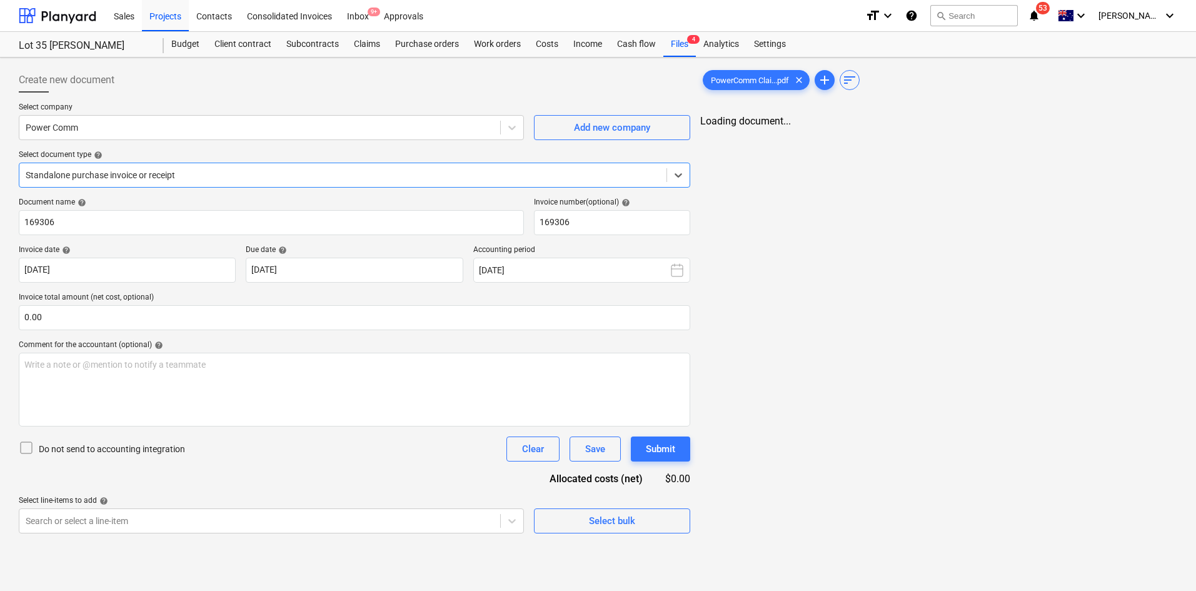
type input "169306"
type input "[DATE]"
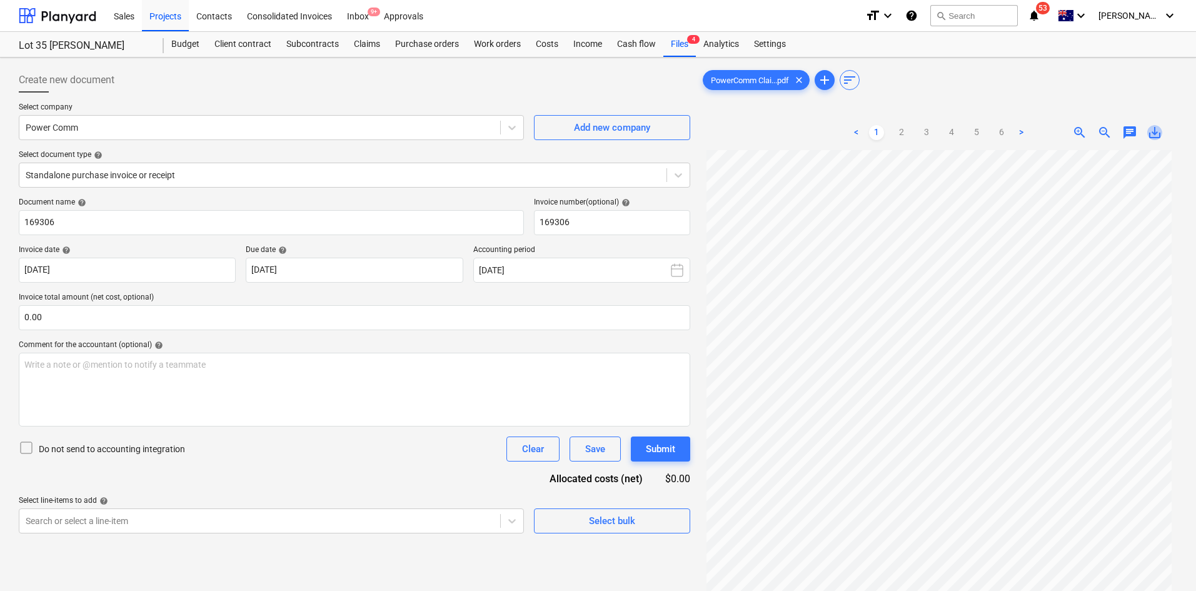
click at [1157, 132] on span "save_alt" at bounding box center [1154, 132] width 15 height 15
